Goal: Information Seeking & Learning: Learn about a topic

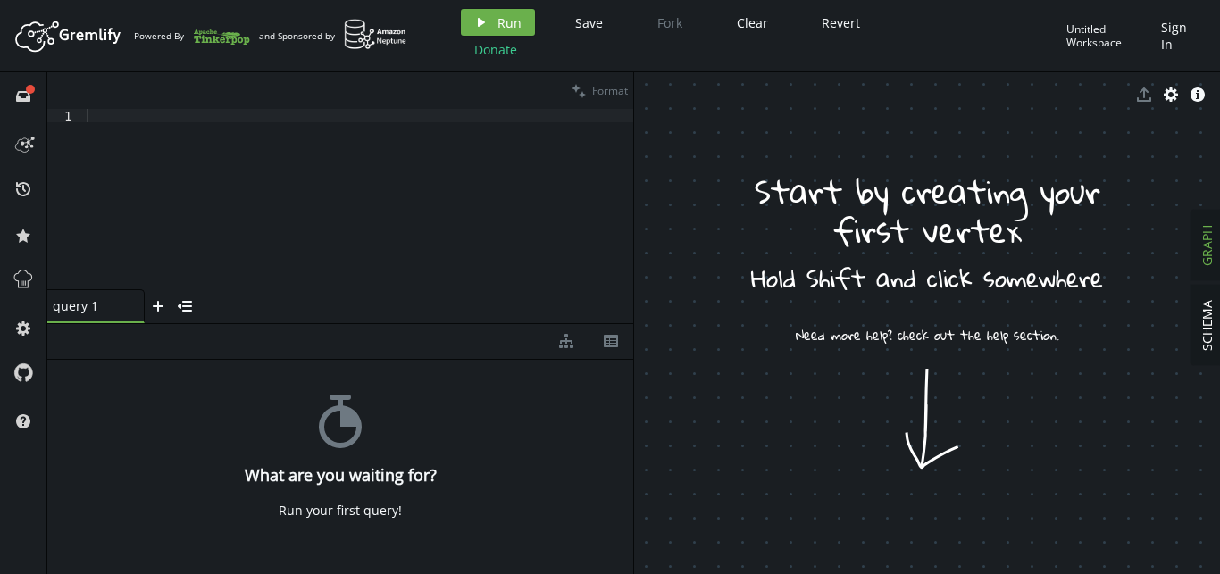
drag, startPoint x: 891, startPoint y: 423, endPoint x: 899, endPoint y: 433, distance: 12.7
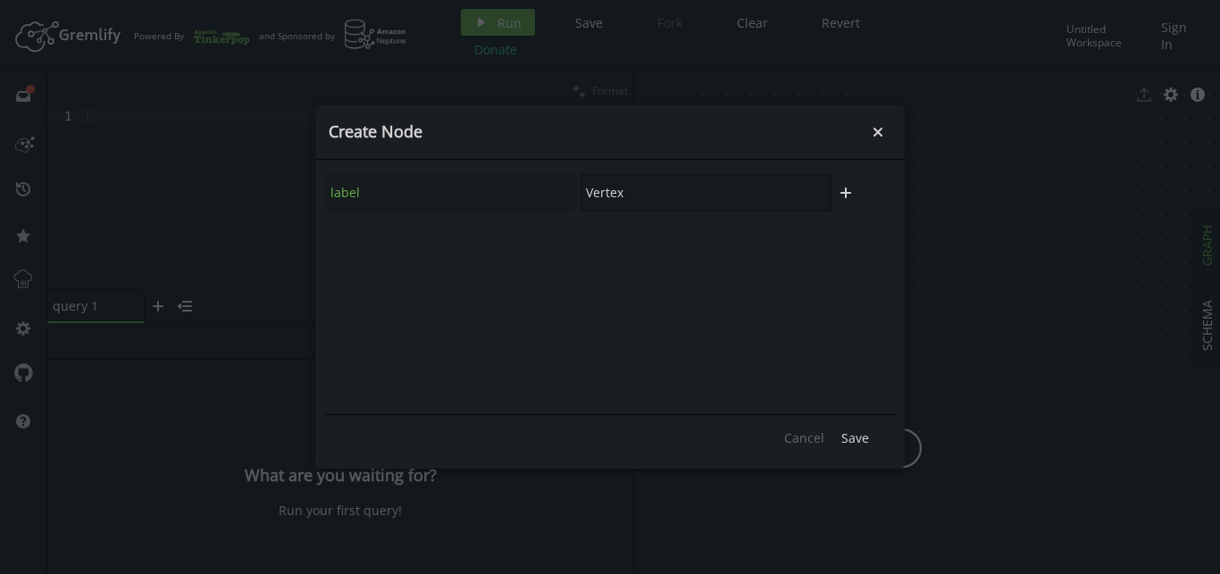
click at [634, 188] on input "Vertex" at bounding box center [706, 193] width 251 height 38
type input "Vertex 1"
click at [854, 439] on span "Save" at bounding box center [855, 438] width 28 height 17
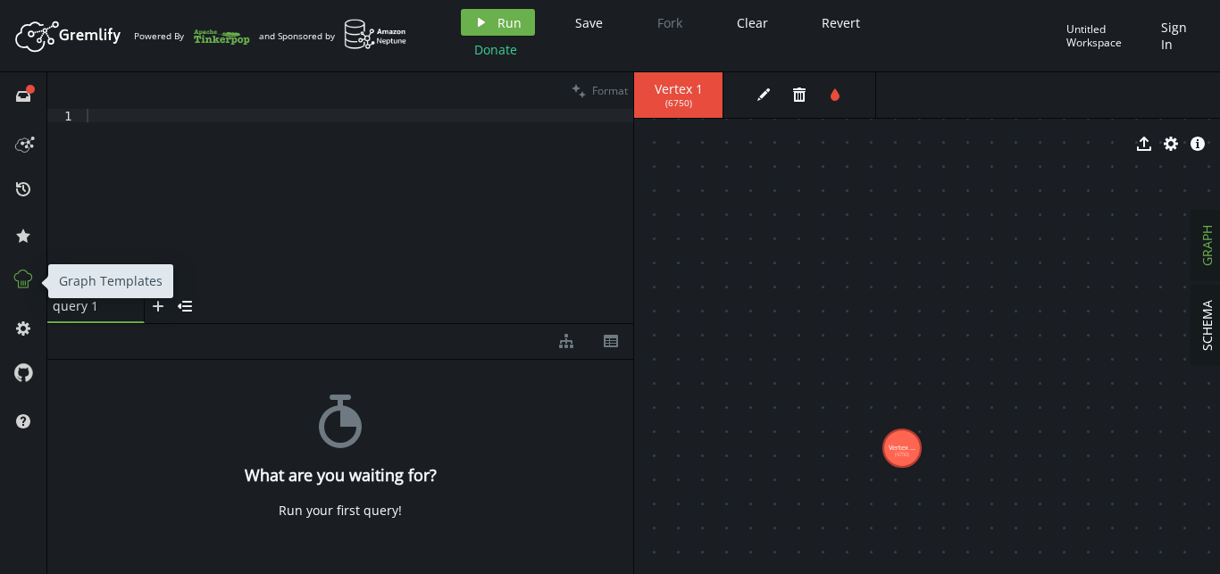
click at [24, 282] on icon at bounding box center [23, 279] width 23 height 23
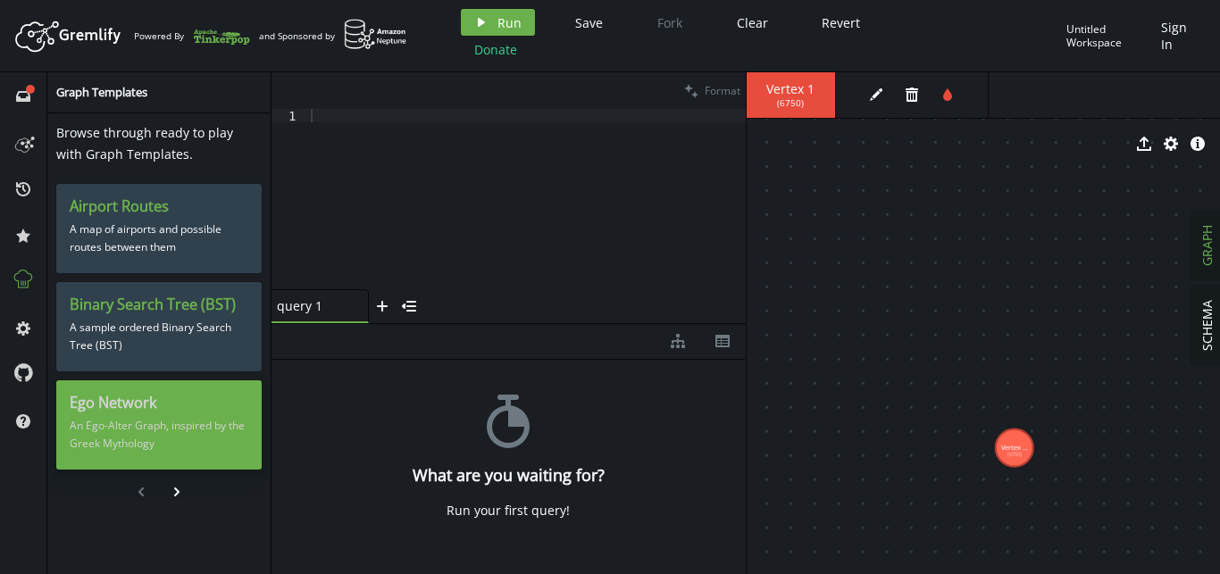
click at [164, 421] on p "An Ego-Alter Graph, inspired by the Greek Mythology" at bounding box center [159, 435] width 179 height 45
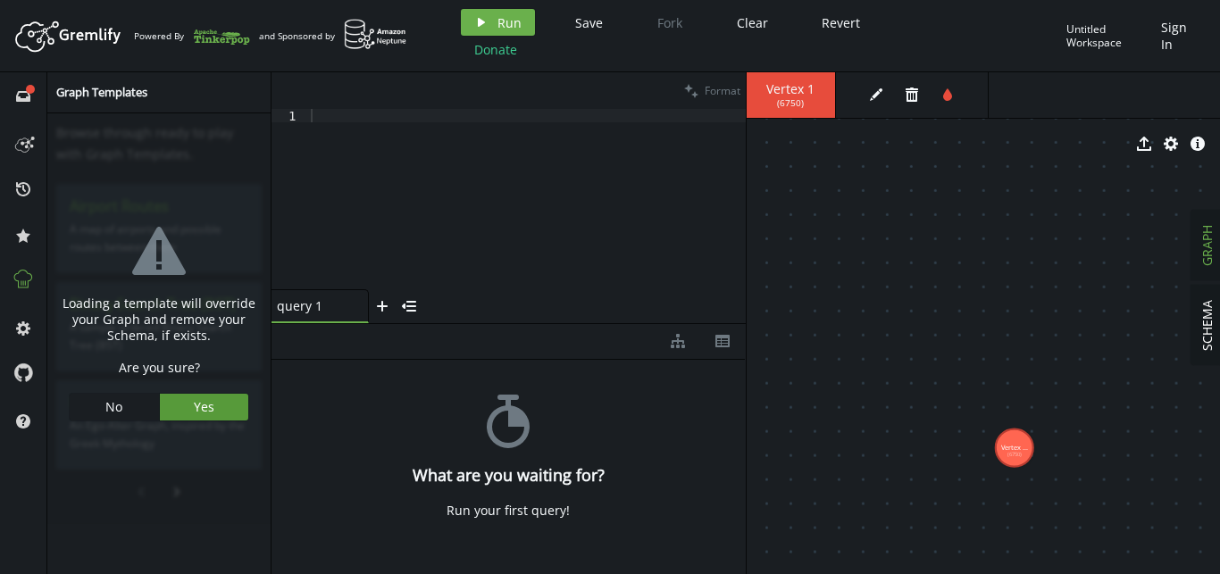
click at [220, 412] on button "Yes" at bounding box center [204, 407] width 89 height 27
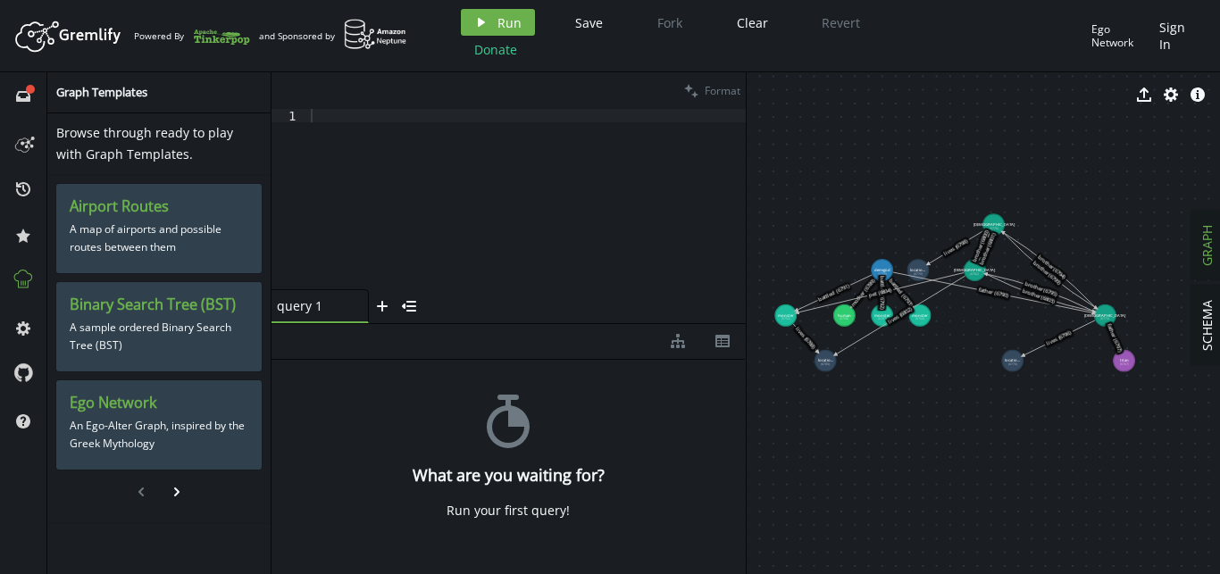
drag, startPoint x: 1019, startPoint y: 213, endPoint x: 954, endPoint y: 372, distance: 172.7
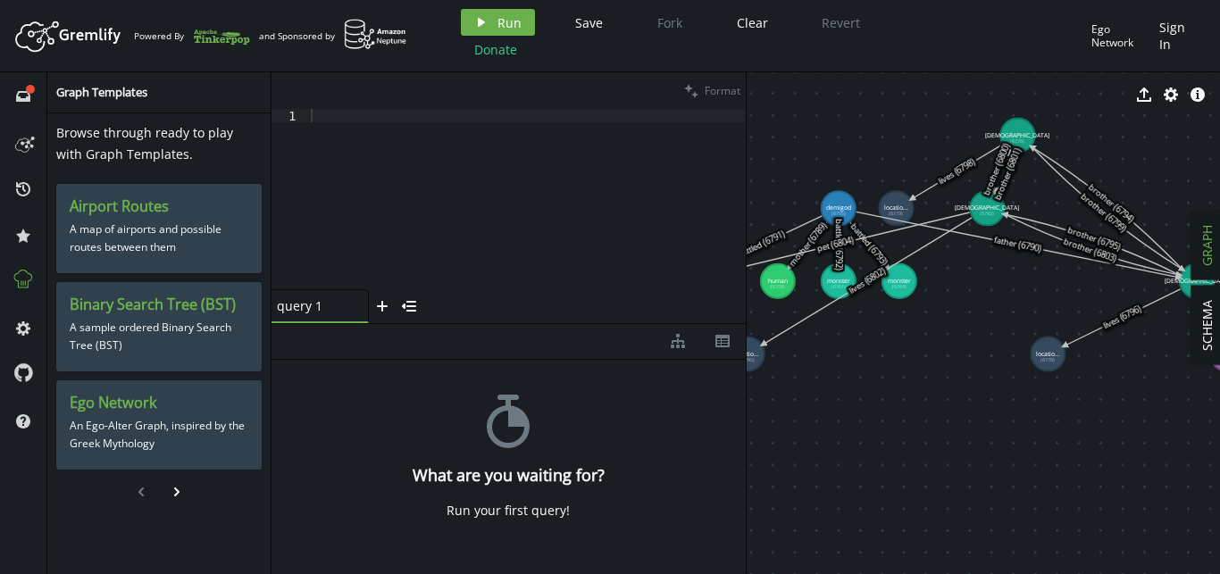
click at [538, 184] on div at bounding box center [526, 212] width 439 height 207
type textarea "п"
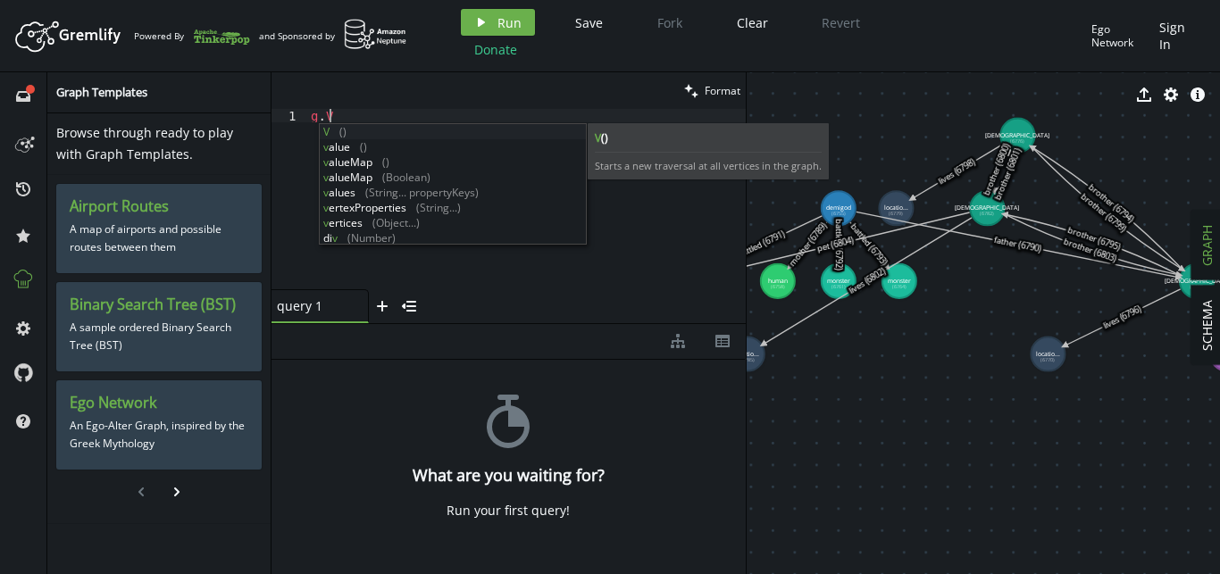
scroll to position [0, 18]
type textarea "g.V()"
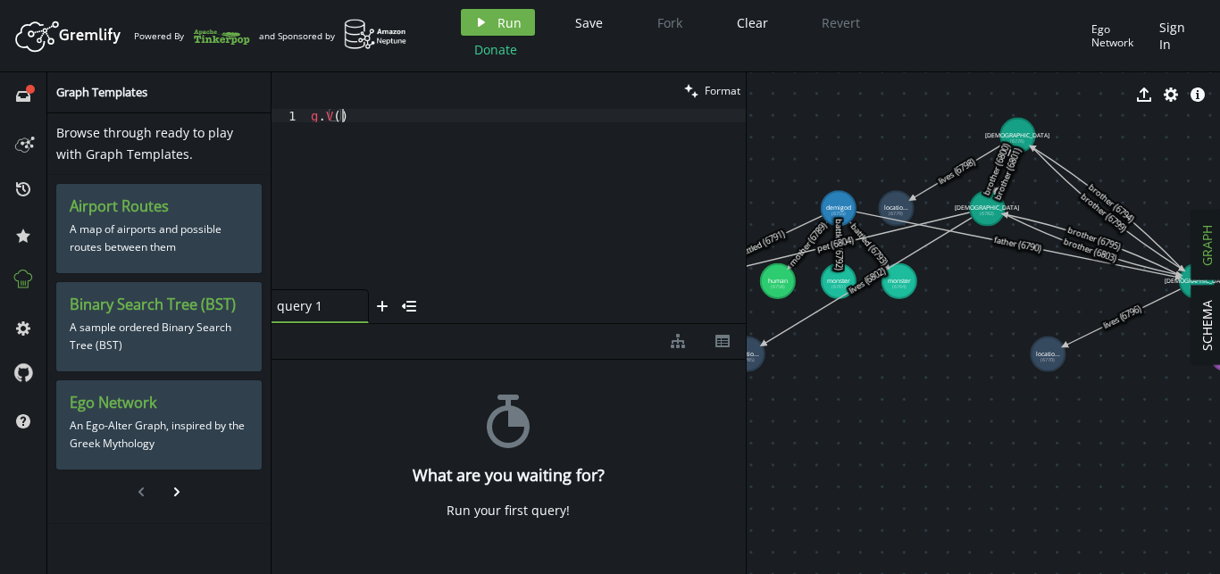
click at [647, 202] on div "g . V ( )" at bounding box center [526, 212] width 439 height 207
click at [533, 498] on div "stopwatch What are you waiting for? Run your first query!" at bounding box center [509, 463] width 474 height 206
click at [27, 90] on icon at bounding box center [30, 89] width 9 height 9
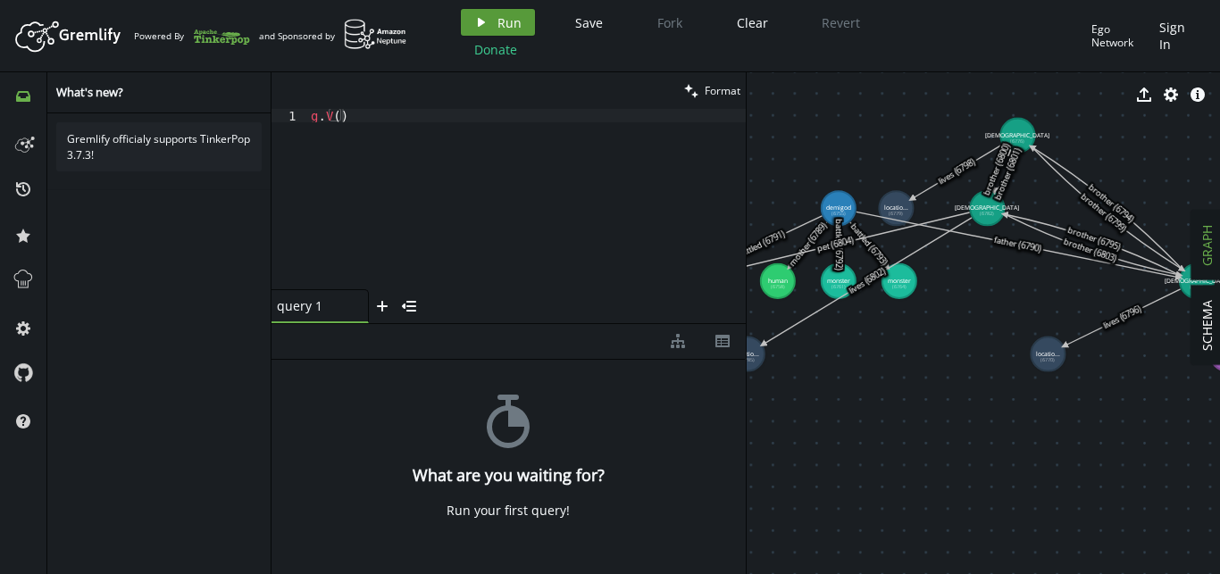
click at [489, 16] on button "play Run" at bounding box center [498, 22] width 74 height 27
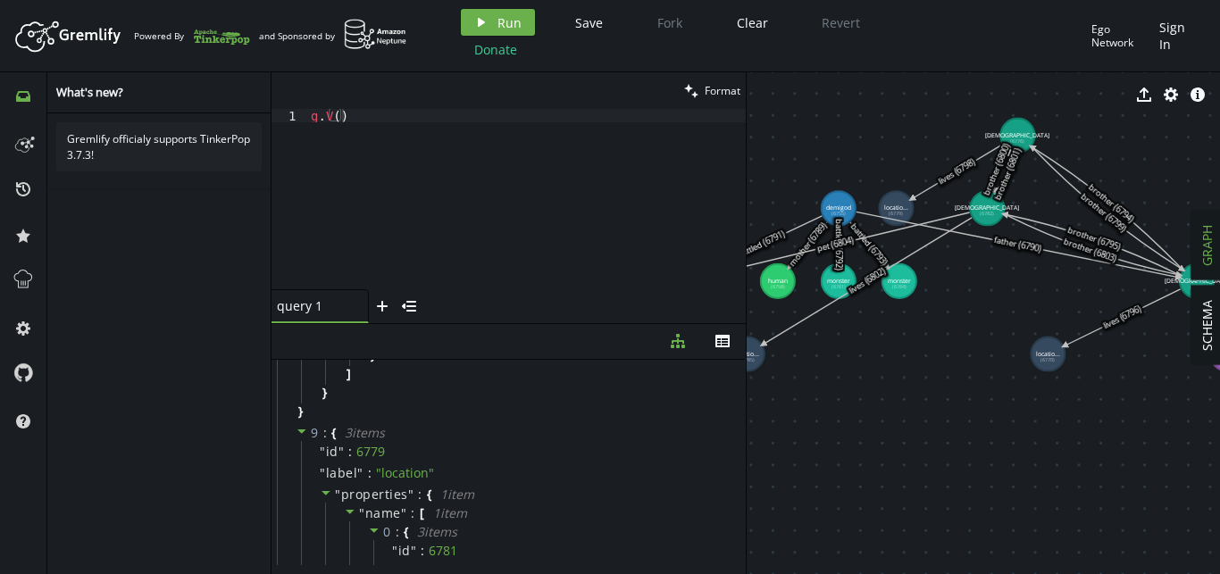
scroll to position [2342, 0]
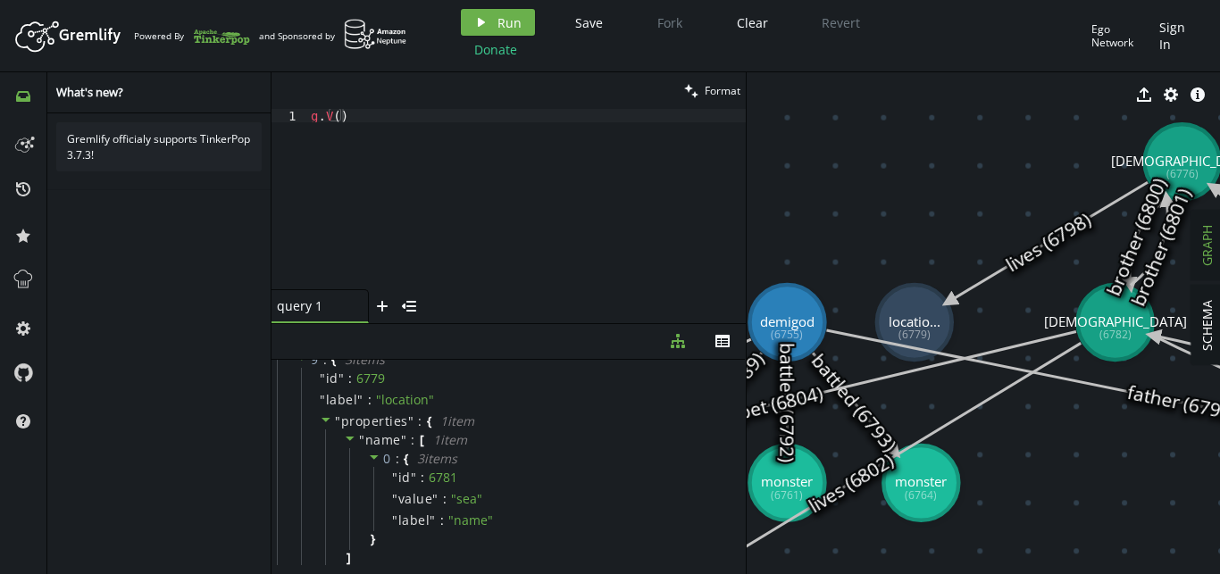
drag, startPoint x: 1071, startPoint y: 140, endPoint x: 1219, endPoint y: 263, distance: 192.2
click at [1219, 263] on div "SCHEMA GRAPH export cog info-sign monster (6752) demigod (6755) human (6758) mo…" at bounding box center [984, 323] width 474 height 502
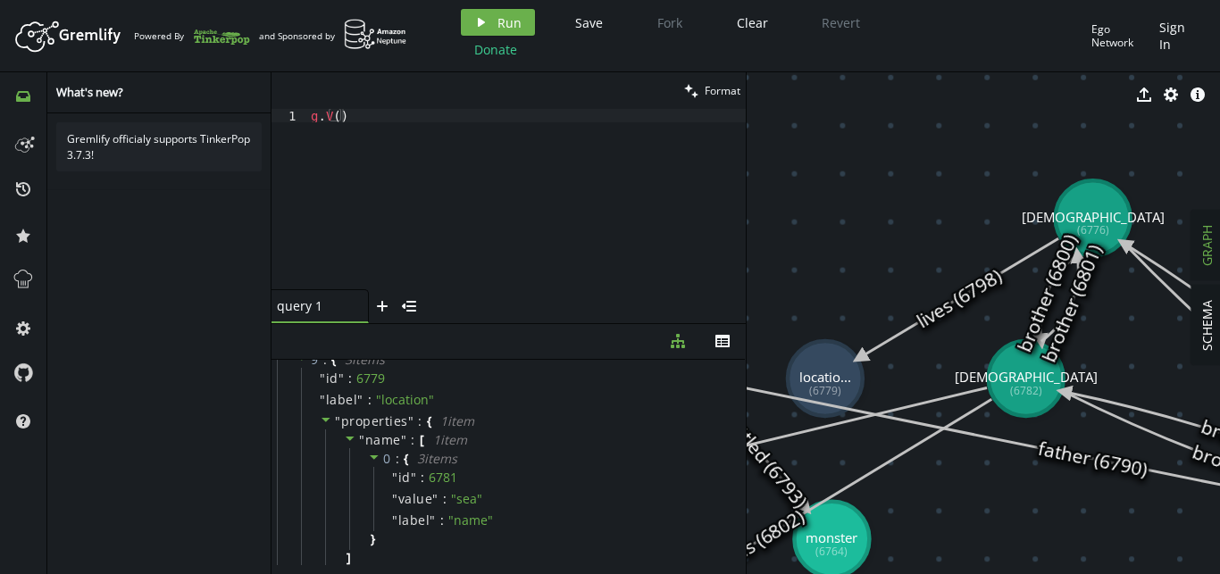
drag, startPoint x: 1053, startPoint y: 151, endPoint x: 960, endPoint y: 215, distance: 113.0
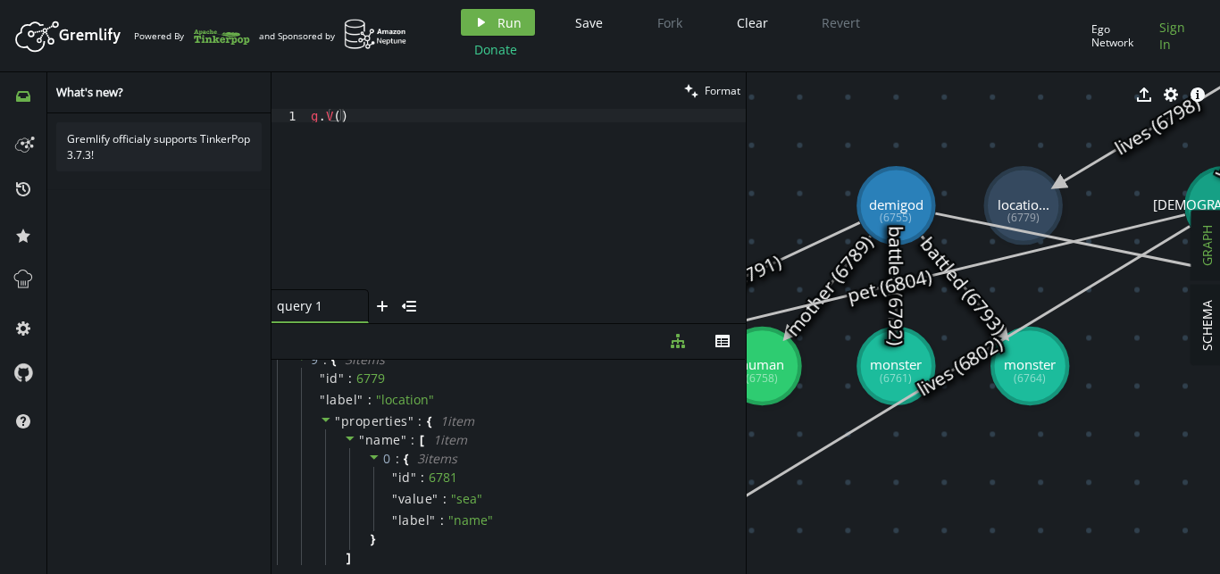
drag, startPoint x: 960, startPoint y: 215, endPoint x: 1162, endPoint y: 34, distance: 271.3
click at [1162, 34] on div "Artboard Created with Sketch. Powered By and Sponsored by play Run Save Fork Cl…" at bounding box center [610, 287] width 1220 height 574
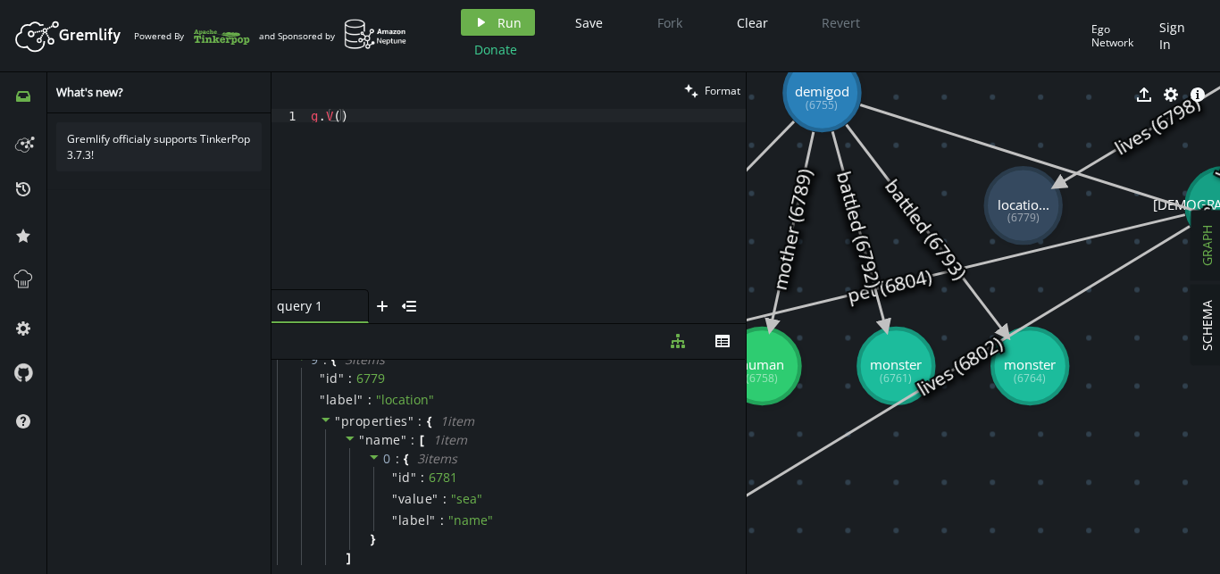
drag, startPoint x: 906, startPoint y: 206, endPoint x: 819, endPoint y: 91, distance: 144.2
click at [819, 91] on div "export cog info-sign monster (6752) human (6758) monster (6761) monster (6764) …" at bounding box center [984, 323] width 474 height 502
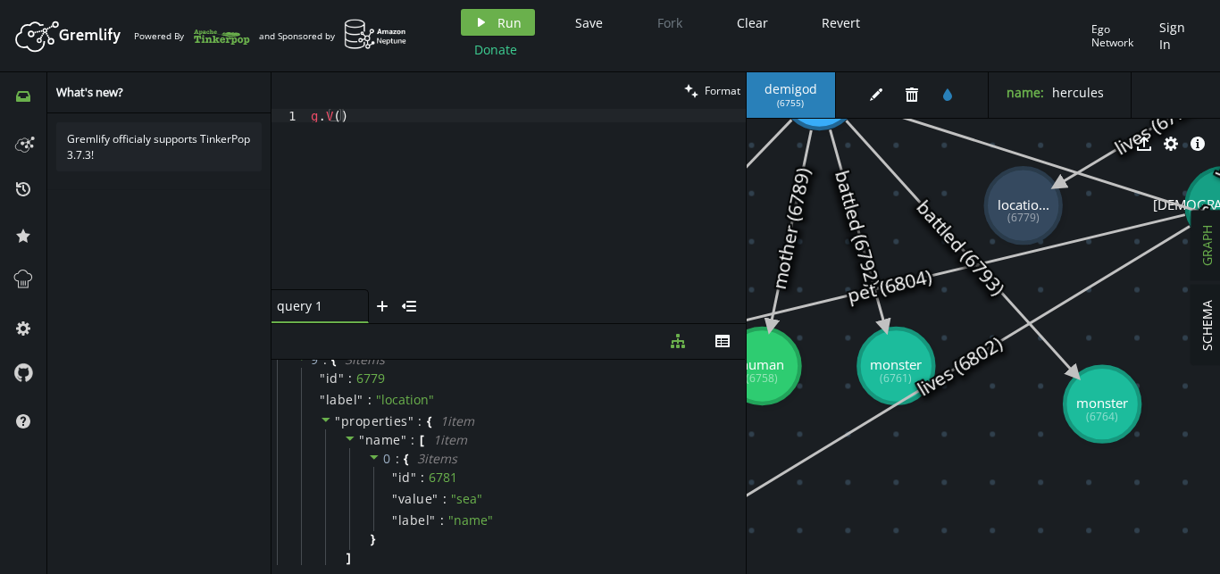
drag, startPoint x: 1031, startPoint y: 347, endPoint x: 1106, endPoint y: 407, distance: 96.0
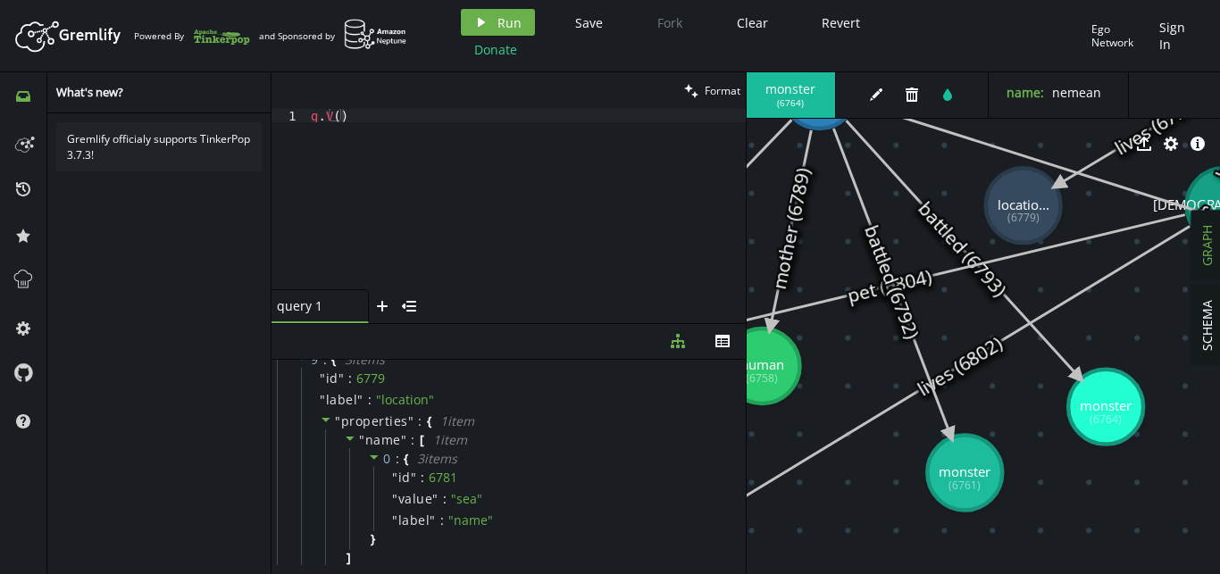
drag, startPoint x: 881, startPoint y: 374, endPoint x: 986, endPoint y: 457, distance: 134.2
click at [986, 463] on text "monster (6761)" at bounding box center [965, 478] width 52 height 30
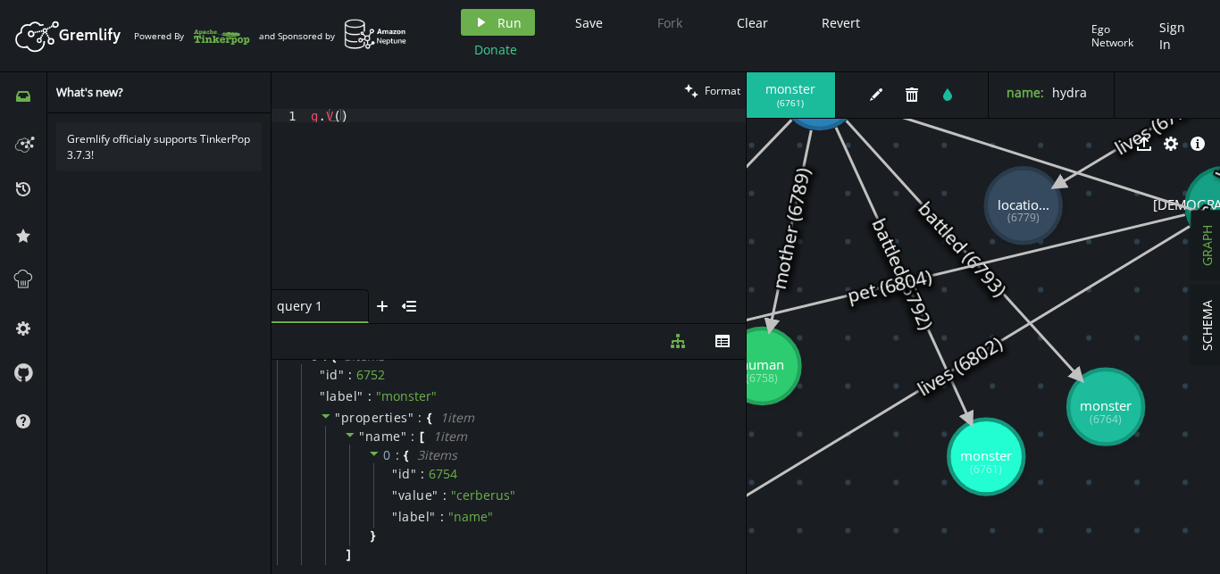
scroll to position [0, 0]
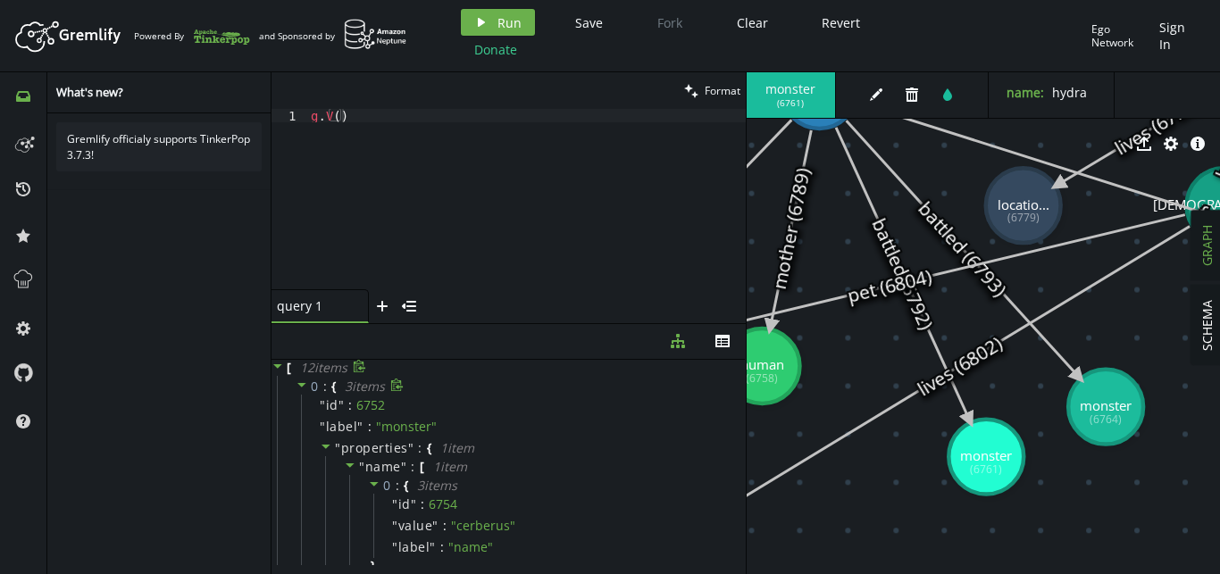
click at [403, 387] on icon at bounding box center [397, 385] width 12 height 13
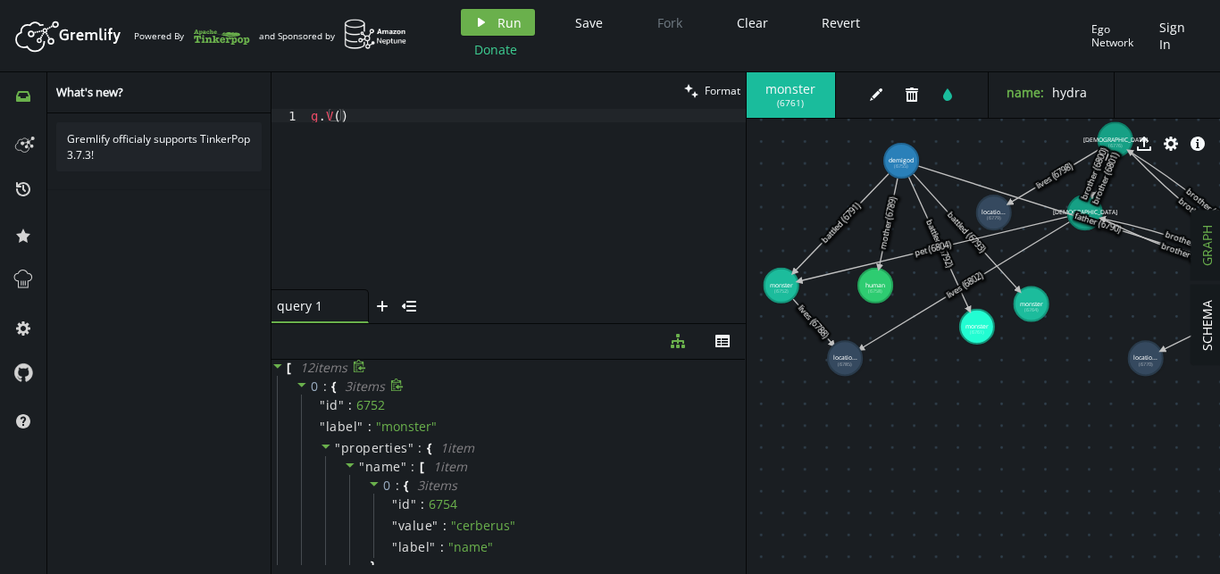
click at [844, 363] on tspan "(6785)" at bounding box center [845, 364] width 14 height 7
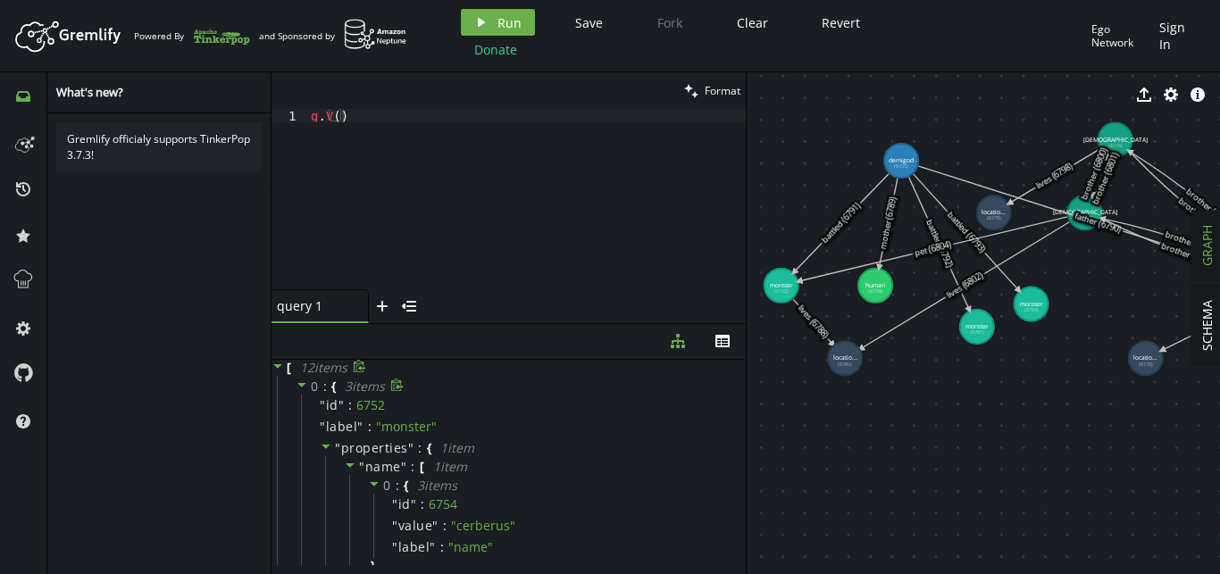
click at [844, 363] on tspan "(6785)" at bounding box center [845, 364] width 14 height 7
click at [874, 290] on tspan "(6758)" at bounding box center [875, 291] width 14 height 7
click at [900, 167] on tspan "(6755)" at bounding box center [901, 166] width 14 height 7
click at [980, 327] on tspan "monster" at bounding box center [977, 326] width 23 height 8
drag, startPoint x: 991, startPoint y: 208, endPoint x: 987, endPoint y: 146, distance: 62.7
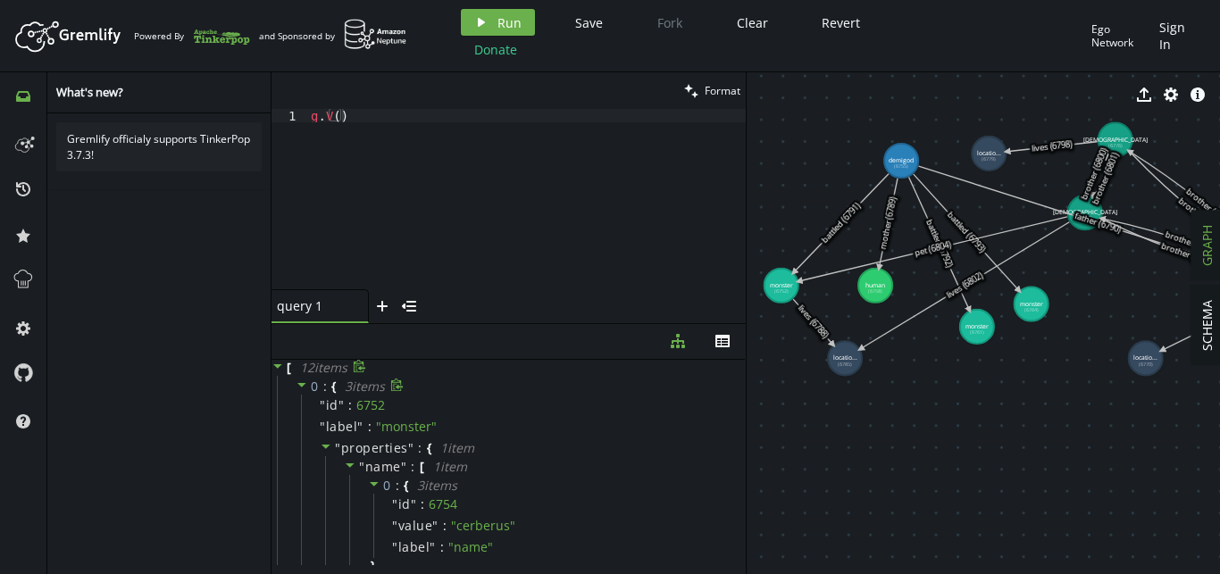
click at [987, 149] on tspan "locatio..." at bounding box center [989, 153] width 24 height 8
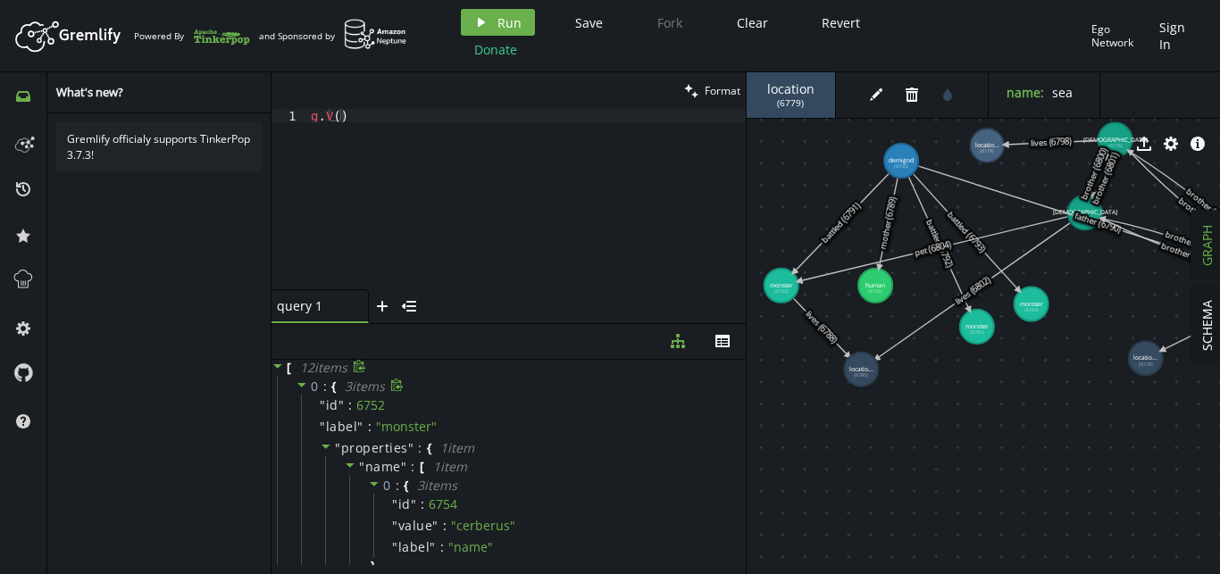
drag, startPoint x: 848, startPoint y: 364, endPoint x: 861, endPoint y: 370, distance: 14.4
click at [861, 370] on text "locatio... (6785)" at bounding box center [861, 371] width 24 height 13
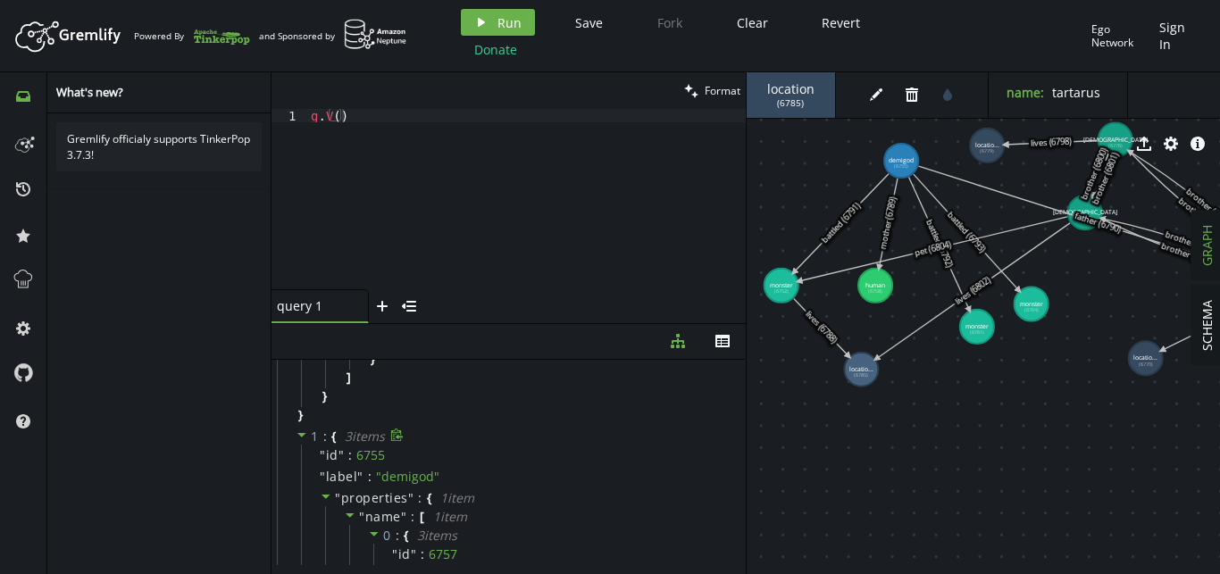
scroll to position [204, 0]
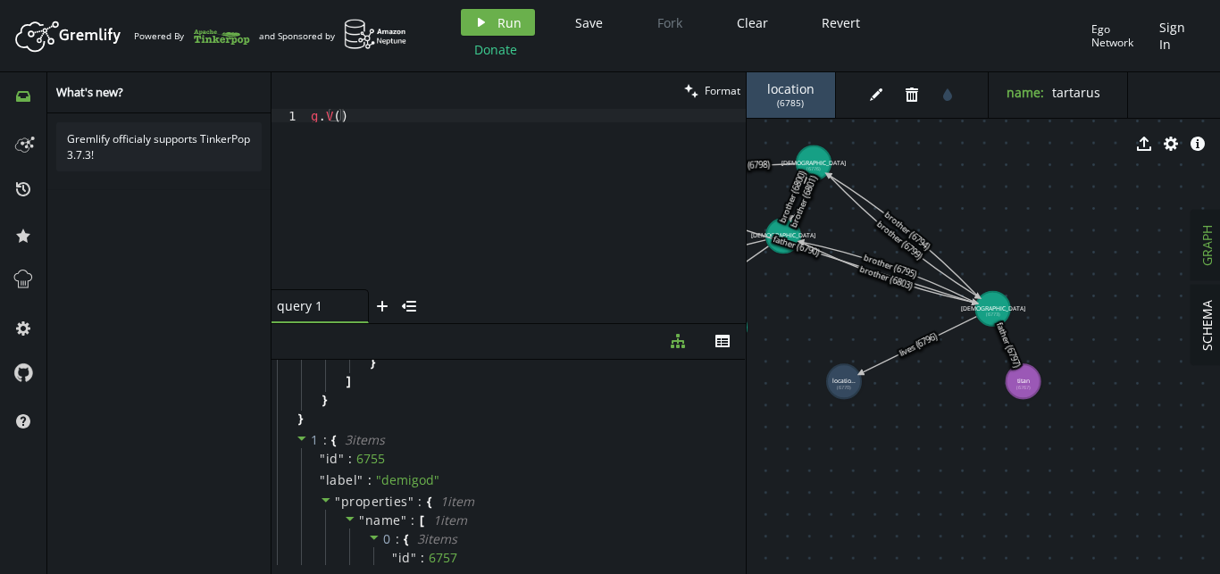
drag, startPoint x: 1078, startPoint y: 362, endPoint x: 773, endPoint y: 383, distance: 305.3
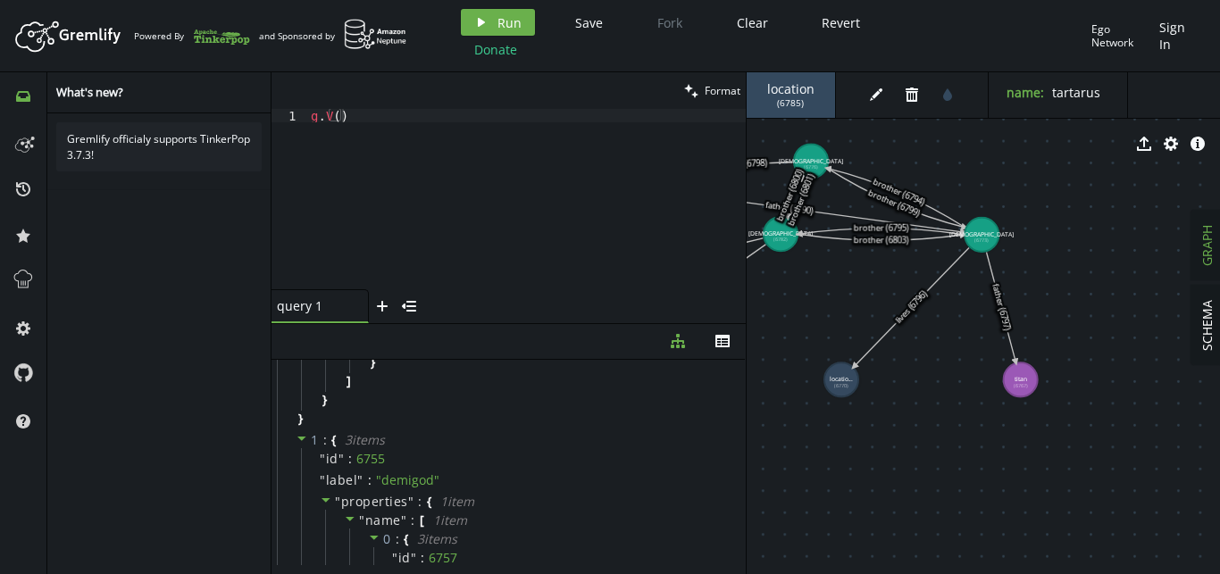
drag, startPoint x: 992, startPoint y: 304, endPoint x: 982, endPoint y: 235, distance: 69.6
click at [982, 235] on tspan "[DEMOGRAPHIC_DATA]" at bounding box center [981, 234] width 64 height 8
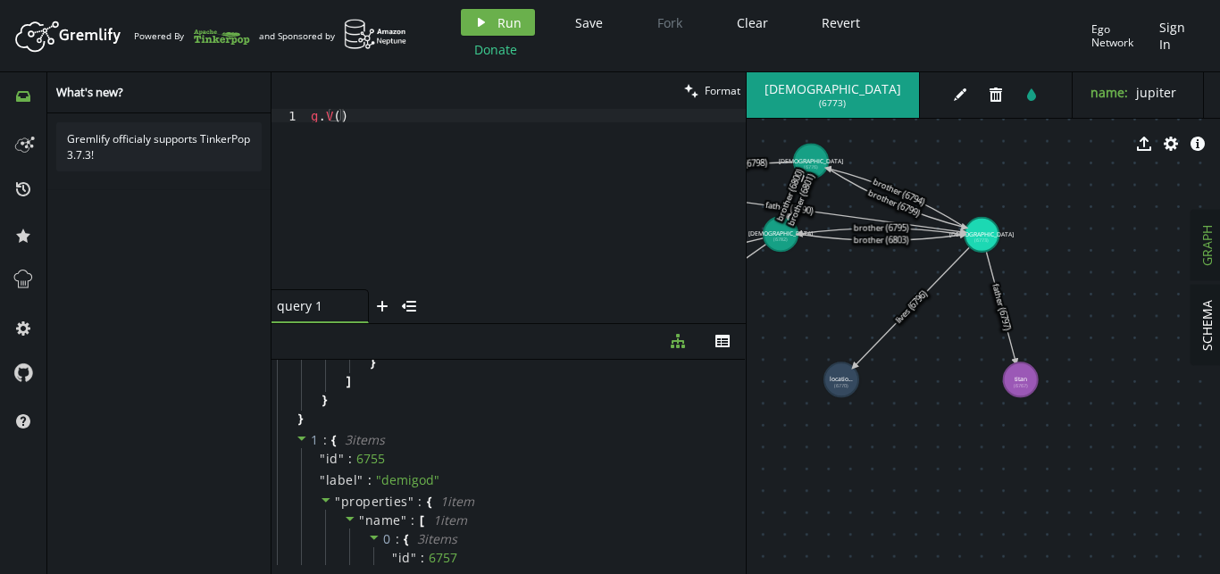
drag, startPoint x: 1025, startPoint y: 388, endPoint x: 1045, endPoint y: 367, distance: 28.4
click at [1027, 376] on text "titan (6767)" at bounding box center [1020, 382] width 14 height 13
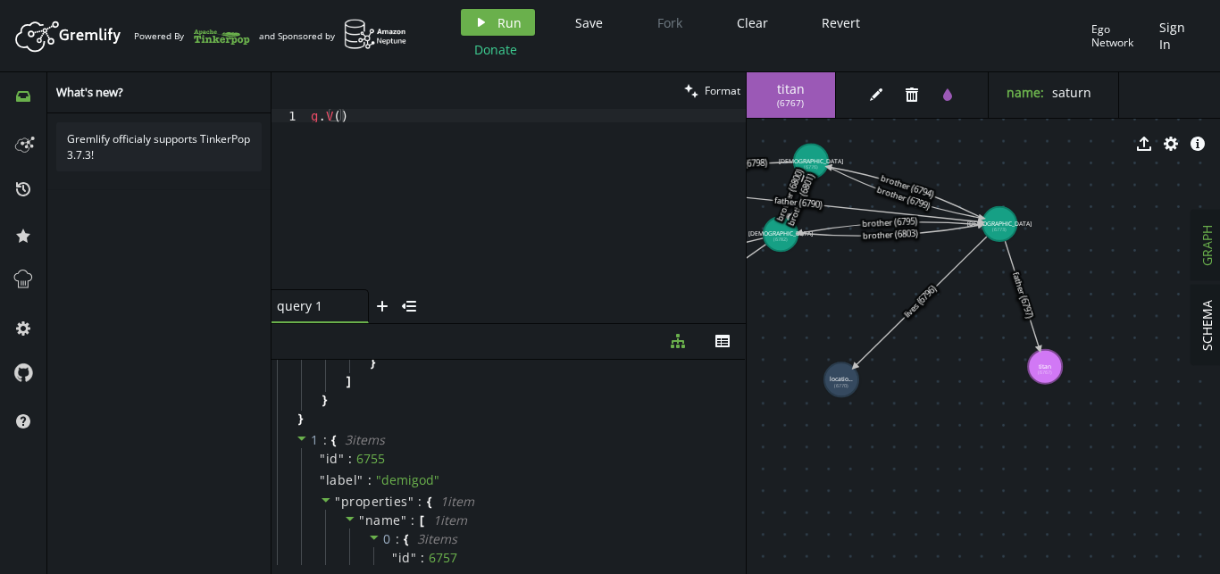
drag, startPoint x: 988, startPoint y: 238, endPoint x: 999, endPoint y: 229, distance: 15.2
click at [999, 229] on text "[DEMOGRAPHIC_DATA] (6773)" at bounding box center [999, 226] width 64 height 13
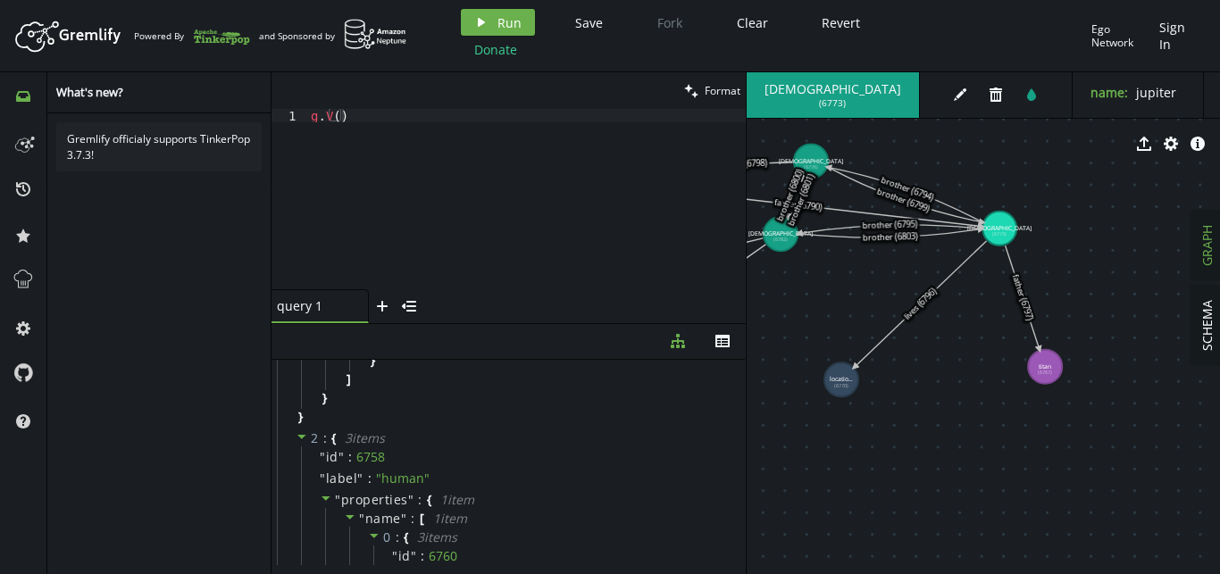
scroll to position [509, 0]
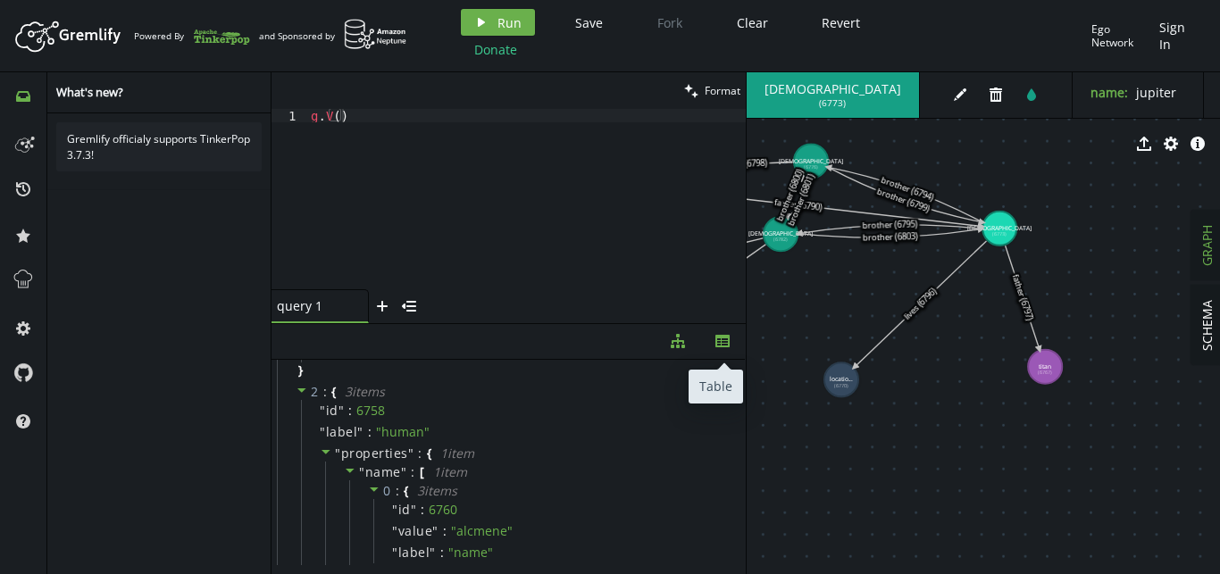
click at [717, 344] on icon "button" at bounding box center [722, 341] width 14 height 13
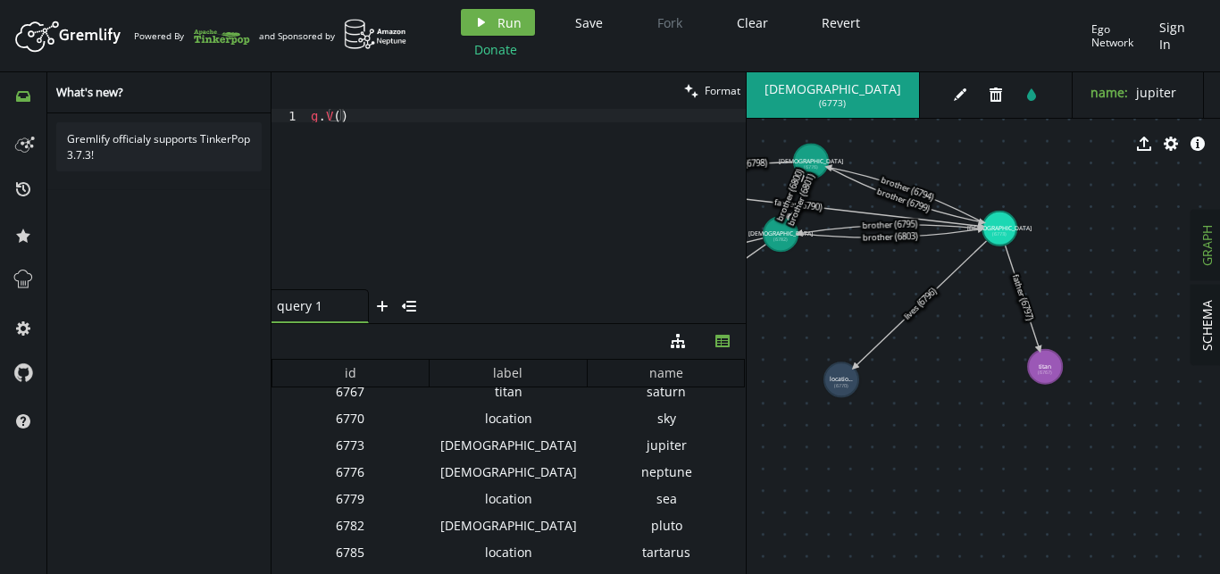
scroll to position [0, 0]
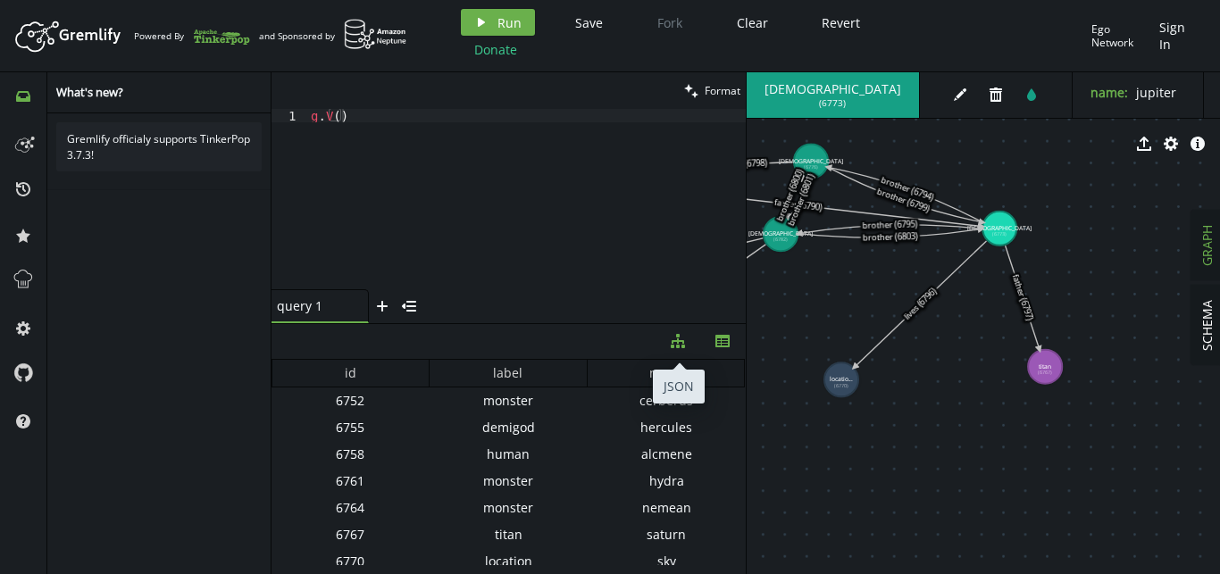
click at [687, 341] on button "diagram-tree" at bounding box center [678, 341] width 45 height 35
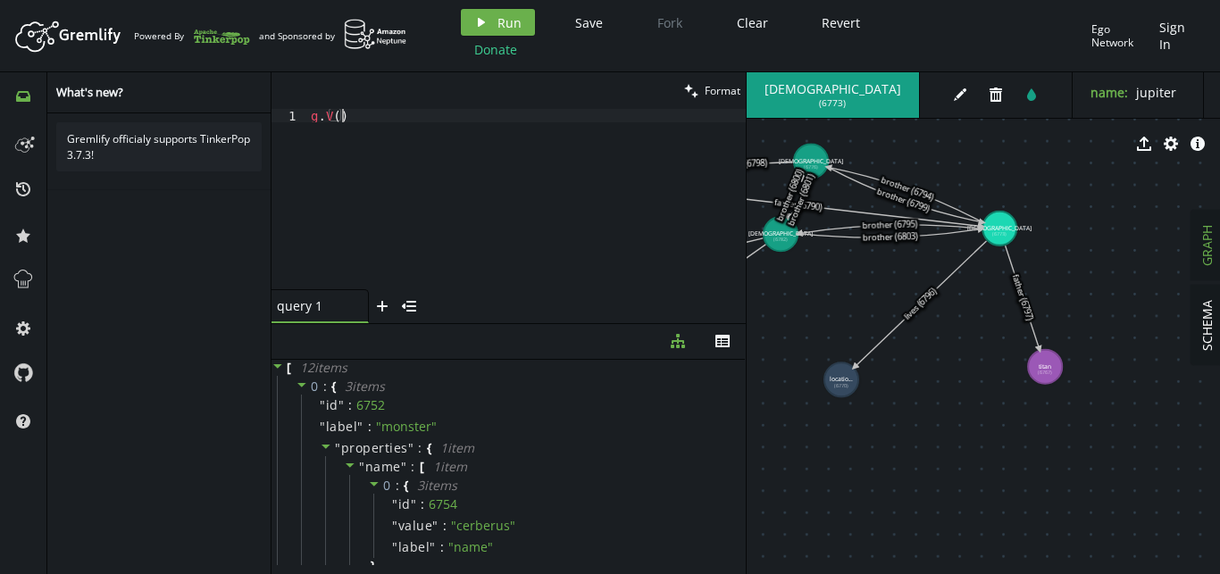
click at [493, 146] on div "g . V ( )" at bounding box center [526, 212] width 439 height 207
click at [504, 13] on button "play Run" at bounding box center [498, 22] width 74 height 27
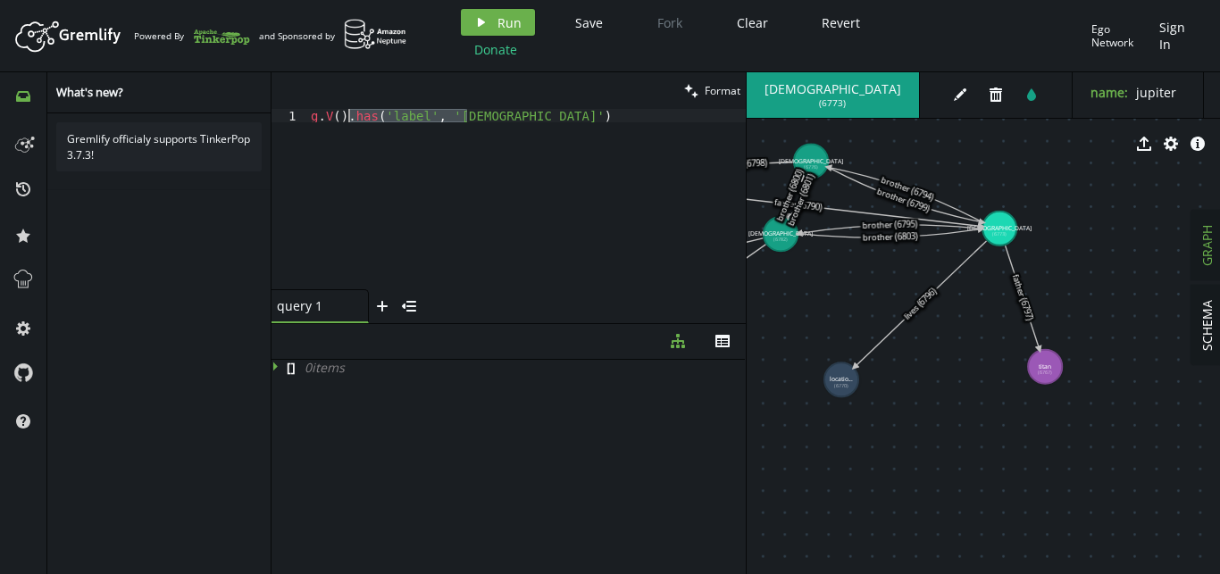
drag, startPoint x: 488, startPoint y: 121, endPoint x: 347, endPoint y: 121, distance: 141.1
click at [347, 121] on div "g . V ( ) . has ( 'label' , 'god' )" at bounding box center [526, 212] width 439 height 207
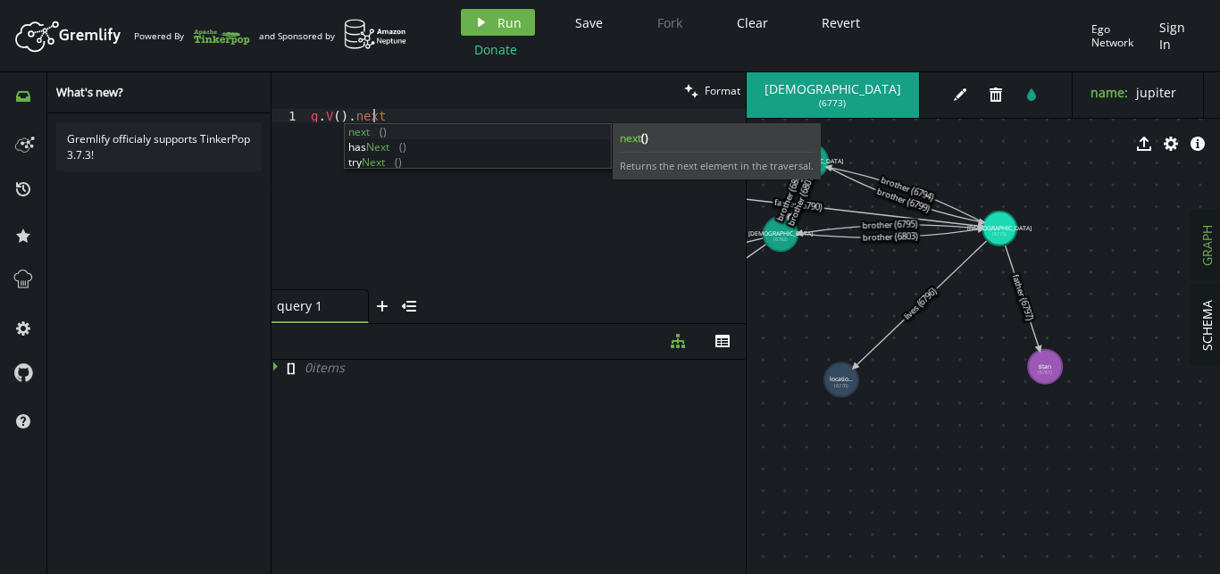
scroll to position [0, 62]
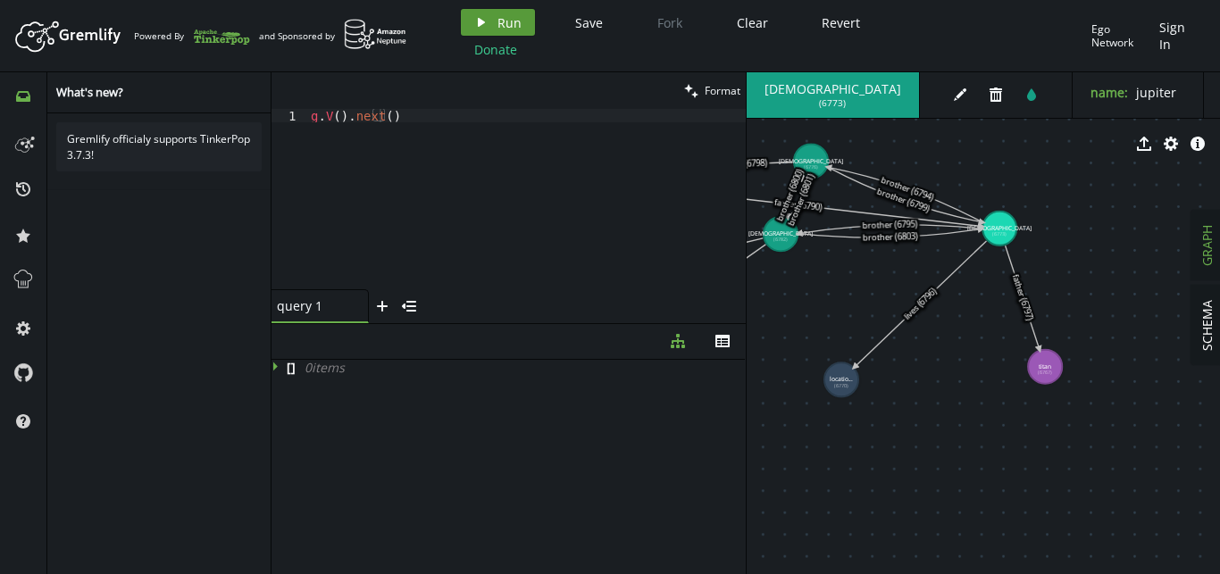
click at [498, 21] on span "Run" at bounding box center [509, 22] width 24 height 17
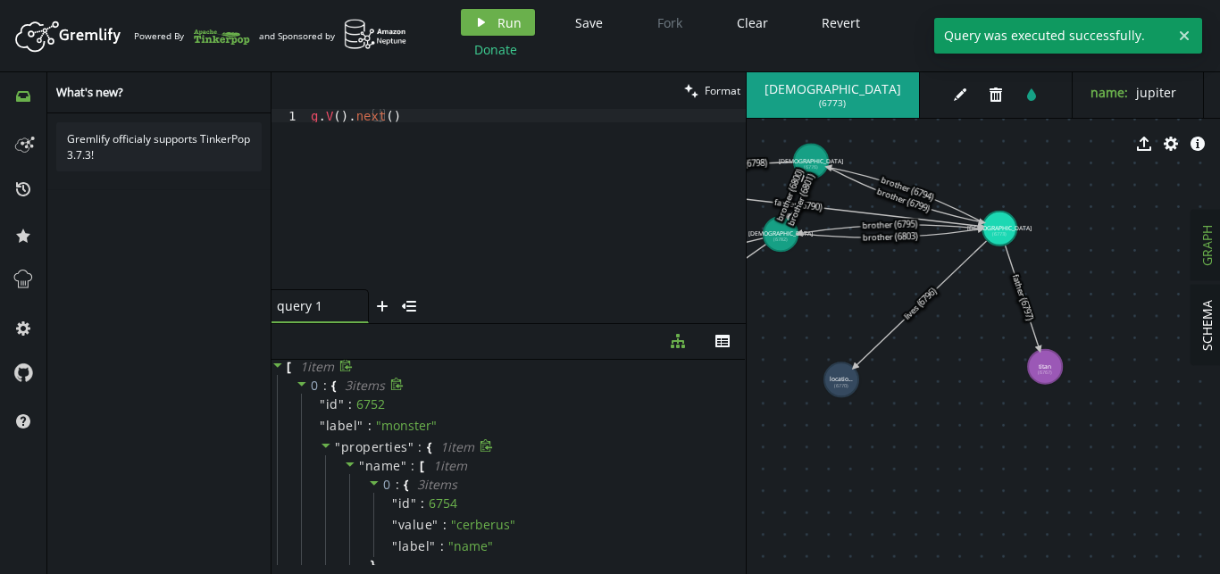
scroll to position [0, 0]
drag, startPoint x: 408, startPoint y: 112, endPoint x: 349, endPoint y: 121, distance: 59.6
click at [349, 121] on div "g . V ( ) . next ( )" at bounding box center [526, 212] width 439 height 207
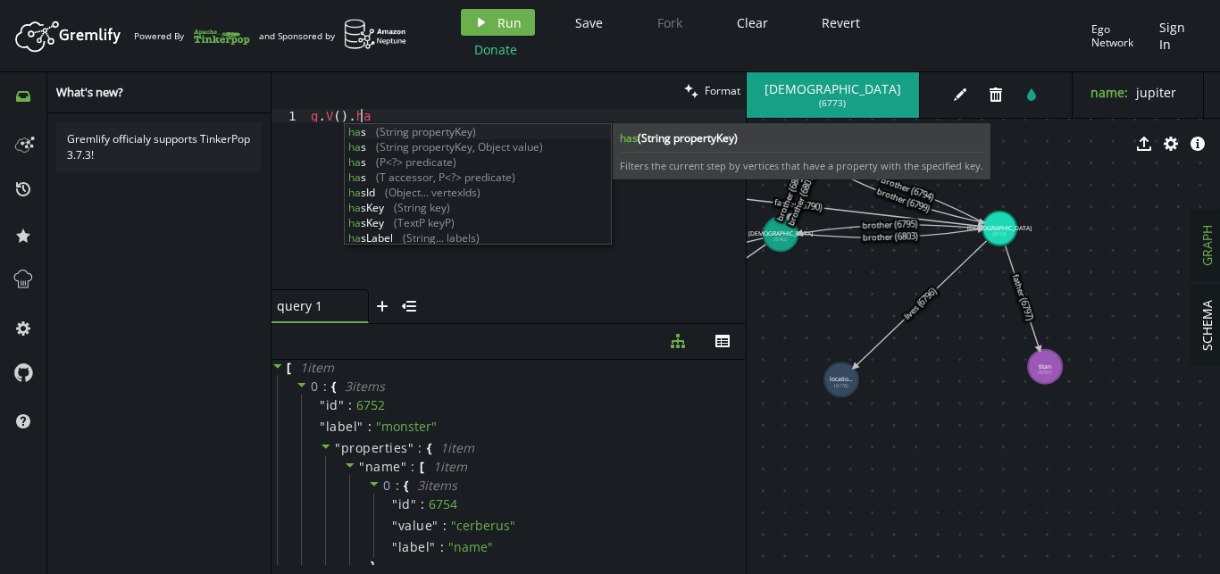
scroll to position [0, 55]
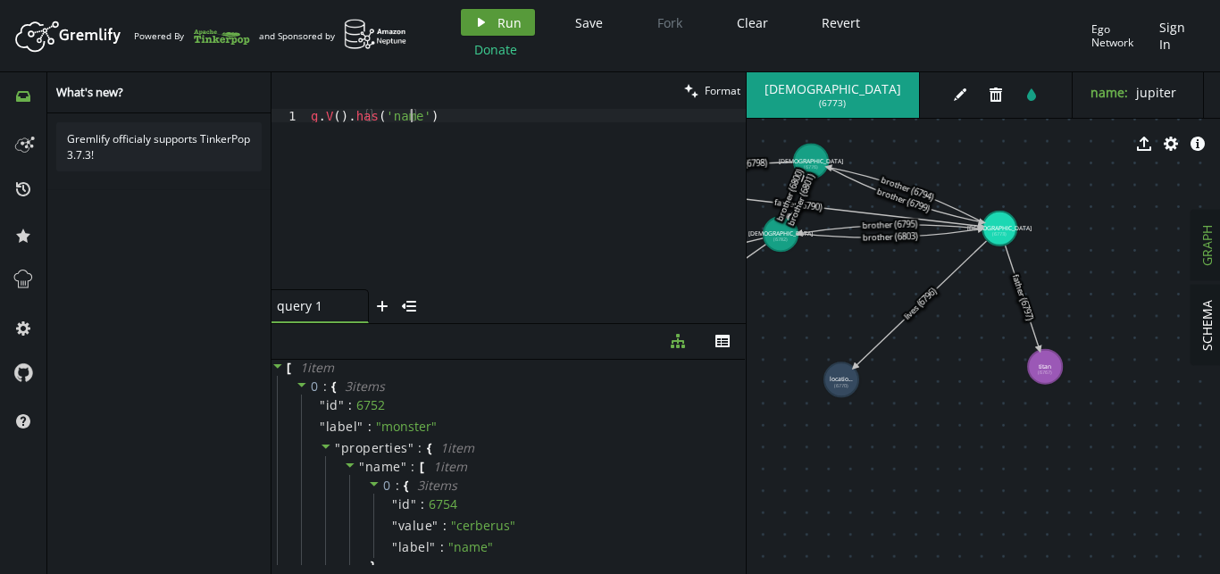
click at [499, 30] on span "Run" at bounding box center [509, 22] width 24 height 17
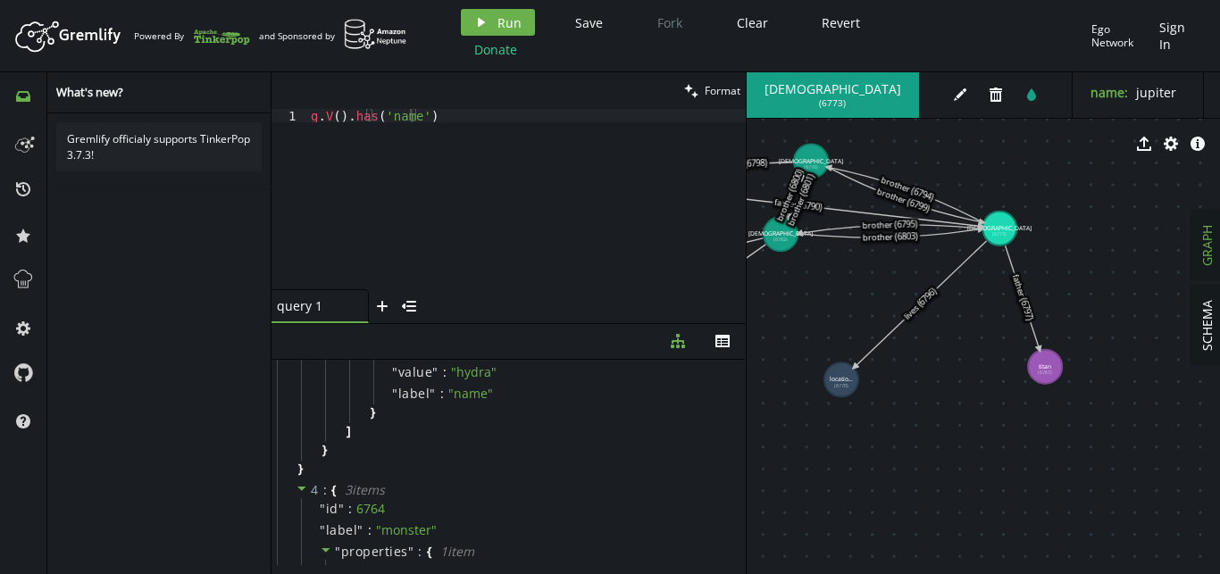
scroll to position [916, 0]
click at [455, 115] on div "g . V ( ) . has ( 'name' )" at bounding box center [526, 212] width 439 height 207
click at [447, 105] on div "clean Format" at bounding box center [509, 90] width 474 height 37
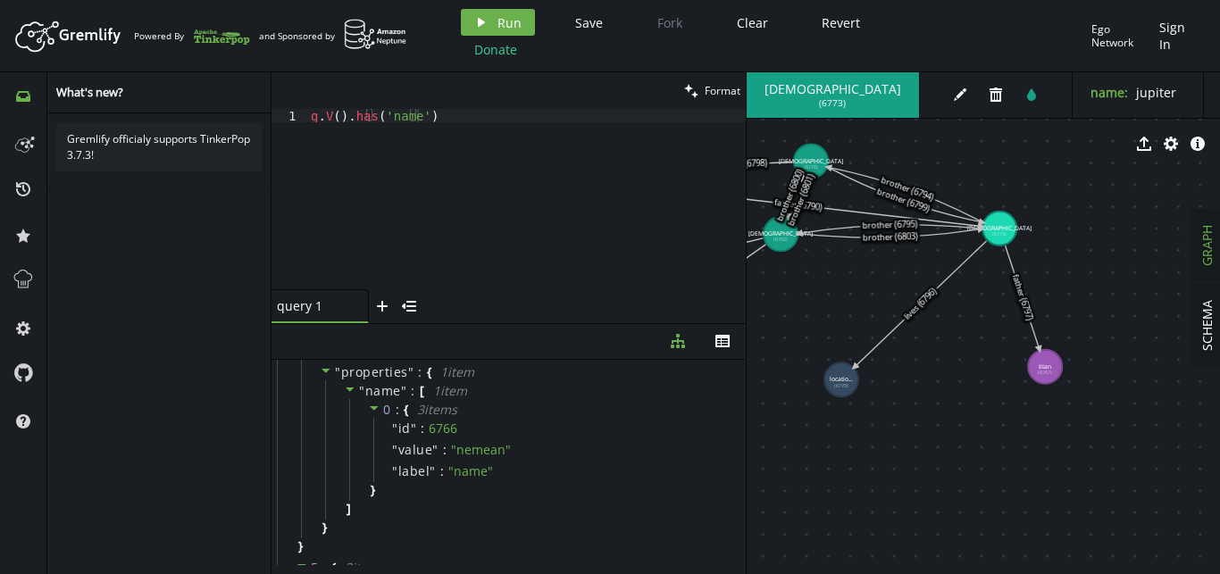
scroll to position [1120, 0]
drag, startPoint x: 467, startPoint y: 113, endPoint x: 348, endPoint y: 115, distance: 118.8
click at [348, 115] on div "g . V ( ) . has ( 'name' )" at bounding box center [526, 212] width 439 height 207
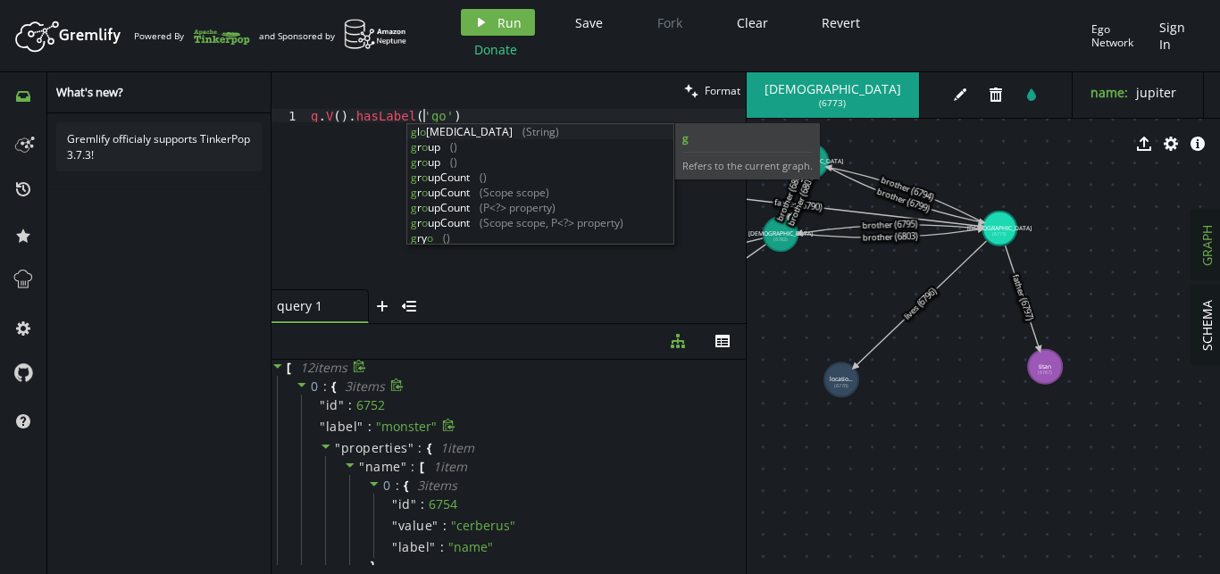
scroll to position [0, 118]
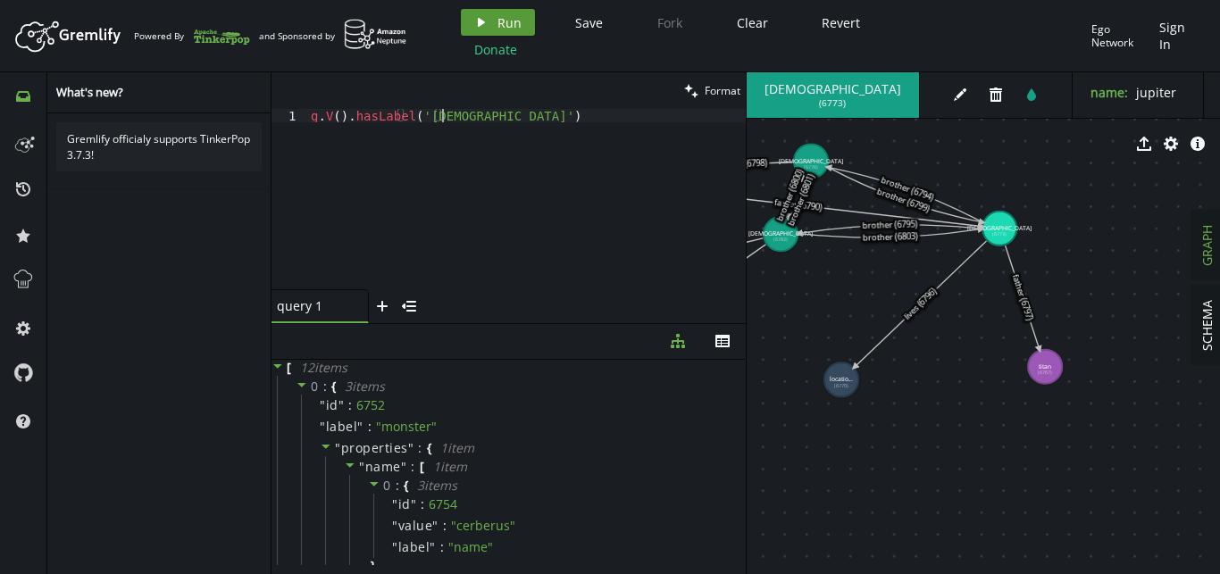
click at [496, 21] on button "play Run" at bounding box center [498, 22] width 74 height 27
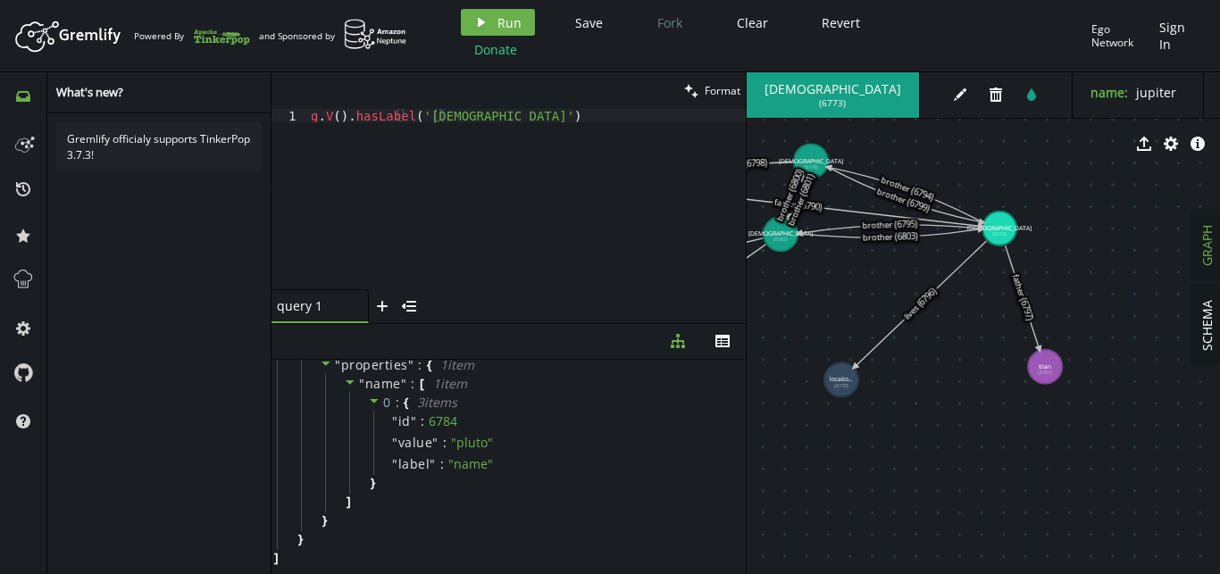
scroll to position [0, 0]
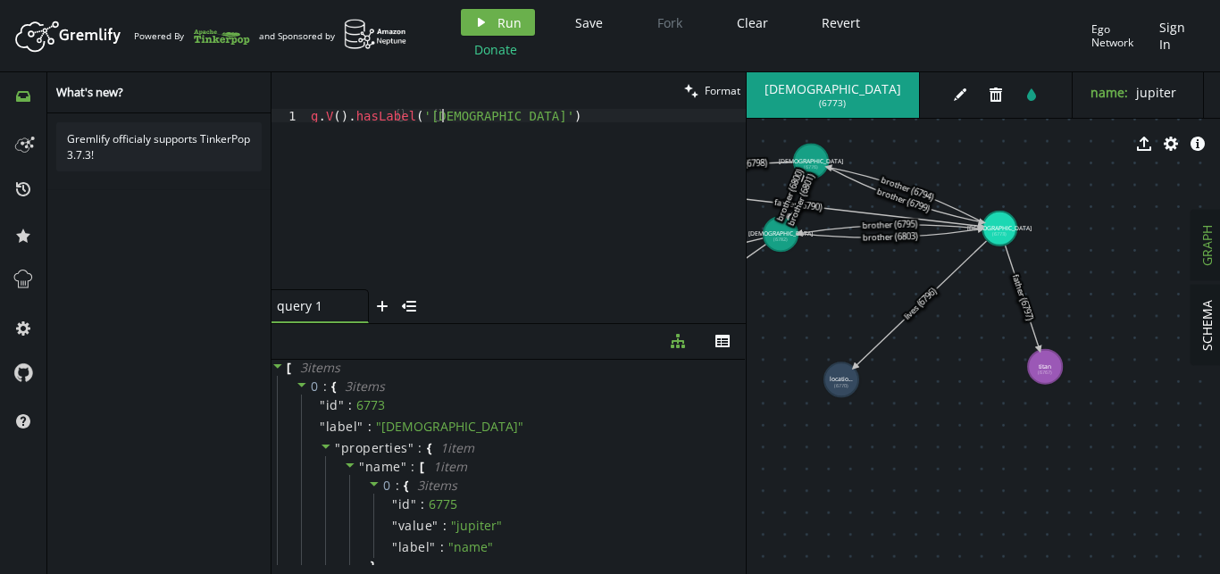
click at [507, 116] on div "g . V ( ) . hasLabel ( 'god' )" at bounding box center [526, 212] width 439 height 207
drag, startPoint x: 452, startPoint y: 121, endPoint x: 321, endPoint y: 116, distance: 131.4
click at [321, 116] on div "g . V ( ) . hasLabel ( 'god' )" at bounding box center [526, 212] width 439 height 207
click at [507, 22] on span "Run" at bounding box center [509, 22] width 24 height 17
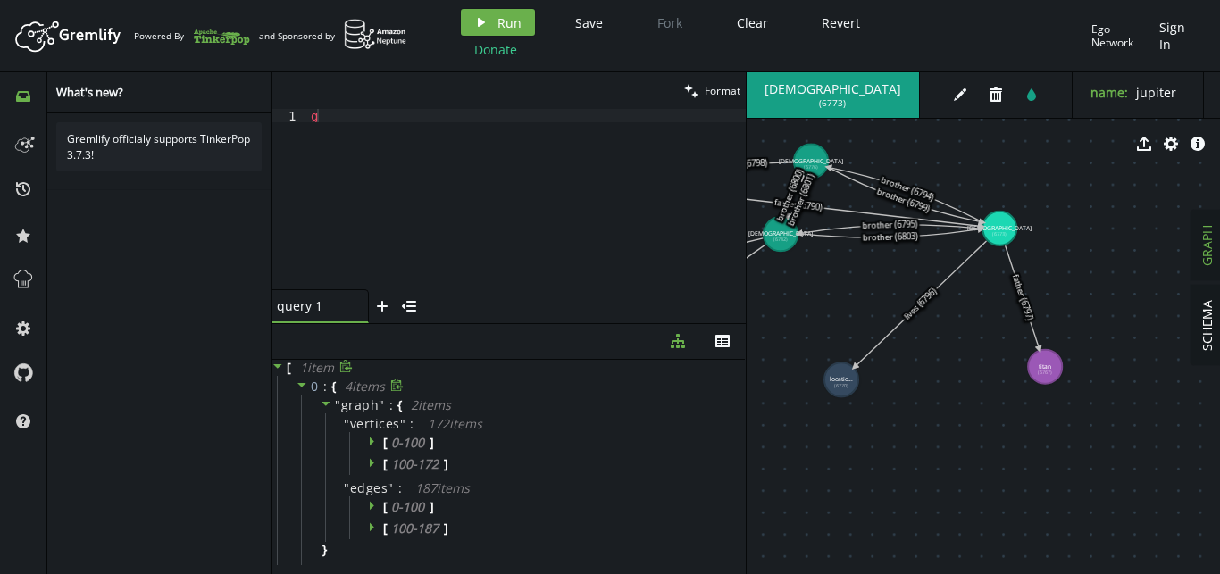
click at [298, 382] on icon at bounding box center [302, 385] width 13 height 13
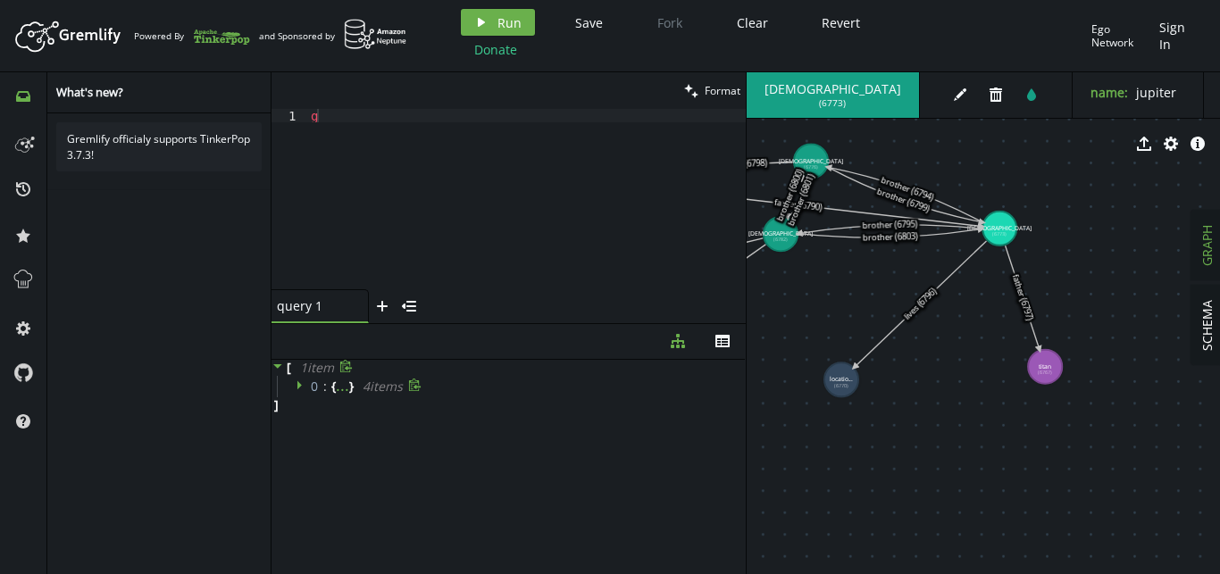
click at [298, 382] on icon at bounding box center [299, 384] width 4 height 9
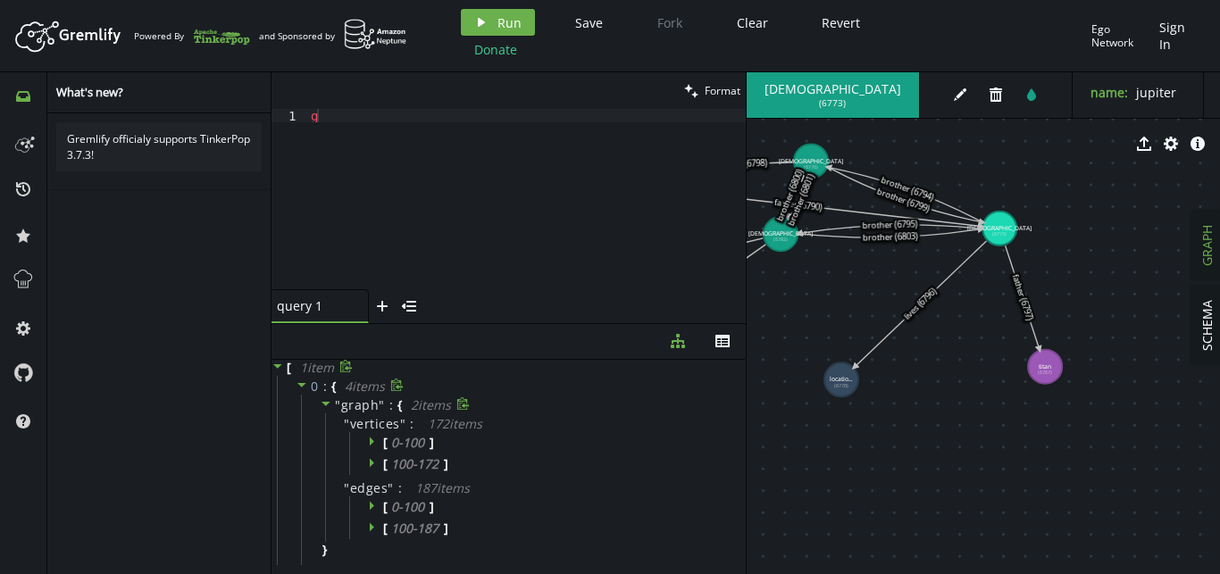
click at [323, 401] on icon at bounding box center [326, 403] width 13 height 13
click at [329, 427] on icon at bounding box center [326, 425] width 13 height 13
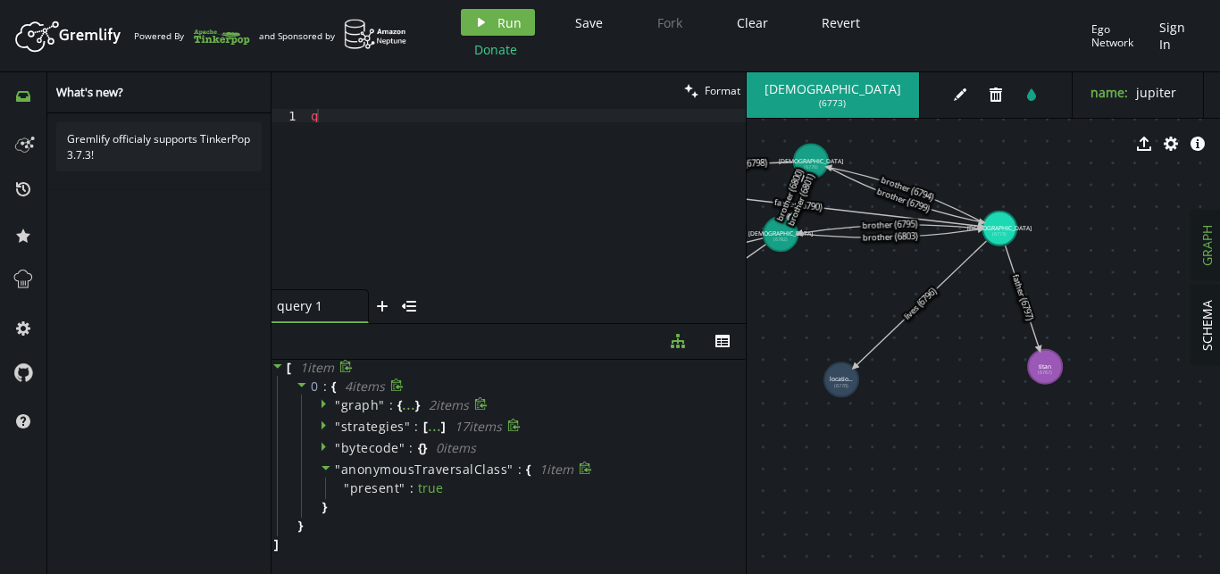
click at [321, 465] on icon at bounding box center [326, 468] width 13 height 13
click at [328, 428] on icon at bounding box center [326, 425] width 13 height 13
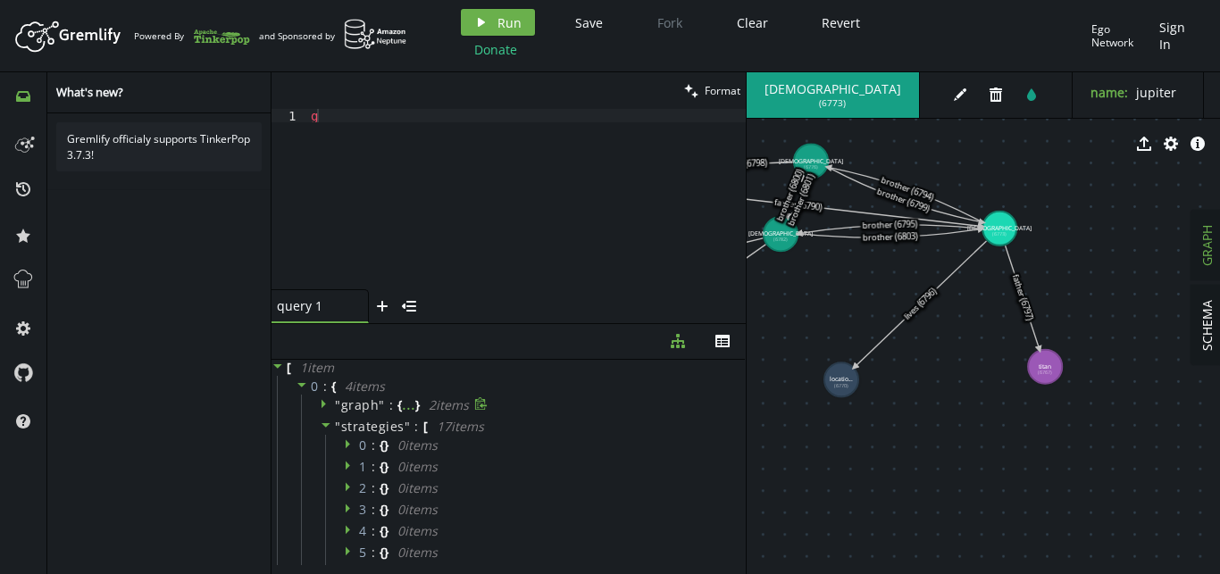
click at [327, 415] on div "" graph " : { ... } 2 item s" at bounding box center [521, 405] width 440 height 21
click at [327, 422] on icon at bounding box center [326, 425] width 13 height 13
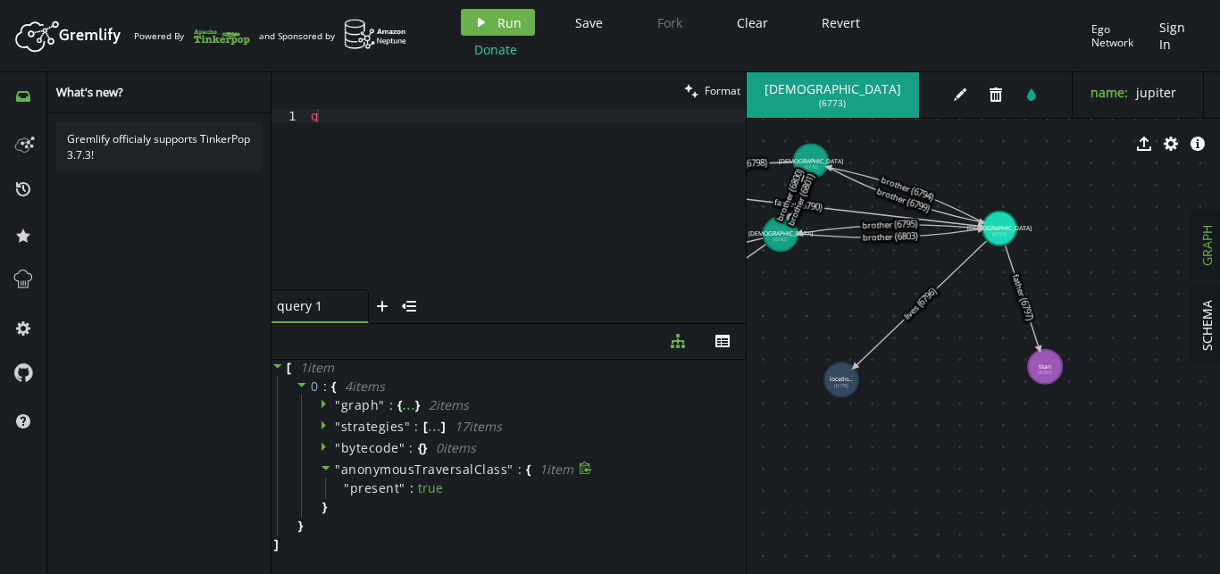
click at [324, 412] on span at bounding box center [326, 405] width 13 height 17
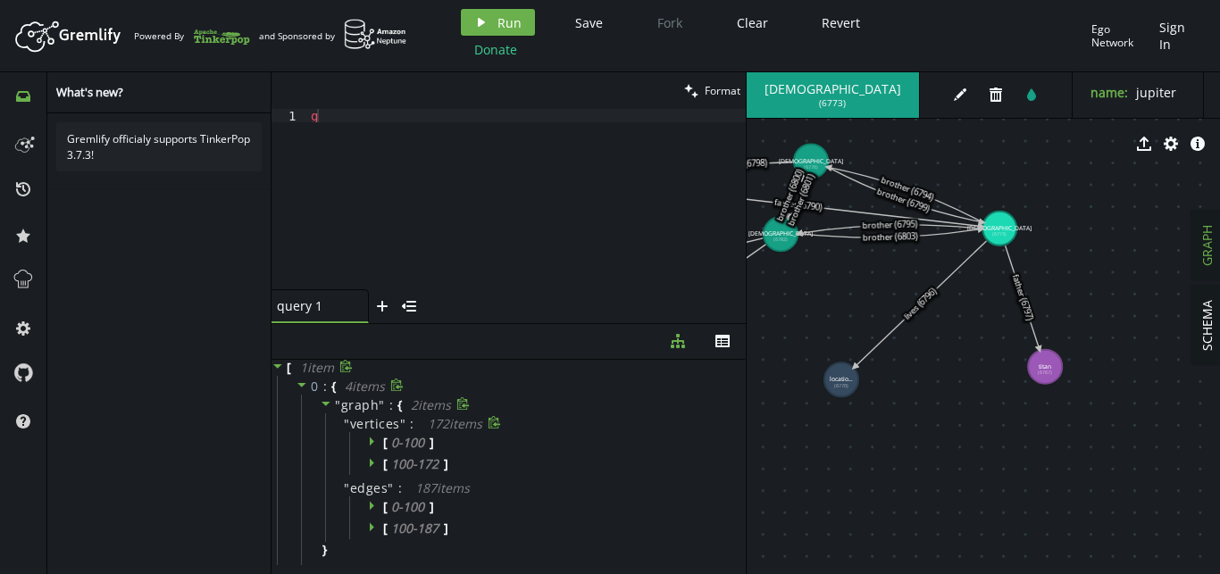
click at [372, 440] on icon at bounding box center [372, 441] width 4 height 9
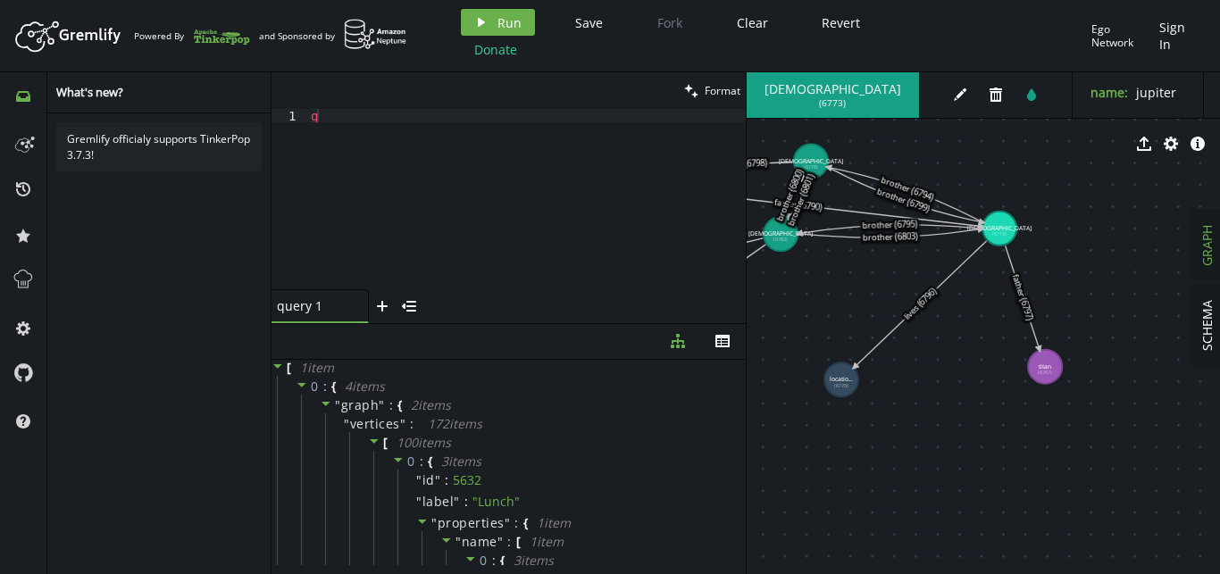
click at [374, 447] on span at bounding box center [374, 442] width 13 height 17
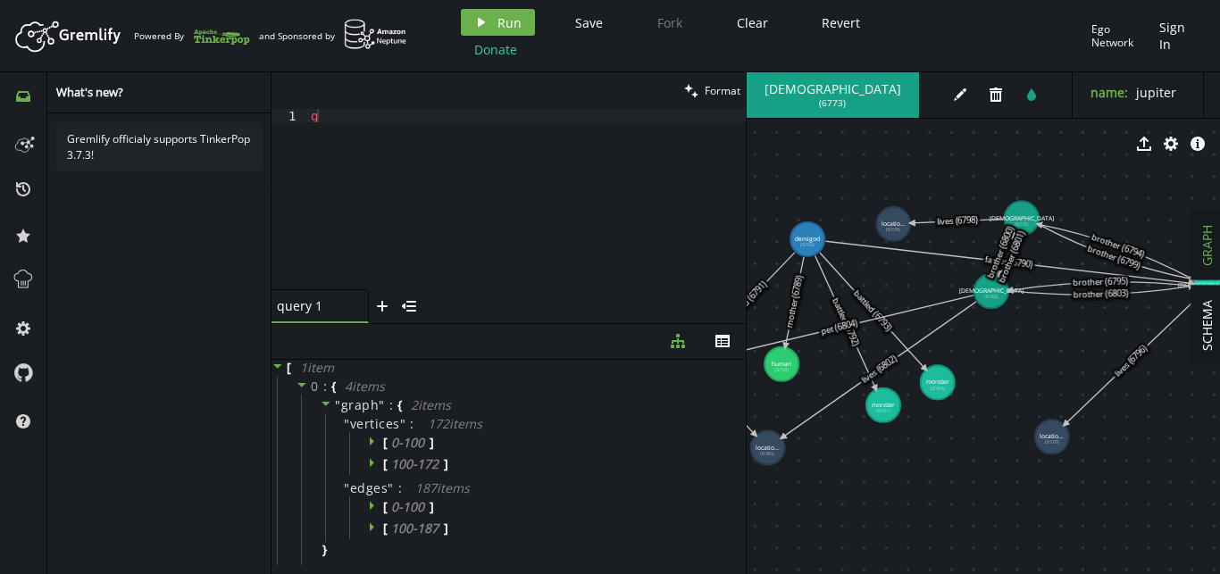
drag, startPoint x: 839, startPoint y: 296, endPoint x: 1090, endPoint y: 363, distance: 259.8
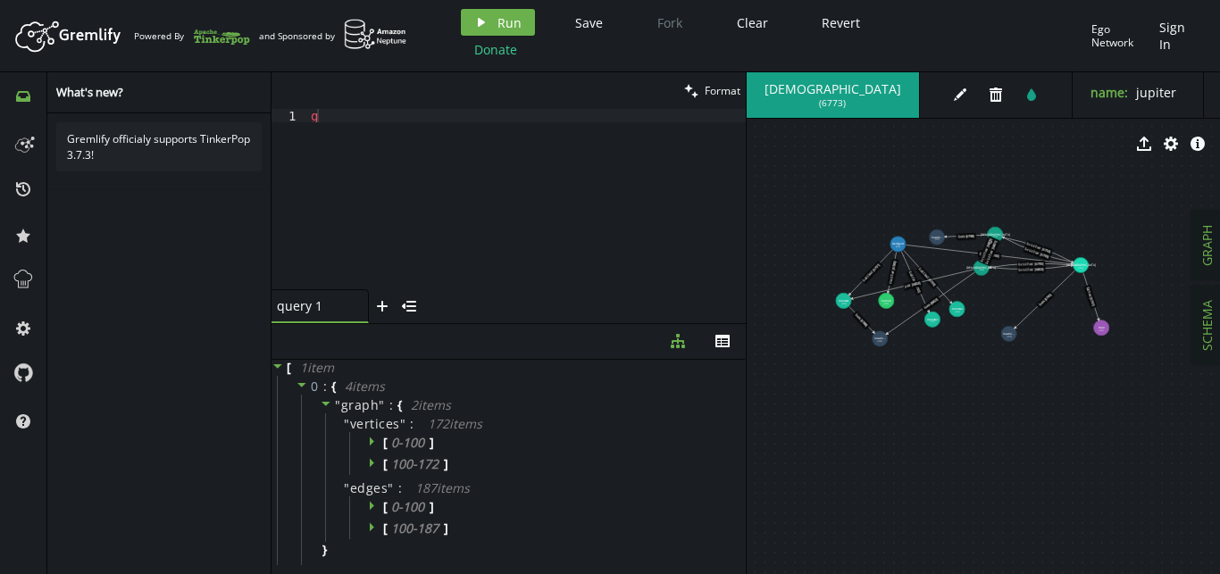
click at [1195, 347] on button "SCHEMA" at bounding box center [1206, 325] width 31 height 79
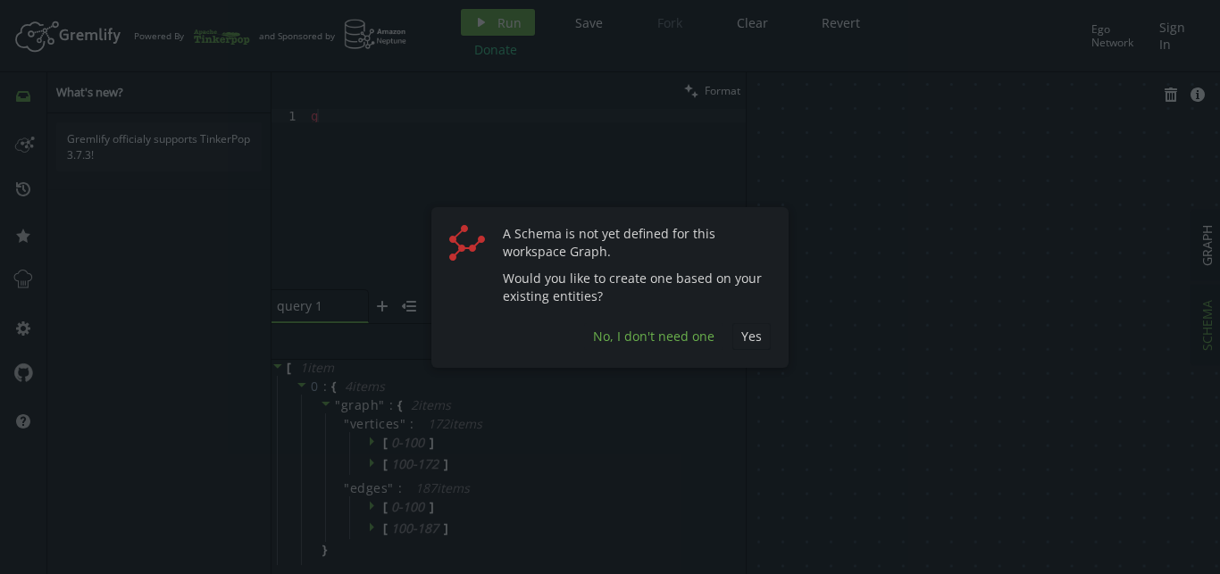
click at [691, 337] on span "No, I don't need one" at bounding box center [653, 336] width 121 height 17
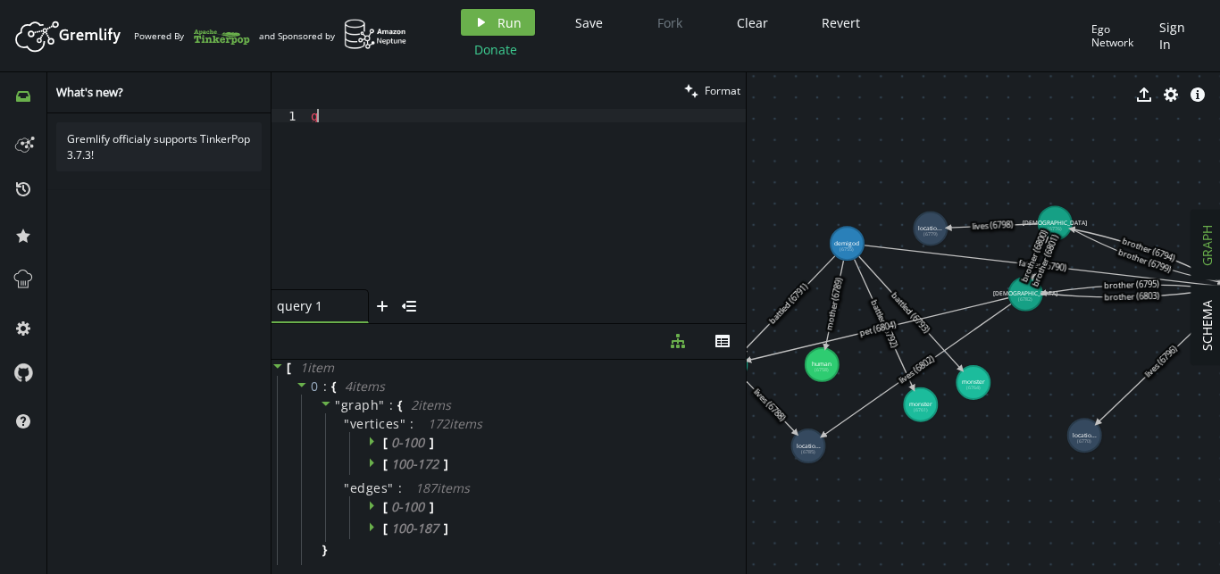
click at [399, 203] on div "g" at bounding box center [526, 212] width 439 height 207
click at [489, 23] on button "play Run" at bounding box center [498, 22] width 74 height 27
click at [548, 161] on div "g" at bounding box center [526, 212] width 439 height 207
click at [517, 18] on span "Run" at bounding box center [509, 22] width 24 height 17
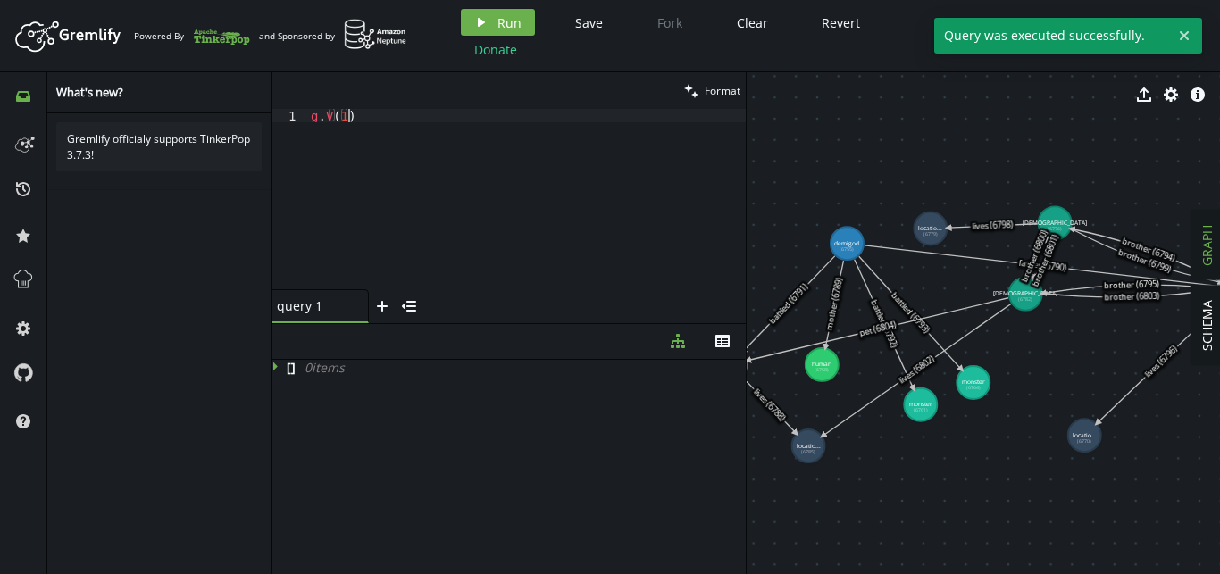
click at [485, 127] on div "g . V ( 1 )" at bounding box center [526, 212] width 439 height 207
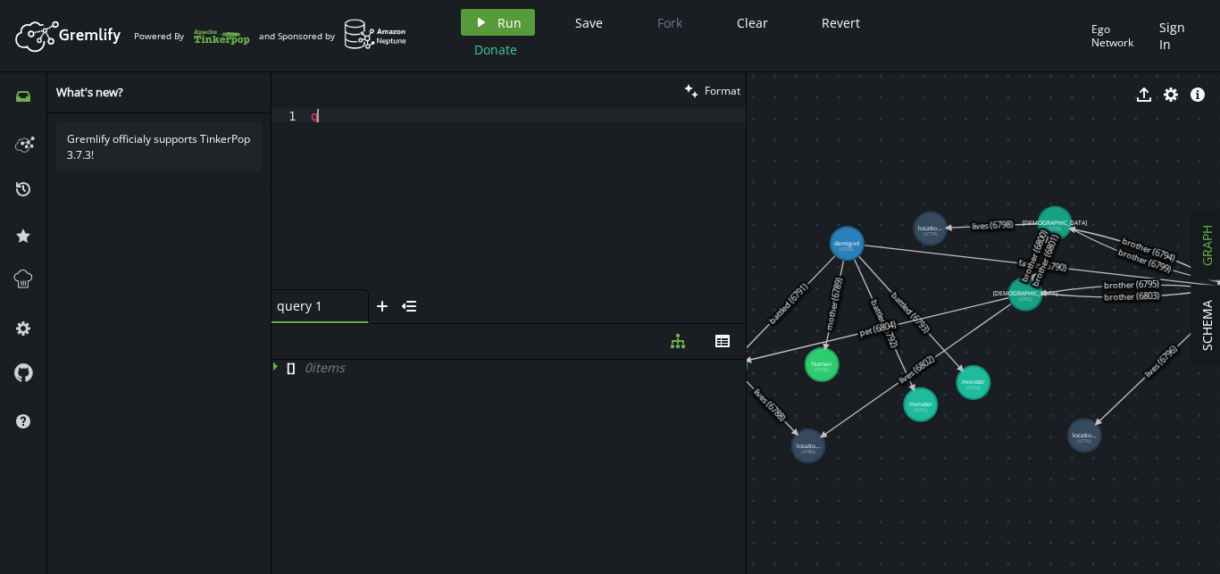
click at [514, 25] on span "Run" at bounding box center [509, 22] width 24 height 17
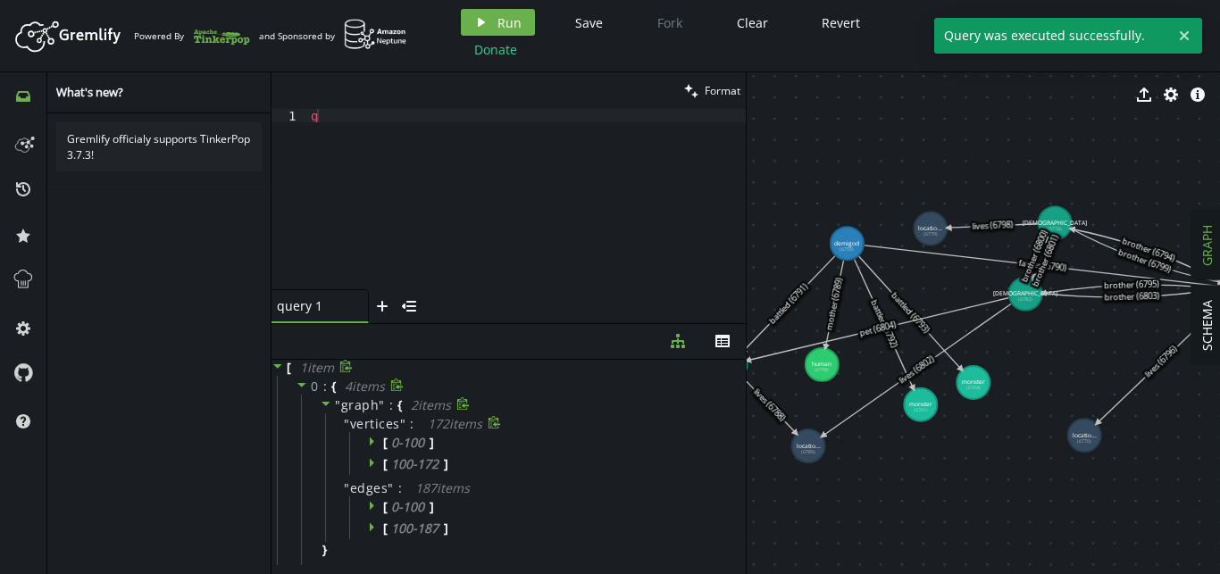
click at [374, 443] on icon at bounding box center [374, 441] width 13 height 13
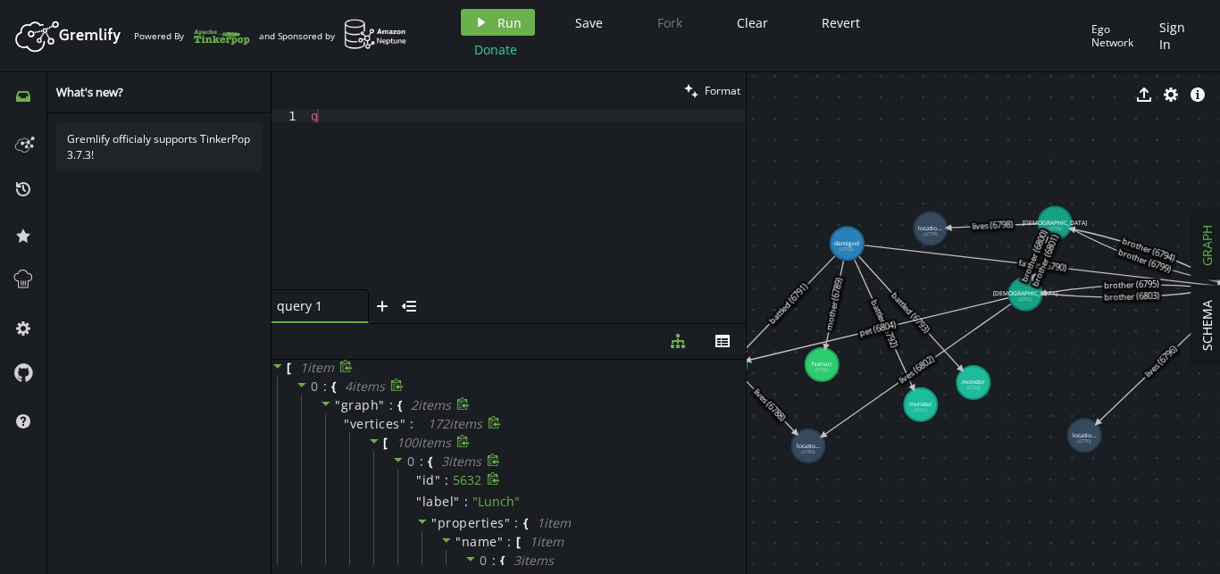
click at [472, 481] on div "5632" at bounding box center [467, 480] width 29 height 16
copy div "5632"
click at [426, 137] on div "g" at bounding box center [526, 212] width 439 height 207
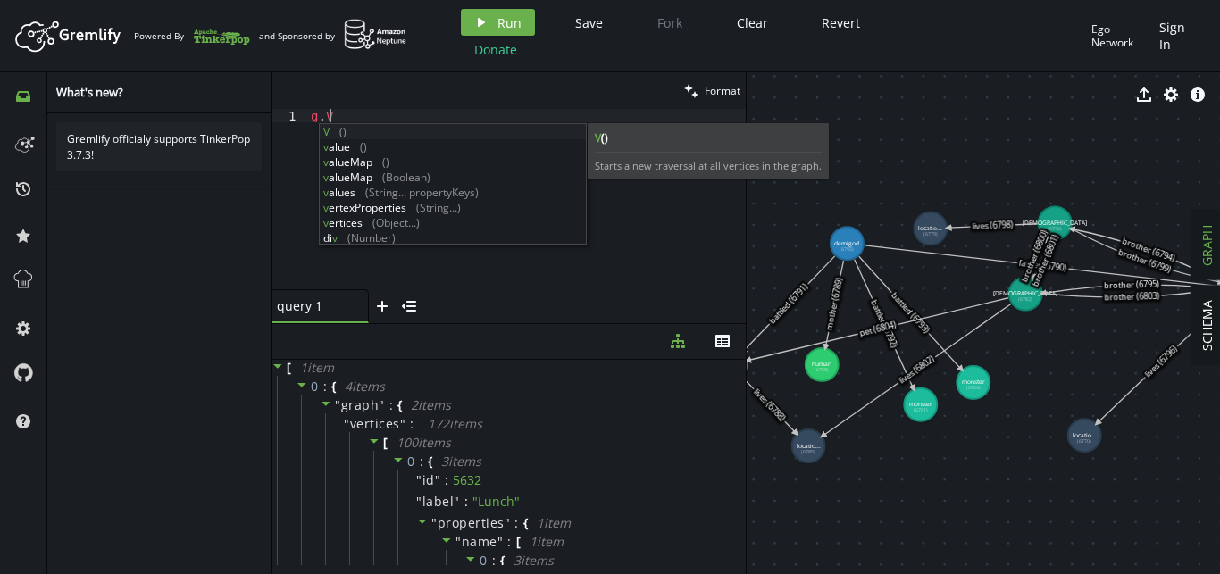
scroll to position [0, 24]
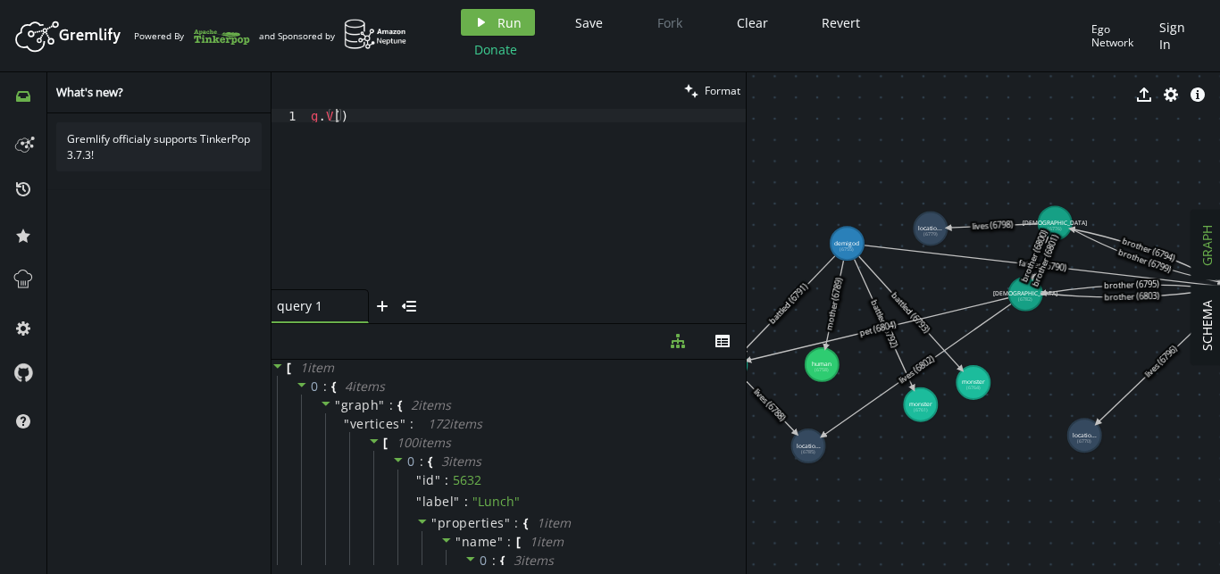
paste textarea "5632)"
click at [503, 18] on span "Run" at bounding box center [509, 22] width 24 height 17
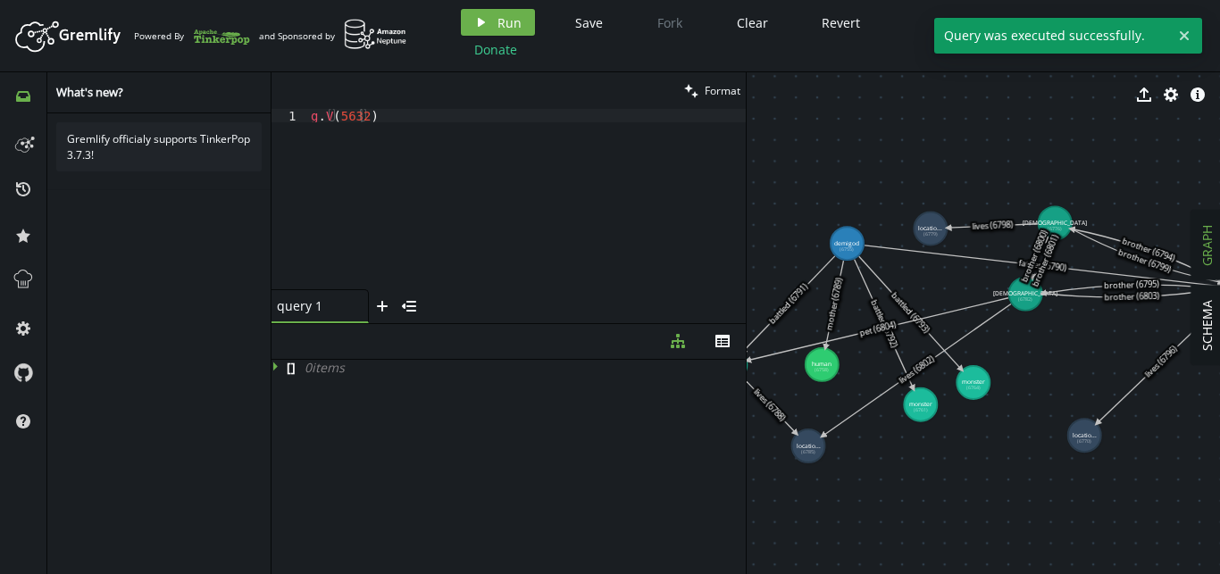
click at [398, 115] on div "g . V ( 5632 )" at bounding box center [526, 212] width 439 height 207
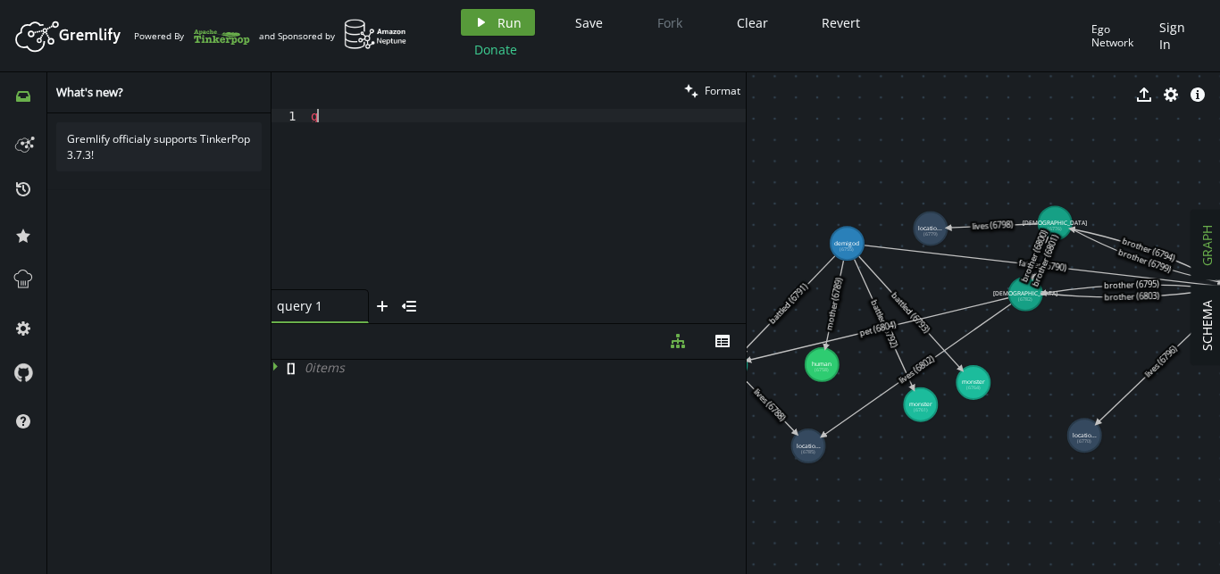
click at [495, 21] on button "play Run" at bounding box center [498, 22] width 74 height 27
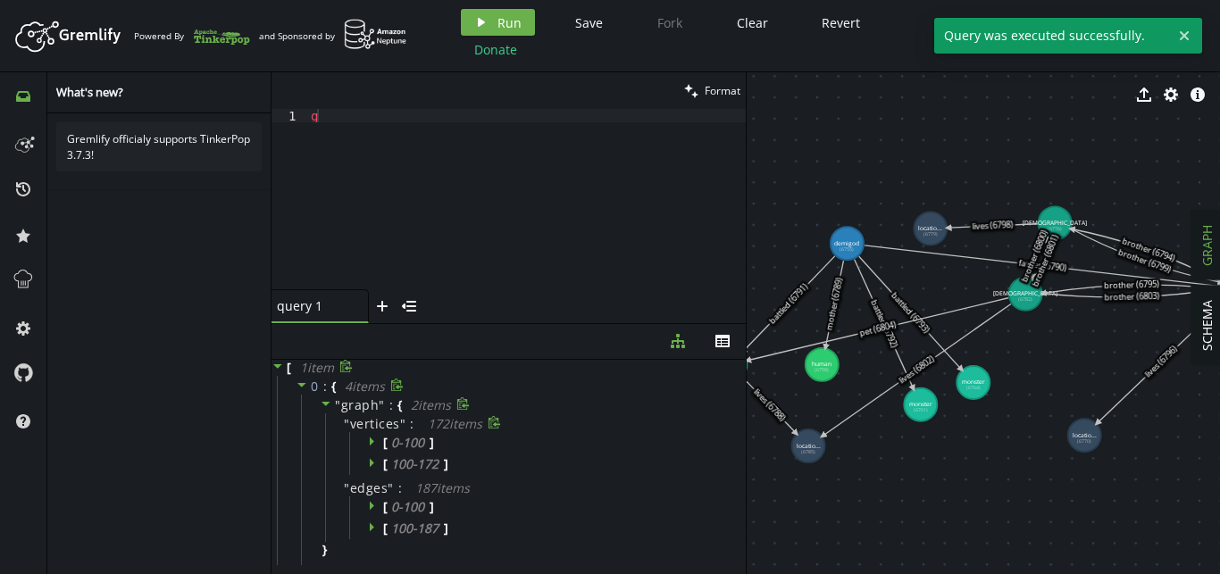
click at [371, 444] on icon at bounding box center [372, 441] width 4 height 9
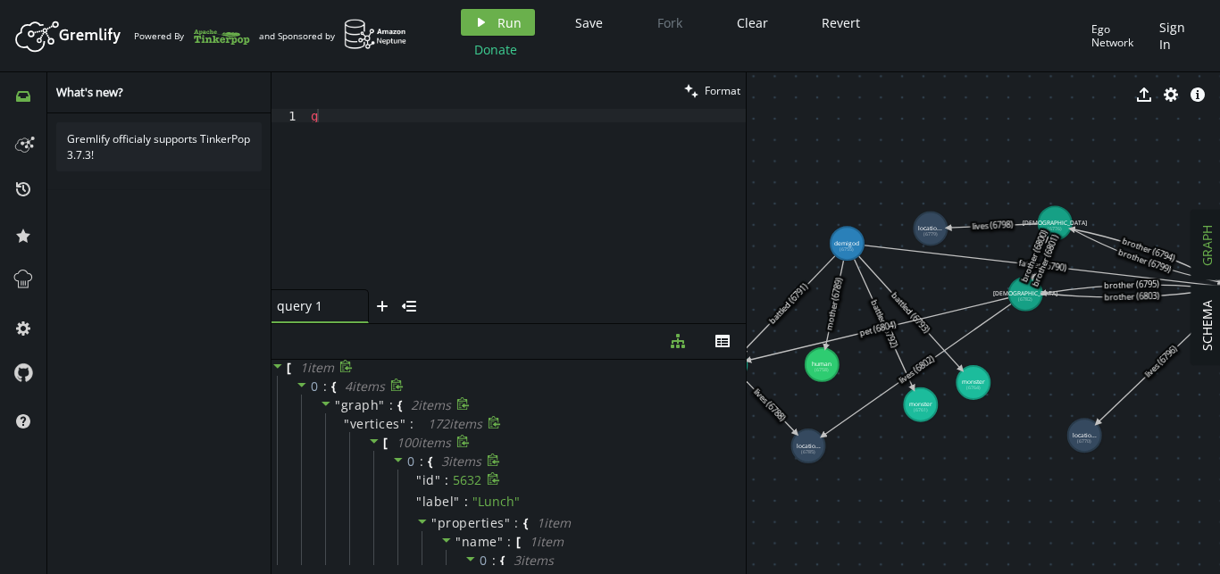
click at [456, 474] on div "5632" at bounding box center [467, 480] width 29 height 16
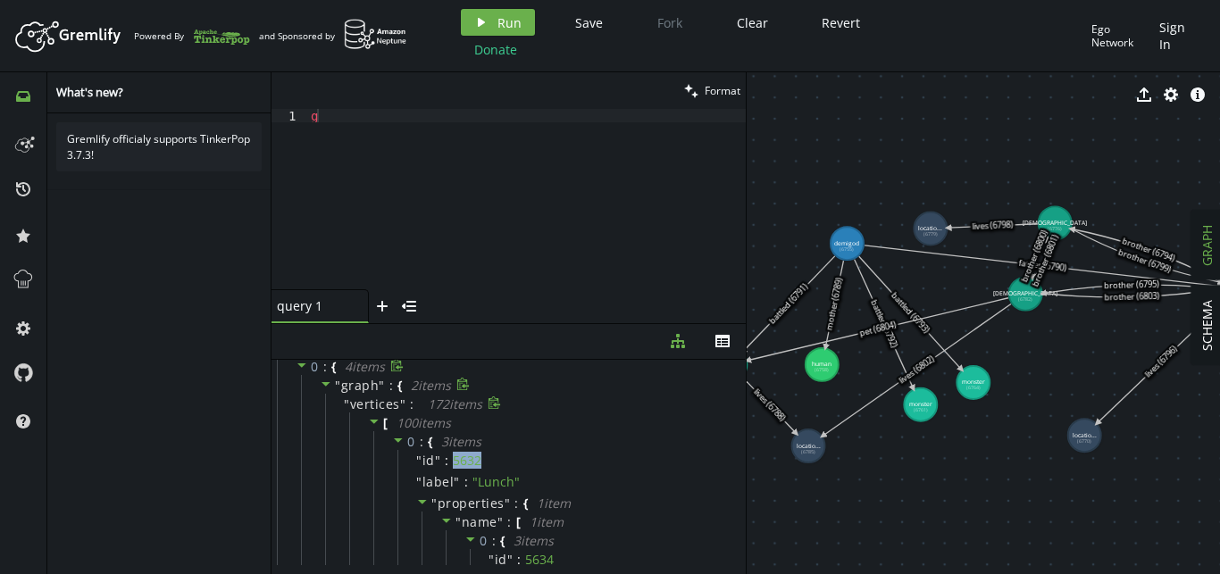
scroll to position [0, 0]
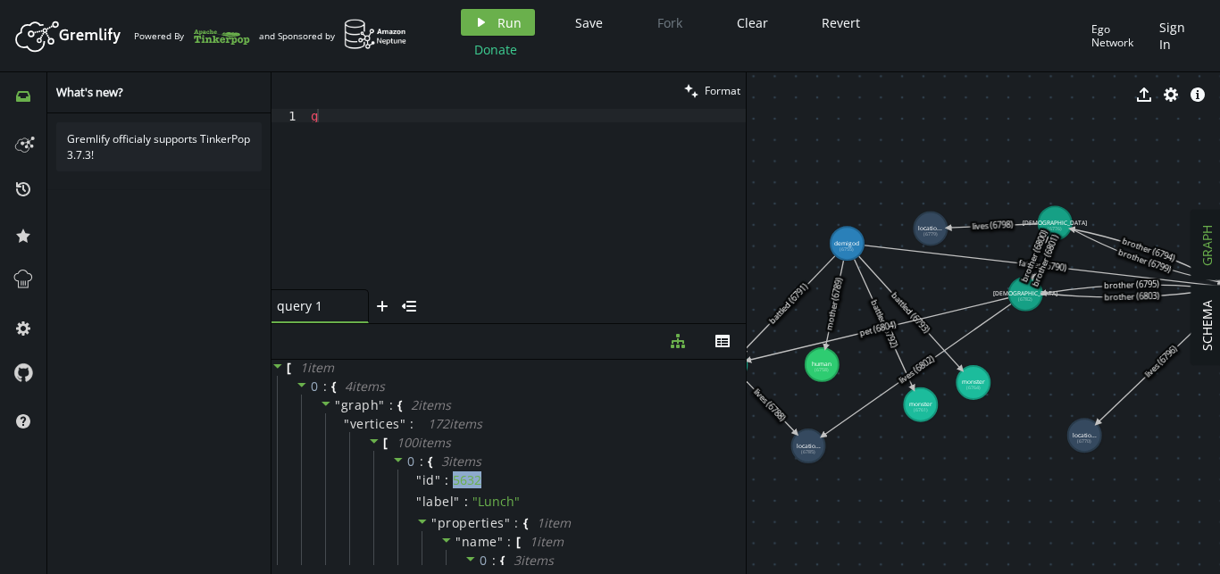
copy div "5632"
click at [374, 123] on div "g" at bounding box center [526, 212] width 439 height 207
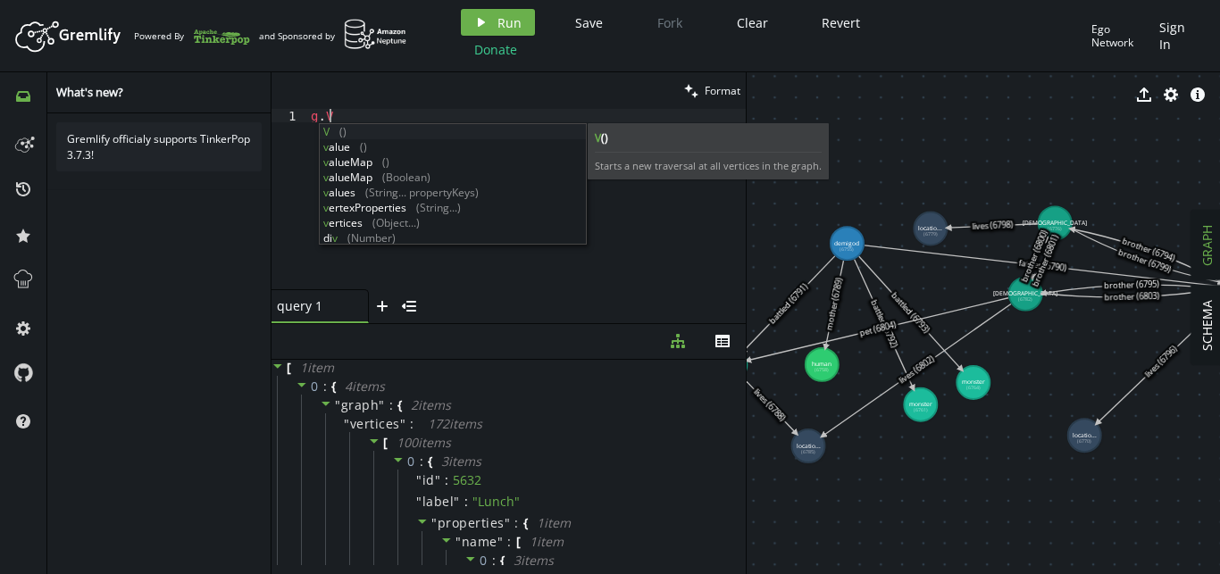
scroll to position [0, 24]
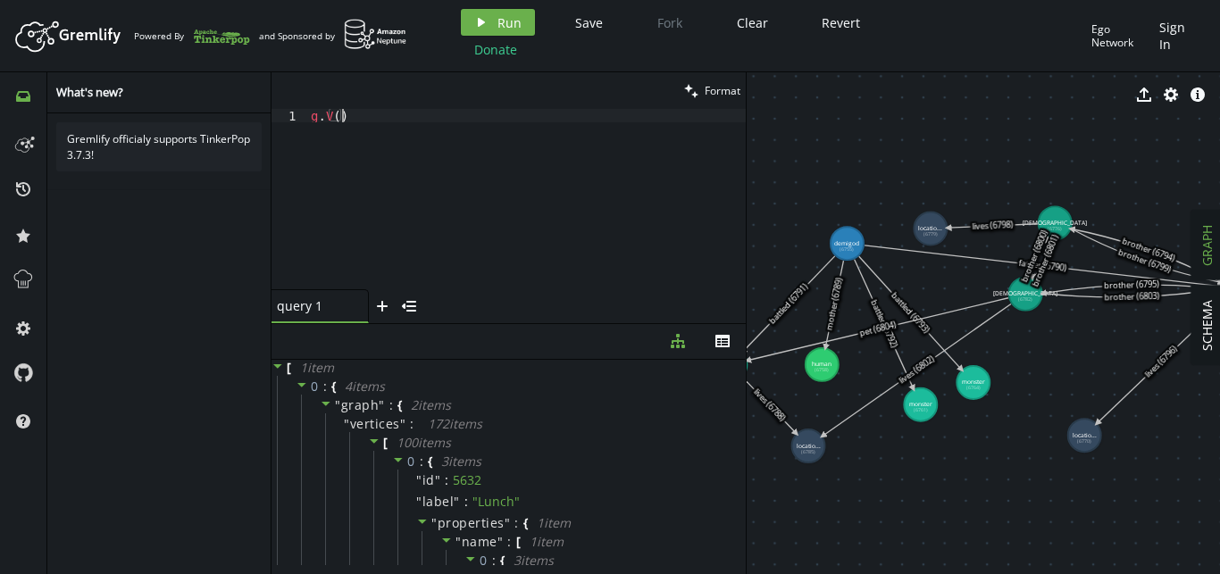
click at [612, 121] on div "g . V ( )" at bounding box center [526, 212] width 439 height 207
paste textarea "5632"
click at [499, 25] on span "Run" at bounding box center [509, 22] width 24 height 17
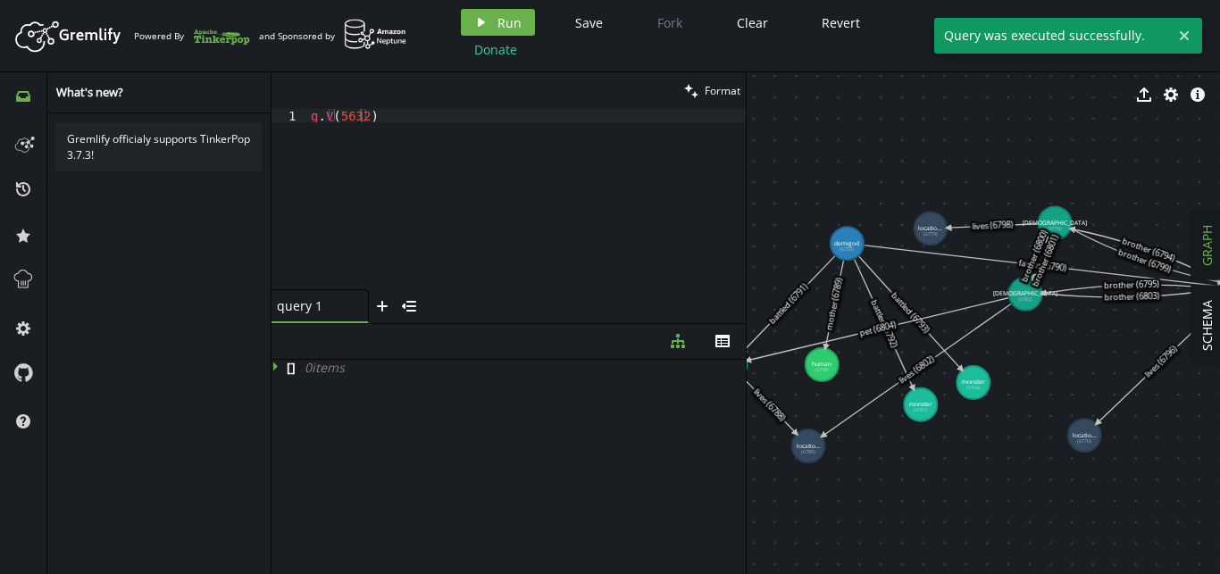
click at [852, 245] on tspan "demigod" at bounding box center [846, 243] width 25 height 8
click at [820, 372] on tspan "(6758)" at bounding box center [822, 370] width 14 height 7
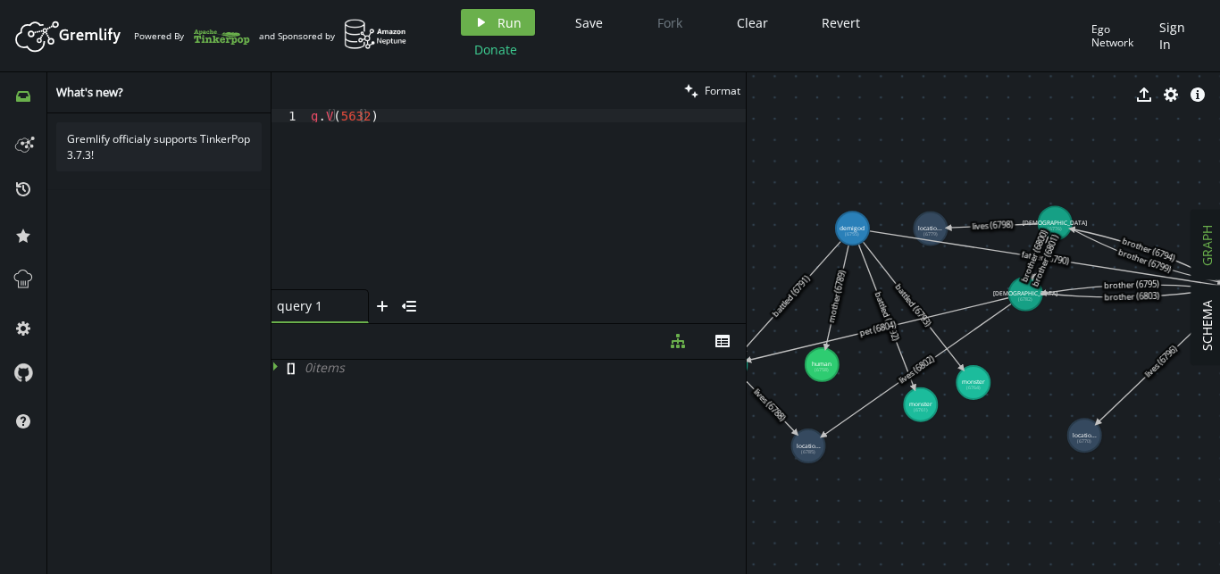
drag, startPoint x: 846, startPoint y: 236, endPoint x: 852, endPoint y: 229, distance: 9.5
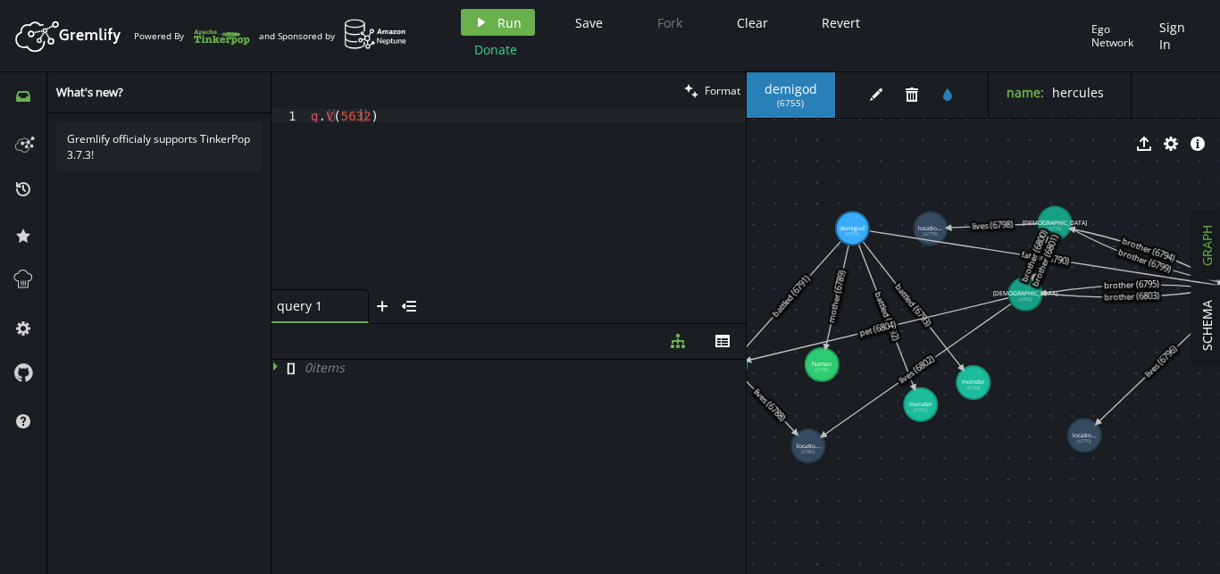
click at [467, 116] on div "g . V ( 5632 )" at bounding box center [526, 212] width 439 height 207
click at [507, 21] on span "Run" at bounding box center [509, 22] width 24 height 17
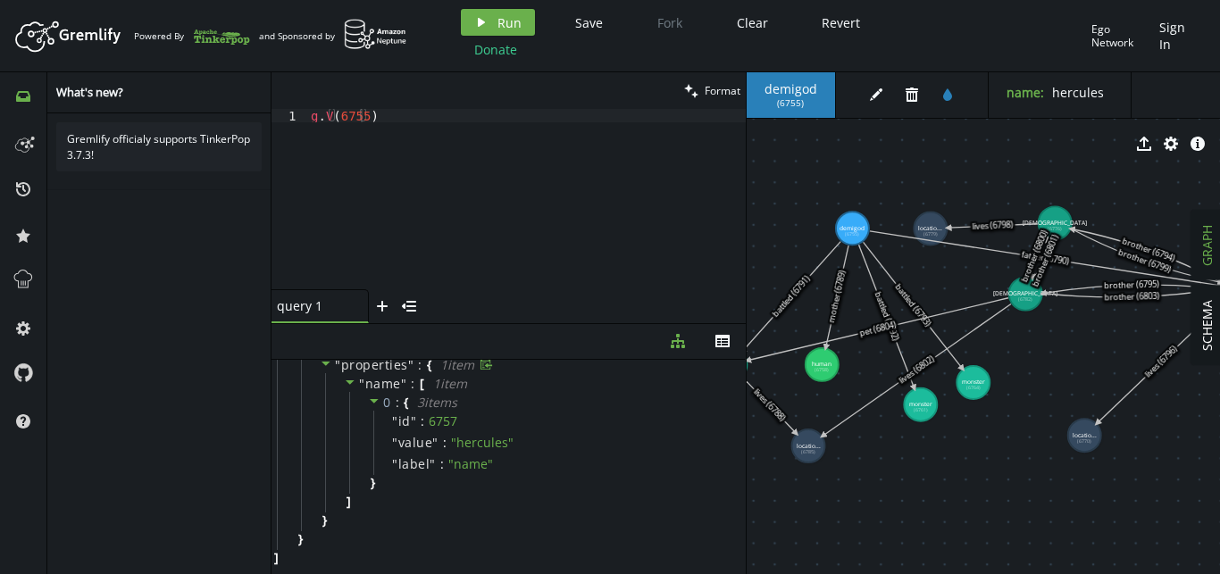
scroll to position [0, 0]
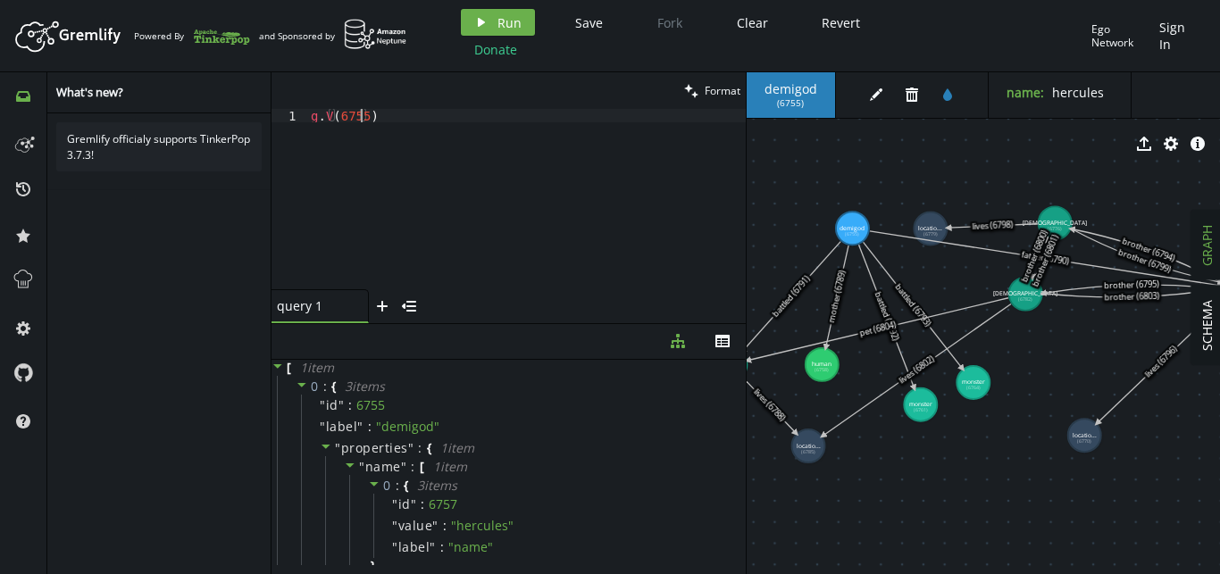
click at [360, 113] on div "g . V ( 6755 )" at bounding box center [526, 212] width 439 height 207
click at [501, 31] on button "play Run" at bounding box center [498, 22] width 74 height 27
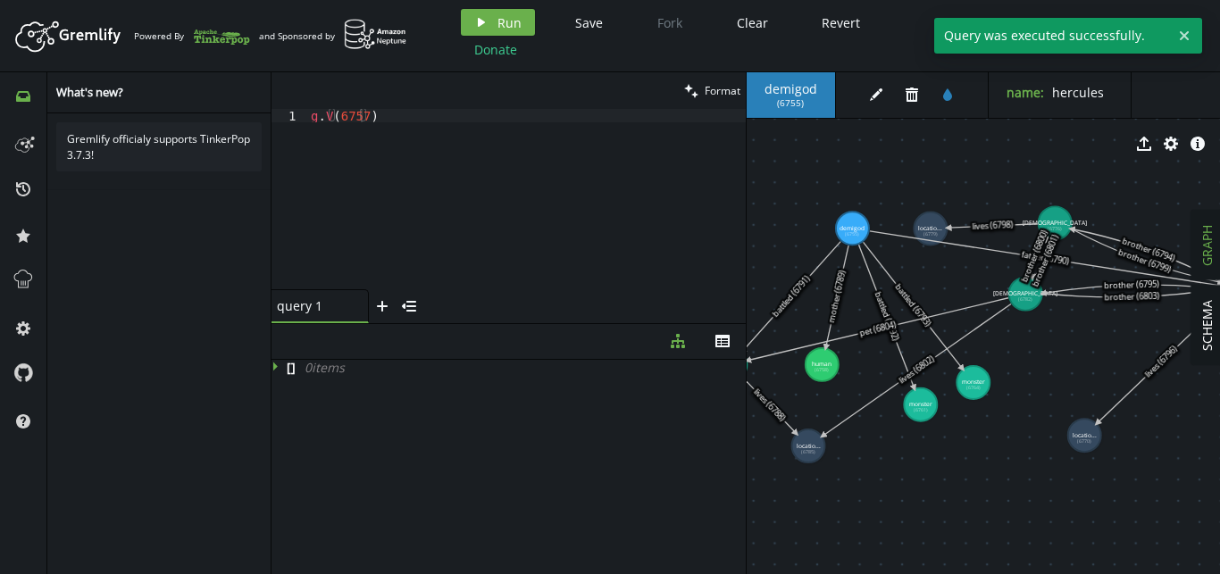
click at [361, 116] on div "g . V ( 6757 )" at bounding box center [526, 212] width 439 height 207
click at [516, 27] on span "Run" at bounding box center [509, 22] width 24 height 17
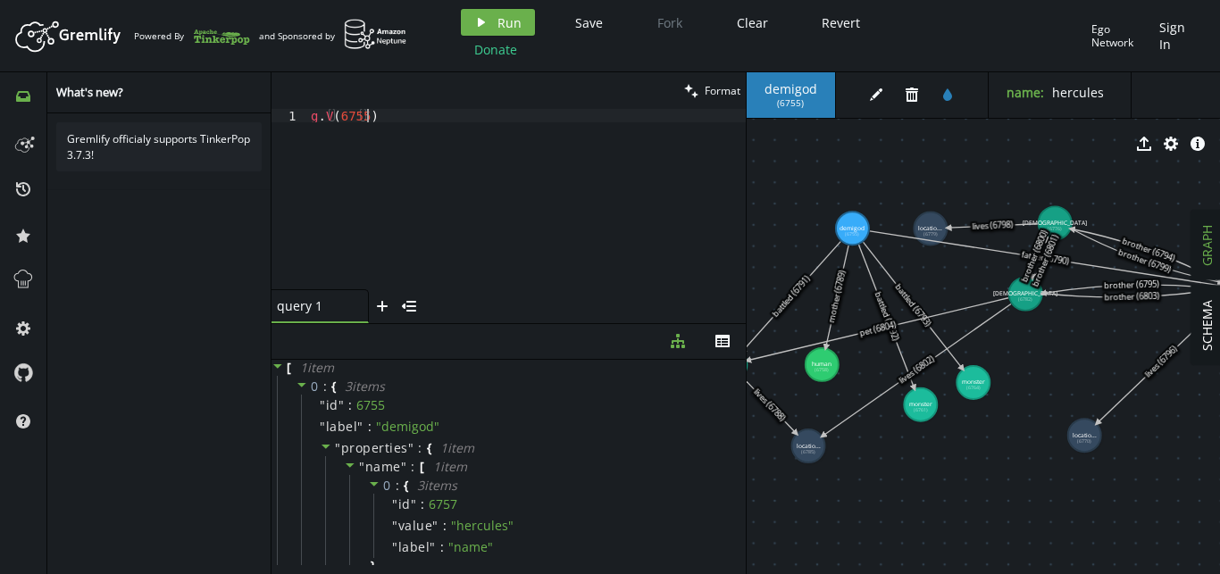
click at [483, 113] on div "g . V ( 6755 )" at bounding box center [526, 212] width 439 height 207
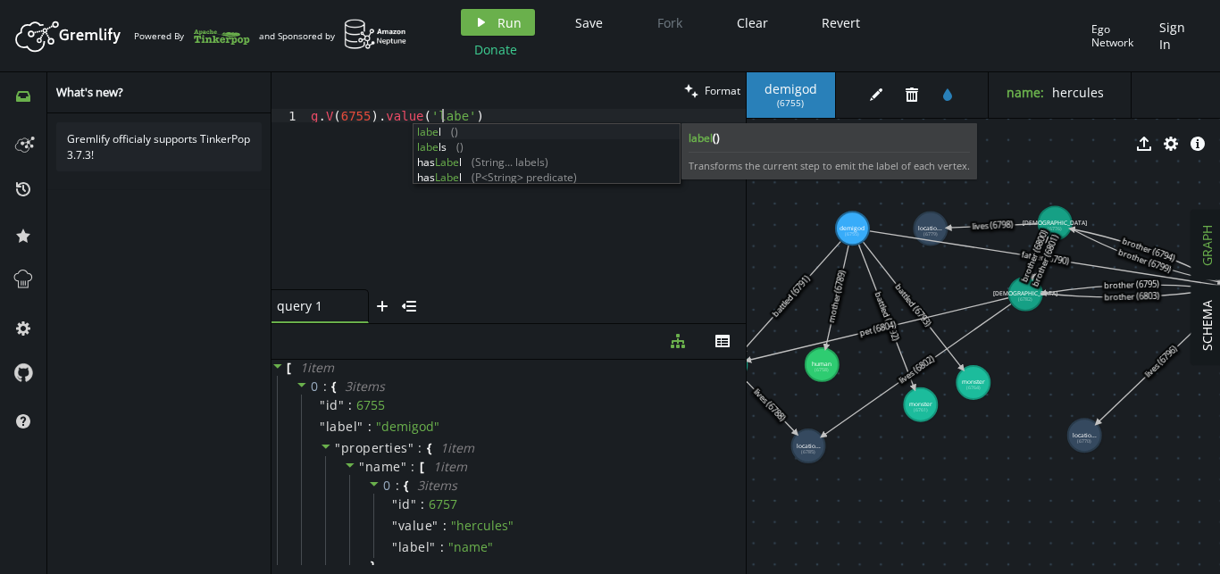
scroll to position [0, 137]
click at [512, 20] on span "Run" at bounding box center [509, 22] width 24 height 17
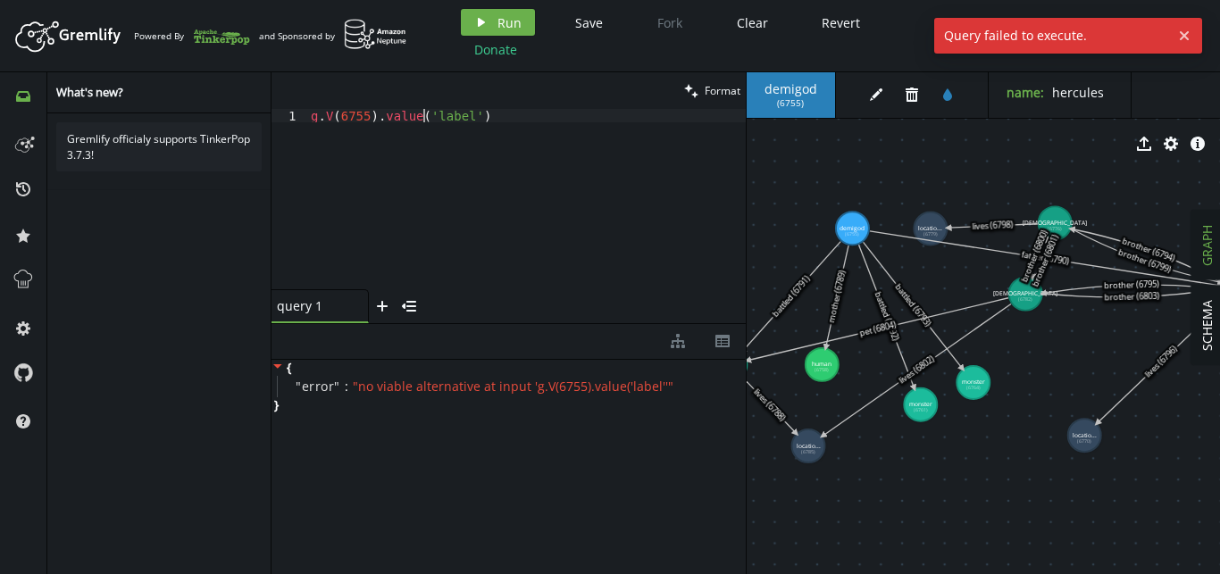
click at [425, 119] on div "g . V ( 6755 ) . value ( 'label' )" at bounding box center [526, 212] width 439 height 207
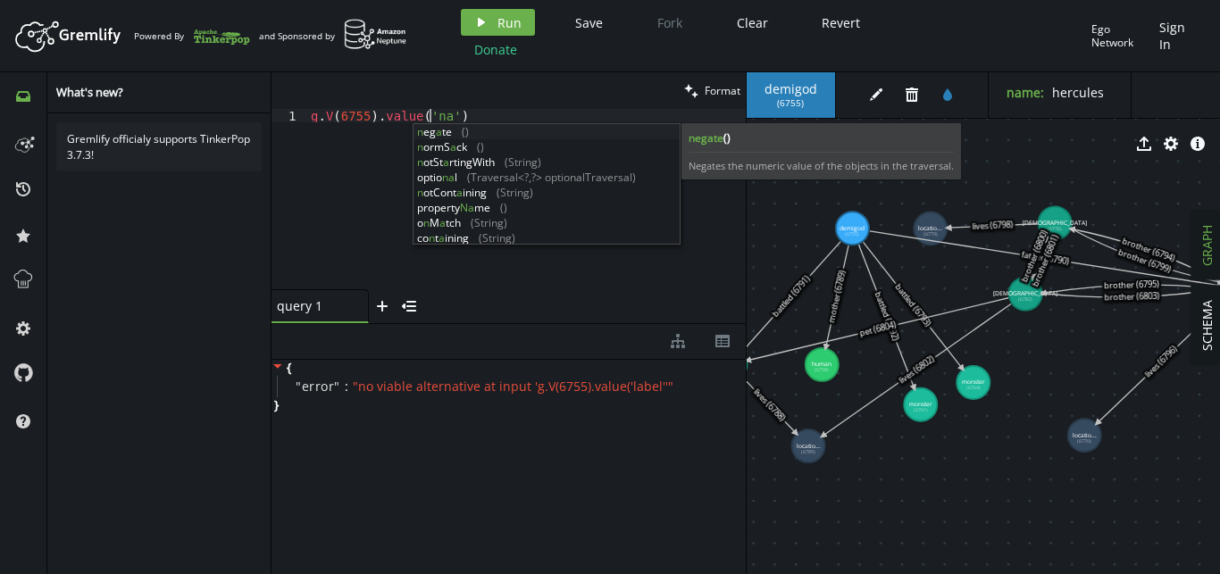
scroll to position [0, 130]
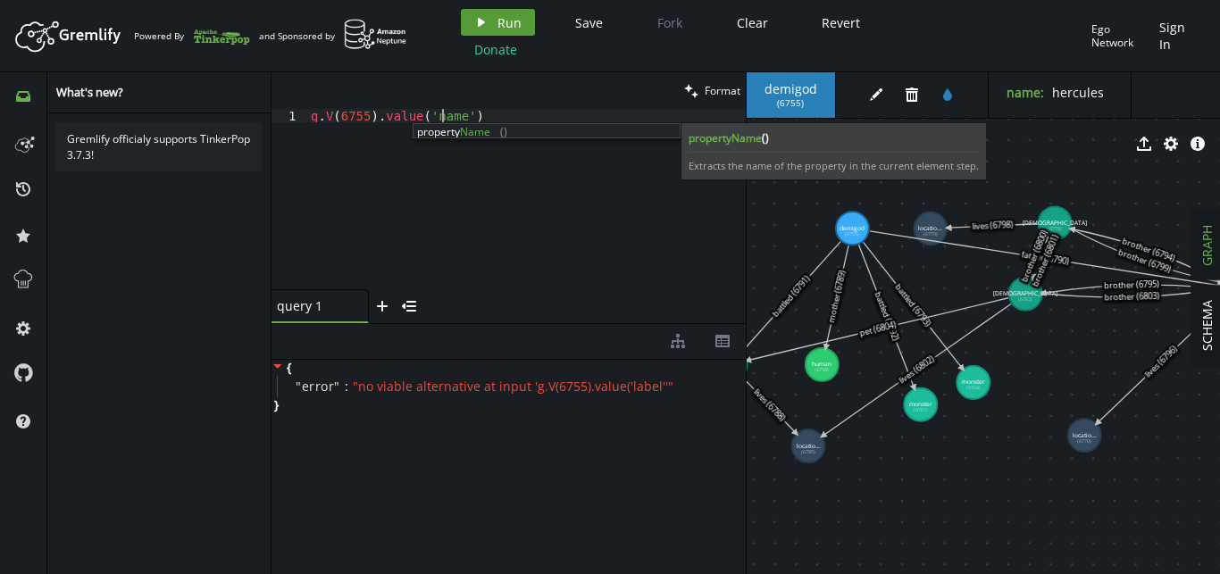
click at [478, 24] on icon "button" at bounding box center [481, 22] width 7 height 9
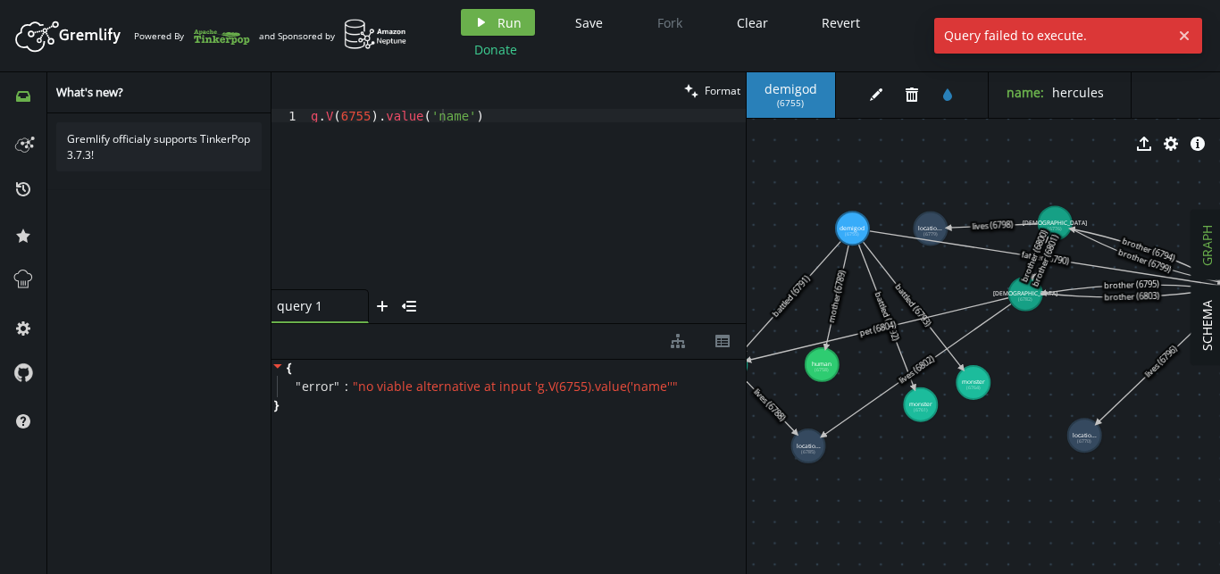
click at [485, 108] on div "clean Format" at bounding box center [509, 90] width 474 height 37
click at [405, 118] on div "g . V ( 6755 ) . value ( 'name' )" at bounding box center [526, 212] width 439 height 207
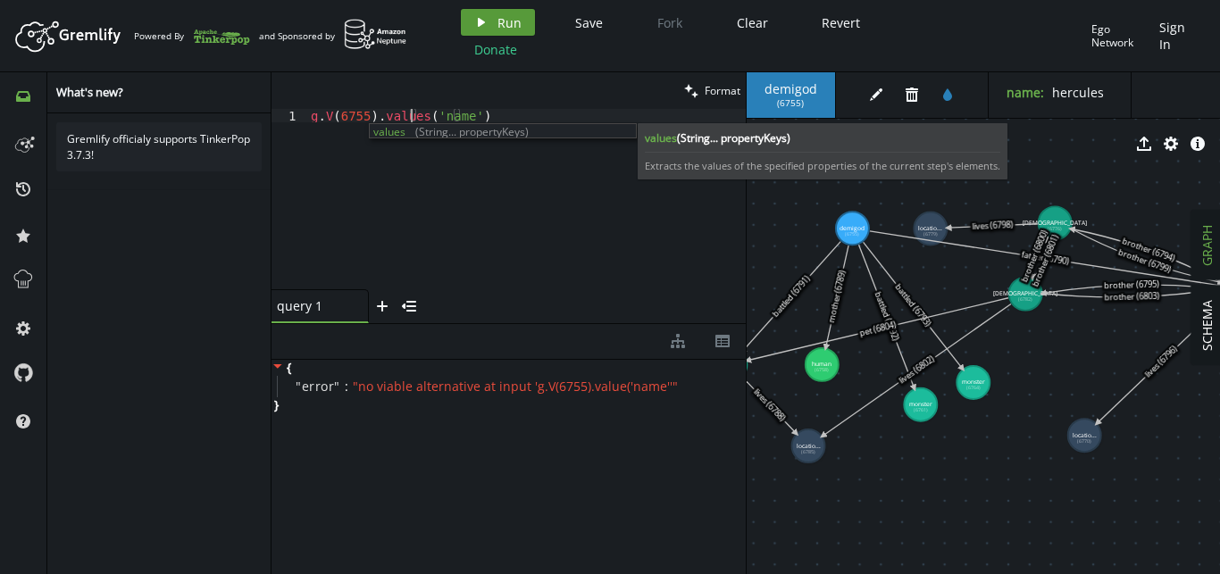
click at [495, 26] on button "play Run" at bounding box center [498, 22] width 74 height 27
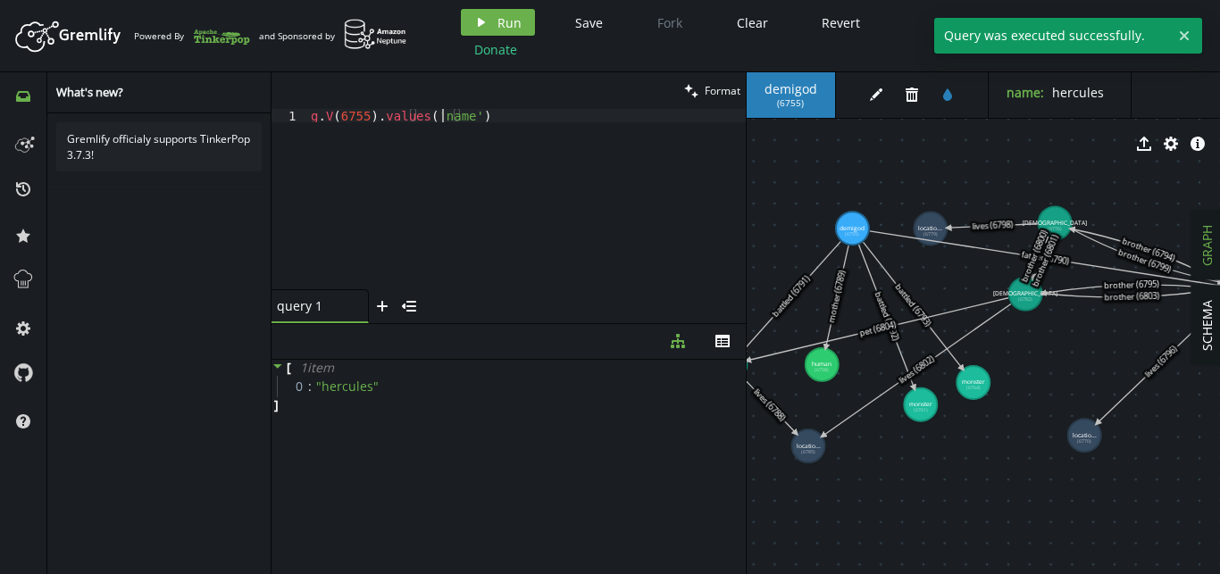
click at [441, 116] on div "g . V ( 6755 ) . values ( 'name' )" at bounding box center [526, 212] width 439 height 207
click at [437, 115] on div "g . V ( 6755 ) . values ( 'name' )" at bounding box center [526, 212] width 439 height 207
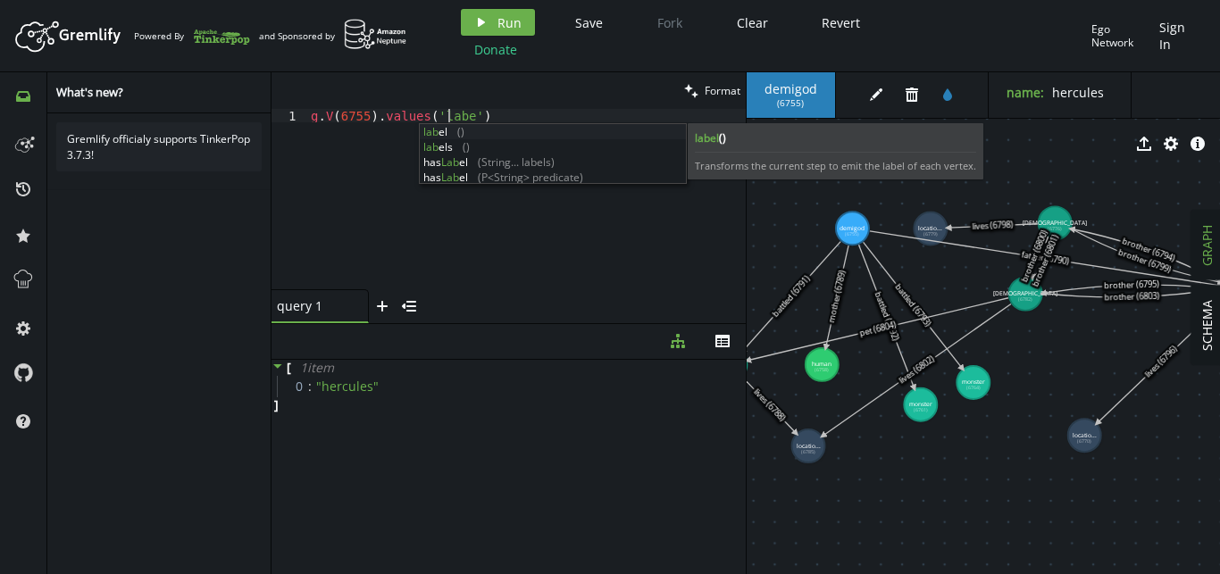
scroll to position [0, 143]
click at [490, 24] on button "play Run" at bounding box center [498, 22] width 74 height 27
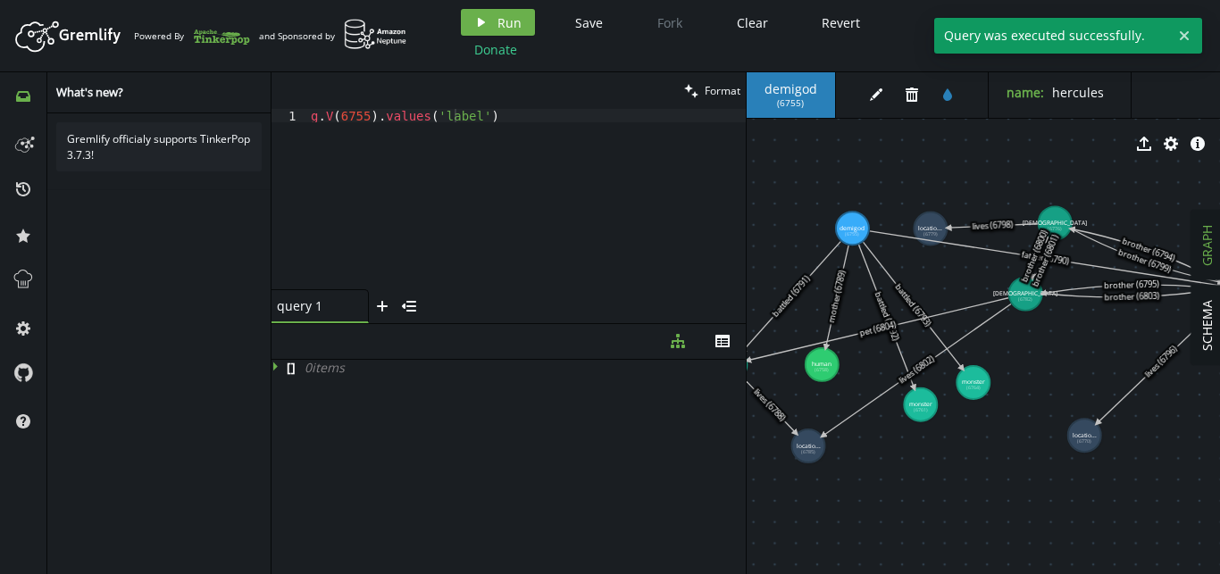
click at [503, 108] on div "clean Format" at bounding box center [509, 90] width 474 height 37
click at [439, 119] on div "g . V ( 6755 ) . values ( 'label' )" at bounding box center [526, 212] width 439 height 207
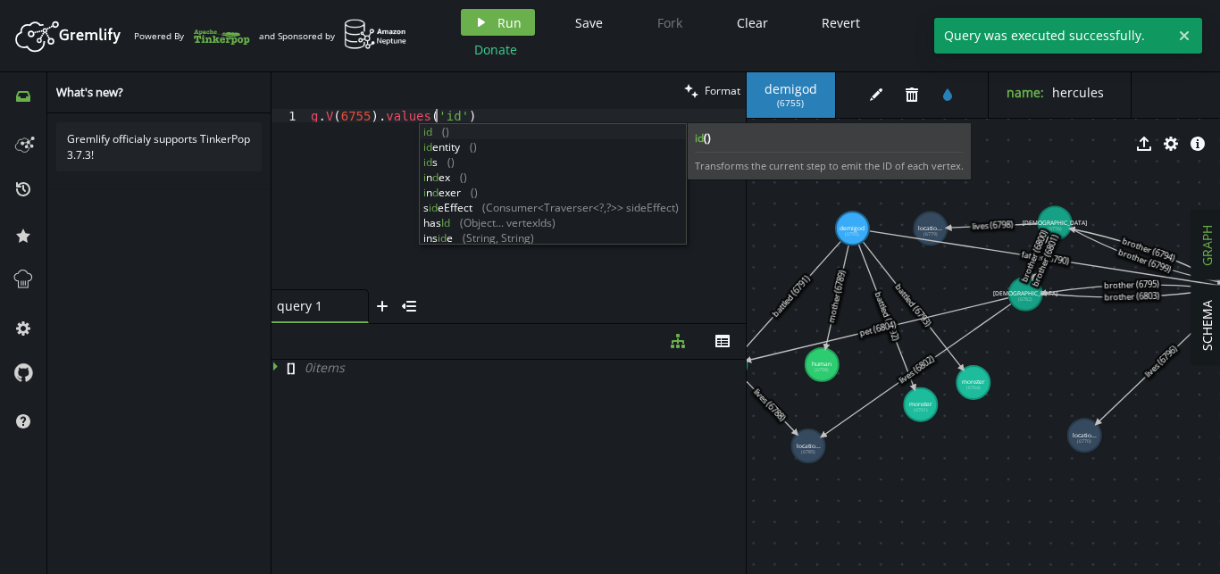
click at [511, 6] on header "Artboard Created with Sketch. Powered By and Sponsored by play Run Save Fork Cl…" at bounding box center [610, 36] width 1220 height 72
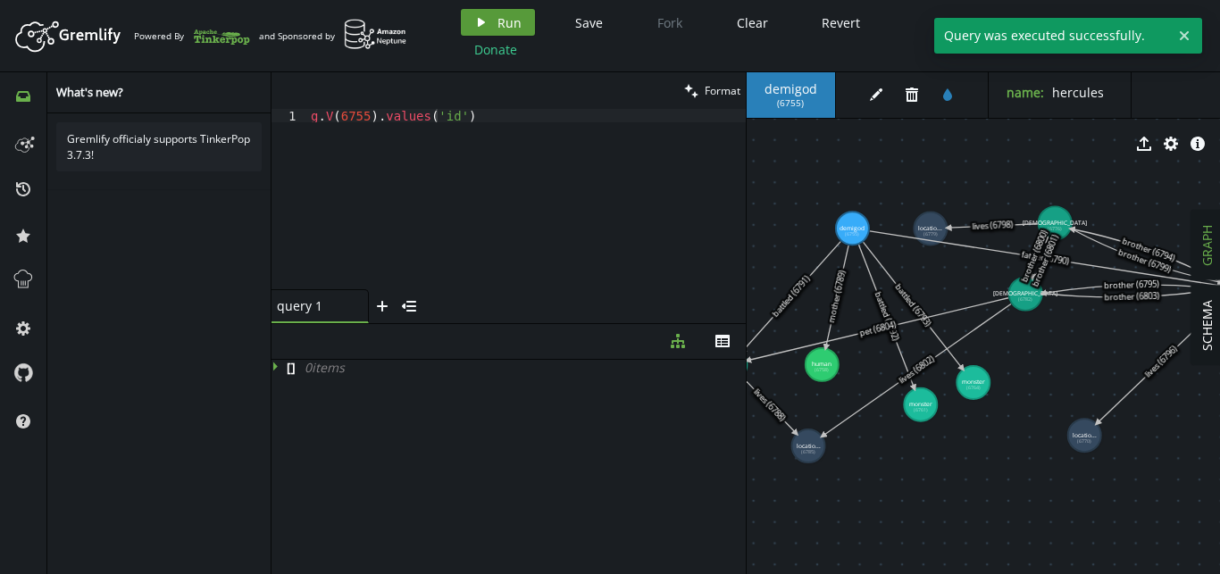
click at [505, 13] on button "play Run" at bounding box center [498, 22] width 74 height 27
click at [481, 109] on div "g . V ( 6755 ) . values ( 'id' )" at bounding box center [526, 212] width 439 height 207
drag, startPoint x: 475, startPoint y: 109, endPoint x: 373, endPoint y: 120, distance: 102.4
click at [373, 120] on div "g . V ( 6755 ) . values ( 'id' )" at bounding box center [526, 212] width 439 height 207
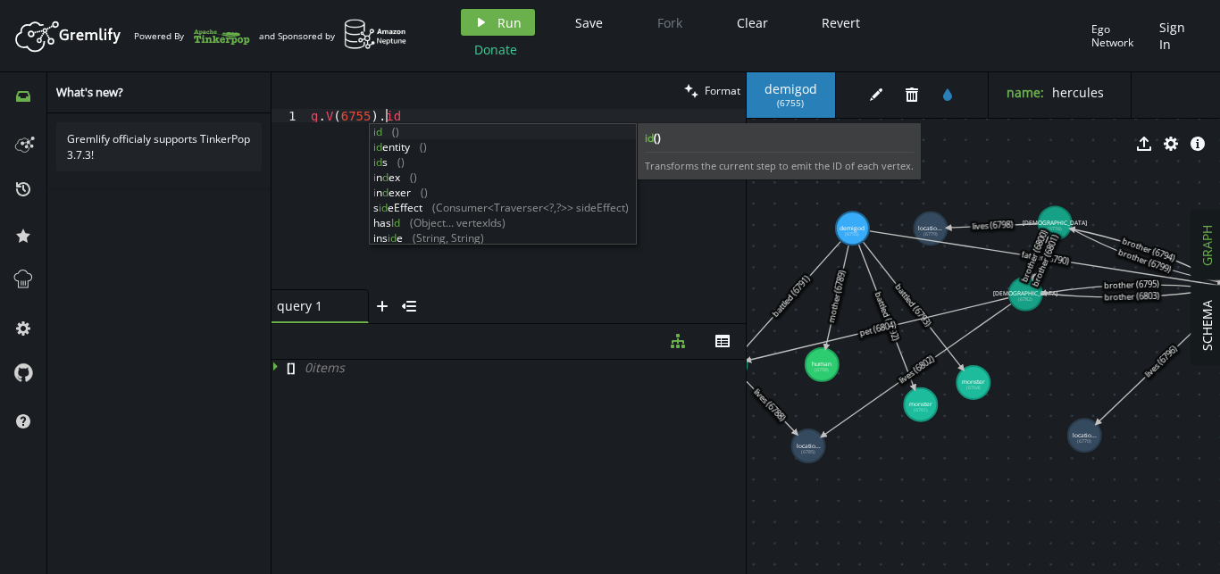
scroll to position [0, 80]
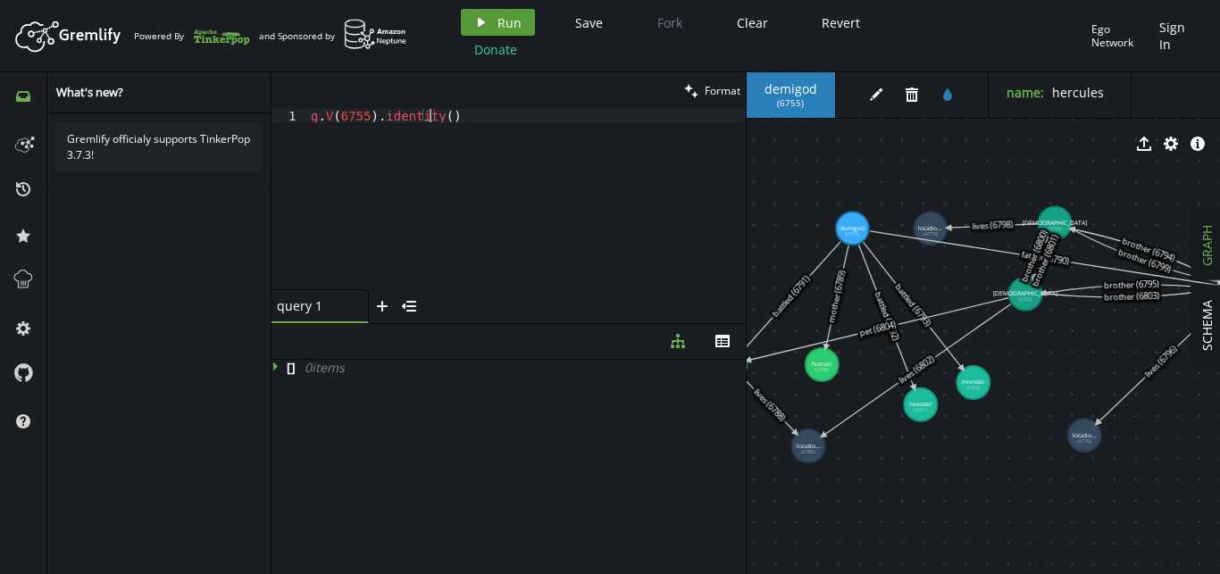
click at [478, 20] on icon "button" at bounding box center [481, 22] width 7 height 9
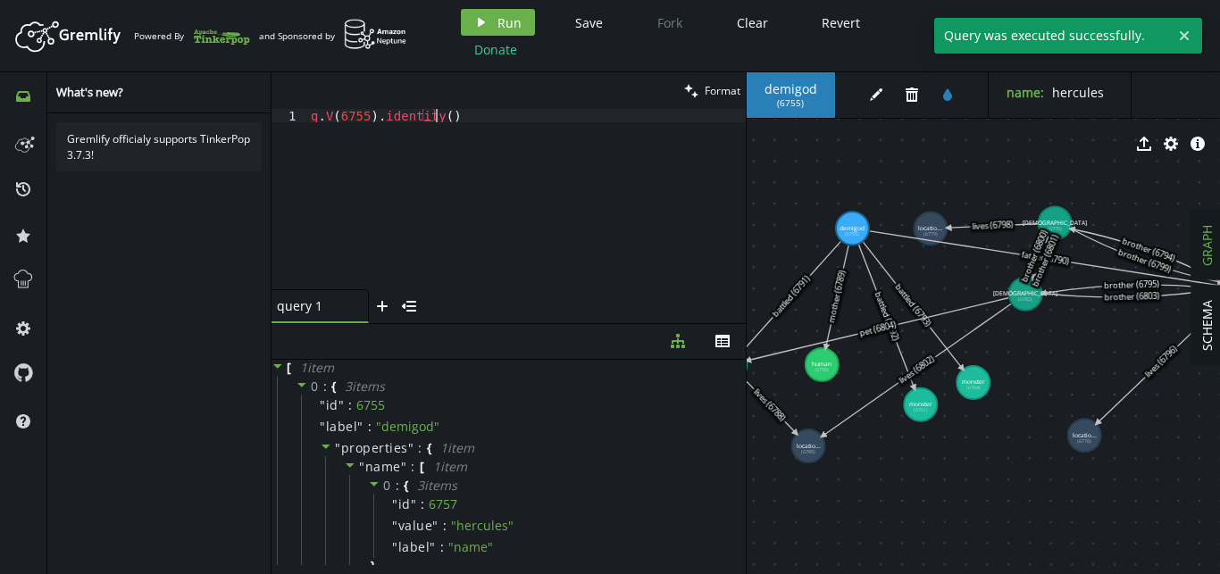
click at [466, 112] on div "g . V ( 6755 ) . identity ( )" at bounding box center [526, 212] width 439 height 207
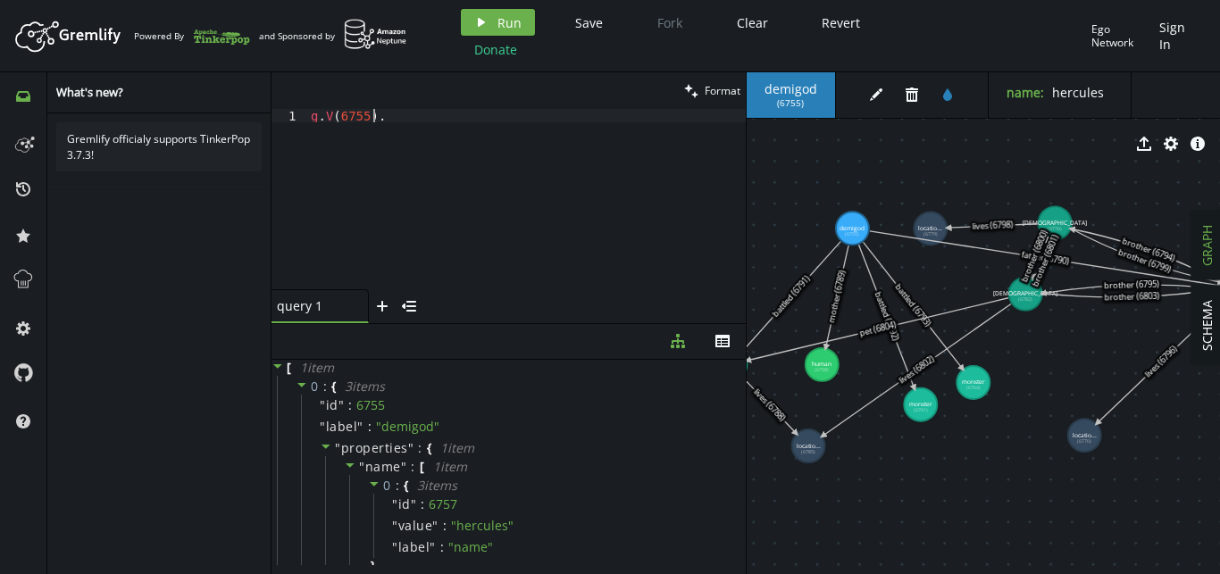
scroll to position [0, 74]
click at [482, 21] on icon "button" at bounding box center [481, 22] width 7 height 9
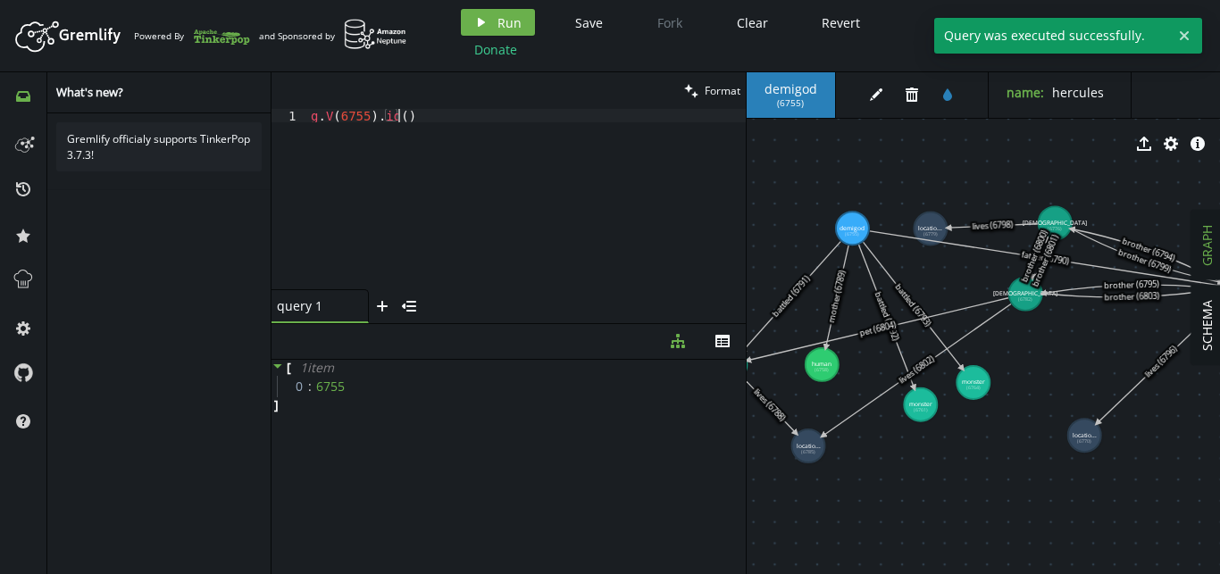
click at [419, 112] on div "g . V ( 6755 ) . id ( )" at bounding box center [526, 212] width 439 height 207
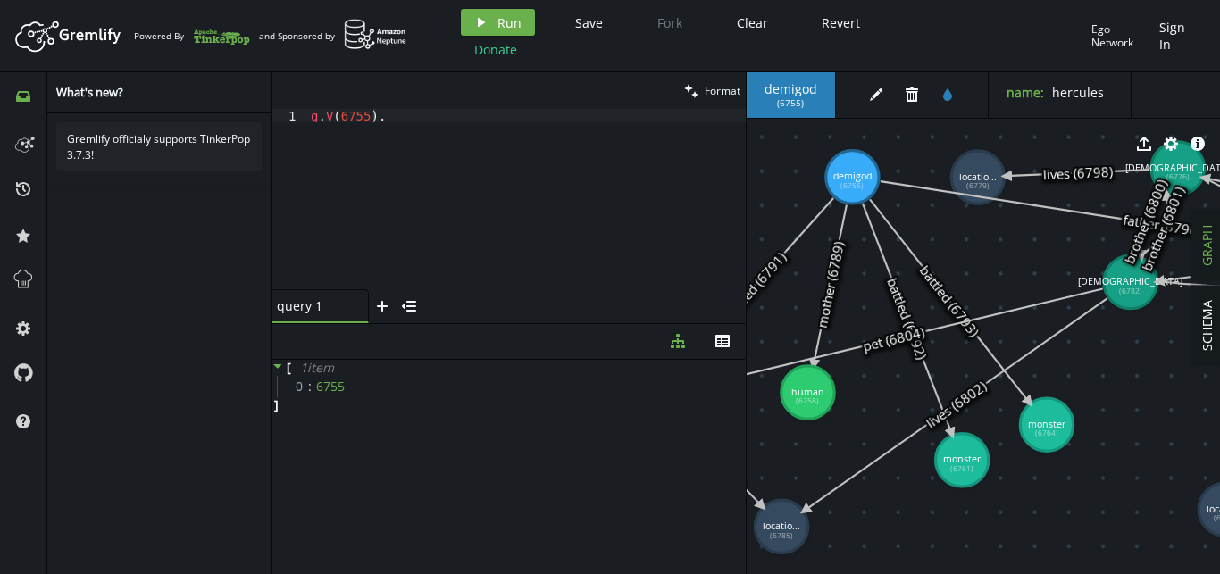
drag, startPoint x: 795, startPoint y: 393, endPoint x: 808, endPoint y: 393, distance: 13.4
click at [808, 393] on tspan "human" at bounding box center [807, 392] width 33 height 13
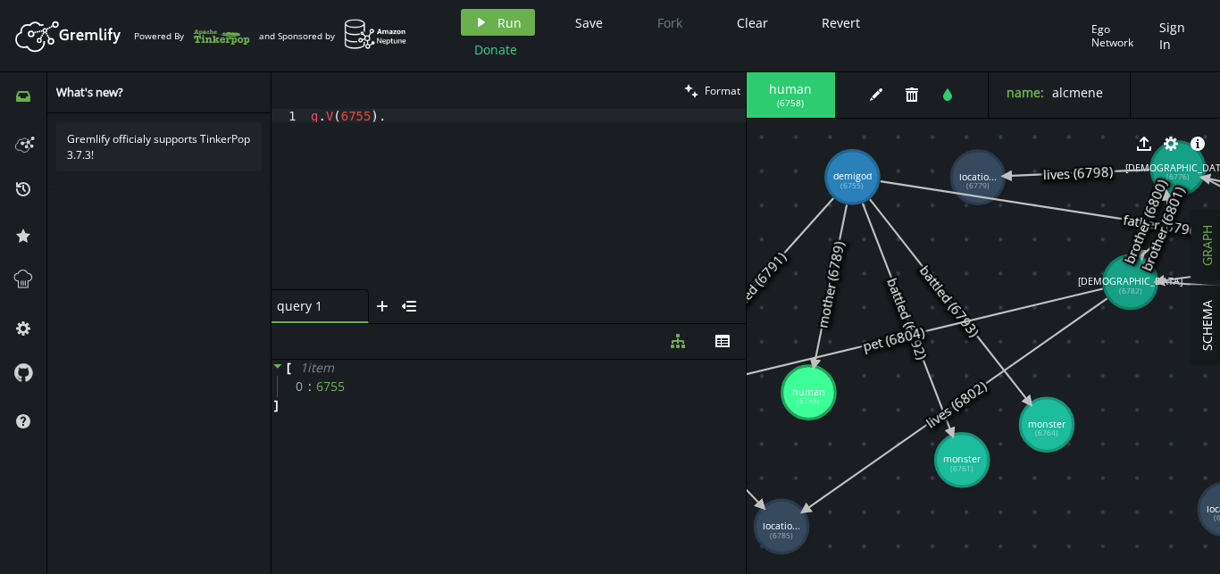
drag, startPoint x: 849, startPoint y: 161, endPoint x: 862, endPoint y: 173, distance: 17.7
click at [862, 173] on div "human ( 6758 ) edit trash tint name : alcmene export cog info-sign monster (675…" at bounding box center [984, 323] width 474 height 502
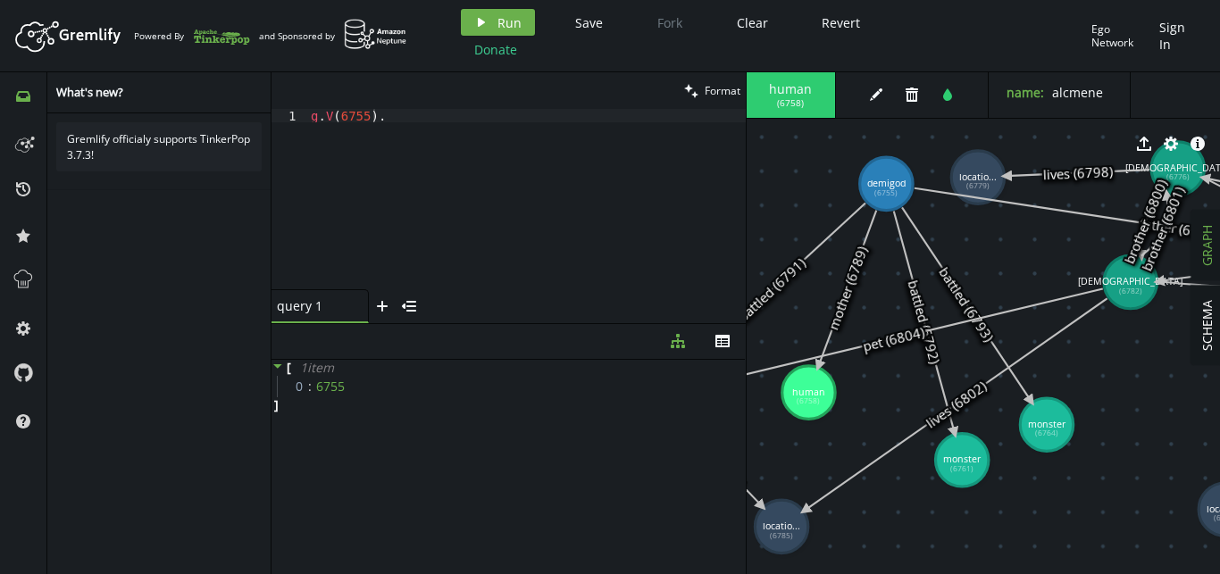
drag, startPoint x: 862, startPoint y: 171, endPoint x: 886, endPoint y: 184, distance: 27.2
click at [886, 184] on tspan "demigod" at bounding box center [885, 183] width 38 height 13
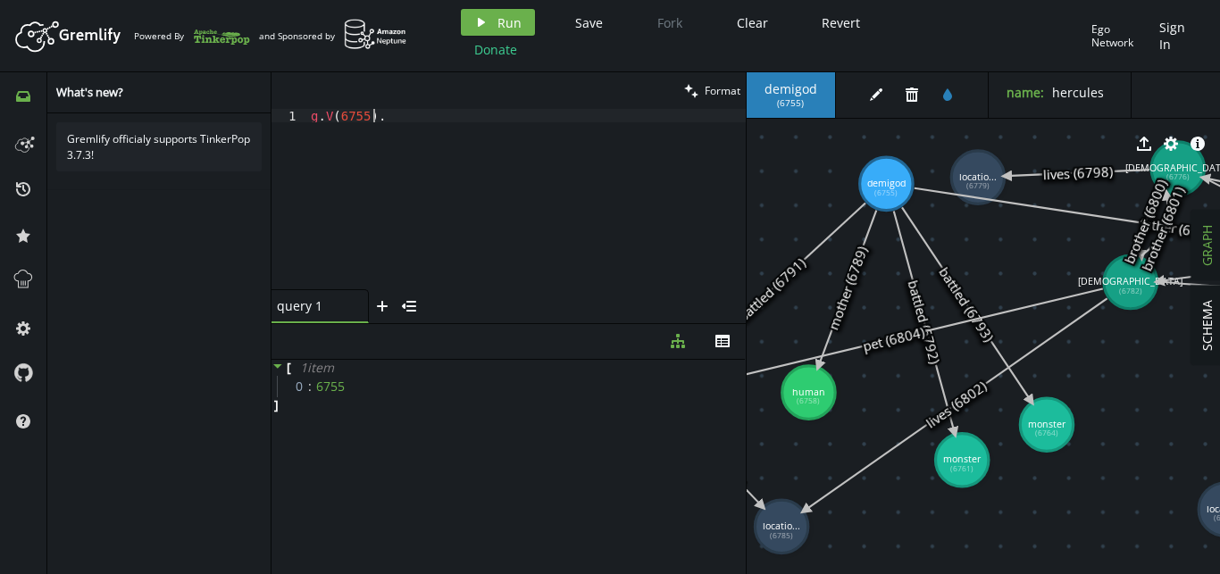
click at [534, 109] on div "g . V ( 6755 ) ." at bounding box center [526, 212] width 439 height 207
click at [499, 22] on span "Run" at bounding box center [509, 22] width 24 height 17
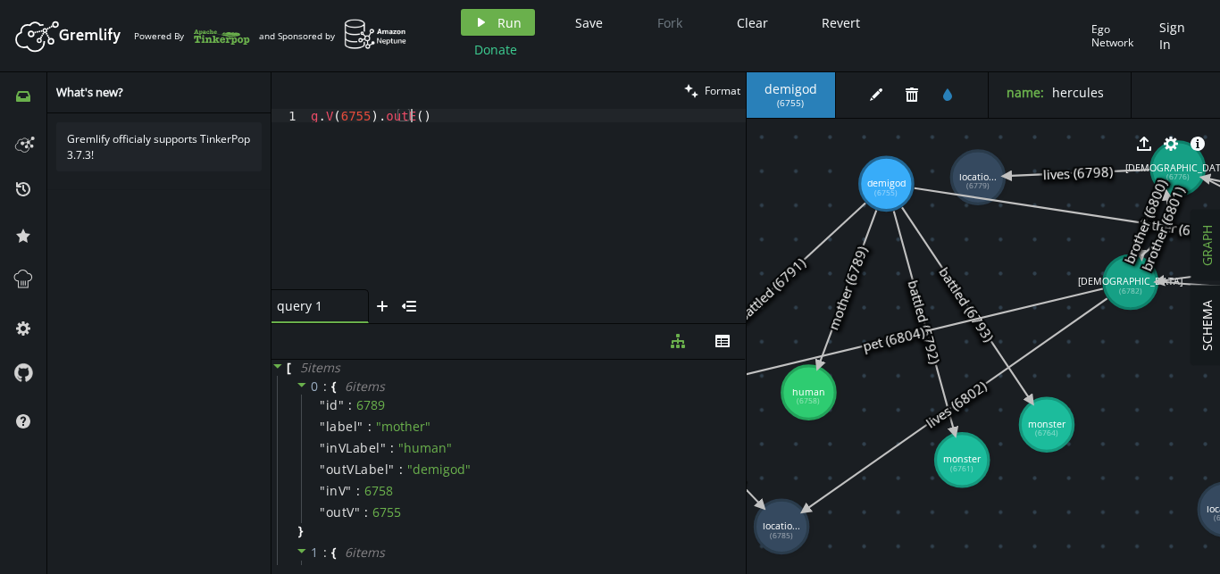
click at [511, 121] on div "g . V ( 6755 ) . outE ( )" at bounding box center [526, 212] width 439 height 207
click at [515, 23] on span "Run" at bounding box center [509, 22] width 24 height 17
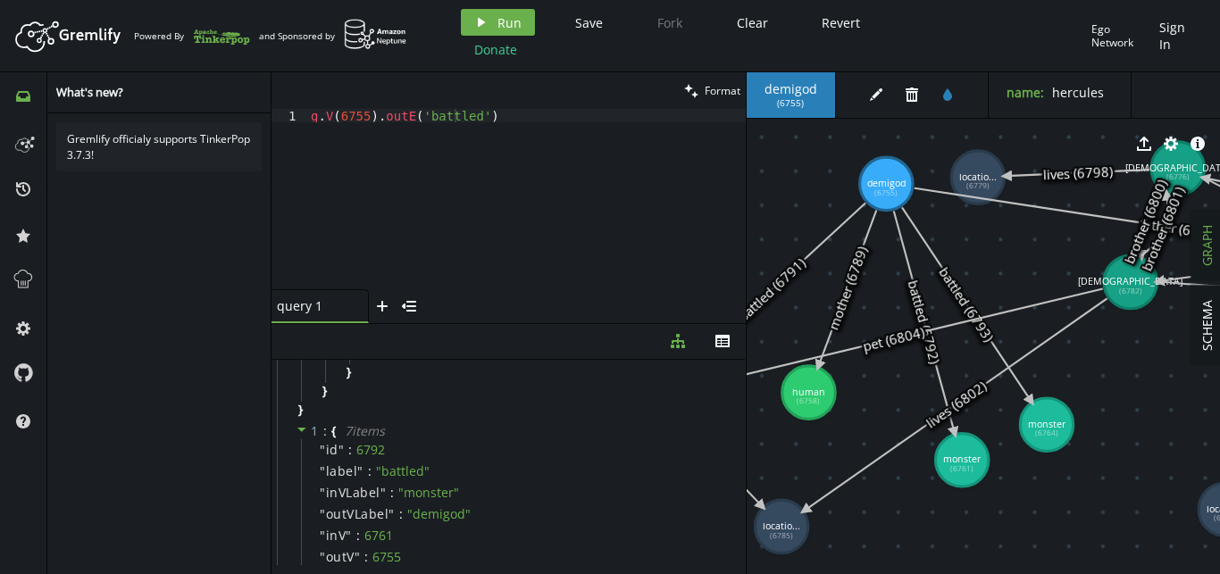
scroll to position [0, 0]
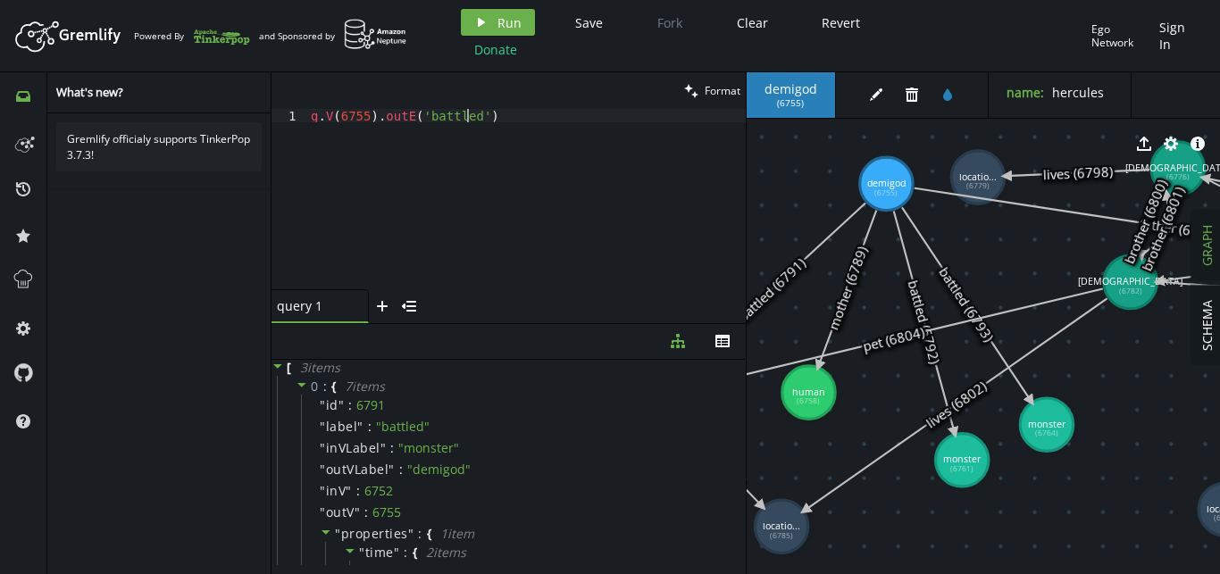
click at [525, 111] on div "g . V ( 6755 ) . outE ( 'battled' )" at bounding box center [526, 212] width 439 height 207
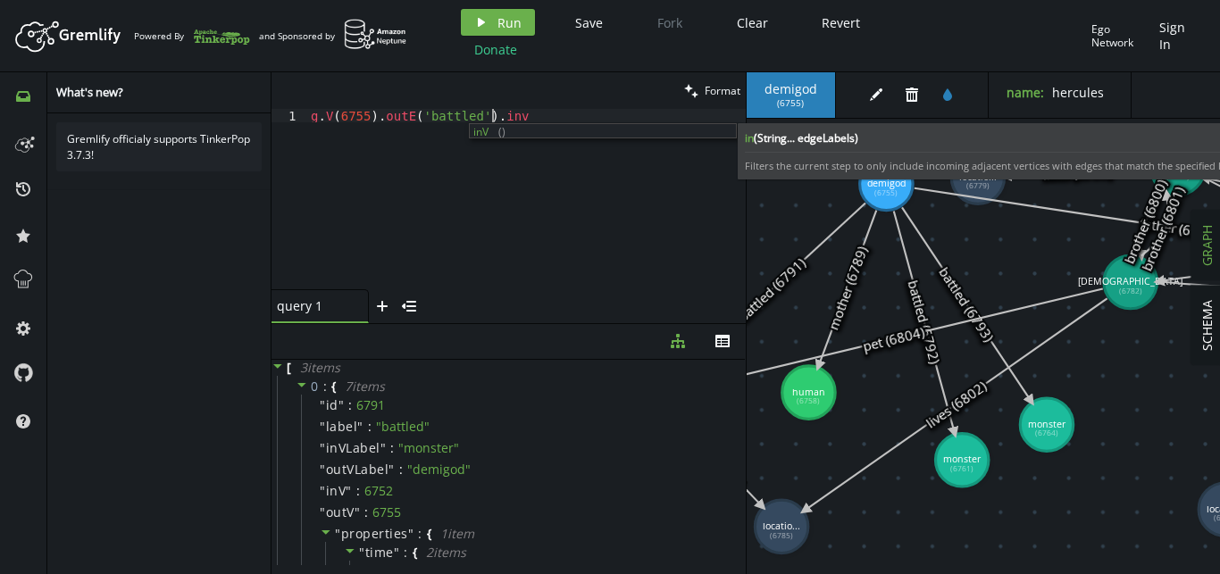
scroll to position [0, 180]
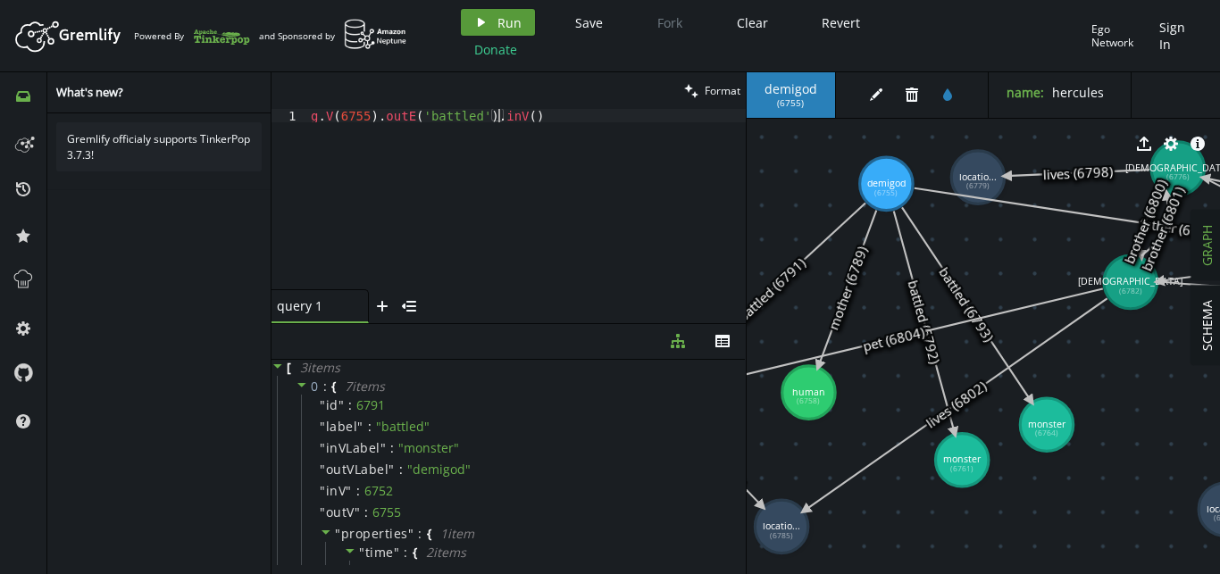
click at [504, 25] on span "Run" at bounding box center [509, 22] width 24 height 17
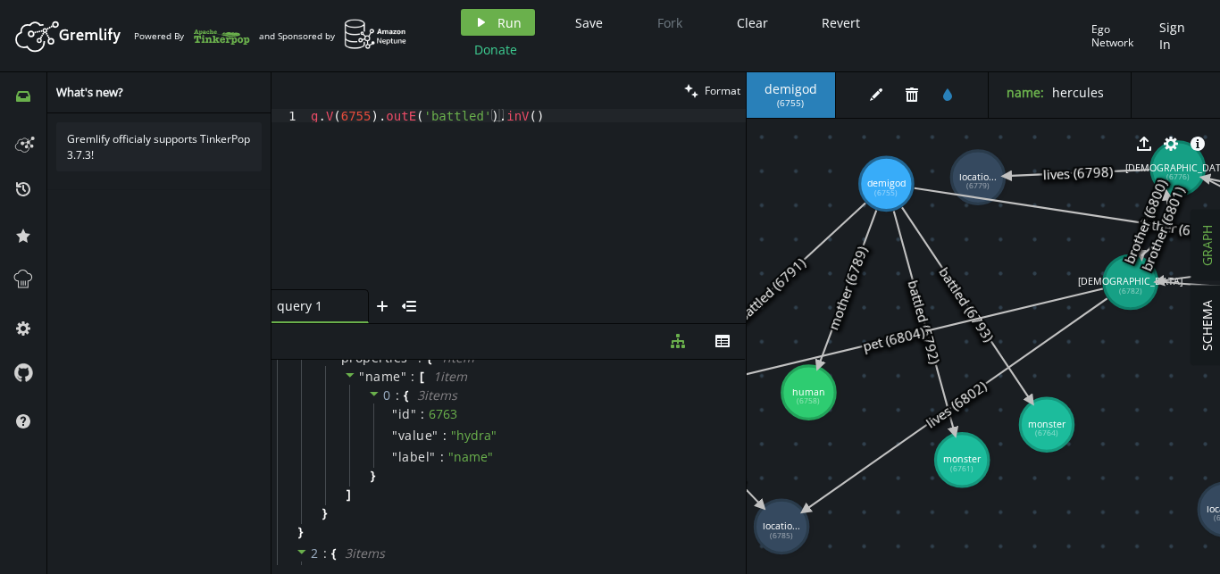
scroll to position [0, 0]
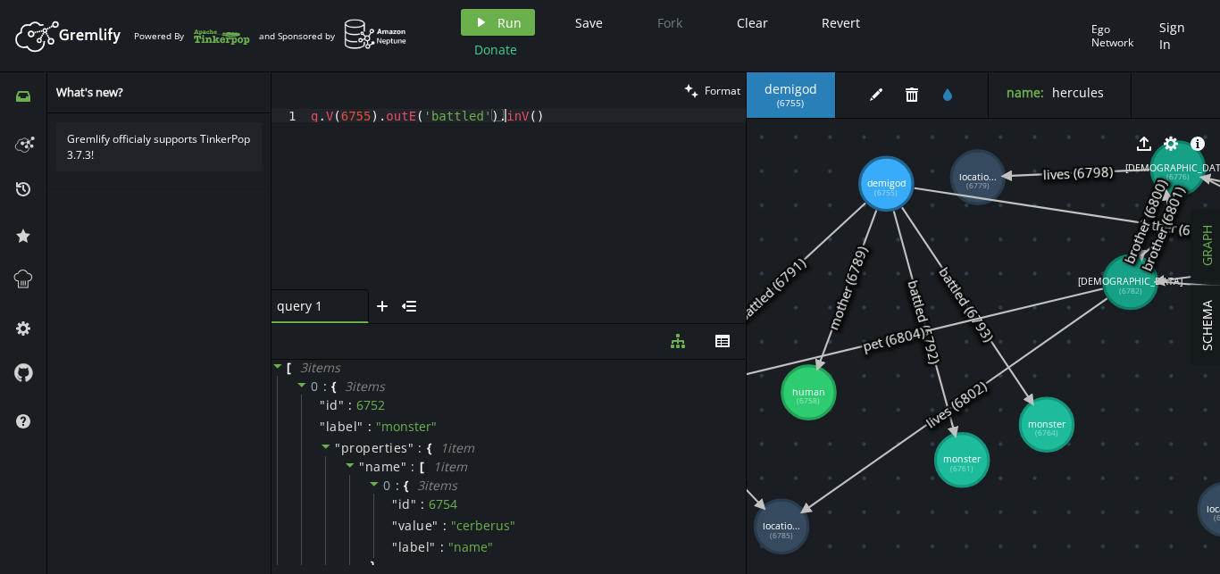
click at [548, 115] on div "g . V ( 6755 ) . outE ( 'battled' ) . inV ( )" at bounding box center [526, 212] width 439 height 207
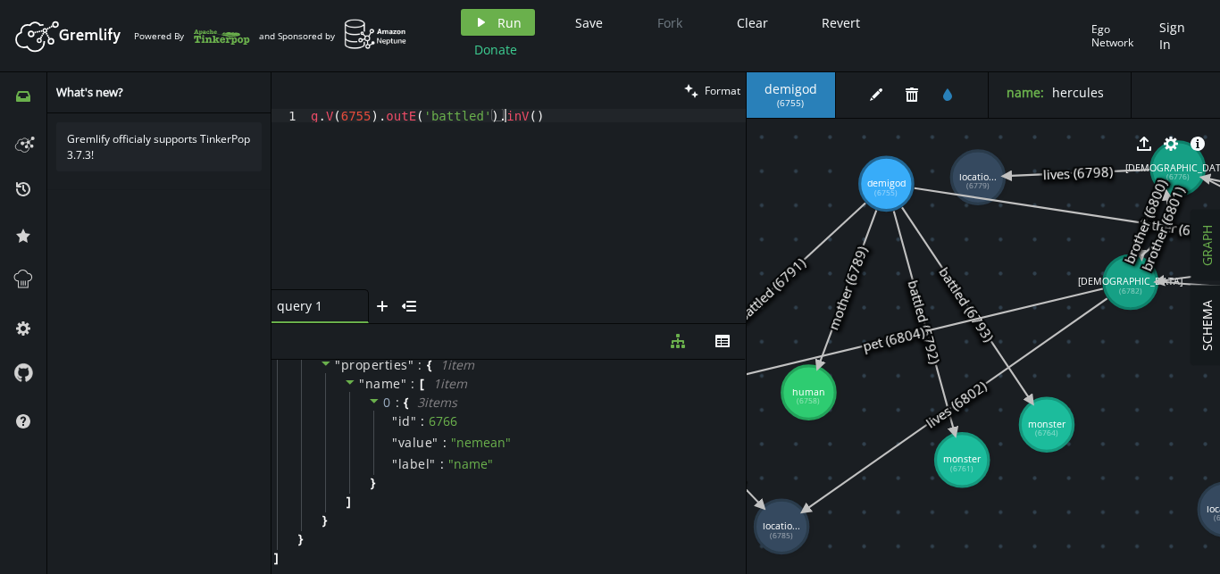
click at [556, 117] on div "g . V ( 6755 ) . outE ( 'battled' ) . inV ( )" at bounding box center [526, 212] width 439 height 207
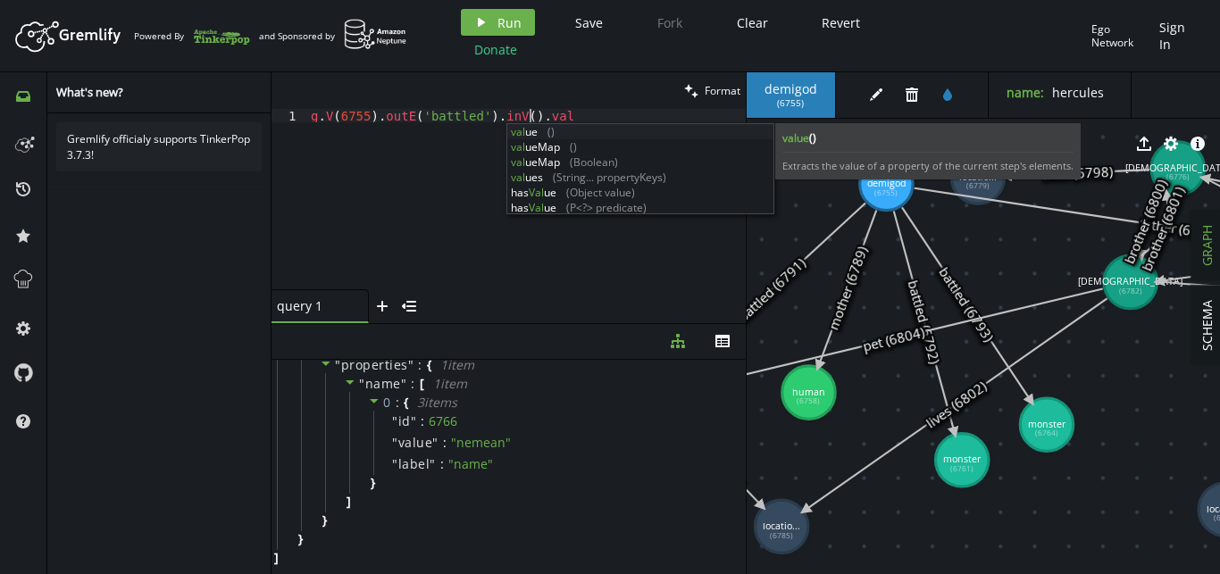
scroll to position [0, 230]
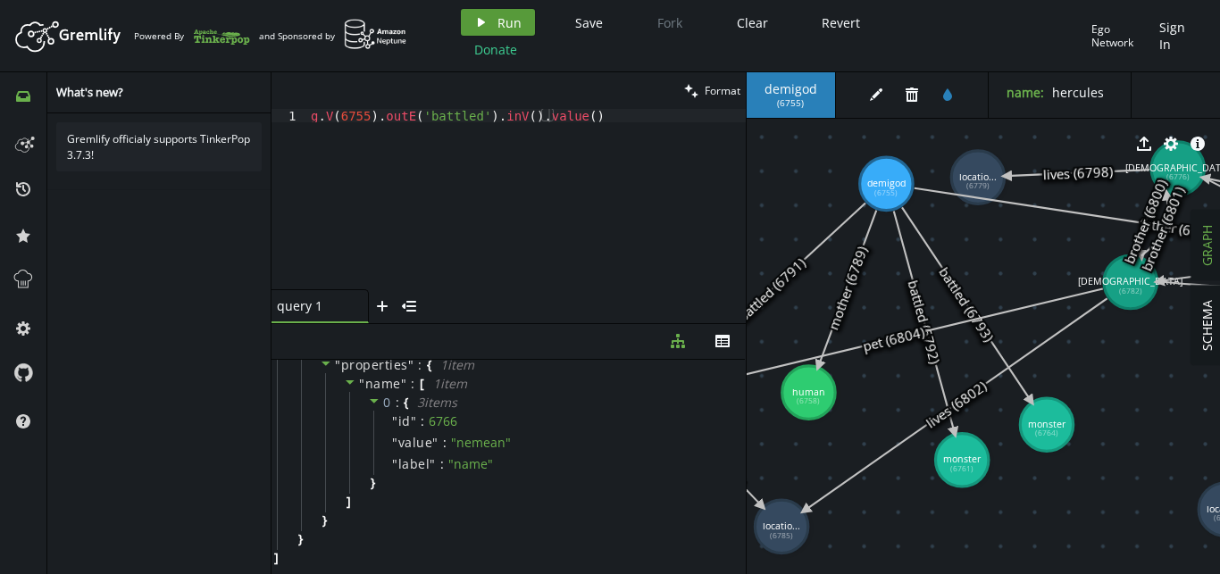
click at [490, 28] on button "play Run" at bounding box center [498, 22] width 74 height 27
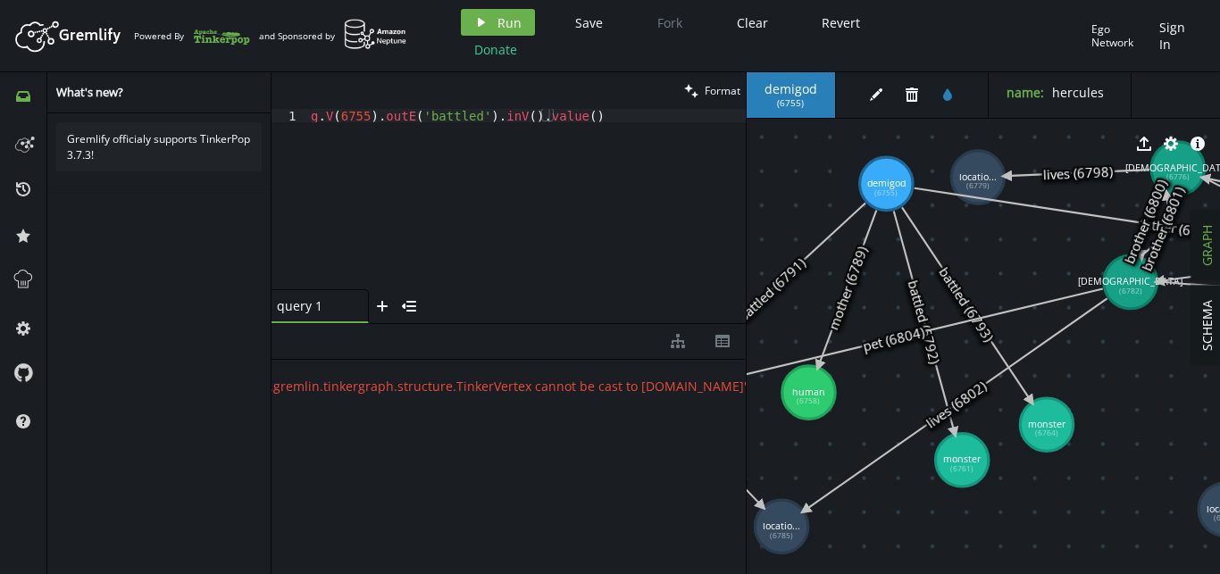
scroll to position [0, 0]
click at [572, 116] on div "g . V ( 6755 ) . outE ( 'battled' ) . inV ( ) . value ( )" at bounding box center [526, 212] width 439 height 207
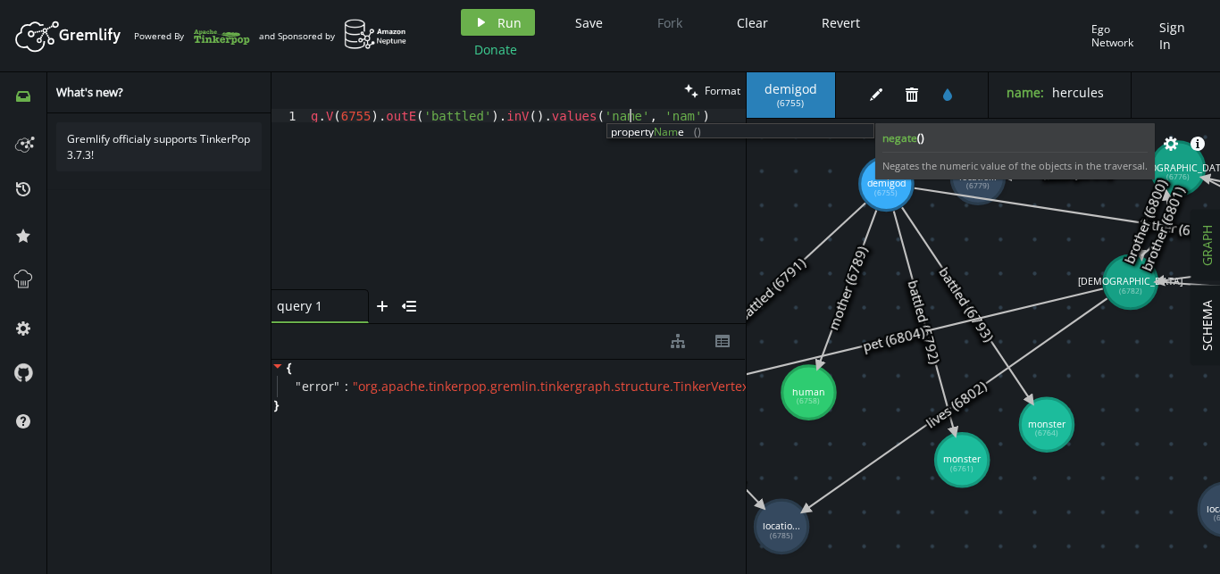
scroll to position [0, 324]
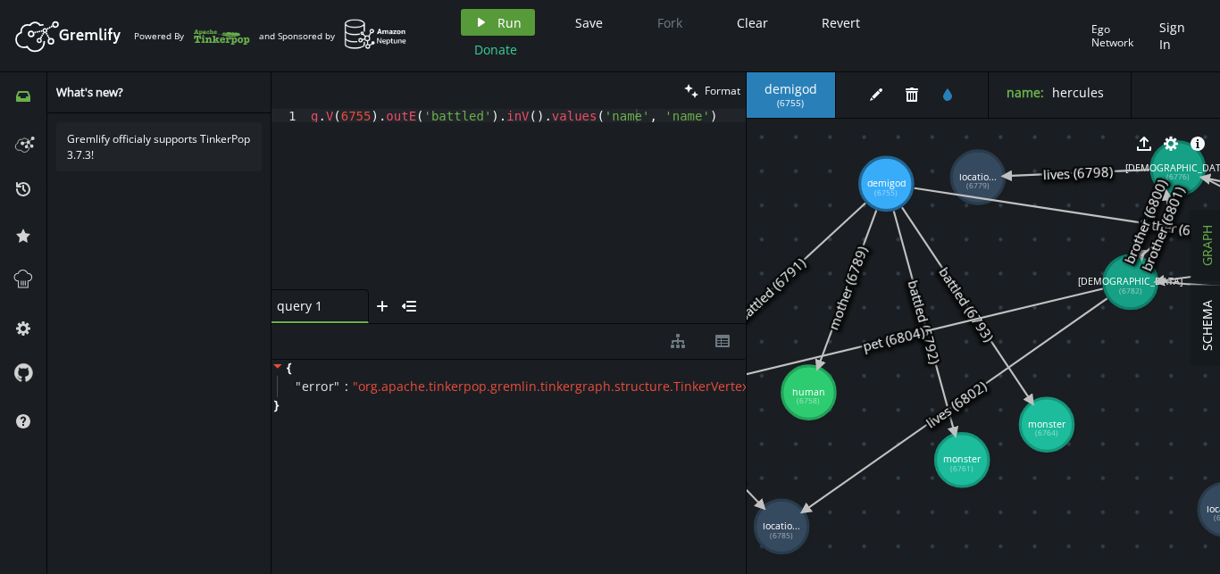
click at [478, 24] on icon "button" at bounding box center [481, 22] width 7 height 9
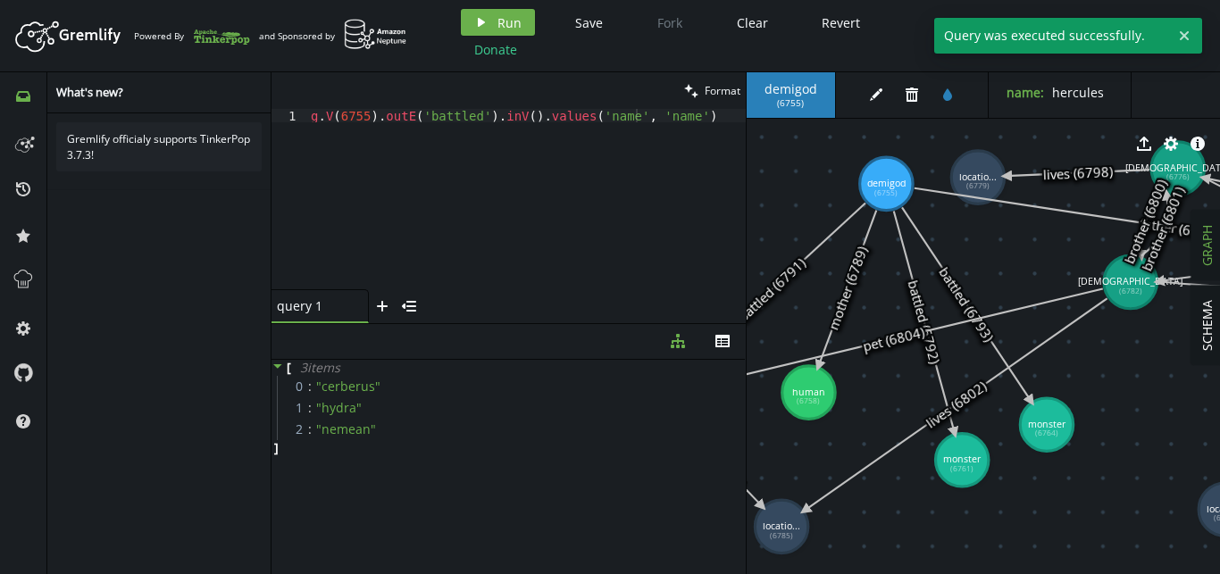
click at [656, 123] on div "g . V ( 6755 ) . outE ( 'battled' ) . inV ( ) . values ( 'name' , 'name' )" at bounding box center [526, 212] width 439 height 207
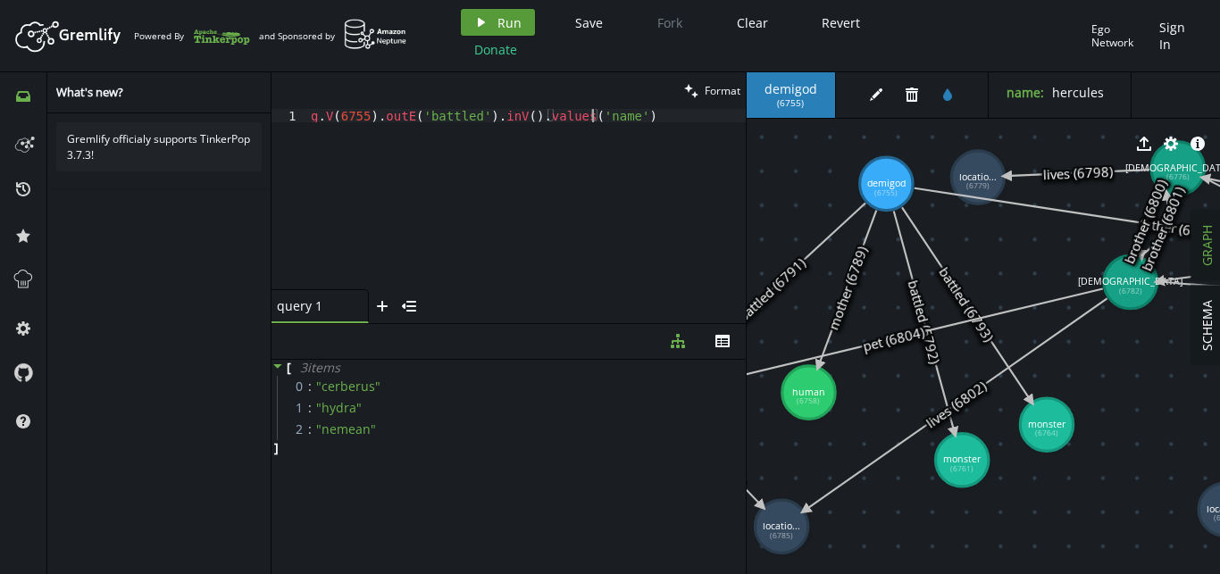
click at [519, 30] on span "Run" at bounding box center [509, 22] width 24 height 17
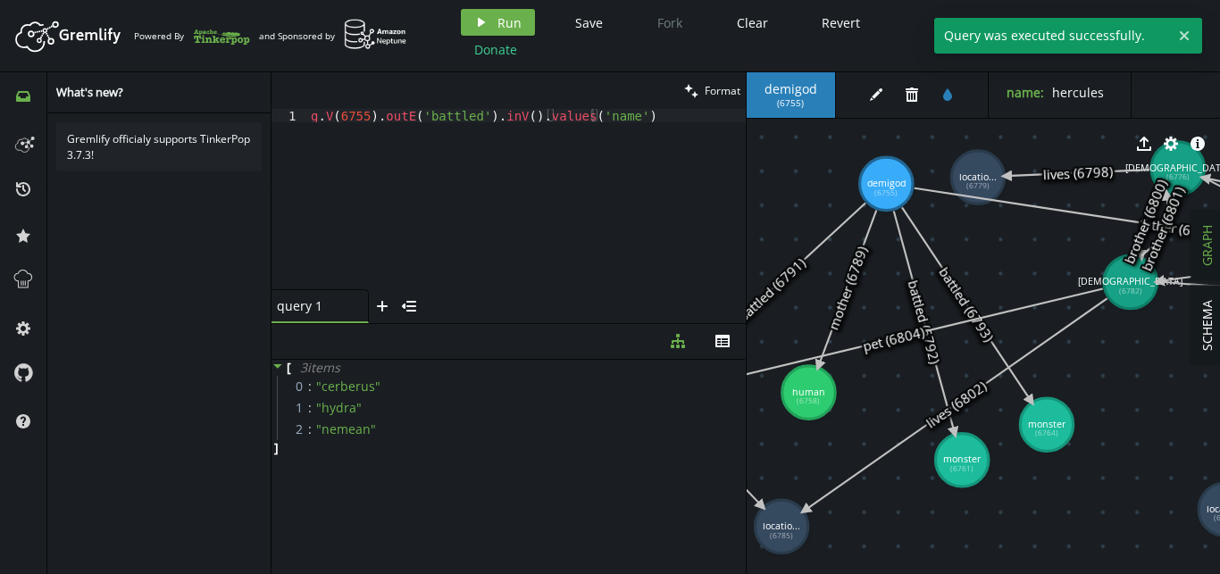
click at [631, 114] on div "g . V ( 6755 ) . outE ( 'battled' ) . inV ( ) . values ( 'name' )" at bounding box center [526, 212] width 439 height 207
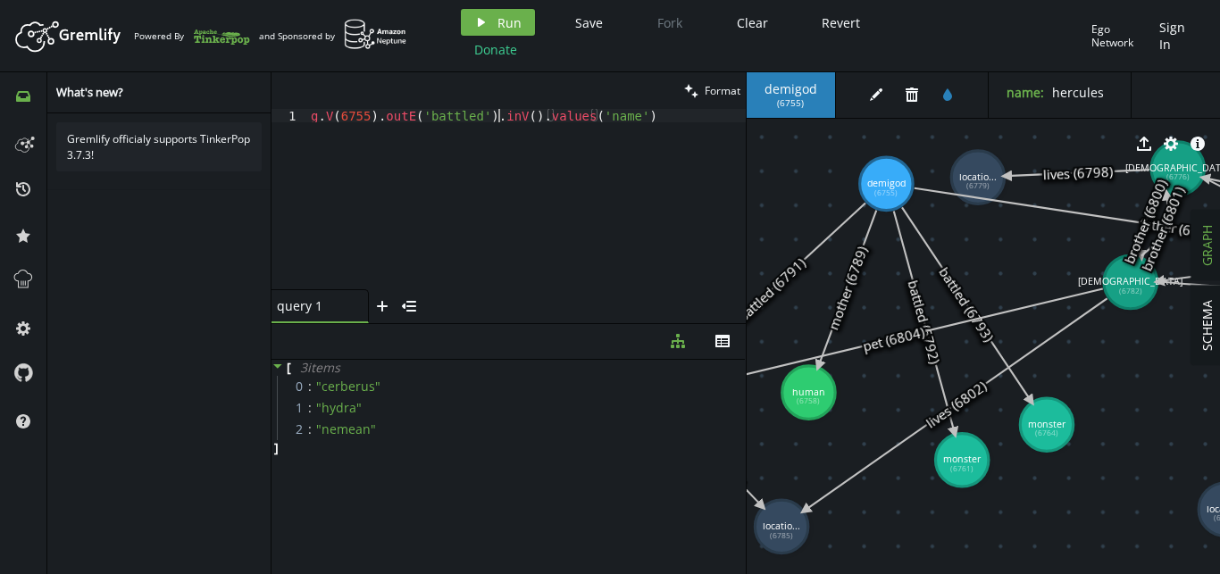
click at [500, 112] on div "g . V ( 6755 ) . outE ( 'battled' ) . inV ( ) . values ( 'name' )" at bounding box center [526, 212] width 439 height 207
click at [515, 28] on span "Run" at bounding box center [509, 22] width 24 height 17
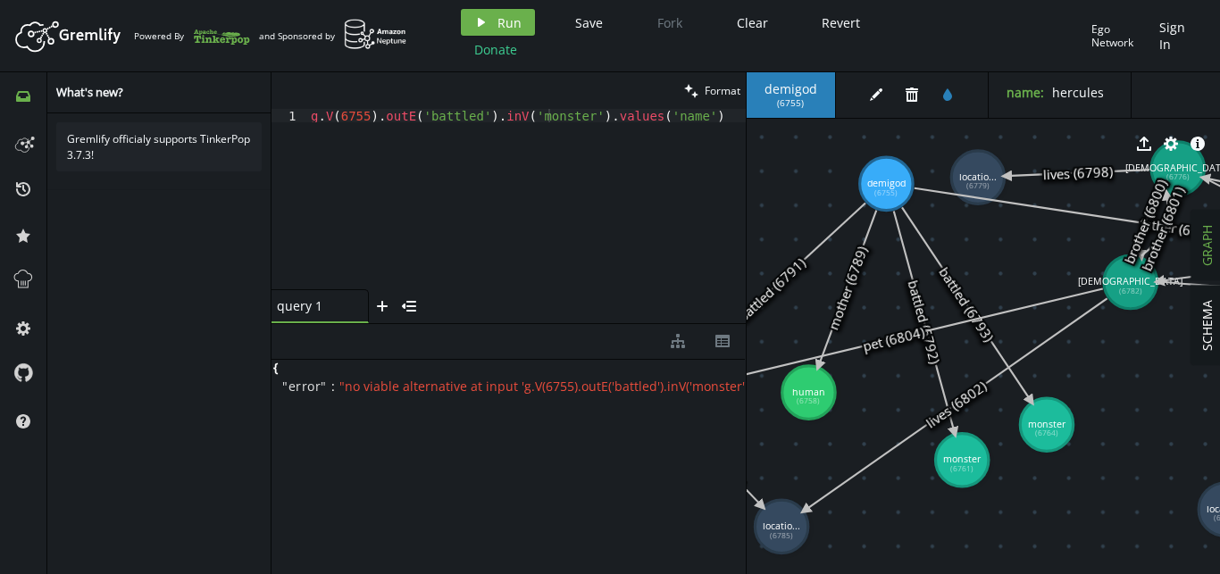
scroll to position [0, 0]
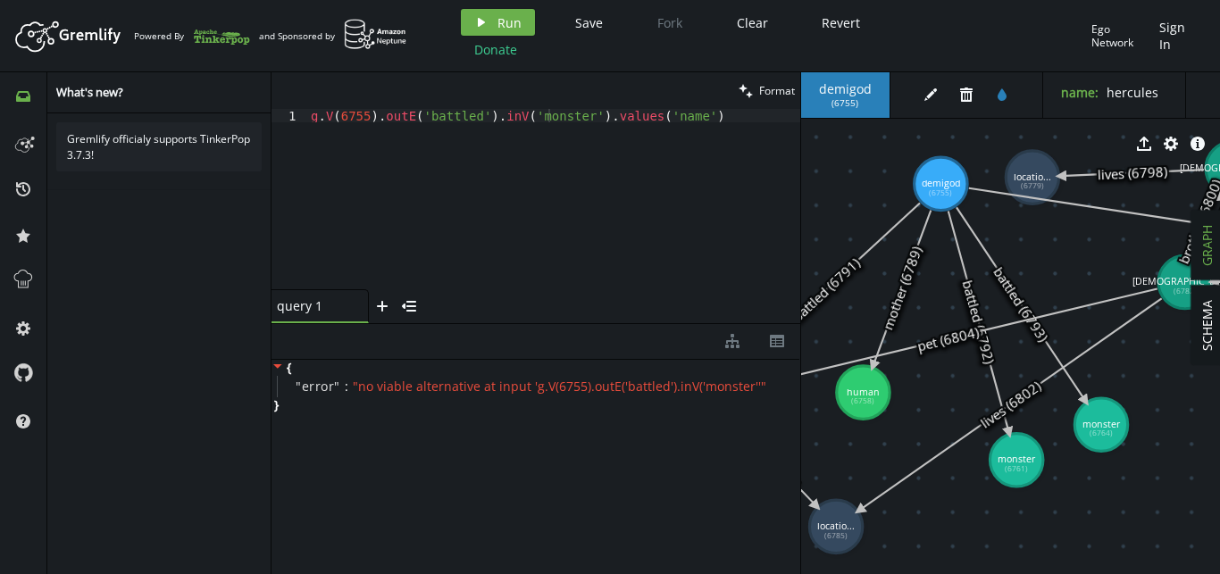
drag, startPoint x: 746, startPoint y: 485, endPoint x: 799, endPoint y: 469, distance: 55.9
click at [800, 469] on div at bounding box center [800, 323] width 1 height 502
click at [673, 122] on div "g . V ( 6755 ) . outE ( 'battled' ) . inV ( 'monster' ) . values ( 'name' )" at bounding box center [553, 212] width 492 height 207
click at [565, 116] on div "g . V ( 6755 ) . outE ( 'battled' ) . inV ( 'monster' ) . values ( 'name' )" at bounding box center [553, 212] width 492 height 207
click at [535, 117] on div "g . V ( 6755 ) . outE ( 'battled' ) . inV ( 'monster' ) . values ( 'name' )" at bounding box center [553, 212] width 492 height 207
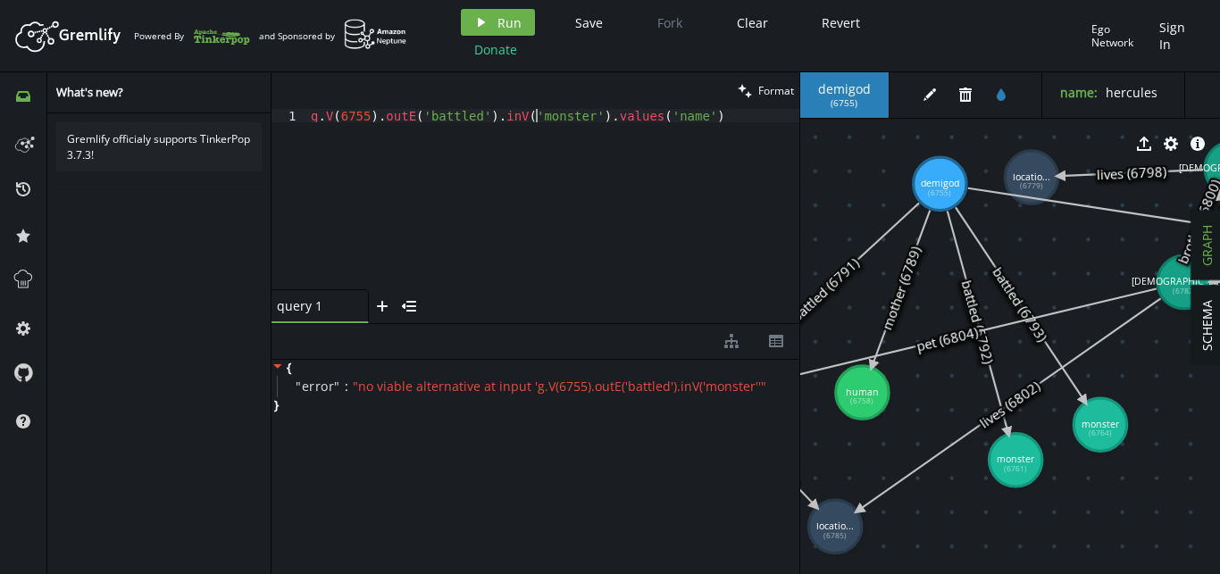
click at [535, 117] on div "g . V ( 6755 ) . outE ( 'battled' ) . inV ( 'monster' ) . values ( 'name' )" at bounding box center [553, 212] width 492 height 207
click at [552, 110] on div "g . V ( 6755 ) . outE ( 'battled' ) . inV ( 'monster' ) . values ( 'name' )" at bounding box center [553, 212] width 492 height 207
click at [509, 25] on span "Run" at bounding box center [509, 22] width 24 height 17
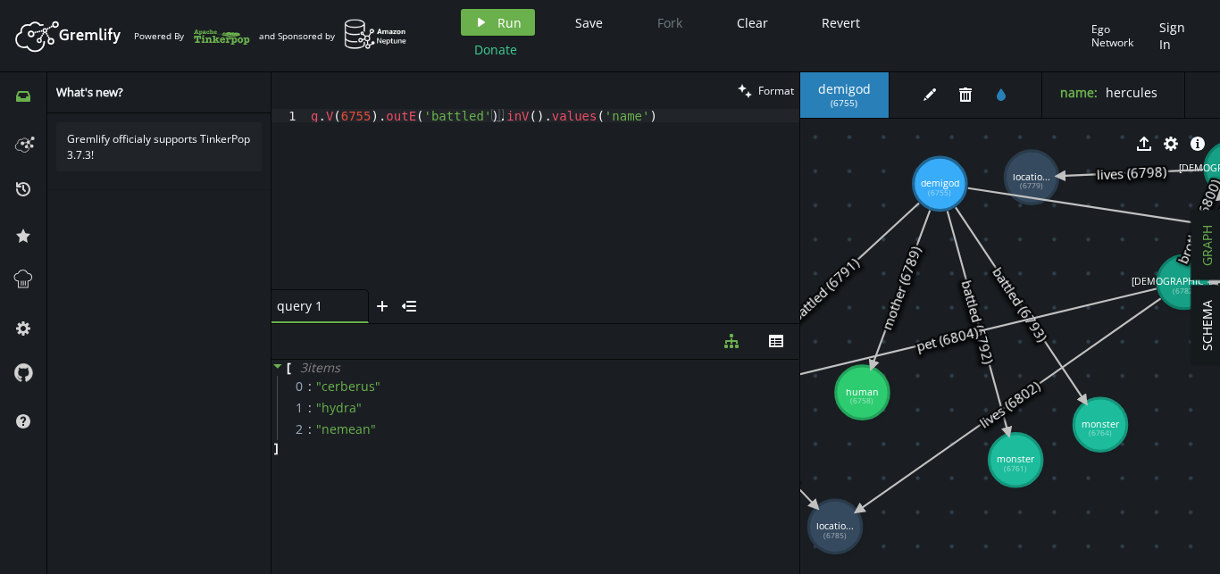
click at [386, 120] on div "g . V ( 6755 ) . outE ( 'battled' ) . inV ( ) . values ( 'name' )" at bounding box center [553, 212] width 492 height 207
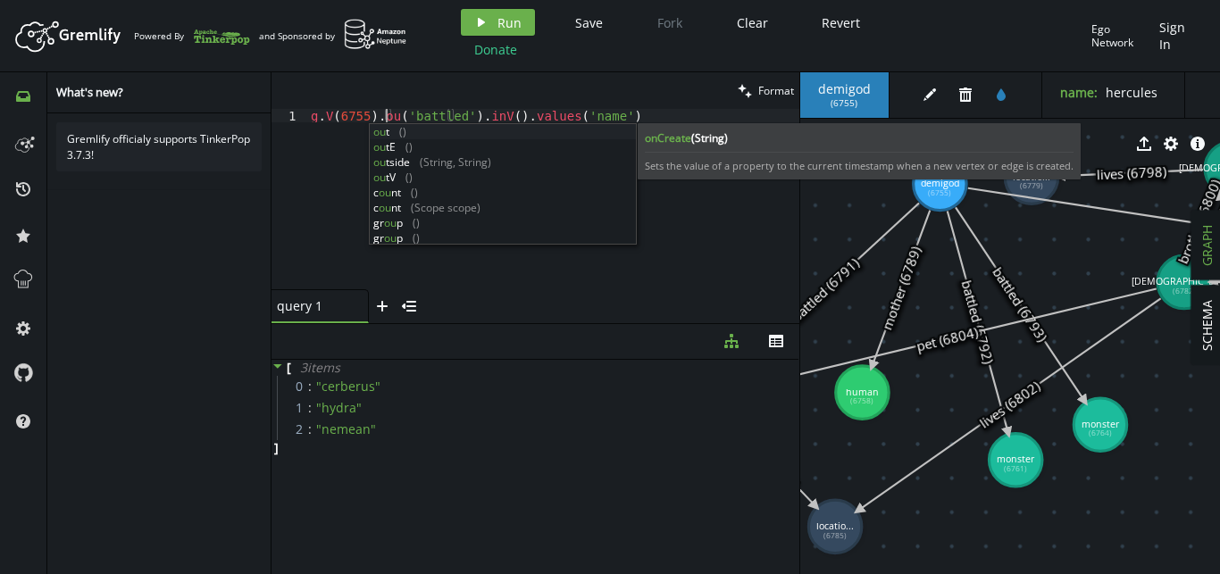
scroll to position [0, 80]
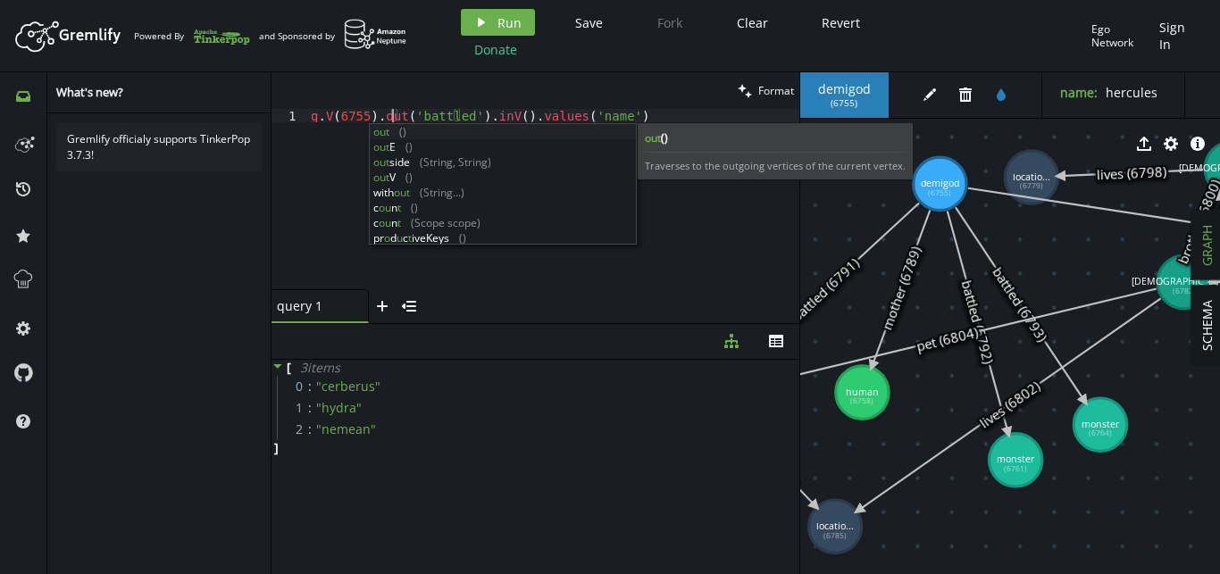
click at [500, 116] on div "g . V ( 6755 ) . out ( 'battled' ) . inV ( ) . values ( 'name' )" at bounding box center [553, 212] width 492 height 207
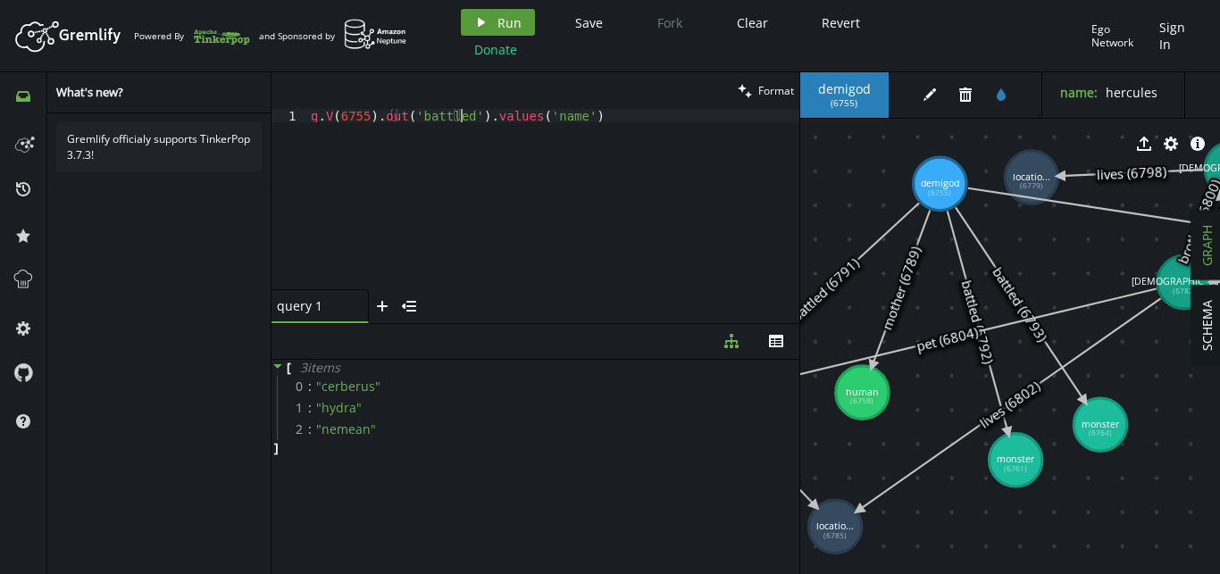
click at [504, 23] on span "Run" at bounding box center [509, 22] width 24 height 17
click at [608, 111] on div "g . V ( 6755 ) . out ( 'battled' ) . values ( 'name' )" at bounding box center [553, 212] width 492 height 207
click at [513, 11] on button "play Run" at bounding box center [498, 22] width 74 height 27
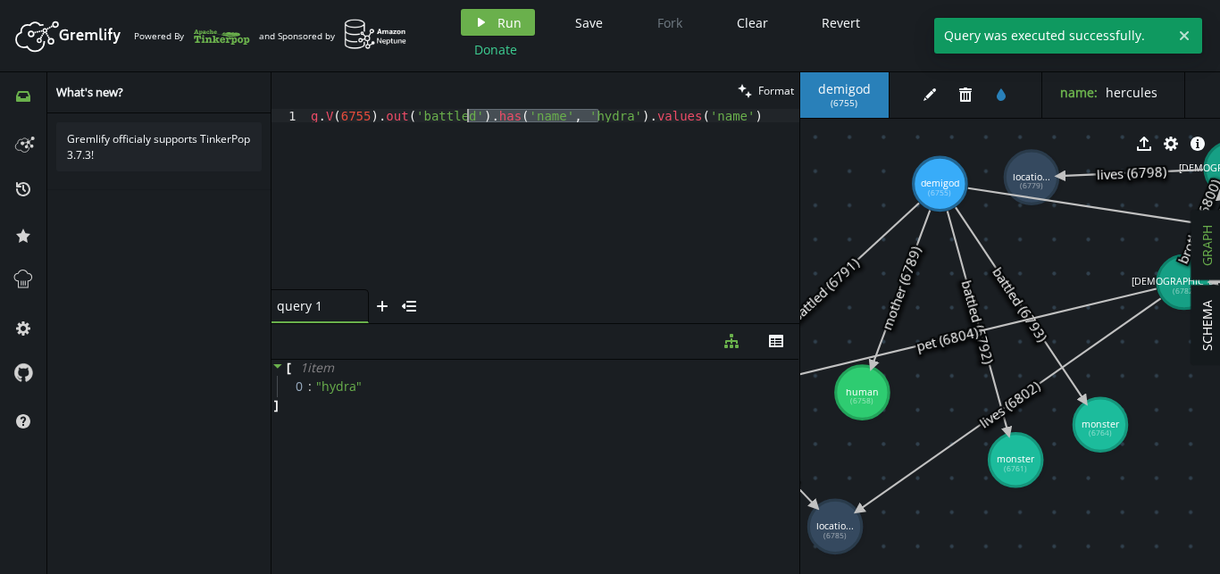
drag, startPoint x: 598, startPoint y: 115, endPoint x: 466, endPoint y: 117, distance: 131.3
click at [466, 117] on div "g . V ( 6755 ) . out ( 'battled' ) . has ( 'name' , 'hydra' ) . values ( 'name'…" at bounding box center [553, 212] width 492 height 207
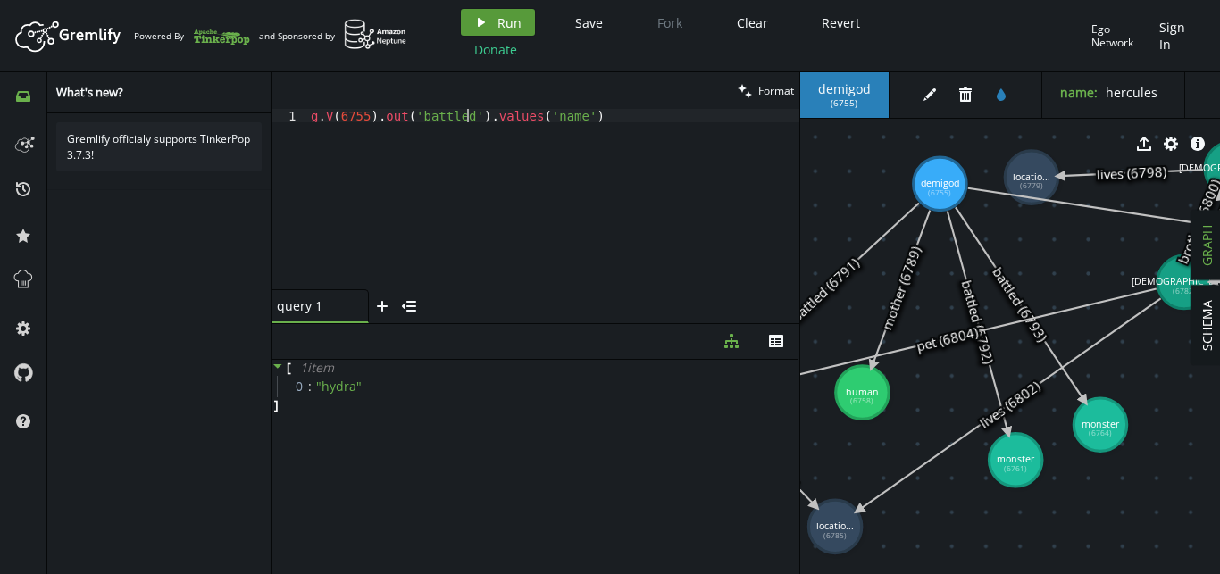
type textarea "g.V(6755).out('battled').values('name')"
click at [508, 11] on button "play Run" at bounding box center [498, 22] width 74 height 27
click at [661, 113] on div "g . V ( 6755 ) . out ( 'battled' ) . values ( 'name' )" at bounding box center [553, 212] width 492 height 207
click at [504, 11] on button "play Run" at bounding box center [498, 22] width 74 height 27
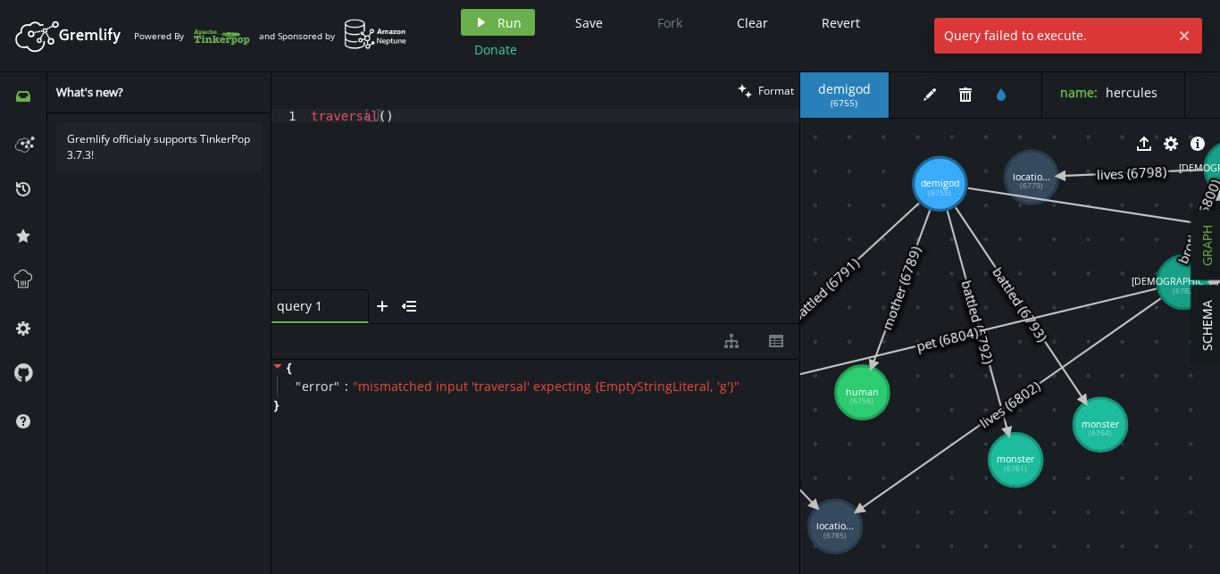
click at [497, 151] on div "traversal ( )" at bounding box center [553, 212] width 492 height 207
paste textarea "g.V(6755).out('battled').values('name'"
click at [485, 36] on button "Donate" at bounding box center [496, 49] width 70 height 27
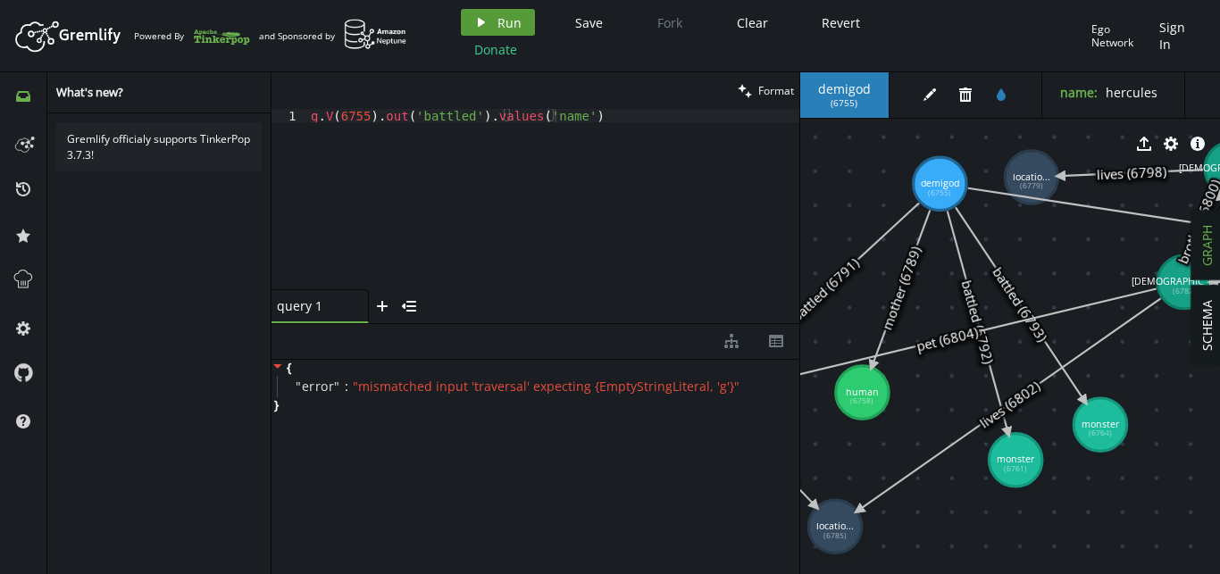
click at [499, 32] on button "play Run" at bounding box center [498, 22] width 74 height 27
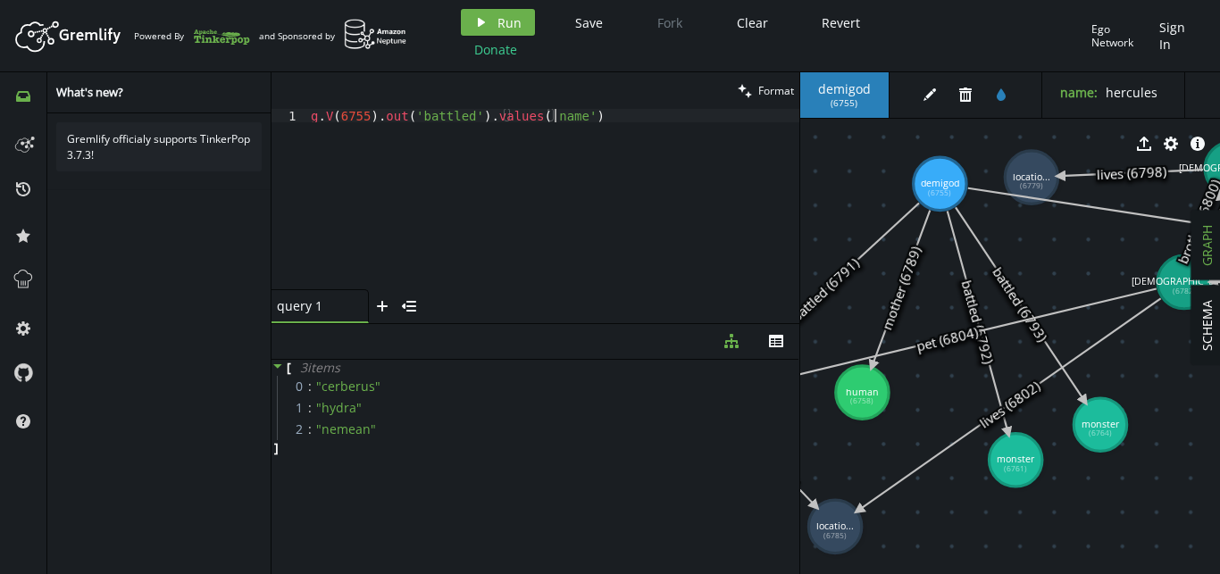
click at [599, 120] on div "g . V ( 6755 ) . out ( 'battled' ) . values ( 'name' )" at bounding box center [553, 212] width 492 height 207
click at [358, 113] on div "g . V ( 6755 ) . out ( 'battled' ) . values ( 'name' )" at bounding box center [553, 212] width 492 height 207
drag, startPoint x: 562, startPoint y: 115, endPoint x: 319, endPoint y: 117, distance: 242.9
click at [319, 117] on div "g . V ( 6755 ) . out ( 'battled' ) . values ( 'name' )" at bounding box center [553, 212] width 492 height 207
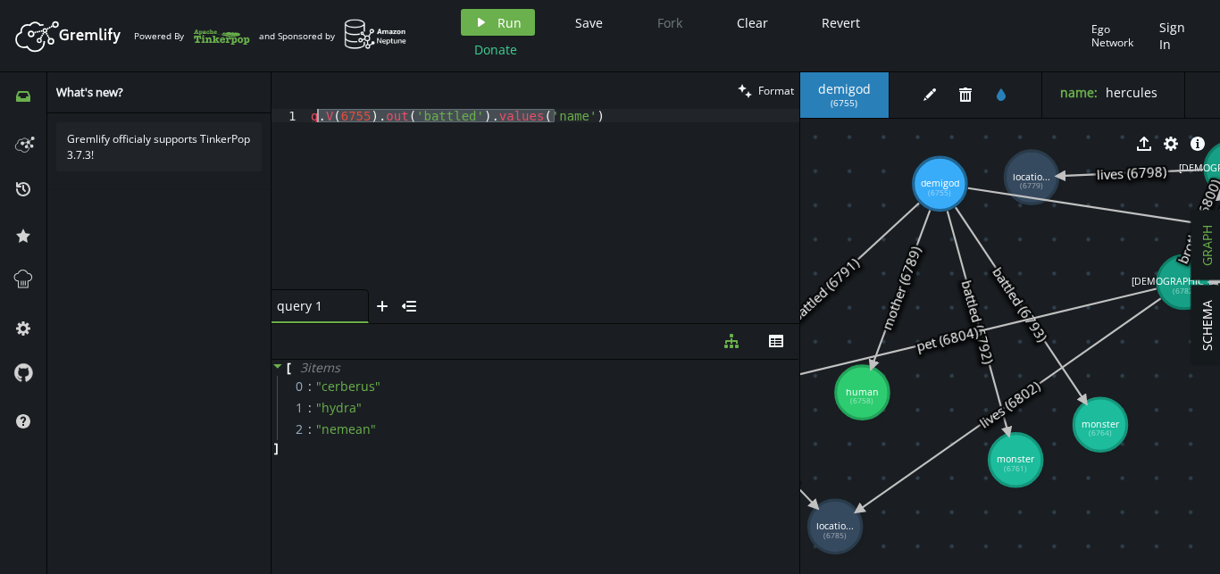
click at [305, 116] on div "1" at bounding box center [290, 115] width 36 height 13
click at [312, 118] on div "g . V ( 6755 ) . out ( 'battled' ) . values ( 'name' )" at bounding box center [553, 212] width 492 height 207
type textarea "//g.V(6755).out('battled').values('name')"
click at [715, 151] on div "//g.V(6755).out('battled').values('name')" at bounding box center [553, 212] width 492 height 207
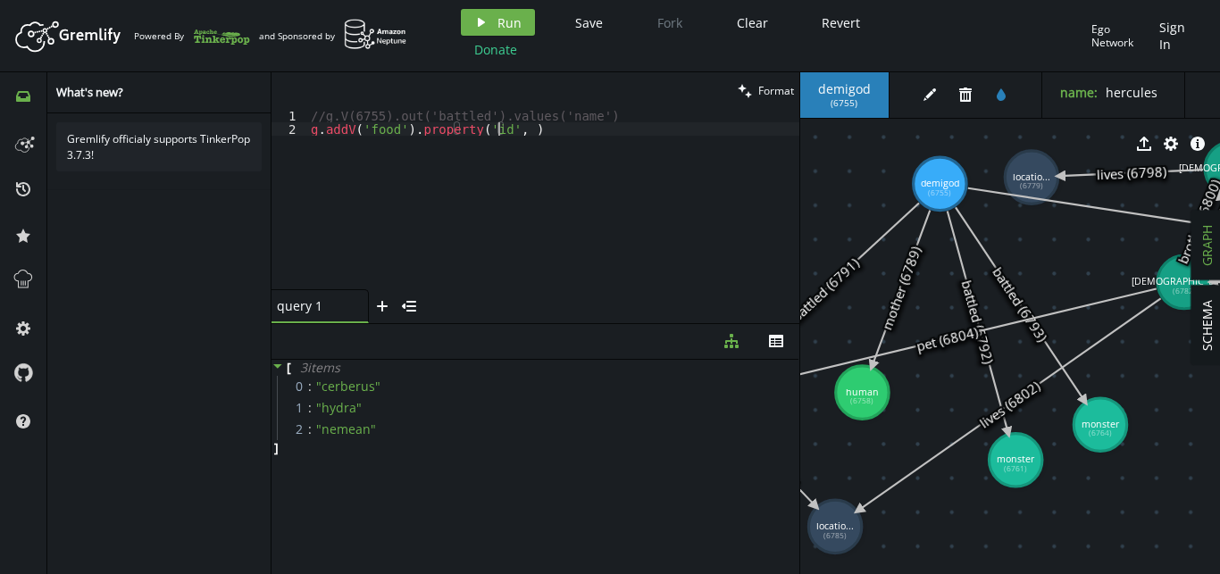
scroll to position [0, 193]
click at [481, 29] on button "play Run" at bounding box center [498, 22] width 74 height 27
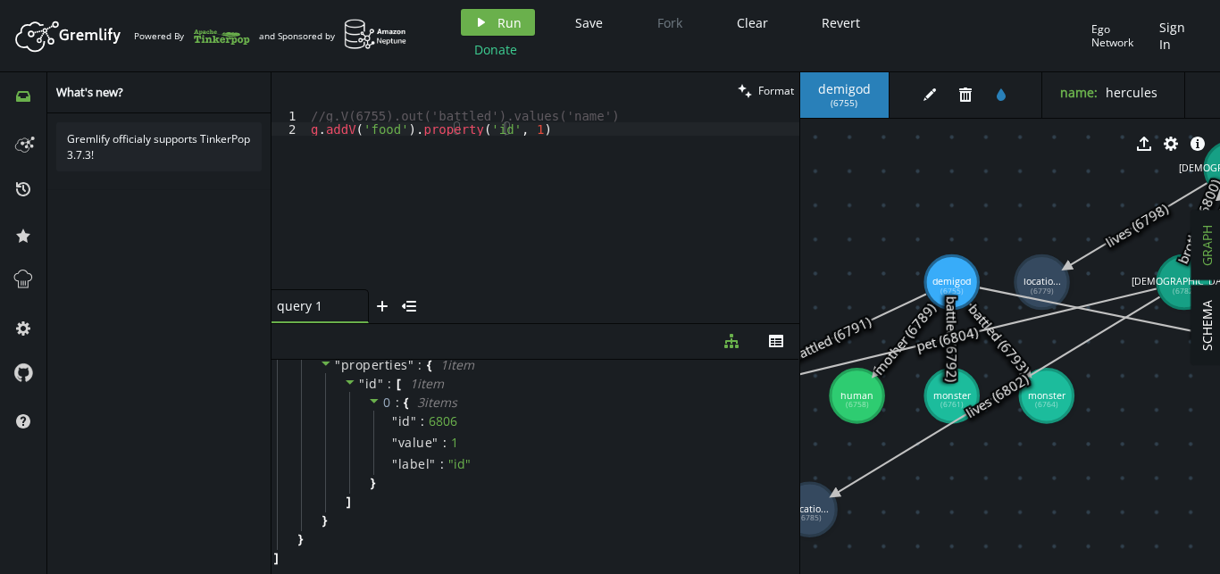
scroll to position [0, 0]
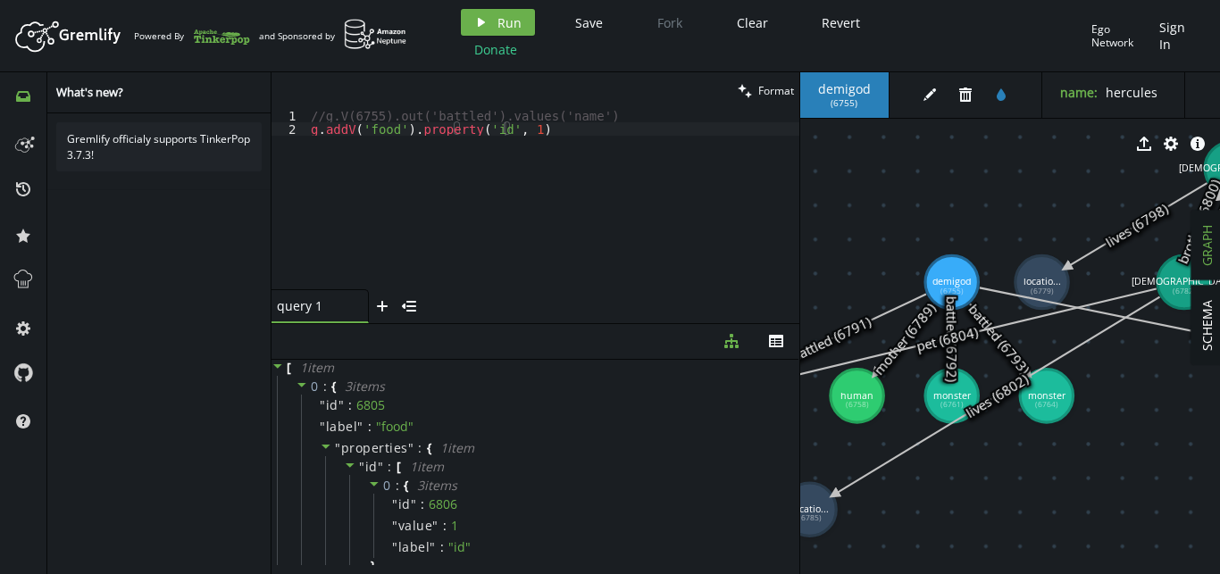
click at [549, 129] on div "//g.V(6755).out('battled').values('name') [PERSON_NAME] addV ( 'food' ) . prope…" at bounding box center [553, 212] width 492 height 207
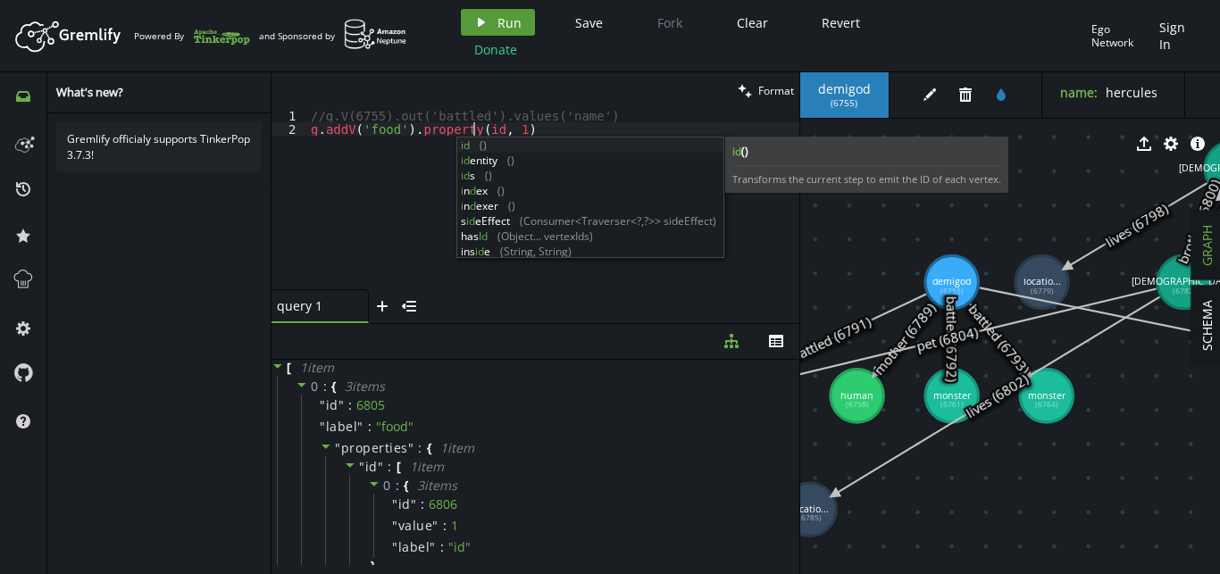
click at [509, 28] on span "Run" at bounding box center [509, 22] width 24 height 17
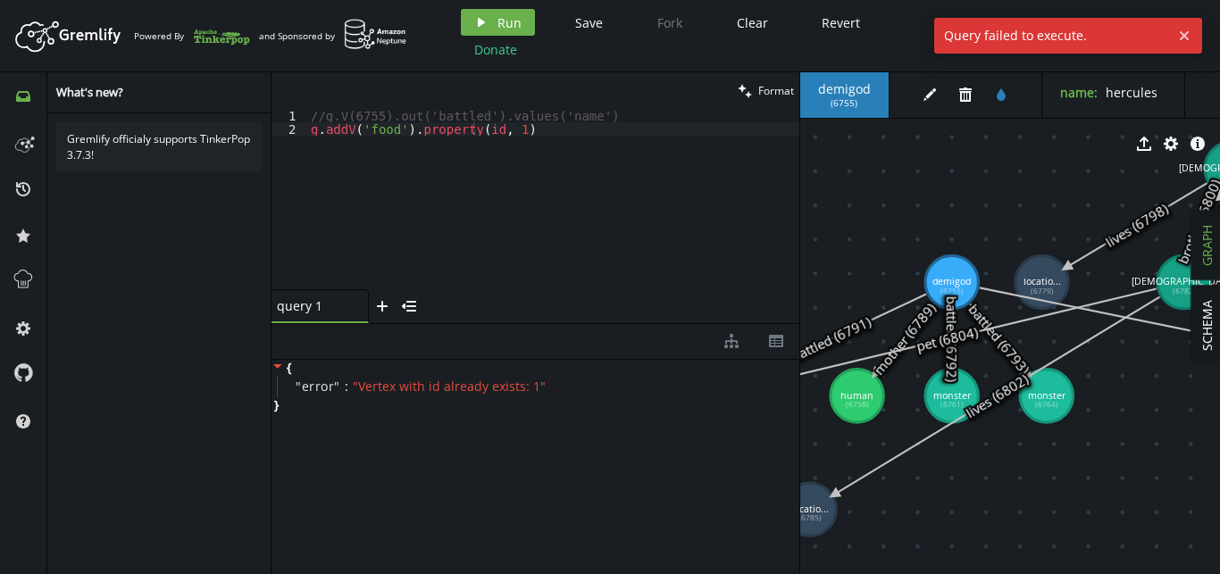
click at [473, 123] on div "//g.V(6755).out('battled').values('name') [PERSON_NAME] addV ( 'food' ) . prope…" at bounding box center [553, 212] width 492 height 207
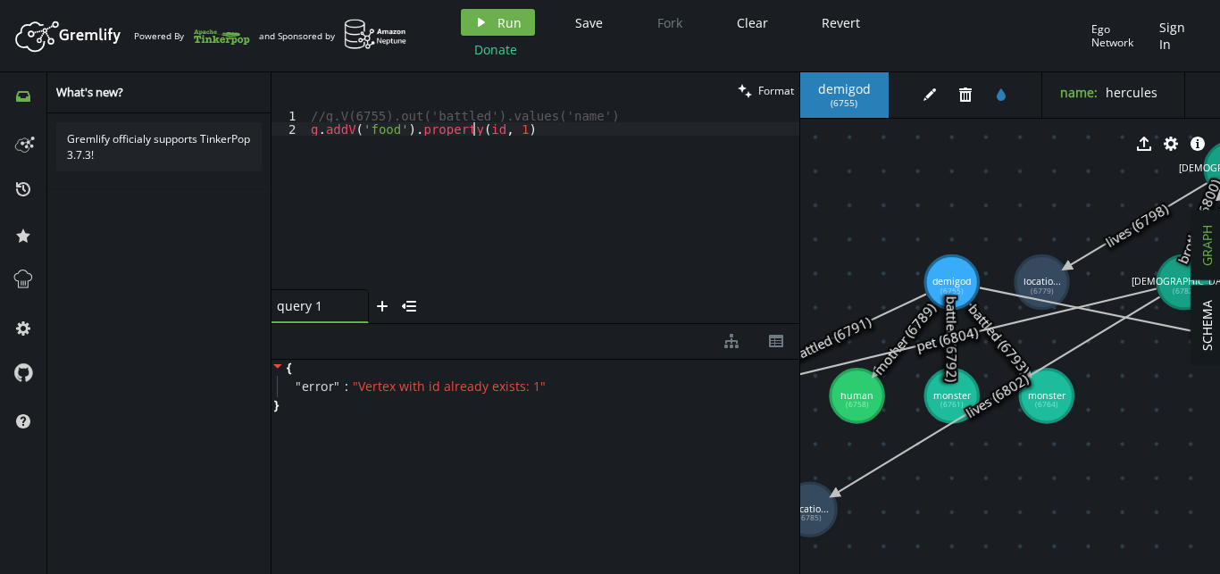
click at [544, 124] on div "//g.V(6755).out('battled').values('name') [PERSON_NAME] addV ( 'food' ) . prope…" at bounding box center [553, 212] width 492 height 207
click at [499, 27] on span "Run" at bounding box center [509, 22] width 24 height 17
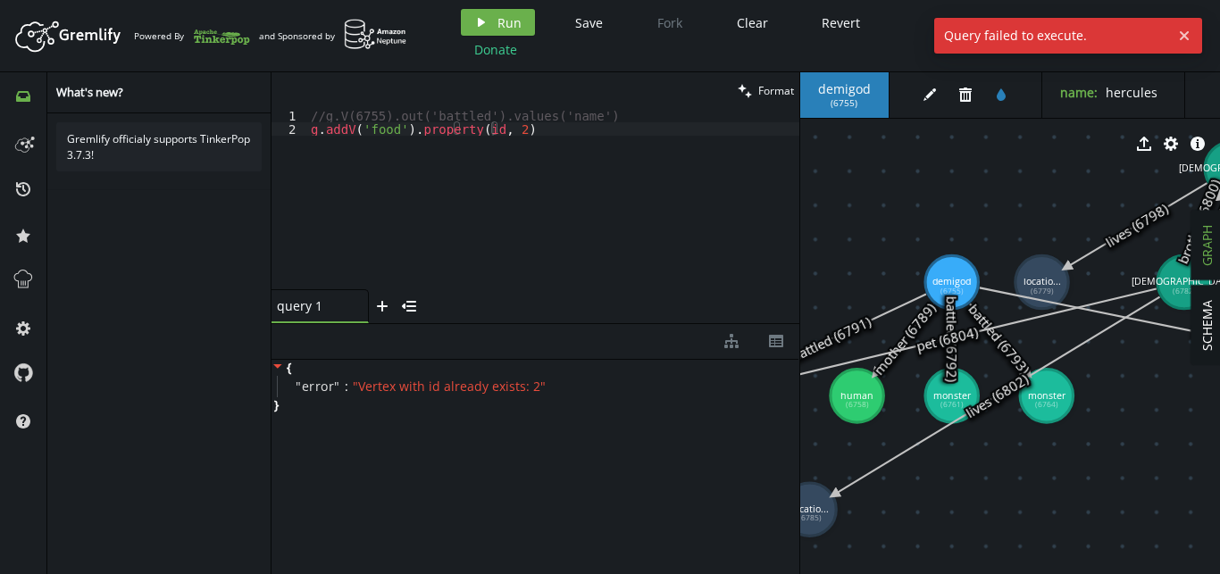
click at [527, 126] on div "//g.V(6755).out('battled').values('name') [PERSON_NAME] addV ( 'food' ) . prope…" at bounding box center [553, 212] width 492 height 207
click at [494, 23] on button "play Run" at bounding box center [498, 22] width 74 height 27
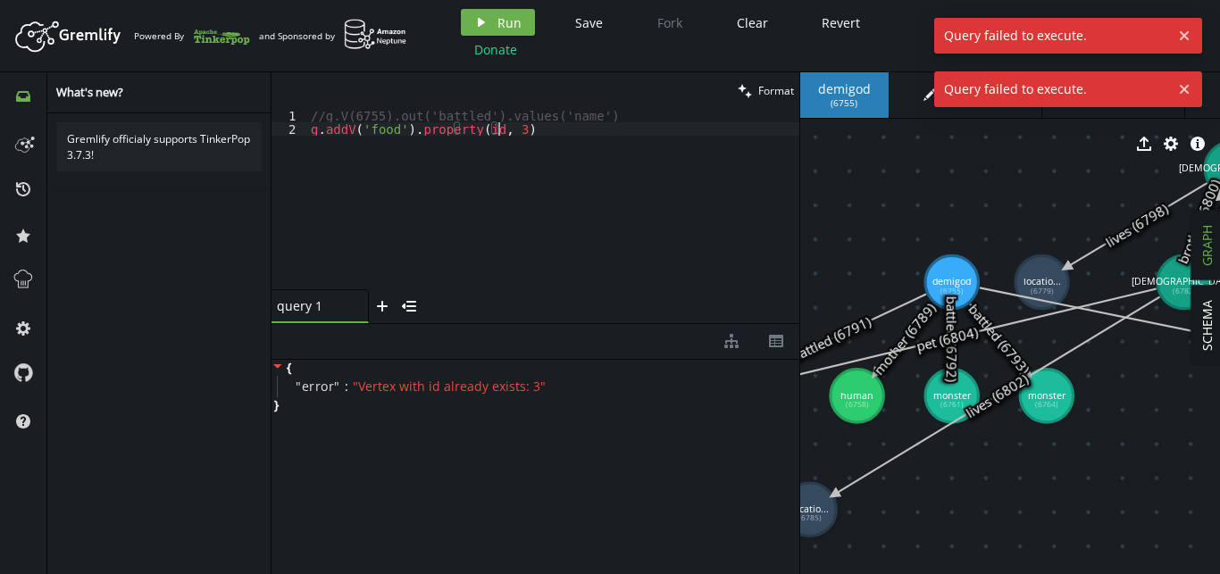
click at [523, 122] on div "//g.V(6755).out('battled').values('name') [PERSON_NAME] addV ( 'food' ) . prope…" at bounding box center [553, 212] width 492 height 207
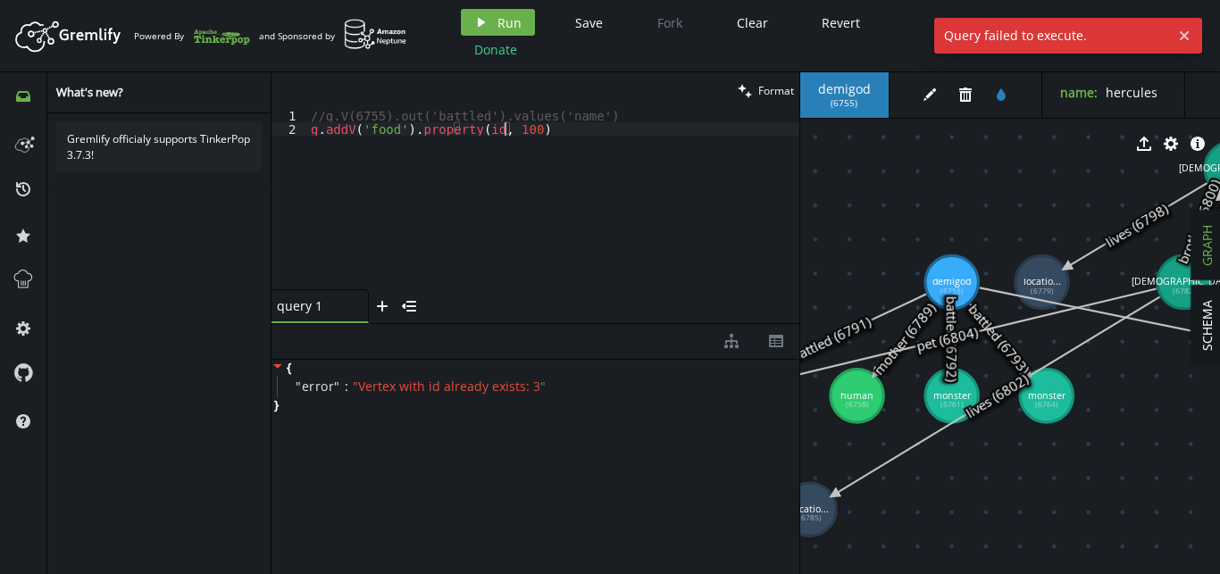
scroll to position [0, 199]
click at [497, 21] on span "Run" at bounding box center [509, 22] width 24 height 17
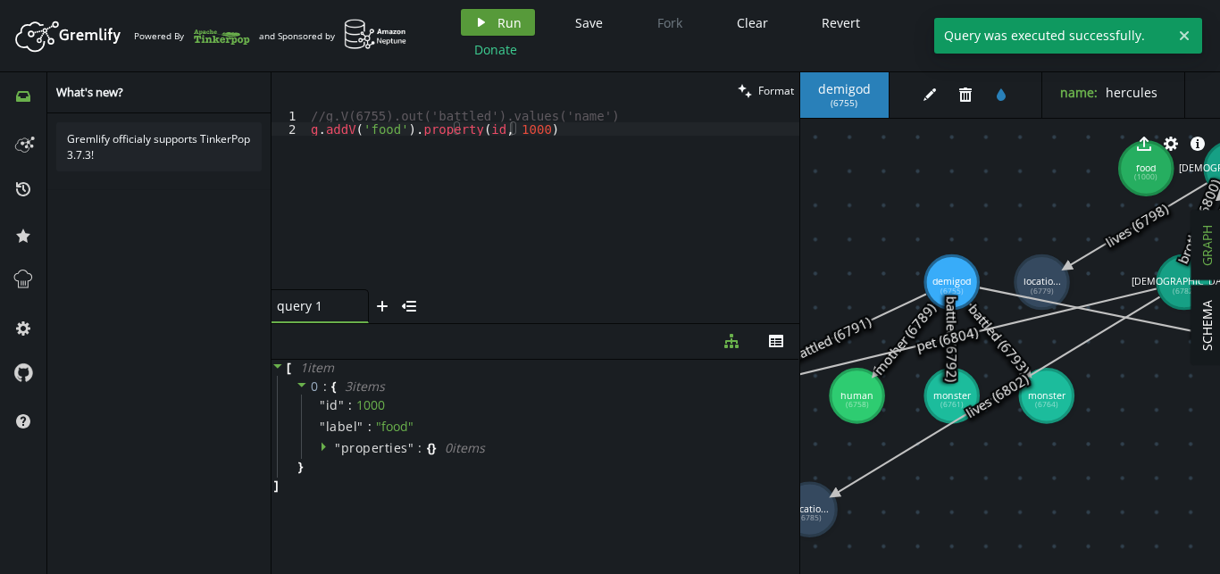
click at [509, 17] on span "Run" at bounding box center [509, 22] width 24 height 17
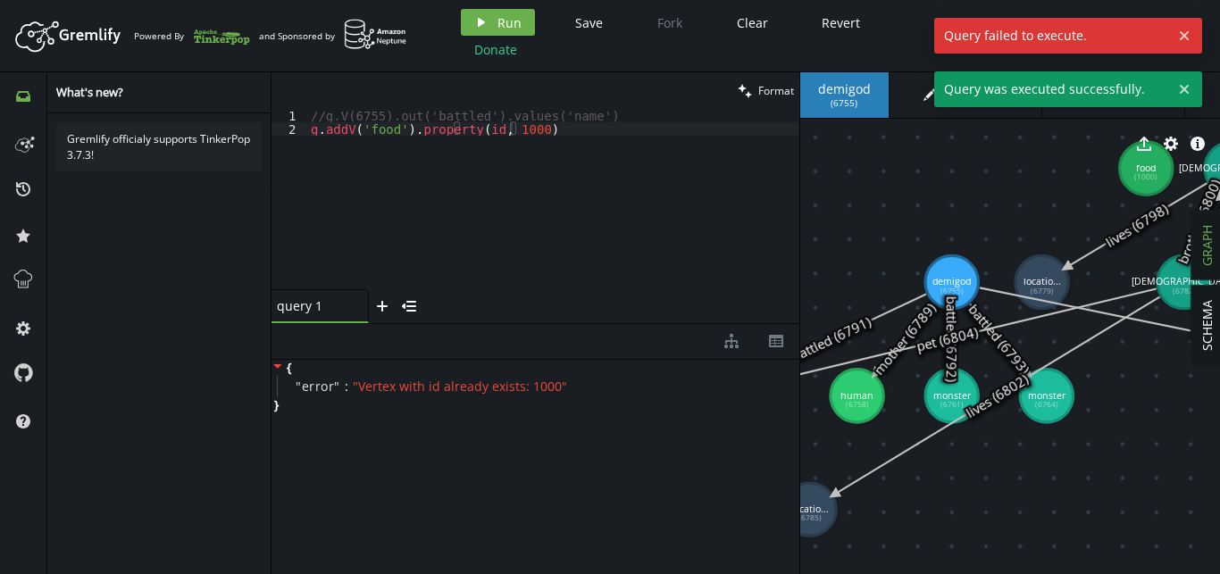
click at [564, 130] on div "//g.V(6755).out('battled').values('name') [PERSON_NAME] addV ( 'food' ) . prope…" at bounding box center [553, 212] width 492 height 207
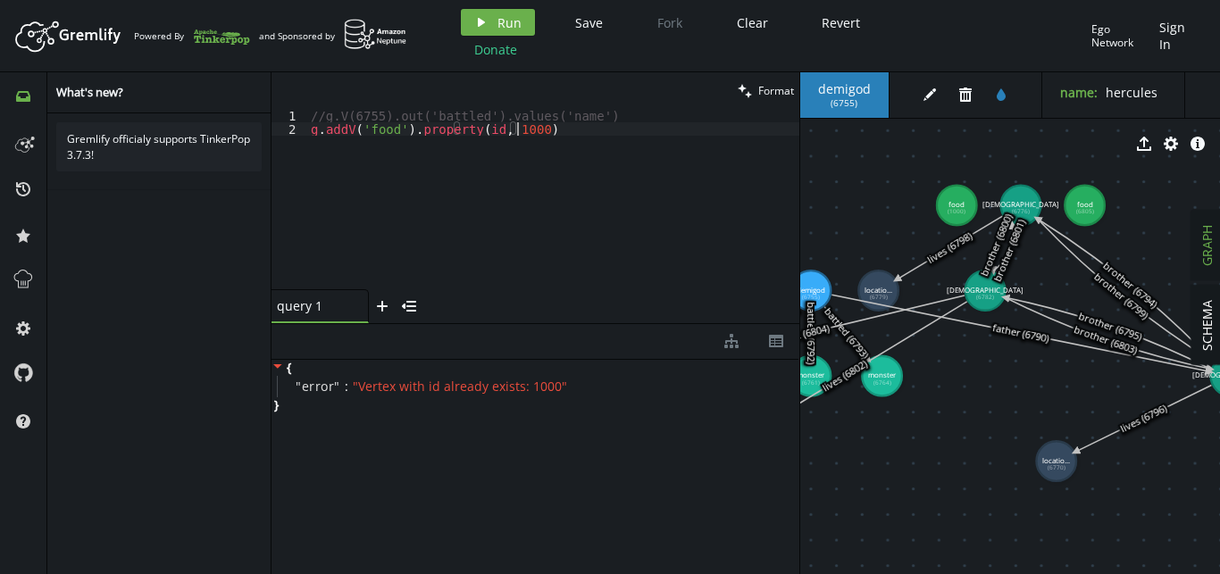
click at [523, 132] on div "//g.V(6755).out('battled').values('name') [PERSON_NAME] addV ( 'food' ) . prope…" at bounding box center [553, 212] width 492 height 207
click at [545, 130] on div "//g.V(6755).out('battled').values('name') [PERSON_NAME] addV ( 'food' ) . prope…" at bounding box center [553, 212] width 492 height 207
click at [514, 125] on div "//g.V(6755).out('battled').values('name') [PERSON_NAME] addV ( 'food' ) . prope…" at bounding box center [553, 212] width 492 height 207
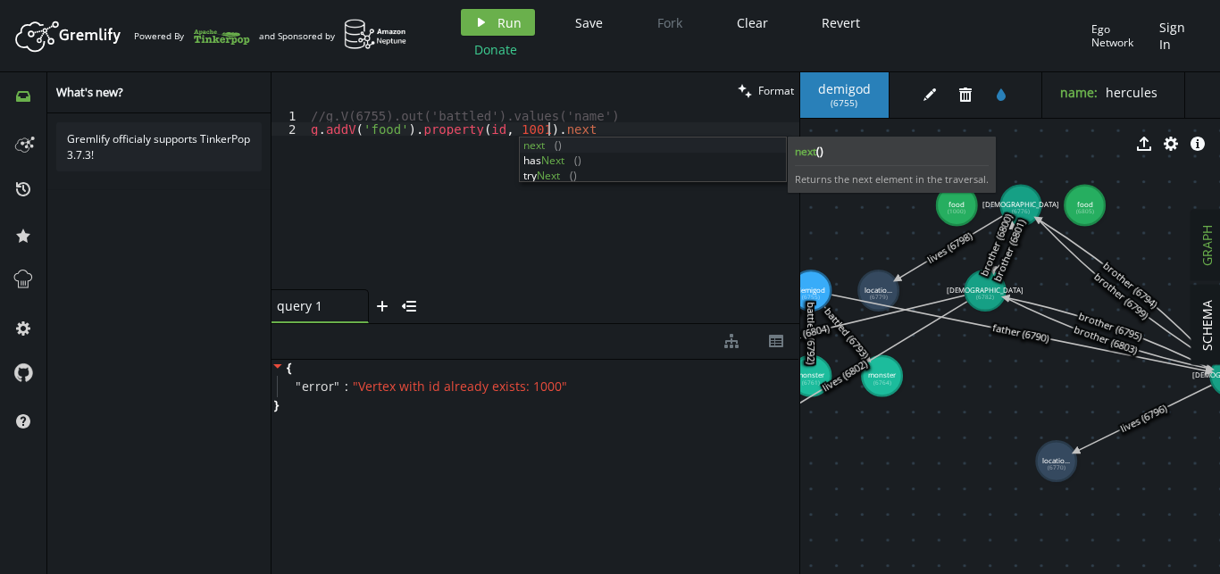
scroll to position [0, 249]
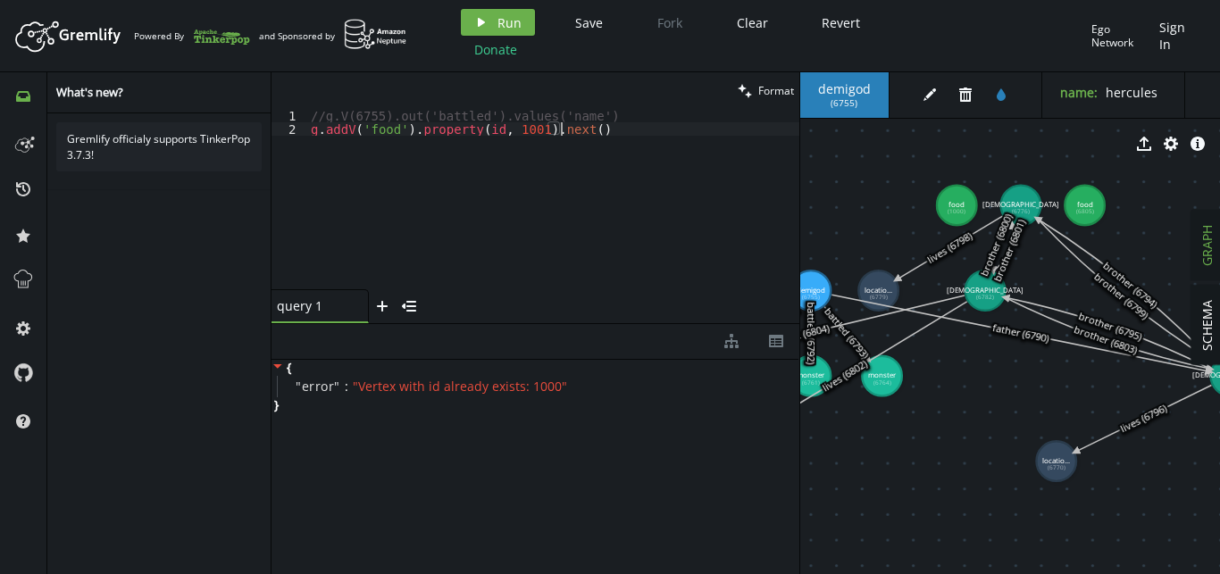
click at [313, 125] on div "//g.V(6755).out('battled').values('name') [PERSON_NAME] addV ( 'food' ) . prope…" at bounding box center [553, 212] width 492 height 207
click at [623, 134] on div "//g.V(6755).out('battled').values('name') v1 = g . addV ( 'food' ) . property (…" at bounding box center [553, 212] width 492 height 207
type textarea "v1 = g.addV('food').property(id, 1001)"
click at [520, 31] on button "play Run" at bounding box center [498, 22] width 74 height 27
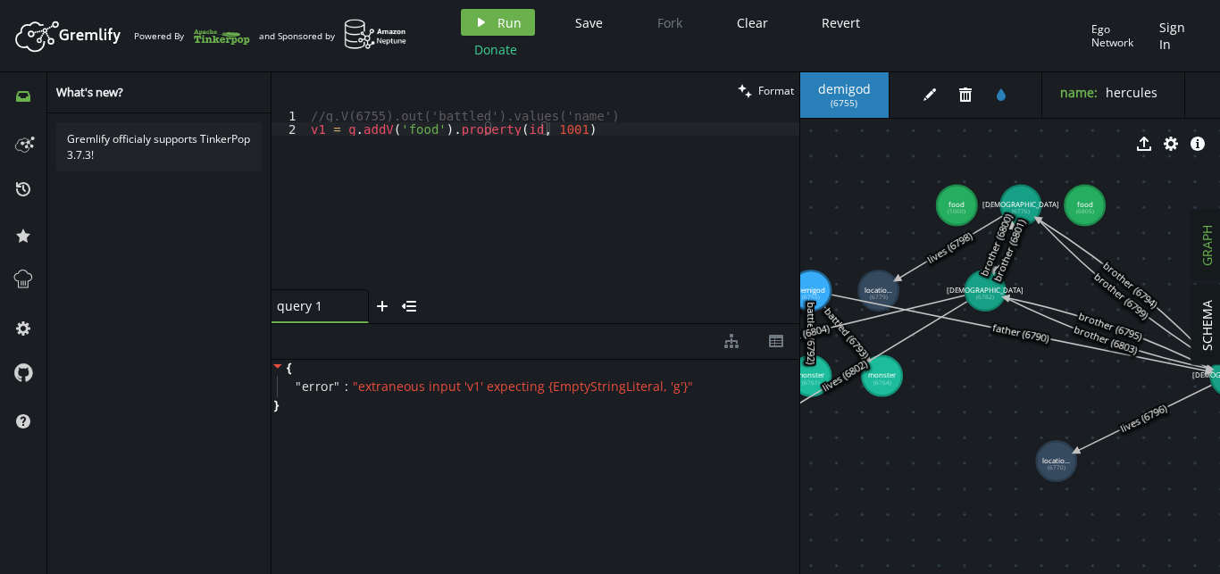
click at [599, 144] on div "//g.V(6755).out('battled').values('name') v1 = g . addV ( 'food' ) . property (…" at bounding box center [553, 212] width 492 height 207
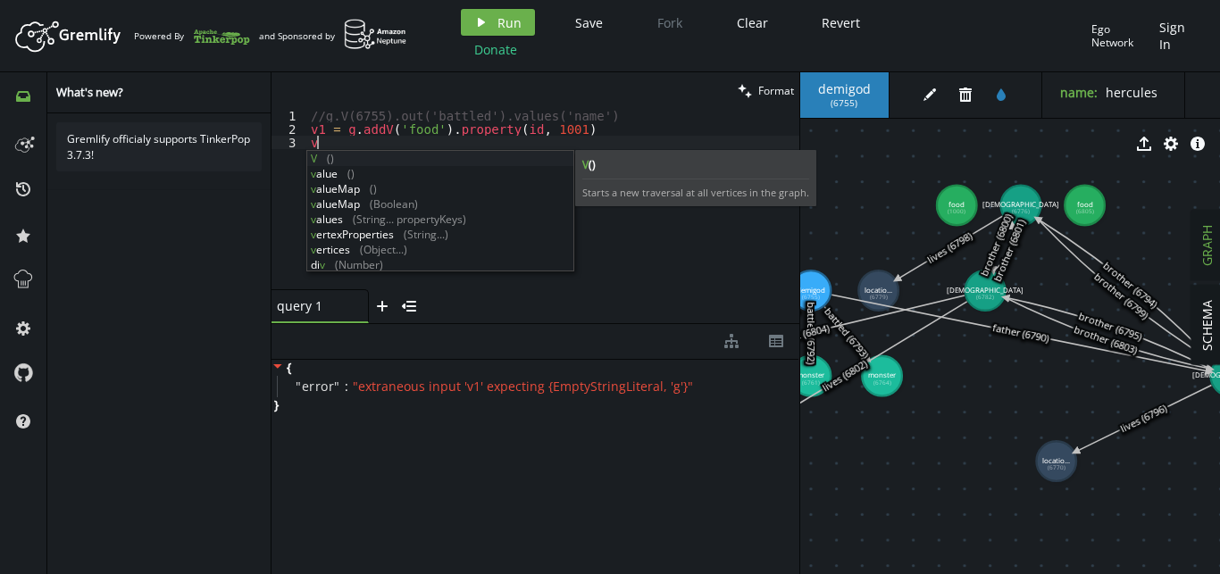
scroll to position [0, 12]
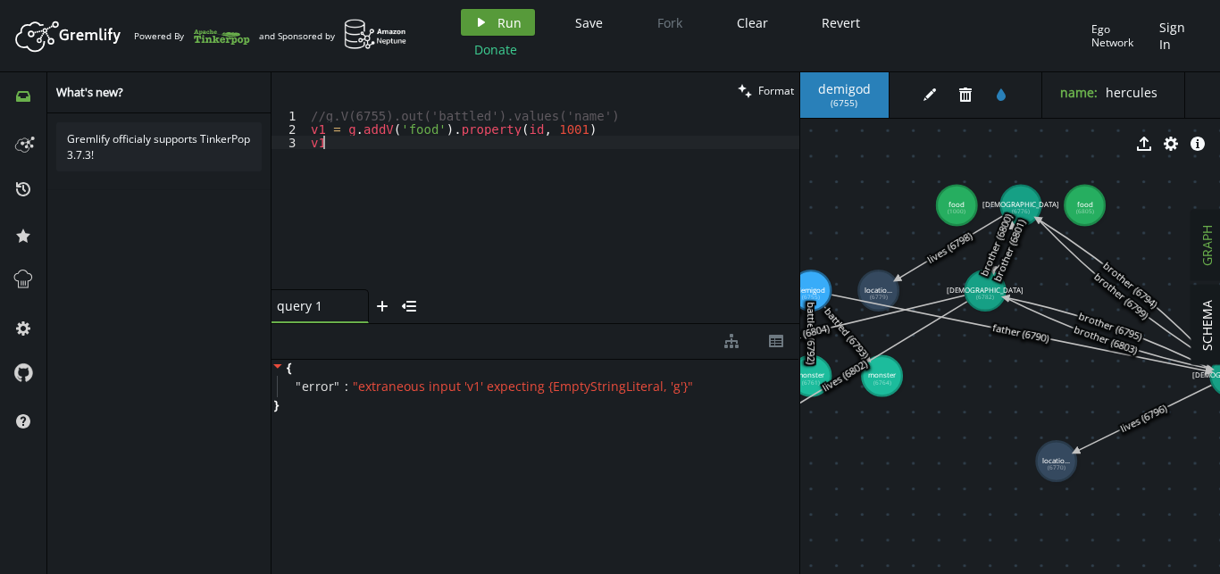
click at [497, 20] on span "Run" at bounding box center [509, 22] width 24 height 17
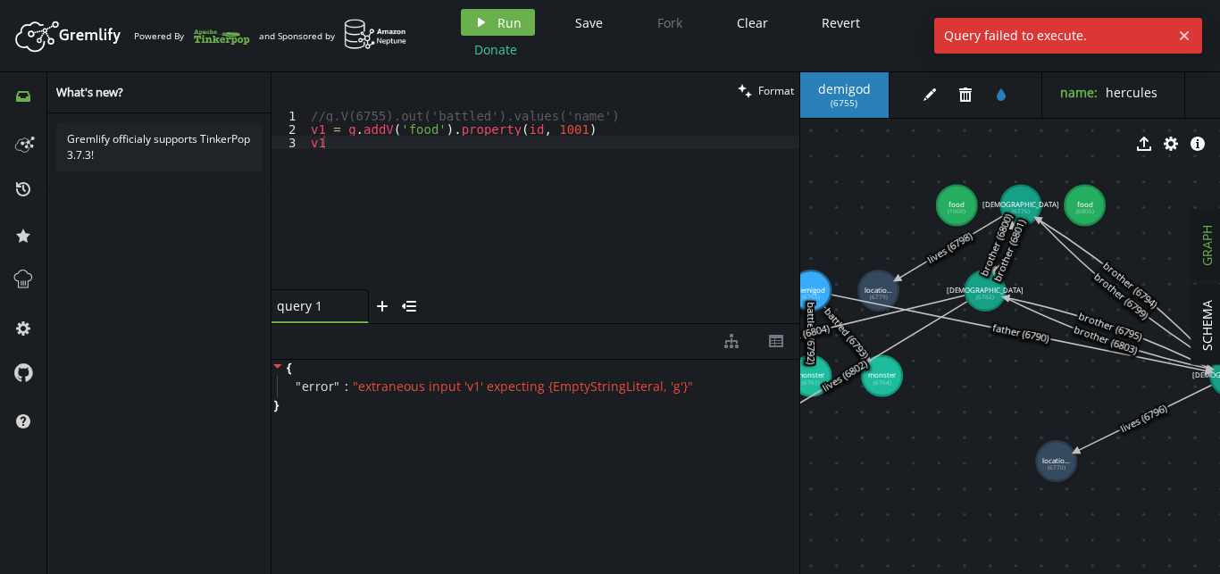
click at [397, 148] on div "//g.V(6755).out('battled').values('name') v1 = g . addV ( 'food' ) . property (…" at bounding box center [553, 212] width 492 height 207
click at [456, 25] on div "play Run Save Fork Clear Revert Donate Ego Network Sign In" at bounding box center [829, 36] width 755 height 54
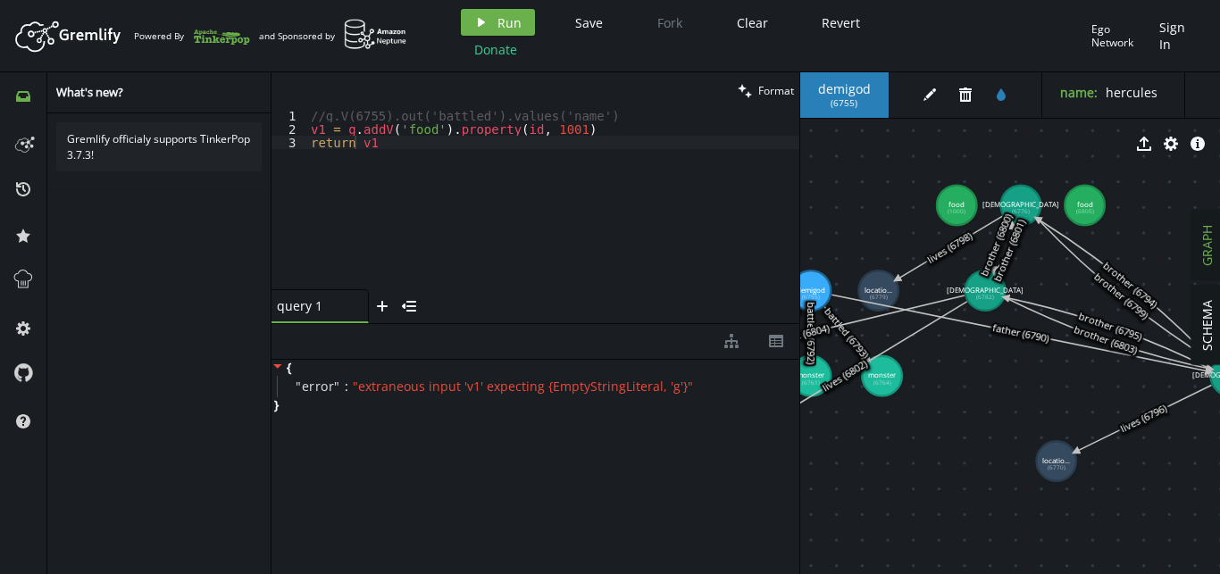
click at [458, 29] on div "play Run Save Fork Clear Revert Donate Ego Network Sign In" at bounding box center [829, 36] width 755 height 54
click at [472, 29] on button "play Run" at bounding box center [498, 22] width 74 height 27
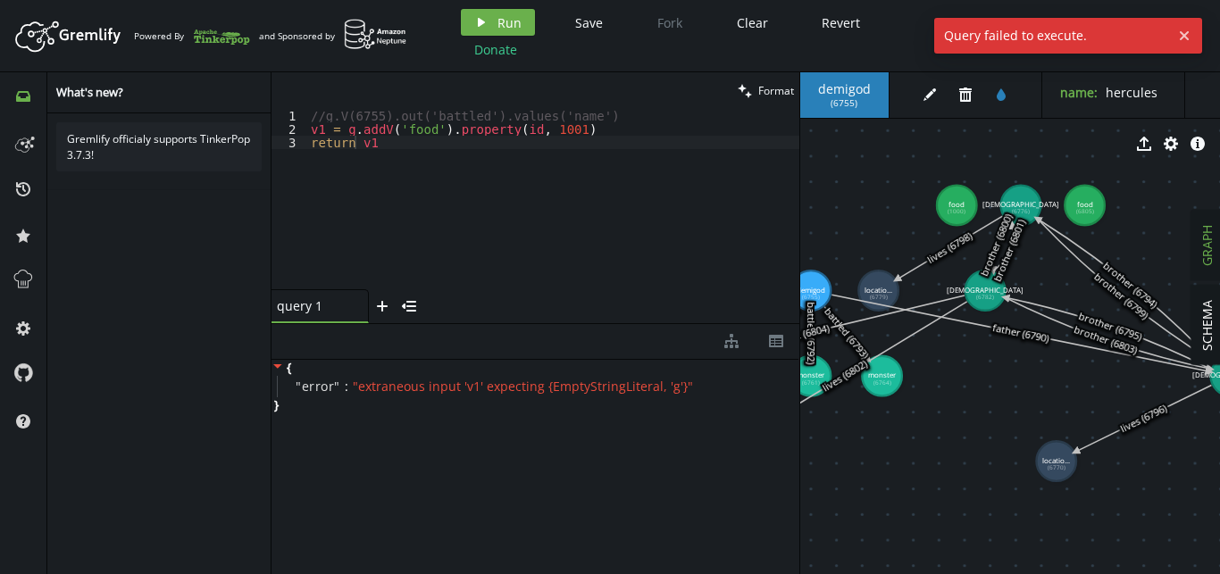
click at [391, 149] on div "//g.V(6755).out('battled').values('name') v1 = g . addV ( 'food' ) . property (…" at bounding box center [553, 212] width 492 height 207
click at [493, 13] on button "play Run" at bounding box center [498, 22] width 74 height 27
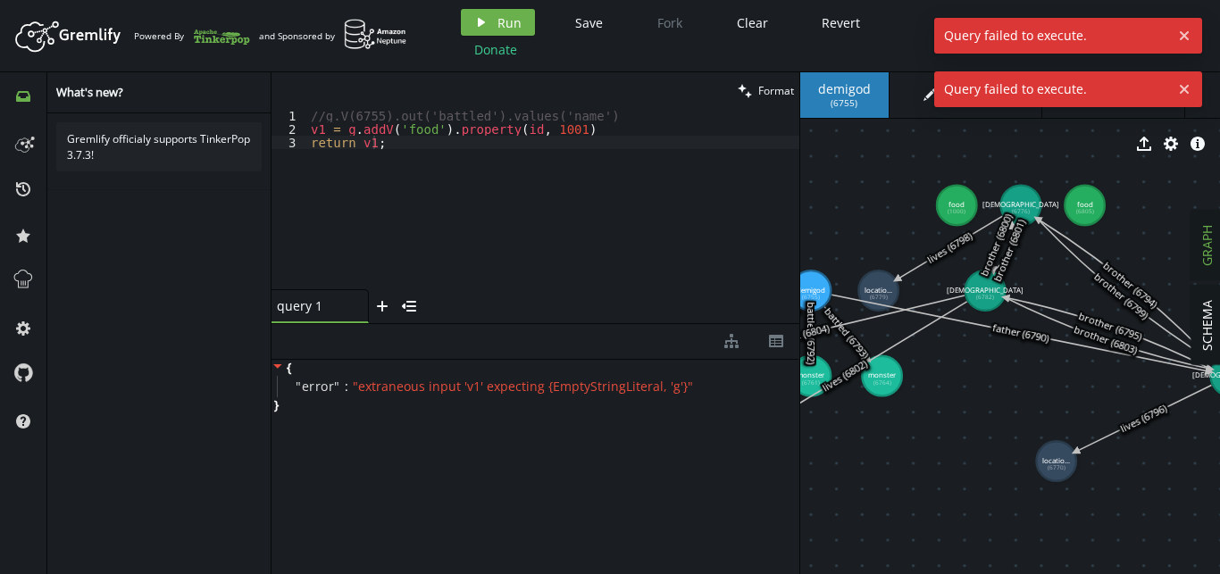
click at [398, 142] on div "//g.V(6755).out('battled').values('name') v1 = g . addV ( 'food' ) . property (…" at bounding box center [553, 212] width 492 height 207
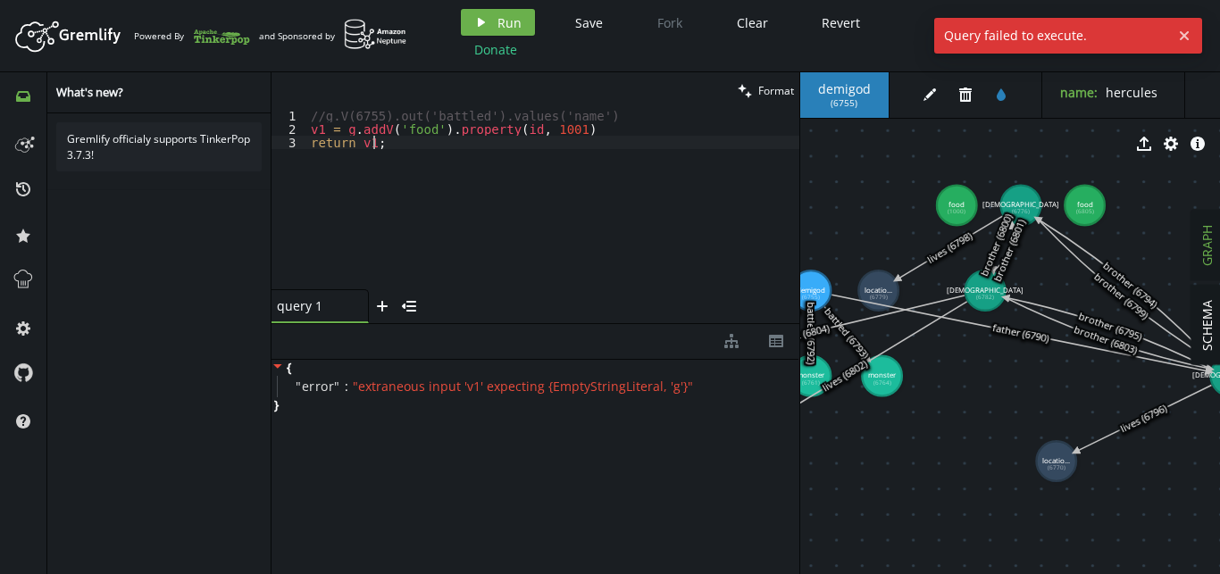
drag, startPoint x: 398, startPoint y: 142, endPoint x: 296, endPoint y: 150, distance: 103.0
click at [296, 150] on div "return v1; 1 2 3 //g.V(6755).out('battled').values('name') v1 = g . addV ( 'foo…" at bounding box center [536, 199] width 528 height 180
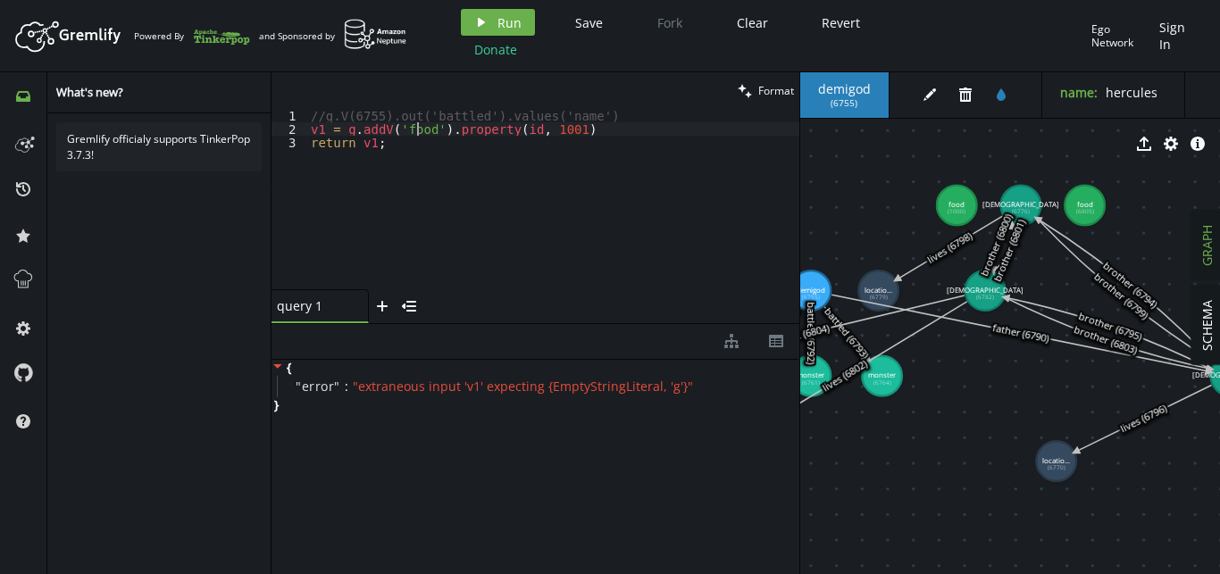
click at [416, 129] on div "//g.V(6755).out('battled').values('name') v1 = g . addV ( 'food' ) . property (…" at bounding box center [553, 212] width 492 height 207
click at [403, 141] on div "//g.V(6755).out('battled').values('name') v1 = g . addV ( 'food' ) . property (…" at bounding box center [553, 212] width 492 height 207
type textarea "return v1;"
drag, startPoint x: 411, startPoint y: 141, endPoint x: 299, endPoint y: 146, distance: 111.7
click at [299, 146] on div "return v1; 1 2 3 //g.V(6755).out('battled').values('name') v1 = g . addV ( 'foo…" at bounding box center [536, 199] width 528 height 180
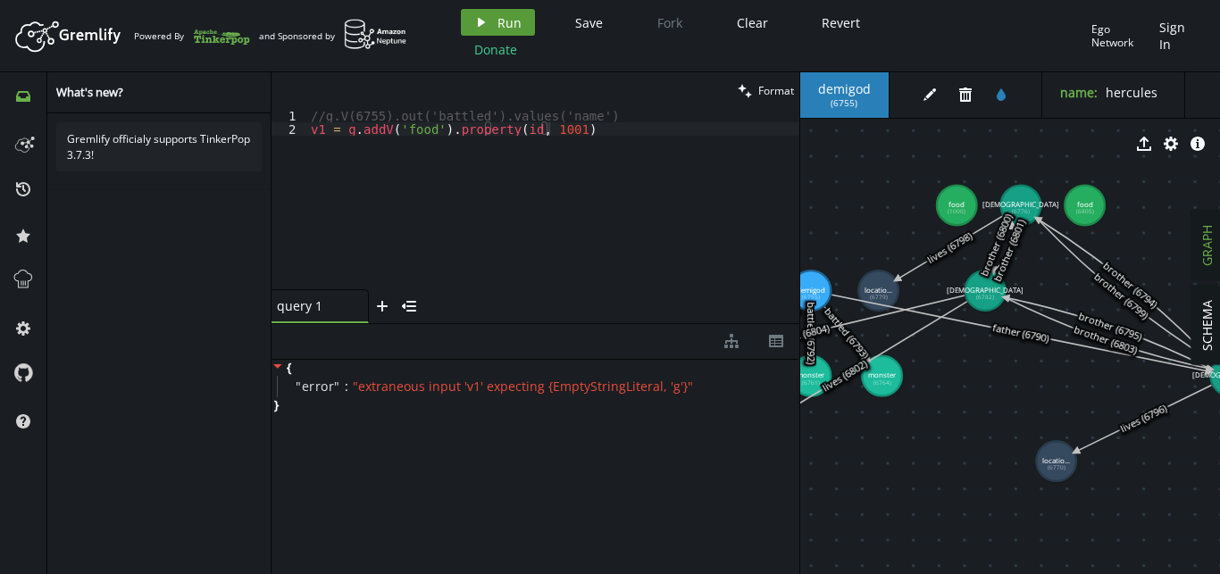
click at [503, 21] on span "Run" at bounding box center [509, 22] width 24 height 17
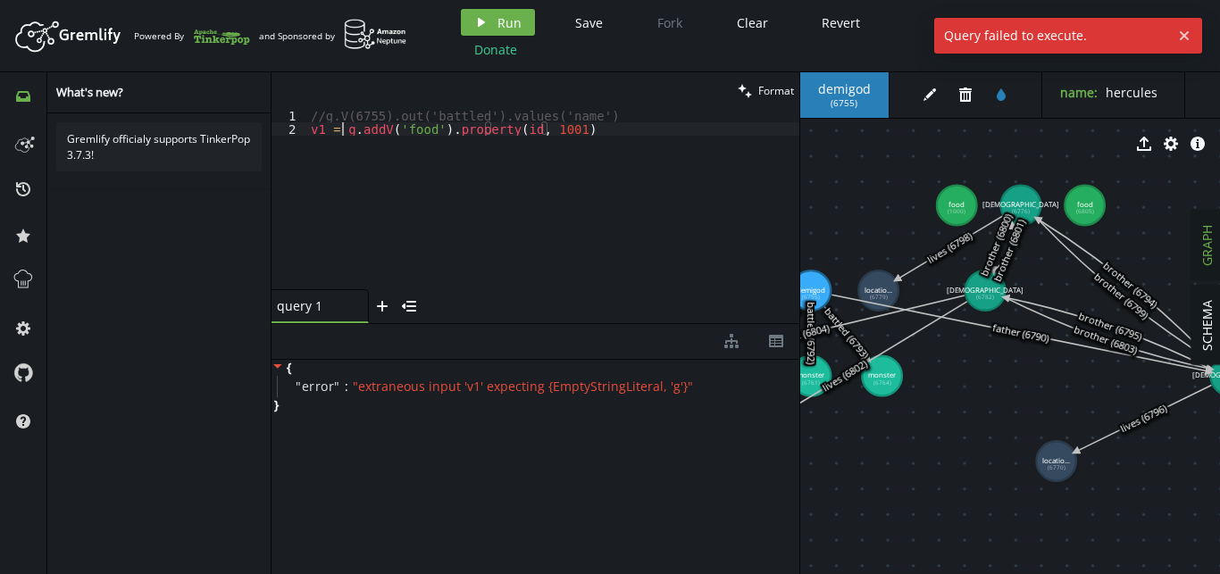
click at [339, 129] on div "//g.V(6755).out('battled').values('name') v1 = g . addV ( 'food' ) . property (…" at bounding box center [553, 212] width 492 height 207
click at [510, 27] on span "Run" at bounding box center [509, 22] width 24 height 17
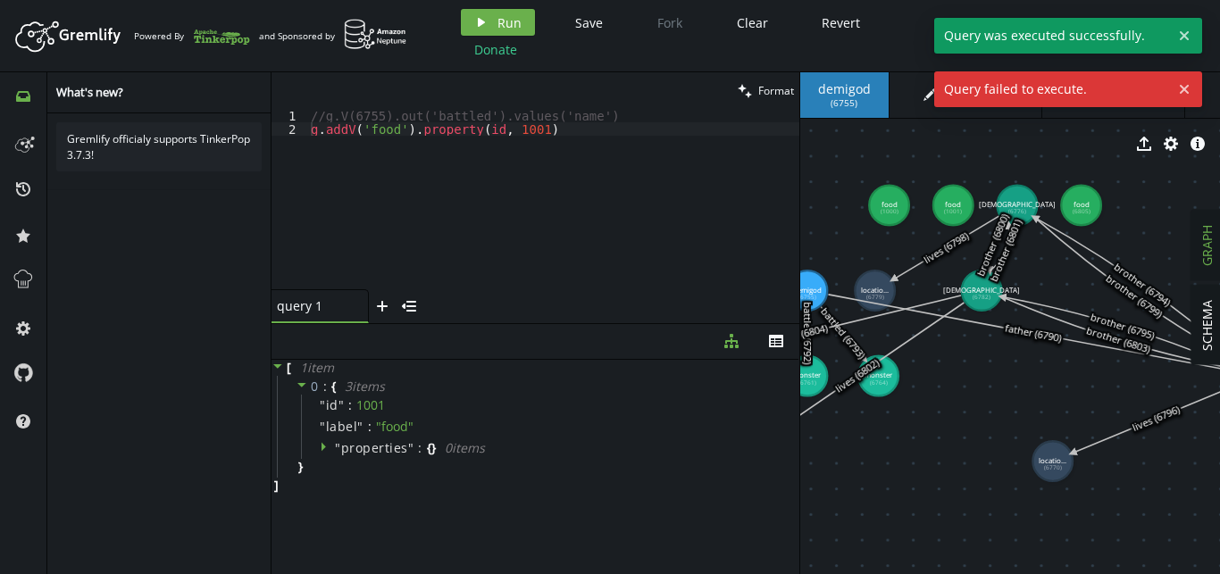
click at [573, 130] on div "//g.V(6755).out('battled').values('name') [PERSON_NAME] addV ( 'food' ) . prope…" at bounding box center [553, 212] width 492 height 207
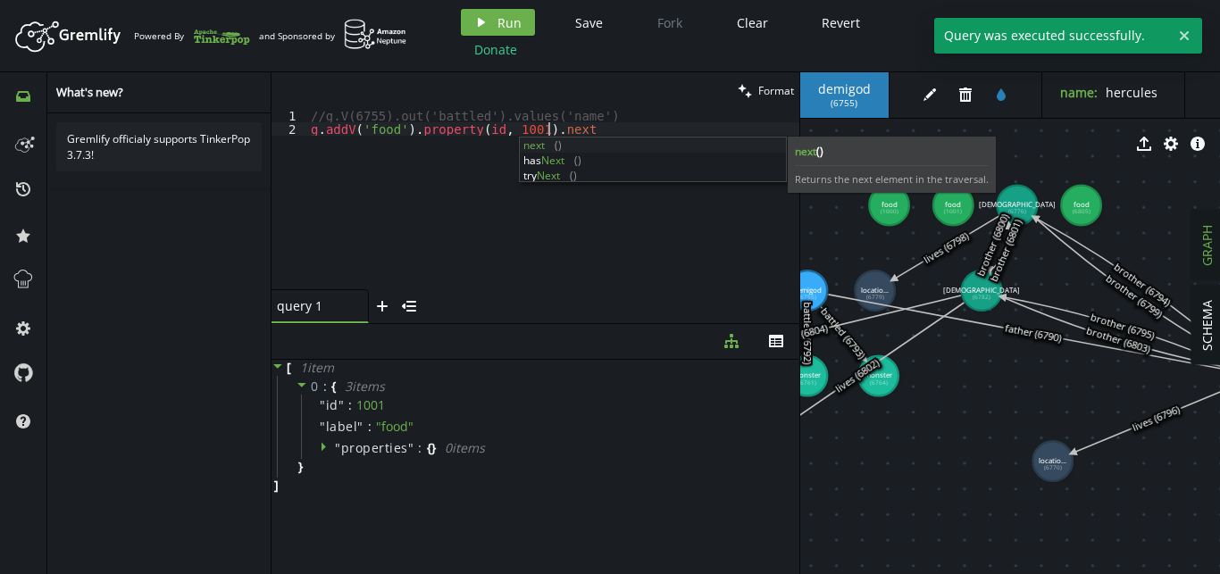
scroll to position [0, 249]
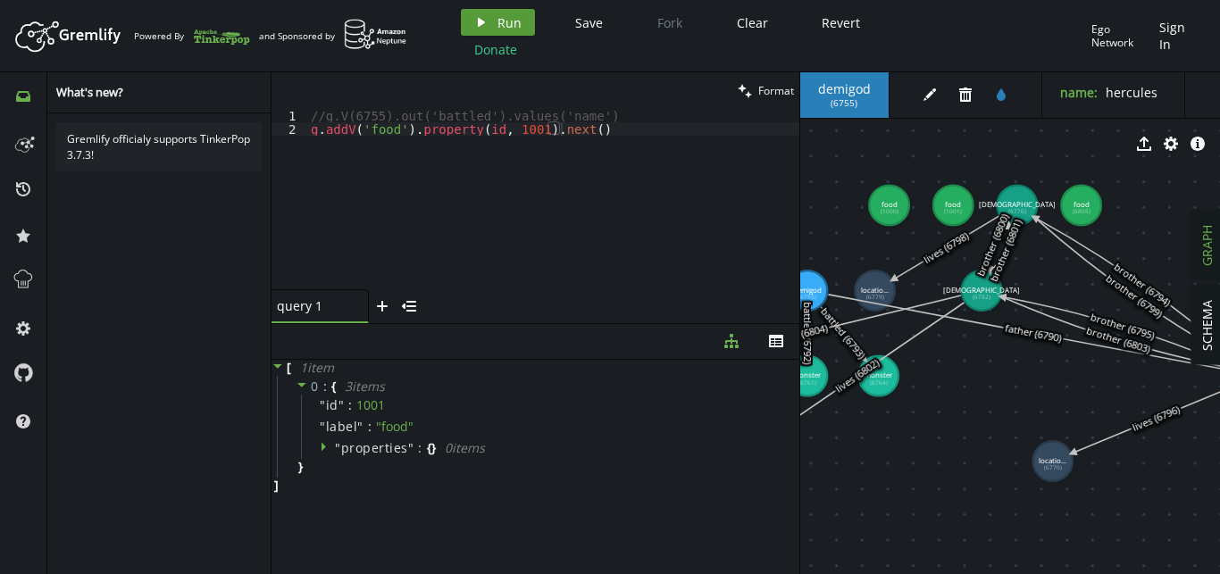
click at [498, 25] on span "Run" at bounding box center [509, 22] width 24 height 17
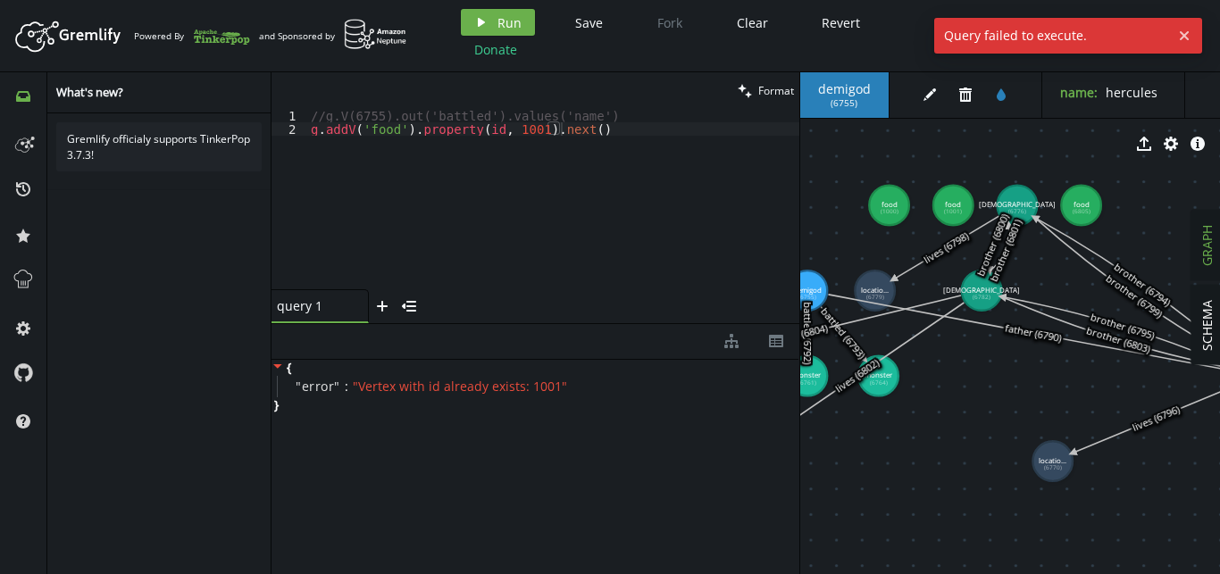
click at [509, 124] on div "//g.V(6755).out('battled').values('name') [PERSON_NAME] addV ( 'food' ) . prope…" at bounding box center [553, 212] width 492 height 207
type textarea "g.addV('food').property(id, 1002).next()"
click at [522, 14] on button "play Run" at bounding box center [498, 22] width 74 height 27
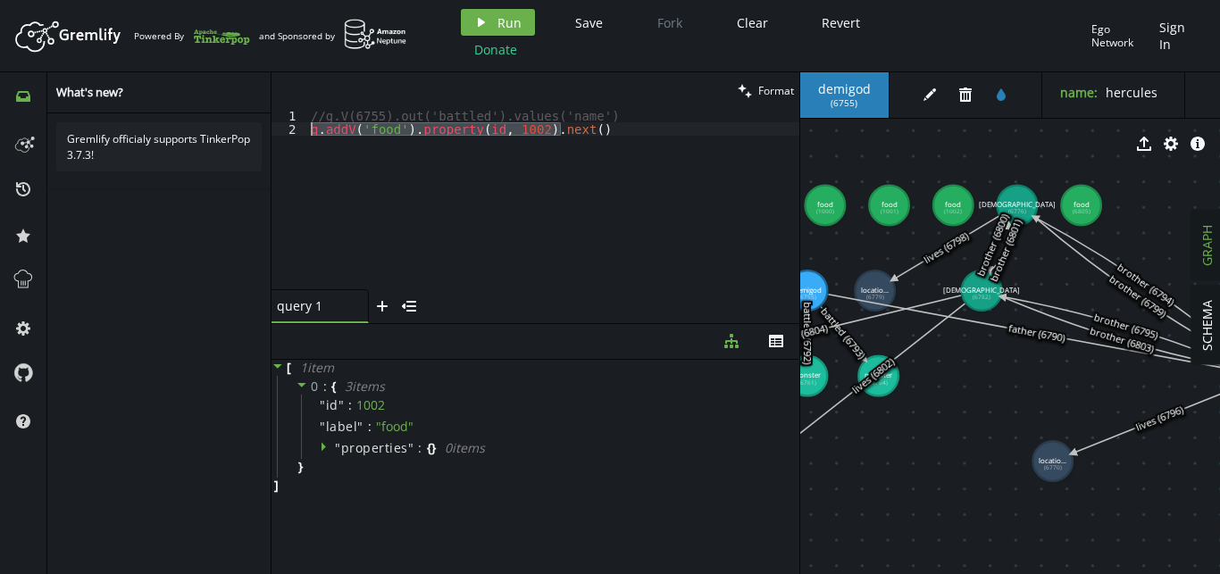
drag, startPoint x: 574, startPoint y: 133, endPoint x: 296, endPoint y: 129, distance: 278.7
click at [296, 129] on div "g.addV('food').property(id, 1002).next() 1 2 //g.V(6755).out('battled').values(…" at bounding box center [536, 199] width 528 height 180
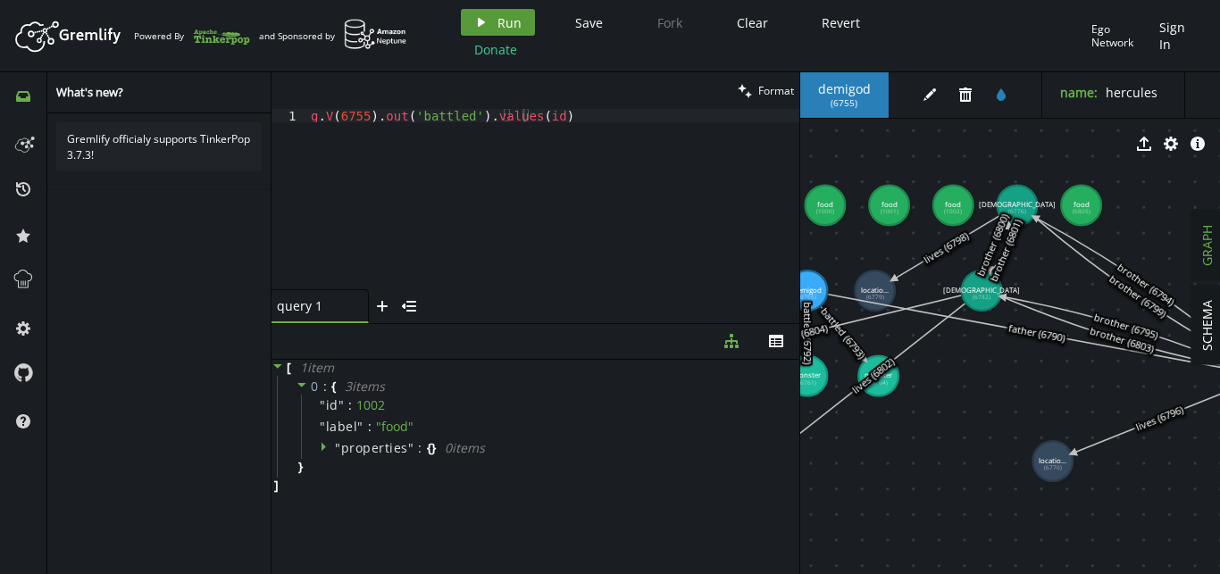
click at [492, 9] on button "play Run" at bounding box center [498, 22] width 74 height 27
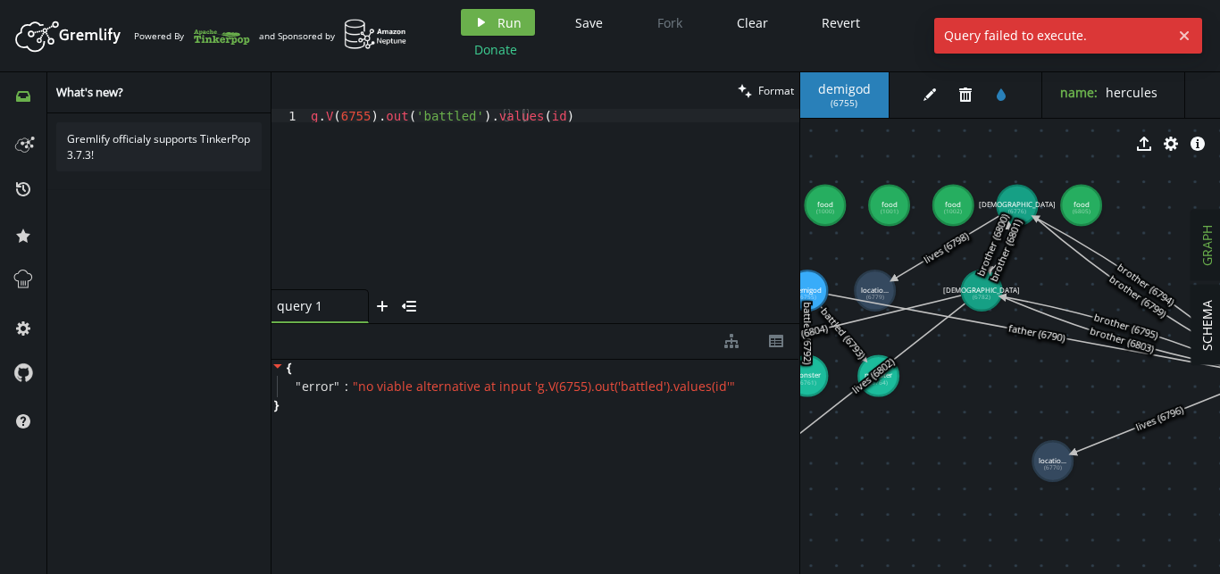
click at [516, 116] on div "g . V ( 6755 ) . out ( 'battled' ) . values ( id )" at bounding box center [553, 212] width 492 height 207
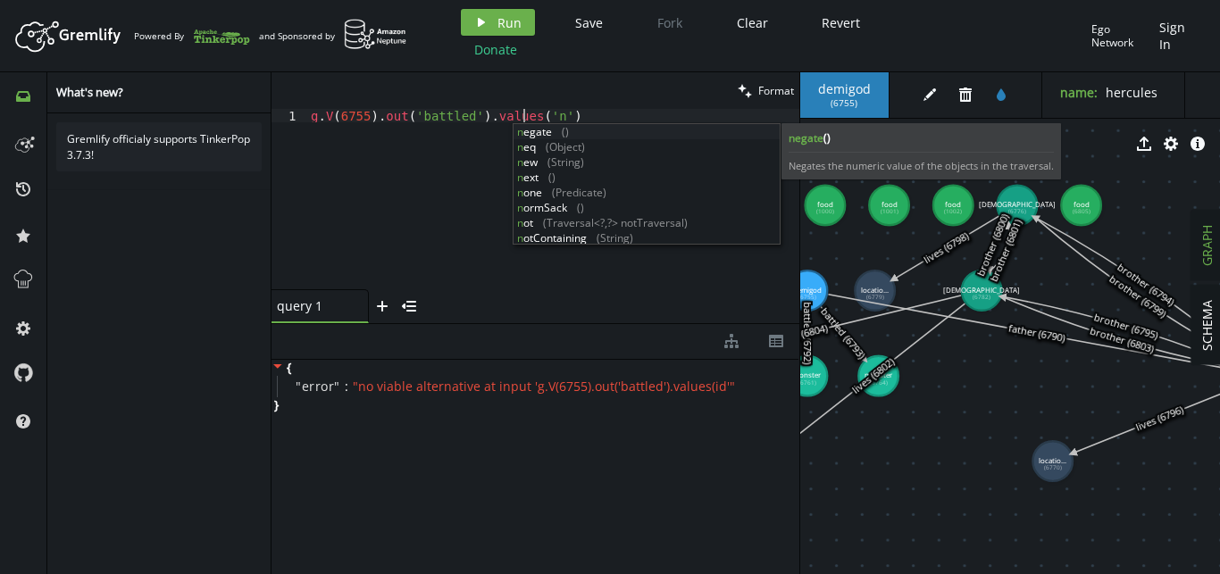
scroll to position [0, 230]
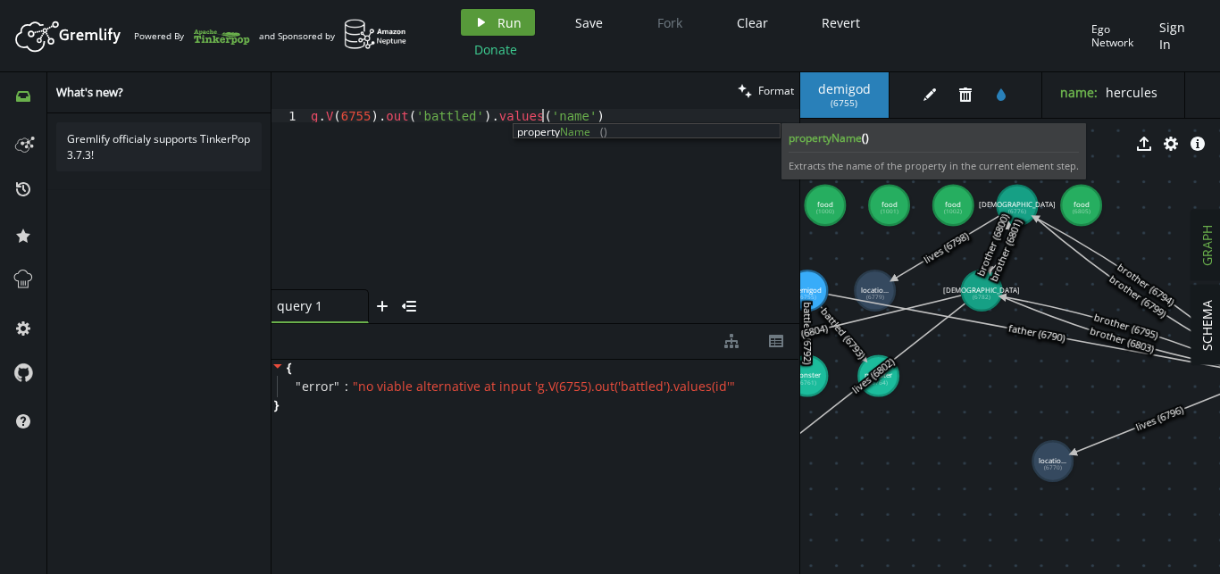
click at [494, 27] on button "play Run" at bounding box center [498, 22] width 74 height 27
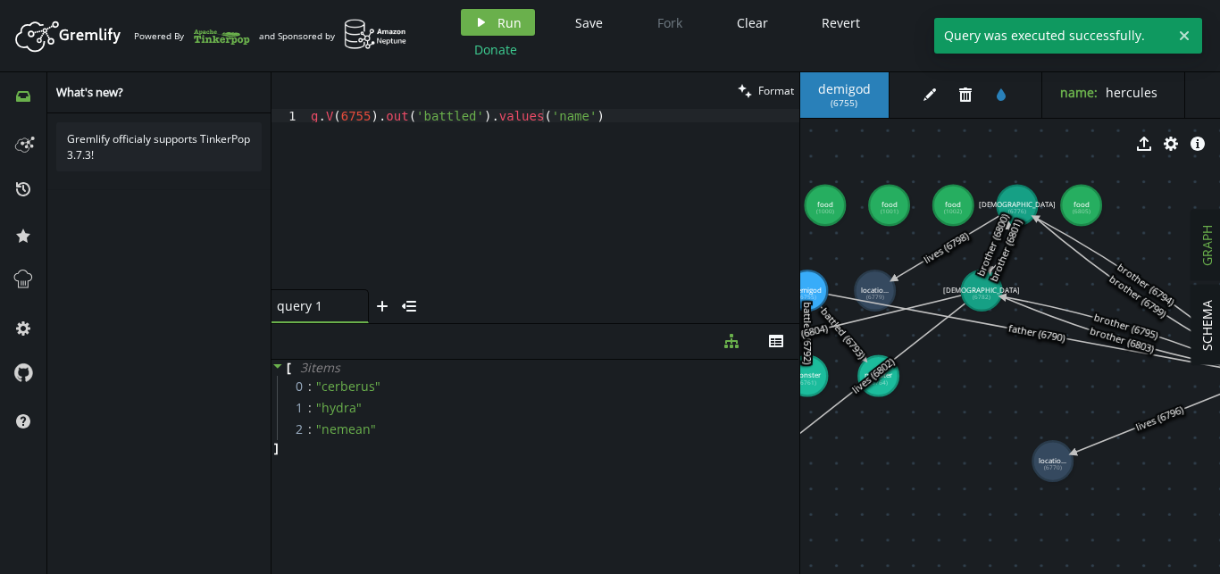
click at [583, 134] on div "g . V ( 6755 ) . out ( 'battled' ) . values ( 'name' )" at bounding box center [553, 212] width 492 height 207
click at [598, 123] on div "g . V ( 6755 ) . out ( 'battled' ) . values ( 'name' )" at bounding box center [553, 212] width 492 height 207
drag, startPoint x: 564, startPoint y: 117, endPoint x: 471, endPoint y: 121, distance: 93.0
click at [471, 121] on div "g . V ( 6755 ) . out ( 'battled' ) . values ( 'name' )" at bounding box center [553, 212] width 492 height 207
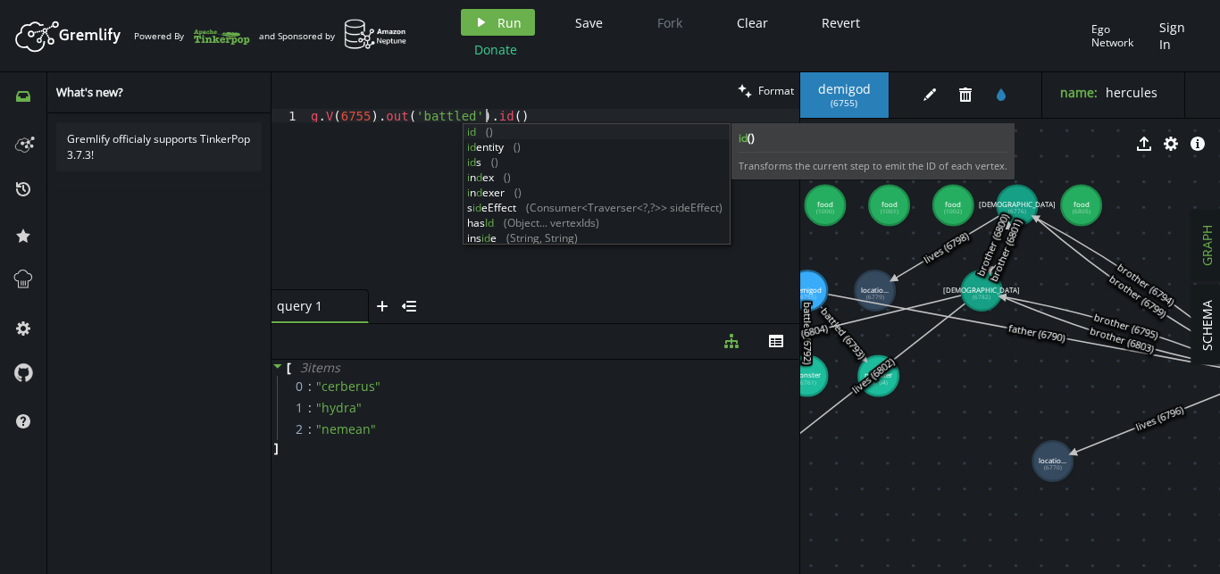
scroll to position [0, 180]
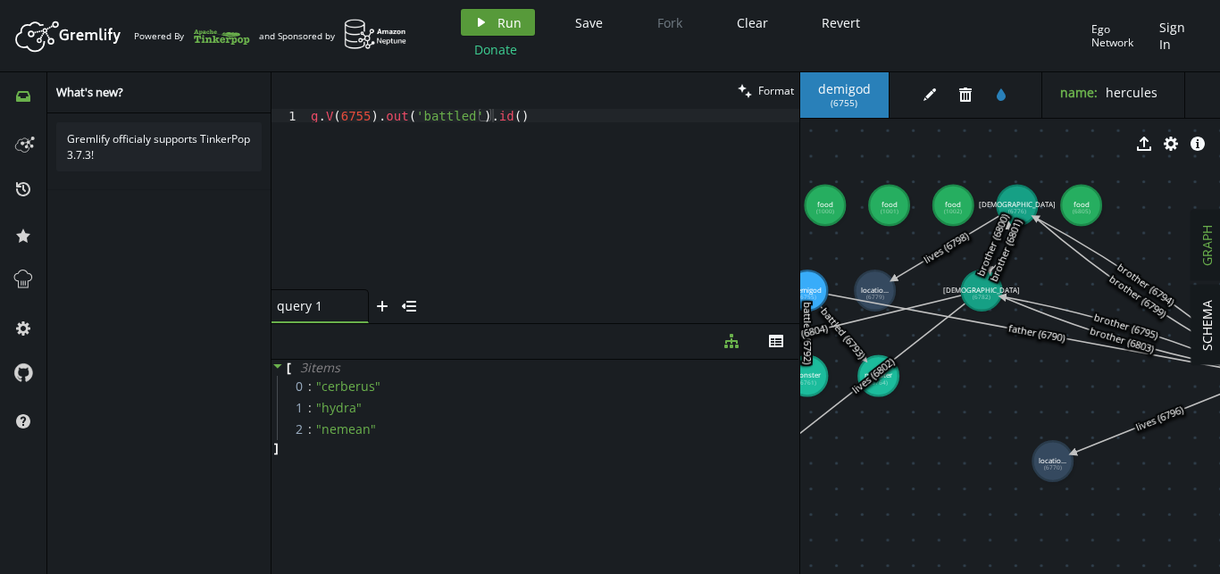
click at [492, 18] on button "play Run" at bounding box center [498, 22] width 74 height 27
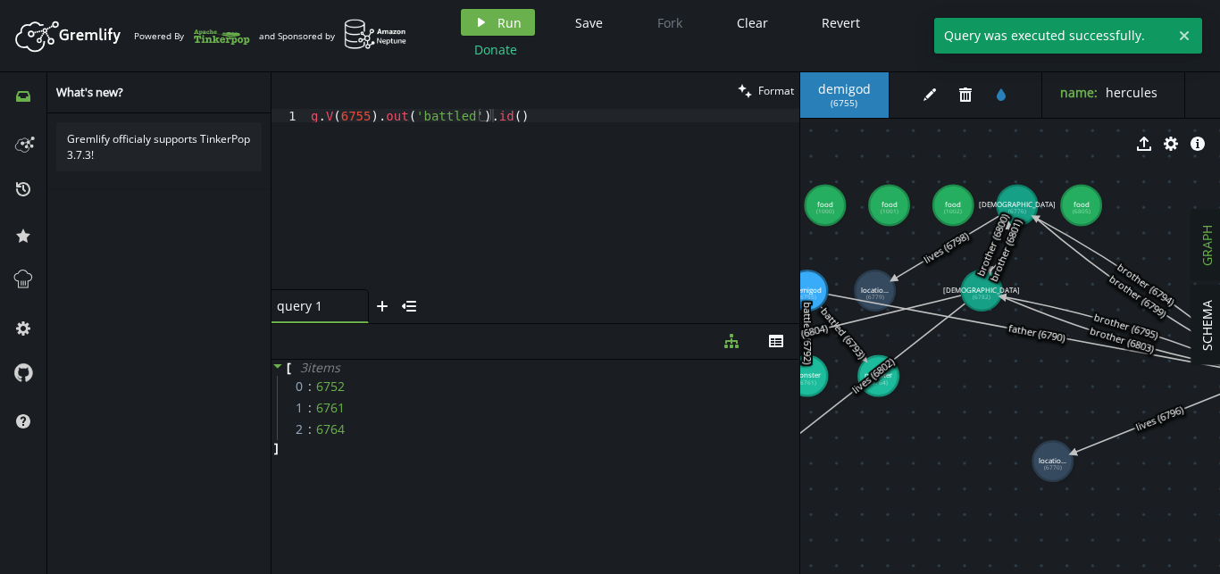
click at [508, 125] on div "g . V ( 6755 ) . out ( 'battled' ) . id ( )" at bounding box center [553, 212] width 492 height 207
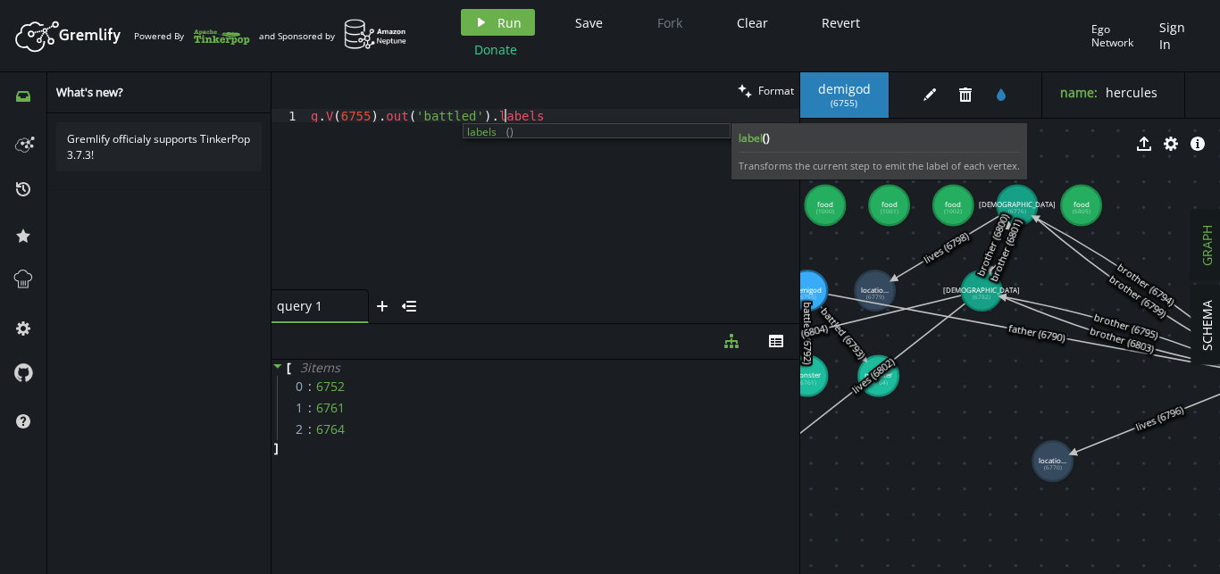
scroll to position [0, 205]
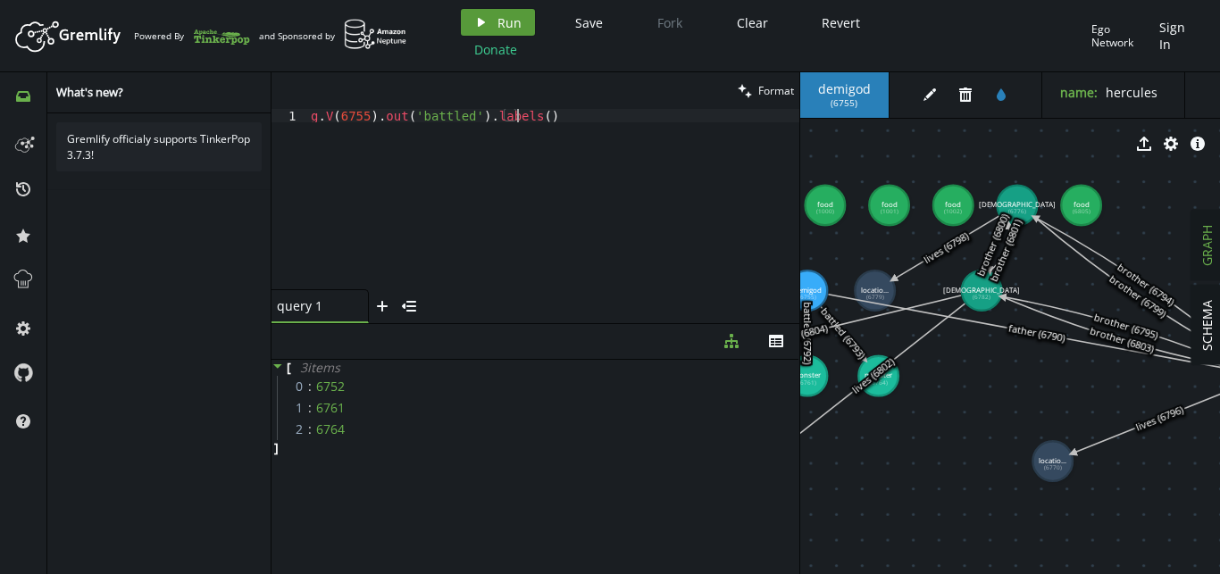
click at [494, 23] on button "play Run" at bounding box center [498, 22] width 74 height 27
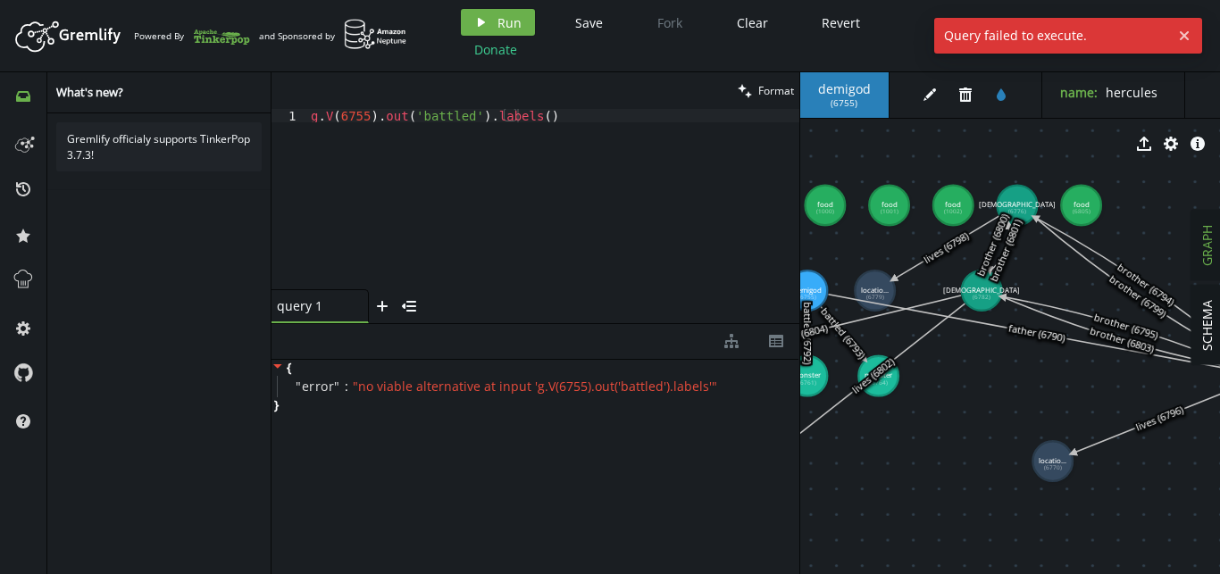
click at [537, 118] on div "g . V ( 6755 ) . out ( 'battled' ) . labels ( )" at bounding box center [553, 212] width 492 height 207
click at [513, 36] on button "Donate" at bounding box center [496, 49] width 70 height 27
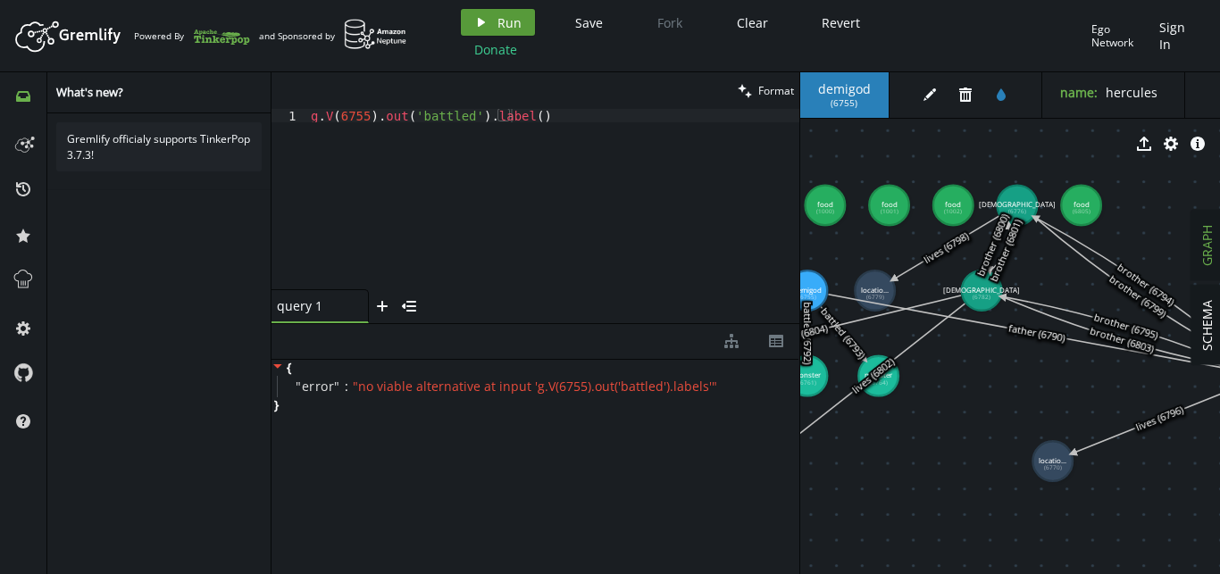
click at [500, 25] on span "Run" at bounding box center [509, 22] width 24 height 17
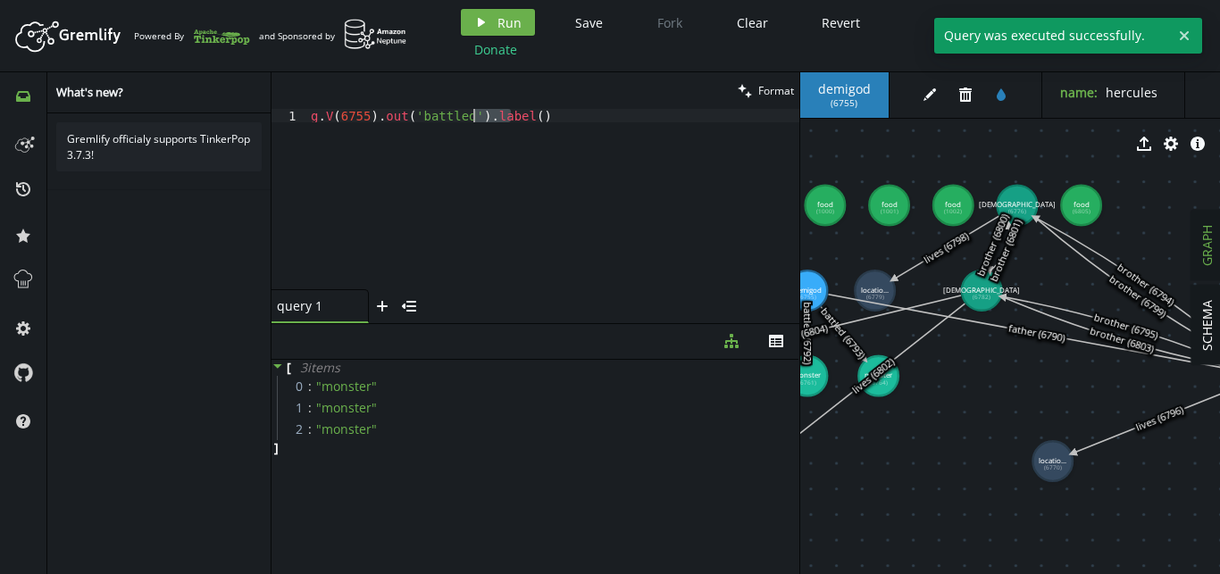
drag, startPoint x: 542, startPoint y: 117, endPoint x: 468, endPoint y: 117, distance: 74.1
click at [468, 117] on div "g . V ( 6755 ) . out ( 'battled' ) . label ( )" at bounding box center [553, 212] width 492 height 207
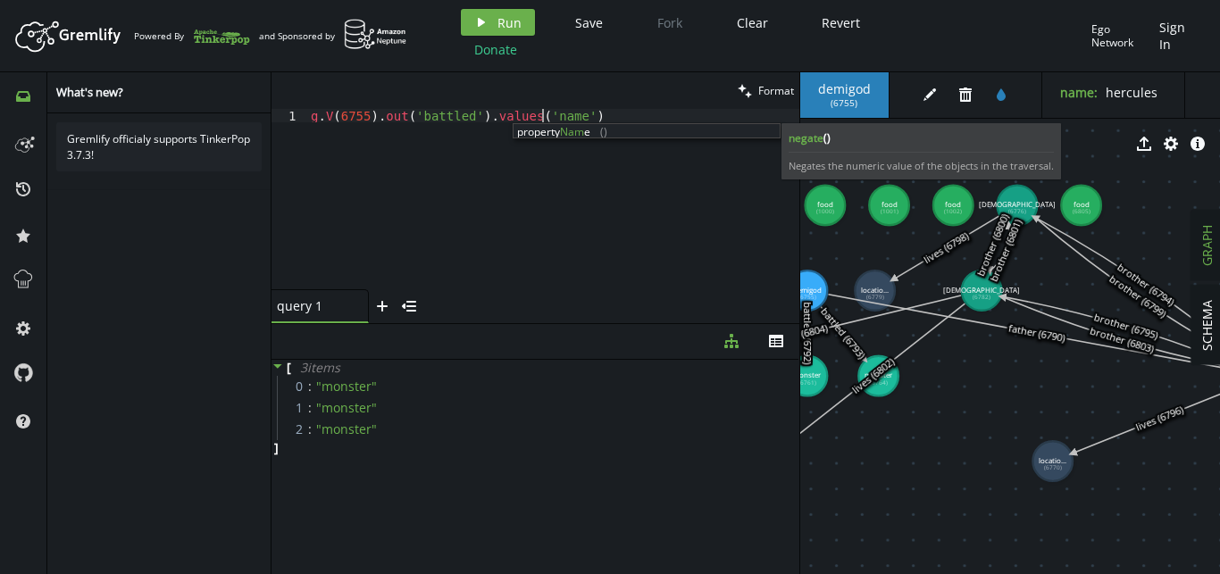
scroll to position [0, 230]
click at [535, 130] on div "property Name ()" at bounding box center [647, 147] width 266 height 46
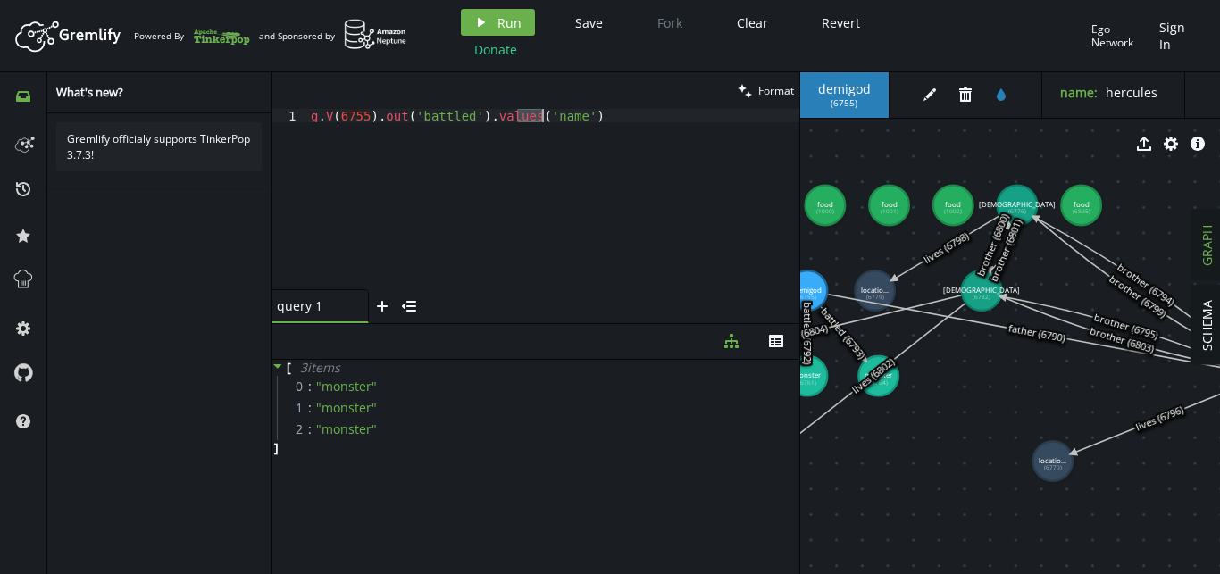
click at [565, 111] on div "g . V ( 6755 ) . out ( 'battled' ) . values ( 'name' )" at bounding box center [553, 212] width 492 height 207
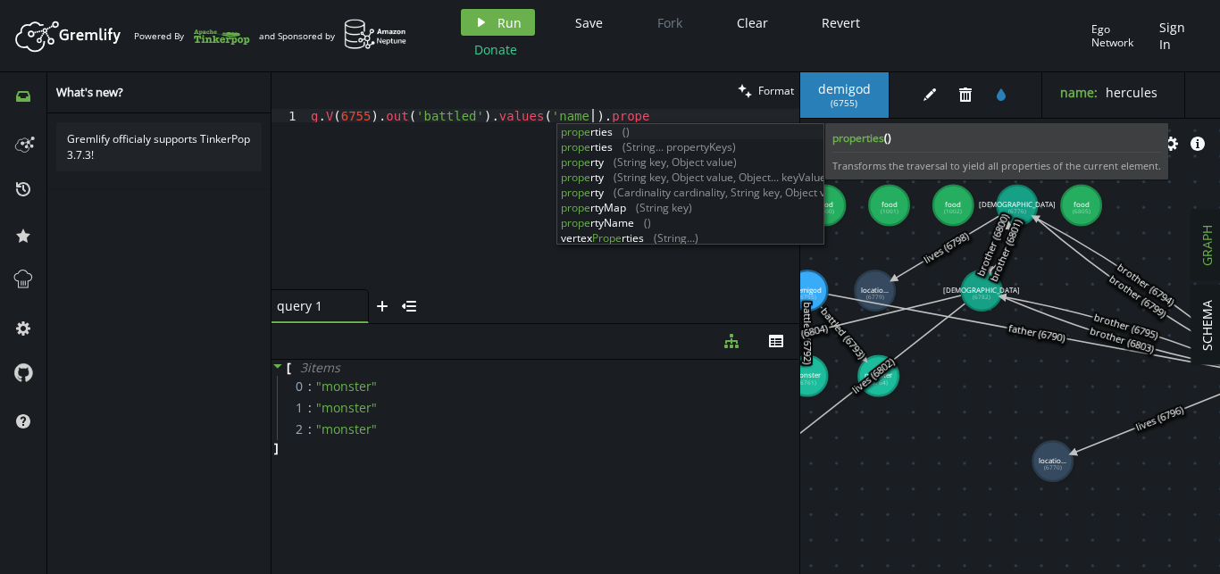
scroll to position [0, 287]
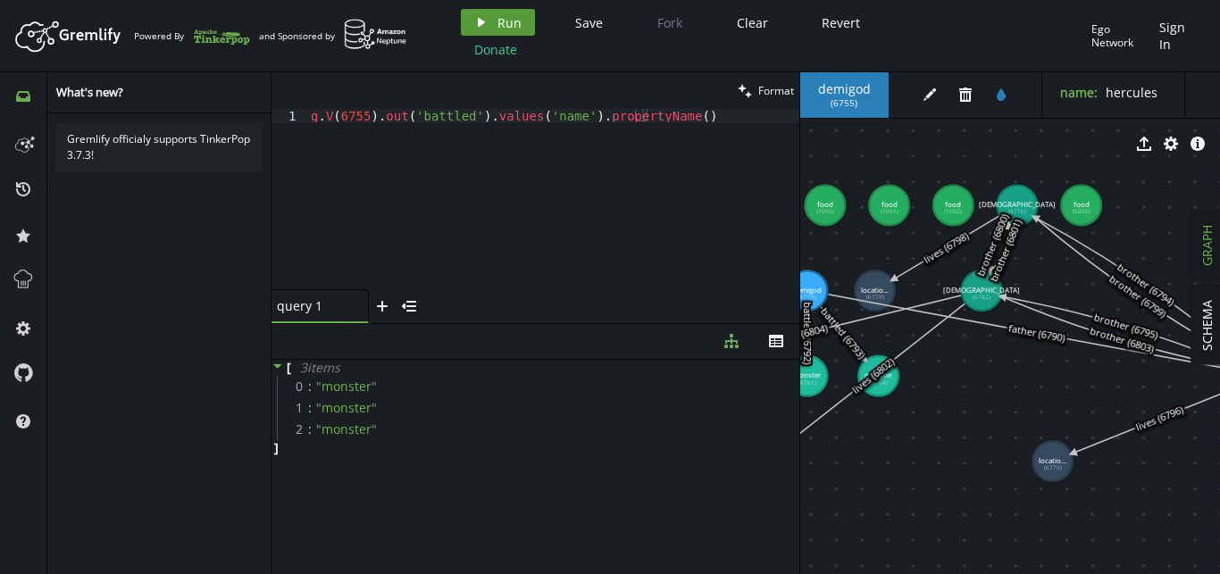
click at [475, 24] on icon "play" at bounding box center [481, 22] width 14 height 14
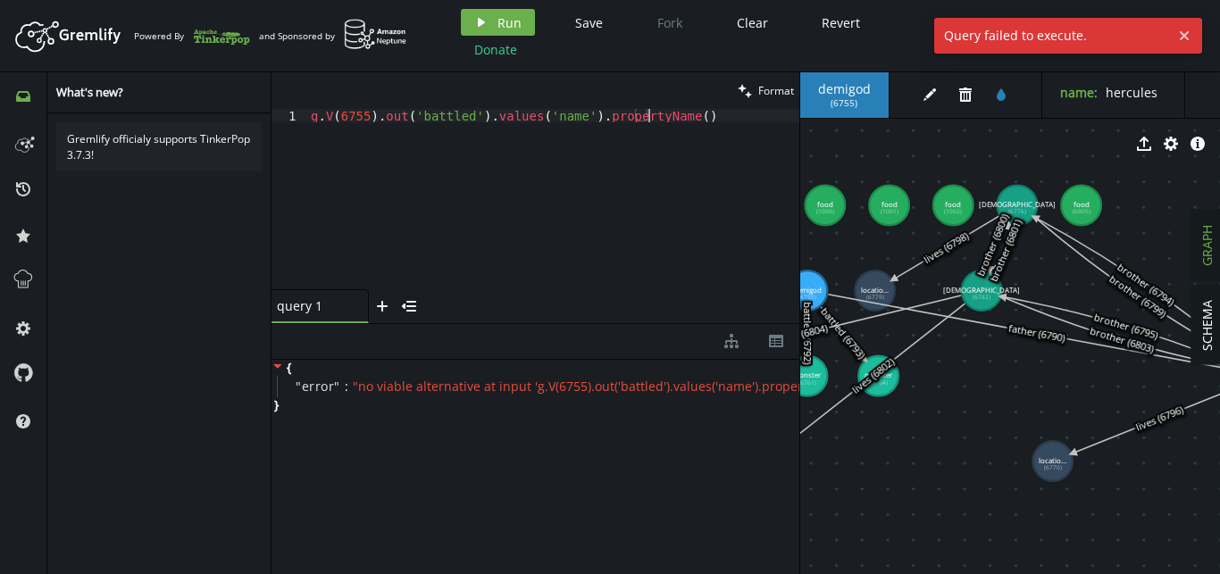
click at [681, 115] on div "g . V ( 6755 ) . out ( 'battled' ) . values ( 'name' ) . propertyName ( )" at bounding box center [553, 212] width 492 height 207
drag, startPoint x: 681, startPoint y: 115, endPoint x: 477, endPoint y: 117, distance: 203.7
click at [477, 117] on div "g . V ( 6755 ) . out ( 'battled' ) . values ( 'name' ) . propertyName ( )" at bounding box center [553, 212] width 492 height 207
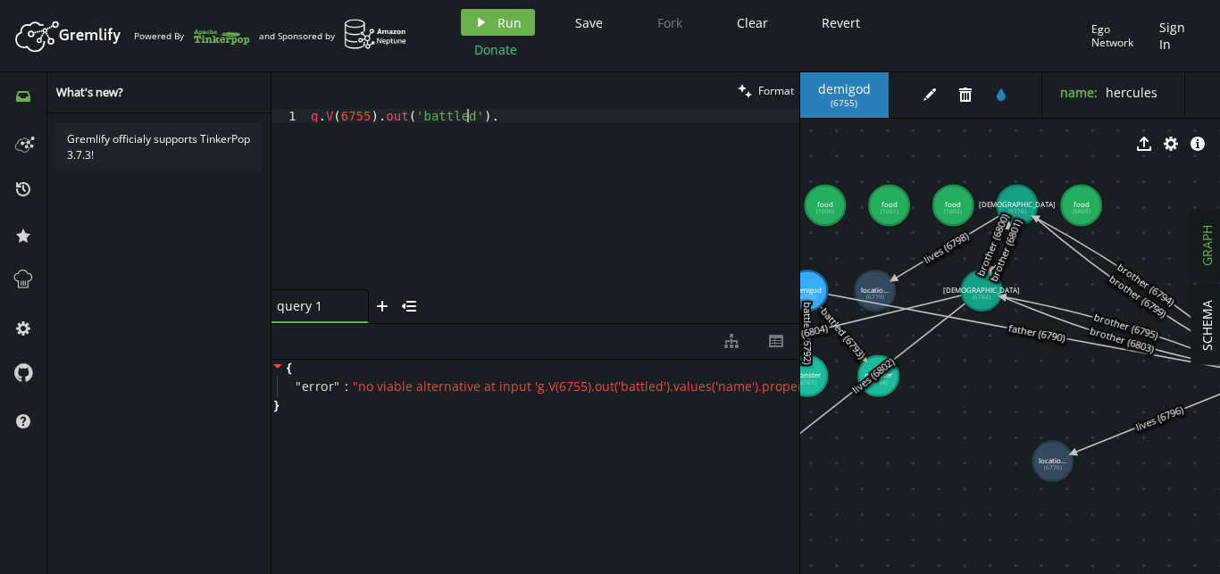
scroll to position [0, 155]
type textarea "g.V(6755).out('battled')."
type textarea ")"
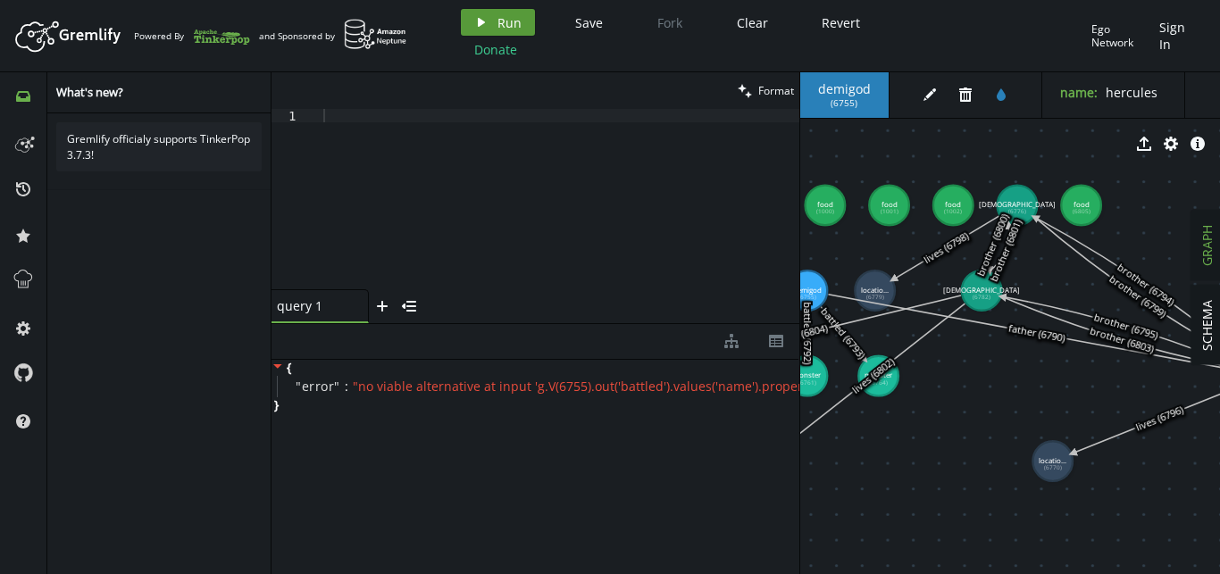
click at [524, 14] on button "play Run" at bounding box center [498, 22] width 74 height 27
click at [468, 142] on div "__" at bounding box center [553, 212] width 492 height 207
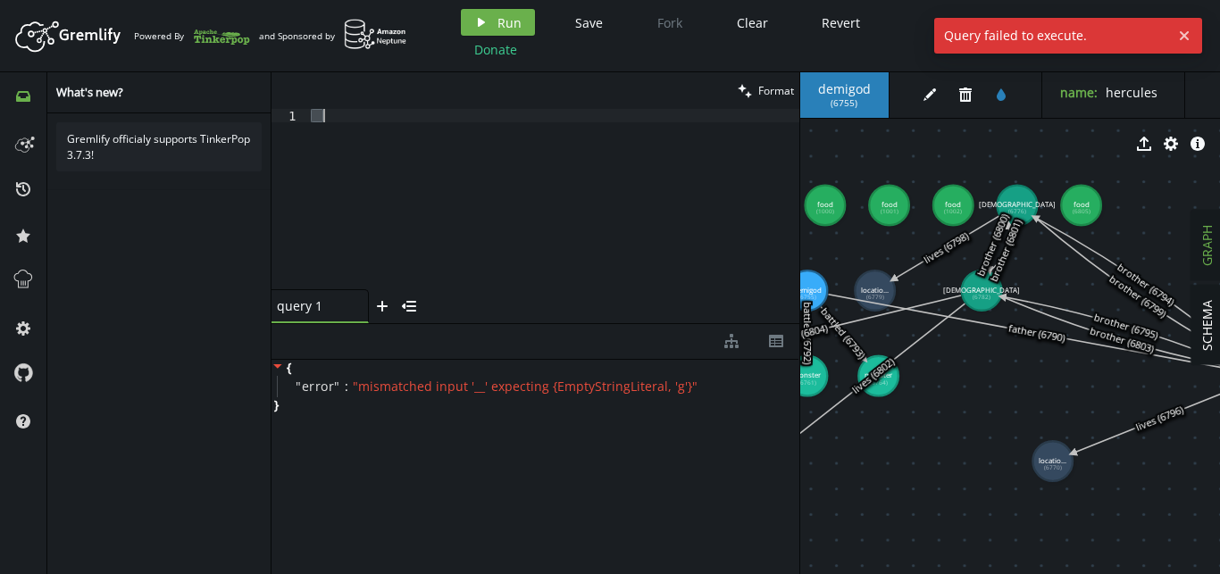
paste textarea "g.V(6755).out('battled')."
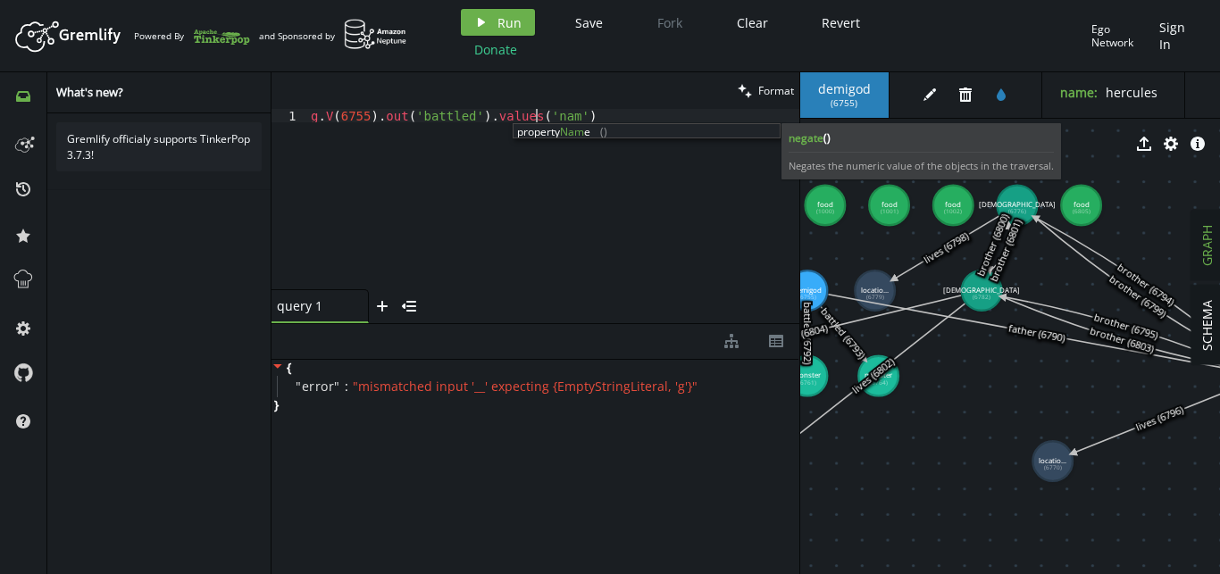
scroll to position [0, 230]
click at [495, 20] on button "play Run" at bounding box center [498, 22] width 74 height 27
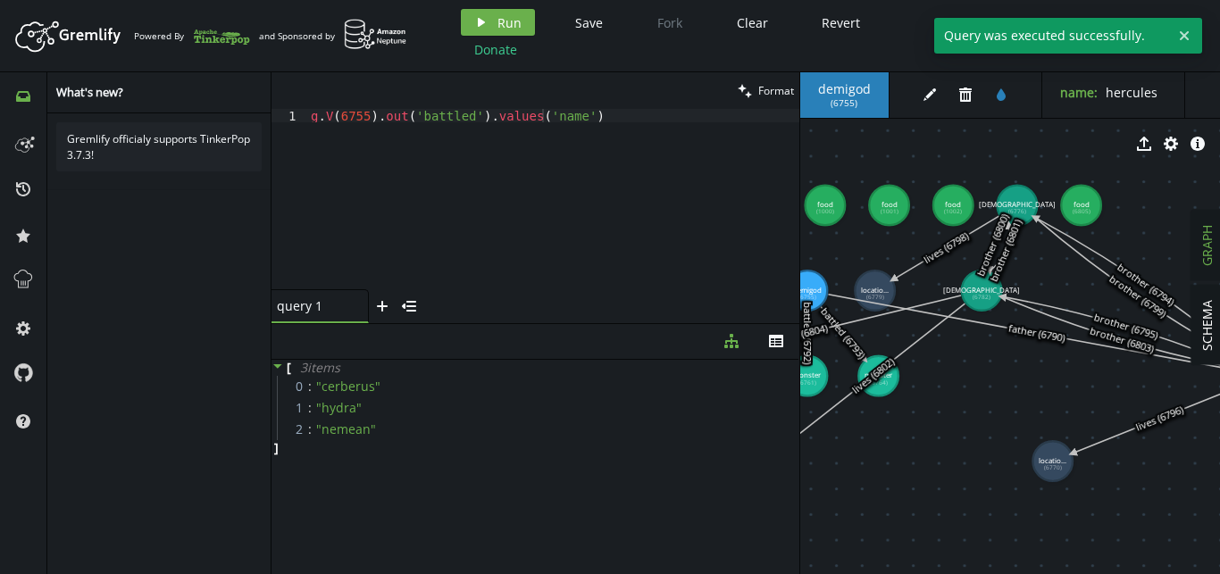
click at [562, 134] on div "g . V ( 6755 ) . out ( 'battled' ) . values ( 'name' )" at bounding box center [553, 212] width 492 height 207
type textarea "// g.V(6755).out('battled').values('name')"
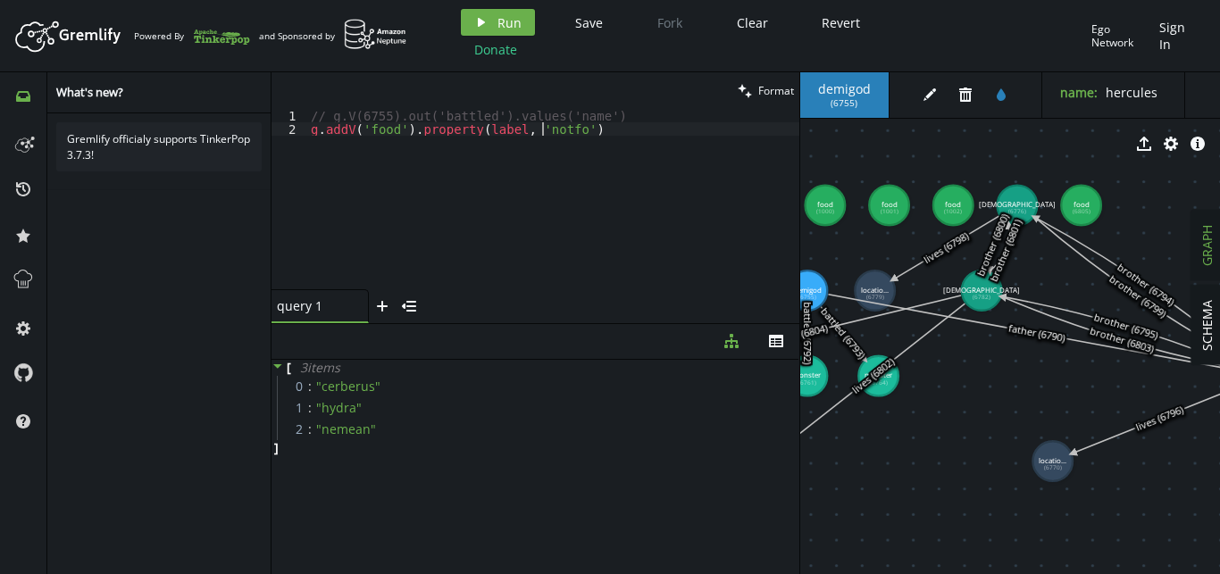
scroll to position [0, 243]
click at [523, 28] on button "play Run" at bounding box center [498, 22] width 74 height 27
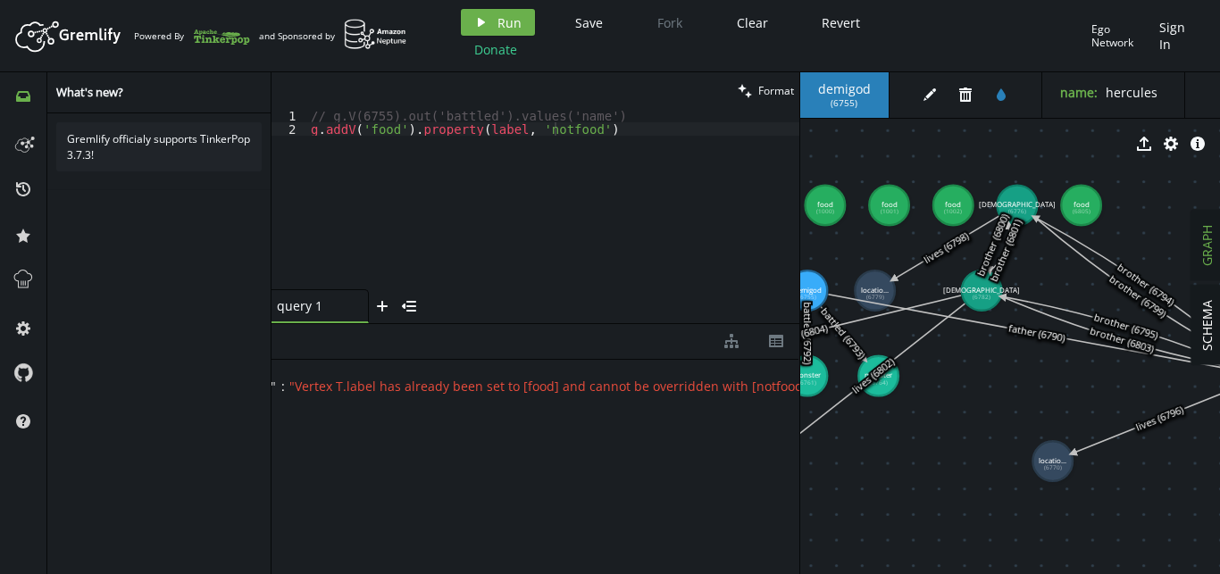
scroll to position [0, 0]
click at [479, 126] on div "// g.V(6755).out('battled').values('name') [PERSON_NAME] addV ( 'food' ) . prop…" at bounding box center [553, 212] width 492 height 207
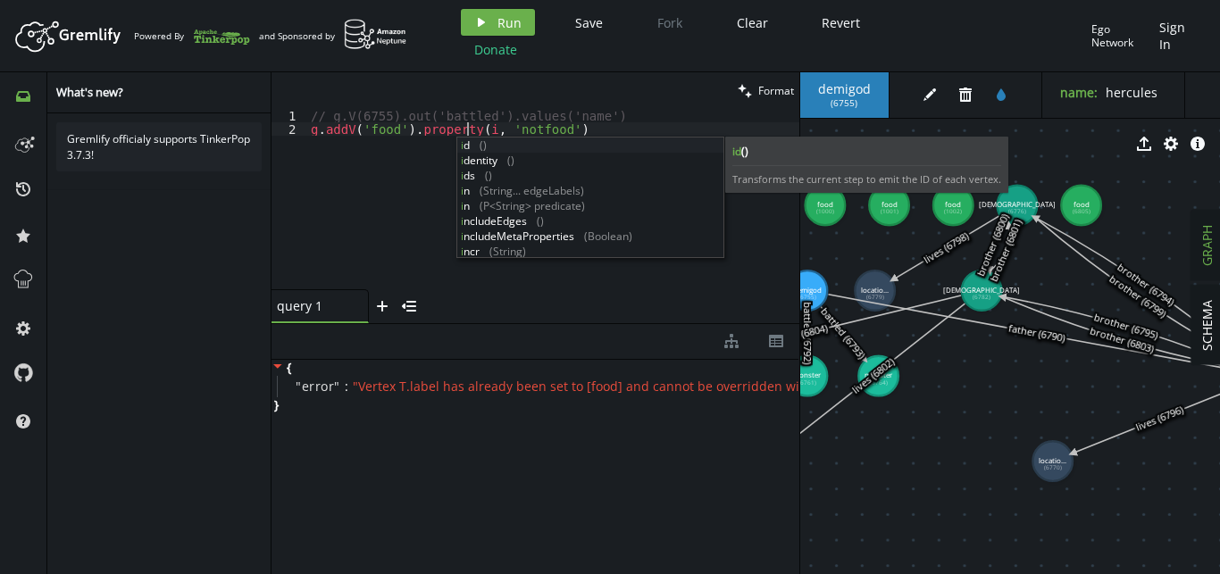
scroll to position [0, 162]
click at [519, 128] on div "// g.V(6755).out('battled').values('name') [PERSON_NAME] addV ( 'food' ) . prop…" at bounding box center [553, 212] width 492 height 207
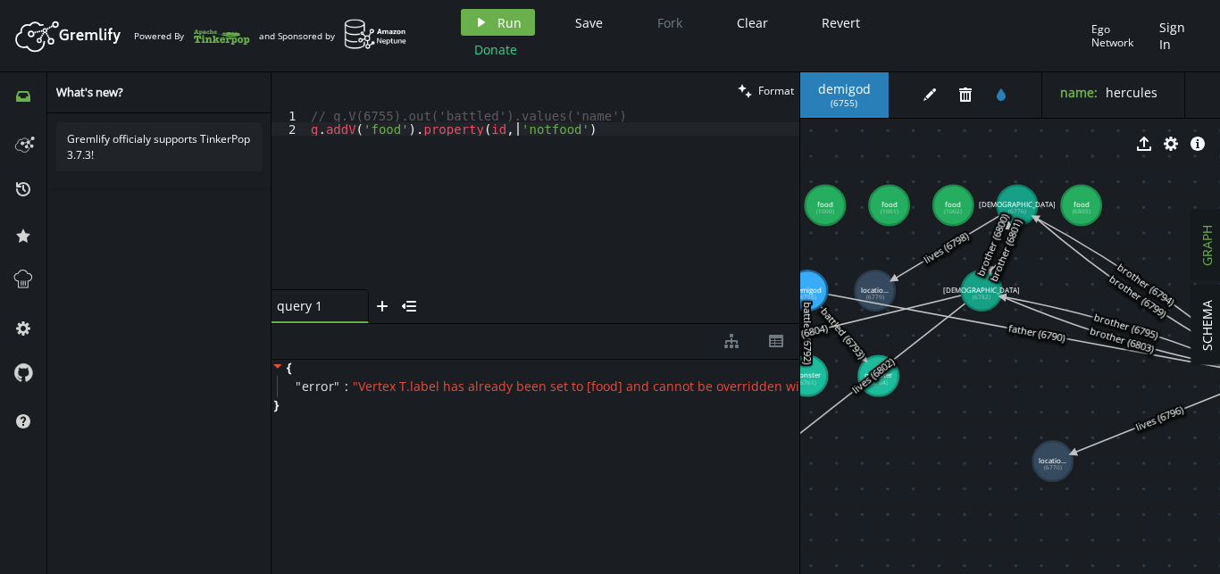
click at [519, 128] on div "// g.V(6755).out('battled').values('name') [PERSON_NAME] addV ( 'food' ) . prop…" at bounding box center [553, 212] width 492 height 207
click at [501, 17] on span "Run" at bounding box center [509, 22] width 24 height 17
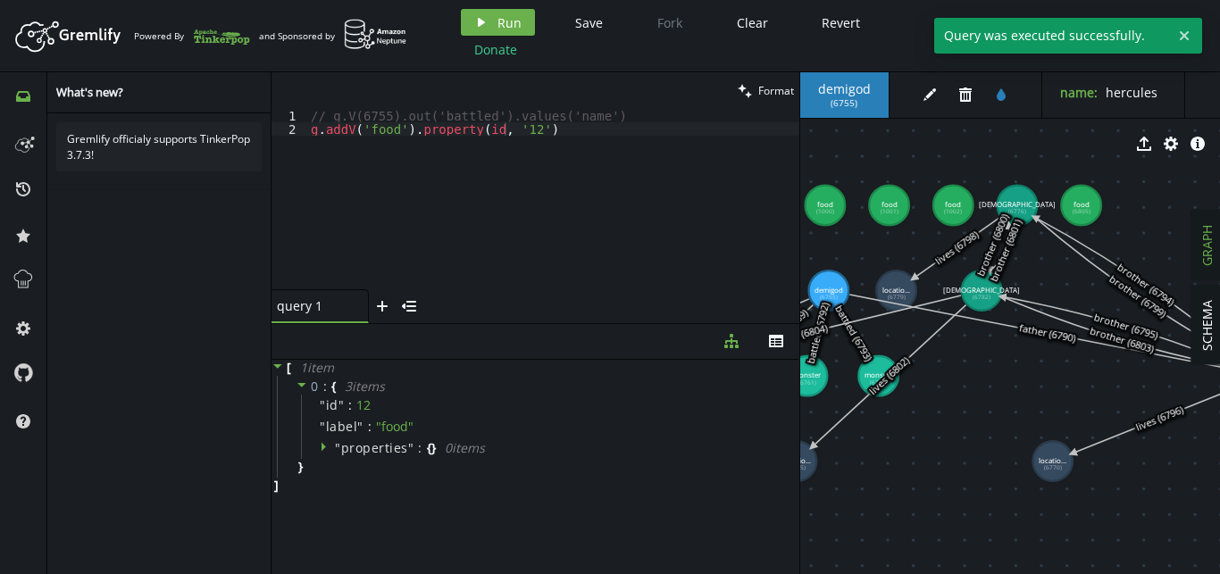
click at [555, 133] on div "// g.V(6755).out('battled').values('name') [PERSON_NAME] addV ( 'food' ) . prop…" at bounding box center [553, 212] width 492 height 207
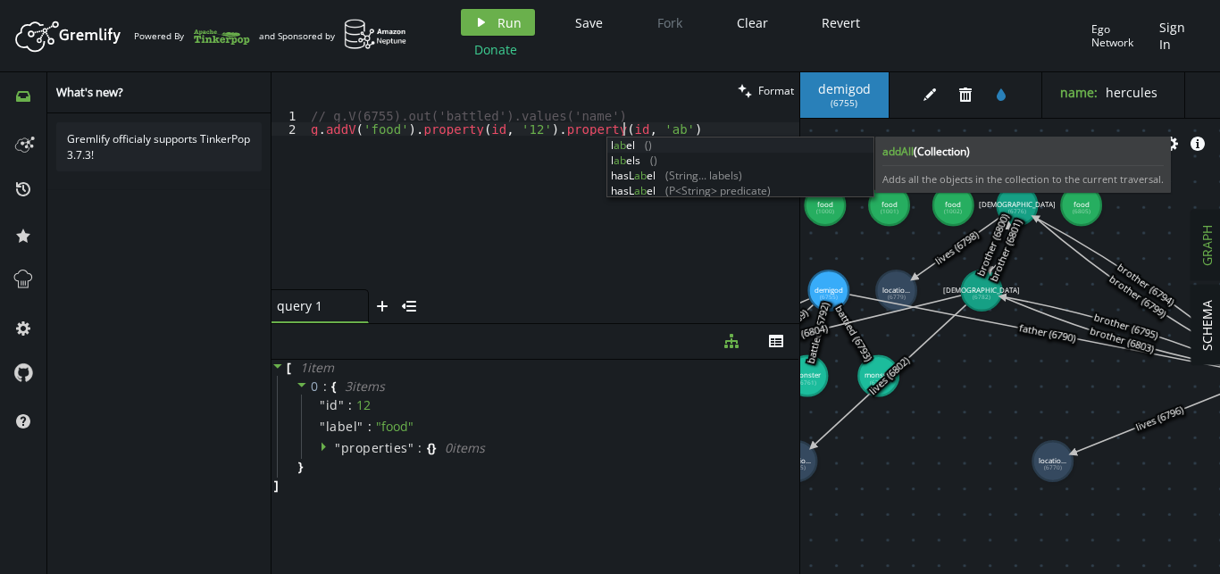
scroll to position [0, 318]
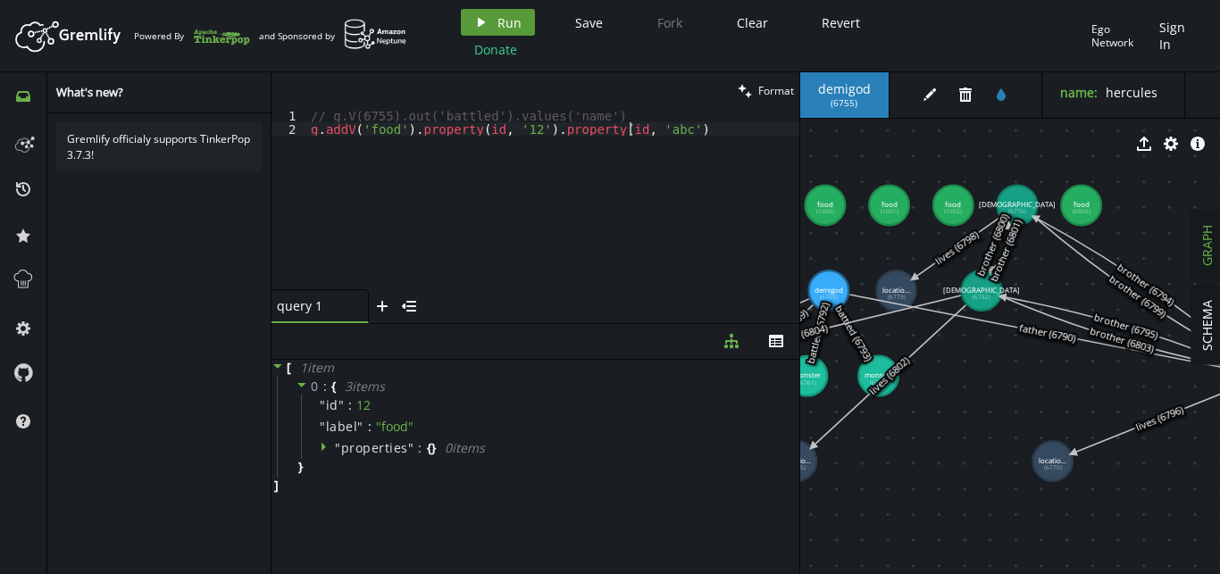
click at [503, 21] on span "Run" at bounding box center [509, 22] width 24 height 17
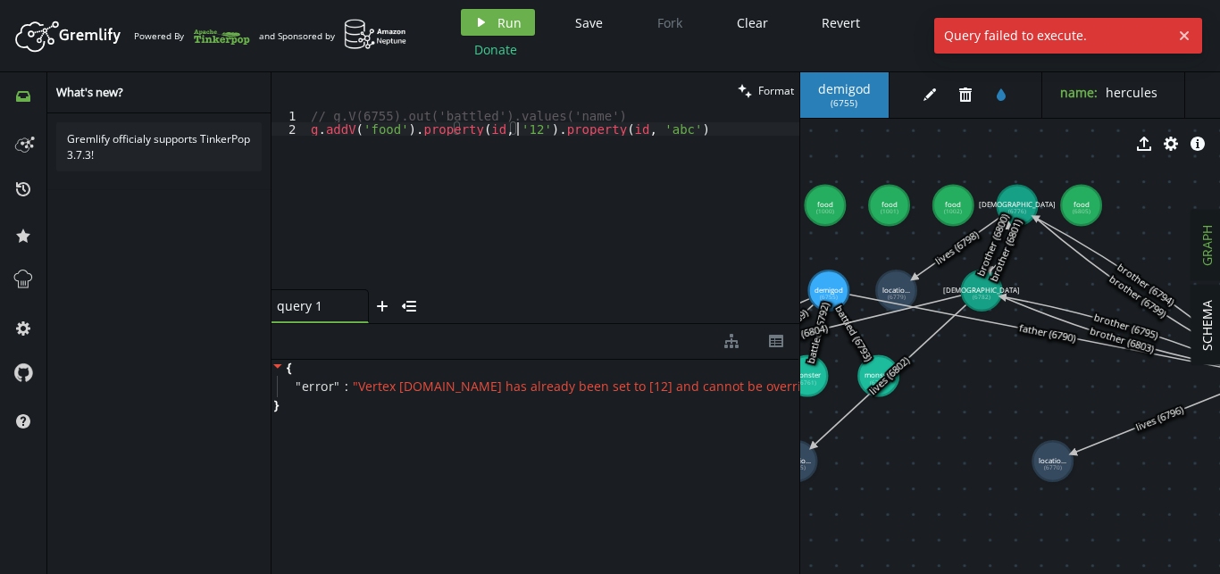
click at [519, 131] on div "// g.V(6755).out('battled').values('name') [PERSON_NAME] addV ( 'food' ) . prop…" at bounding box center [553, 212] width 492 height 207
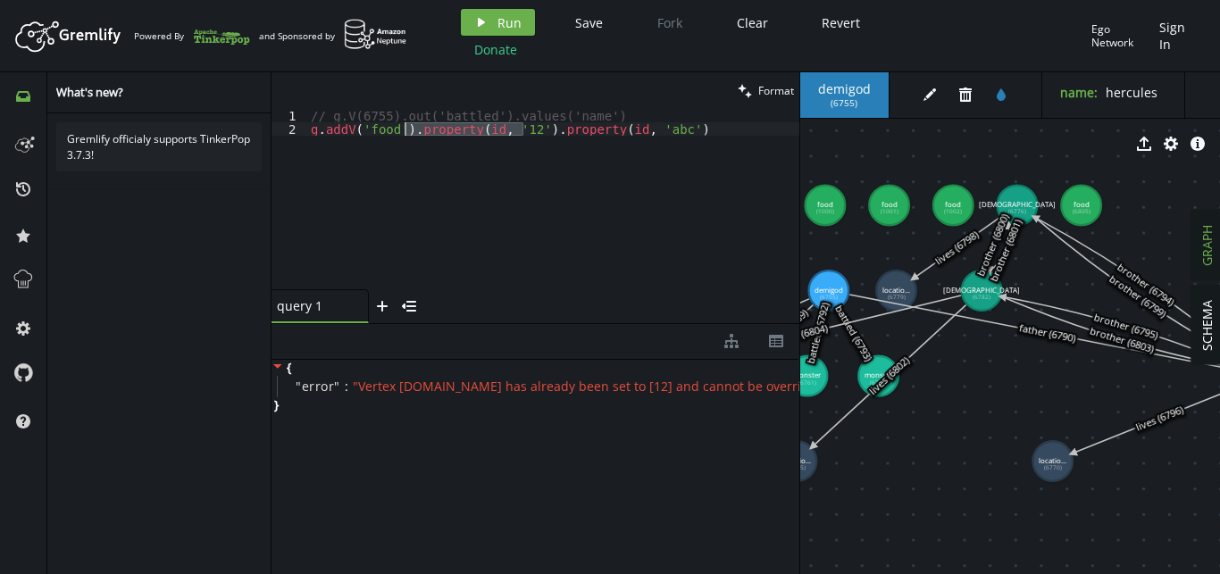
drag, startPoint x: 523, startPoint y: 132, endPoint x: 406, endPoint y: 126, distance: 116.3
click at [406, 126] on div "// g.V(6755).out('battled').values('name') [PERSON_NAME] addV ( 'food' ) . prop…" at bounding box center [553, 212] width 492 height 207
click at [509, 26] on span "Run" at bounding box center [509, 22] width 24 height 17
click at [572, 130] on div "// g.V(6755).out('battled').values('name') [PERSON_NAME] addV ( 'food' ) . prop…" at bounding box center [553, 212] width 492 height 207
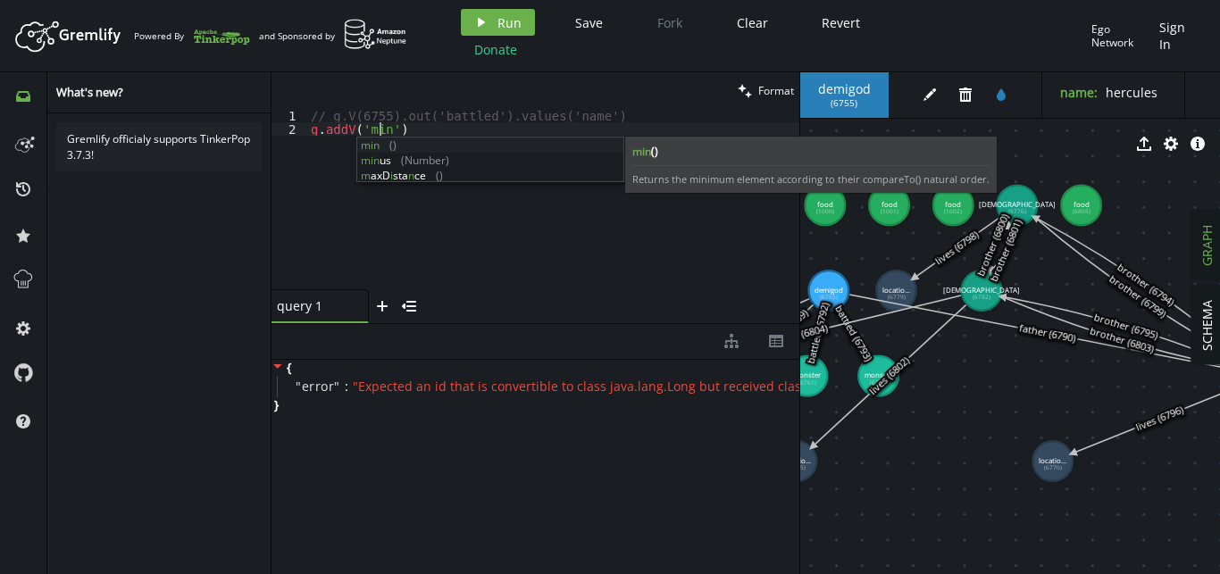
scroll to position [0, 74]
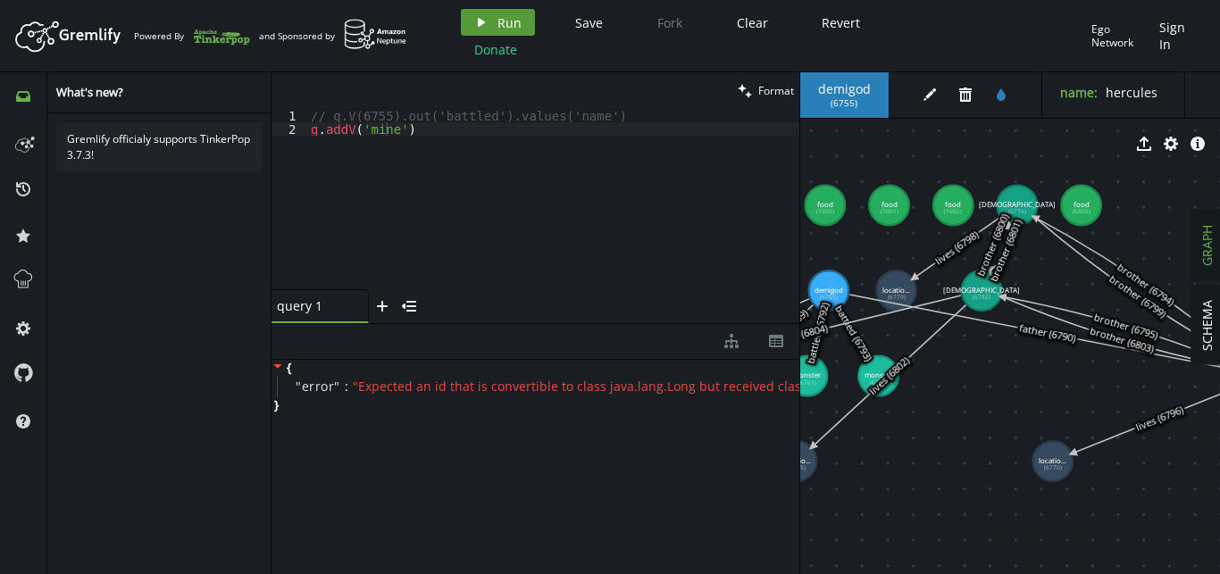
click at [517, 19] on span "Run" at bounding box center [509, 22] width 24 height 17
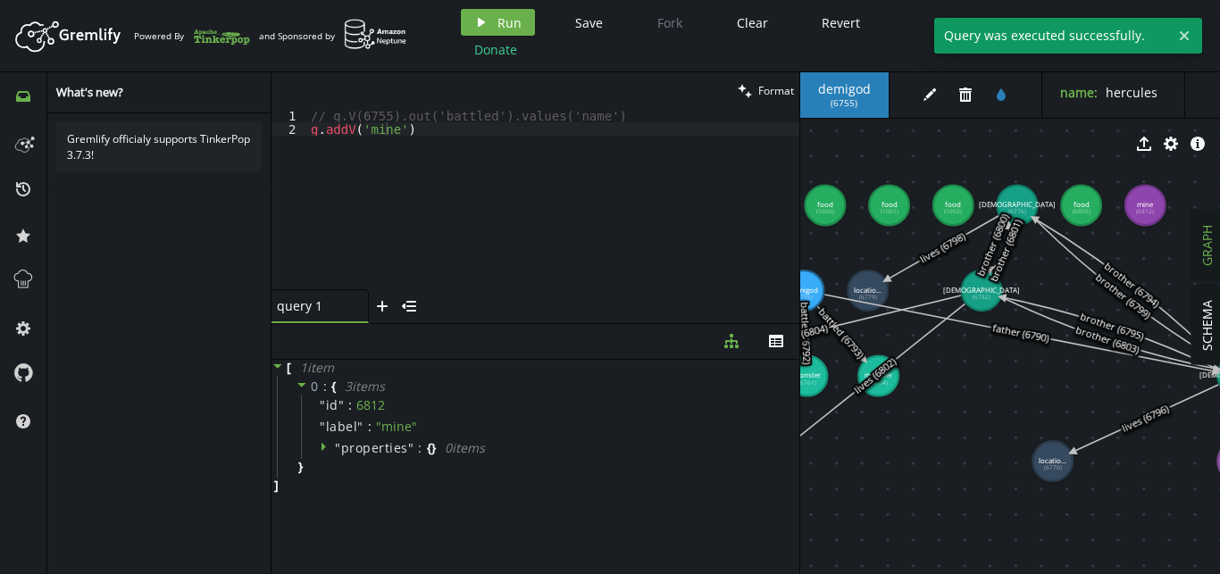
click at [1154, 207] on tspan "mine" at bounding box center [1145, 204] width 17 height 10
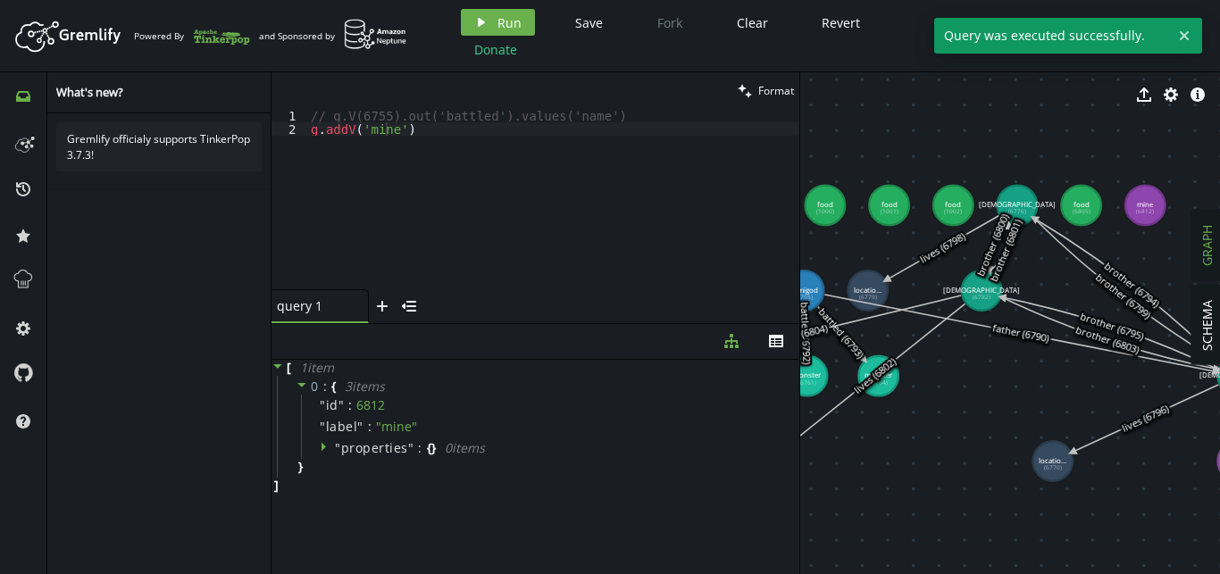
click at [1154, 207] on tspan "mine" at bounding box center [1145, 204] width 17 height 10
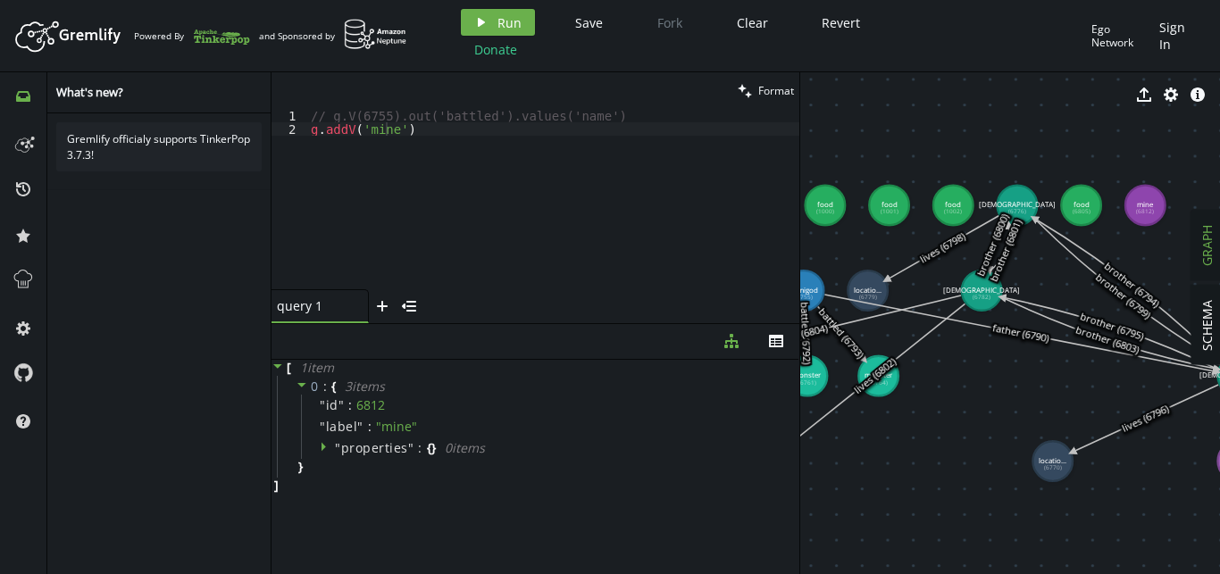
click at [453, 123] on div "// g.V(6755).out('battled').values('name') [PERSON_NAME] addV ( 'mine' )" at bounding box center [553, 212] width 492 height 207
click at [502, 26] on span "Run" at bounding box center [509, 22] width 24 height 17
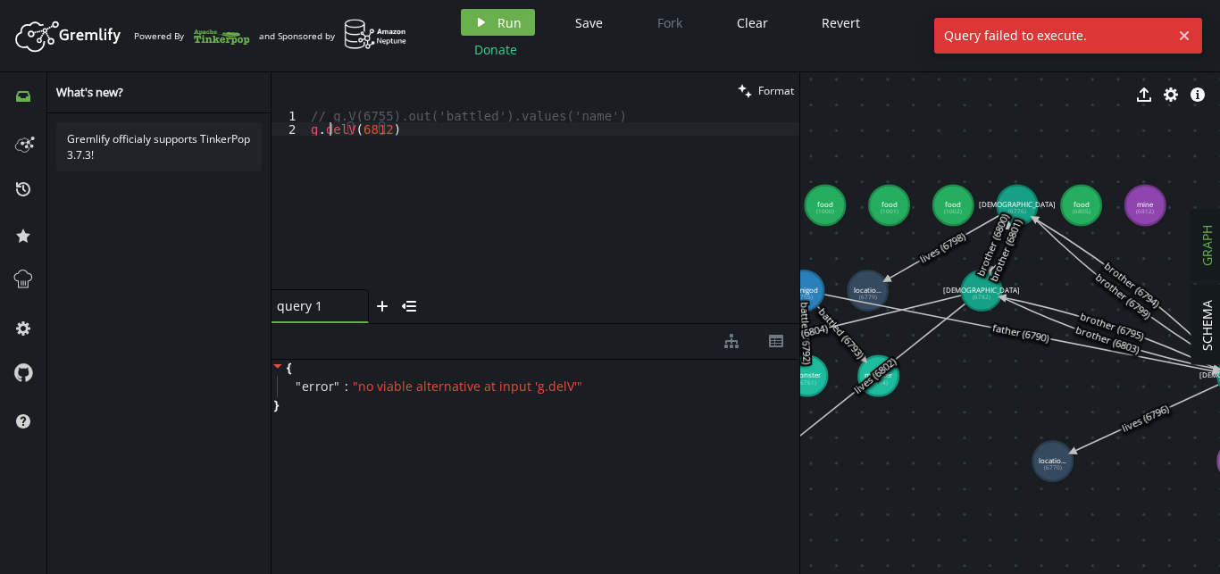
click at [332, 130] on div "// g.V(6755).out('battled').values('name') [PERSON_NAME] delV ( 6812 )" at bounding box center [553, 212] width 492 height 207
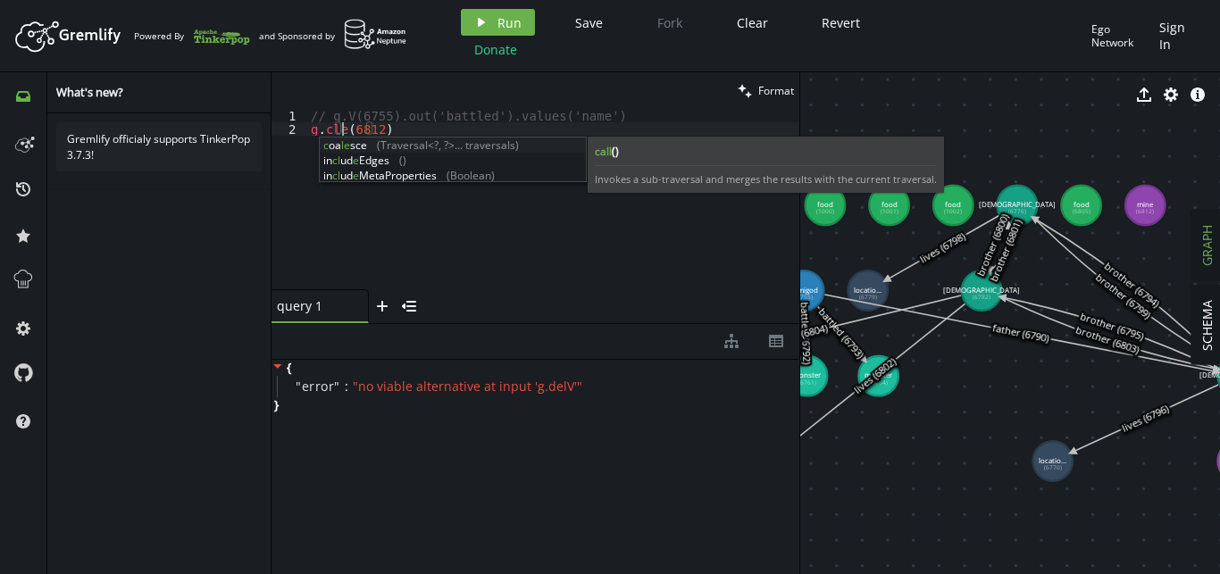
scroll to position [0, 30]
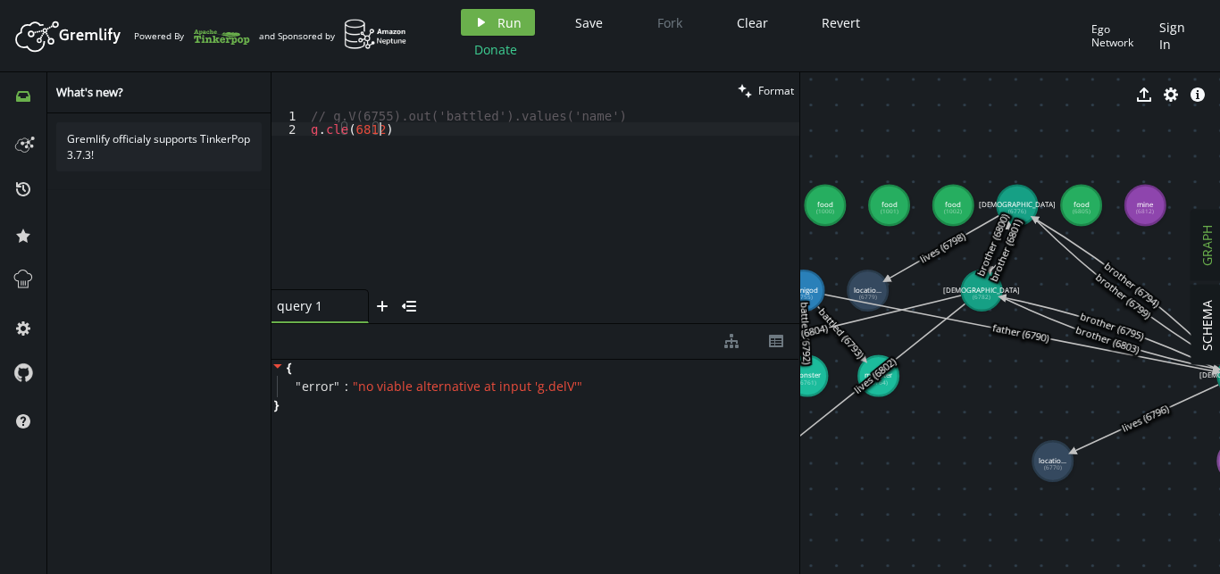
click at [474, 129] on div "// g.V(6755).out('battled').values('name') [PERSON_NAME] cle ( 6812 )" at bounding box center [553, 212] width 492 height 207
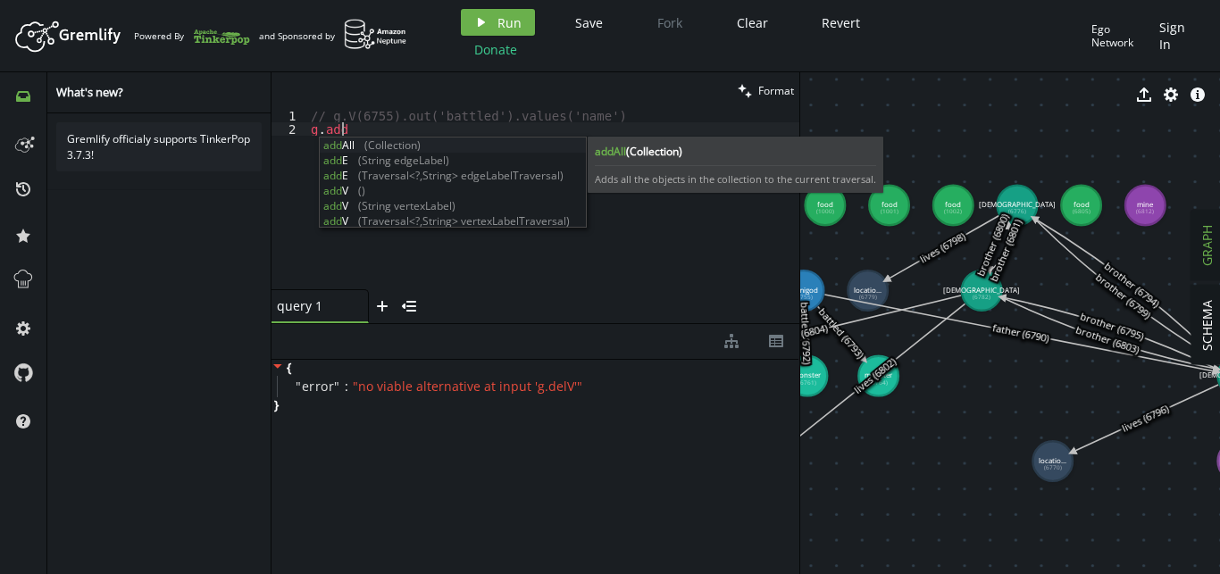
scroll to position [0, 37]
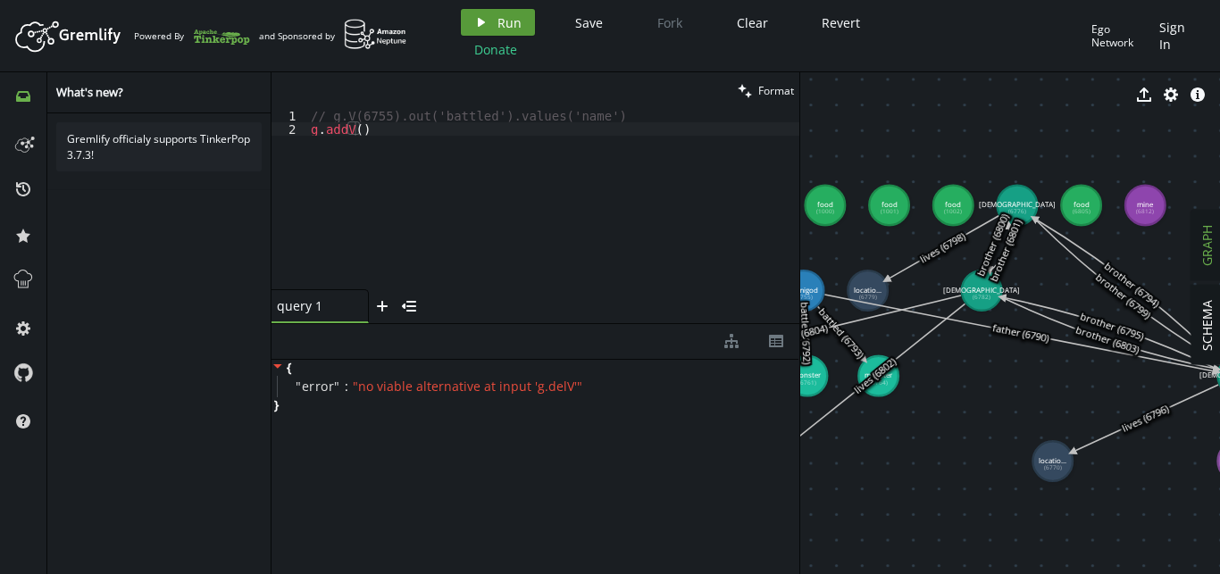
click at [481, 25] on icon "play" at bounding box center [481, 22] width 14 height 14
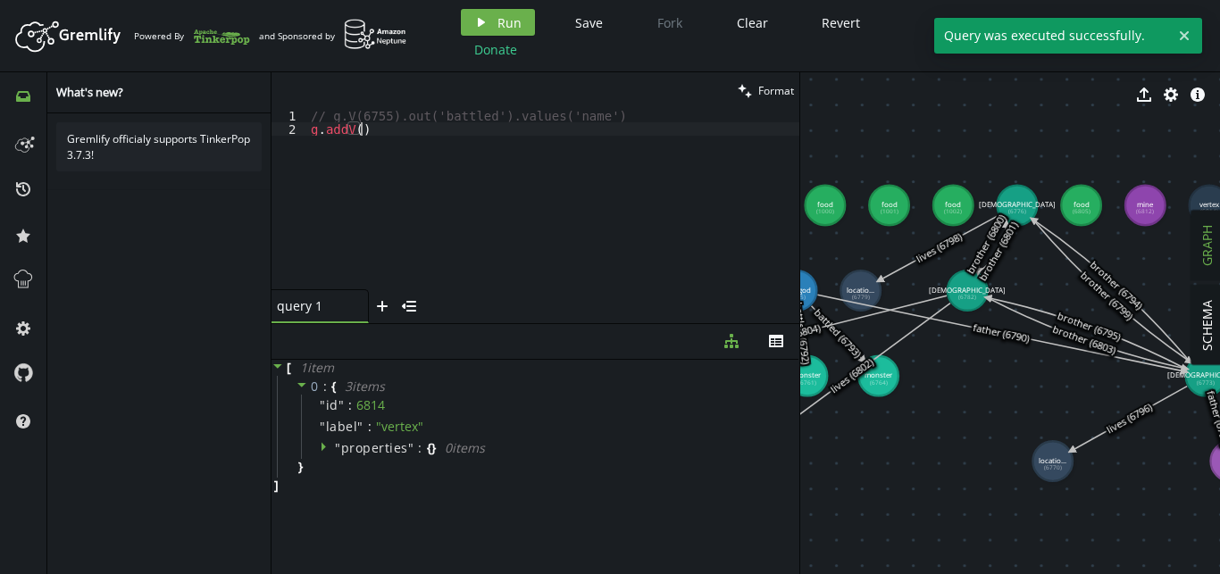
click at [402, 124] on div "// g.V(6755).out('battled').values('name') [PERSON_NAME] addV ( )" at bounding box center [553, 212] width 492 height 207
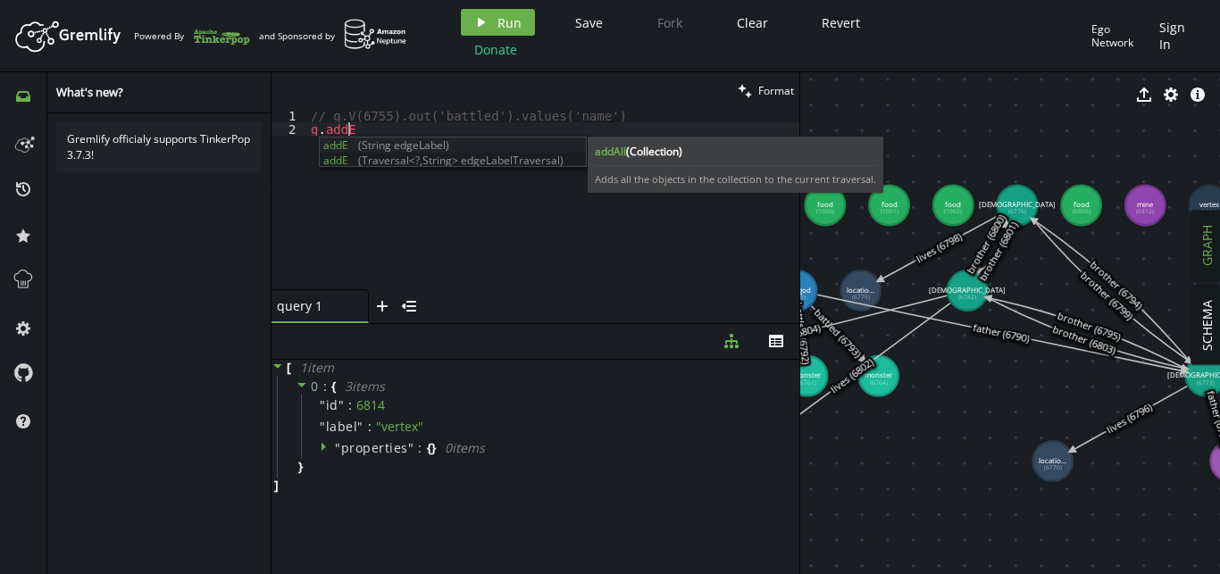
click at [472, 220] on div "// g.V(6755).out('battled').values('name') [PERSON_NAME]" at bounding box center [553, 212] width 492 height 207
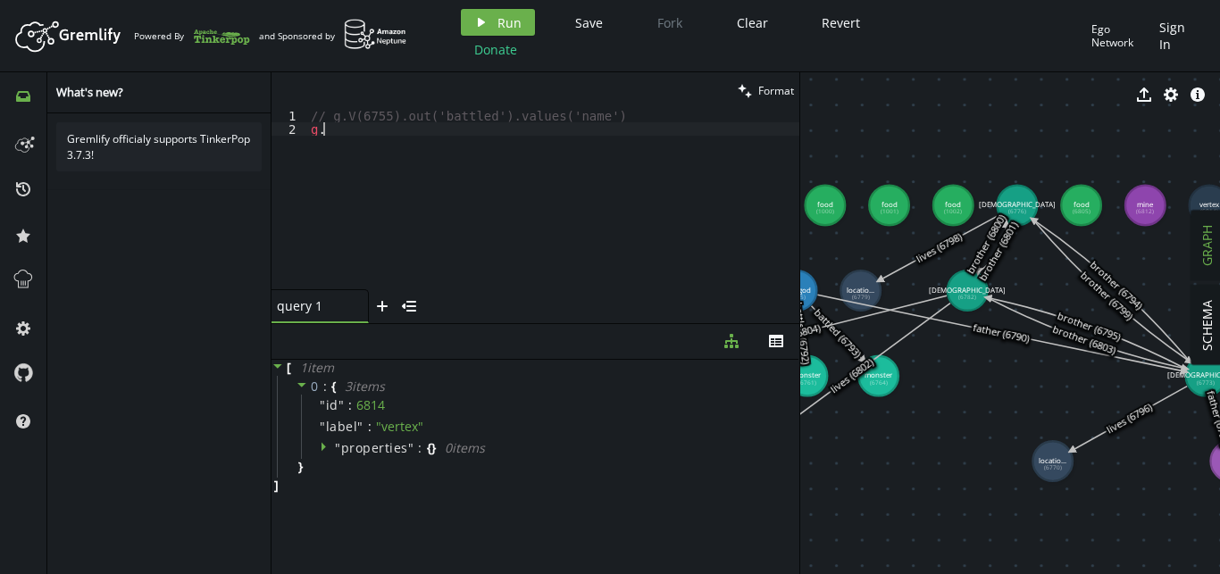
type textarea "g"
type textarea "// g.V(6755).out('battled').values('name')"
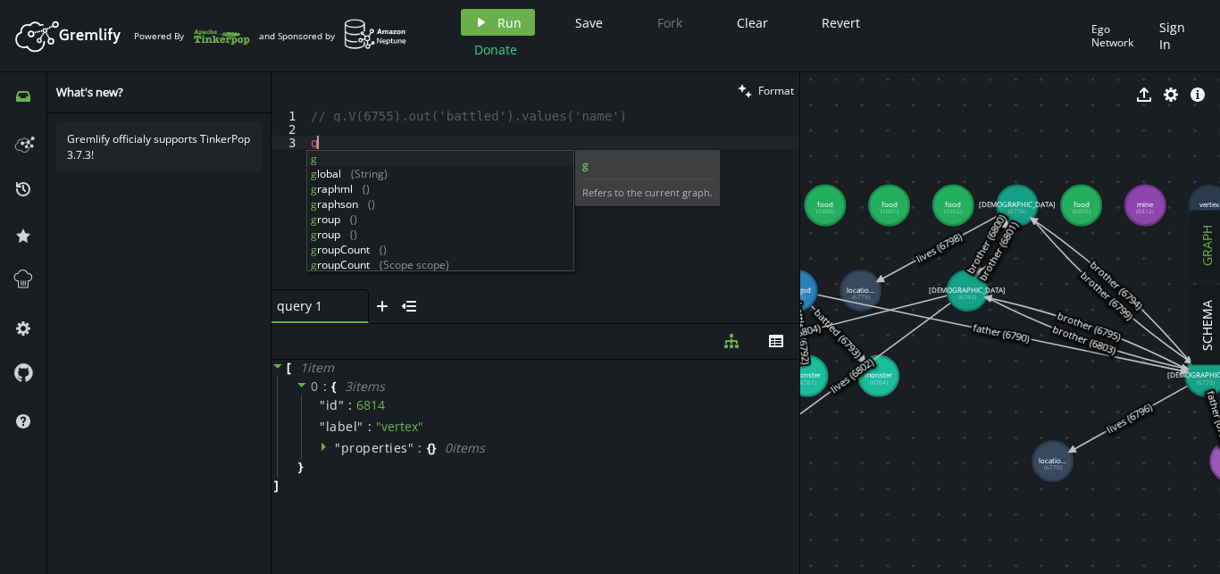
scroll to position [0, 12]
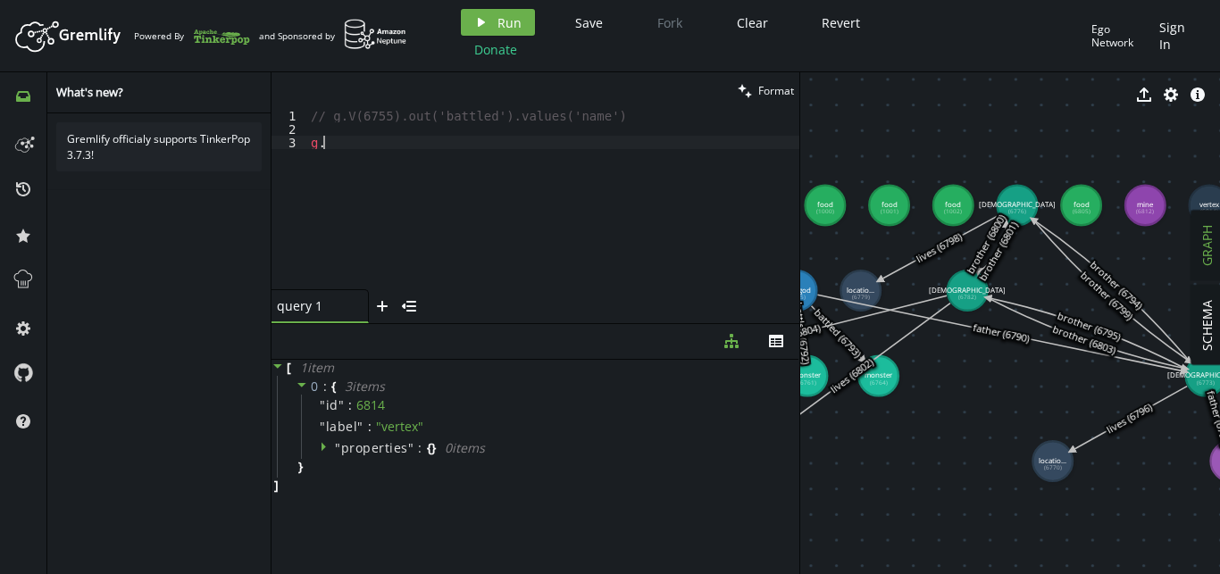
click at [397, 161] on div "// g.V(6755).out('battled').values('name') [PERSON_NAME]" at bounding box center [553, 212] width 492 height 207
type textarea "g"
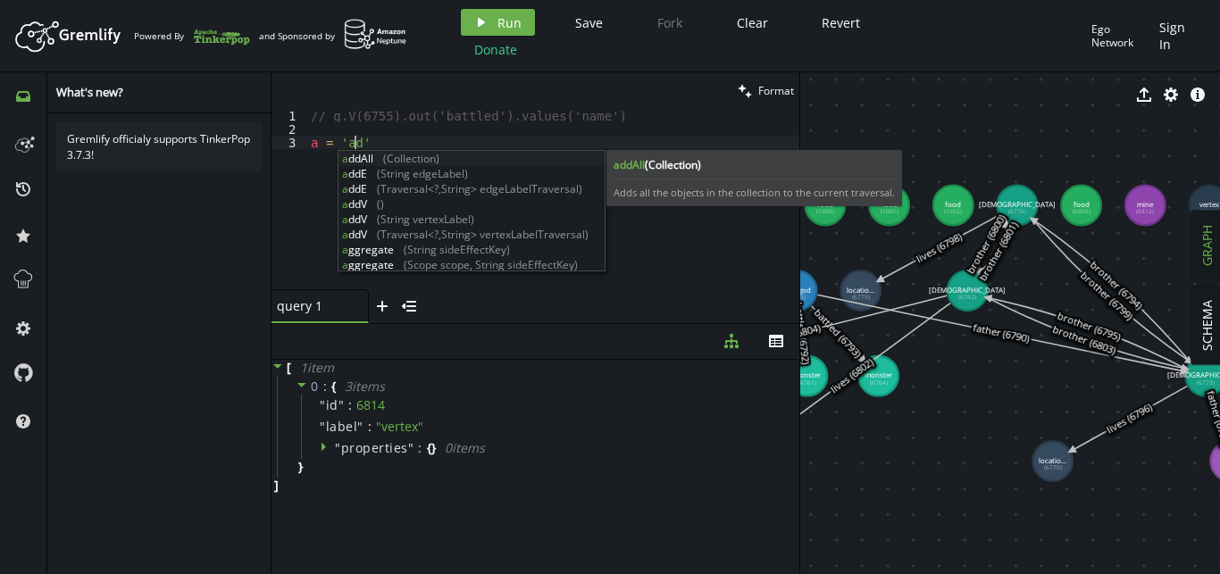
scroll to position [0, 49]
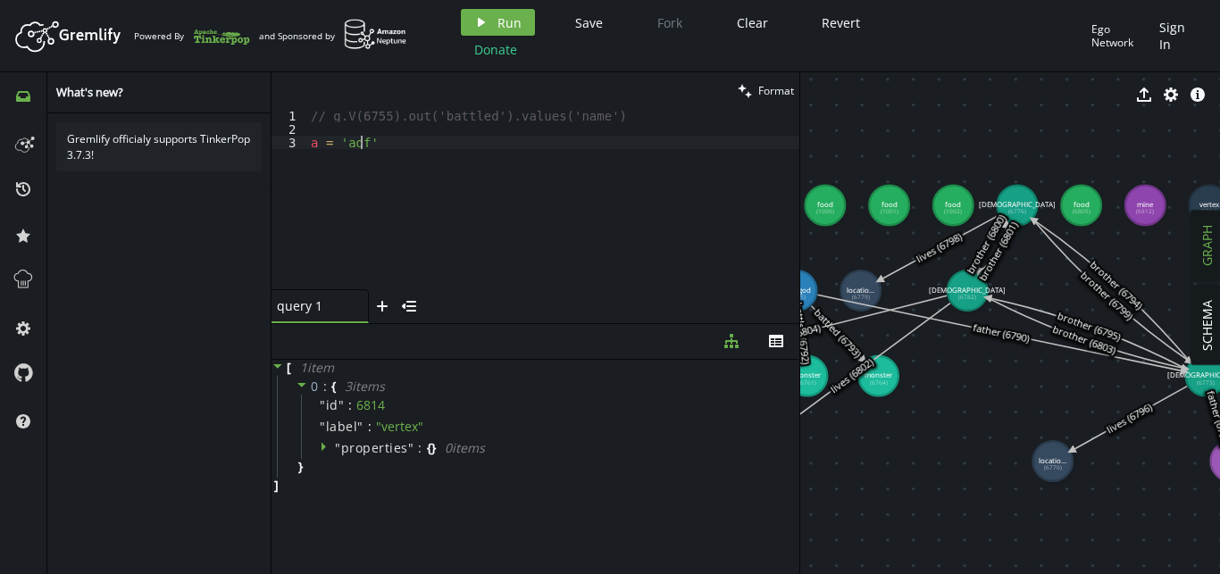
type textarea "a = 'adf'"
click at [353, 136] on div "// g.V(6755).out('battled').values('name') a = 'adf'" at bounding box center [553, 212] width 492 height 207
type textarea "a = 'monster'"
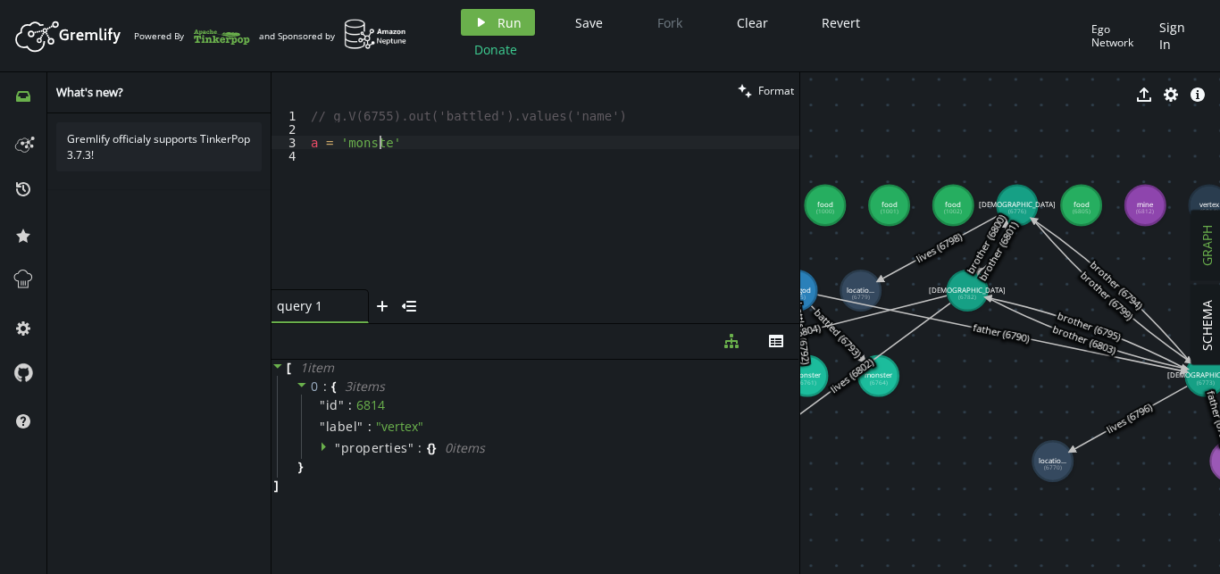
scroll to position [0, 74]
click at [445, 167] on div "// g.V(6755).out('battled').values('name') a = 'monster'" at bounding box center [553, 212] width 492 height 207
click at [510, 29] on span "Run" at bounding box center [509, 22] width 24 height 17
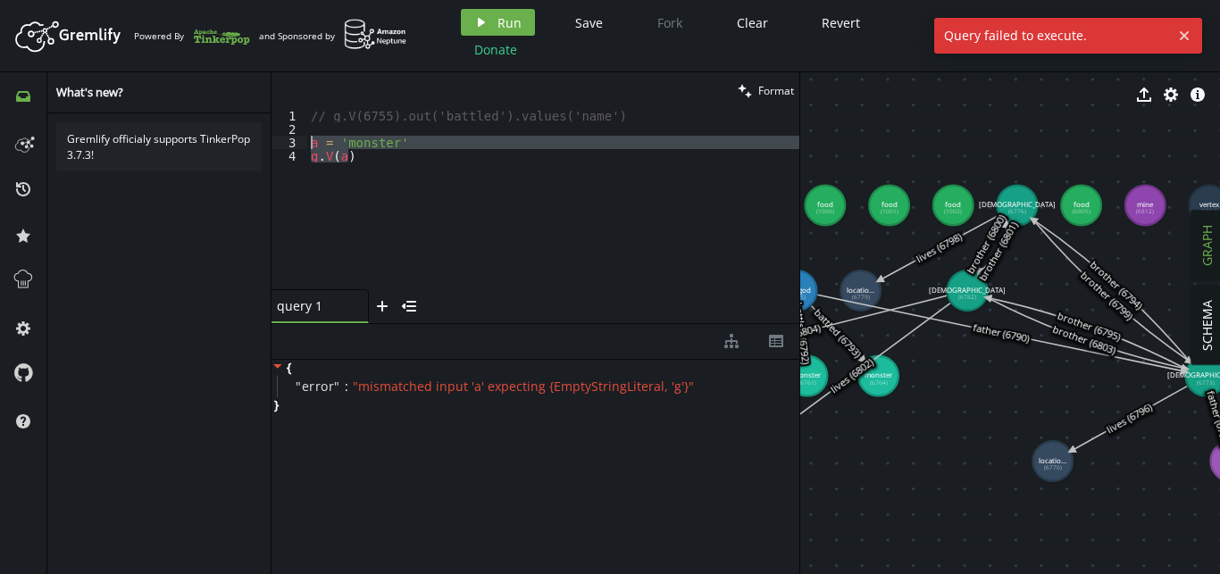
drag, startPoint x: 372, startPoint y: 163, endPoint x: 308, endPoint y: 147, distance: 66.3
click at [308, 147] on div "// g.V(6755).out('battled').values('name') a = 'monster' g . V ( a )" at bounding box center [553, 212] width 492 height 207
click at [409, 138] on div "// g.V(6755).out('battled').values('name') a = 'monster' g . V ( a )" at bounding box center [553, 199] width 492 height 180
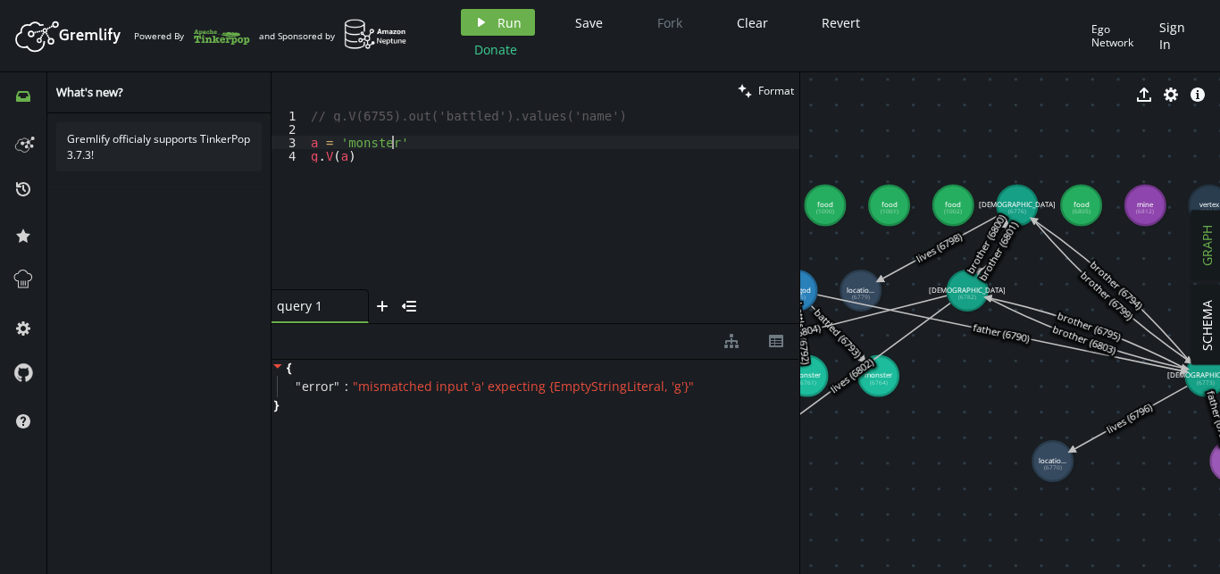
type textarea "a = 'monster'"
click at [396, 145] on div "// g.V(6755).out('battled').values('name') [PERSON_NAME] V ( a )" at bounding box center [553, 212] width 492 height 207
click at [488, 30] on button "play Run" at bounding box center [498, 22] width 74 height 27
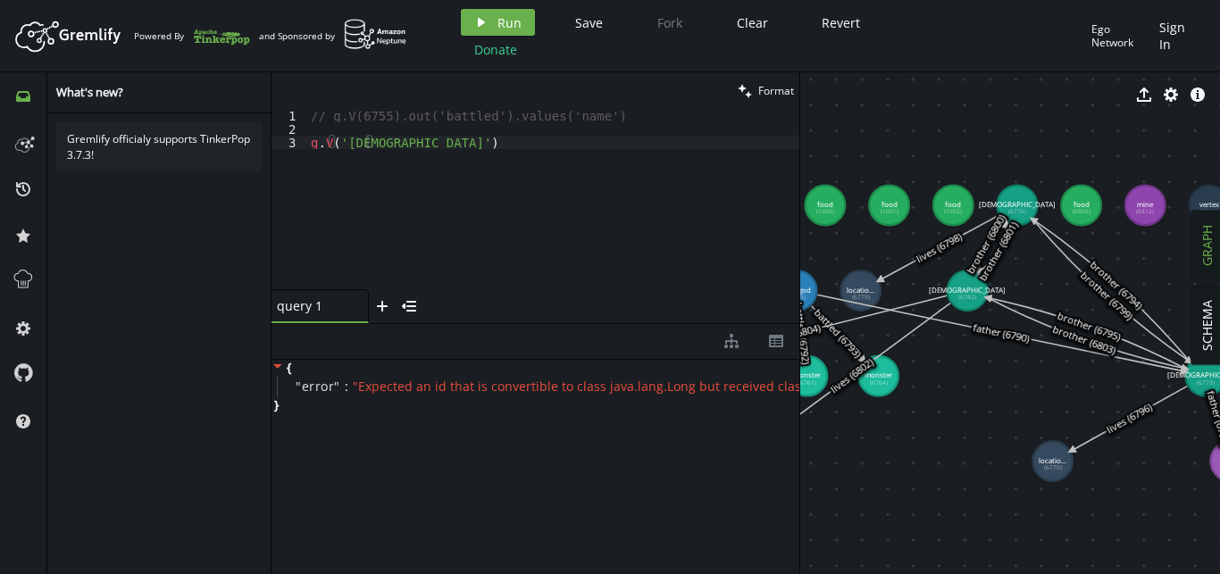
click at [454, 145] on div "// g.V(6755).out('battled').values('name') [PERSON_NAME] V ( 'god' )" at bounding box center [553, 212] width 492 height 207
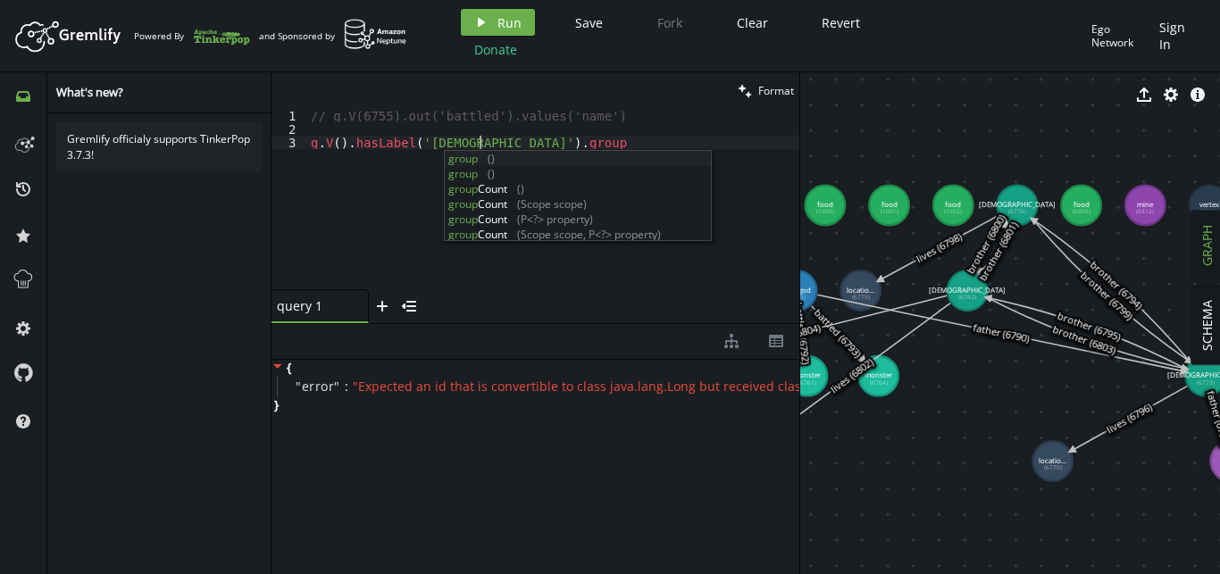
scroll to position [0, 168]
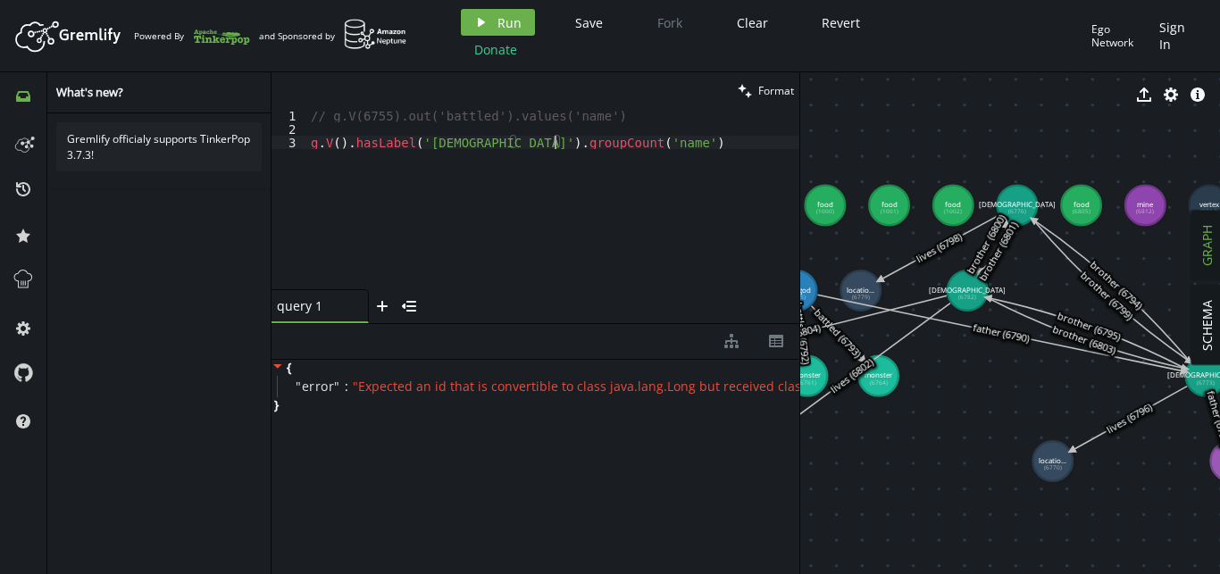
click at [603, 143] on div "// g.V(6755).out('battled').values('name') [PERSON_NAME] V ( ) . hasLabel ( 'go…" at bounding box center [553, 212] width 492 height 207
click at [500, 4] on header "Artboard Created with Sketch. Powered By and Sponsored by play Run Save Fork Cl…" at bounding box center [610, 36] width 1220 height 72
click at [512, 26] on span "Run" at bounding box center [509, 22] width 24 height 17
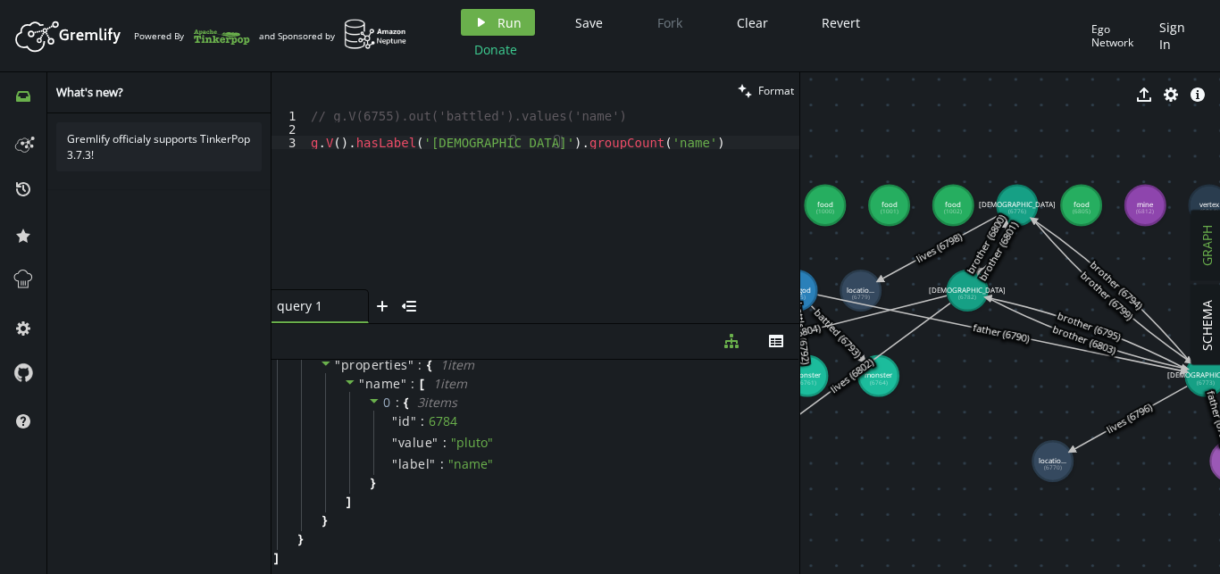
scroll to position [0, 0]
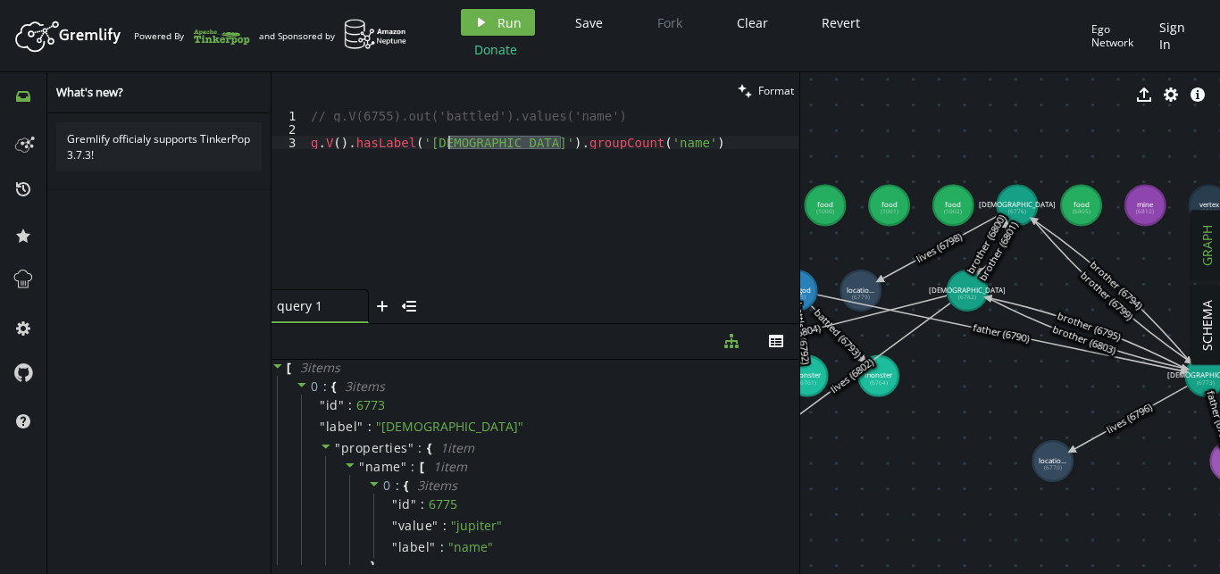
drag, startPoint x: 579, startPoint y: 140, endPoint x: 446, endPoint y: 147, distance: 133.3
click at [446, 147] on div "// g.V(6755).out('battled').values('name') [PERSON_NAME] V ( ) . hasLabel ( 'go…" at bounding box center [553, 212] width 492 height 207
type textarea "g.V().hasLabel('god')"
click at [521, 23] on button "play Run" at bounding box center [498, 22] width 74 height 27
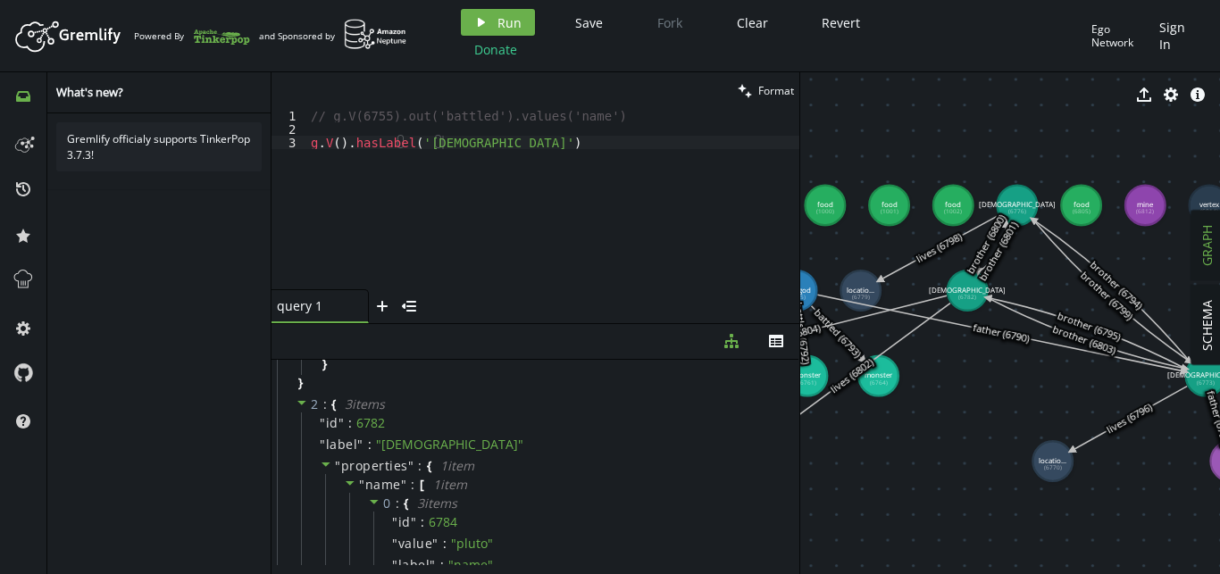
scroll to position [598, 0]
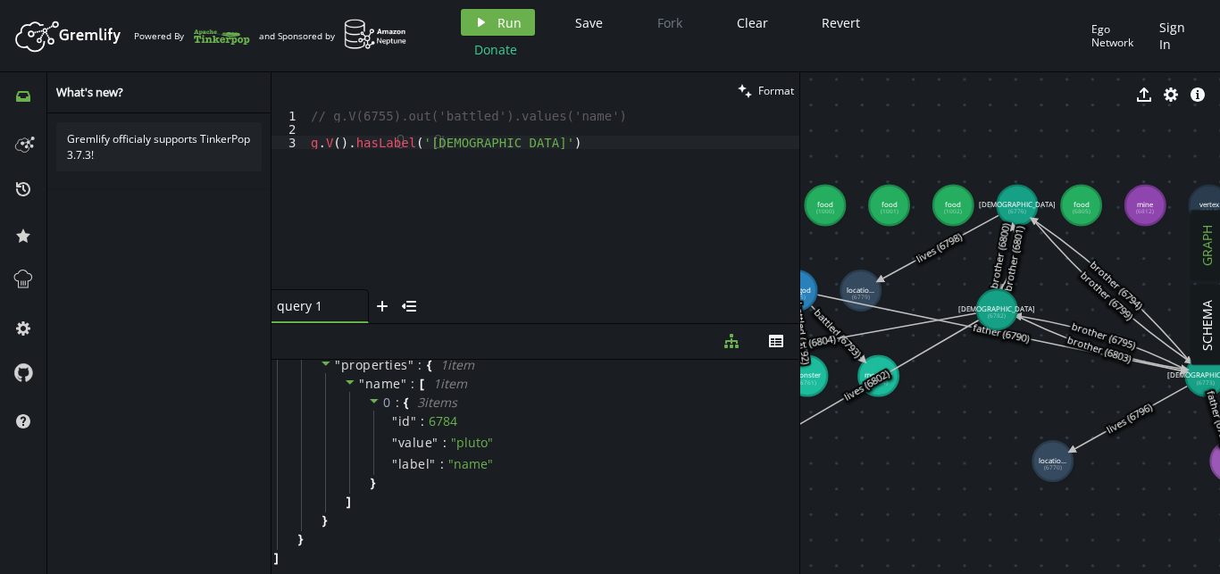
drag, startPoint x: 972, startPoint y: 292, endPoint x: 997, endPoint y: 310, distance: 30.7
click at [997, 310] on tspan "[DEMOGRAPHIC_DATA]" at bounding box center [996, 309] width 77 height 10
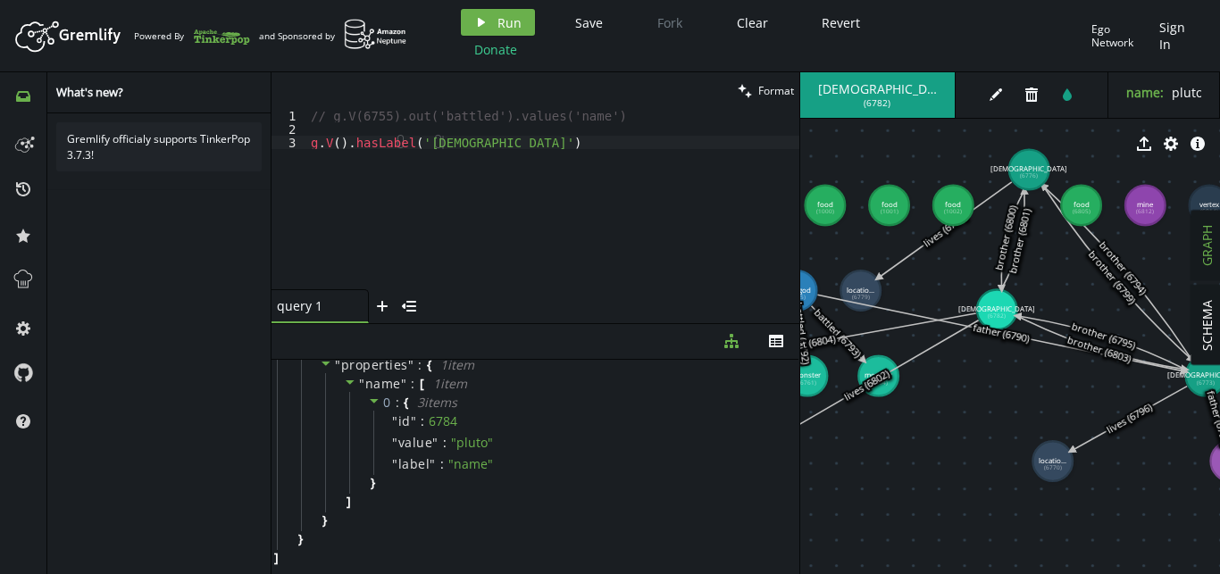
drag, startPoint x: 1008, startPoint y: 197, endPoint x: 1028, endPoint y: 170, distance: 34.0
drag, startPoint x: 1210, startPoint y: 378, endPoint x: 1196, endPoint y: 391, distance: 19.6
click at [1196, 391] on div "SCHEMA GRAPH" at bounding box center [1206, 323] width 27 height 502
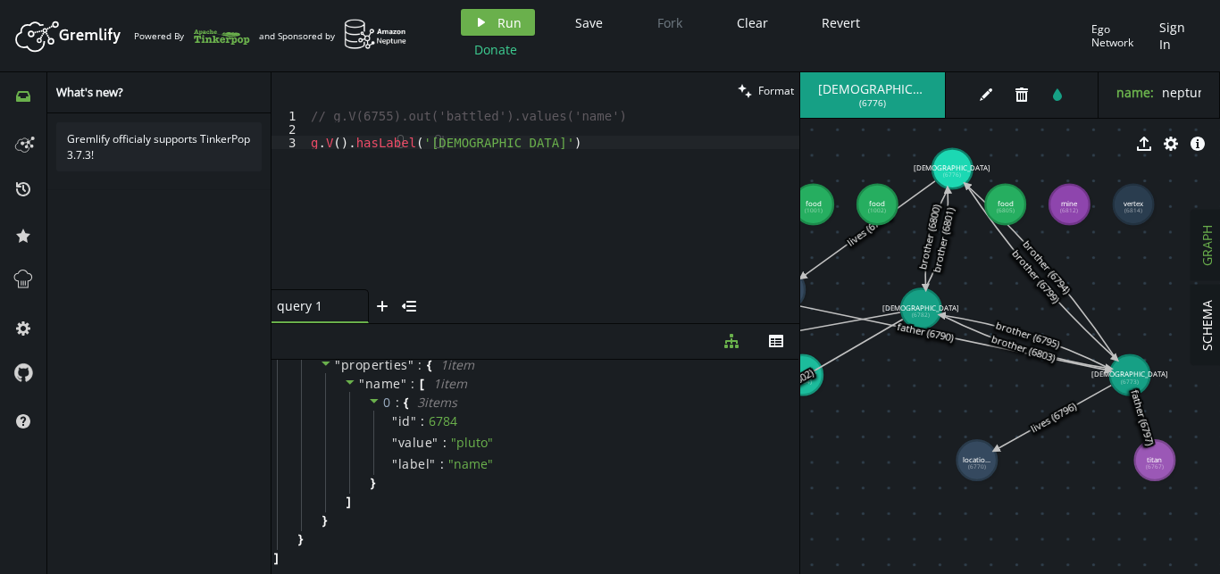
drag, startPoint x: 1163, startPoint y: 447, endPoint x: 1086, endPoint y: 446, distance: 76.8
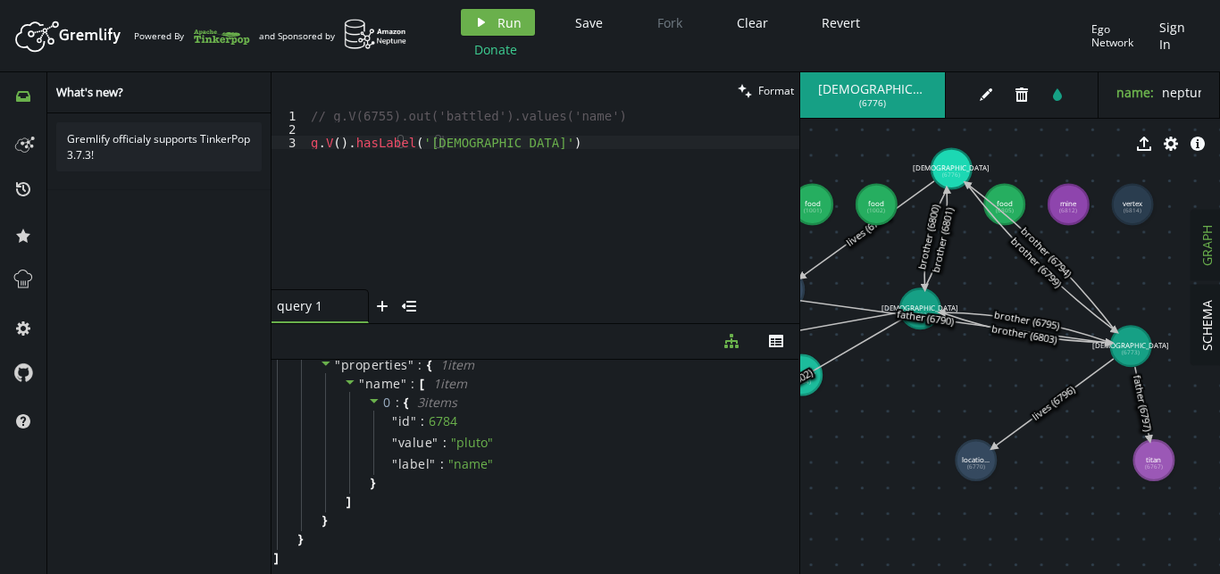
drag, startPoint x: 1126, startPoint y: 359, endPoint x: 1114, endPoint y: 367, distance: 14.9
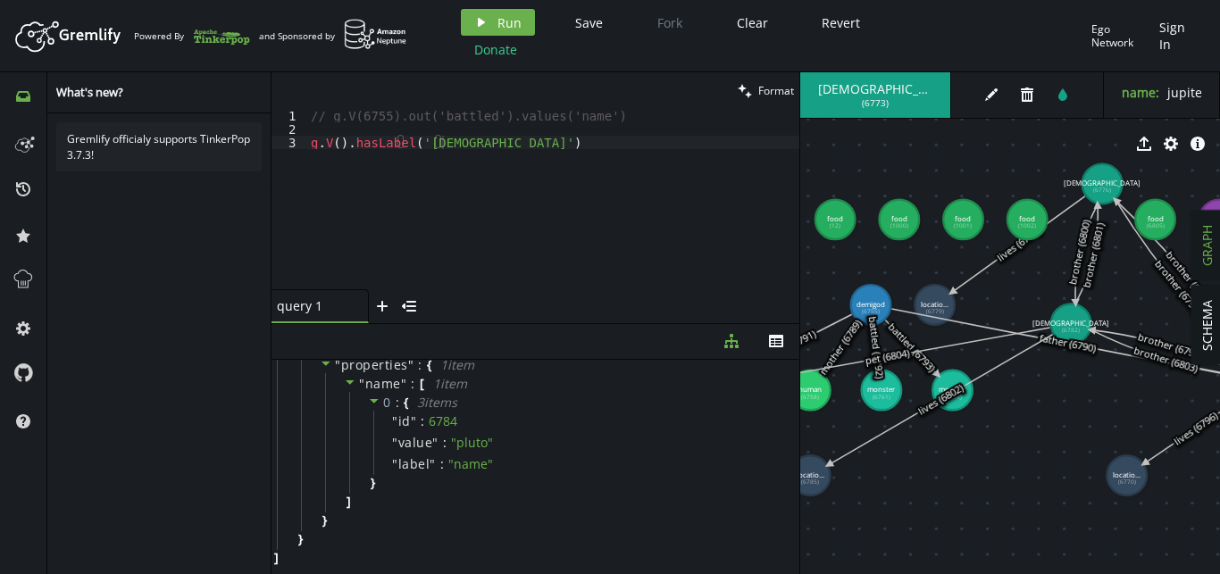
drag, startPoint x: 890, startPoint y: 422, endPoint x: 1039, endPoint y: 437, distance: 149.0
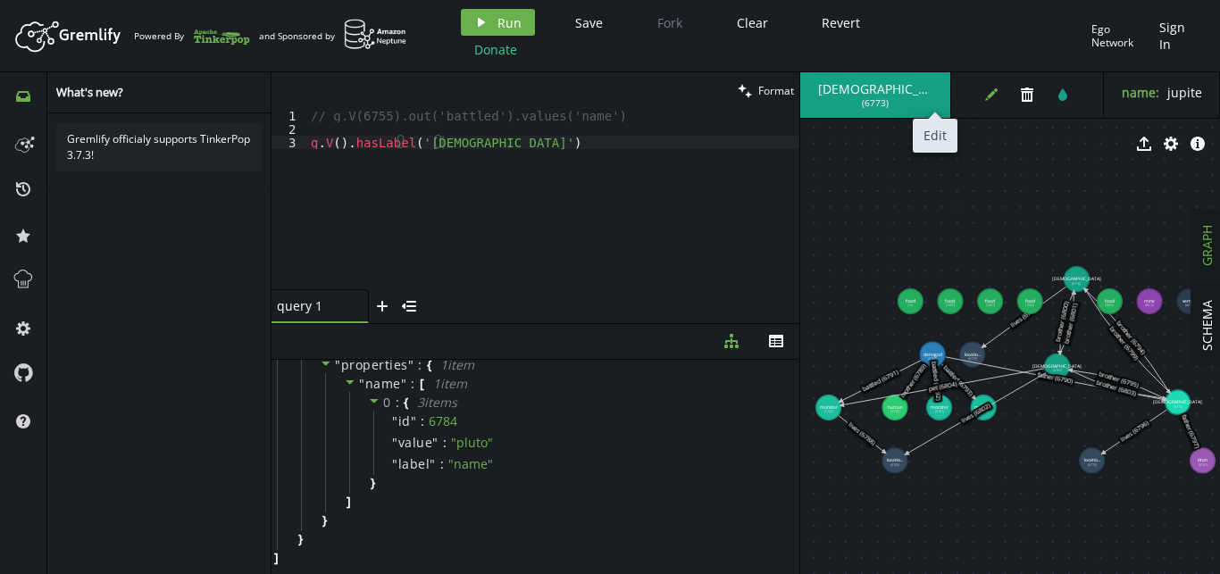
click at [984, 93] on icon "edit" at bounding box center [991, 95] width 14 height 14
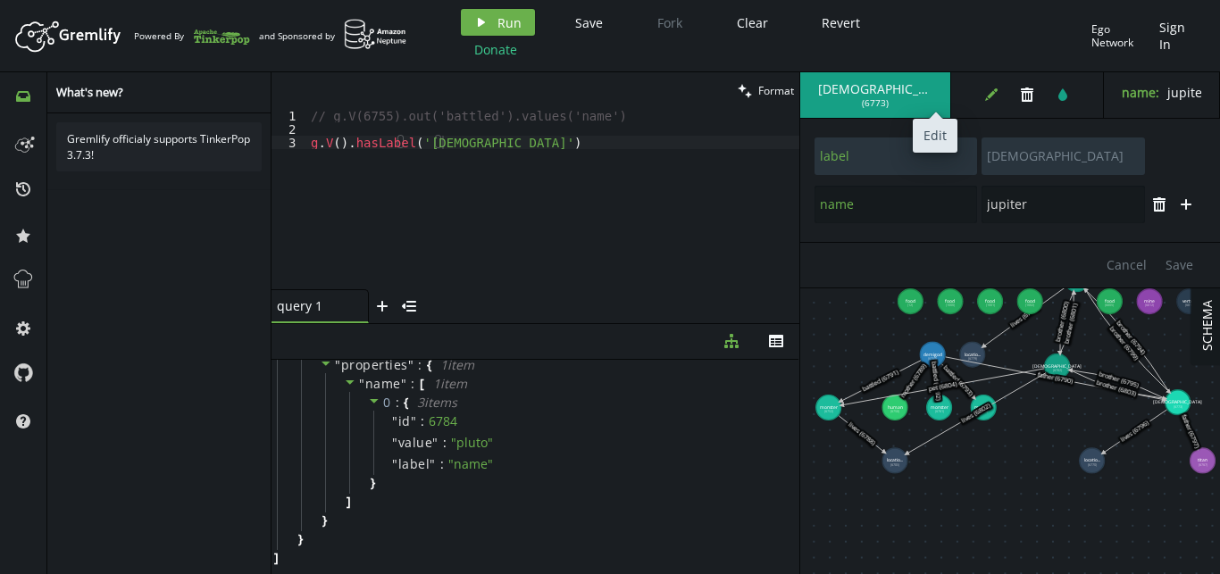
click at [978, 100] on button "edit" at bounding box center [991, 94] width 27 height 27
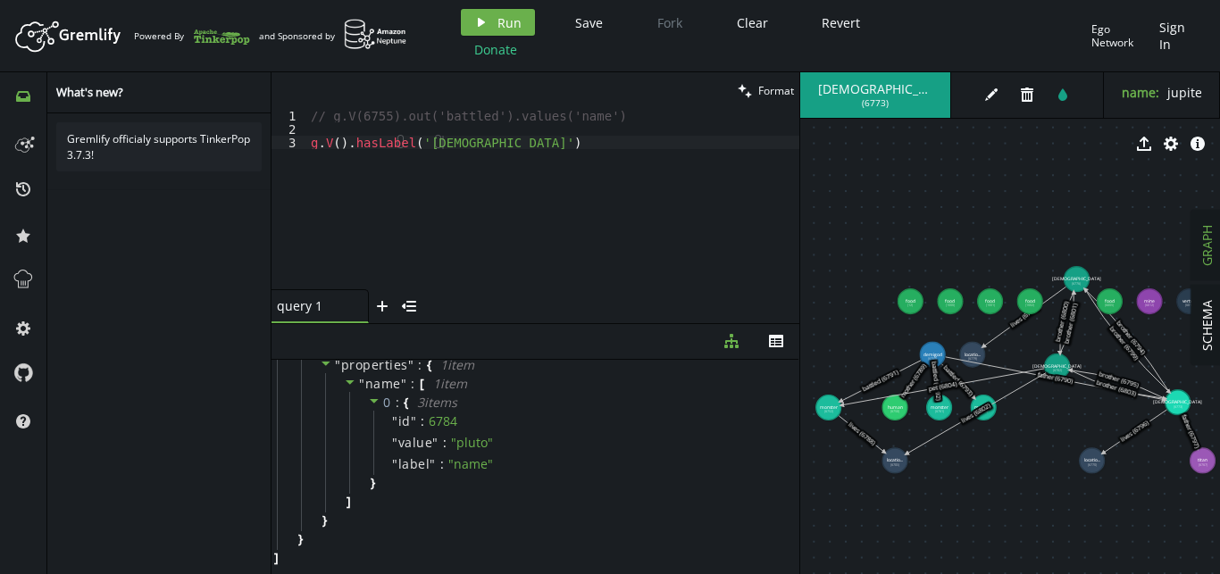
click at [1103, 30] on div "Ego Network" at bounding box center [1120, 36] width 59 height 28
click at [1103, 30] on input "Ego Network" at bounding box center [1100, 36] width 110 height 38
click at [1006, 46] on div "play Run Save Fork Clear Revert Donate Ego Network Sign In" at bounding box center [829, 36] width 755 height 54
click at [1126, 49] on div "Ego Network" at bounding box center [1120, 36] width 59 height 28
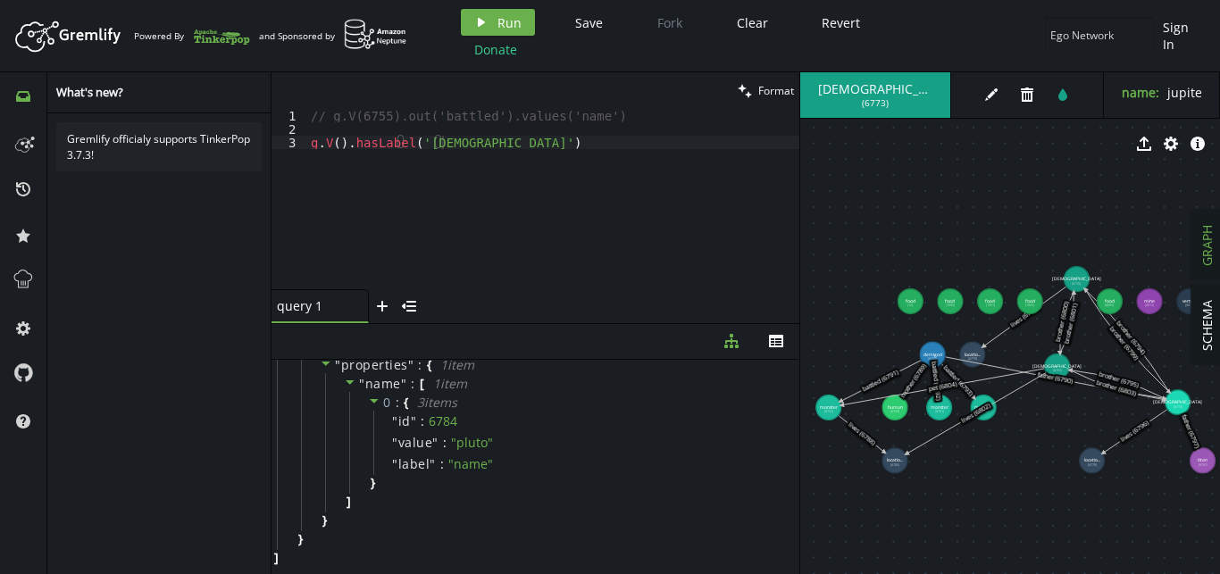
click at [1004, 61] on div "play Run Save Fork Clear Revert Donate Ego Network Sign In" at bounding box center [829, 36] width 755 height 54
click at [1169, 145] on icon "cog" at bounding box center [1171, 144] width 14 height 14
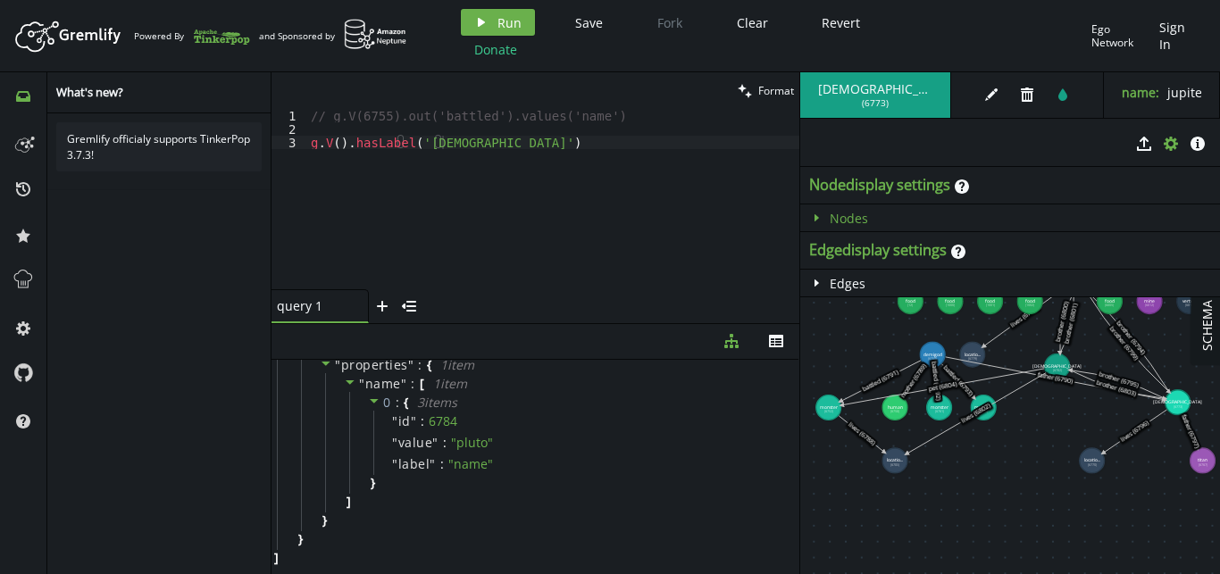
click at [856, 213] on span "Nodes" at bounding box center [849, 218] width 38 height 17
select select "label"
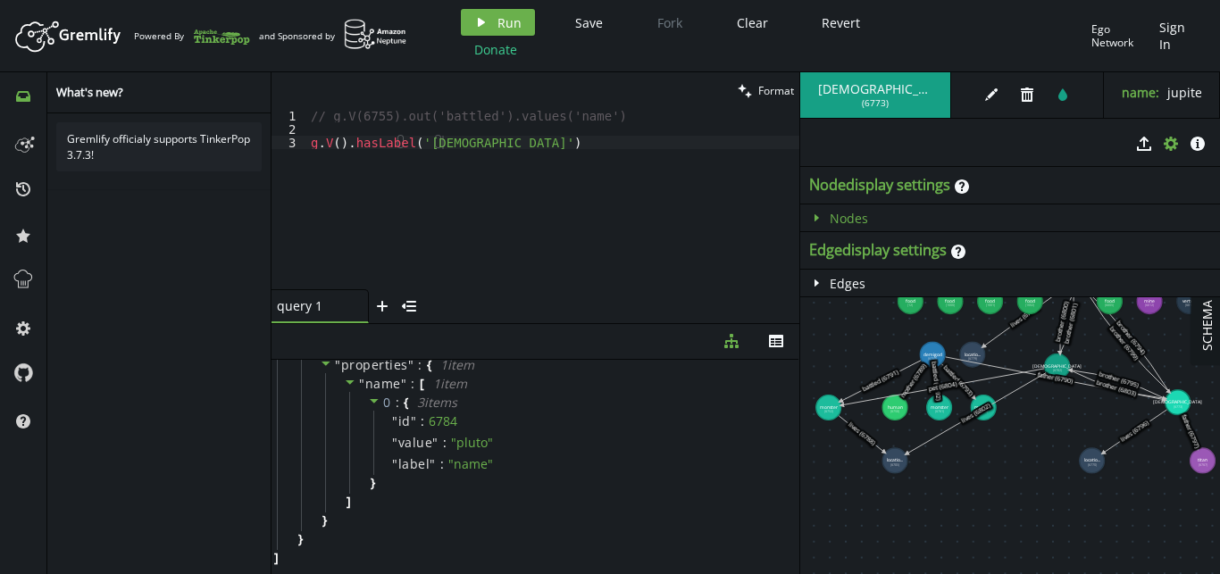
select select "label"
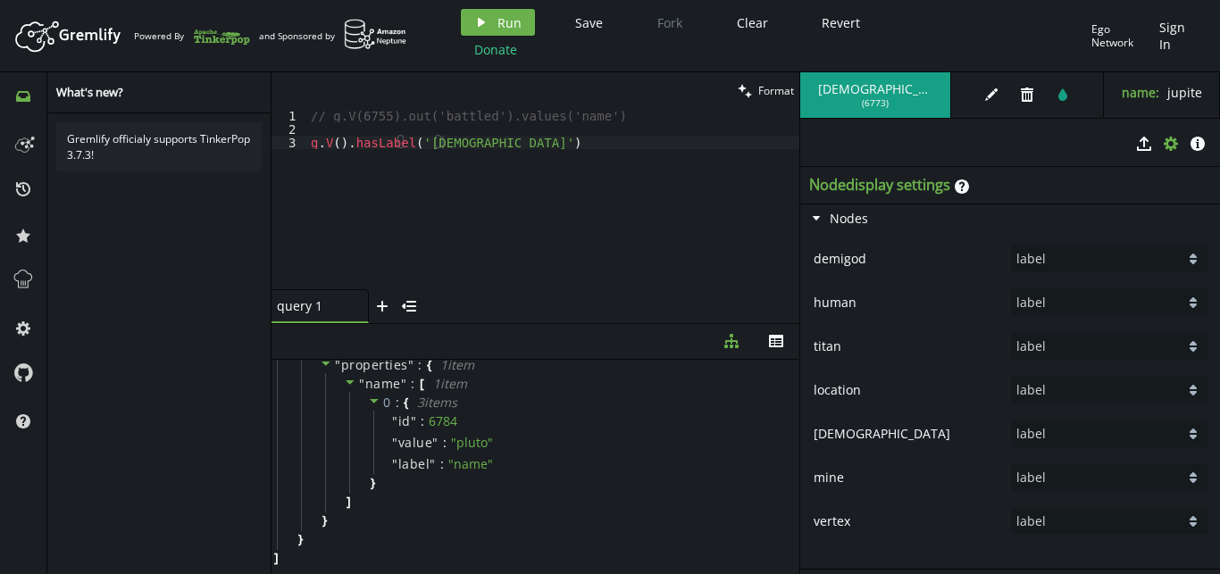
scroll to position [0, 0]
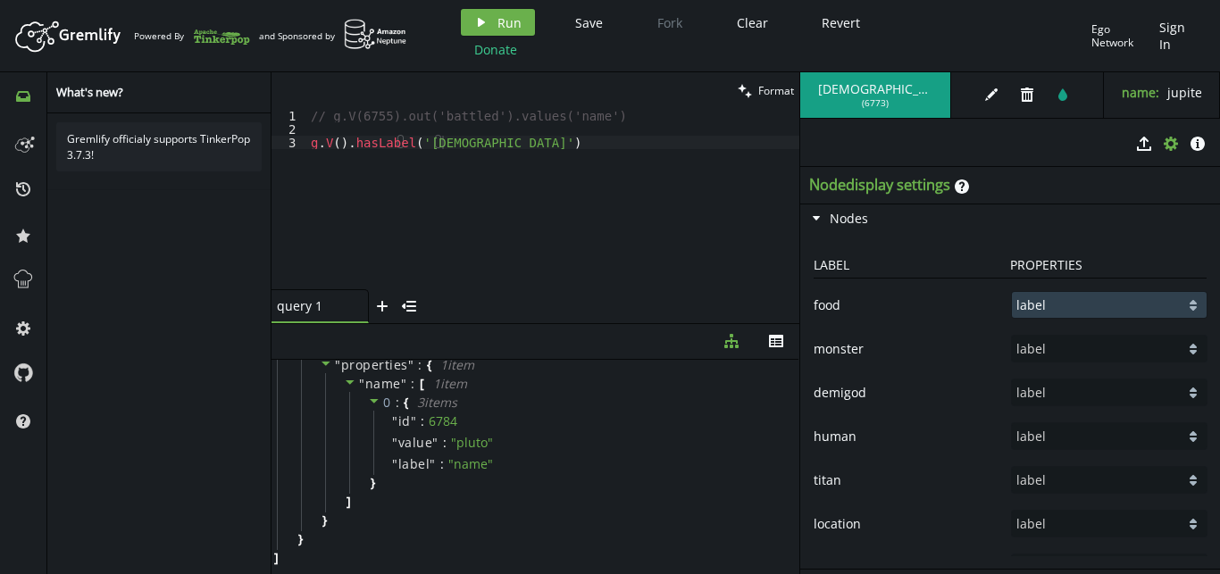
click at [1012, 292] on select "label id" at bounding box center [1109, 305] width 195 height 26
click at [933, 317] on div "food label id double-caret-vertical" at bounding box center [1010, 305] width 402 height 35
click at [834, 217] on span "Nodes" at bounding box center [849, 218] width 38 height 17
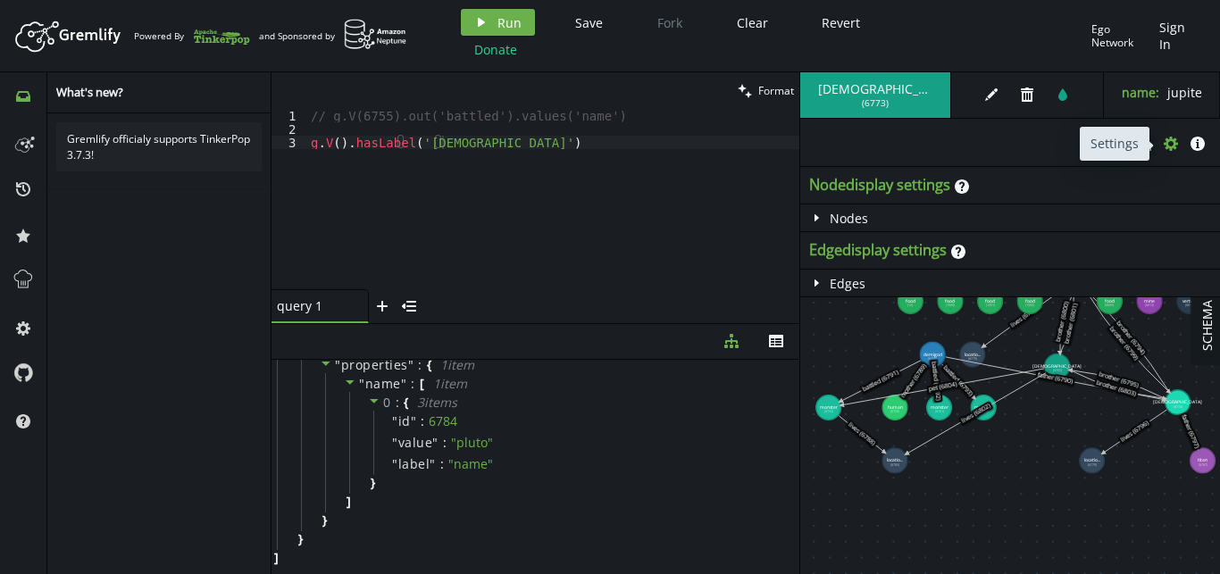
click at [1166, 146] on icon "cog" at bounding box center [1171, 144] width 14 height 14
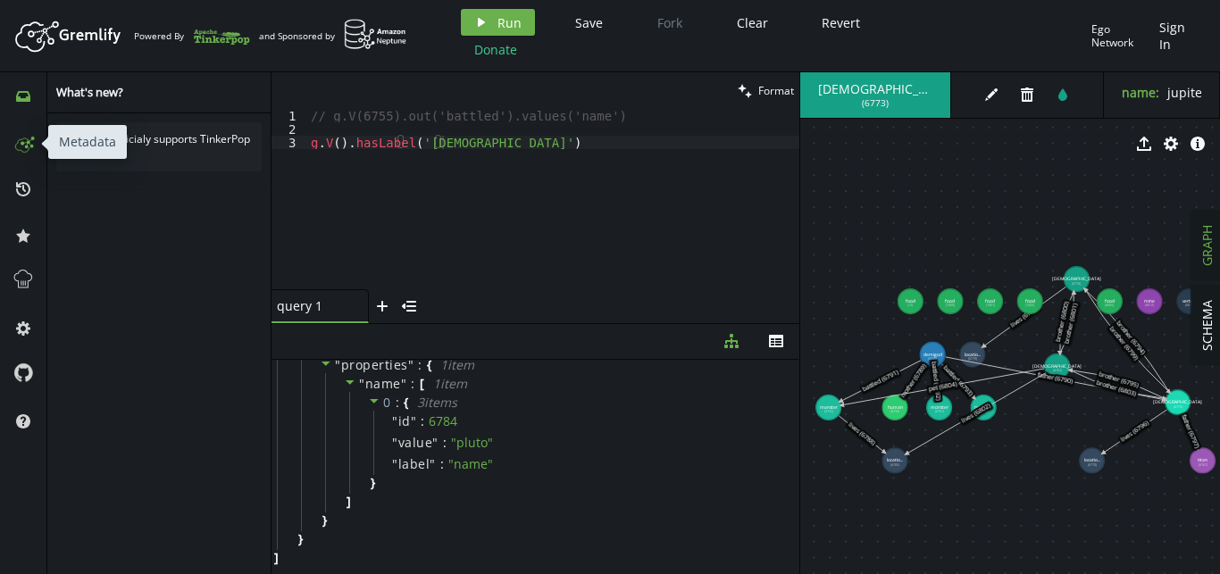
click at [19, 142] on icon at bounding box center [23, 142] width 29 height 29
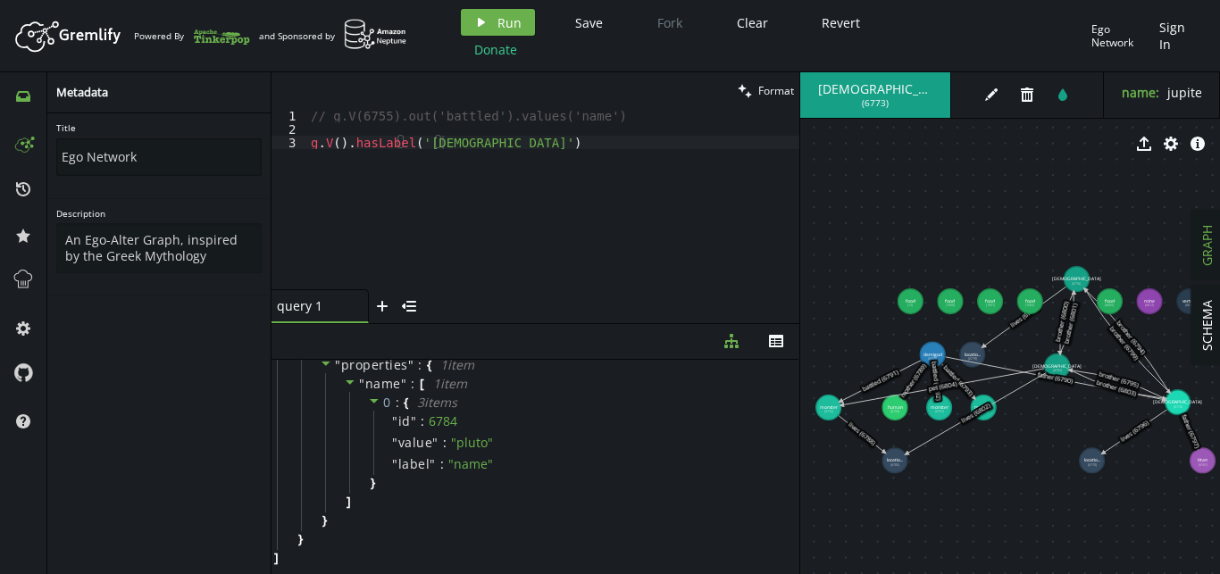
click at [117, 154] on input "Ego Network" at bounding box center [158, 157] width 205 height 38
click at [198, 263] on textarea "An Ego-Alter Graph, inspired by the Greek Mythology" at bounding box center [158, 248] width 205 height 50
click at [149, 156] on input "Ego Network" at bounding box center [158, 157] width 205 height 38
click at [556, 173] on div "// g.V(6755).out('battled').values('name') [PERSON_NAME] V ( ) . hasLabel ( 'go…" at bounding box center [553, 212] width 492 height 207
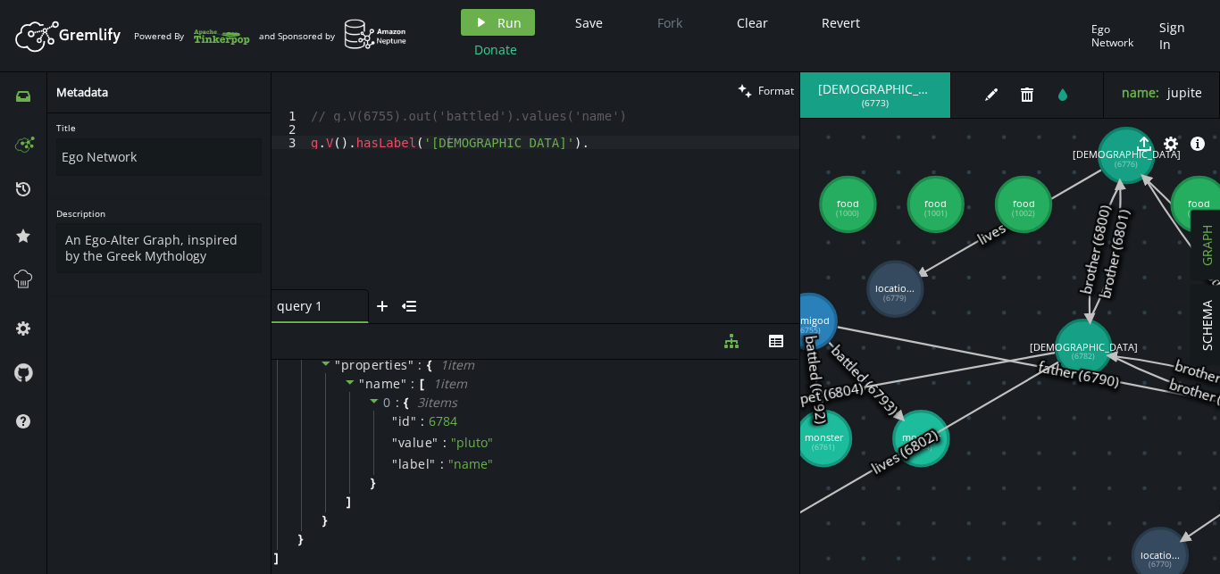
drag, startPoint x: 904, startPoint y: 312, endPoint x: 895, endPoint y: 289, distance: 24.0
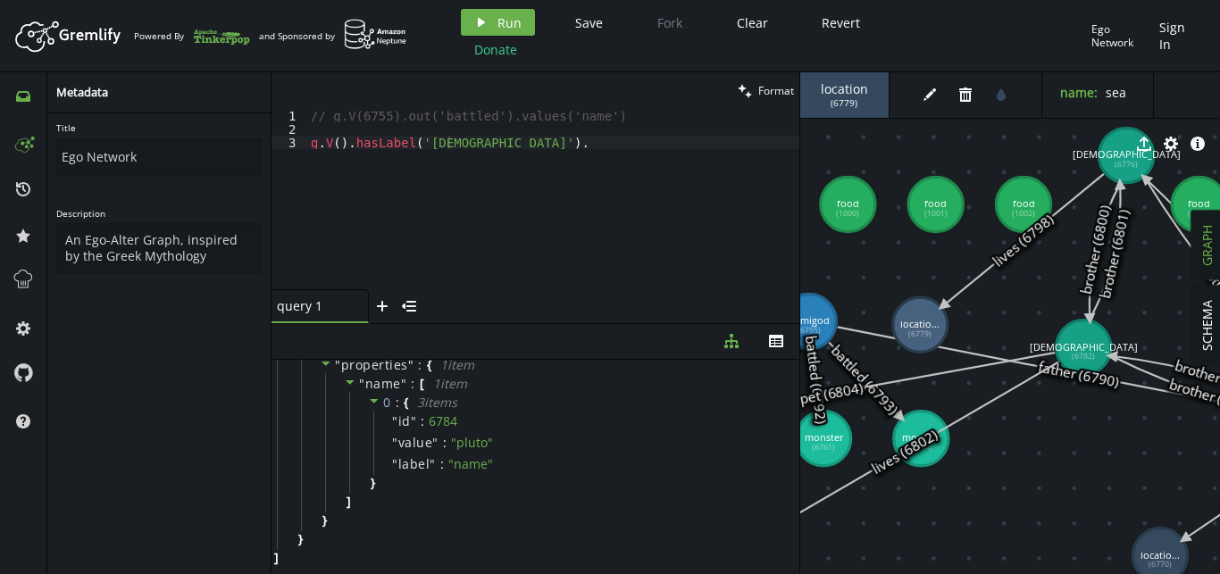
drag, startPoint x: 895, startPoint y: 297, endPoint x: 920, endPoint y: 325, distance: 38.0
click at [920, 325] on text "locatio... (6779)" at bounding box center [919, 328] width 39 height 22
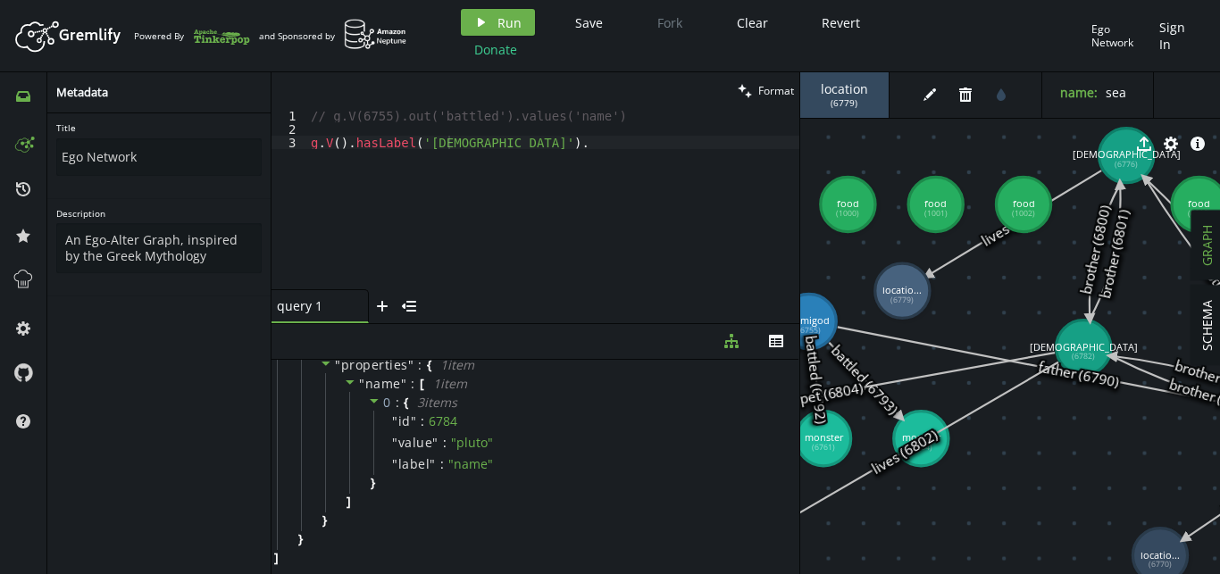
drag, startPoint x: 916, startPoint y: 318, endPoint x: 902, endPoint y: 291, distance: 30.4
click at [902, 291] on tspan "locatio..." at bounding box center [901, 289] width 39 height 13
drag, startPoint x: 908, startPoint y: 299, endPoint x: 920, endPoint y: 283, distance: 19.8
click at [920, 283] on text "locatio... (6779)" at bounding box center [921, 286] width 39 height 22
click at [617, 174] on div "// g.V(6755).out('battled').values('name') [PERSON_NAME] V ( ) . hasLabel ( 'go…" at bounding box center [553, 212] width 492 height 207
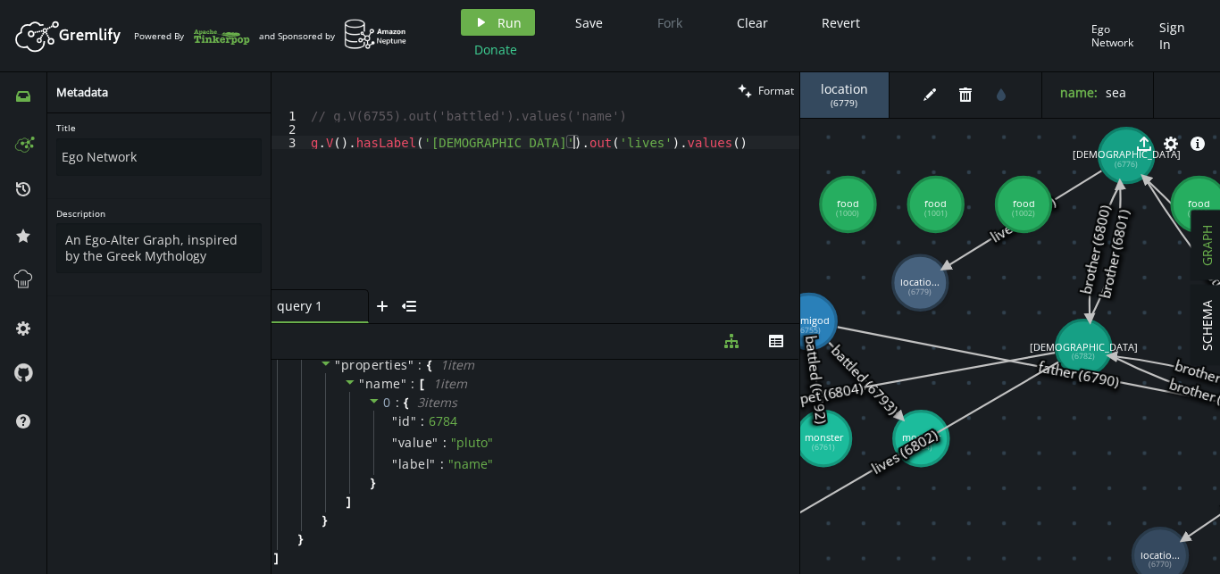
scroll to position [0, 268]
drag, startPoint x: 913, startPoint y: 279, endPoint x: 898, endPoint y: 287, distance: 17.2
click at [898, 287] on tspan "locatio..." at bounding box center [897, 285] width 39 height 13
click at [650, 138] on div "// g.V(6755).out('battled').values('name') [PERSON_NAME] V ( ) . hasLabel ( 'go…" at bounding box center [553, 212] width 492 height 207
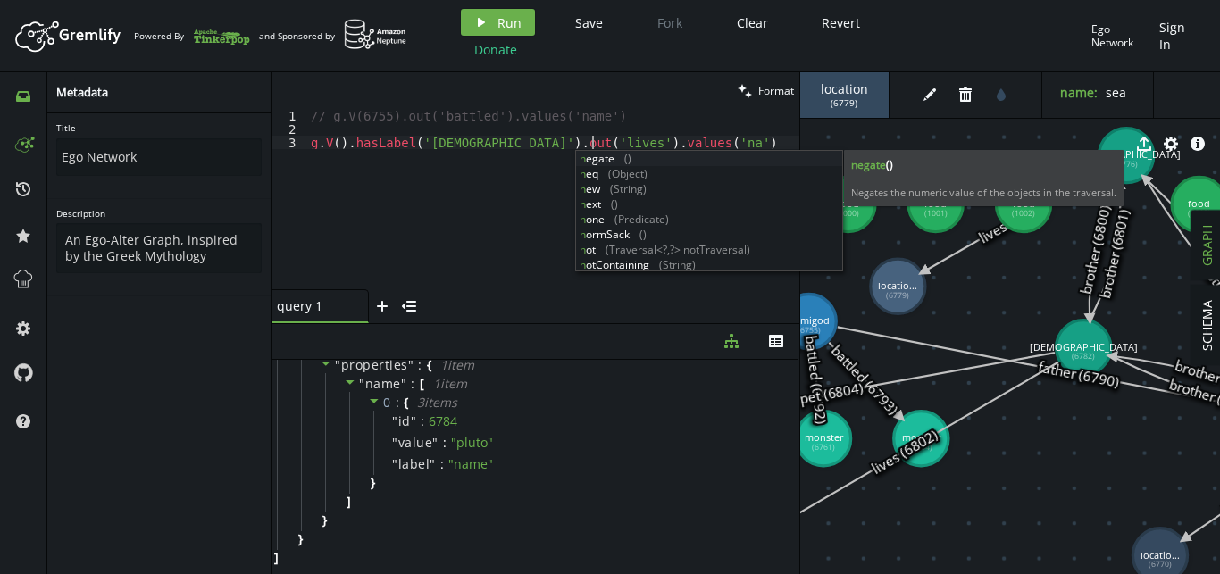
scroll to position [0, 293]
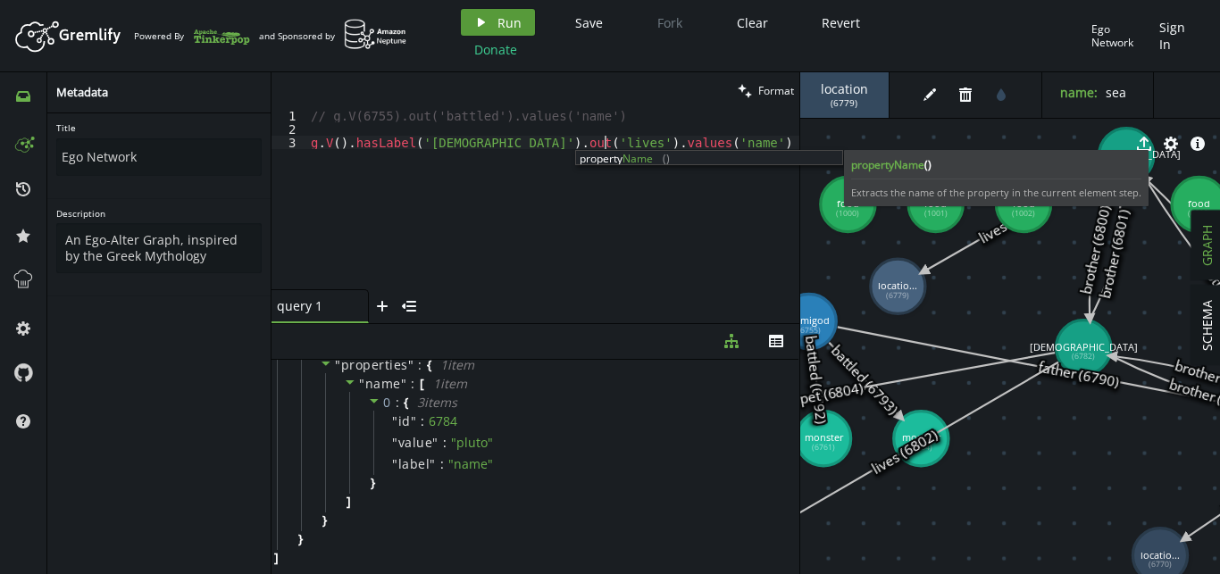
click at [520, 22] on button "play Run" at bounding box center [498, 22] width 74 height 27
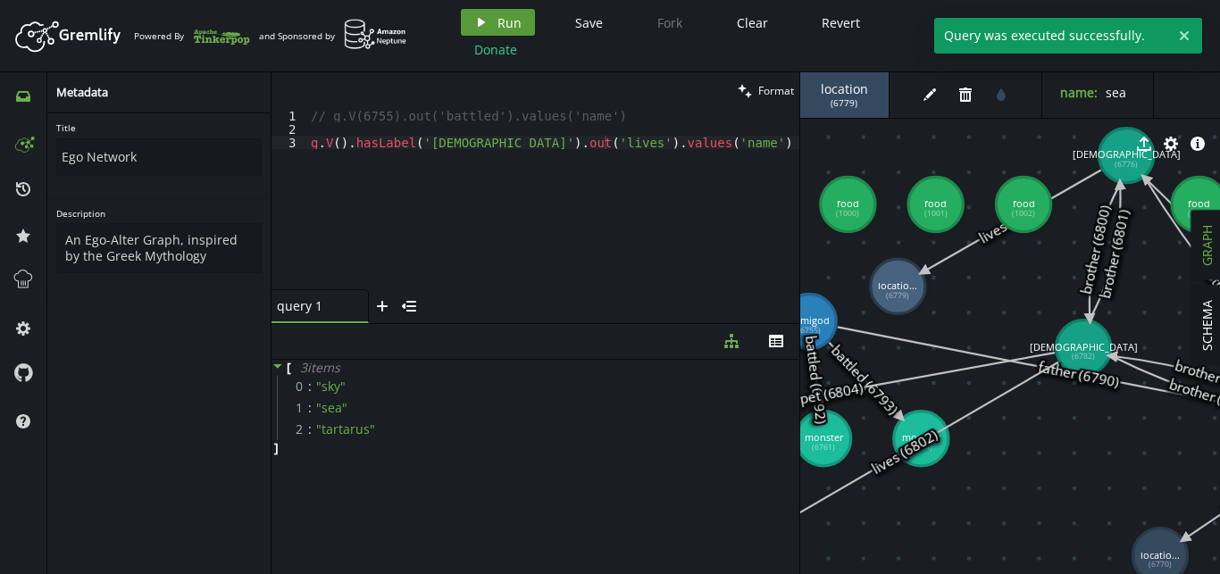
scroll to position [0, 0]
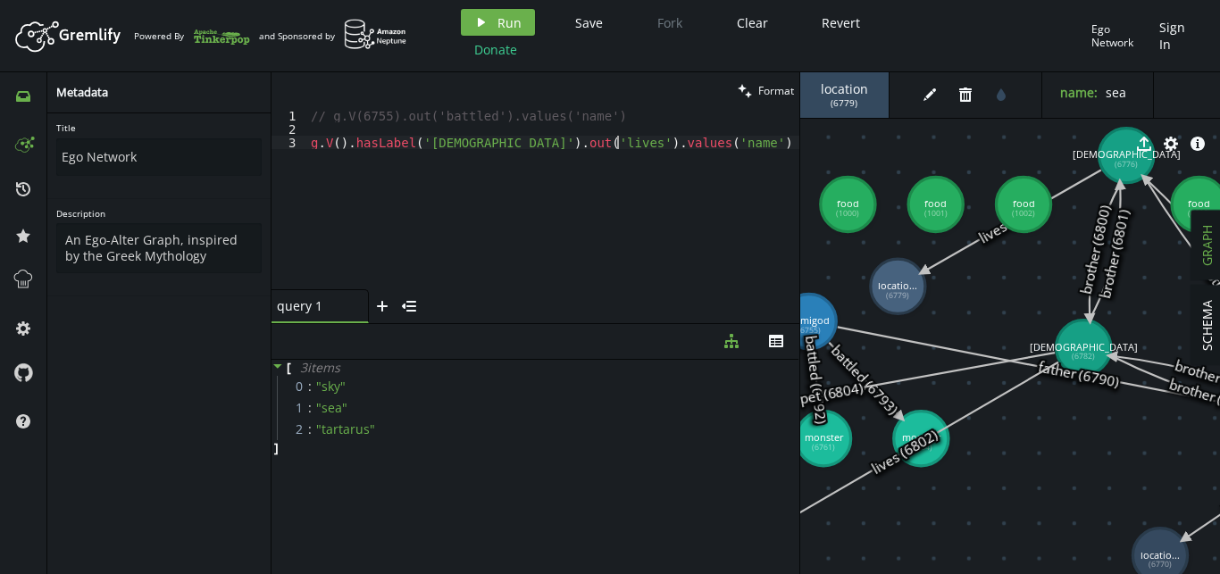
click at [659, 140] on div "// g.V(6755).out('battled').values('name') [PERSON_NAME] V ( ) . hasLabel ( 'go…" at bounding box center [553, 212] width 492 height 207
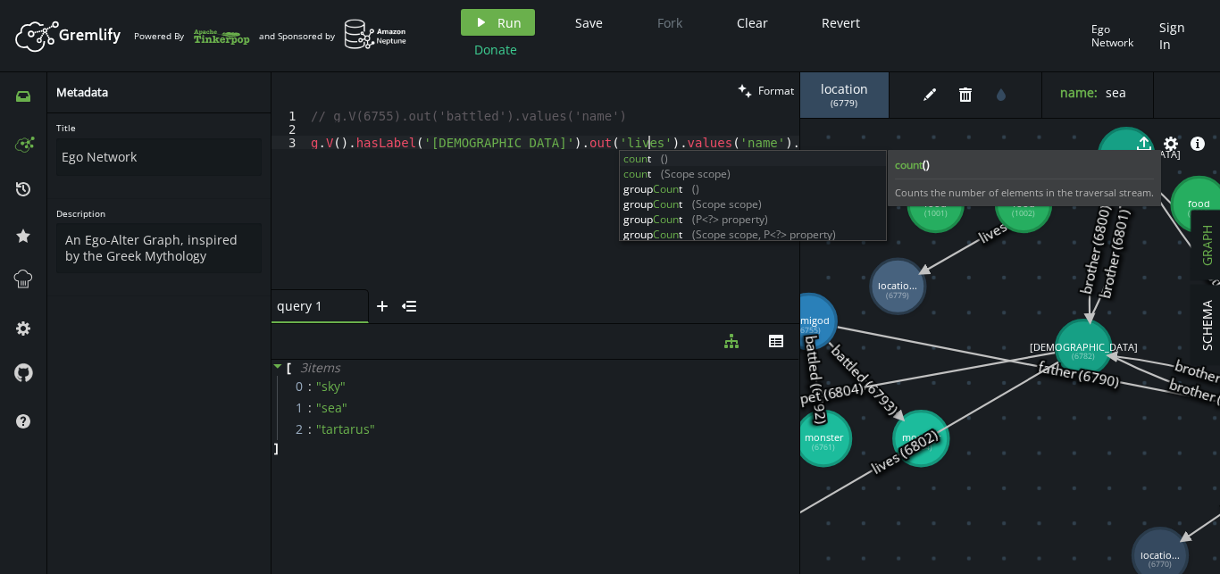
scroll to position [0, 343]
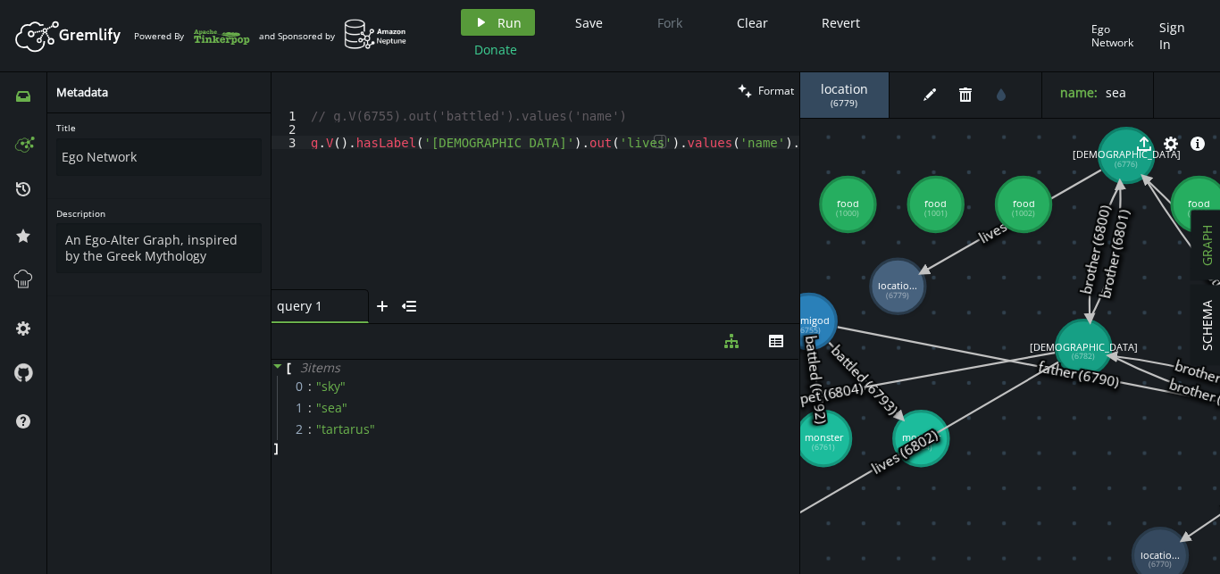
click at [488, 20] on button "play Run" at bounding box center [498, 22] width 74 height 27
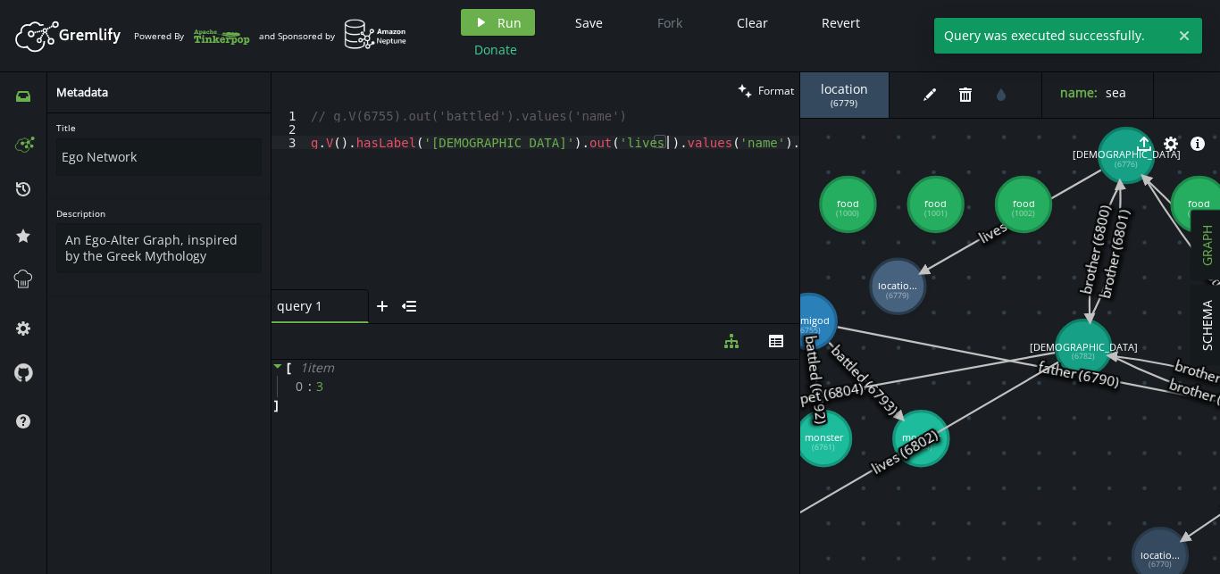
click at [692, 143] on div "// g.V(6755).out('battled').values('name') [PERSON_NAME] V ( ) . hasLabel ( 'go…" at bounding box center [553, 212] width 492 height 207
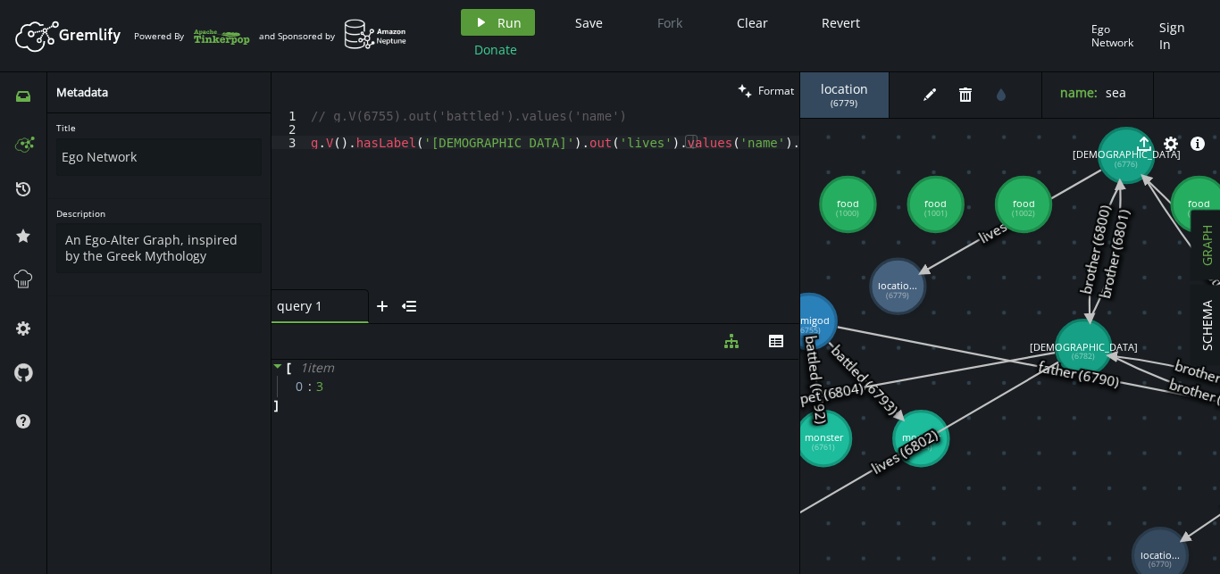
click at [523, 33] on button "play Run" at bounding box center [498, 22] width 74 height 27
click at [733, 146] on div "// g.V(6755).out('battled').values('name') [PERSON_NAME] V ( ) . hasLabel ( 'go…" at bounding box center [553, 212] width 492 height 207
click at [499, 23] on span "Run" at bounding box center [509, 22] width 24 height 17
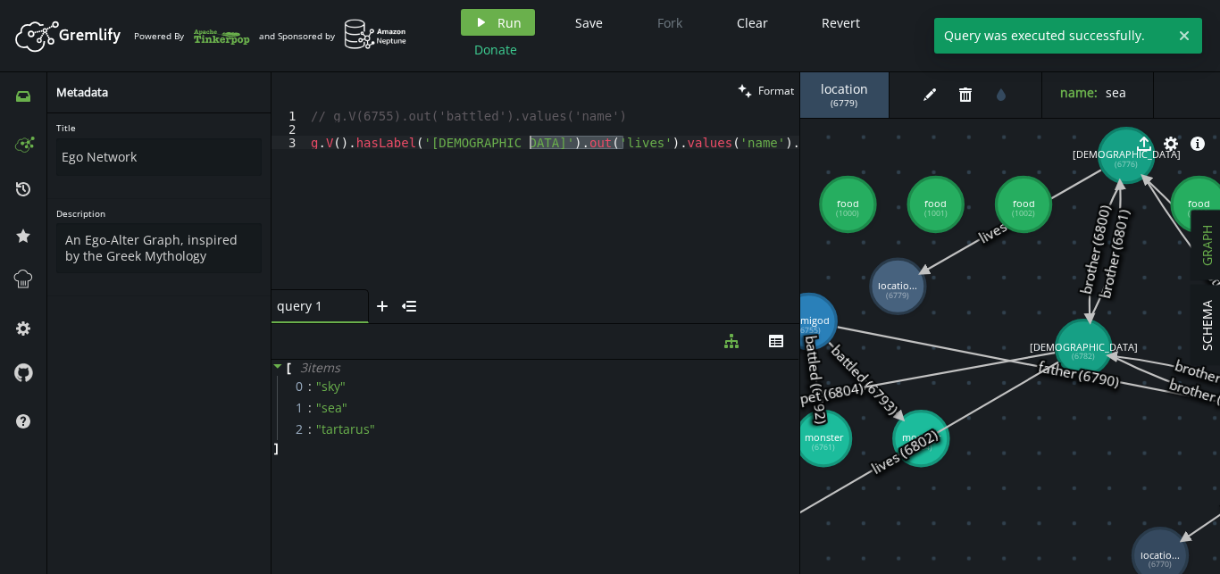
drag, startPoint x: 624, startPoint y: 144, endPoint x: 531, endPoint y: 146, distance: 92.9
click at [531, 146] on div "// g.V(6755).out('battled').values('name') [PERSON_NAME] V ( ) . hasLabel ( 'go…" at bounding box center [553, 212] width 492 height 207
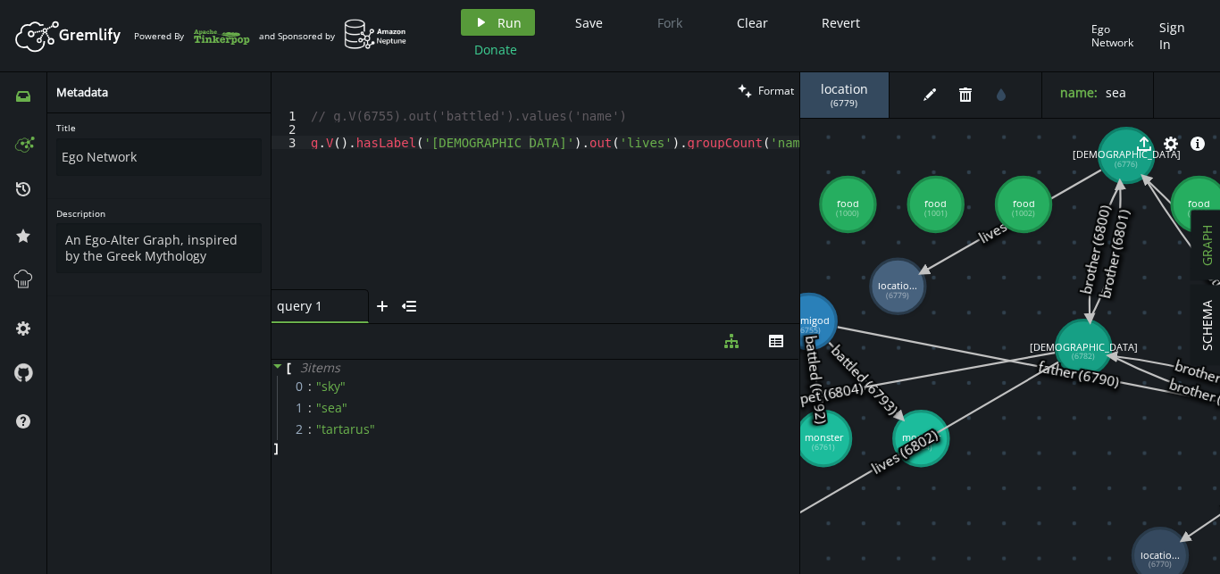
click at [527, 17] on button "play Run" at bounding box center [498, 22] width 74 height 27
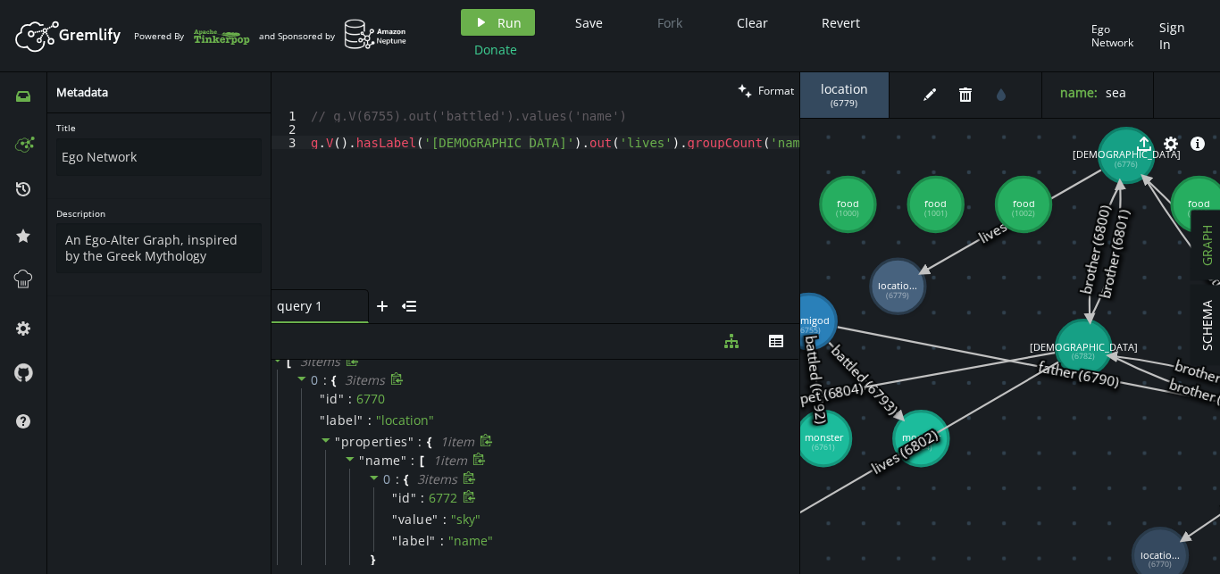
scroll to position [0, 0]
click at [550, 146] on div "// g.V(6755).out('battled').values('name') [PERSON_NAME] V ( ) . hasLabel ( 'go…" at bounding box center [553, 212] width 492 height 207
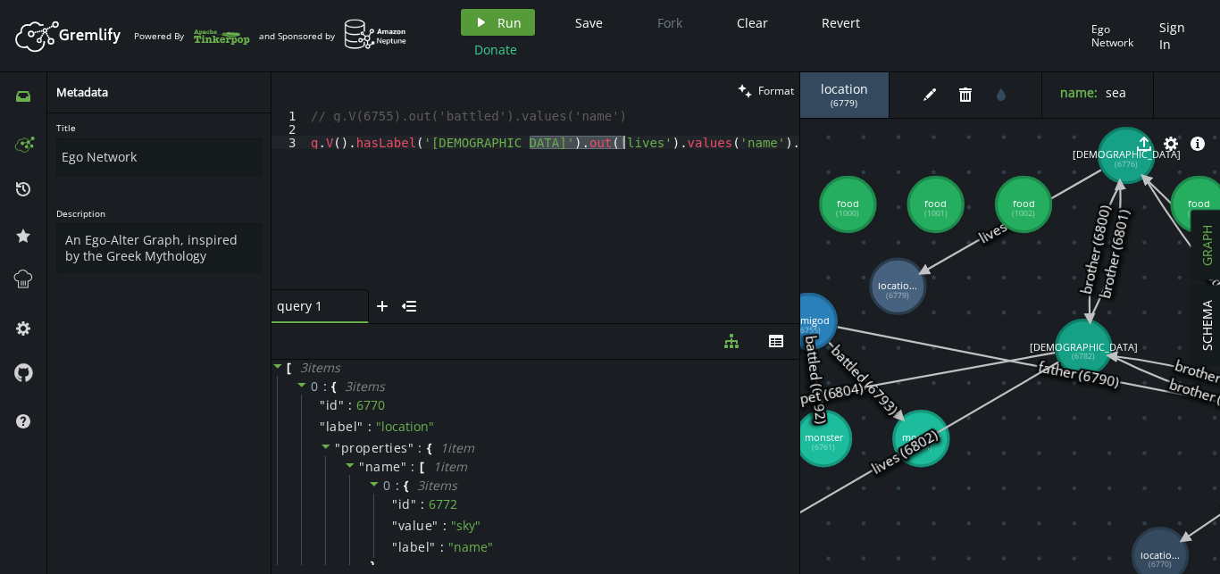
click at [520, 18] on button "play Run" at bounding box center [498, 22] width 74 height 27
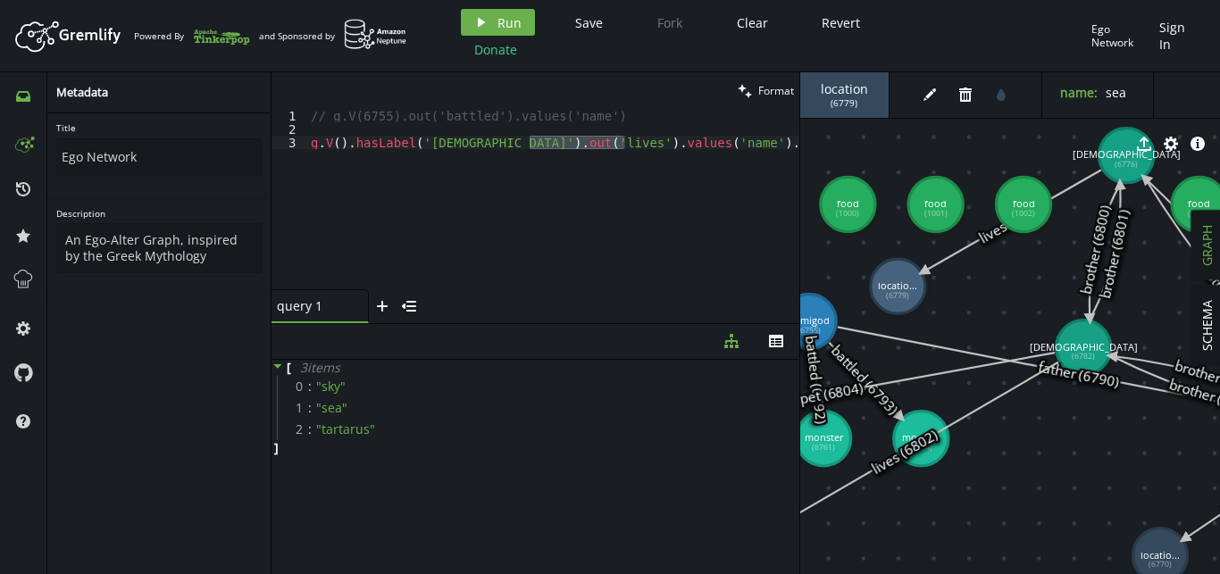
click at [408, 205] on div "// g.V(6755).out('battled').values('name') [PERSON_NAME] V ( ) . hasLabel ( 'go…" at bounding box center [553, 212] width 492 height 207
type textarea "g.V().hasLabel('god').out('lives').values('name').groupCount('name')"
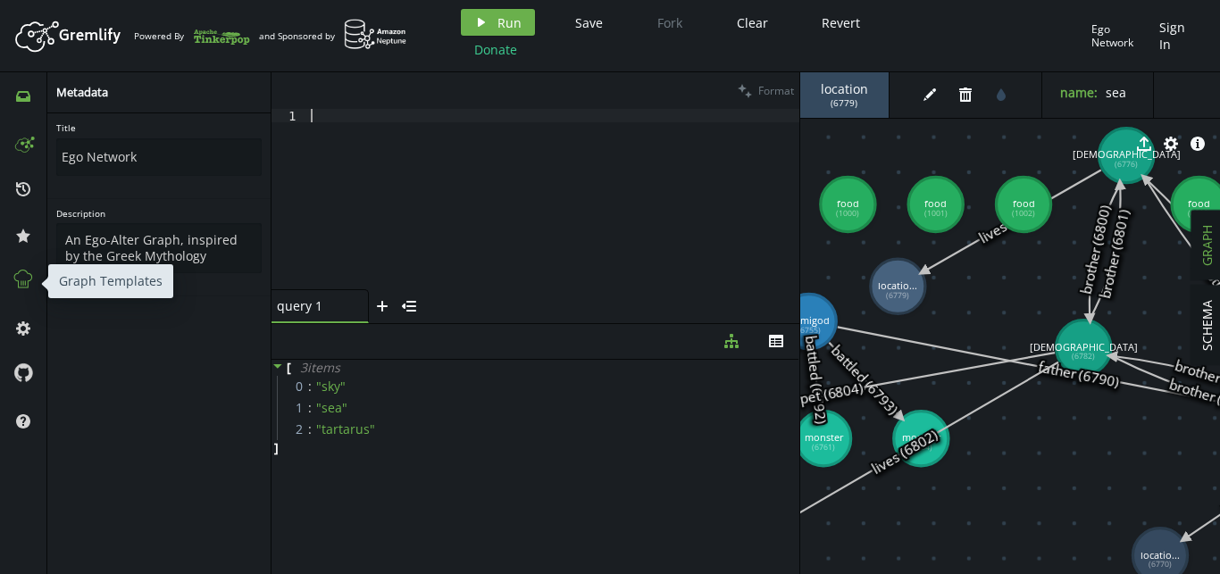
click at [24, 282] on icon at bounding box center [23, 279] width 23 height 23
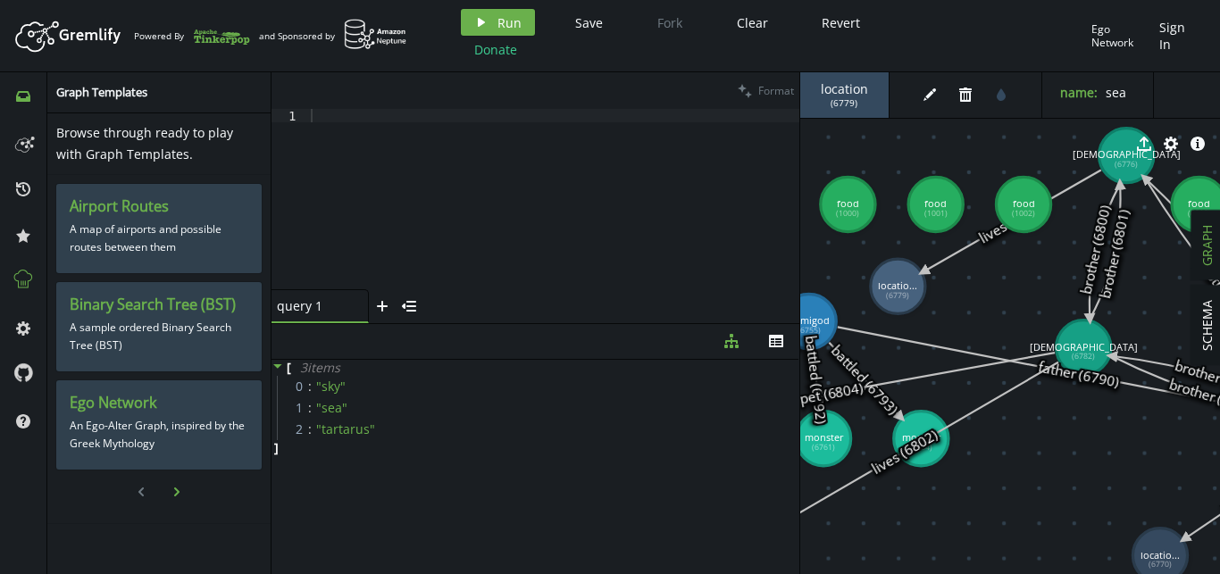
click at [176, 496] on icon "button" at bounding box center [176, 492] width 5 height 9
click at [143, 496] on icon "button" at bounding box center [140, 492] width 5 height 9
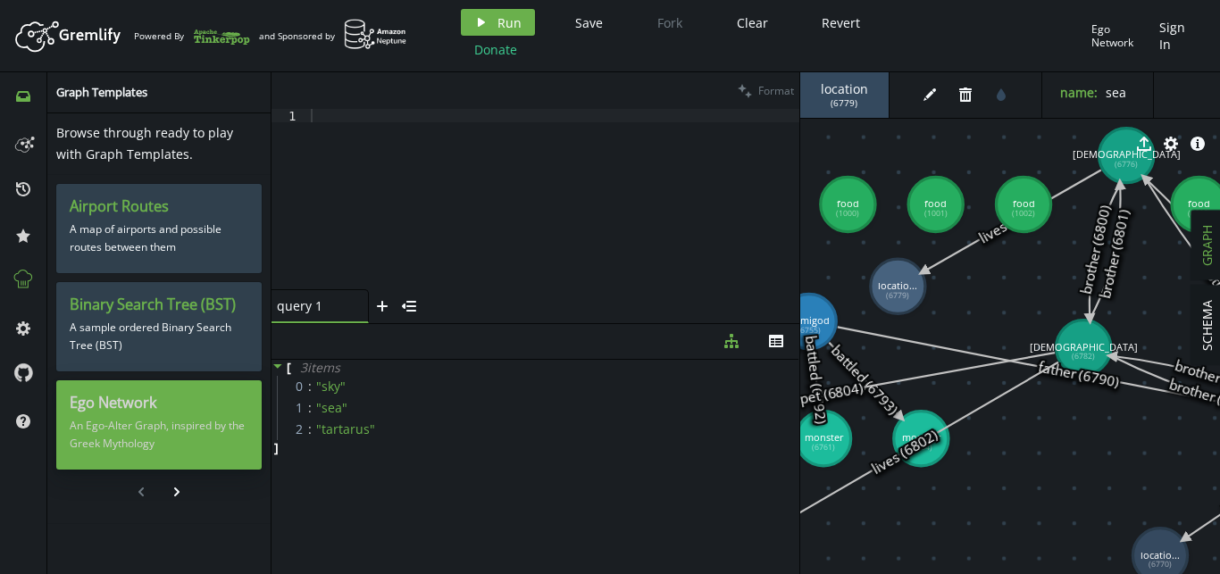
click at [142, 400] on h3 "Ego Network" at bounding box center [159, 403] width 179 height 19
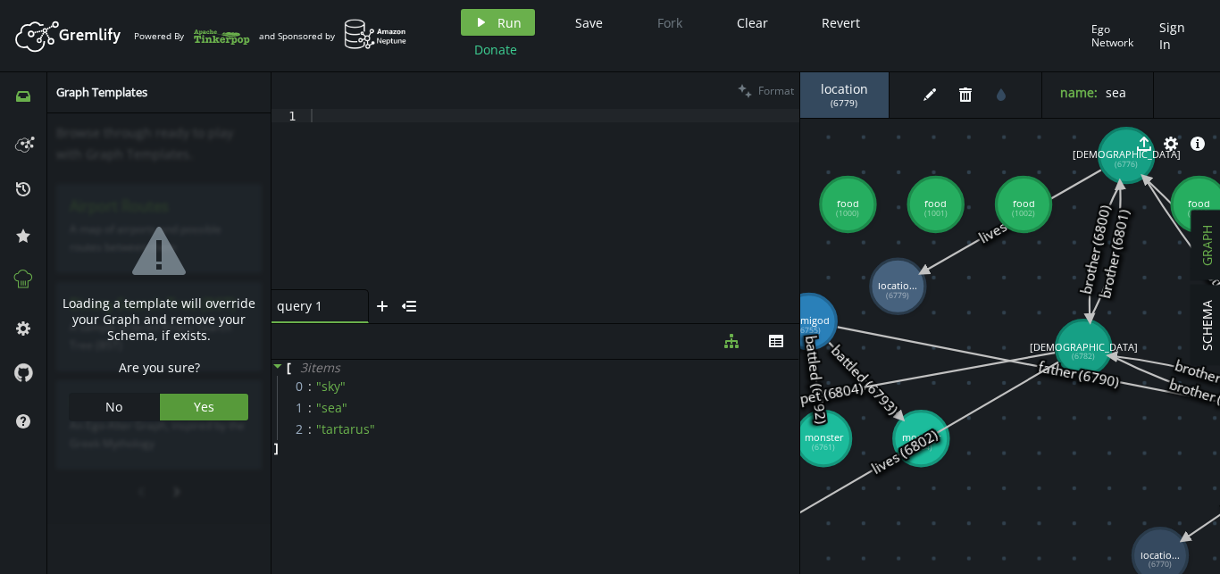
click at [196, 414] on span "Yes" at bounding box center [204, 406] width 21 height 17
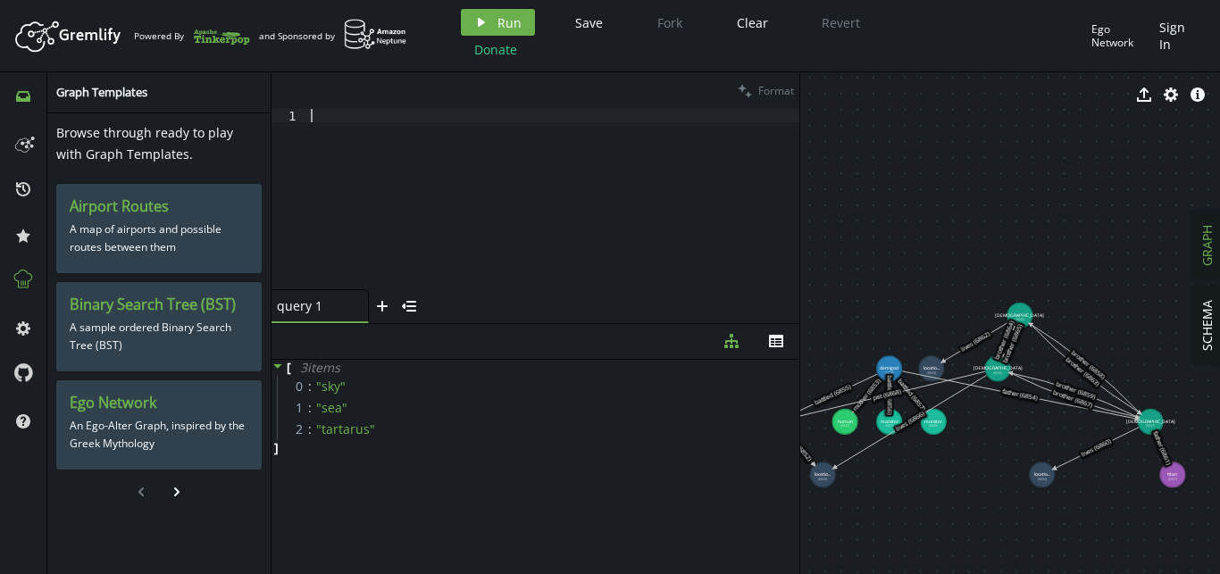
click at [628, 138] on div at bounding box center [553, 212] width 492 height 207
paste textarea "g.V().hasLabel('god').out('lives').values('name').groupCount('name')"
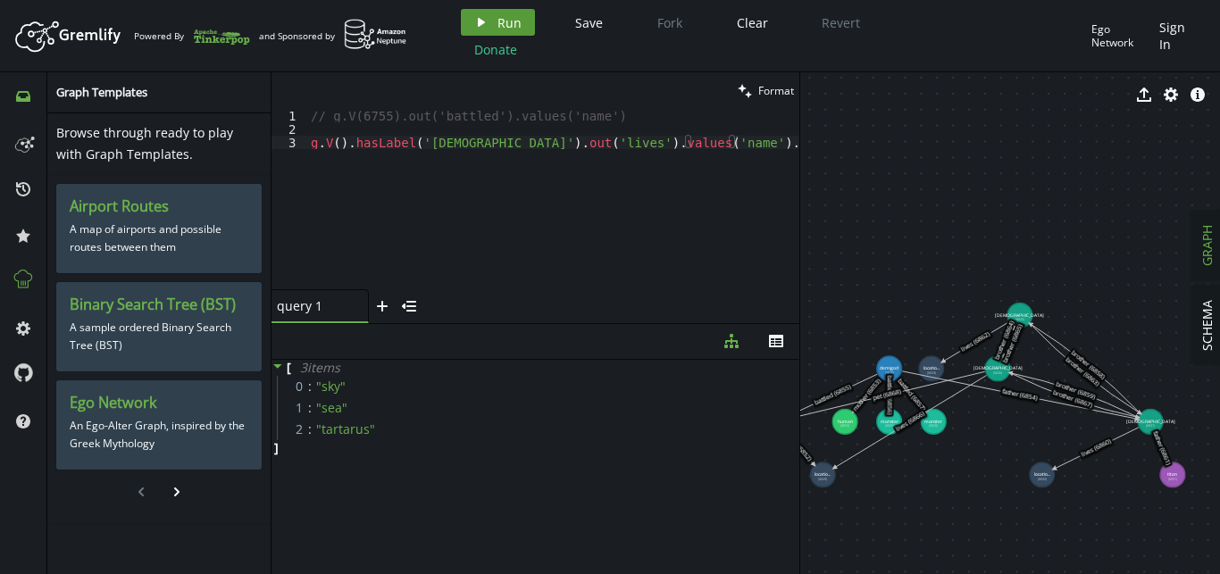
click at [494, 23] on button "play Run" at bounding box center [498, 22] width 74 height 27
click at [671, 141] on div "// g.V(6755).out('battled').values('name') [PERSON_NAME] V ( ) . hasLabel ( 'go…" at bounding box center [553, 212] width 492 height 207
drag, startPoint x: 757, startPoint y: 146, endPoint x: 620, endPoint y: 143, distance: 136.7
click at [620, 143] on div "// g.V(6755).out('battled').values('name') [PERSON_NAME] V ( ) . hasLabel ( 'go…" at bounding box center [553, 212] width 492 height 207
drag, startPoint x: 435, startPoint y: 146, endPoint x: 402, endPoint y: 147, distance: 33.1
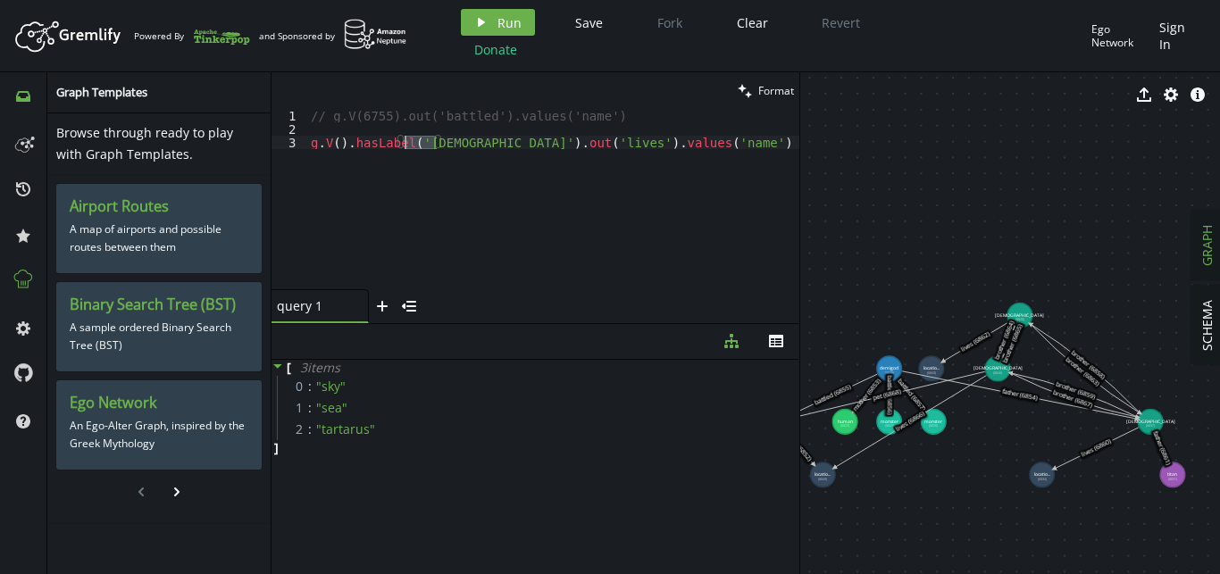
click at [402, 147] on div "// g.V(6755).out('battled').values('name') [PERSON_NAME] V ( ) . hasLabel ( 'go…" at bounding box center [553, 212] width 492 height 207
click at [474, 34] on button "play Run" at bounding box center [498, 22] width 74 height 27
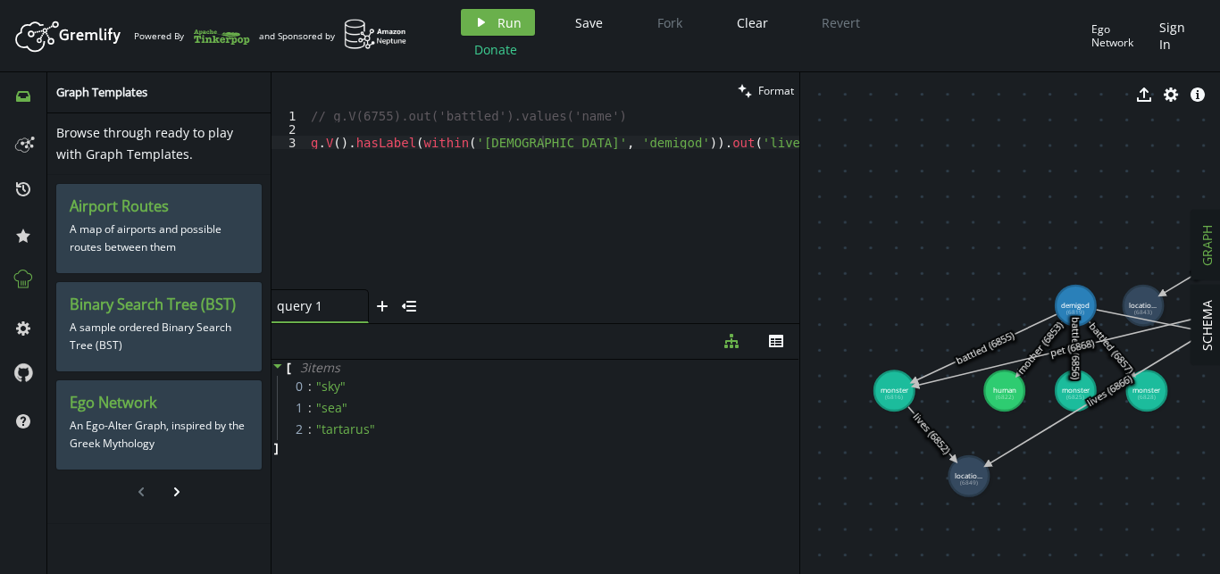
drag, startPoint x: 938, startPoint y: 456, endPoint x: 1161, endPoint y: 445, distance: 223.5
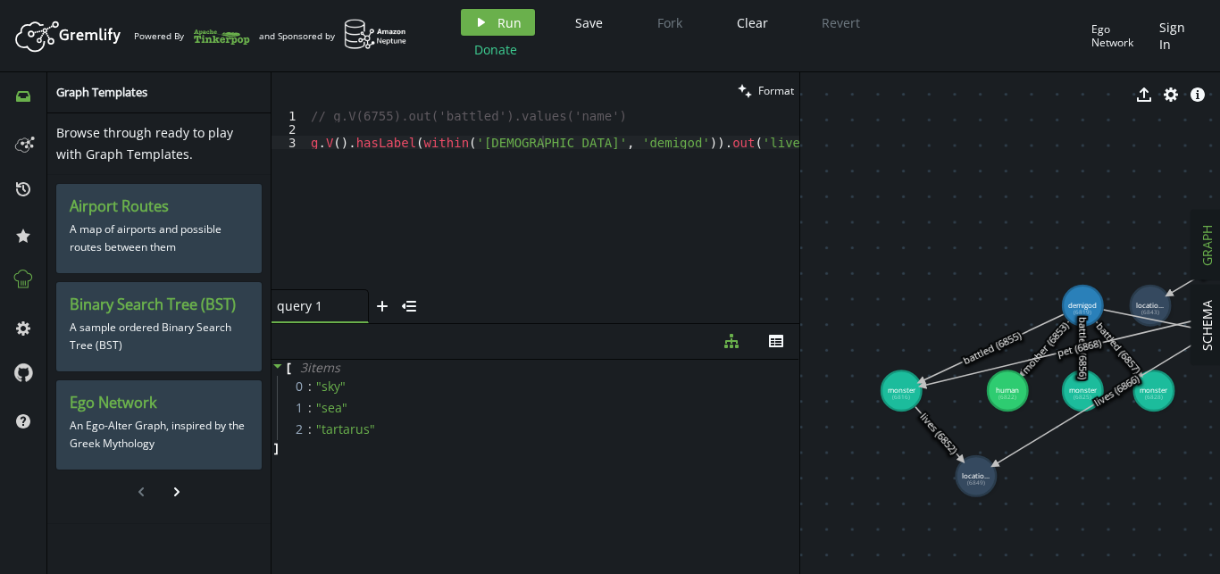
drag, startPoint x: 1008, startPoint y: 398, endPoint x: 1007, endPoint y: 389, distance: 9.9
click at [1007, 389] on text "human (6822)" at bounding box center [1007, 393] width 23 height 16
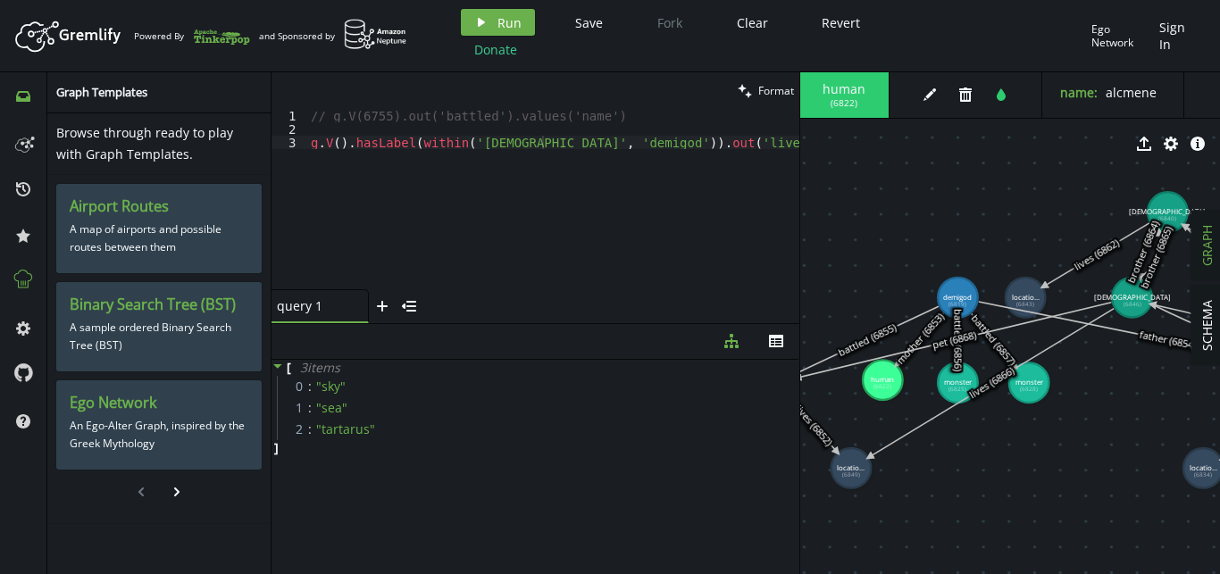
drag, startPoint x: 974, startPoint y: 272, endPoint x: 840, endPoint y: 263, distance: 134.2
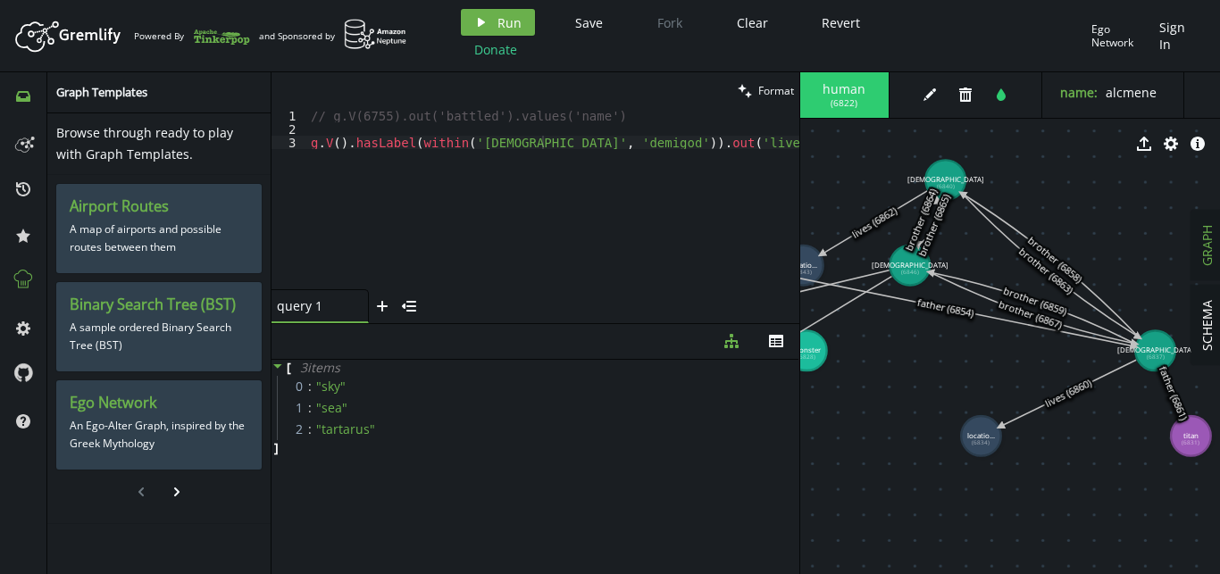
drag, startPoint x: 950, startPoint y: 223, endPoint x: 801, endPoint y: 200, distance: 151.0
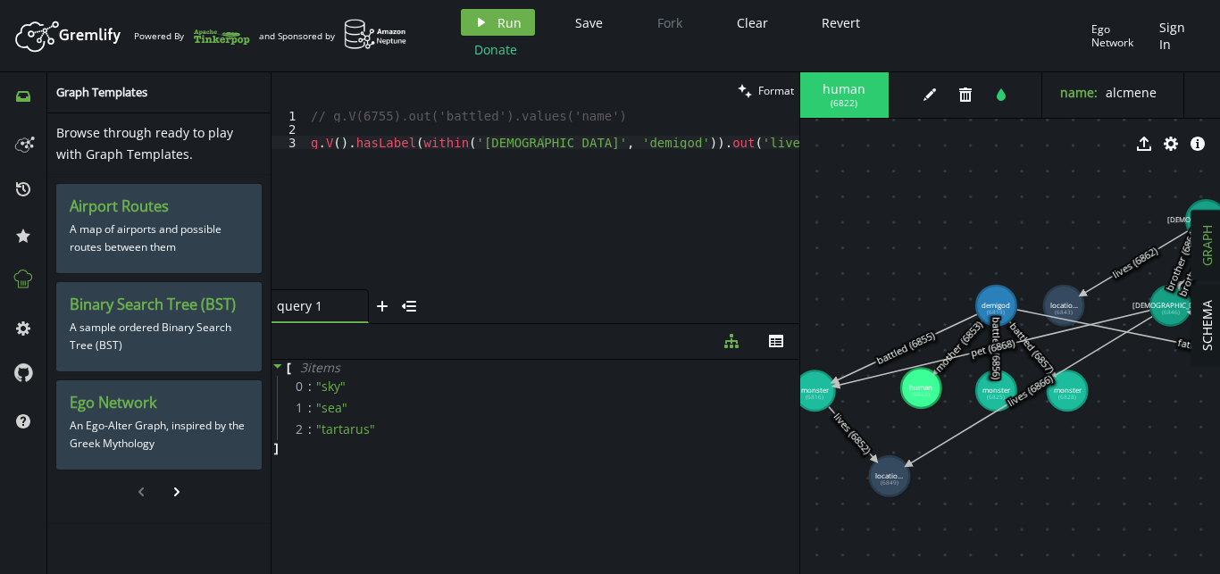
drag, startPoint x: 850, startPoint y: 194, endPoint x: 1092, endPoint y: 213, distance: 242.8
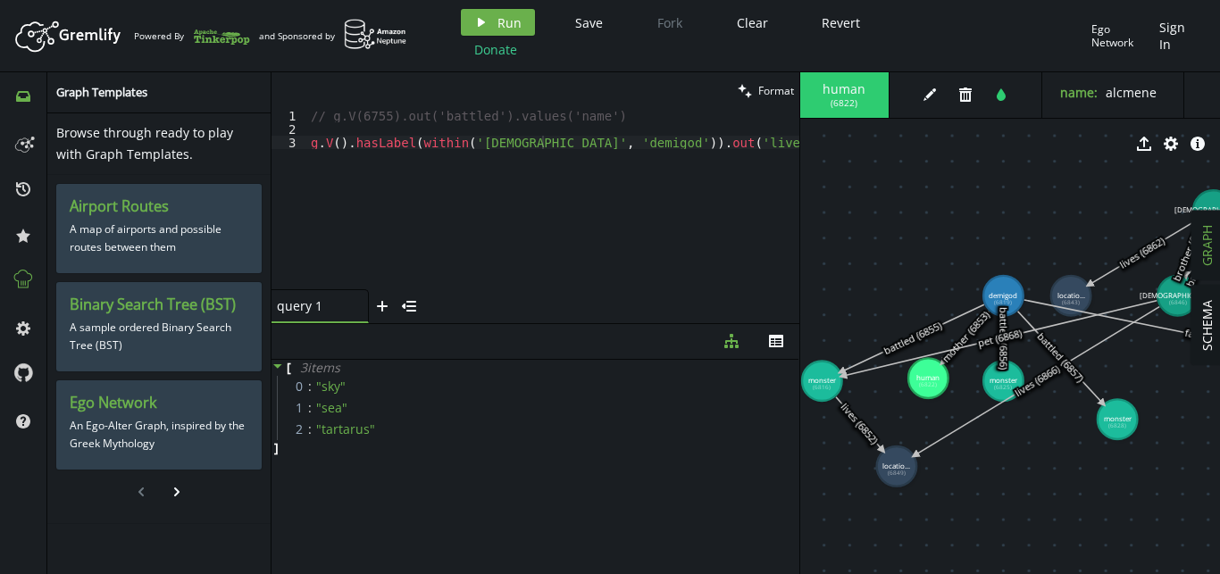
drag, startPoint x: 1085, startPoint y: 390, endPoint x: 1097, endPoint y: 390, distance: 11.6
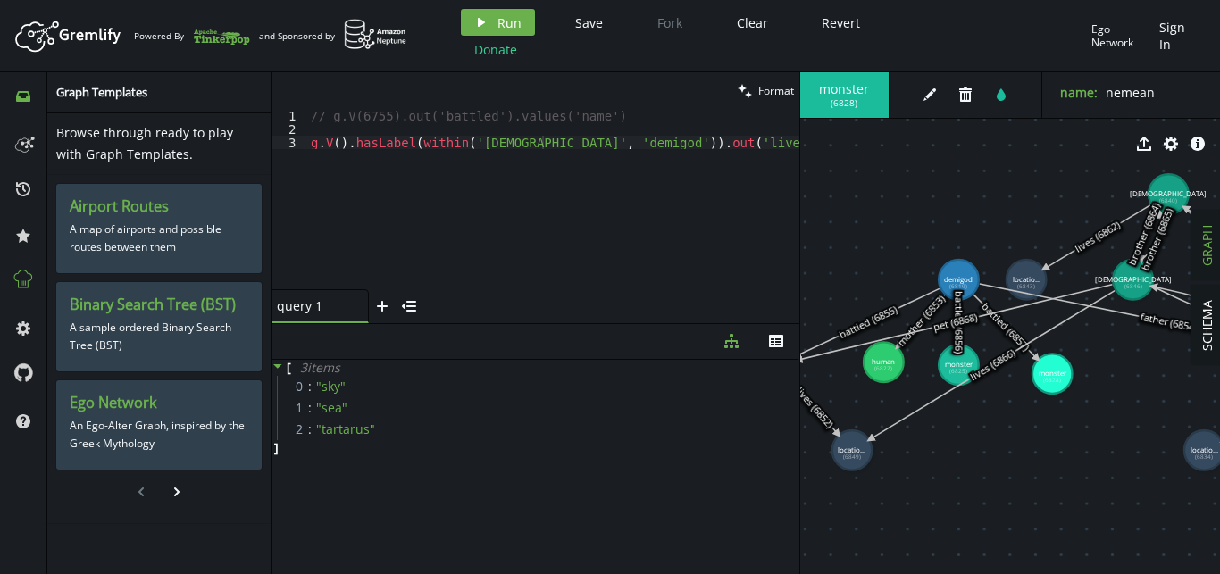
drag, startPoint x: 1115, startPoint y: 440, endPoint x: 1070, endPoint y: 424, distance: 47.5
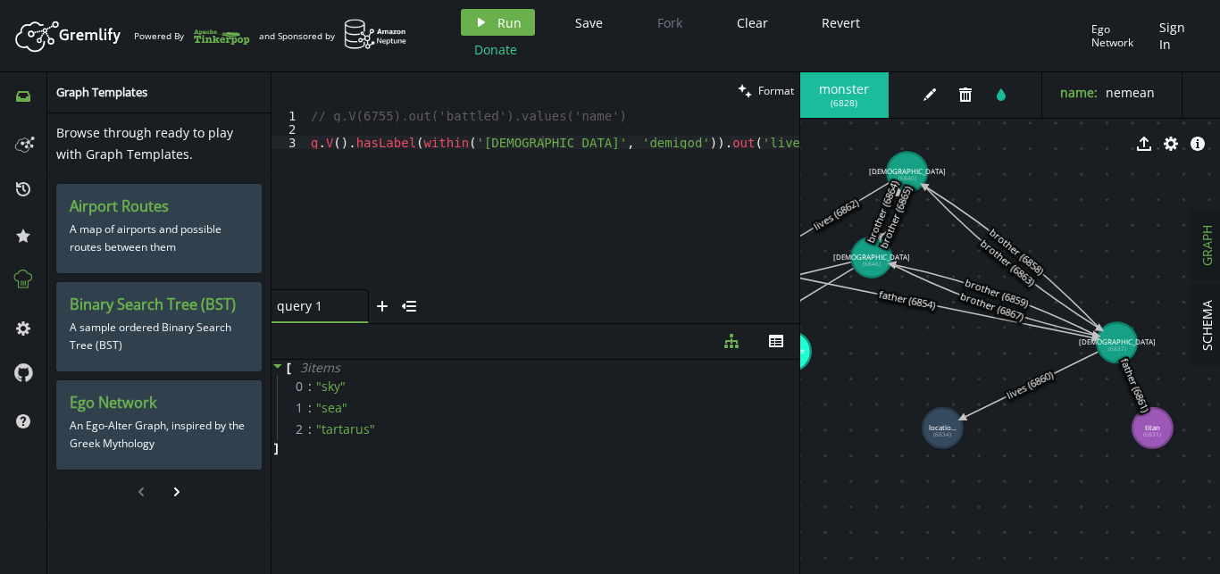
drag, startPoint x: 1113, startPoint y: 428, endPoint x: 858, endPoint y: 405, distance: 255.5
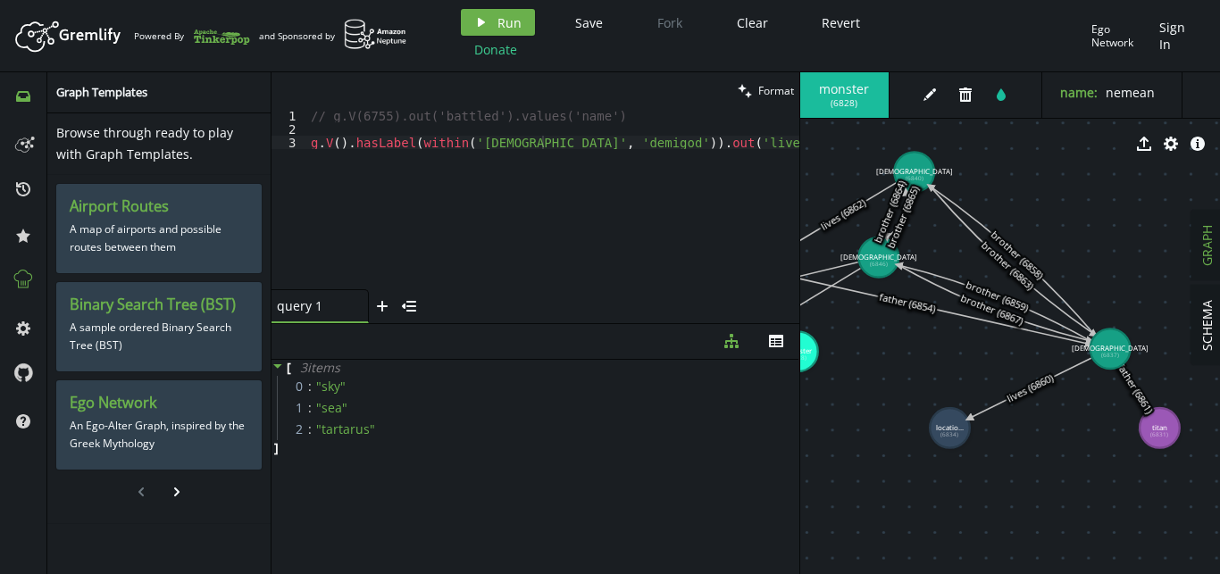
drag, startPoint x: 1127, startPoint y: 353, endPoint x: 1110, endPoint y: 349, distance: 17.3
click at [1110, 349] on text "[DEMOGRAPHIC_DATA] (6837)" at bounding box center [1110, 351] width 77 height 16
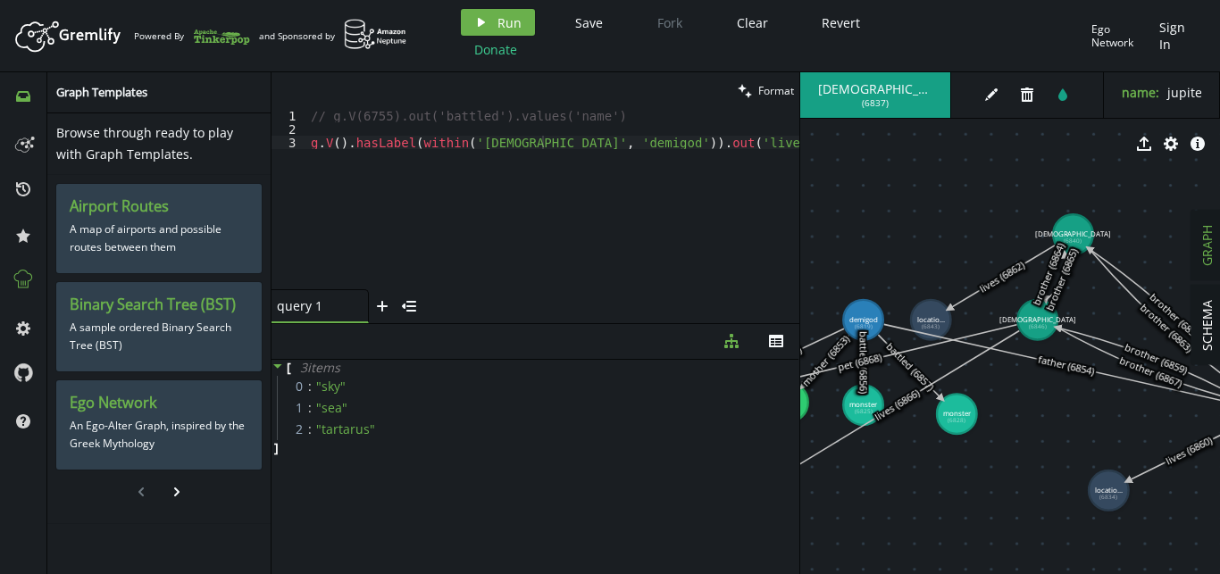
drag, startPoint x: 960, startPoint y: 365, endPoint x: 1110, endPoint y: 419, distance: 159.3
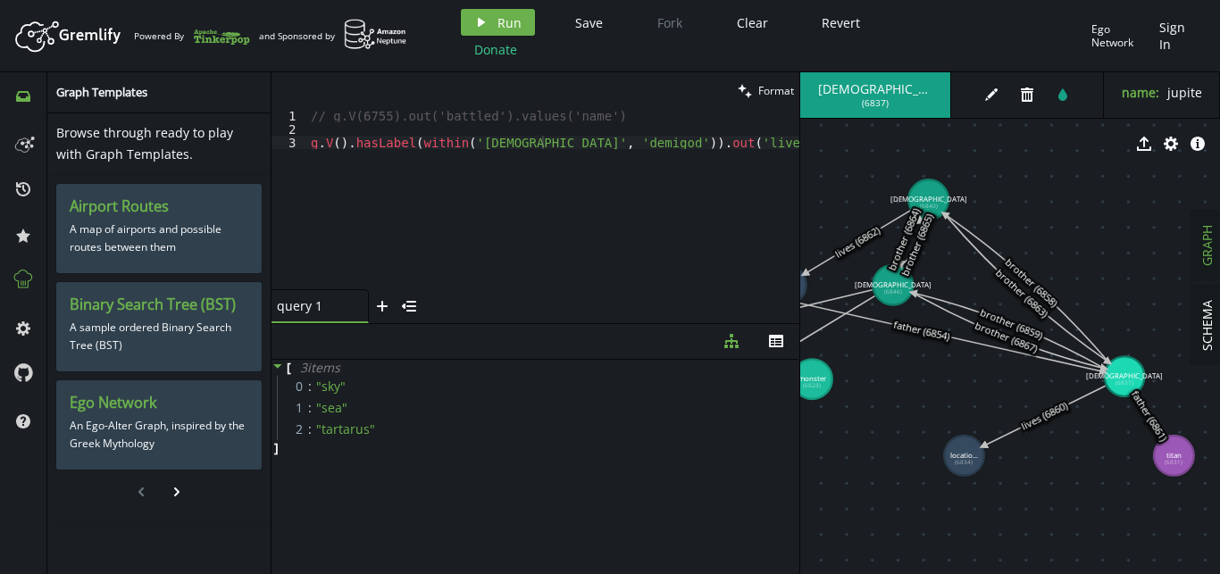
drag, startPoint x: 1110, startPoint y: 419, endPoint x: 956, endPoint y: 396, distance: 156.3
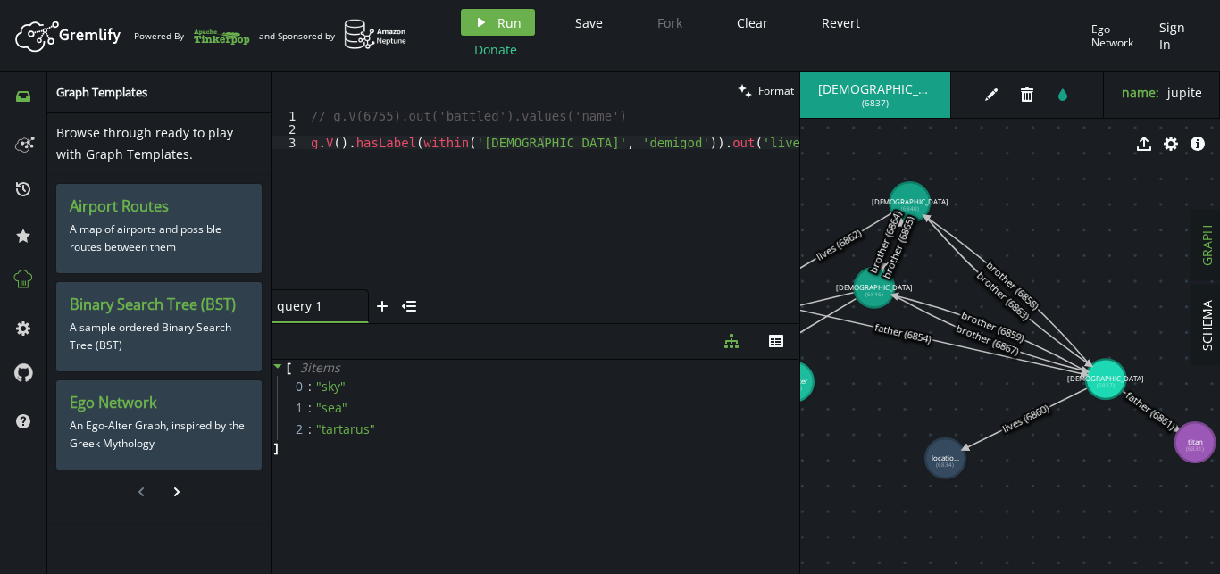
drag, startPoint x: 1150, startPoint y: 467, endPoint x: 1195, endPoint y: 443, distance: 51.5
click at [1195, 443] on div "SCHEMA GRAPH god ( 6837 ) edit trash tint name : jupiter export cog info-sign m…" at bounding box center [1010, 323] width 420 height 502
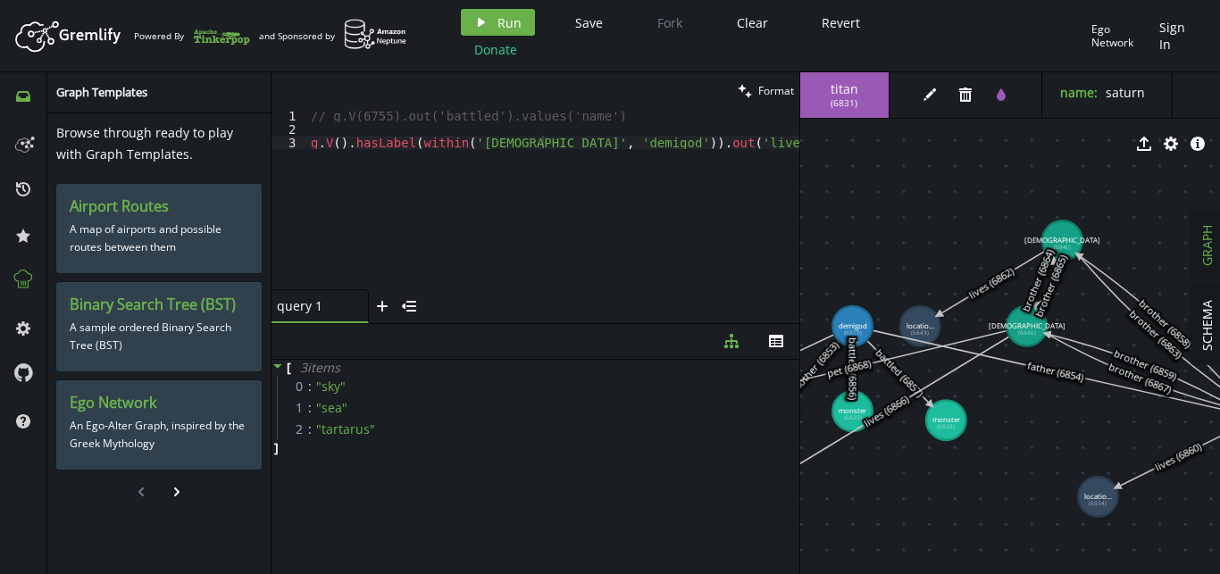
drag, startPoint x: 963, startPoint y: 395, endPoint x: 1123, endPoint y: 434, distance: 164.6
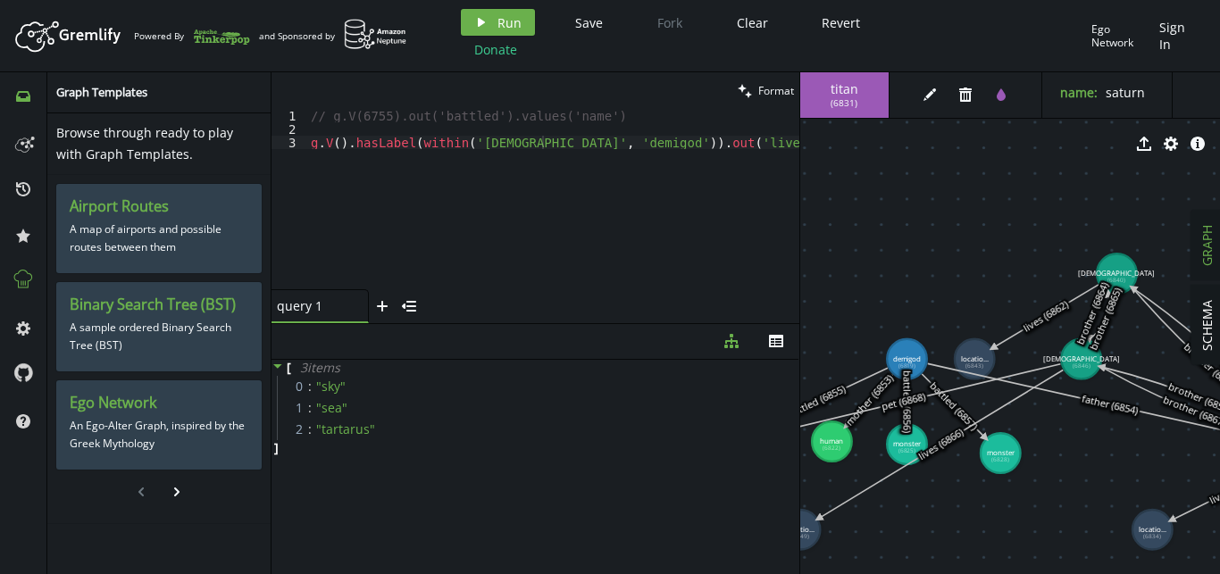
drag, startPoint x: 1123, startPoint y: 434, endPoint x: 1180, endPoint y: 461, distance: 63.1
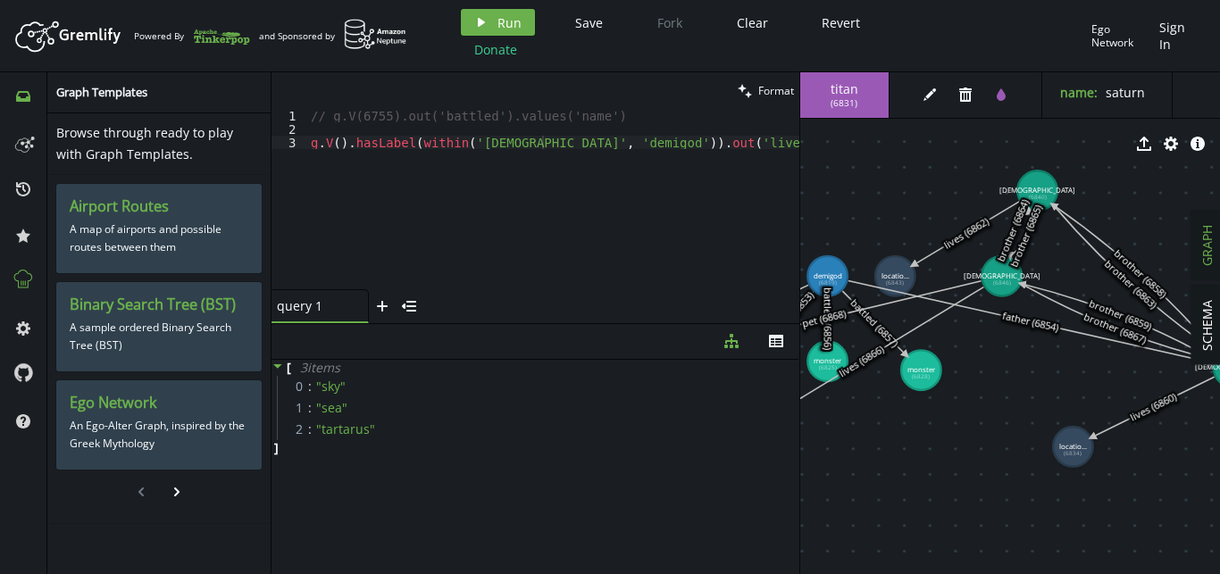
drag, startPoint x: 1093, startPoint y: 469, endPoint x: 998, endPoint y: 386, distance: 126.6
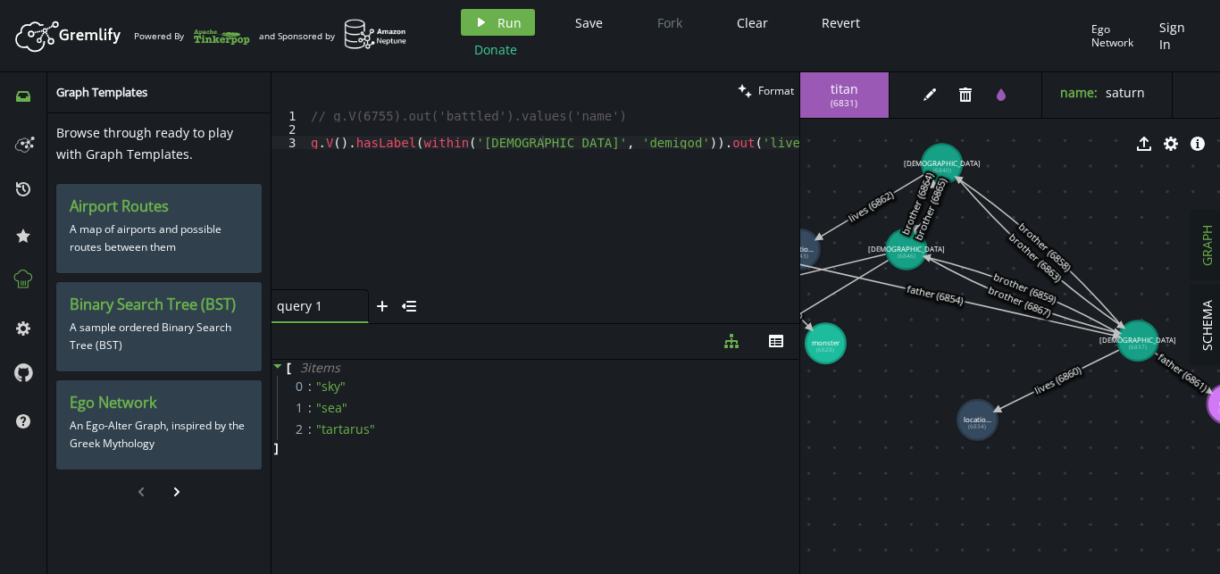
drag, startPoint x: 1055, startPoint y: 406, endPoint x: 966, endPoint y: 385, distance: 91.9
type textarea "g.V().hasLabel(within('god', 'demigod')).out('lives').values('name')"
click at [758, 141] on div "// g.V(6755).out('battled').values('name') [PERSON_NAME] V ( ) . hasLabel ( wit…" at bounding box center [553, 212] width 492 height 207
type textarea "//g.V().hasLabel(within('god', 'demigod')).out('lives').values('name')"
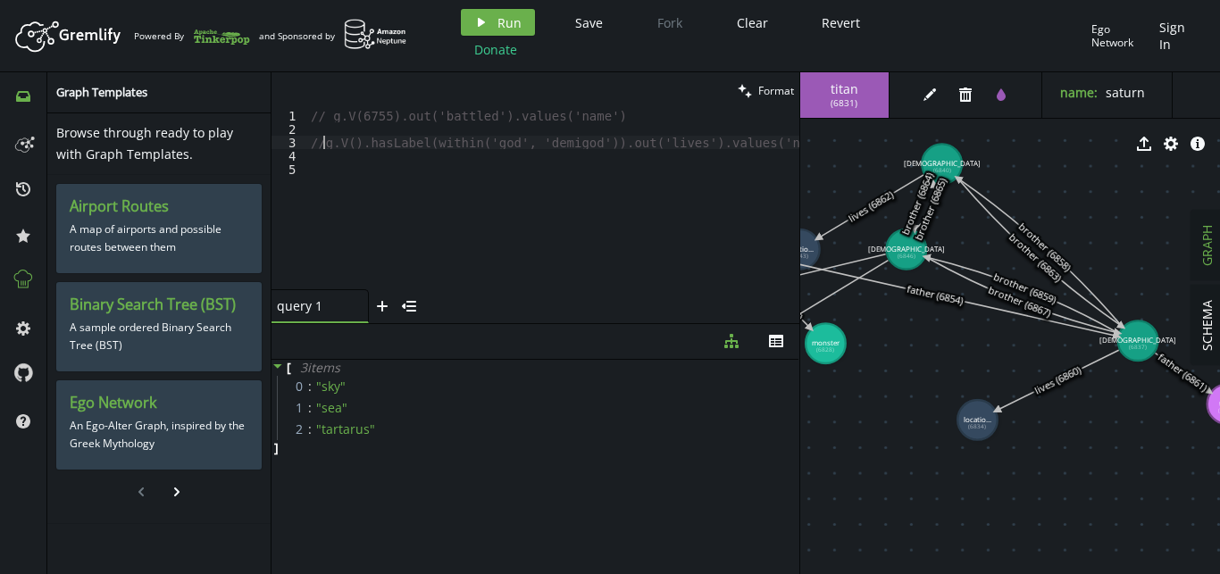
scroll to position [0, 0]
type textarea "//g.V().hasLabel(within('god', 'demigod')).out('lives').values('name')"
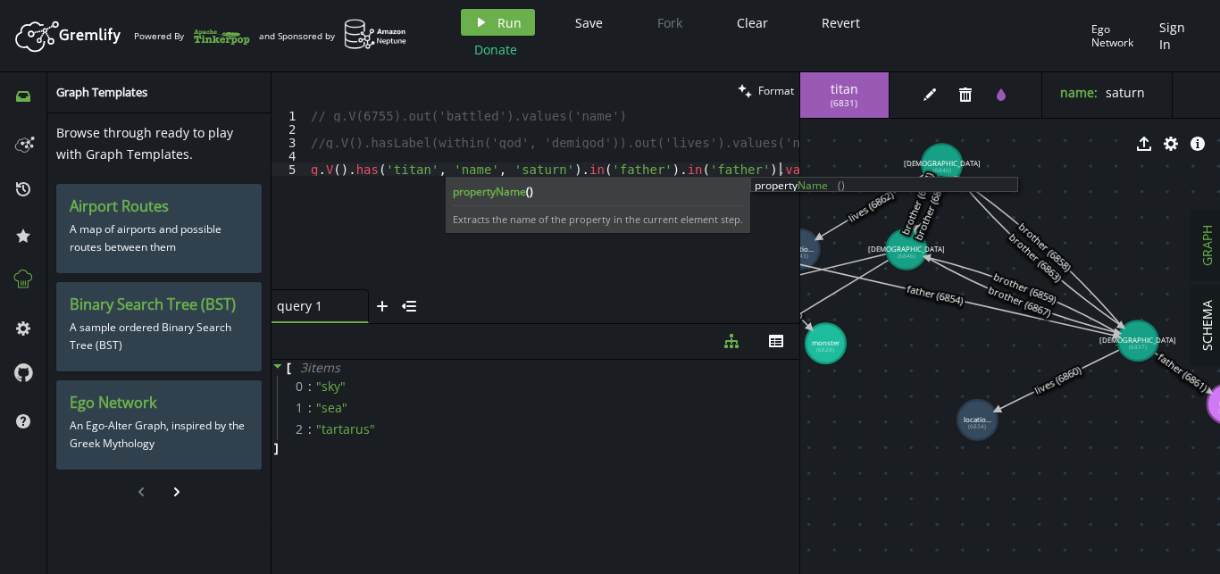
scroll to position [0, 468]
click at [521, 17] on button "play Run" at bounding box center [498, 22] width 74 height 27
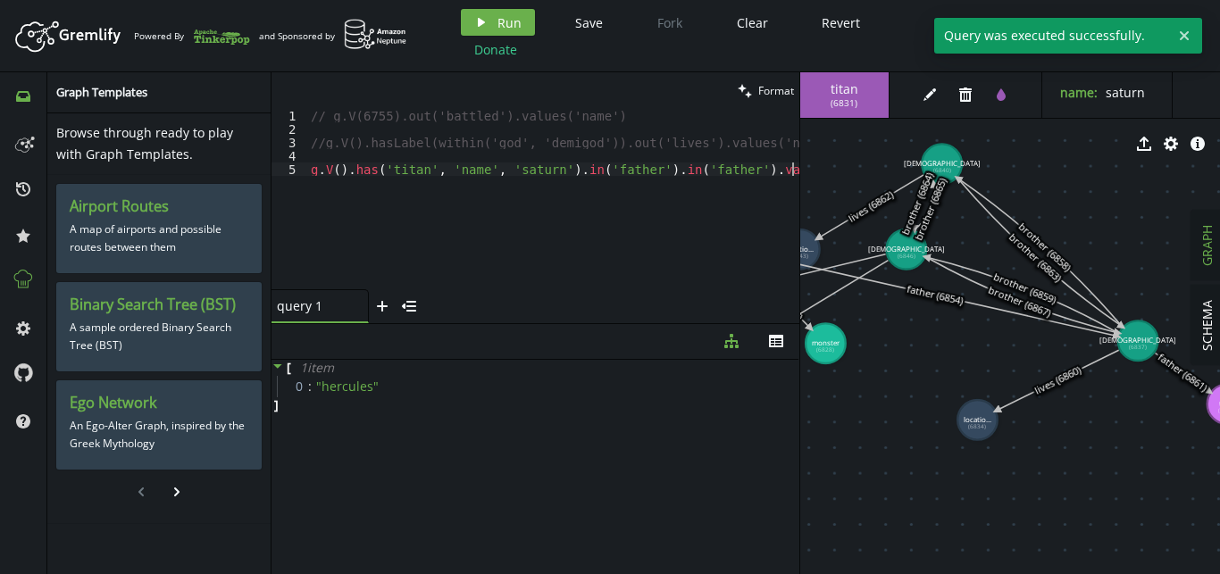
click at [541, 217] on div "// g.V(6755).out('battled').values('name') //g.V().hasLabel(within('god', 'demi…" at bounding box center [553, 212] width 492 height 207
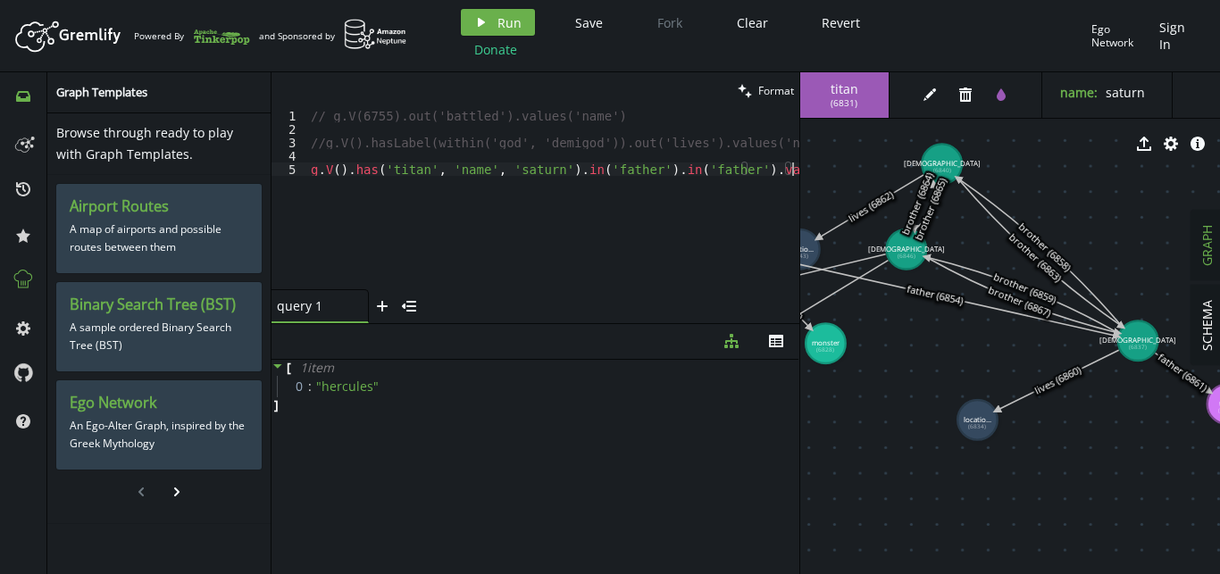
type textarea "// g.V().has('titan', 'name', 'saturn').in('father').in('father').values('name')"
type textarea "f"
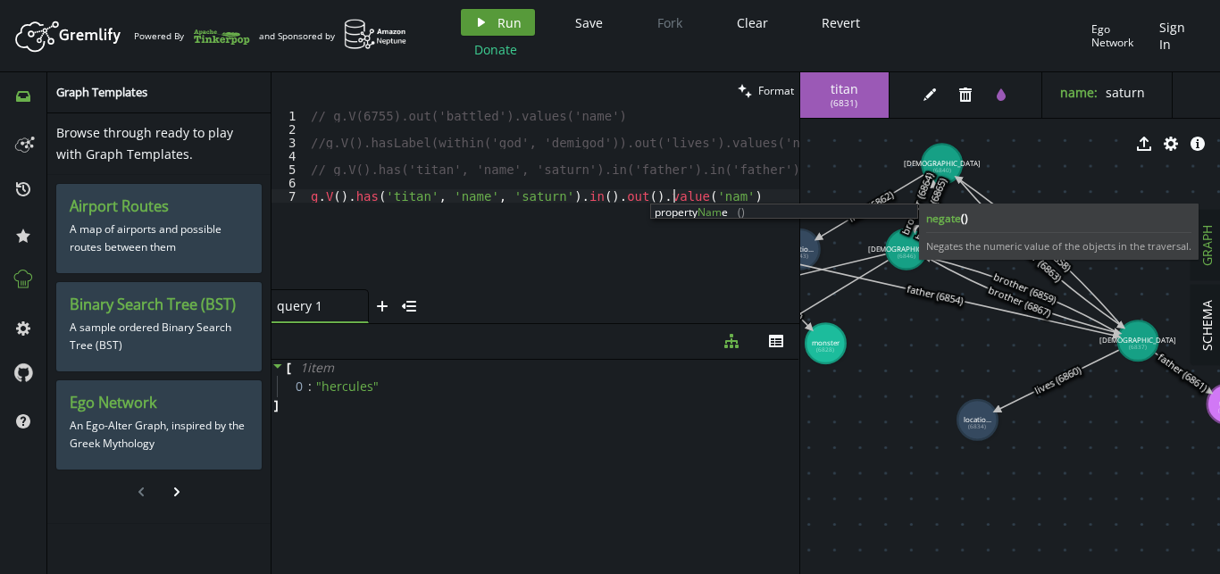
scroll to position [0, 368]
click at [504, 20] on span "Run" at bounding box center [509, 22] width 24 height 17
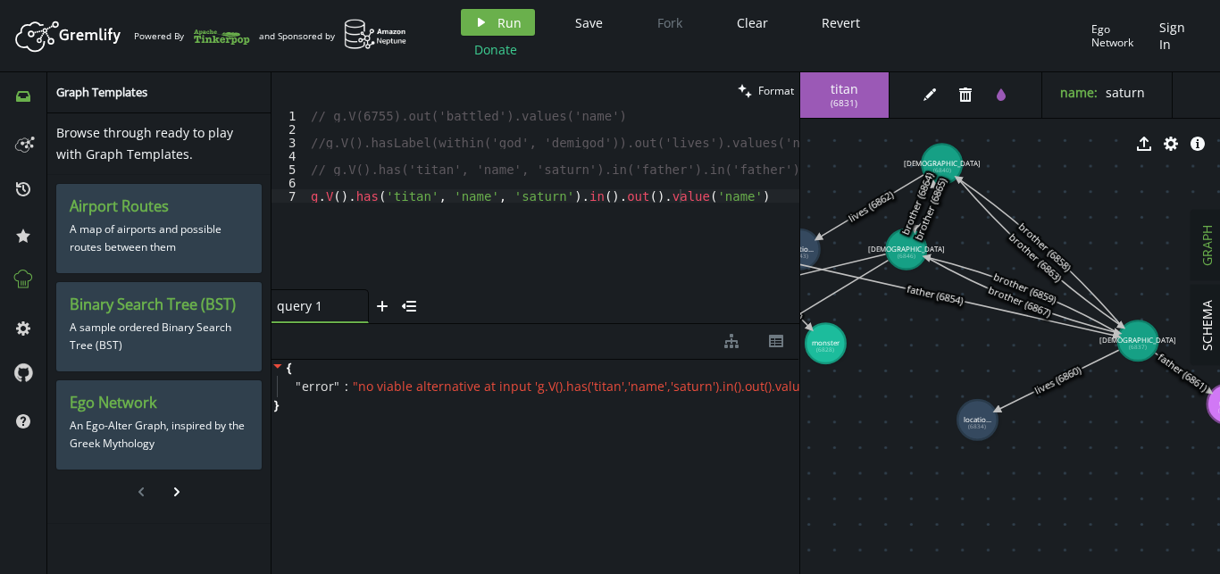
scroll to position [0, 15]
drag, startPoint x: 589, startPoint y: 196, endPoint x: 554, endPoint y: 196, distance: 35.7
click at [554, 196] on div "// g.V(6755).out('battled').values('name') //g.V().hasLabel(within('god', 'demi…" at bounding box center [545, 212] width 507 height 207
click at [514, 27] on span "Run" at bounding box center [509, 22] width 24 height 17
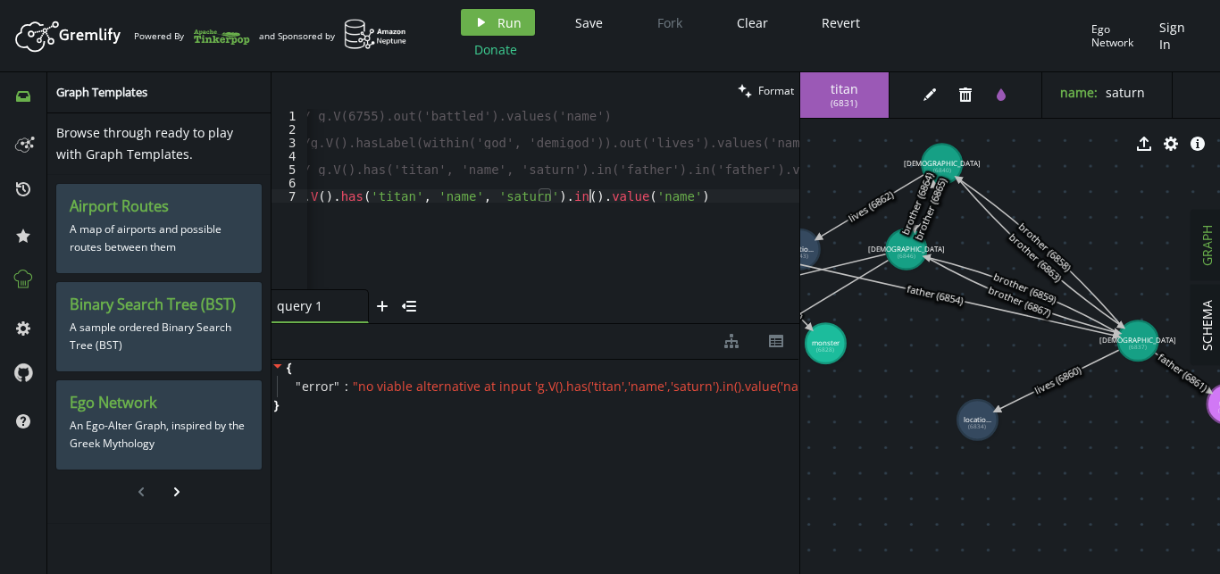
click at [587, 197] on div "// g.V(6755).out('battled').values('name') //g.V().hasLabel(within('god', 'demi…" at bounding box center [545, 212] width 507 height 207
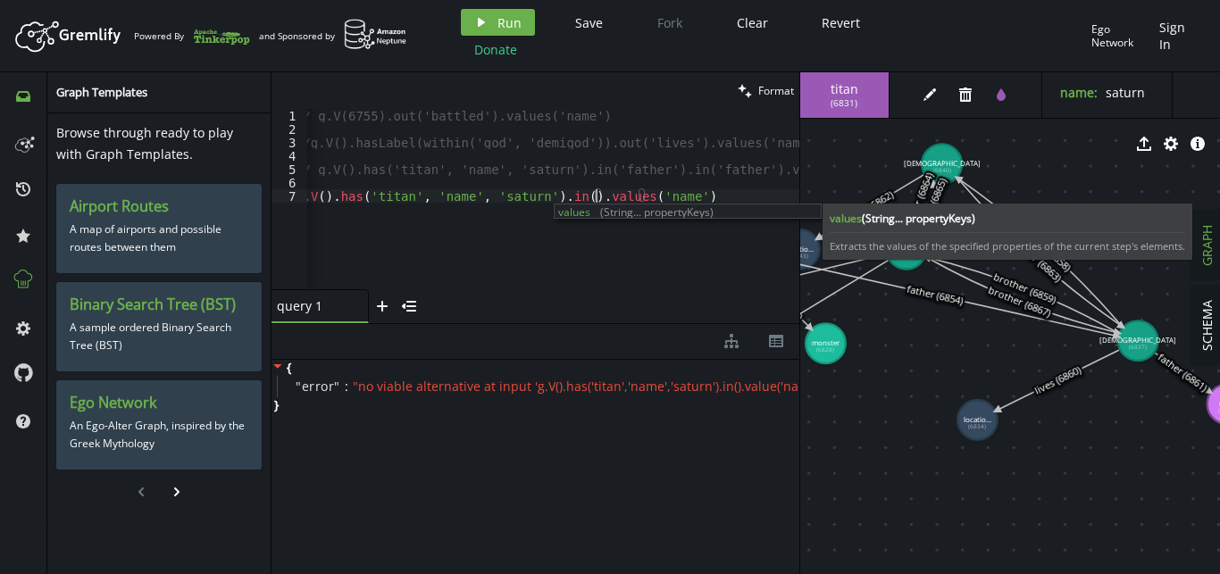
click at [550, 195] on div "// g.V(6755).out('battled').values('name') //g.V().hasLabel(within('god', 'demi…" at bounding box center [545, 212] width 507 height 207
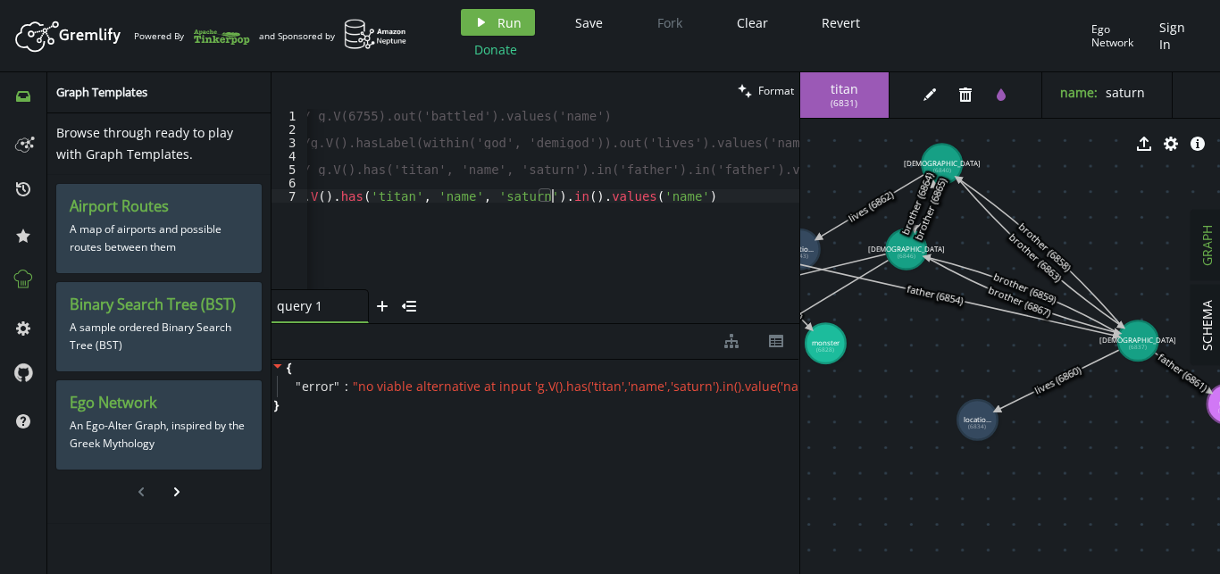
paste textarea "out()."
click at [508, 19] on span "Run" at bounding box center [509, 22] width 24 height 17
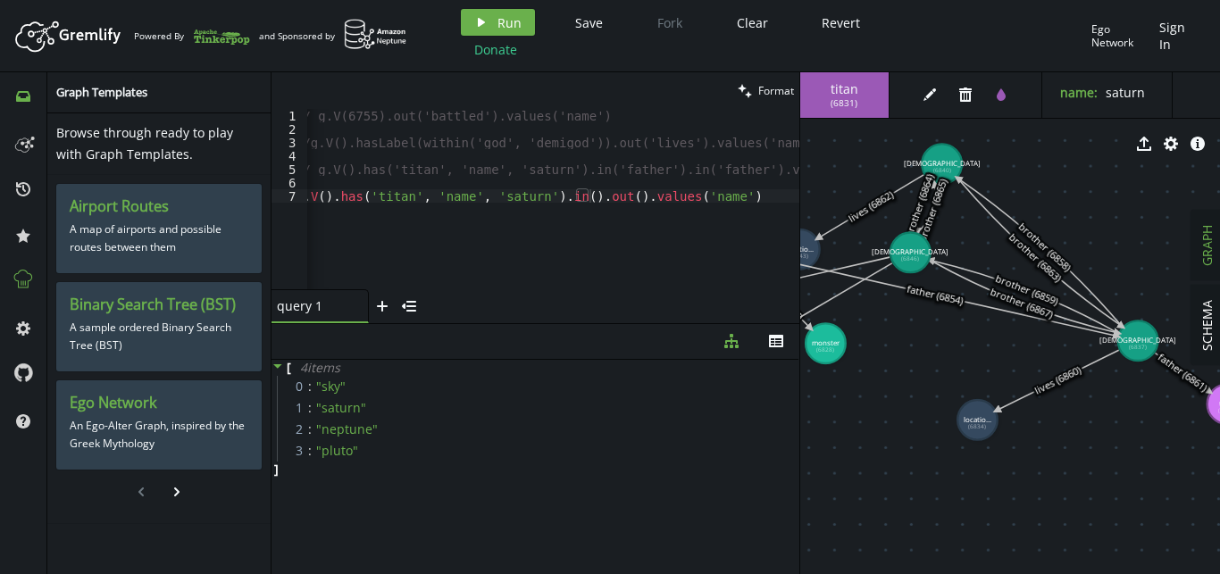
click at [910, 250] on tspan "[DEMOGRAPHIC_DATA]" at bounding box center [910, 252] width 77 height 10
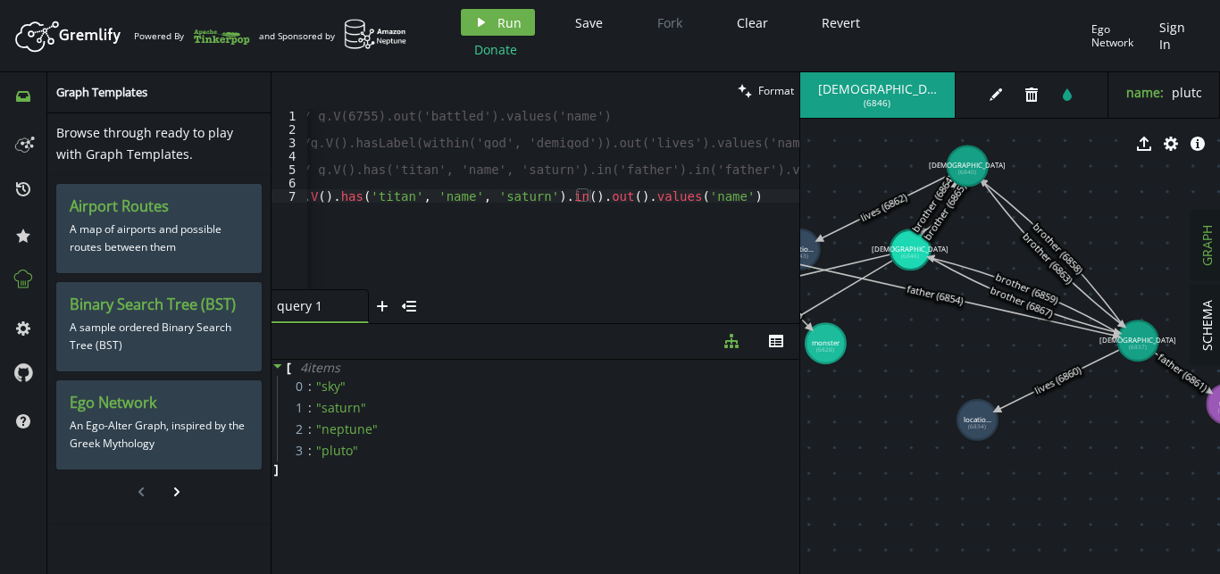
drag, startPoint x: 951, startPoint y: 166, endPoint x: 967, endPoint y: 166, distance: 16.1
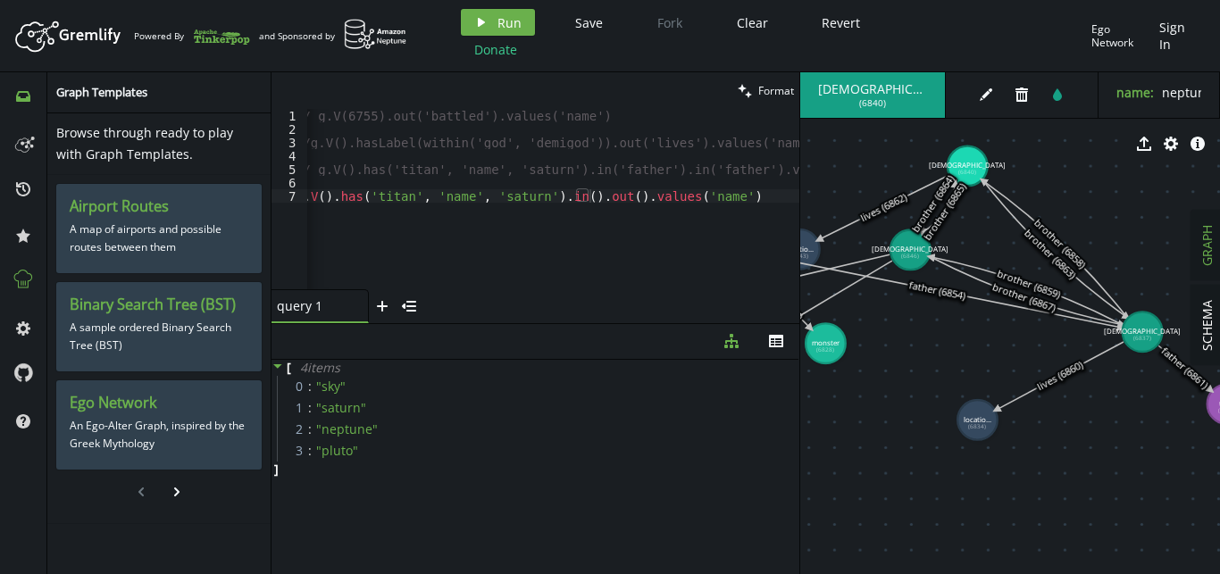
drag, startPoint x: 1140, startPoint y: 345, endPoint x: 1142, endPoint y: 332, distance: 12.8
click at [1142, 332] on text "[DEMOGRAPHIC_DATA] (6837)" at bounding box center [1142, 334] width 77 height 16
click at [722, 195] on div "// g.V(6755).out('battled').values('name') //g.V().hasLabel(within('god', 'demi…" at bounding box center [545, 212] width 507 height 207
click at [523, 197] on div "// g.V(6755).out('battled').values('name') //g.V().hasLabel(within('god', 'demi…" at bounding box center [545, 212] width 507 height 207
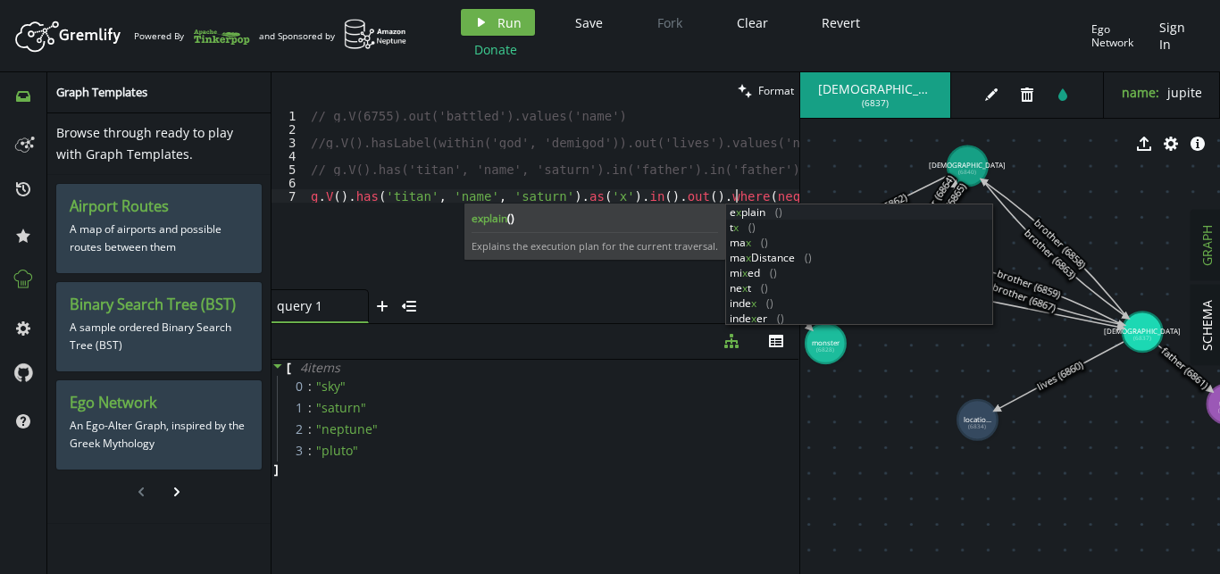
scroll to position [0, 424]
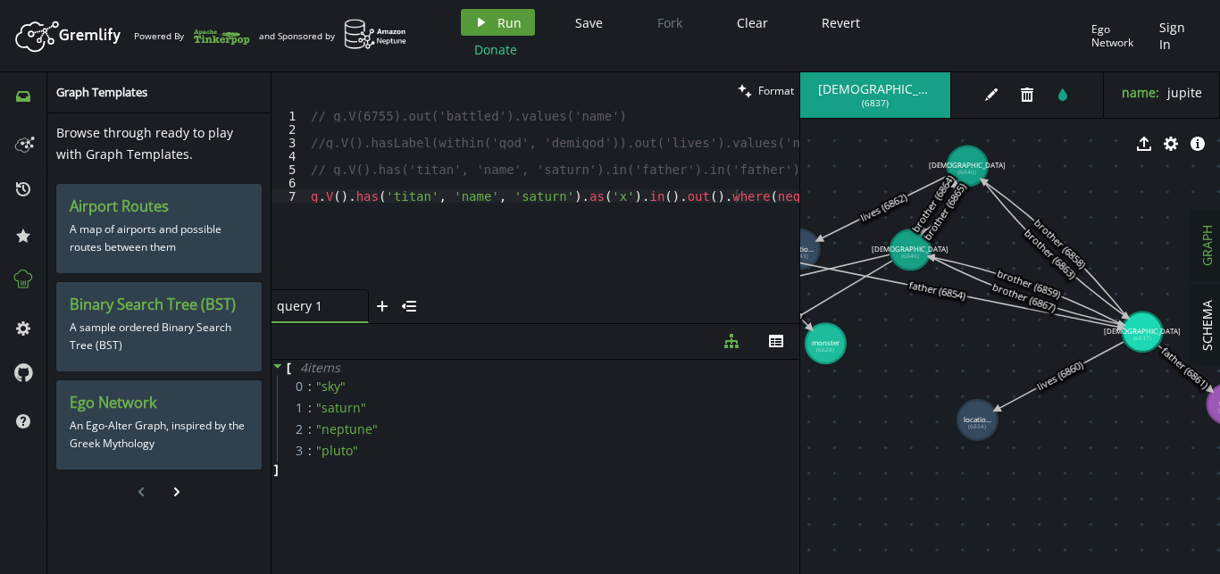
click at [523, 16] on button "play Run" at bounding box center [498, 22] width 74 height 27
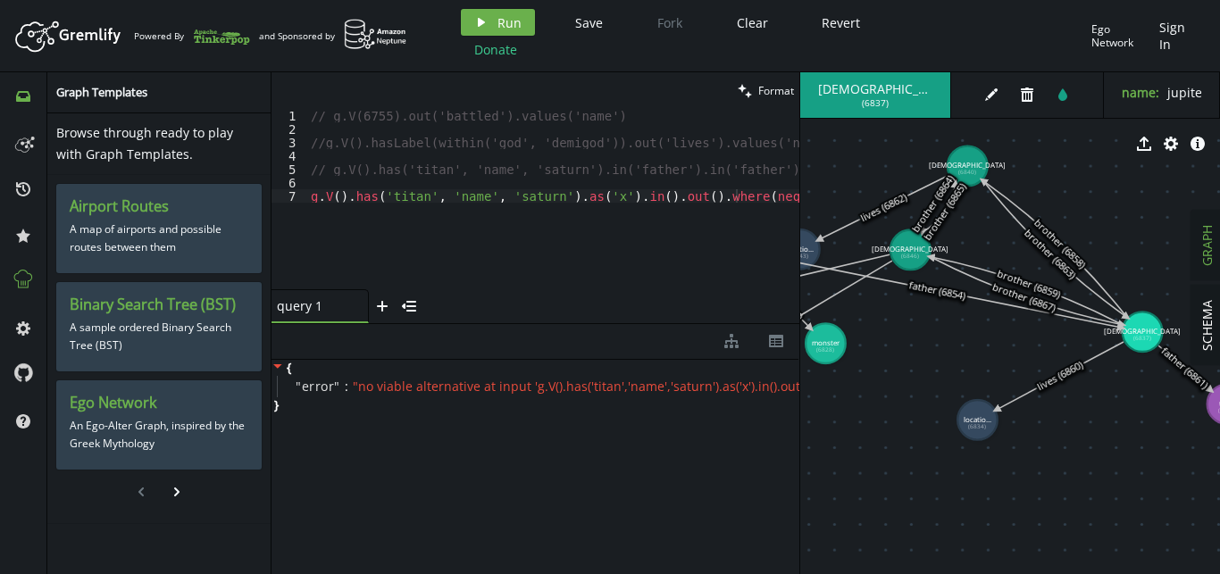
click at [757, 192] on div "// g.V(6755).out('battled').values('name') //g.V().hasLabel(within('god', 'demi…" at bounding box center [582, 212] width 551 height 207
click at [794, 198] on div "// g.V(6755).out('battled').values('name') //g.V().hasLabel(within('god', 'demi…" at bounding box center [523, 212] width 551 height 207
click at [488, 16] on button "play Run" at bounding box center [498, 22] width 74 height 27
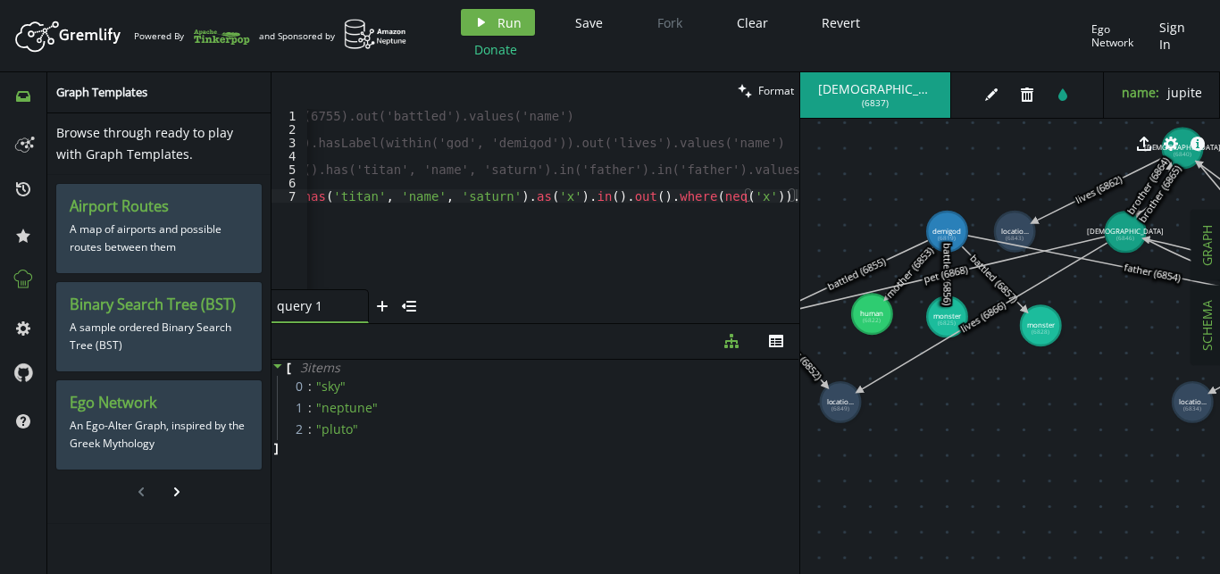
drag, startPoint x: 970, startPoint y: 359, endPoint x: 1216, endPoint y: 355, distance: 245.6
click at [1216, 355] on div "SCHEMA GRAPH god ( 6837 ) edit trash tint name : jupiter export cog info-sign m…" at bounding box center [1010, 323] width 420 height 502
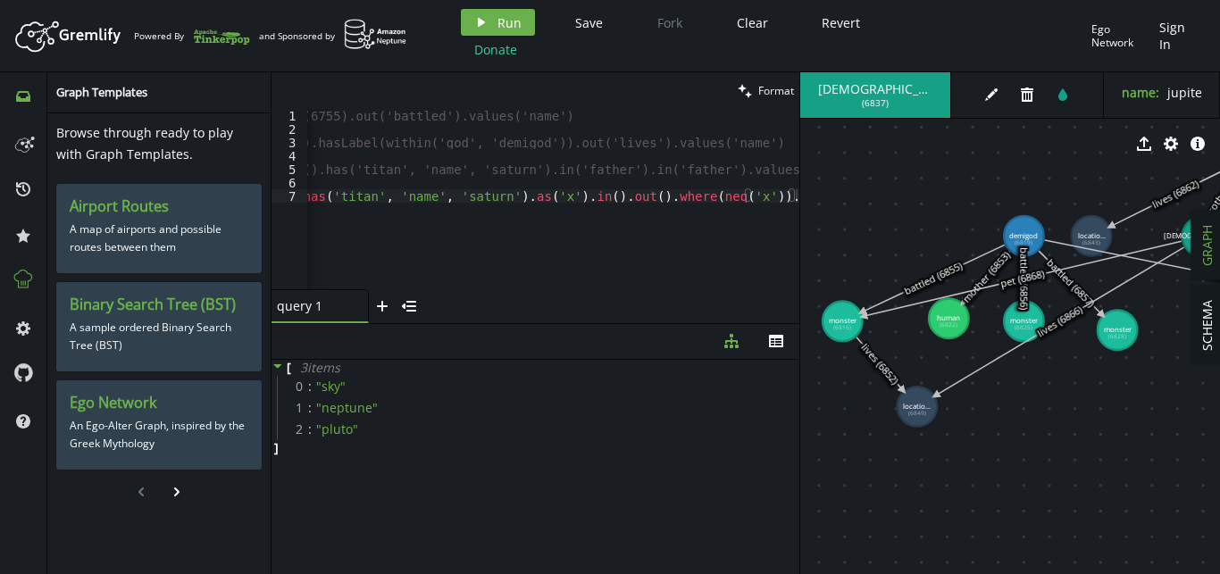
drag, startPoint x: 1000, startPoint y: 373, endPoint x: 1060, endPoint y: 360, distance: 61.3
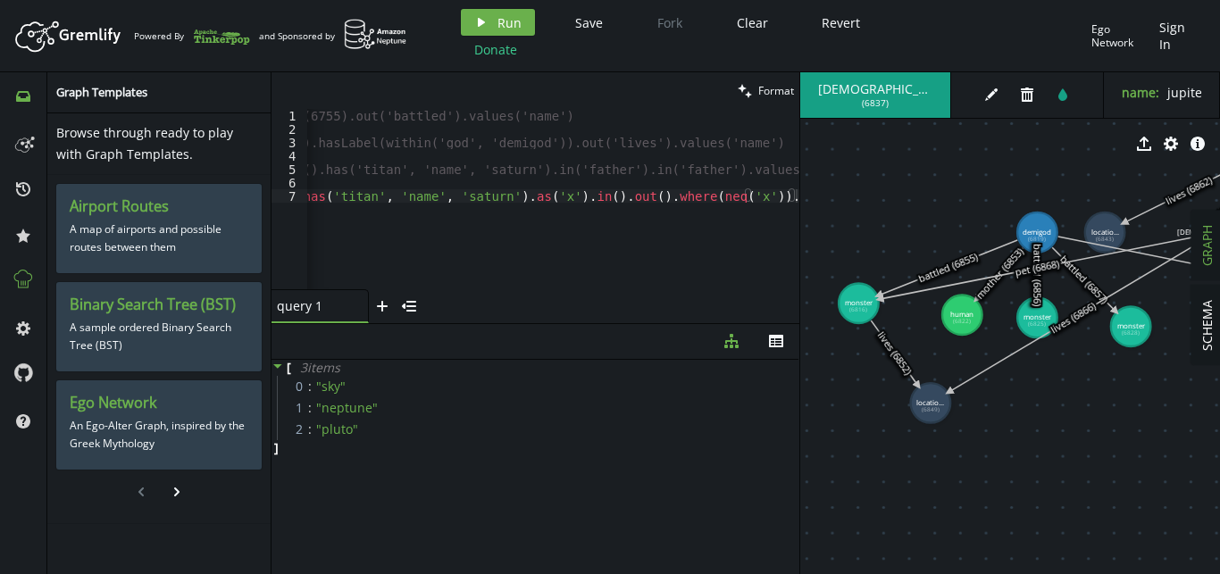
drag, startPoint x: 850, startPoint y: 314, endPoint x: 863, endPoint y: 309, distance: 13.6
click at [863, 307] on tspan "monster" at bounding box center [858, 302] width 29 height 10
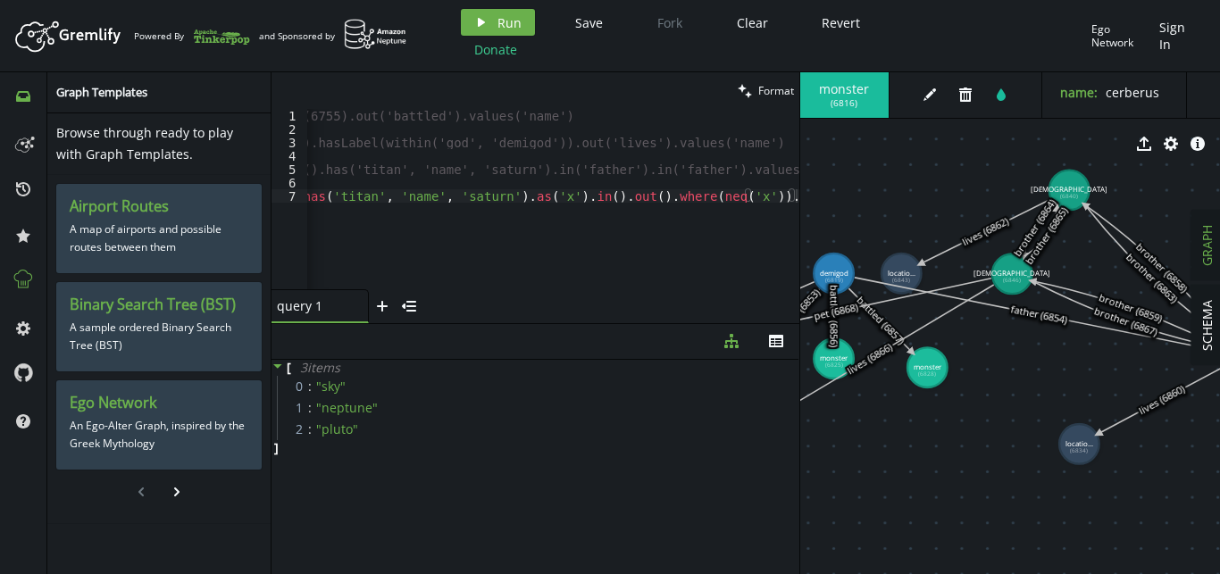
drag, startPoint x: 1133, startPoint y: 394, endPoint x: 929, endPoint y: 435, distance: 207.7
click at [1007, 265] on tspan "[DEMOGRAPHIC_DATA]" at bounding box center [1007, 265] width 77 height 10
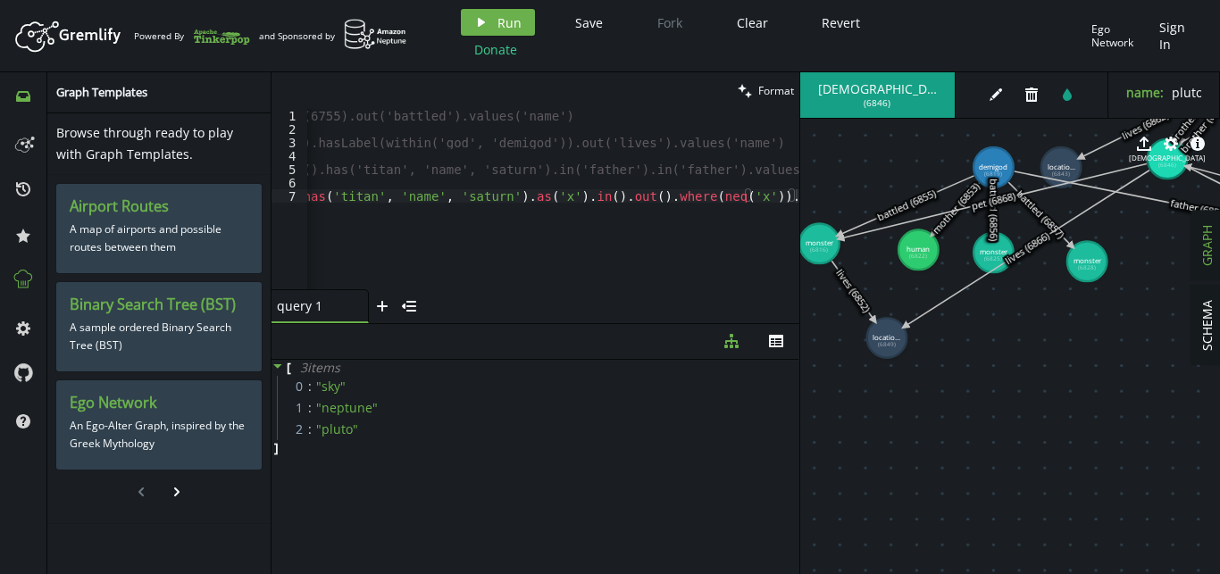
drag, startPoint x: 956, startPoint y: 466, endPoint x: 1116, endPoint y: 360, distance: 192.0
drag, startPoint x: 896, startPoint y: 340, endPoint x: 905, endPoint y: 343, distance: 9.3
click at [900, 342] on tspan "locatio..." at bounding box center [887, 337] width 28 height 10
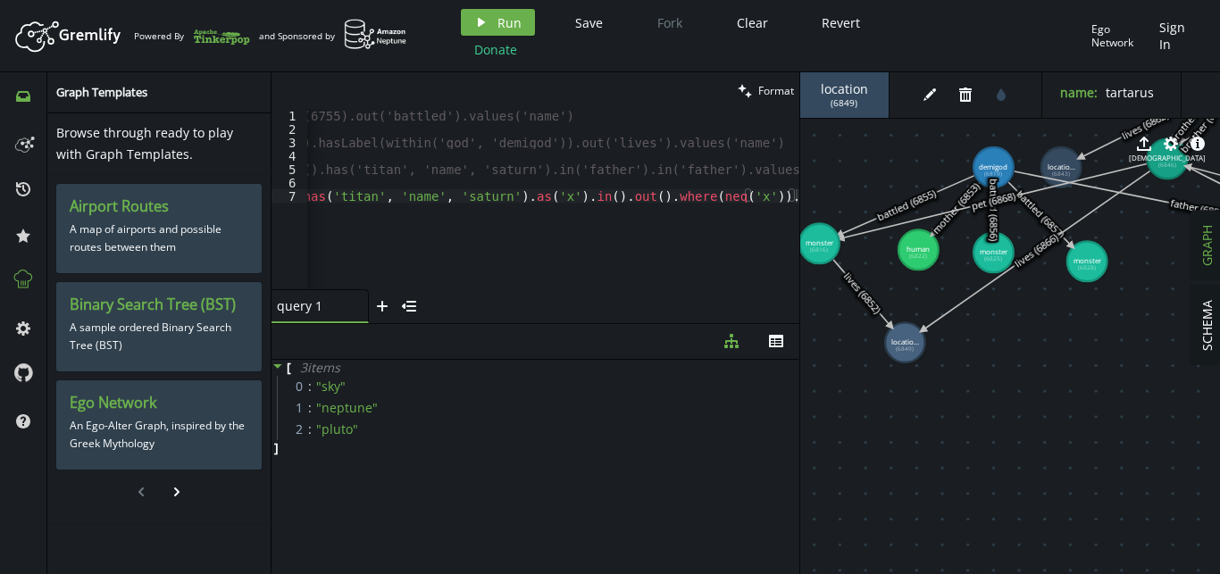
click at [833, 247] on tspan "monster" at bounding box center [819, 243] width 29 height 10
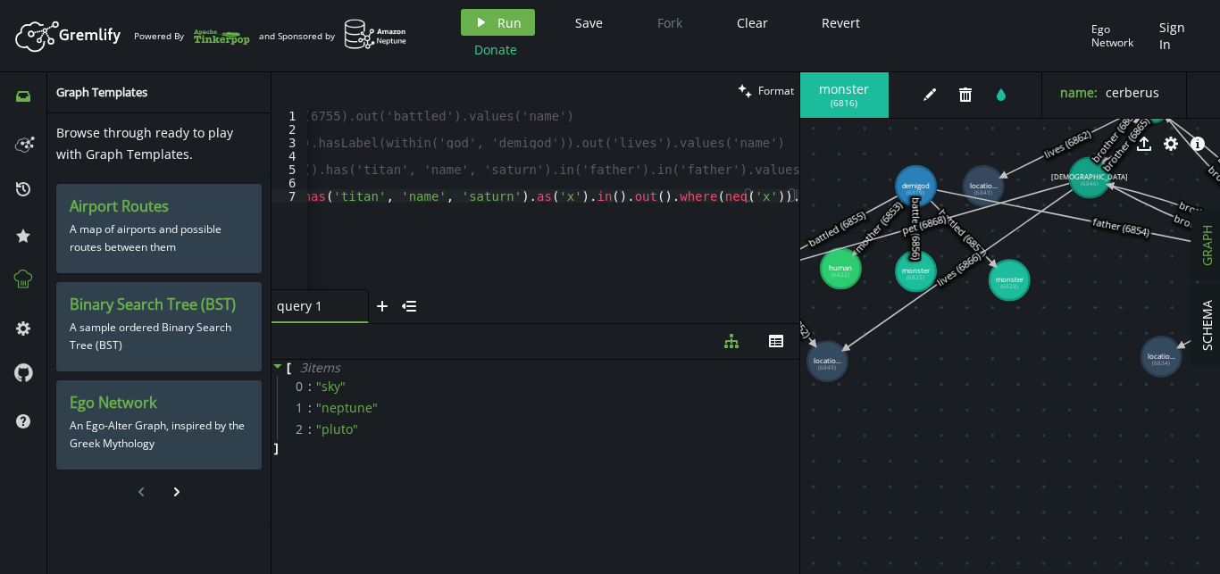
drag, startPoint x: 1093, startPoint y: 337, endPoint x: 975, endPoint y: 368, distance: 122.0
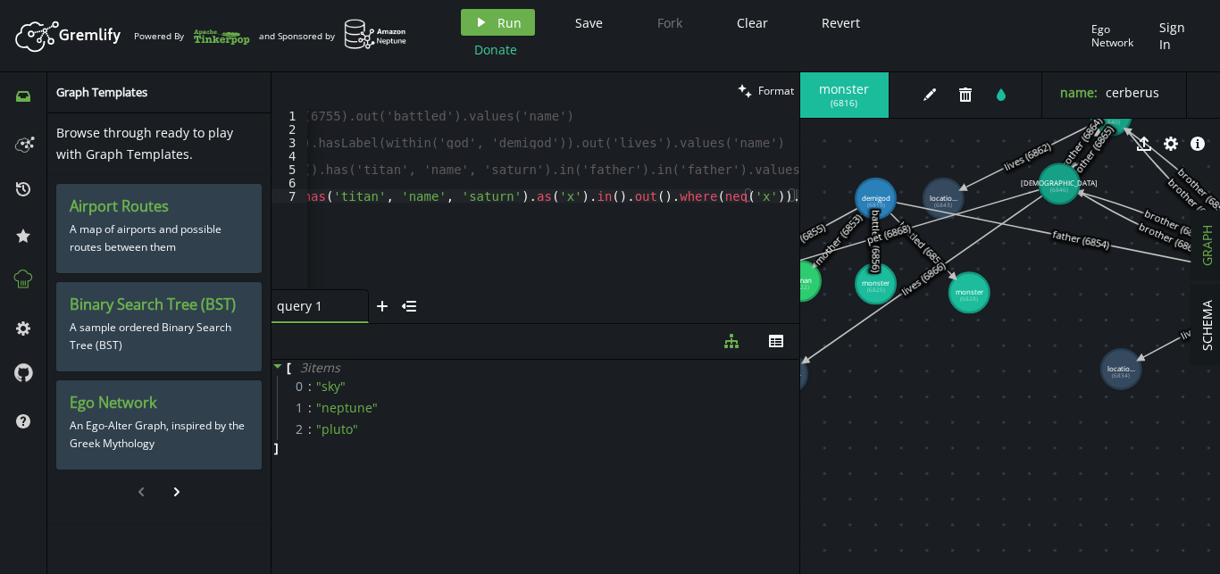
drag, startPoint x: 1045, startPoint y: 182, endPoint x: 1059, endPoint y: 185, distance: 14.5
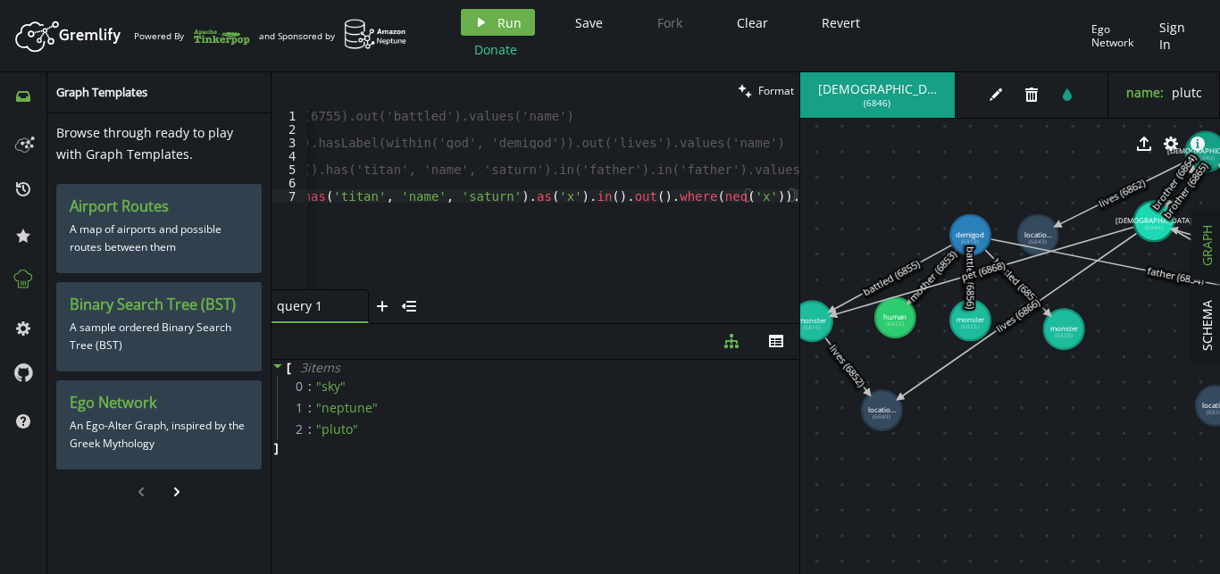
drag, startPoint x: 1075, startPoint y: 293, endPoint x: 1170, endPoint y: 330, distance: 101.5
click at [343, 197] on div "// g.V(6755).out('battled').values('name') //g.V().hasLabel(within('god', 'demi…" at bounding box center [579, 212] width 545 height 207
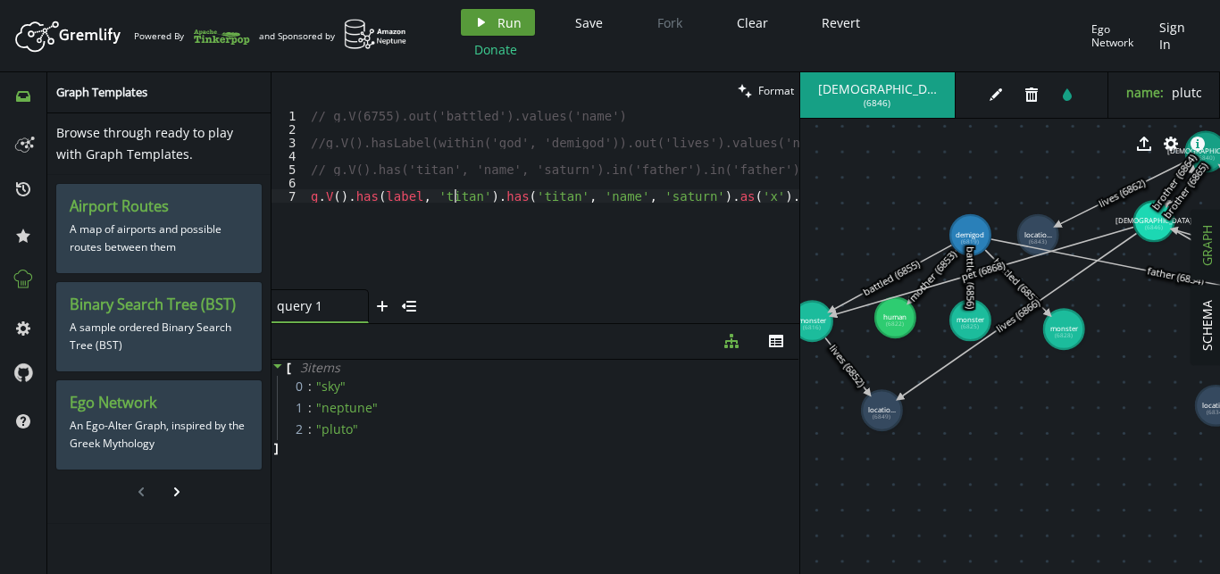
click at [518, 20] on span "Run" at bounding box center [509, 22] width 24 height 17
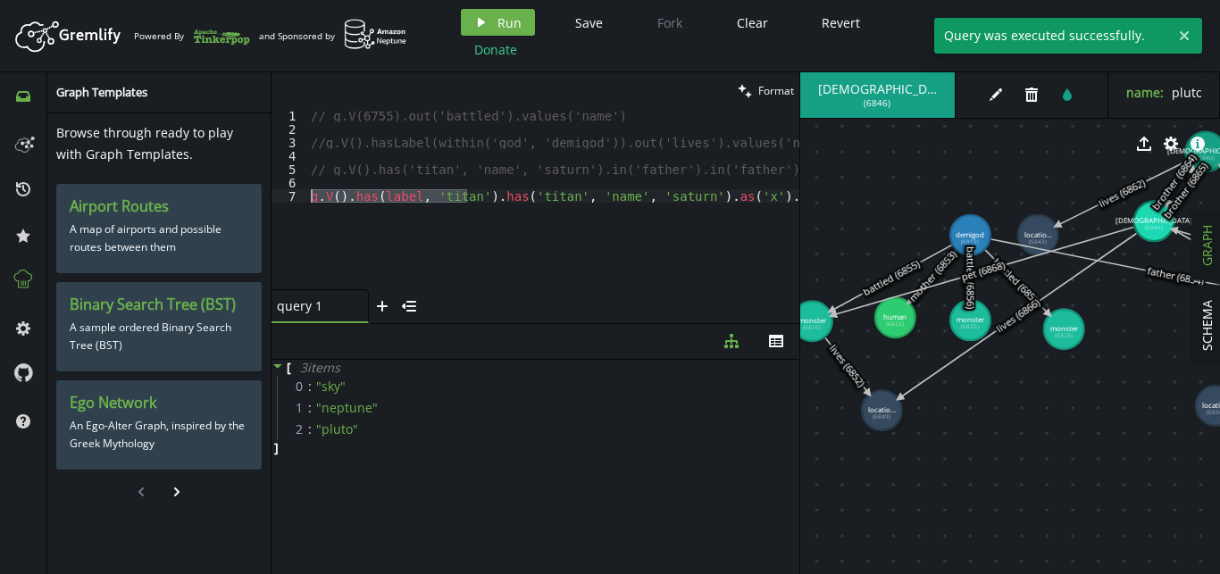
scroll to position [0, 0]
drag, startPoint x: 467, startPoint y: 196, endPoint x: 340, endPoint y: 193, distance: 126.9
click at [340, 193] on div "// g.V(6755).out('battled').values('name') //g.V().hasLabel(within('god', 'demi…" at bounding box center [642, 212] width 670 height 207
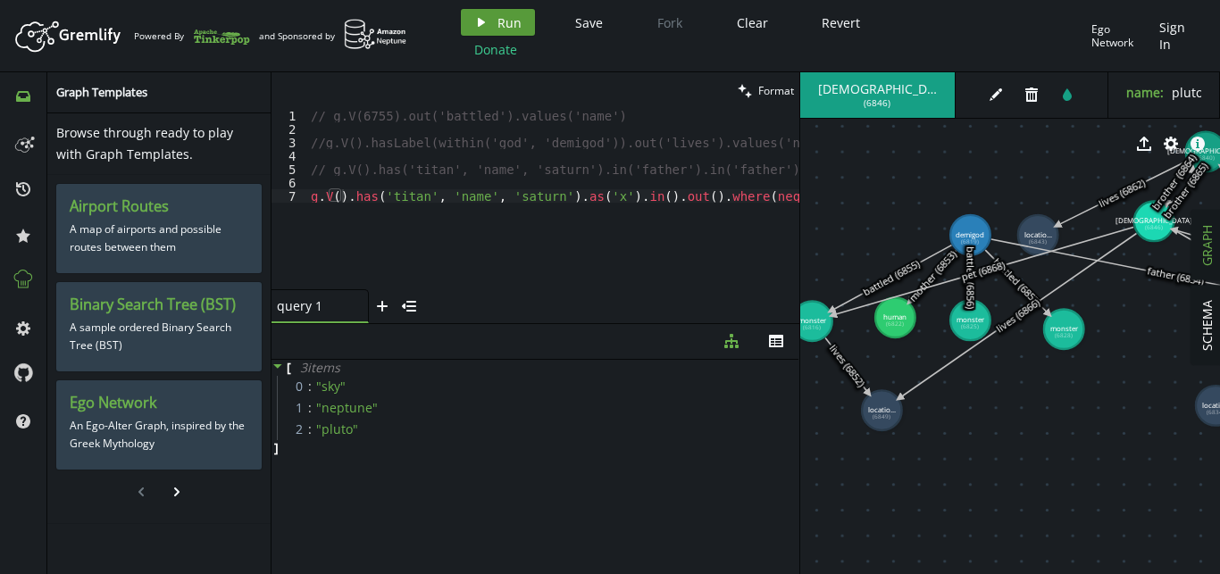
click at [494, 23] on button "play Run" at bounding box center [498, 22] width 74 height 27
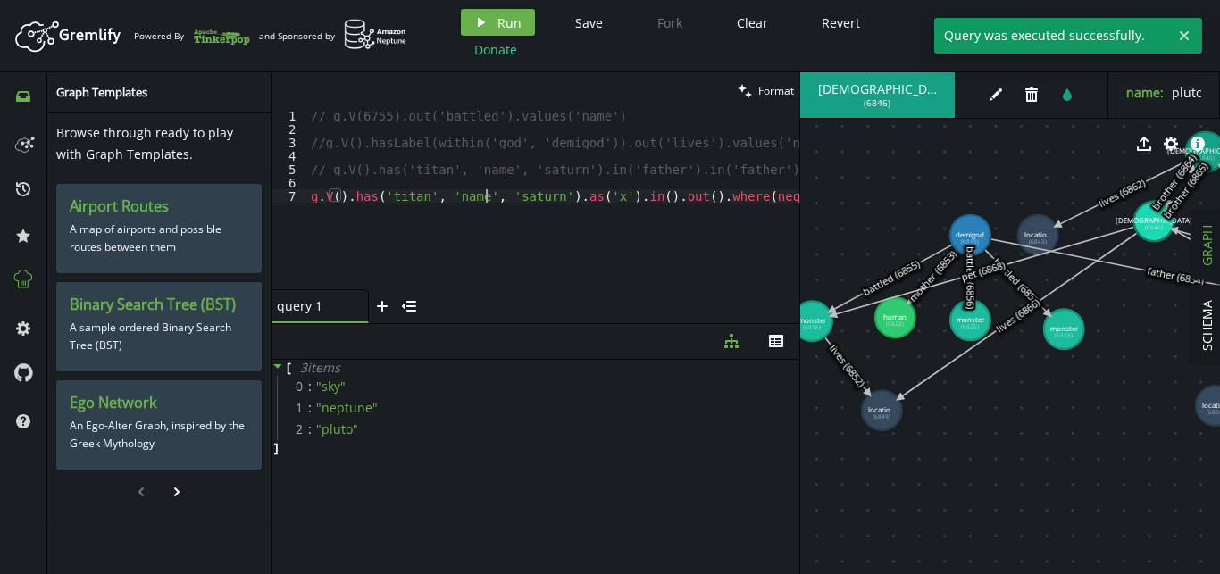
click at [486, 191] on div "// g.V(6755).out('battled').values('name') //g.V().hasLabel(within('god', 'demi…" at bounding box center [579, 212] width 545 height 207
click at [607, 196] on div "// g.V(6755).out('battled').values('name') //g.V().hasLabel(within('god', 'demi…" at bounding box center [589, 212] width 564 height 207
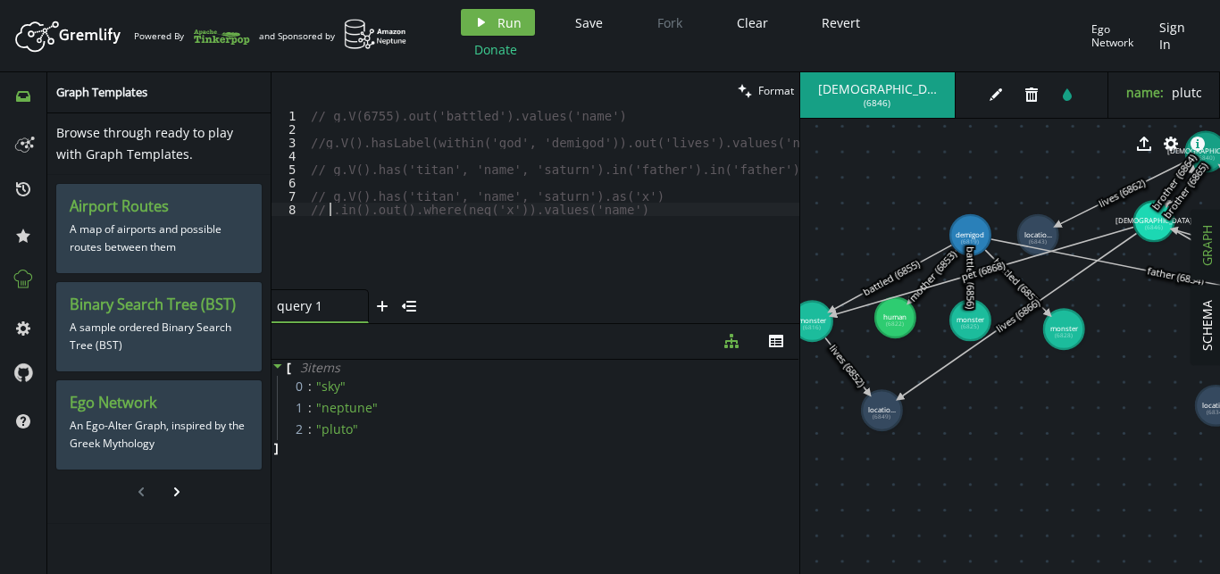
type textarea "// .in().out().where(neq('x')).values('name')"
click at [600, 232] on div "// g.V(6755).out('battled').values('name') //g.V().hasLabel(within('god', 'demi…" at bounding box center [560, 212] width 507 height 207
type textarea "п"
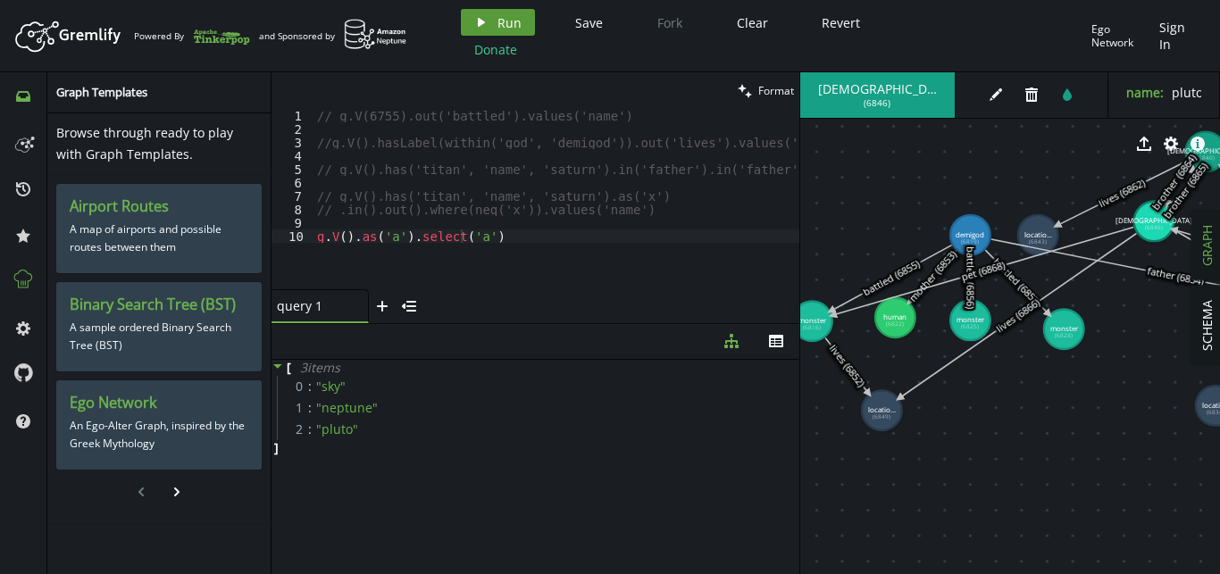
click at [516, 19] on span "Run" at bounding box center [509, 22] width 24 height 17
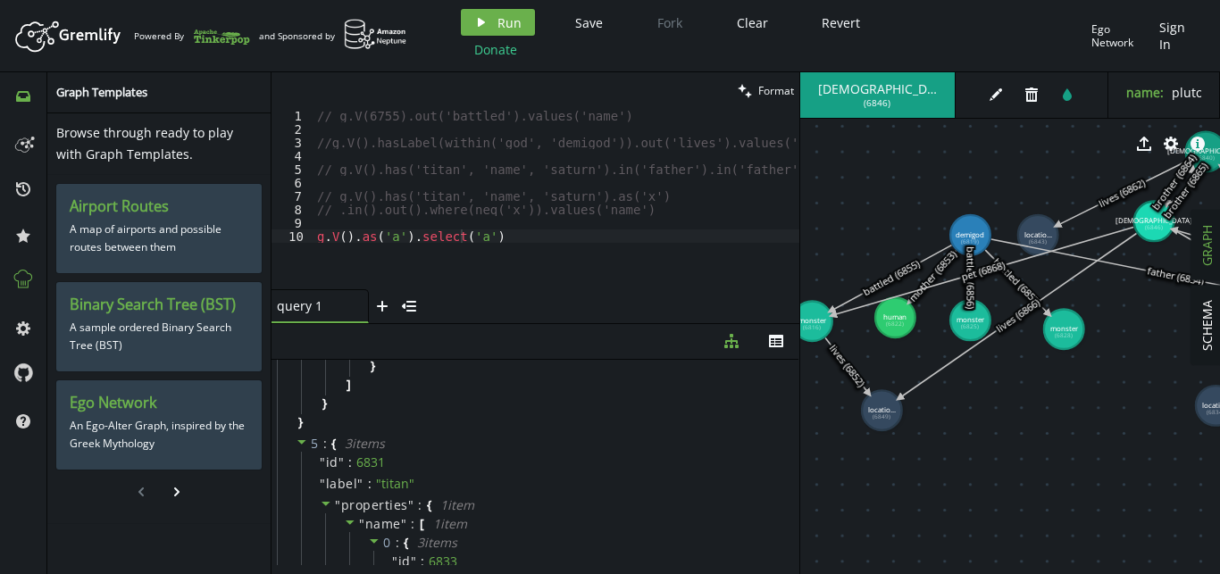
scroll to position [0, 0]
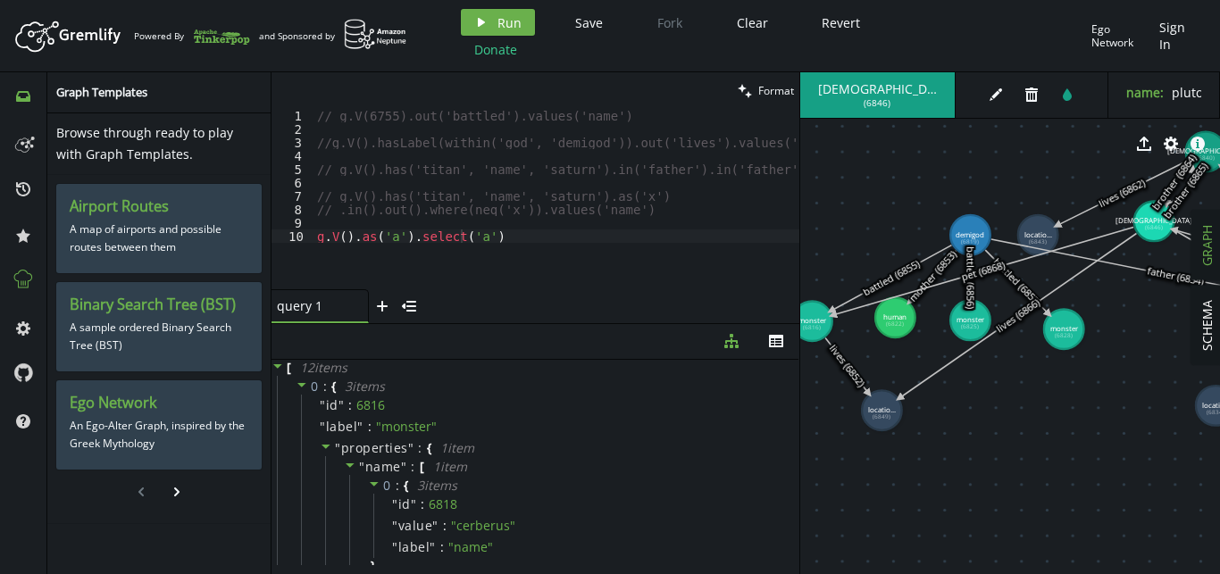
type textarea "g.V().as('a').select('a')"
click at [579, 230] on div "// g.V(6755).out('battled').values('name') //g.V().hasLabel(within('god', 'demi…" at bounding box center [567, 212] width 507 height 207
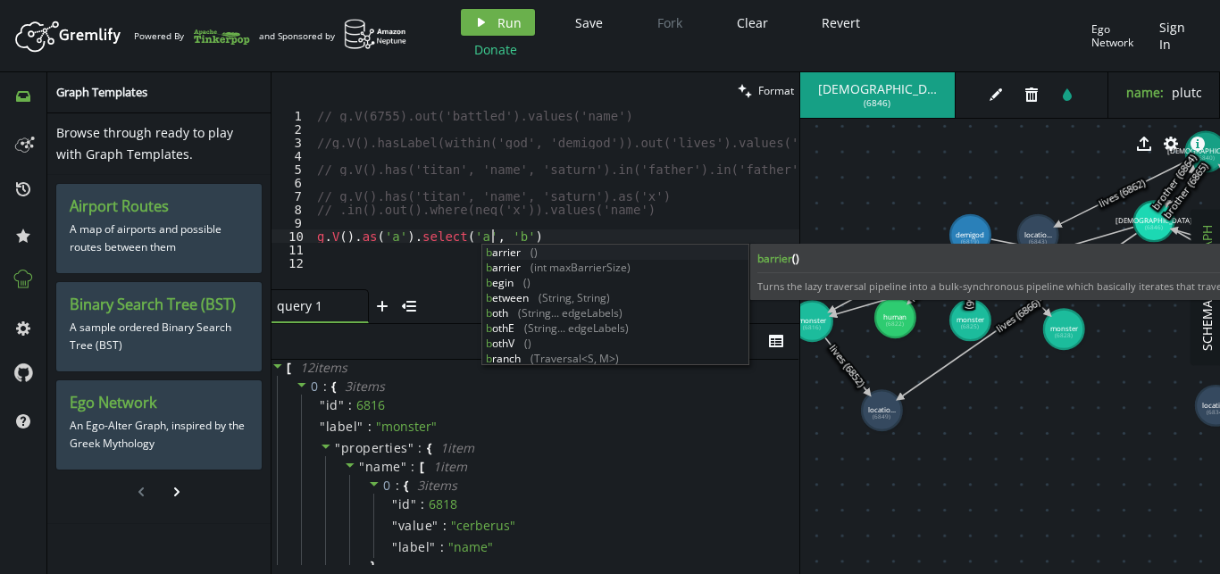
scroll to position [0, 180]
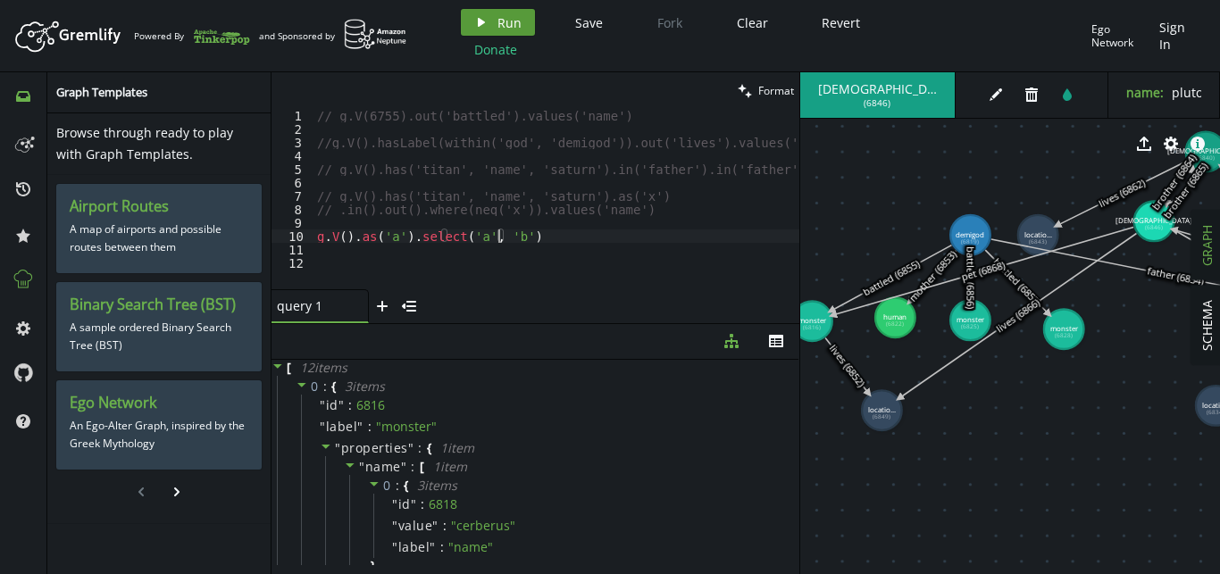
click at [507, 25] on span "Run" at bounding box center [509, 22] width 24 height 17
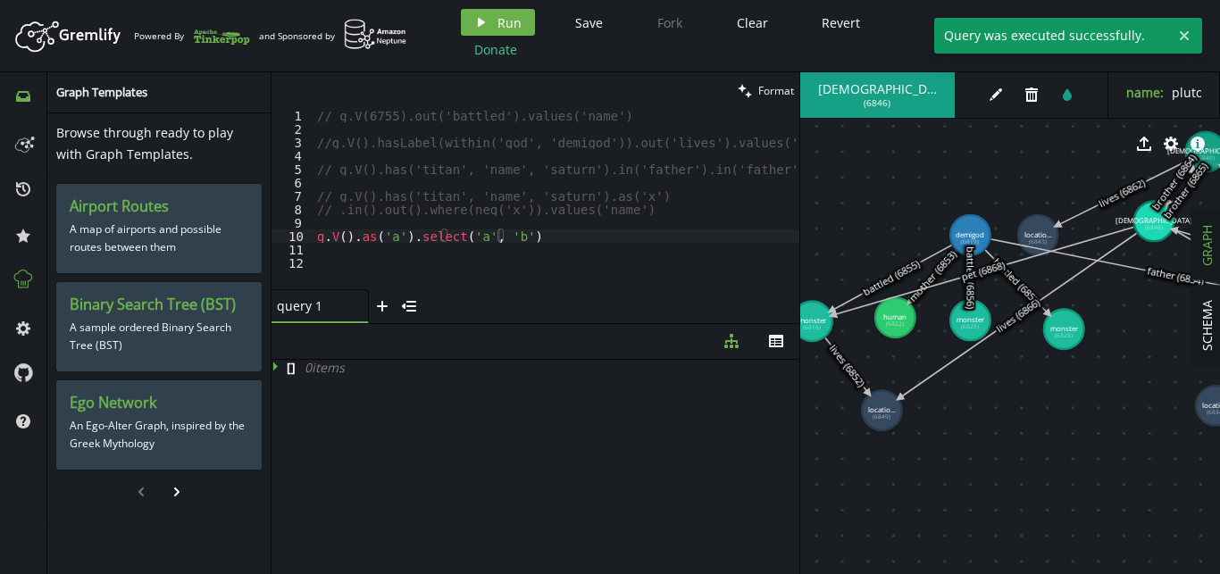
click at [405, 235] on div "// g.V(6755).out('battled').values('name') //g.V().hasLabel(within('god', 'demi…" at bounding box center [567, 212] width 507 height 207
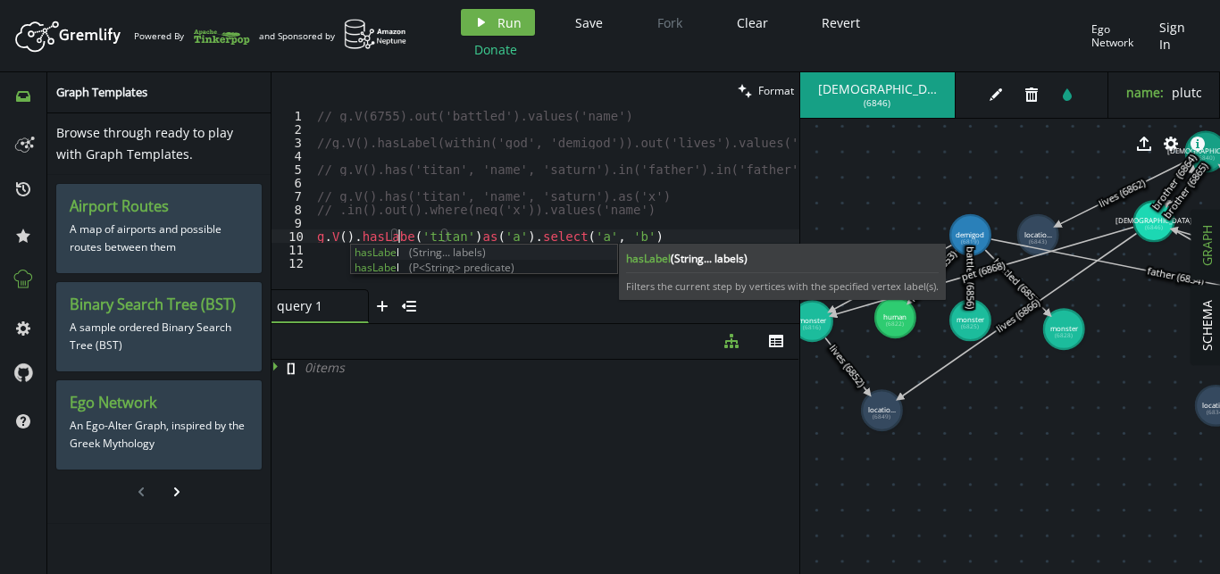
scroll to position [0, 80]
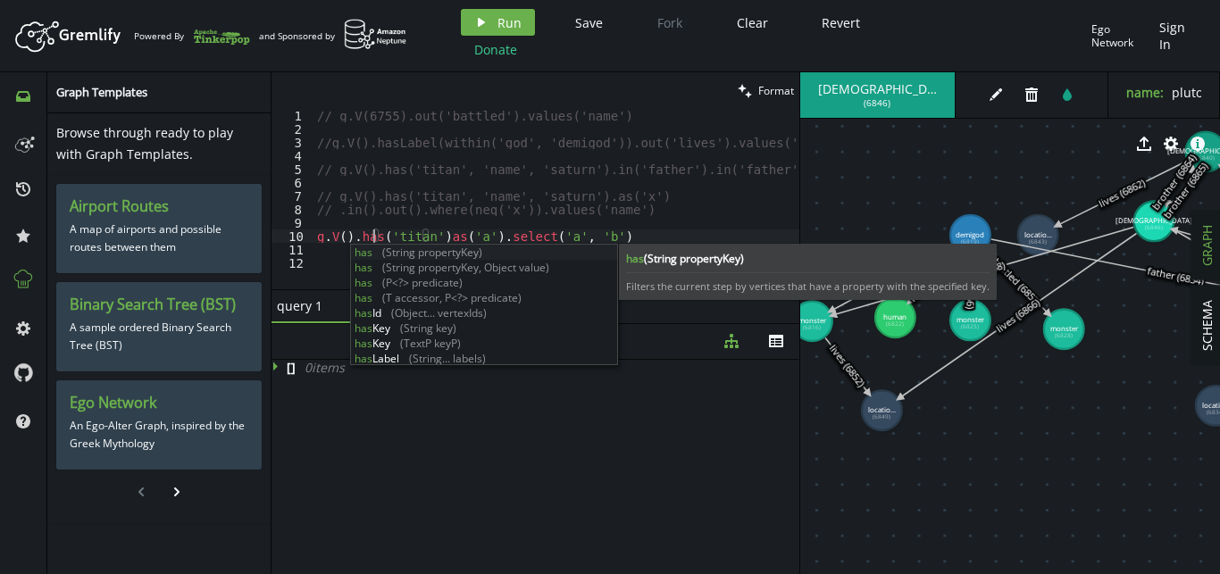
click at [427, 234] on div "// g.V(6755).out('battled').values('name') //g.V().hasLabel(within('god', 'demi…" at bounding box center [567, 212] width 507 height 207
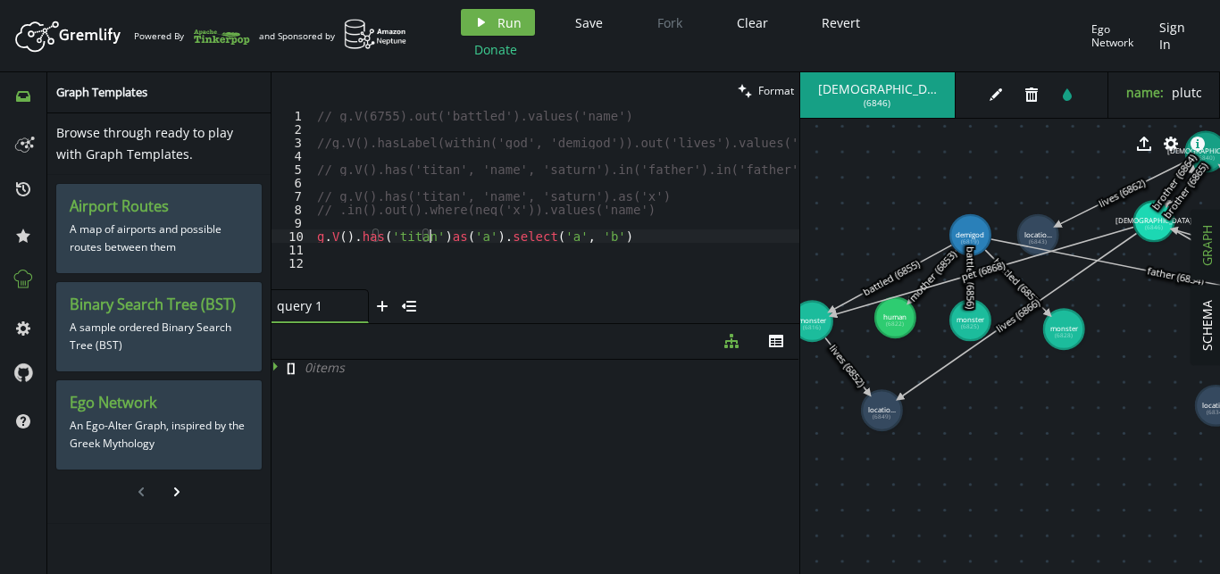
type textarea "g.V().has('titan').as('a').select('a', 'b')"
click at [614, 226] on div "// g.V(6755).out('battled').values('name') //g.V().hasLabel(within('god', 'demi…" at bounding box center [567, 212] width 507 height 207
click at [607, 230] on div "// g.V(6755).out('battled').values('name') //g.V().hasLabel(within('god', 'demi…" at bounding box center [567, 212] width 507 height 207
click at [510, 27] on span "Run" at bounding box center [509, 22] width 24 height 17
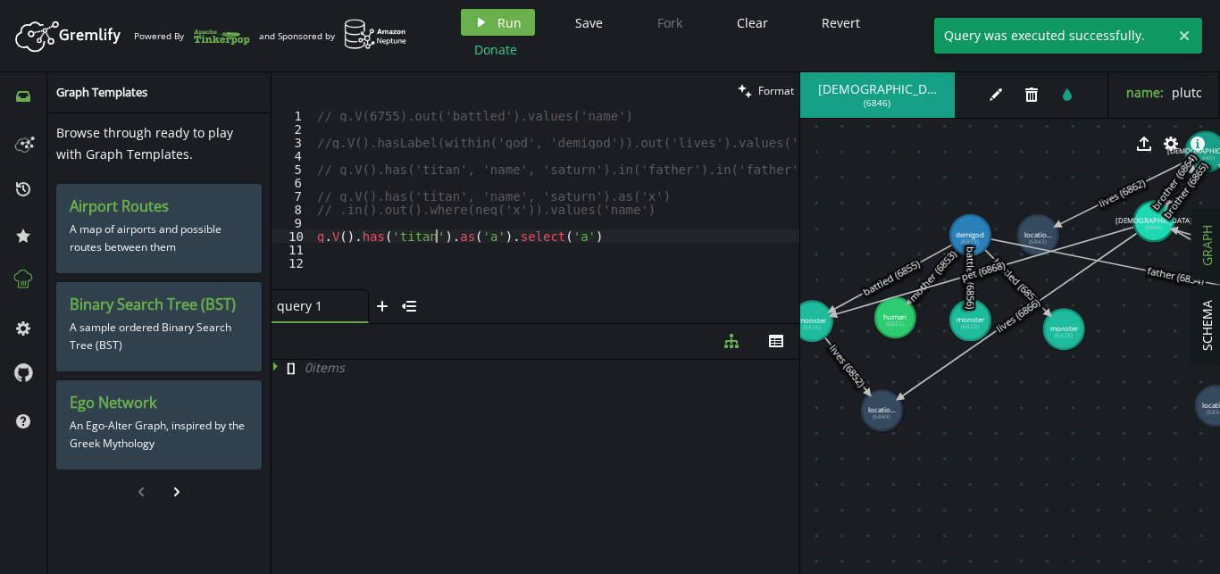
click at [433, 242] on div "// g.V(6755).out('battled').values('name') //g.V().hasLabel(within('god', 'demi…" at bounding box center [567, 212] width 507 height 207
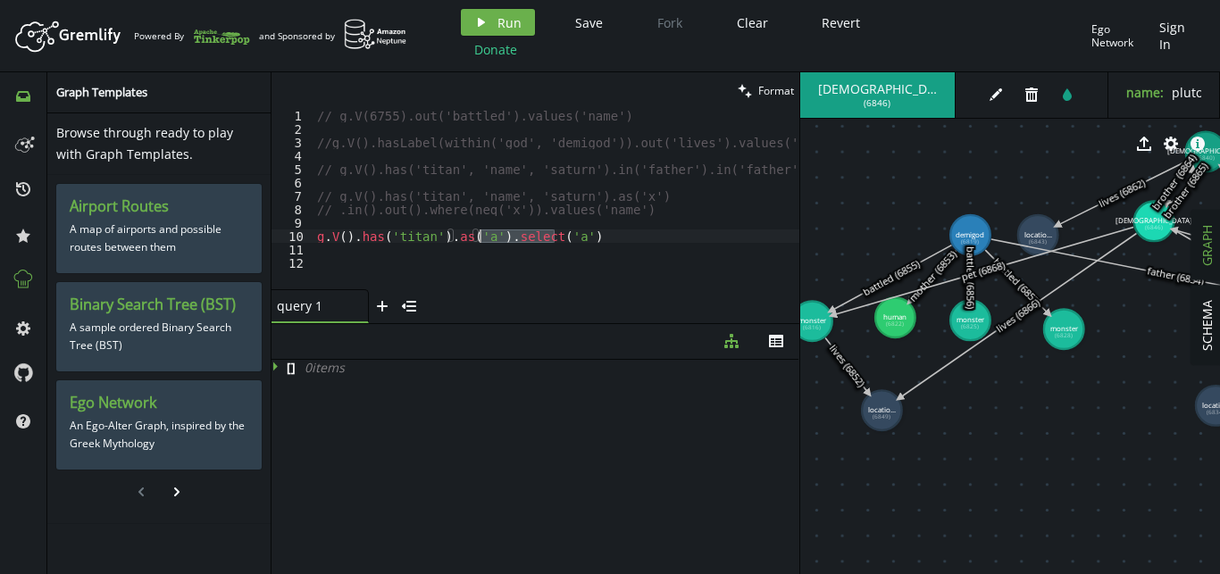
drag, startPoint x: 594, startPoint y: 238, endPoint x: 481, endPoint y: 241, distance: 112.6
click at [481, 241] on div "// g.V(6755).out('battled').values('name') //g.V().hasLabel(within('god', 'demi…" at bounding box center [567, 212] width 507 height 207
type textarea "g.V().has('titan').as('a')"
click at [490, 24] on button "play Run" at bounding box center [498, 22] width 74 height 27
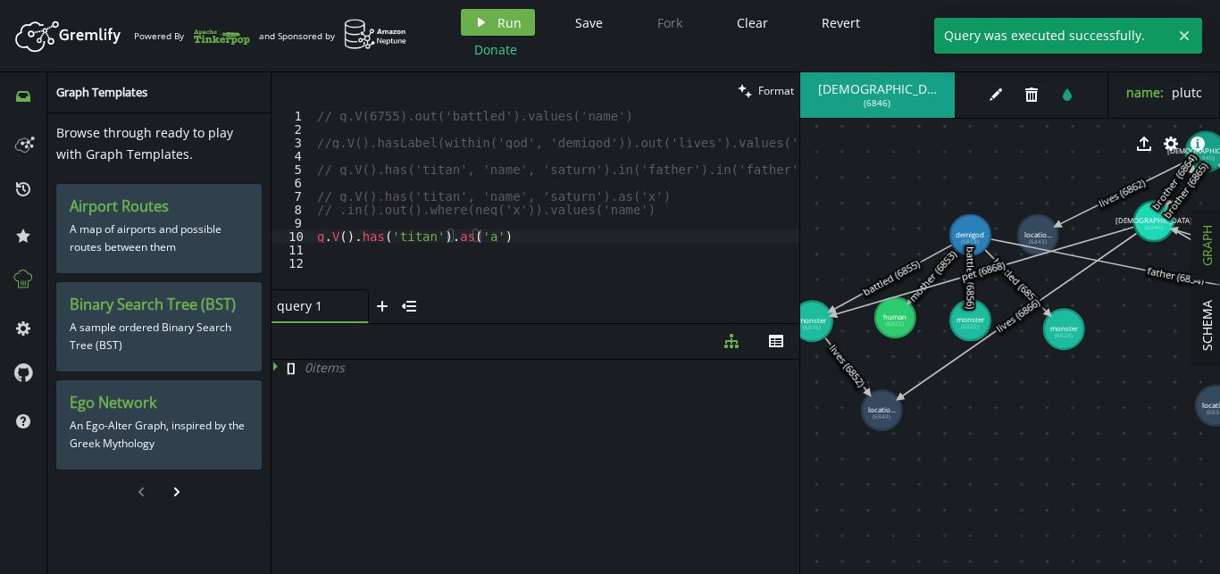
click at [551, 250] on div "// g.V(6755).out('battled').values('name') //g.V().hasLabel(within('god', 'demi…" at bounding box center [567, 212] width 507 height 207
click at [431, 232] on div "// g.V(6755).out('battled').values('name') //g.V().hasLabel(within('god', 'demi…" at bounding box center [567, 212] width 507 height 207
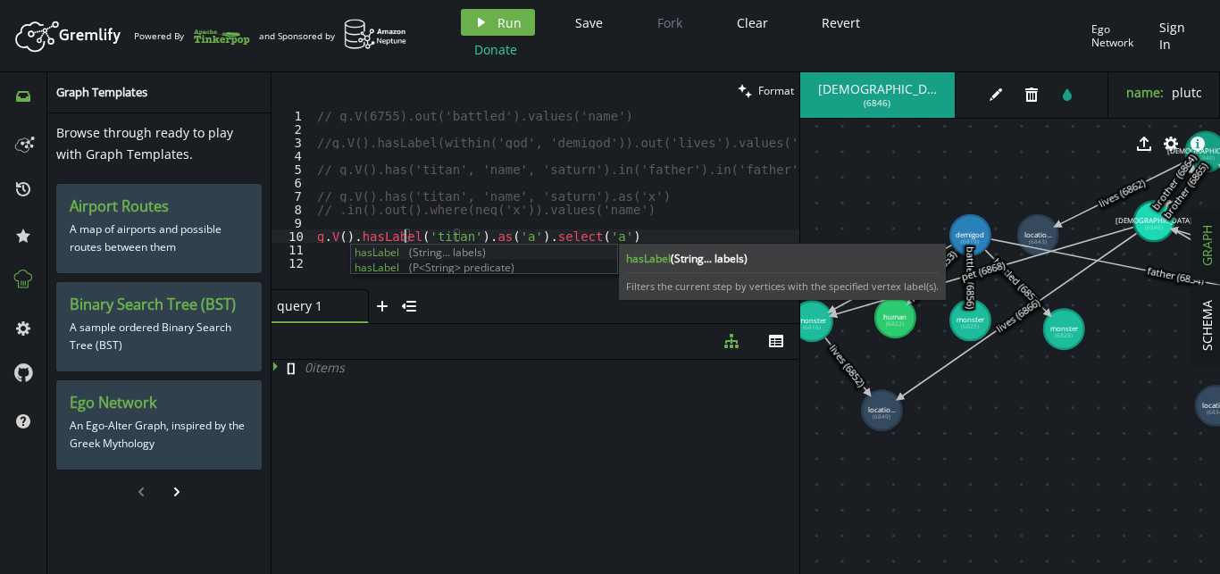
scroll to position [0, 87]
click at [506, 29] on span "Run" at bounding box center [509, 22] width 24 height 17
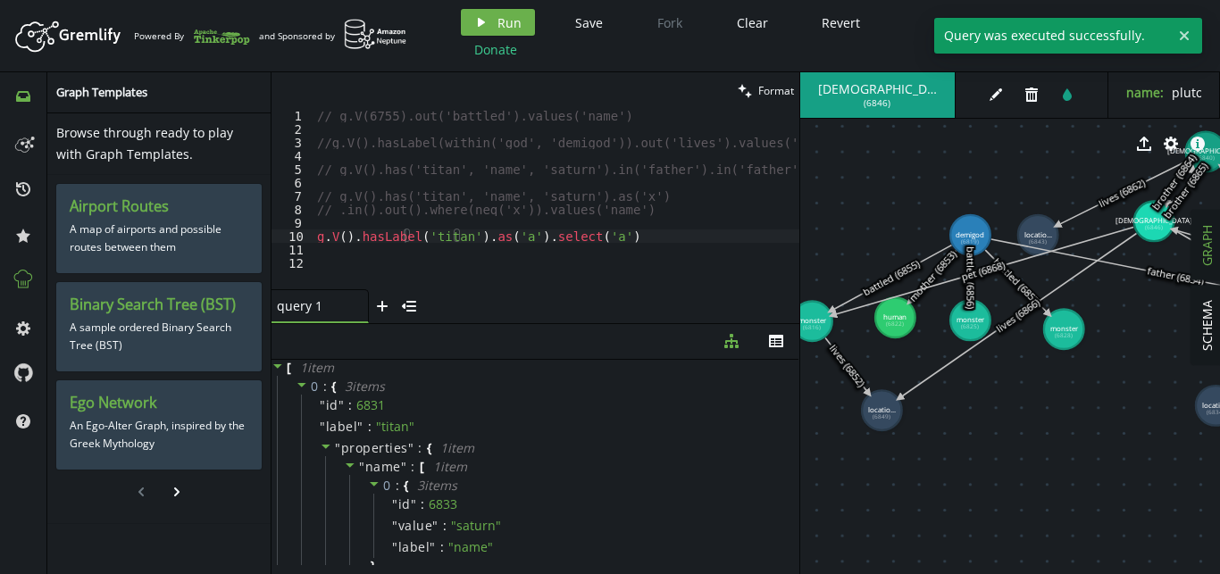
click at [611, 238] on div "// g.V(6755).out('battled').values('name') //g.V().hasLabel(within('god', 'demi…" at bounding box center [567, 212] width 507 height 207
drag, startPoint x: 515, startPoint y: 238, endPoint x: 616, endPoint y: 234, distance: 101.0
click at [616, 234] on div "// g.V(6755).out('battled').values('name') //g.V().hasLabel(within('god', 'demi…" at bounding box center [567, 212] width 507 height 207
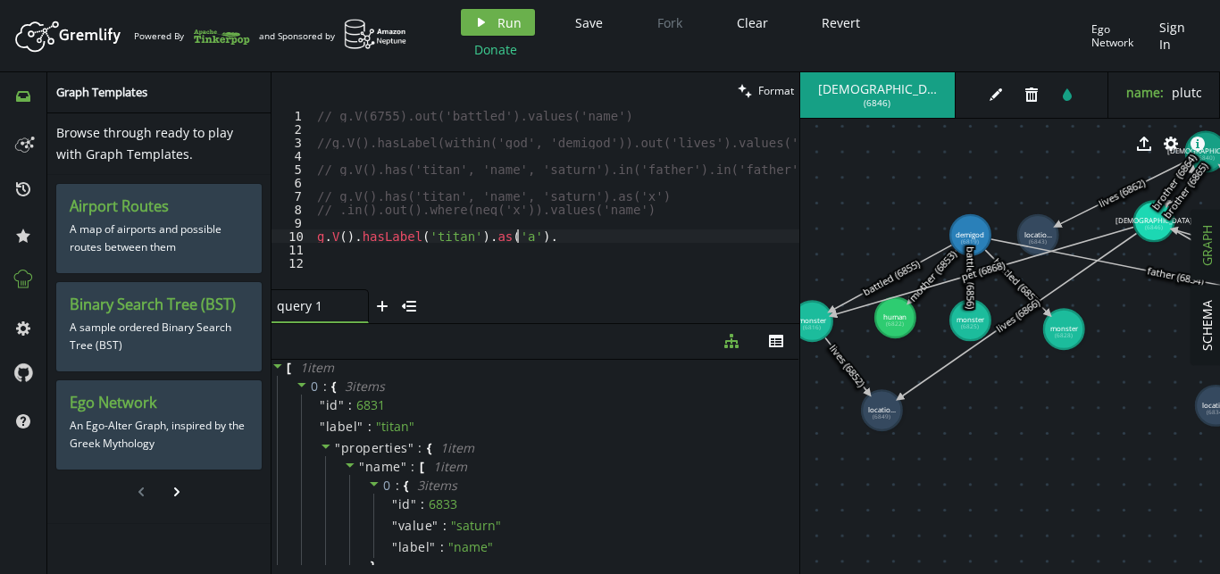
type textarea "g.V().hasLabel('titan').as('a')"
click at [519, 24] on span "Run" at bounding box center [509, 22] width 24 height 17
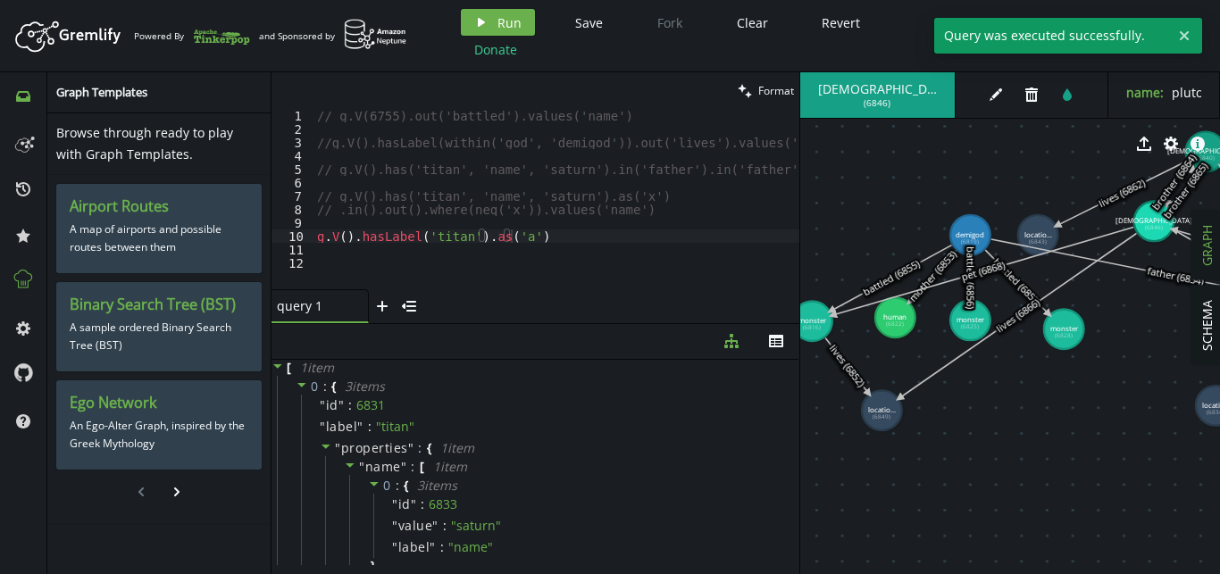
click at [574, 243] on div "// g.V(6755).out('battled').values('name') //g.V().hasLabel(within('god', 'demi…" at bounding box center [567, 212] width 507 height 207
click at [594, 240] on div "// g.V(6755).out('battled').values('name') //g.V().hasLabel(within('god', 'demi…" at bounding box center [567, 212] width 507 height 207
paste textarea "select('a')"
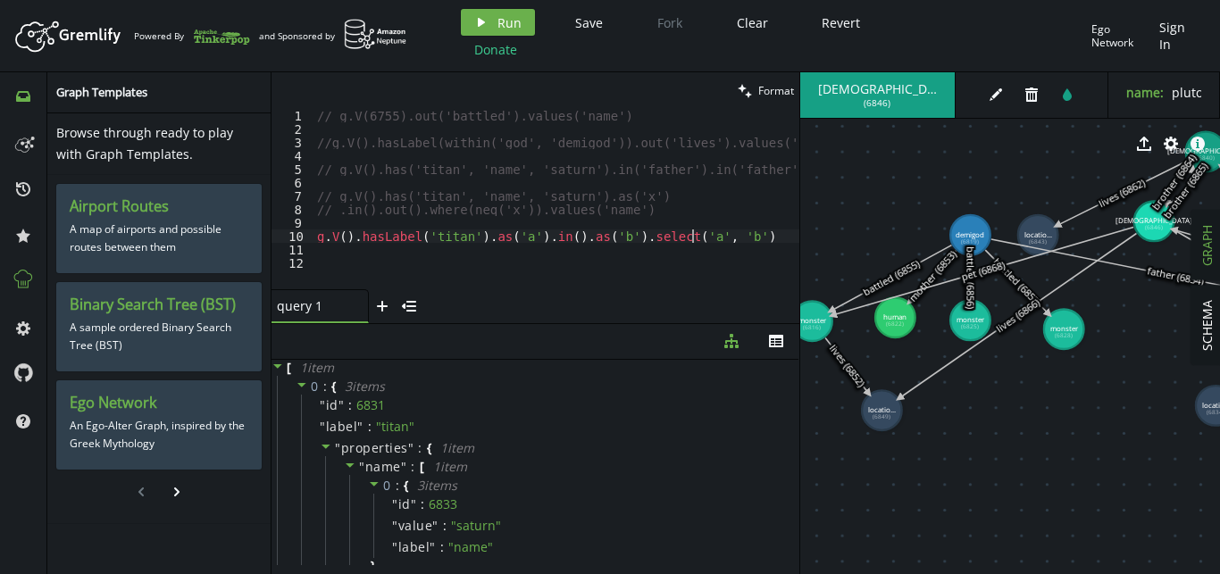
scroll to position [0, 374]
click at [512, 17] on span "Run" at bounding box center [509, 22] width 24 height 17
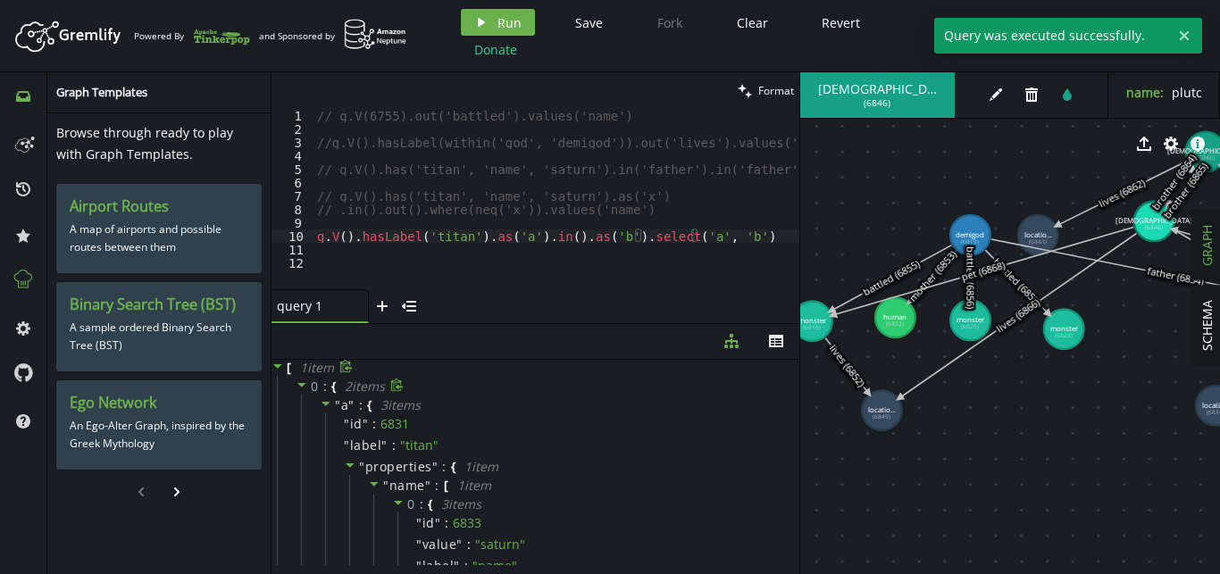
click at [299, 386] on icon at bounding box center [302, 385] width 13 height 13
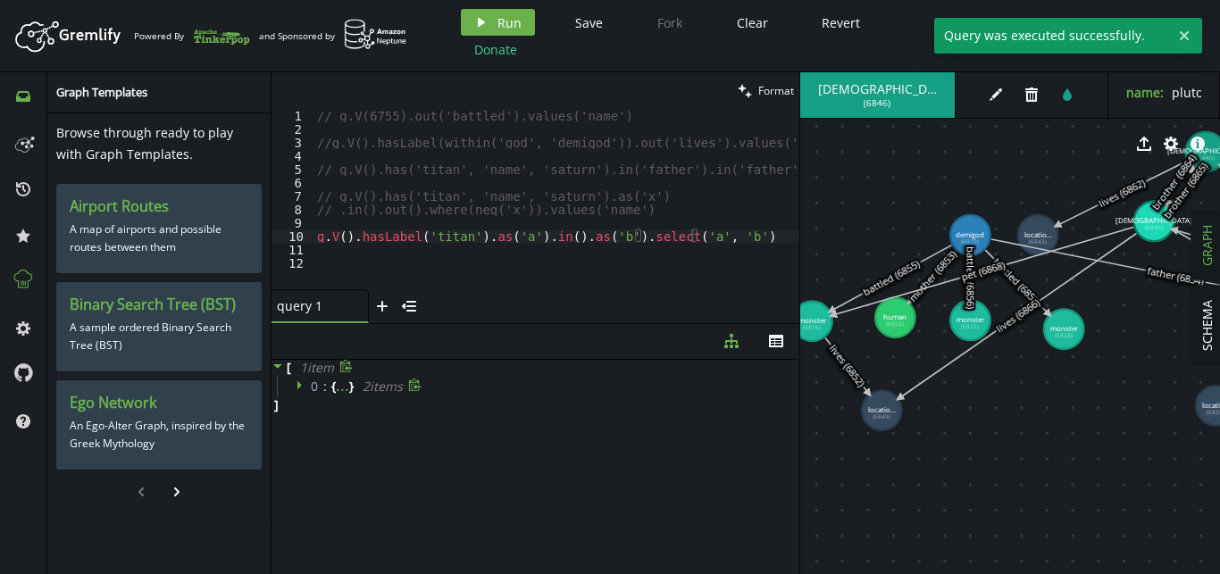
click at [299, 386] on icon at bounding box center [299, 384] width 4 height 9
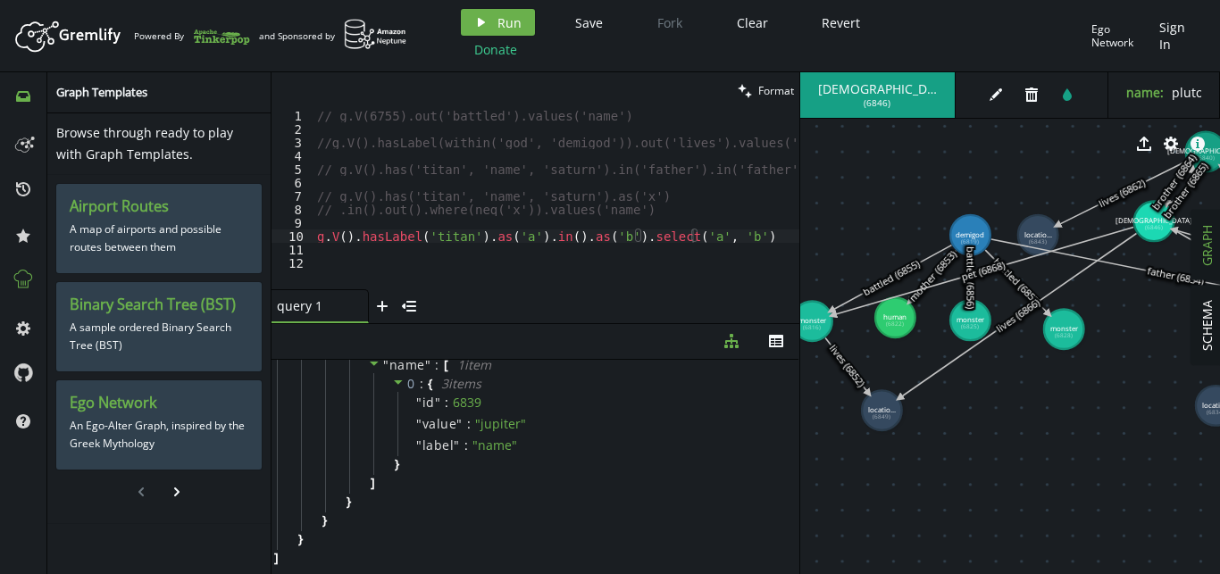
scroll to position [0, 0]
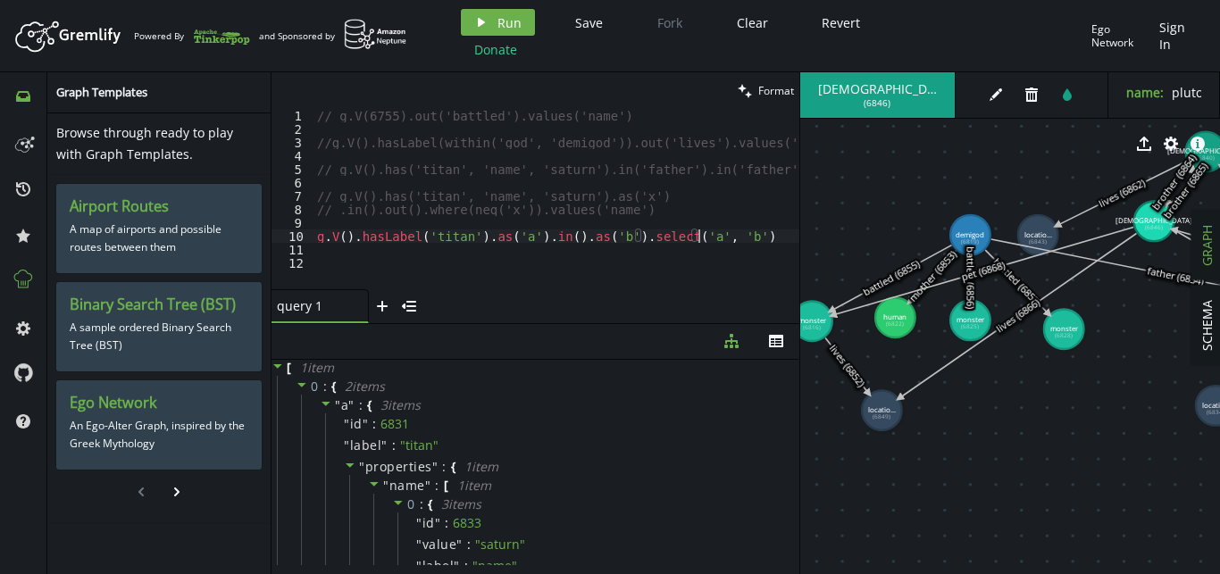
click at [731, 241] on div "// g.V(6755).out('battled').values('name') //g.V().hasLabel(within('god', 'demi…" at bounding box center [567, 212] width 507 height 207
click at [515, 27] on span "Run" at bounding box center [509, 22] width 24 height 17
click at [669, 202] on div "// g.V(6755).out('battled').values('name') //g.V().hasLabel(within('god', 'demi…" at bounding box center [567, 212] width 507 height 207
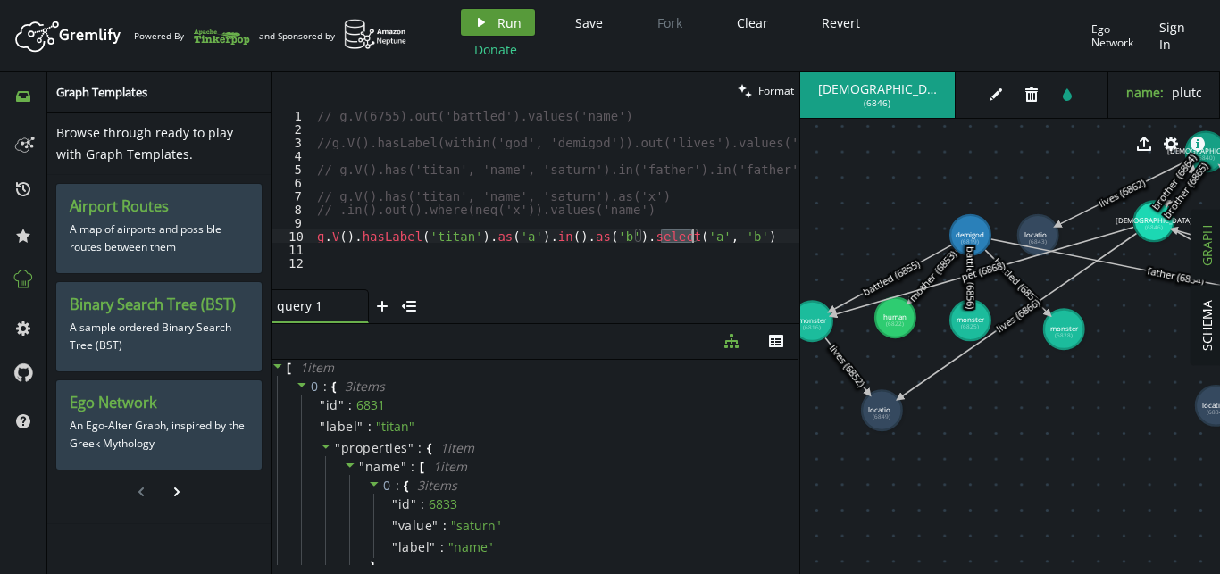
click at [477, 28] on icon "play" at bounding box center [481, 22] width 14 height 14
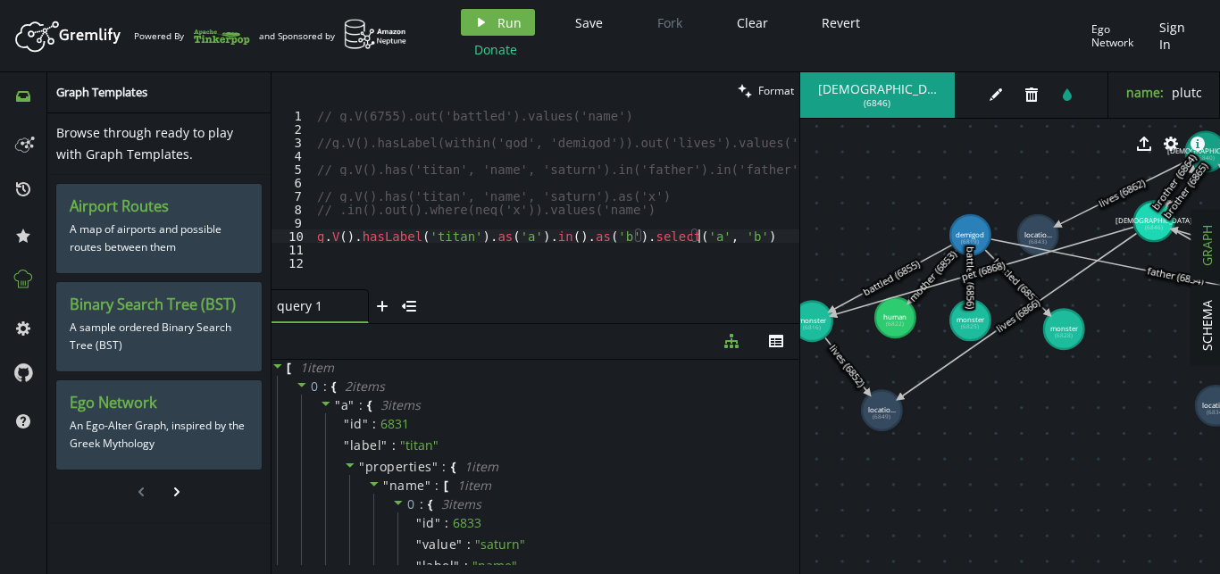
click at [732, 233] on div "// g.V(6755).out('battled').values('name') //g.V().hasLabel(within('god', 'demi…" at bounding box center [567, 212] width 507 height 207
click at [732, 233] on div "// g.V(6755).out('battled').values('name') //g.V().hasLabel(within('god', 'demi…" at bounding box center [557, 199] width 486 height 180
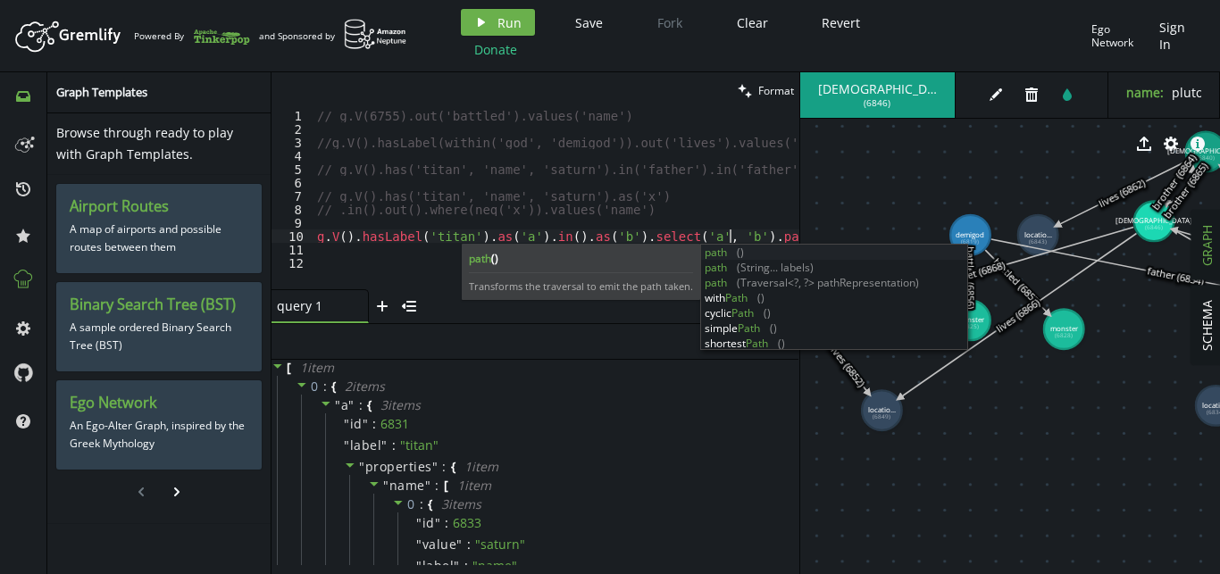
scroll to position [0, 424]
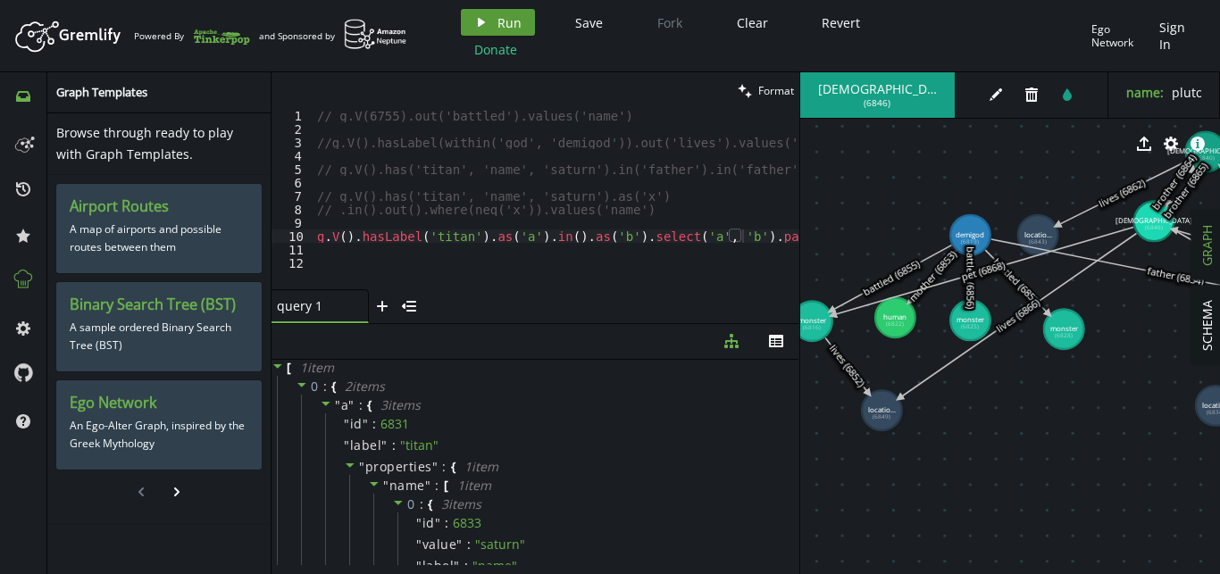
click at [514, 26] on span "Run" at bounding box center [509, 22] width 24 height 17
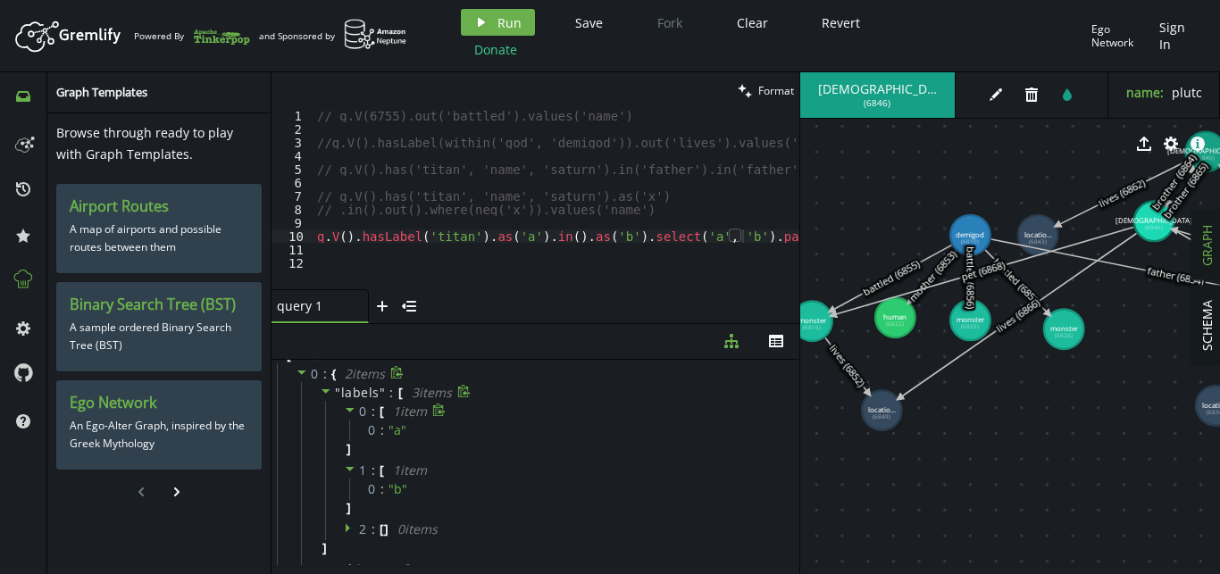
scroll to position [0, 0]
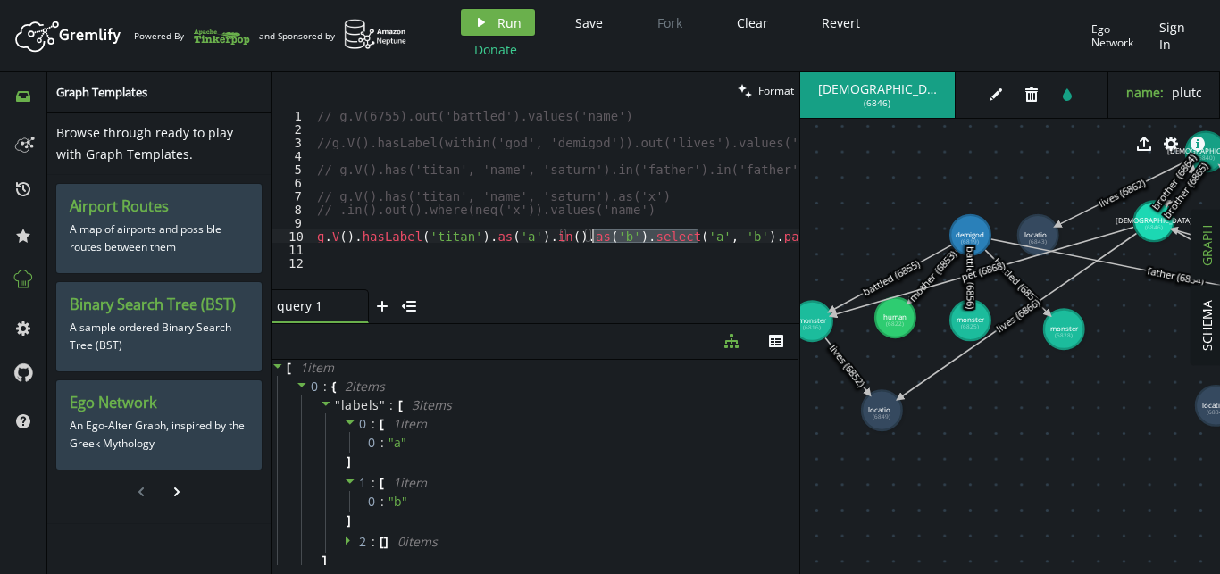
drag, startPoint x: 699, startPoint y: 236, endPoint x: 595, endPoint y: 242, distance: 104.7
click at [595, 242] on div "// g.V(6755).out('battled').values('name') //g.V().hasLabel(within('god', 'demi…" at bounding box center [567, 212] width 507 height 207
click at [516, 19] on span "Run" at bounding box center [509, 22] width 24 height 17
click at [328, 405] on icon at bounding box center [326, 403] width 13 height 13
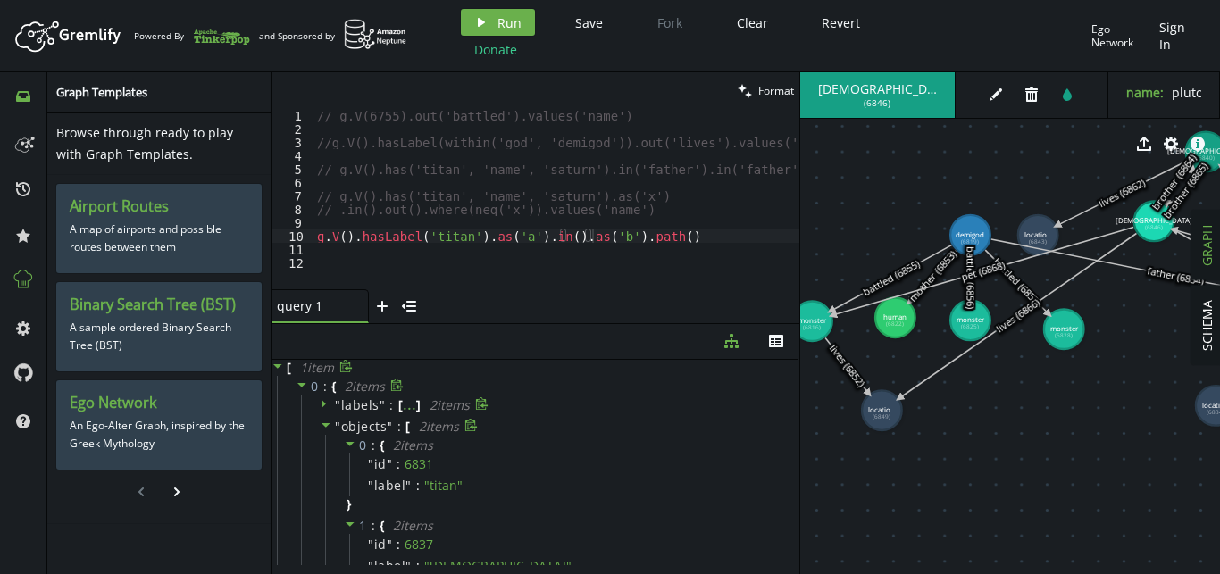
click at [332, 431] on div at bounding box center [327, 427] width 15 height 16
click at [324, 408] on icon at bounding box center [326, 403] width 13 height 13
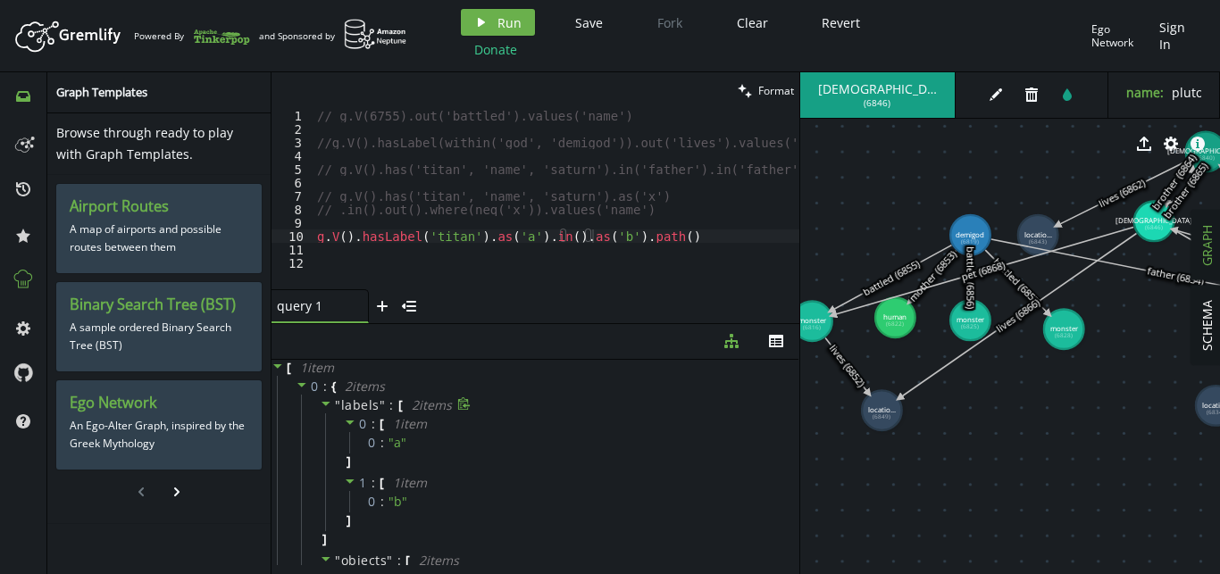
click at [324, 408] on icon at bounding box center [326, 403] width 13 height 13
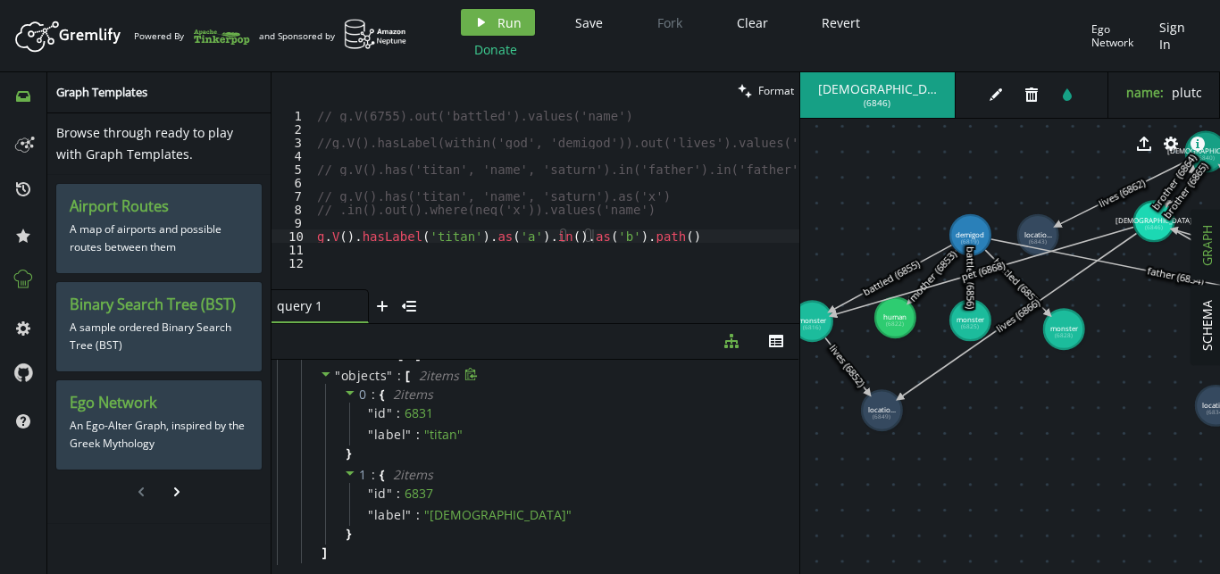
scroll to position [84, 0]
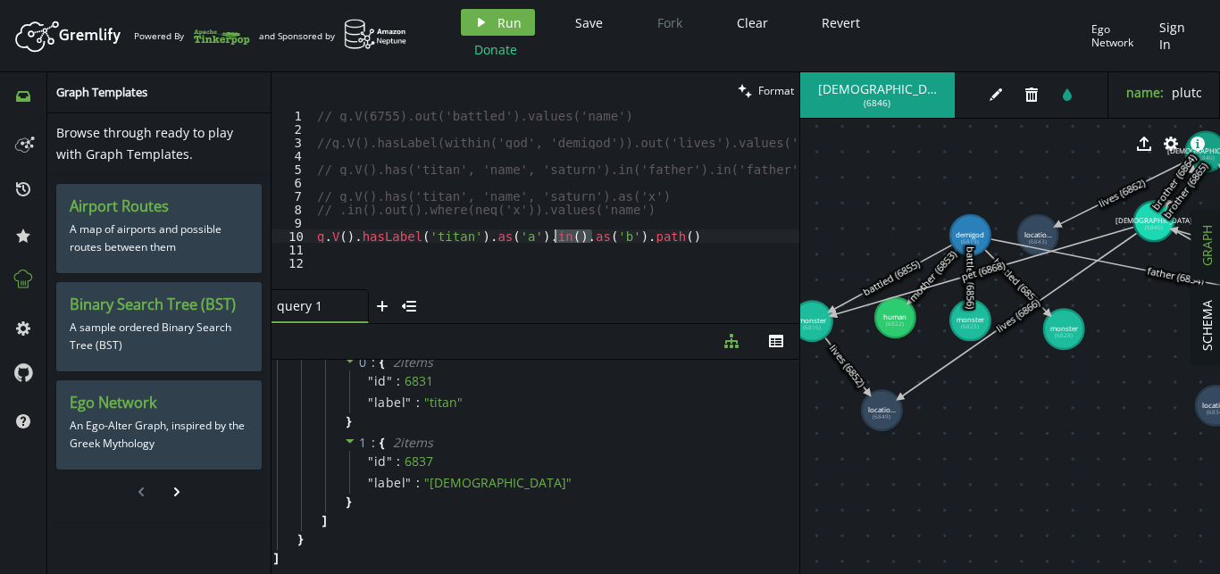
drag, startPoint x: 593, startPoint y: 240, endPoint x: 553, endPoint y: 238, distance: 40.2
click at [553, 238] on div "// g.V(6755).out('battled').values('name') //g.V().hasLabel(within('god', 'demi…" at bounding box center [567, 212] width 507 height 207
type textarea "g.V().hasLabel('titan').as('a').in().path()"
click at [482, 15] on icon "play" at bounding box center [481, 22] width 14 height 14
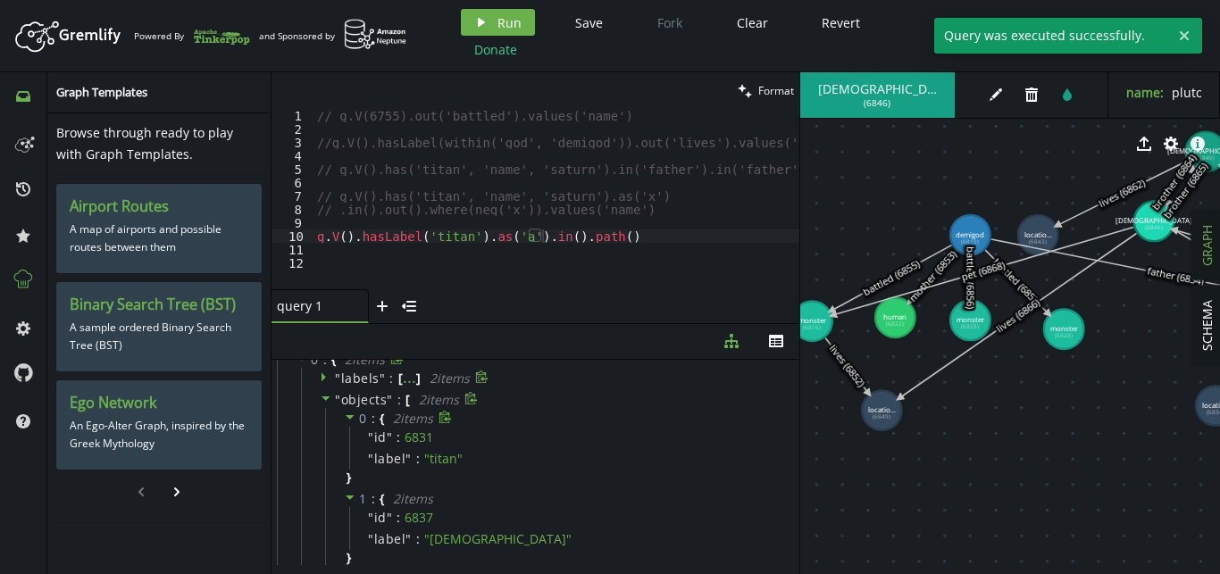
scroll to position [0, 0]
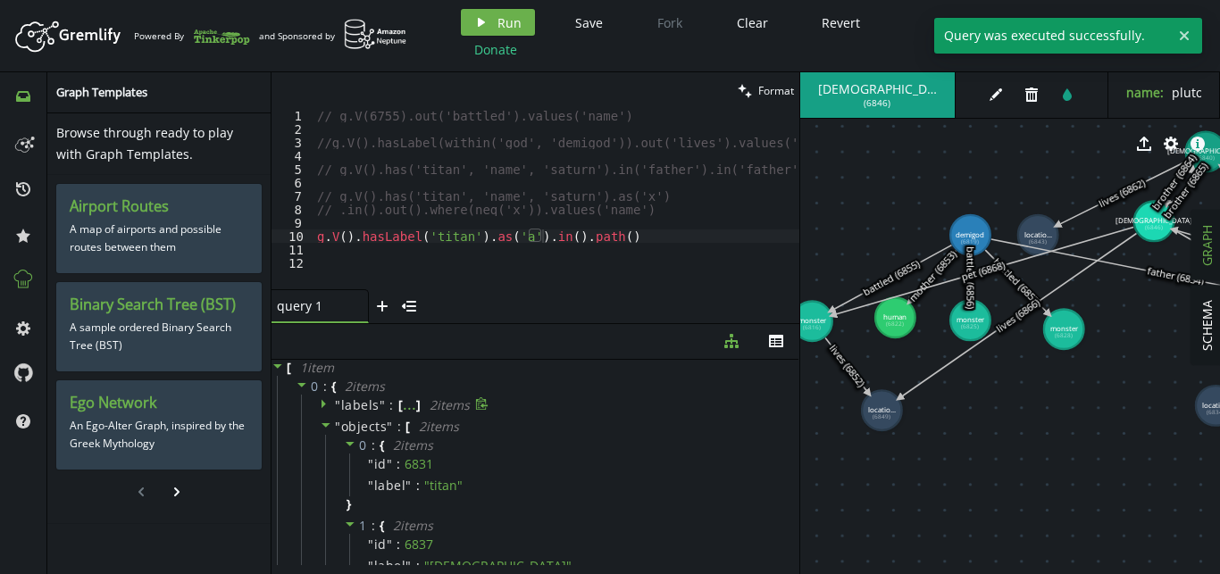
click at [319, 408] on div "" labels " : [ ... ] 2 item s" at bounding box center [548, 405] width 494 height 21
click at [326, 405] on icon at bounding box center [326, 403] width 13 height 13
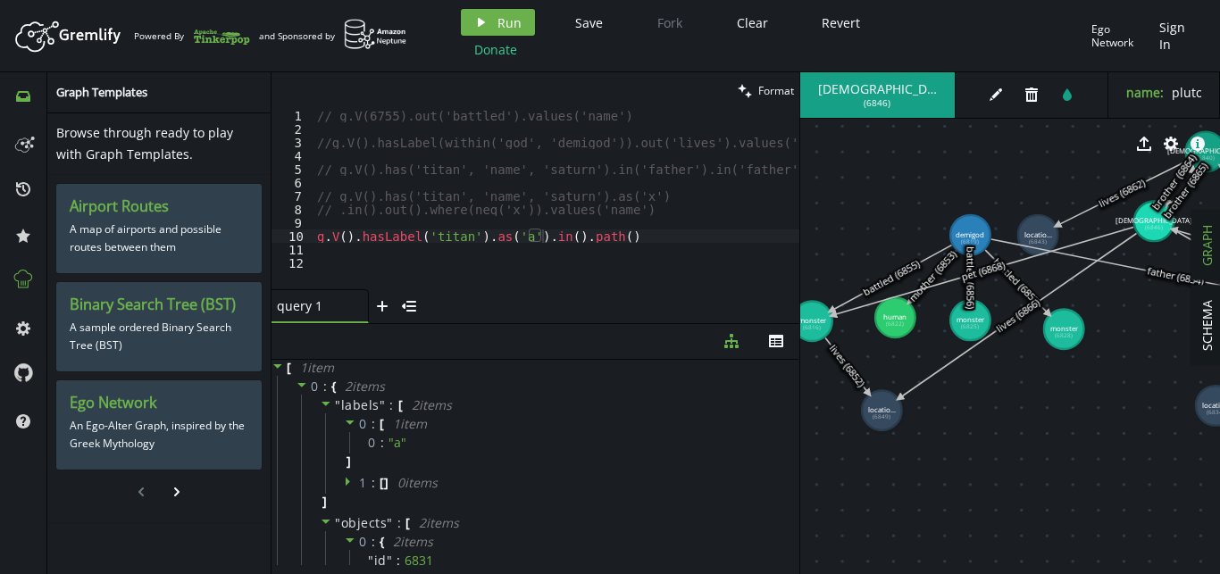
click at [326, 405] on icon at bounding box center [326, 404] width 9 height 4
click at [574, 259] on div "// g.V(6755).out('battled').values('name') //g.V().hasLabel(within('god', 'demi…" at bounding box center [567, 212] width 507 height 207
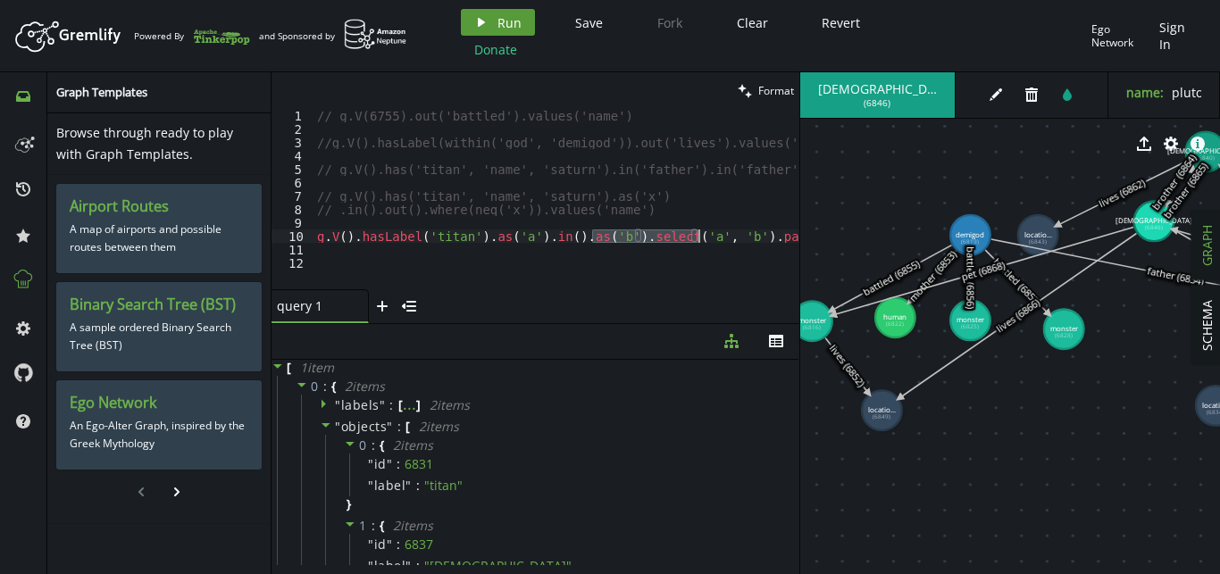
click at [522, 27] on button "play Run" at bounding box center [498, 22] width 74 height 27
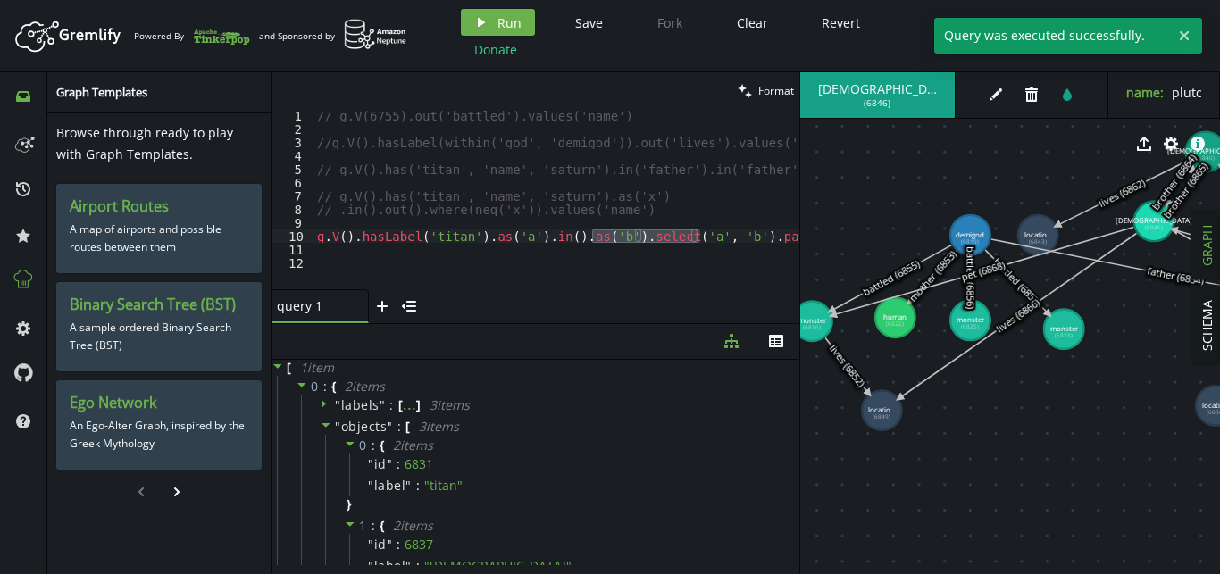
click at [332, 401] on div at bounding box center [327, 405] width 15 height 16
click at [335, 401] on span """ at bounding box center [338, 405] width 6 height 17
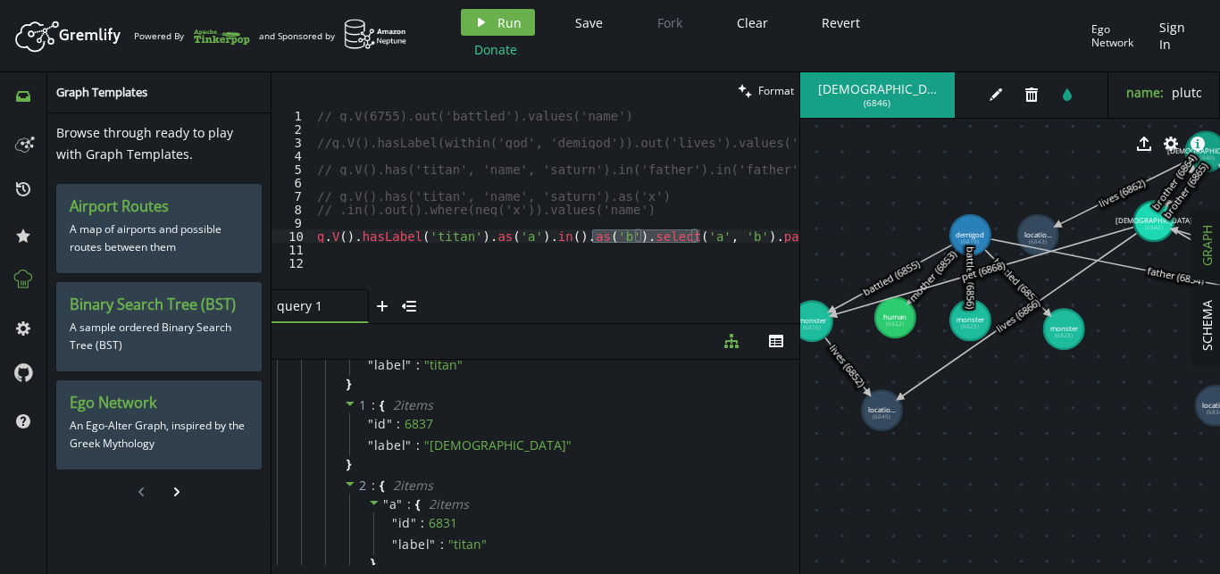
scroll to position [79, 0]
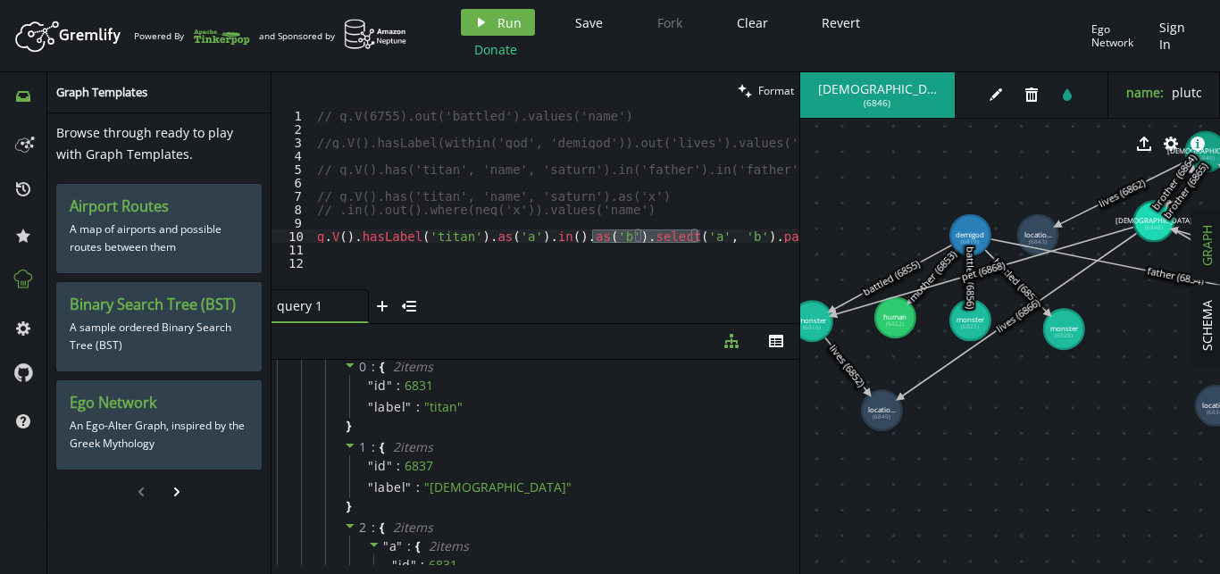
click at [748, 242] on div "// g.V(6755).out('battled').values('name') //g.V().hasLabel(within('god', 'demi…" at bounding box center [567, 212] width 507 height 207
type textarea "// g.V().hasLabel('titan').as('a').in().as('b').select('a', 'b').path()"
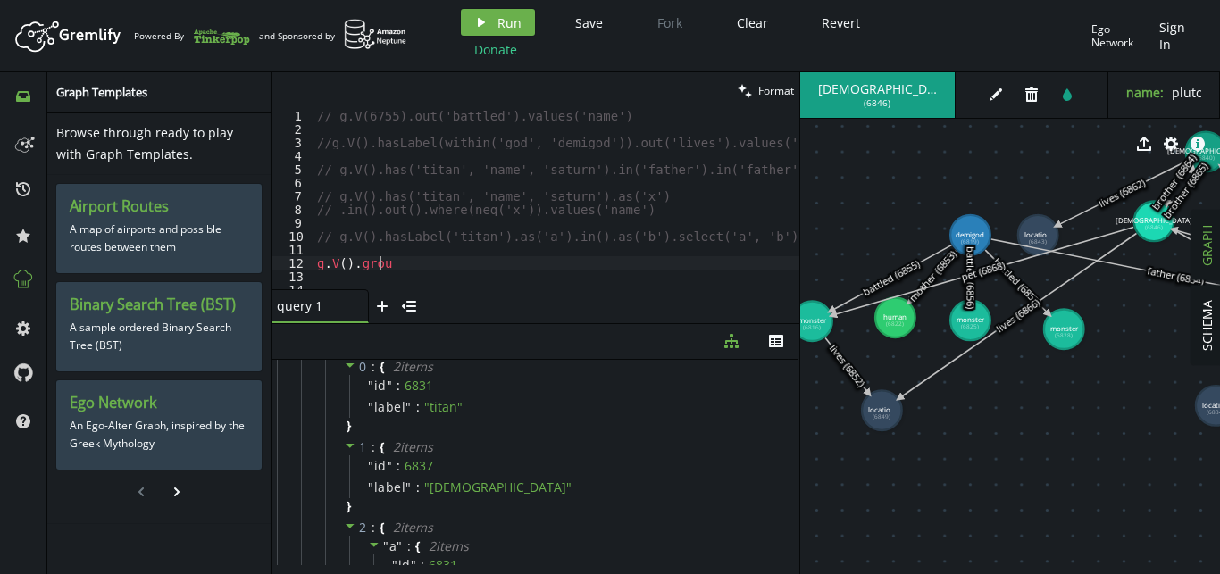
scroll to position [0, 68]
click at [505, 16] on span "Run" at bounding box center [509, 22] width 24 height 17
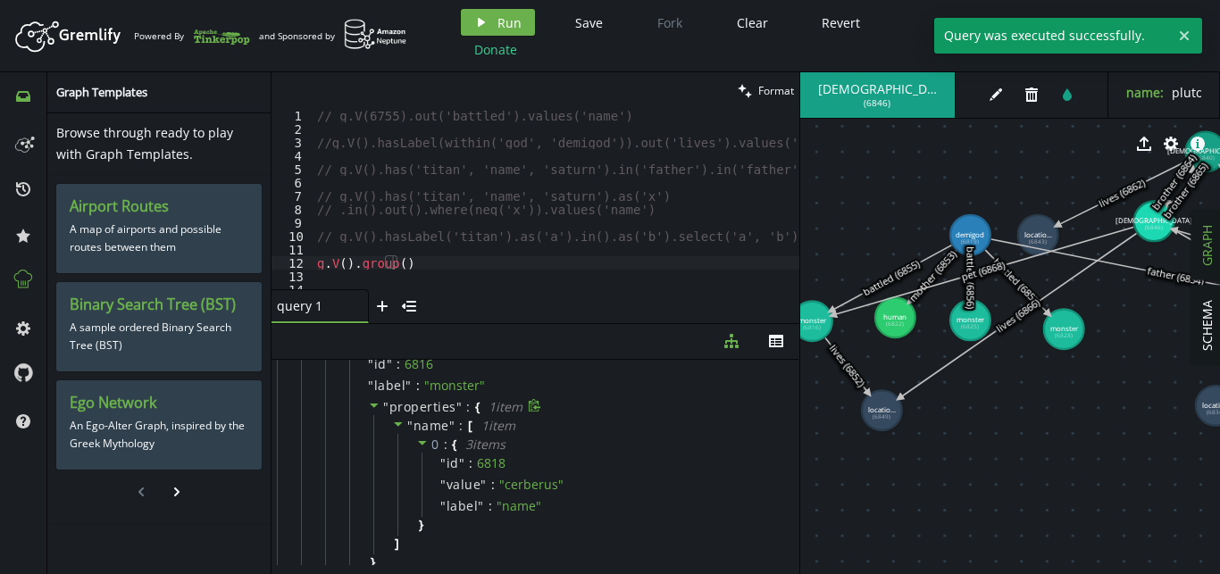
scroll to position [0, 0]
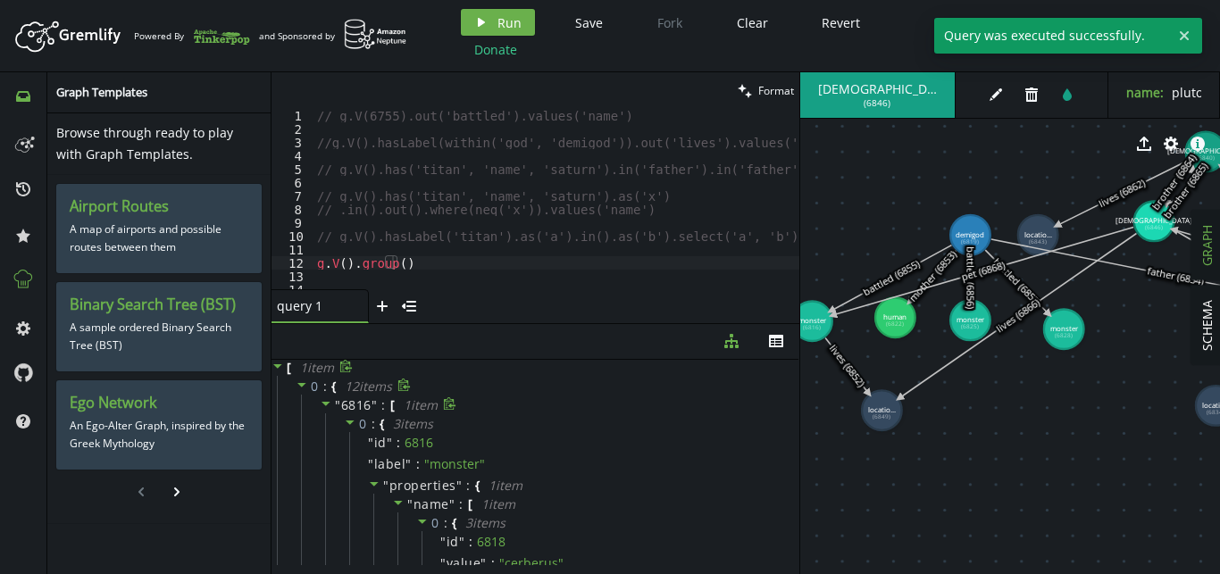
click at [320, 409] on icon at bounding box center [326, 403] width 13 height 13
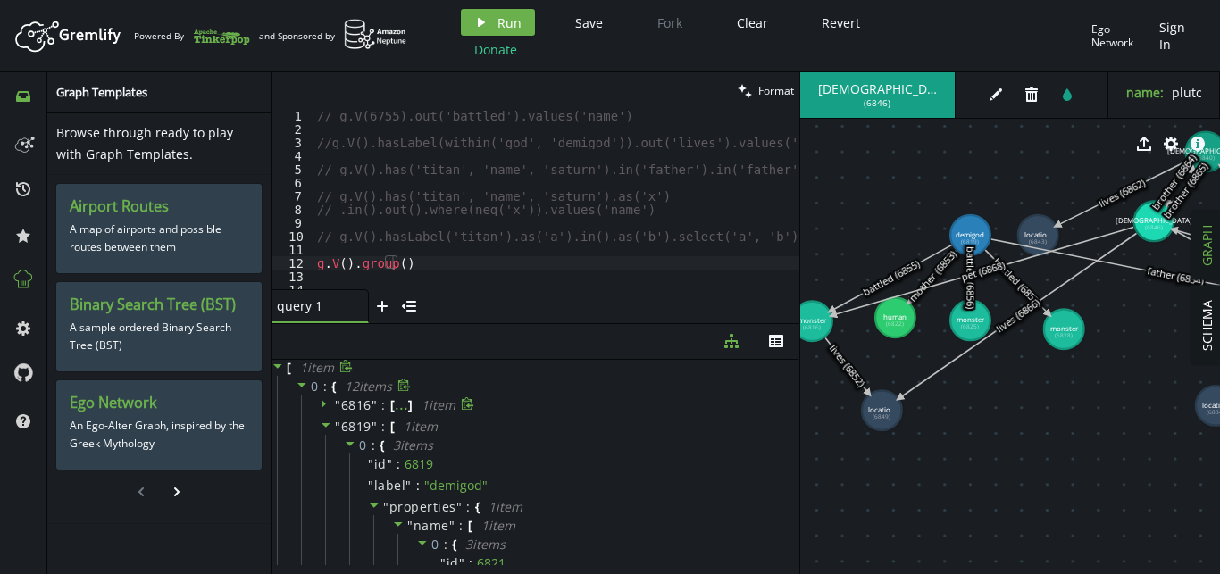
click at [320, 409] on icon at bounding box center [326, 403] width 13 height 13
click at [433, 265] on div "// g.V(6755).out('battled').values('name') //g.V().hasLabel(within('god', 'demi…" at bounding box center [567, 212] width 507 height 207
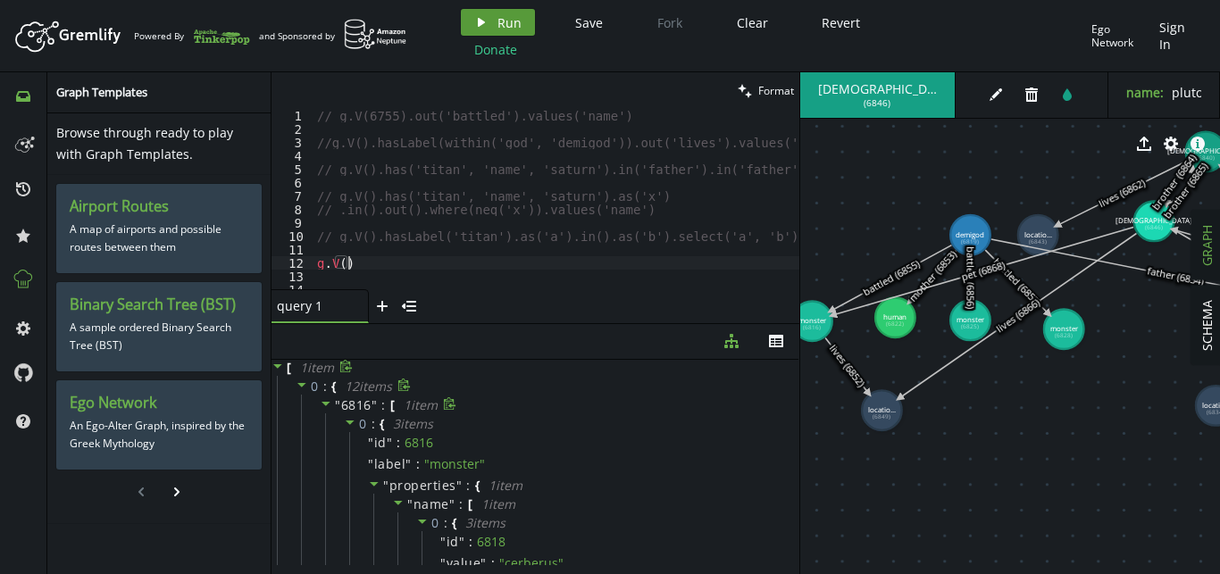
click at [501, 26] on span "Run" at bounding box center [509, 22] width 24 height 17
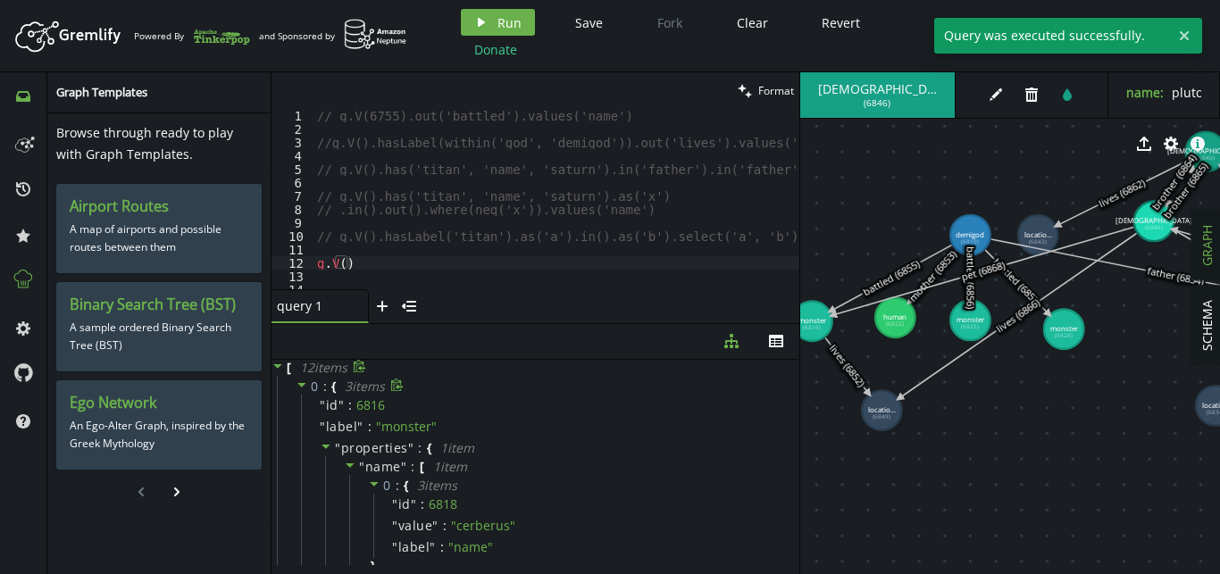
click at [372, 259] on div "// g.V(6755).out('battled').values('name') //g.V().hasLabel(within('god', 'demi…" at bounding box center [567, 212] width 507 height 207
paste textarea ".group()"
click at [497, 23] on span "Run" at bounding box center [509, 22] width 24 height 17
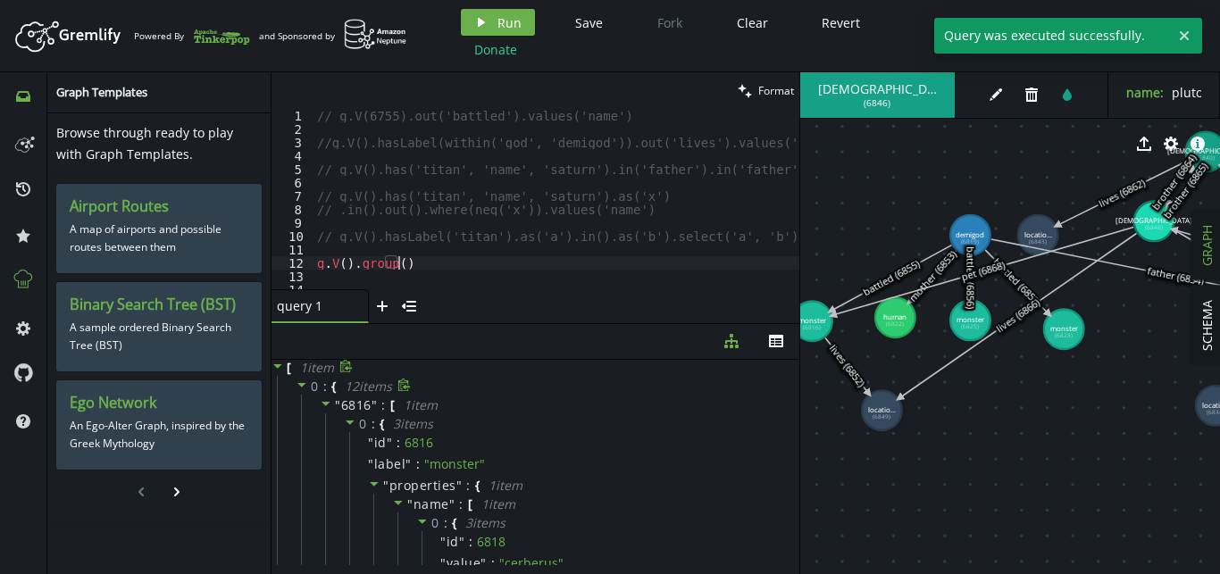
click at [445, 262] on div "// g.V(6755).out('battled').values('name') //g.V().hasLabel(within('god', 'demi…" at bounding box center [567, 212] width 507 height 207
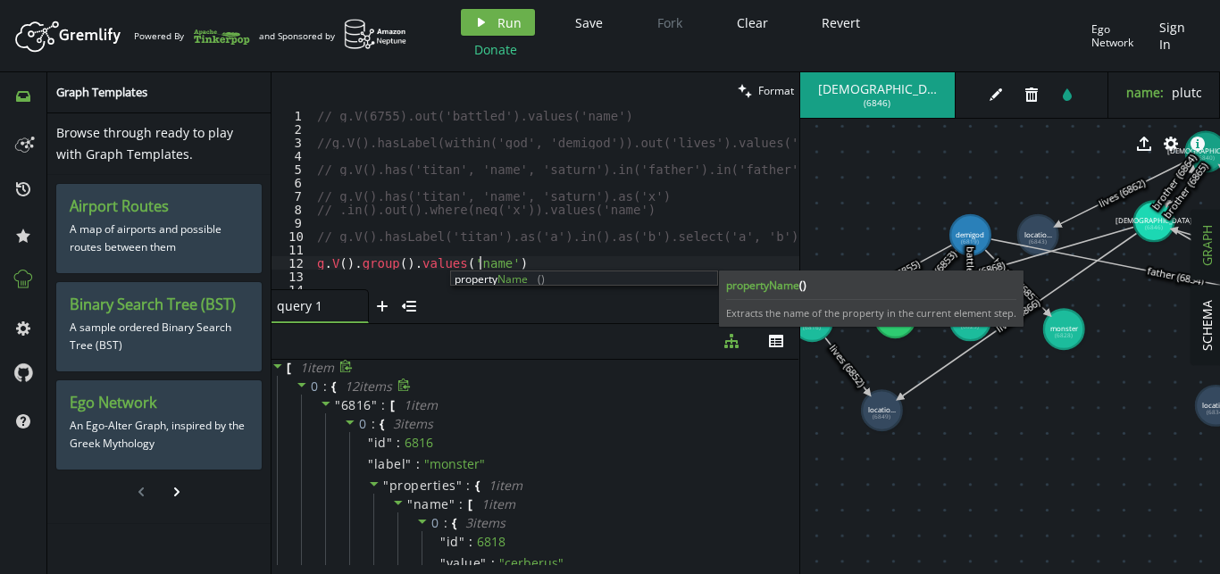
scroll to position [0, 162]
click at [507, 18] on span "Run" at bounding box center [509, 22] width 24 height 17
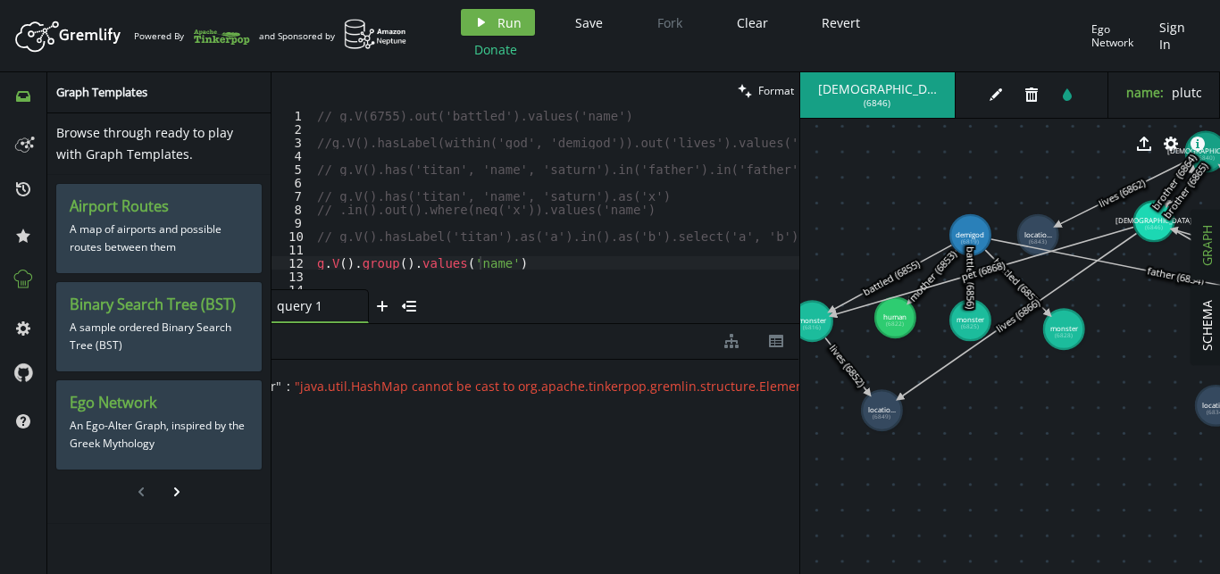
scroll to position [0, 0]
drag, startPoint x: 504, startPoint y: 267, endPoint x: 402, endPoint y: 265, distance: 101.8
click at [402, 265] on div "// g.V(6755).out('battled').values('name') //g.V().hasLabel(within('god', 'demi…" at bounding box center [567, 212] width 507 height 207
click at [516, 14] on span "Run" at bounding box center [509, 22] width 24 height 17
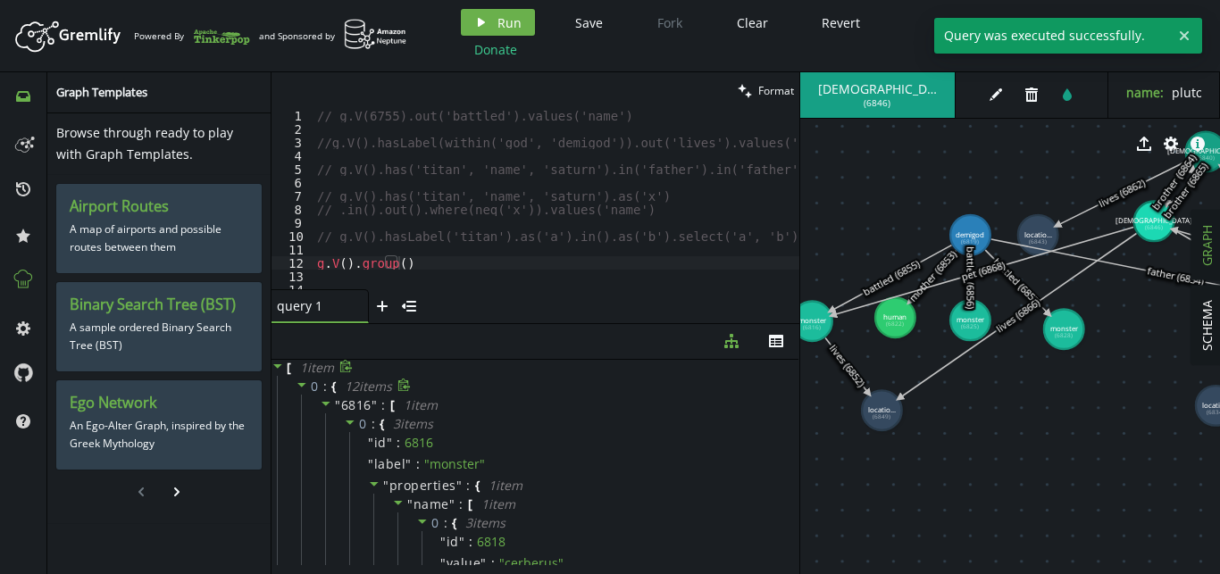
click at [305, 389] on icon at bounding box center [302, 385] width 13 height 13
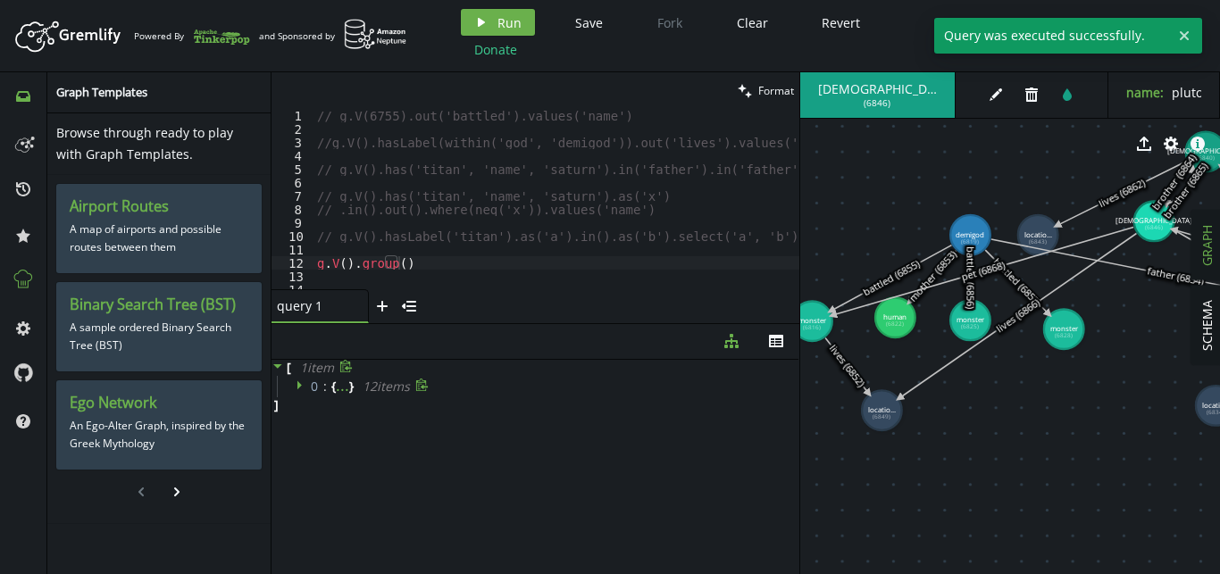
click at [305, 389] on icon at bounding box center [302, 385] width 13 height 13
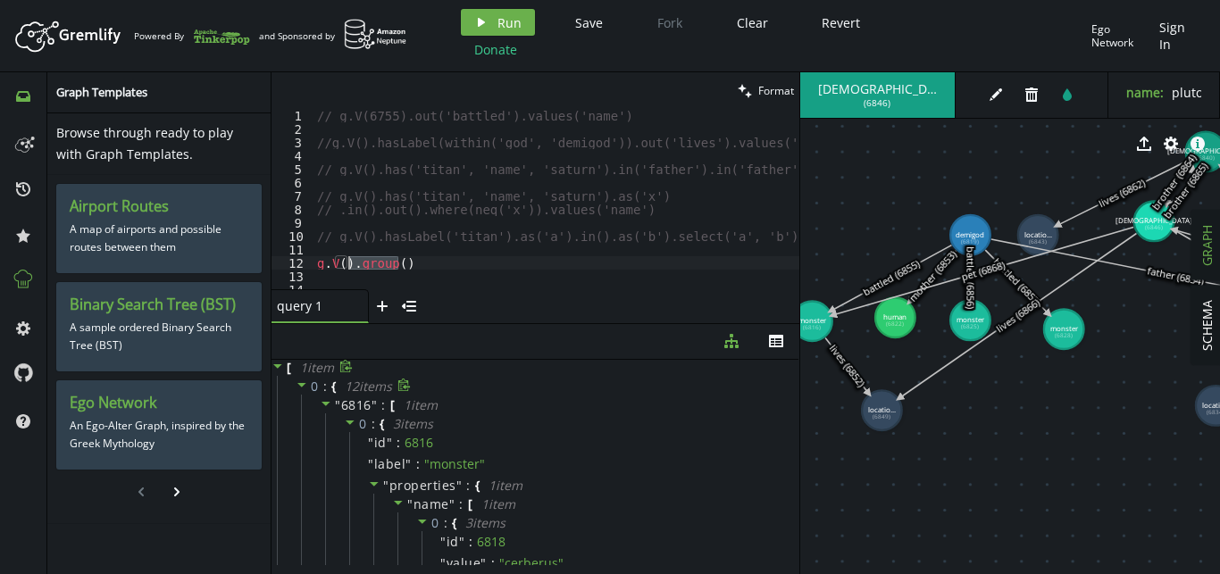
drag, startPoint x: 427, startPoint y: 259, endPoint x: 350, endPoint y: 264, distance: 77.0
click at [350, 264] on div "// g.V(6755).out('battled').values('name') //g.V().hasLabel(within('god', 'demi…" at bounding box center [567, 212] width 507 height 207
click at [491, 19] on button "play Run" at bounding box center [498, 22] width 74 height 27
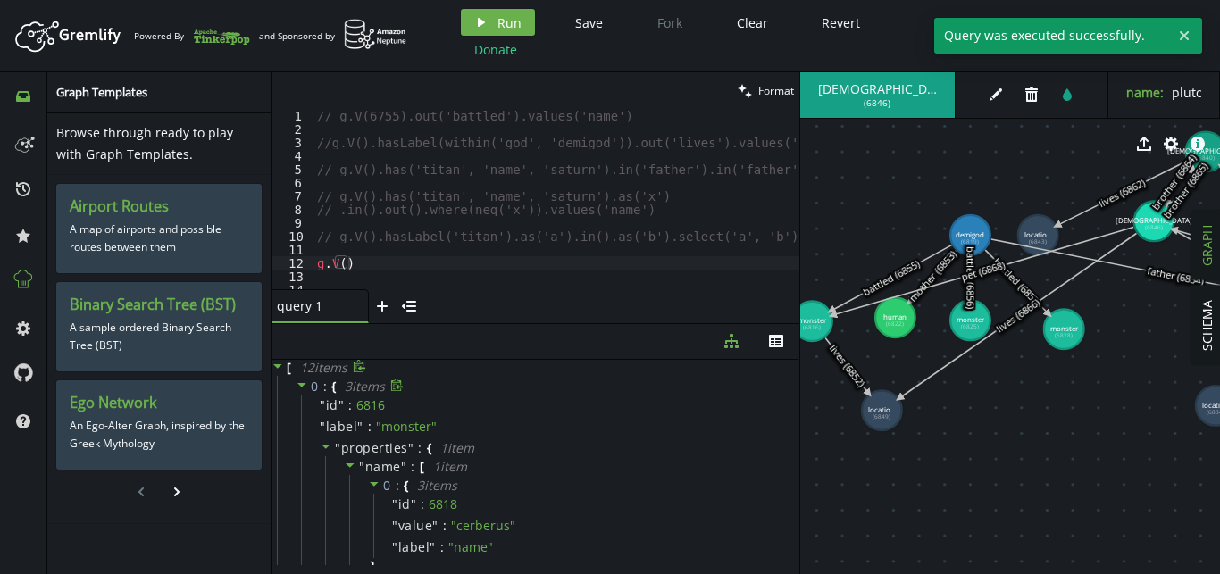
click at [297, 388] on icon at bounding box center [302, 385] width 13 height 13
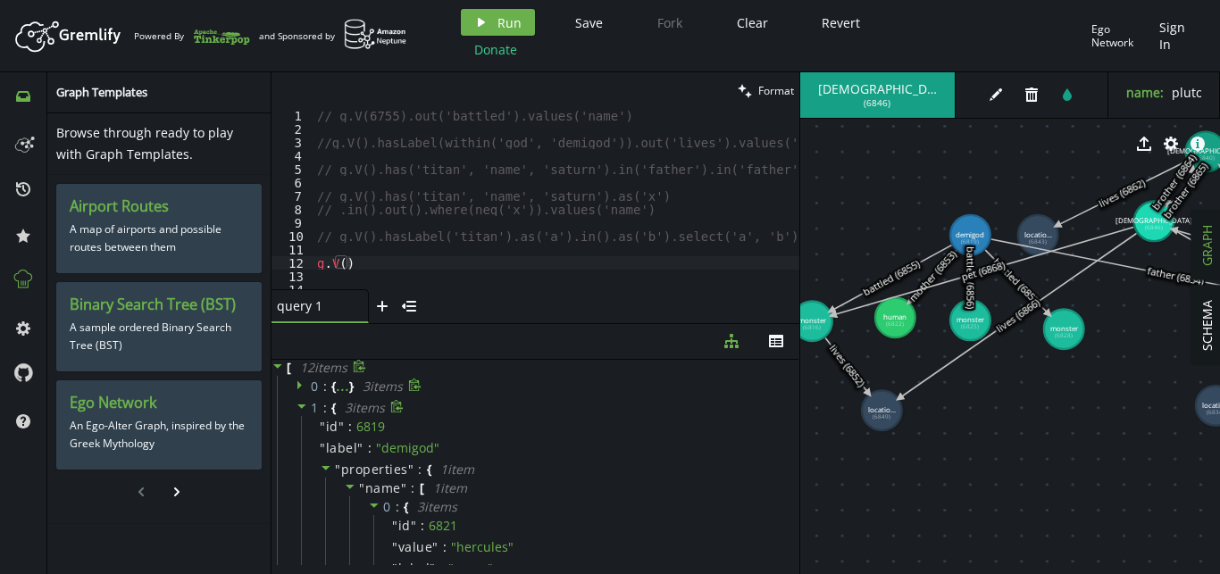
click at [300, 413] on span at bounding box center [302, 407] width 13 height 17
click at [303, 438] on div "" id " : 6822" at bounding box center [548, 448] width 494 height 21
click at [387, 267] on div "// g.V(6755).out('battled').values('name') //g.V().hasLabel(within('god', 'demi…" at bounding box center [567, 212] width 507 height 207
paste textarea ".group()"
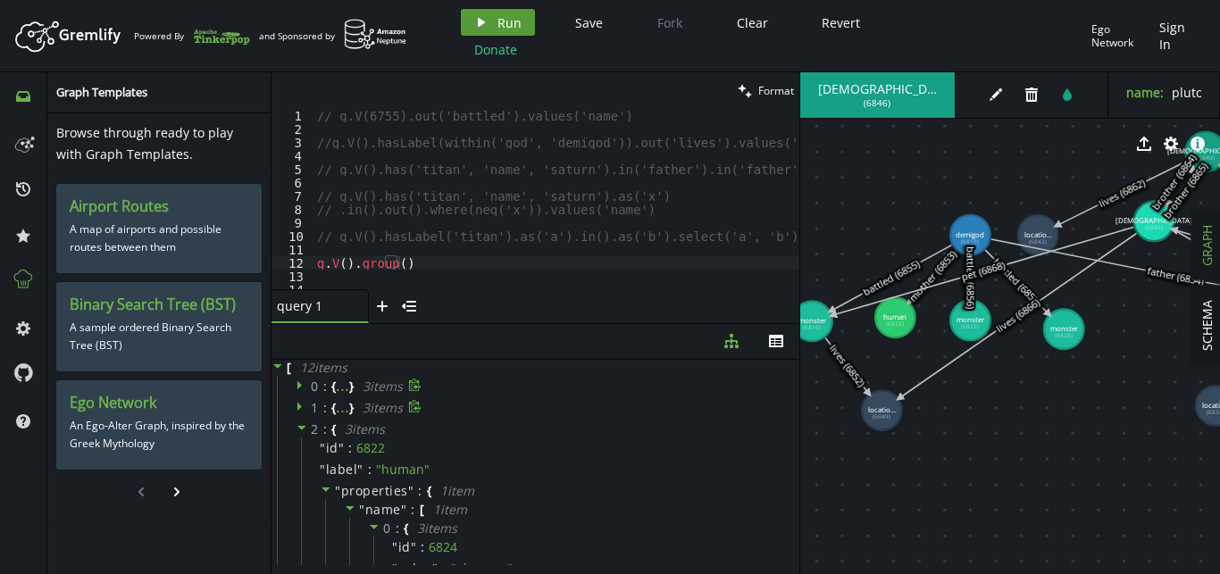
click at [497, 14] on span "Run" at bounding box center [509, 22] width 24 height 17
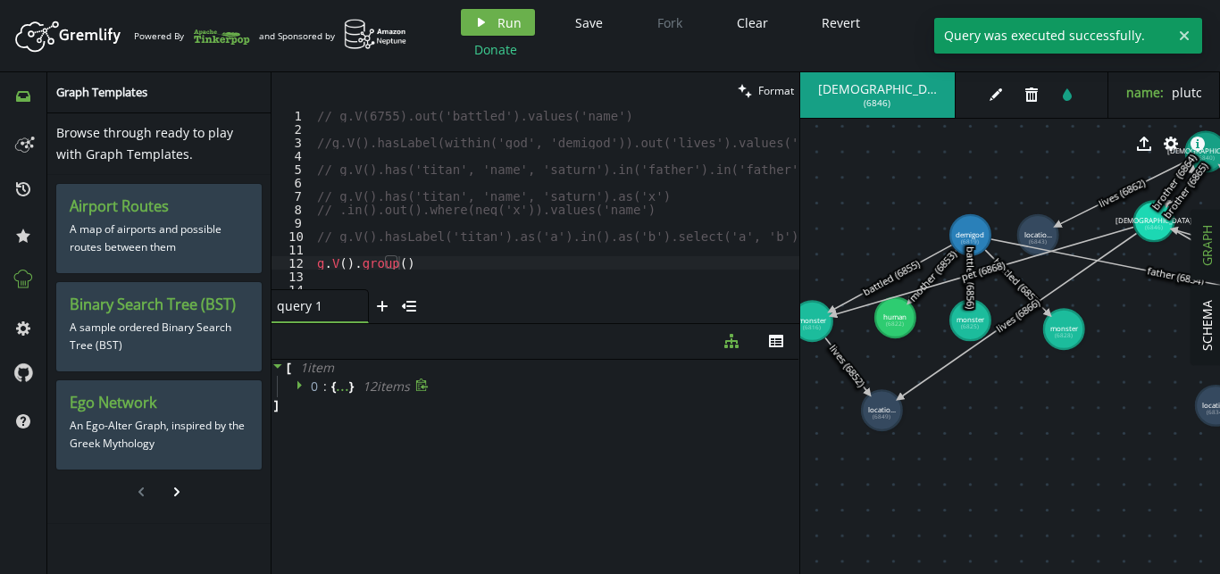
click at [299, 383] on icon at bounding box center [299, 384] width 4 height 9
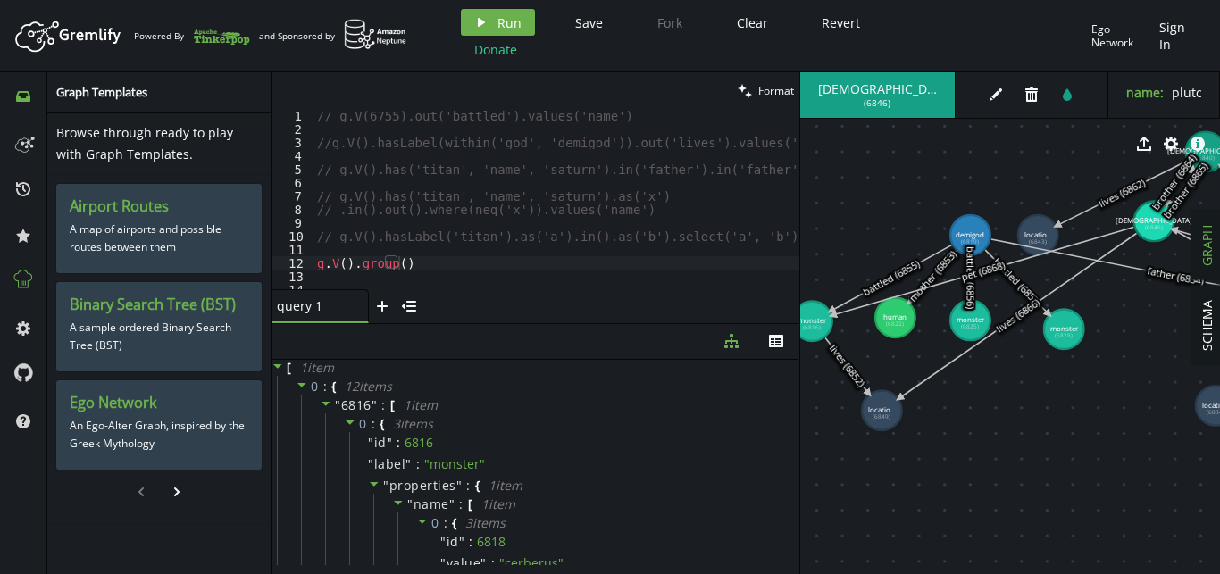
click at [400, 268] on div "// g.V(6755).out('battled').values('name') //g.V().hasLabel(within('god', 'demi…" at bounding box center [567, 212] width 507 height 207
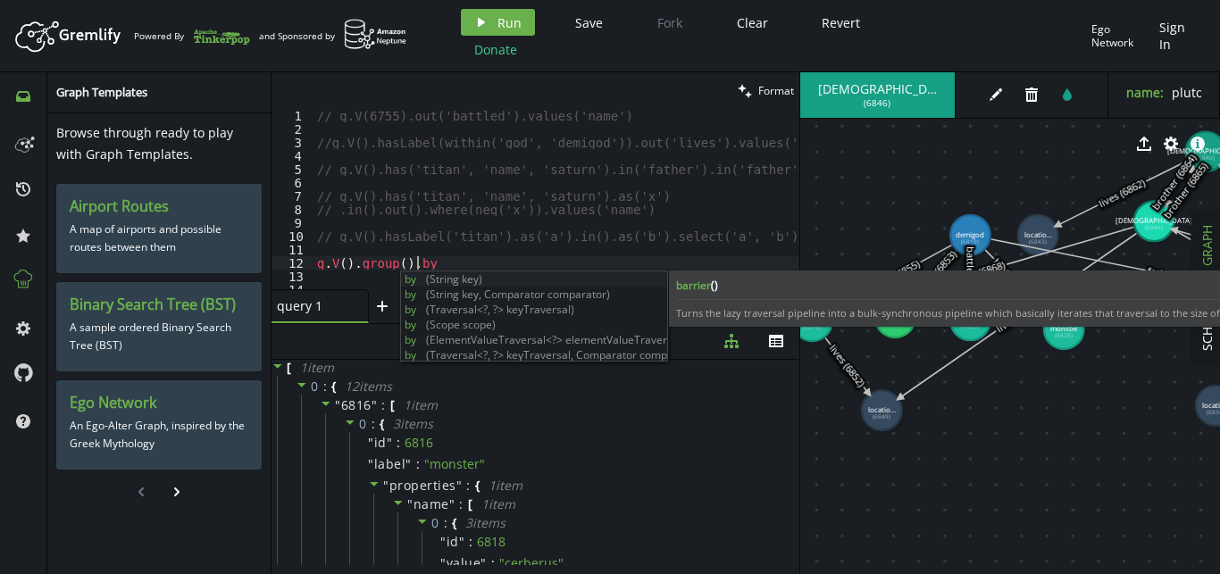
scroll to position [0, 99]
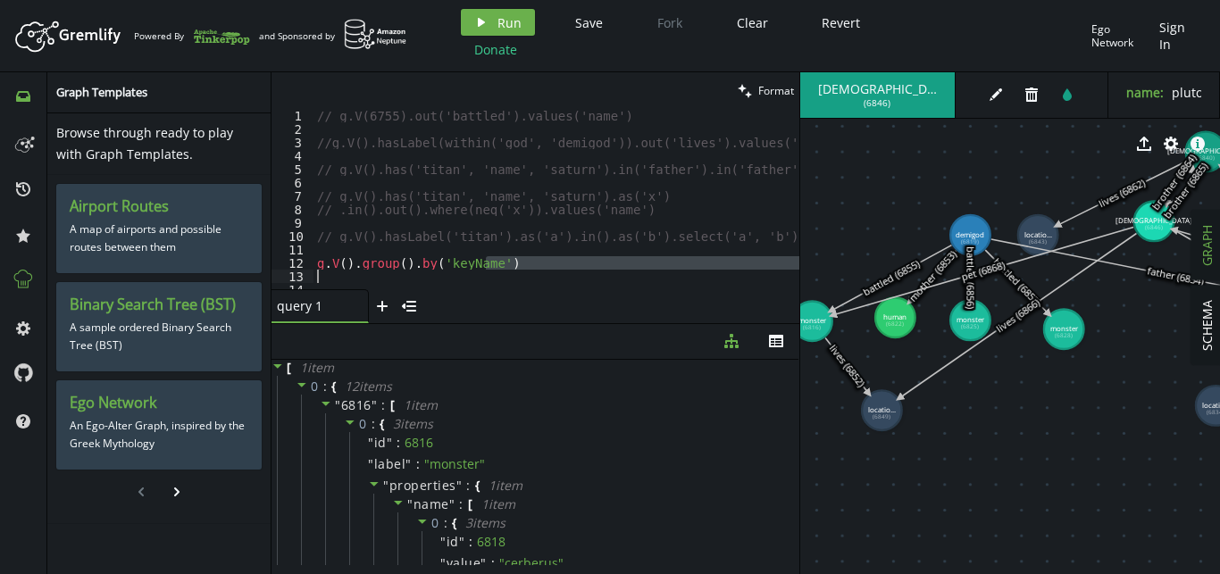
drag, startPoint x: 504, startPoint y: 260, endPoint x: 402, endPoint y: 269, distance: 102.2
click at [402, 269] on div "// g.V(6755).out('battled').values('name') //g.V().hasLabel(within('god', 'demi…" at bounding box center [567, 212] width 507 height 207
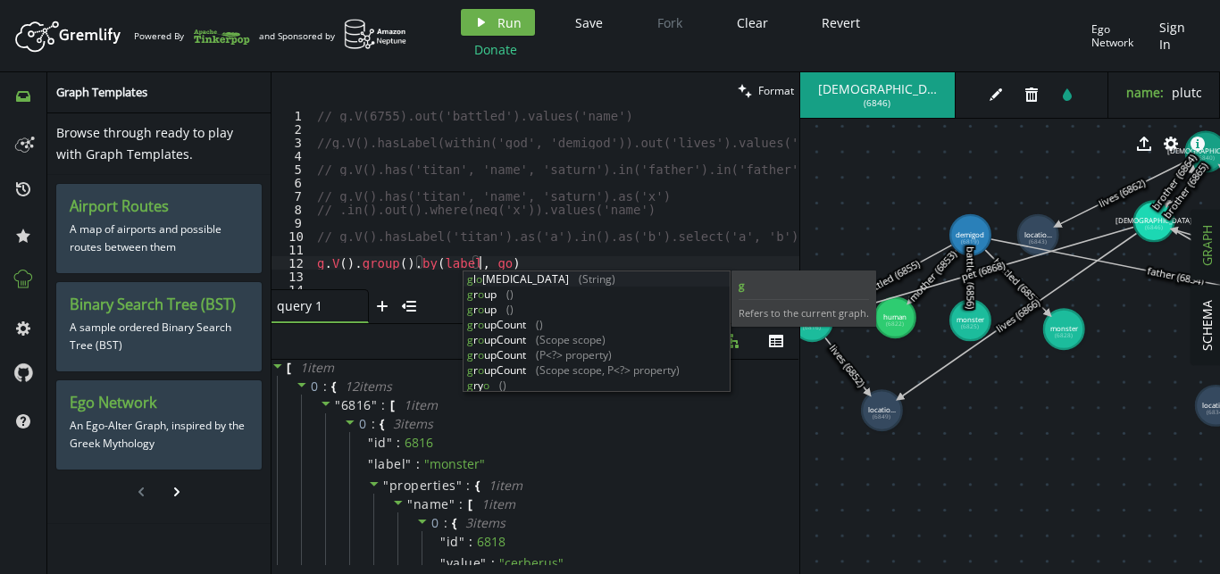
scroll to position [0, 168]
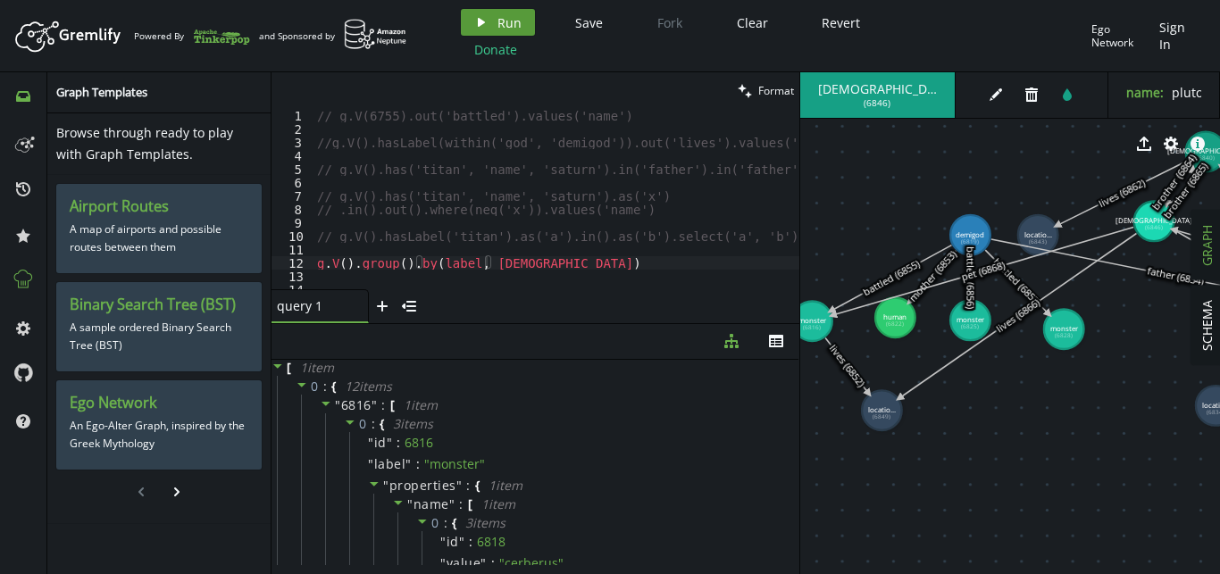
click at [479, 25] on icon "button" at bounding box center [481, 22] width 7 height 9
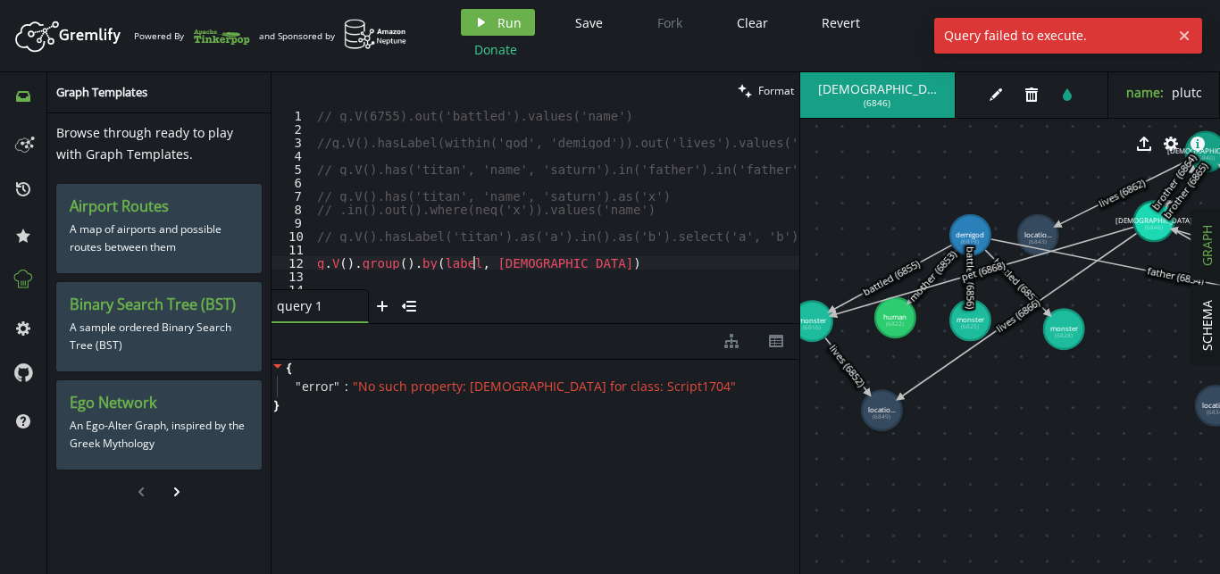
click at [476, 257] on div "// g.V(6755).out('battled').values('name') //g.V().hasLabel(within('god', 'demi…" at bounding box center [567, 212] width 507 height 207
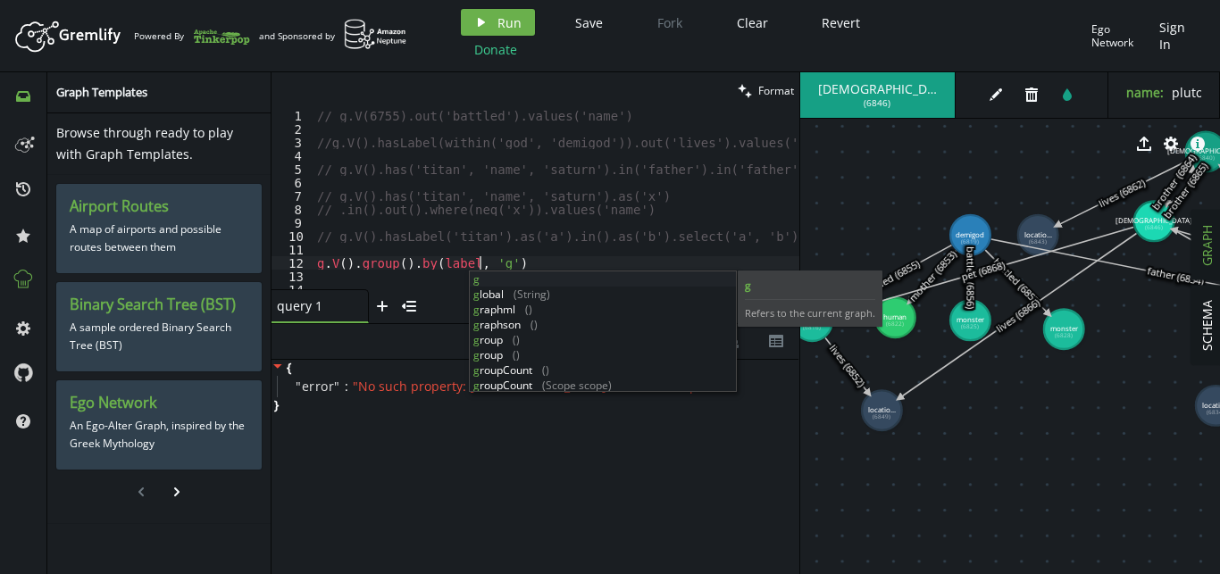
scroll to position [0, 174]
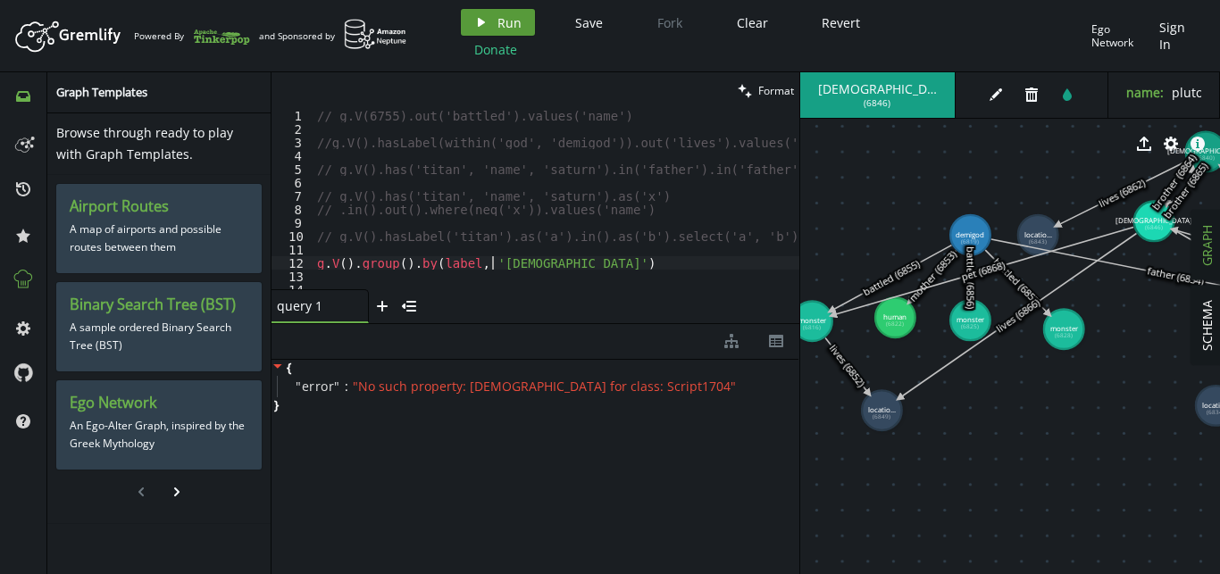
click at [514, 22] on span "Run" at bounding box center [509, 22] width 24 height 17
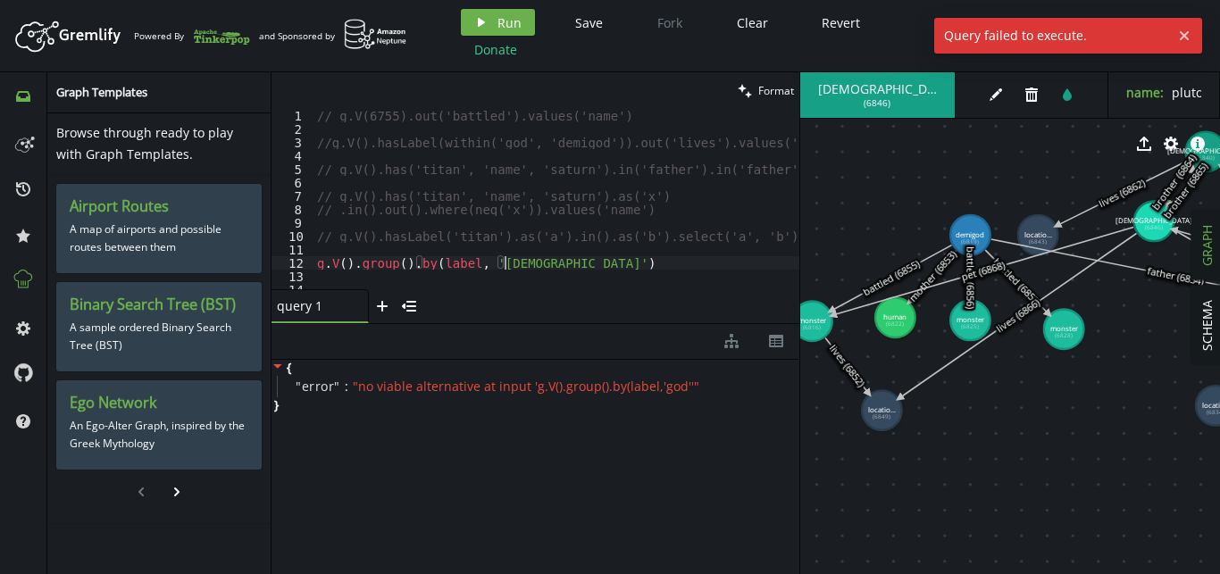
click at [539, 262] on div "// g.V(6755).out('battled').values('name') //g.V().hasLabel(within('god', 'demi…" at bounding box center [567, 212] width 507 height 207
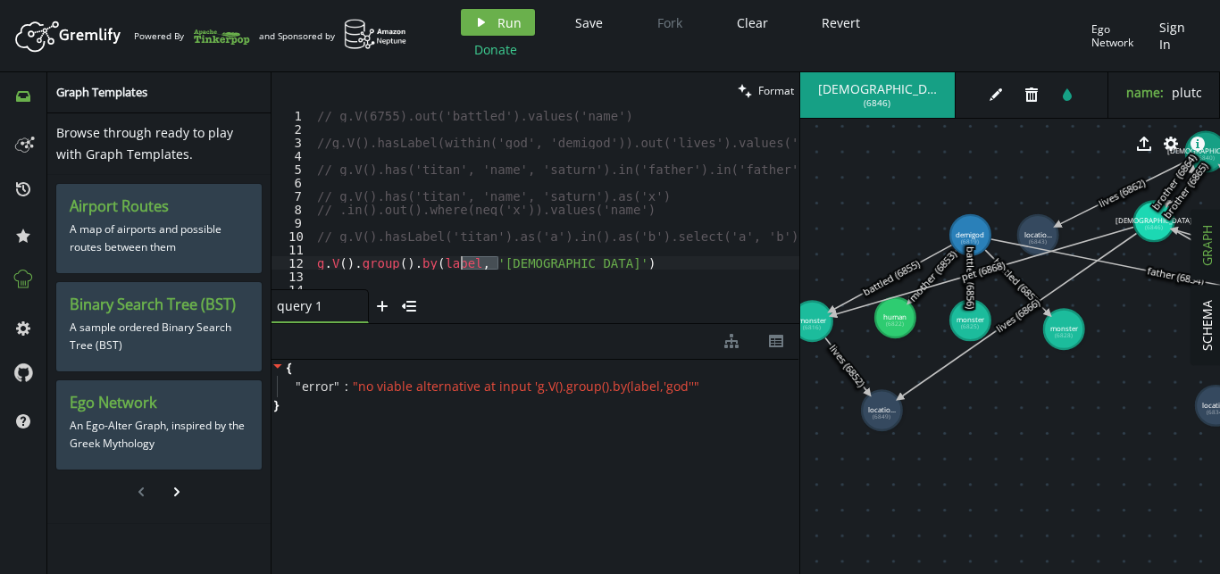
drag, startPoint x: 498, startPoint y: 263, endPoint x: 456, endPoint y: 264, distance: 42.0
click at [456, 264] on div "// g.V(6755).out('battled').values('name') //g.V().hasLabel(within('god', 'demi…" at bounding box center [567, 212] width 507 height 207
type textarea "g.V().group().by(label)"
click at [516, 18] on span "Run" at bounding box center [509, 22] width 24 height 17
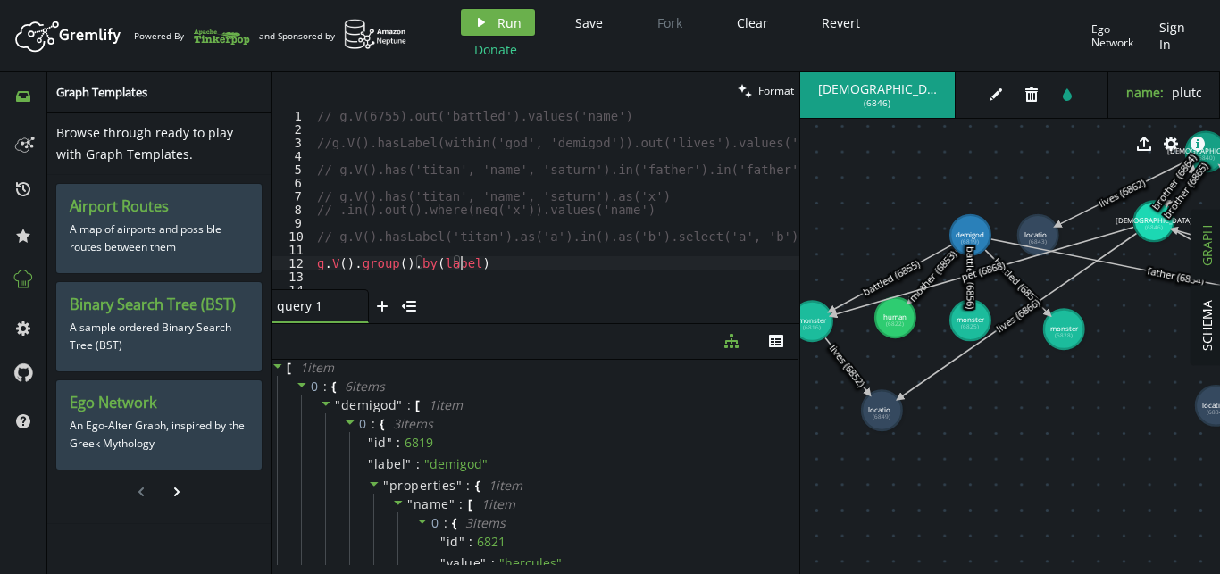
click at [495, 263] on div "// g.V(6755).out('battled').values('name') //g.V().hasLabel(within('god', 'demi…" at bounding box center [567, 212] width 507 height 207
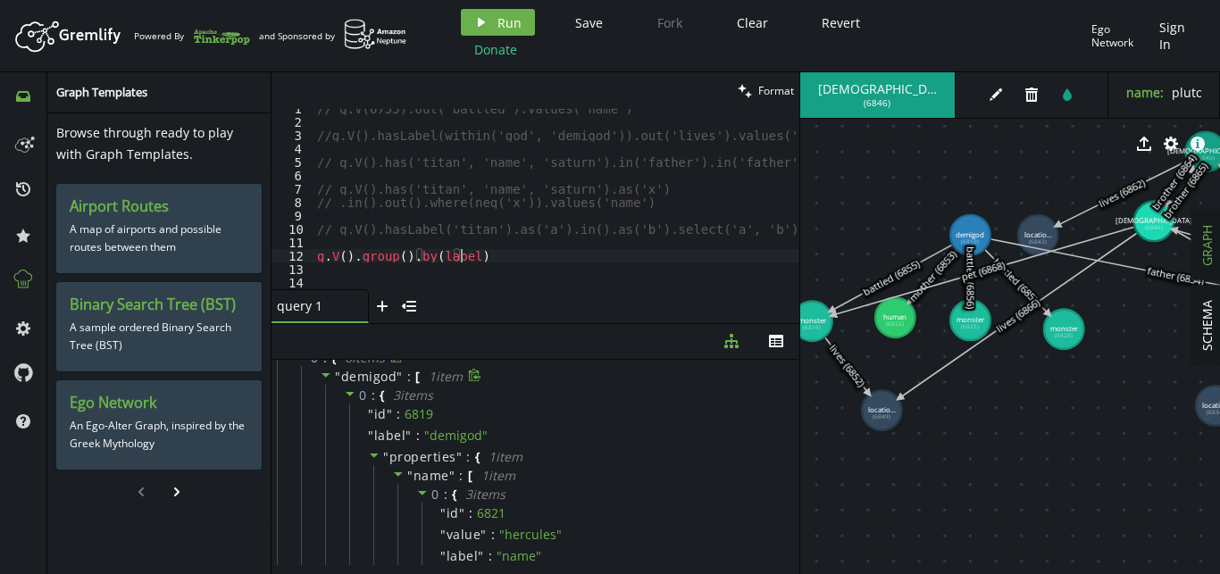
scroll to position [0, 0]
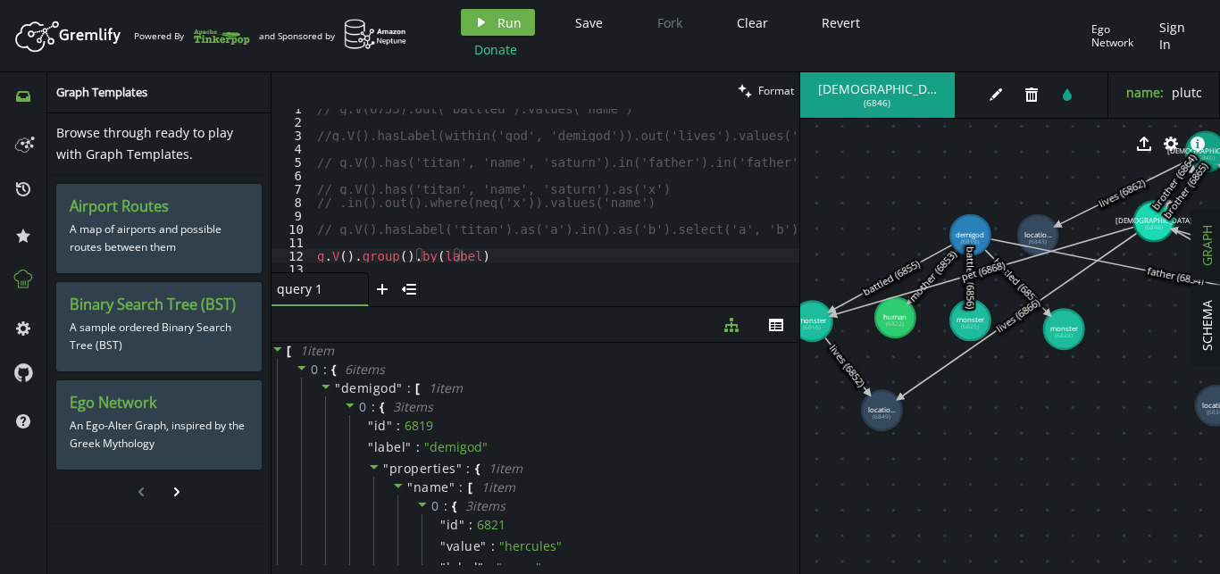
drag, startPoint x: 629, startPoint y: 323, endPoint x: 744, endPoint y: 307, distance: 116.3
click at [744, 307] on div at bounding box center [536, 306] width 528 height 1
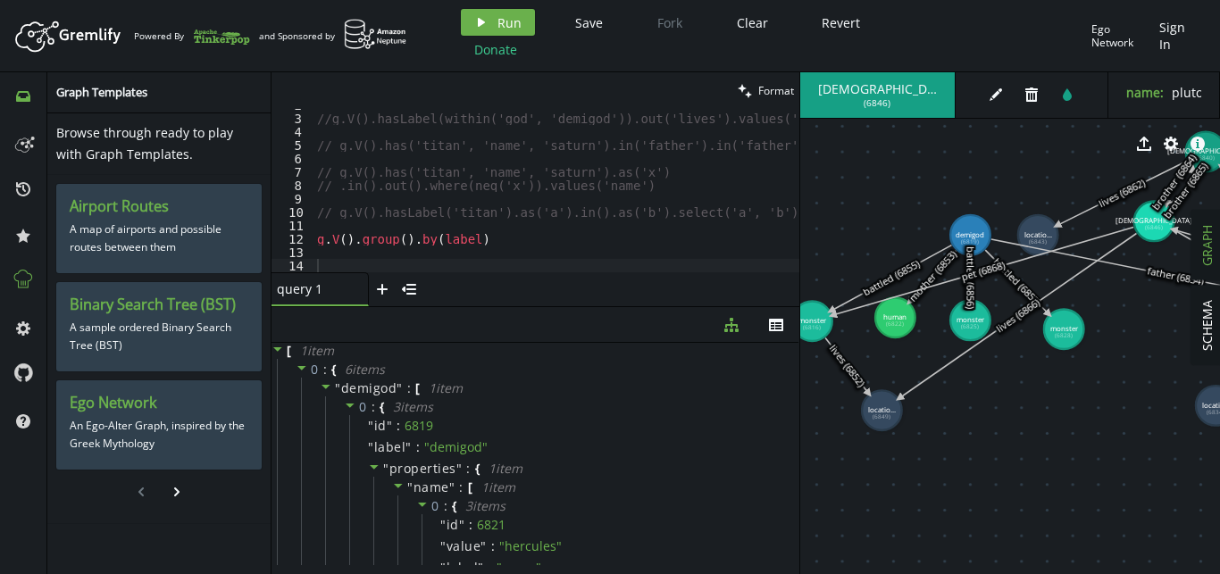
click at [609, 261] on div at bounding box center [567, 264] width 507 height 18
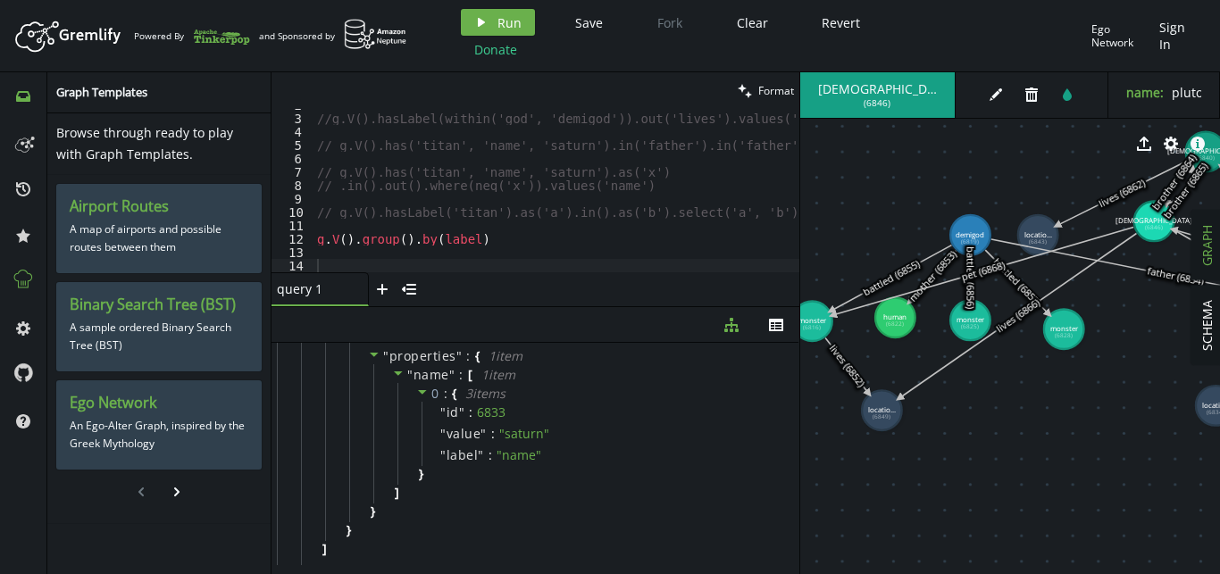
scroll to position [305, 0]
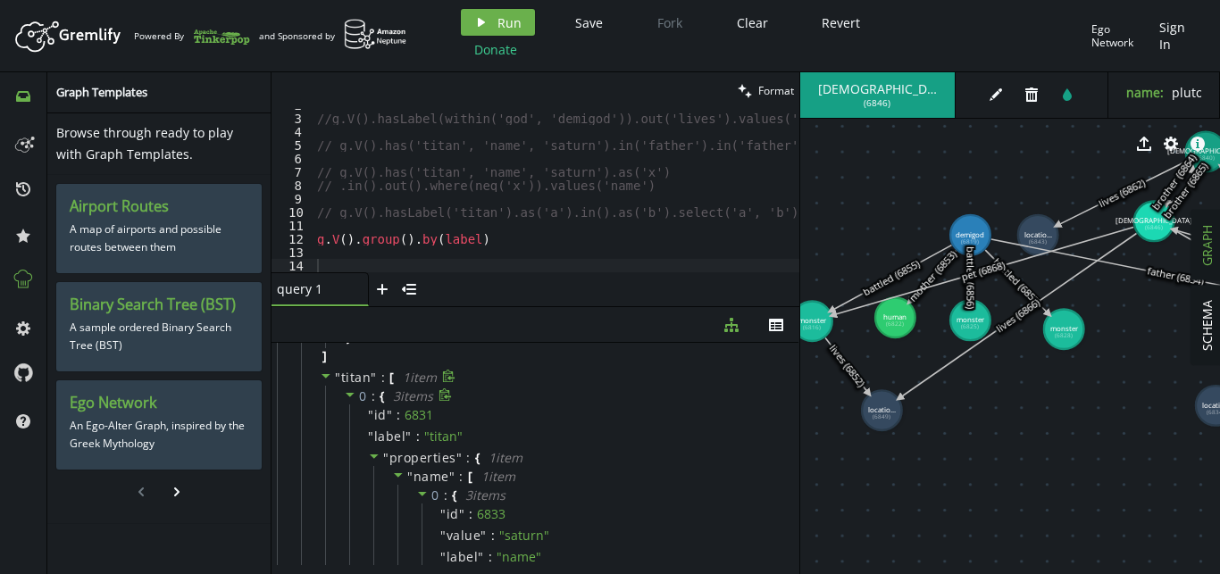
click at [348, 394] on icon at bounding box center [350, 395] width 9 height 4
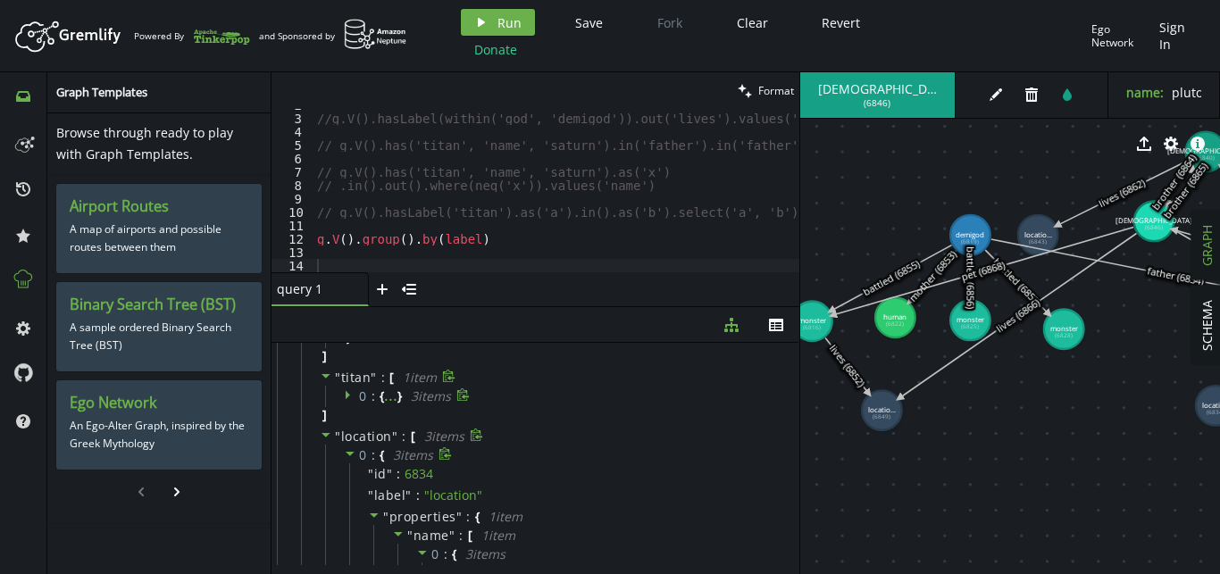
click at [346, 455] on icon at bounding box center [350, 453] width 13 height 13
click at [344, 484] on span at bounding box center [350, 476] width 13 height 17
click at [347, 501] on icon at bounding box center [350, 496] width 13 height 13
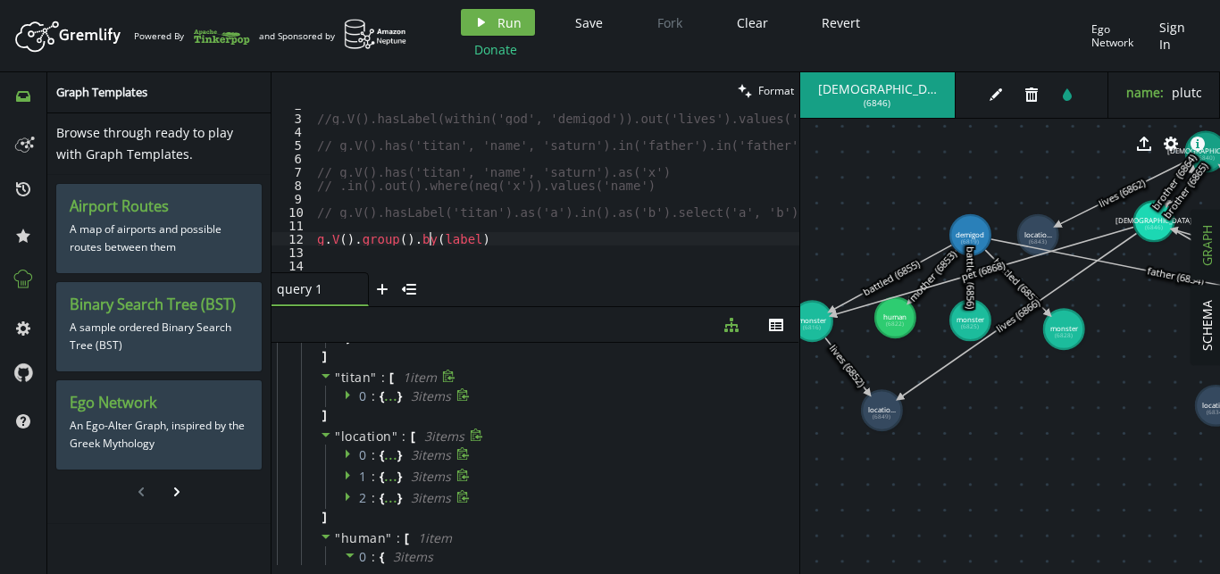
click at [429, 236] on div "//g.V().hasLabel(within('god', 'demigod')).out('lives').values('name') // g.V()…" at bounding box center [567, 193] width 507 height 190
click at [495, 249] on div "//g.V().hasLabel(within('god', 'demigod')).out('lives').values('name') // g.V()…" at bounding box center [567, 193] width 507 height 190
click at [432, 231] on div "//g.V().hasLabel(within('god', 'demigod')).out('lives').values('name') // g.V()…" at bounding box center [567, 193] width 507 height 190
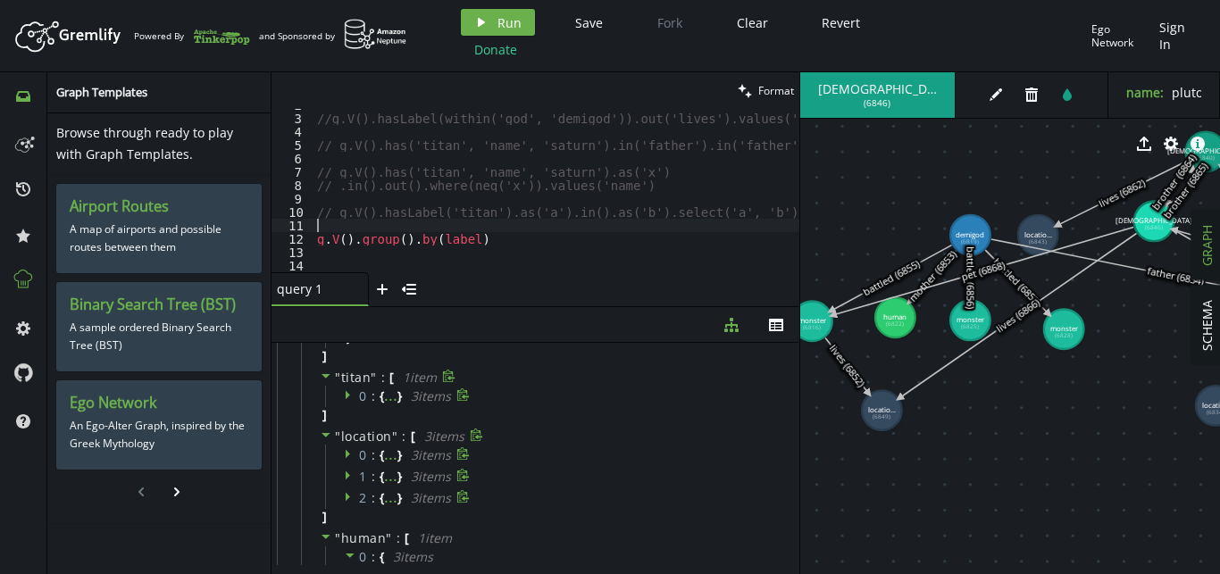
click at [432, 231] on div "//g.V().hasLabel(within('god', 'demigod')).out('lives').values('name') // g.V()…" at bounding box center [567, 193] width 507 height 190
click at [435, 237] on div "//g.V().hasLabel(within('god', 'demigod')).out('lives').values('name') // g.V()…" at bounding box center [567, 193] width 507 height 190
type textarea "g.V().group().by(id)"
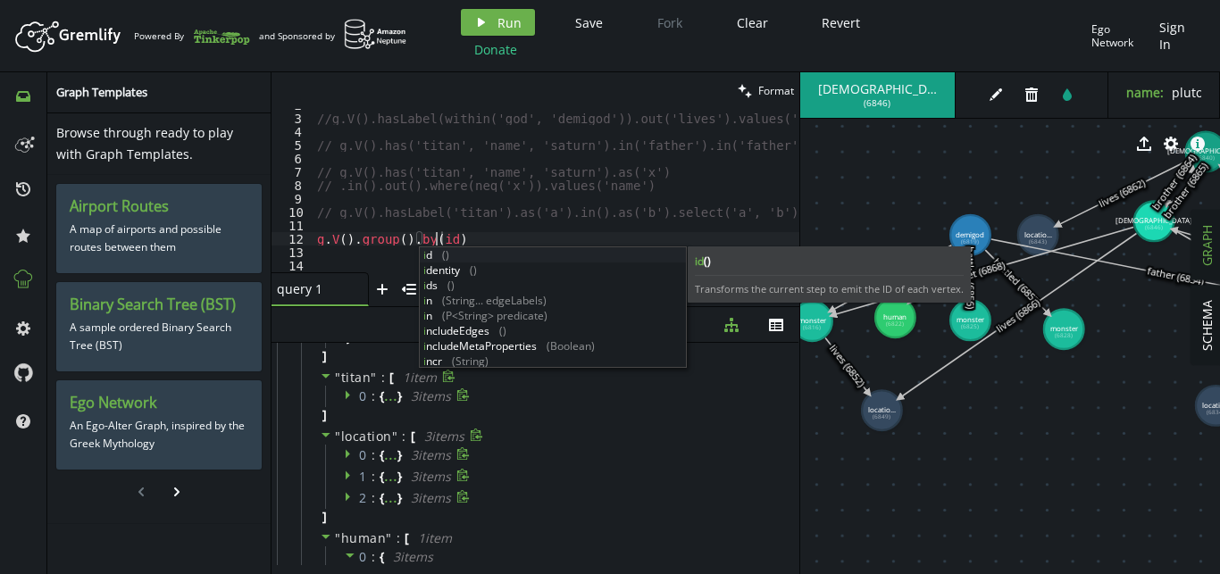
scroll to position [0, 118]
click at [470, 220] on div "//g.V().hasLabel(within('god', 'demigod')).out('lives').values('name') // g.V()…" at bounding box center [567, 193] width 507 height 190
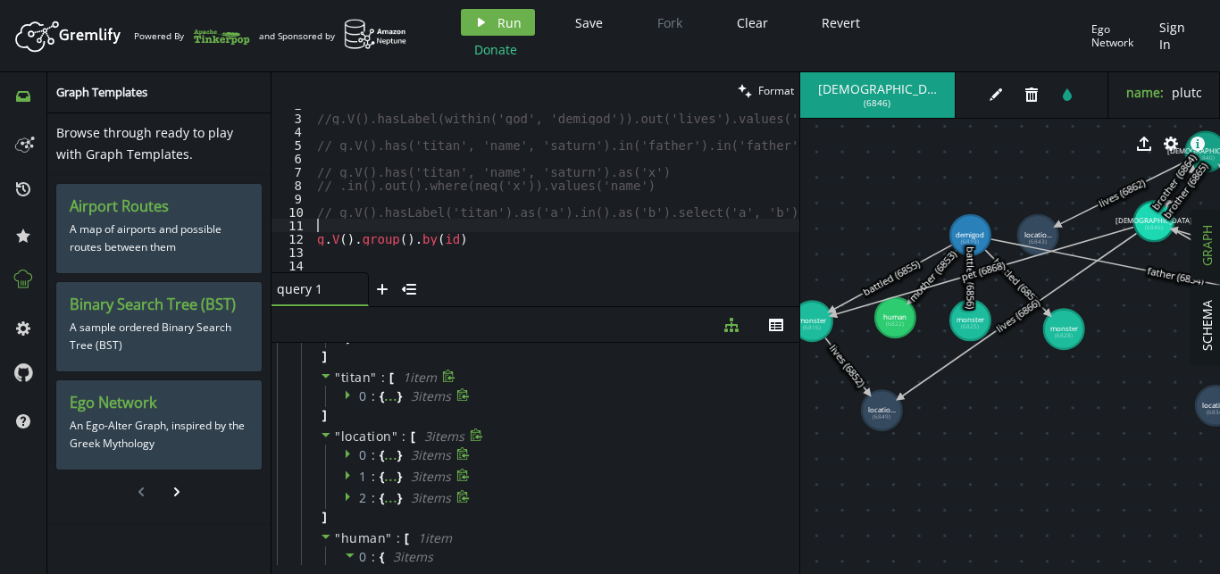
scroll to position [0, 0]
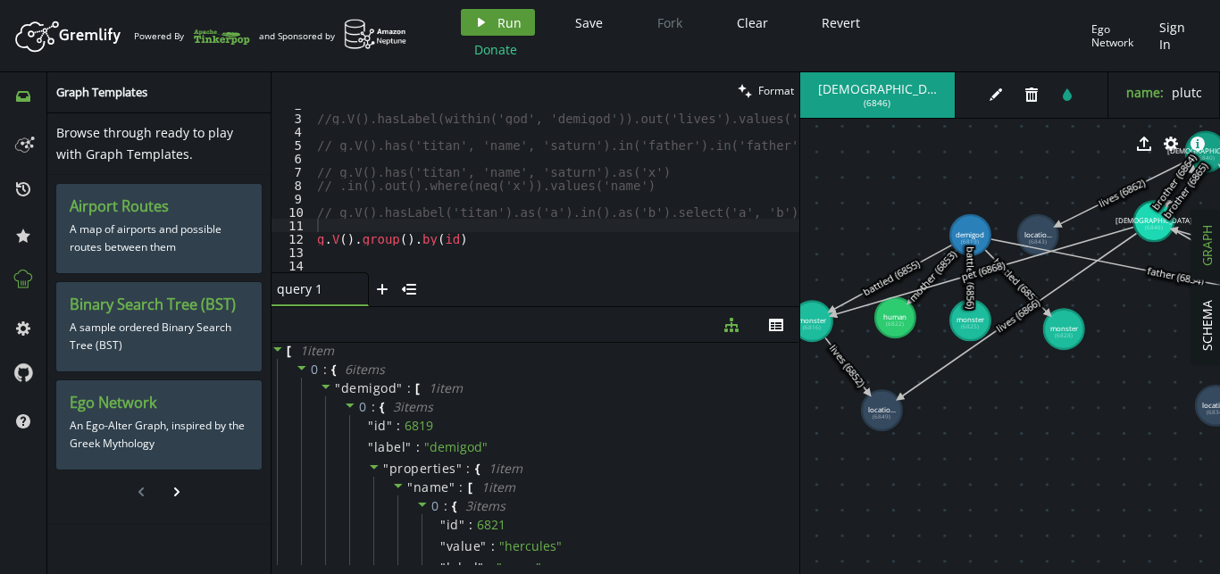
click at [519, 30] on span "Run" at bounding box center [509, 22] width 24 height 17
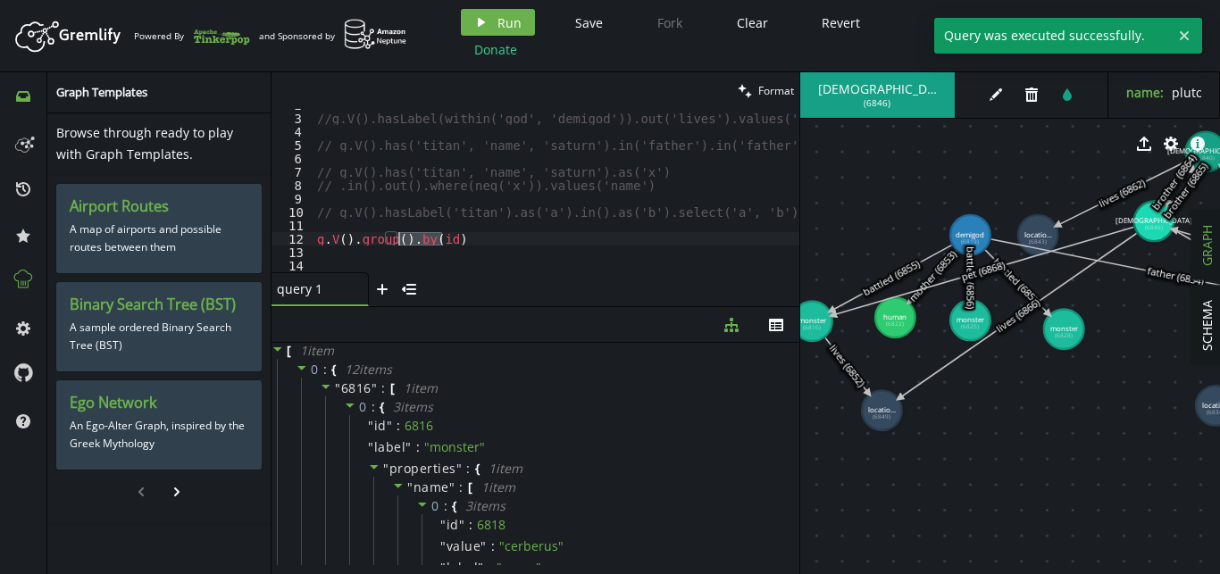
drag, startPoint x: 450, startPoint y: 233, endPoint x: 397, endPoint y: 235, distance: 52.7
click at [397, 235] on div "//g.V().hasLabel(within('god', 'demigod')).out('lives').values('name') // g.V()…" at bounding box center [567, 193] width 507 height 190
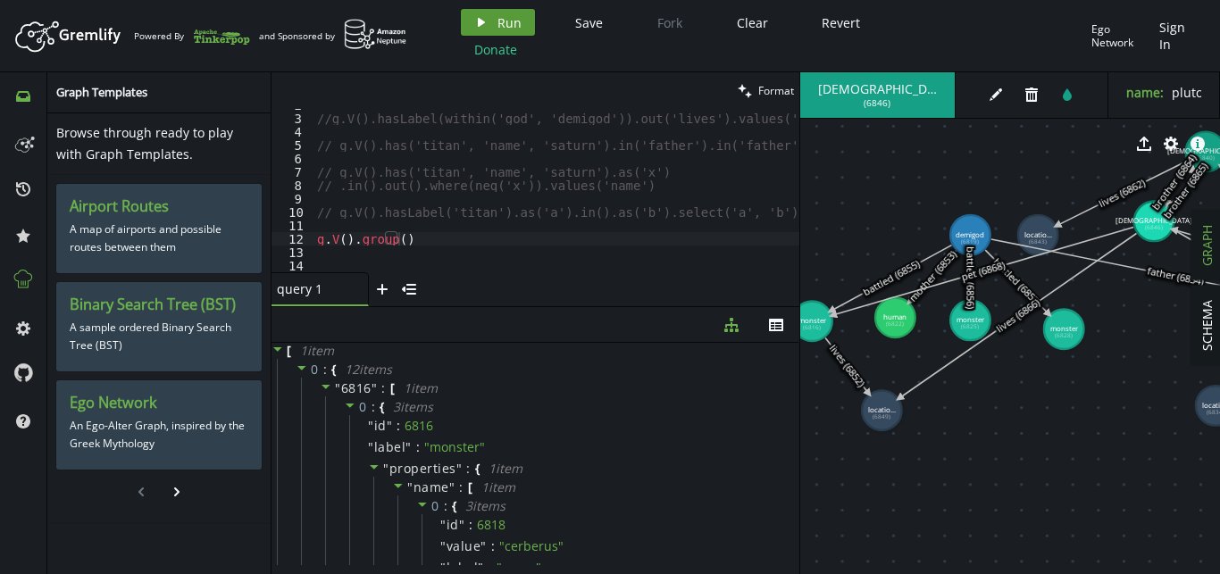
click at [514, 29] on span "Run" at bounding box center [509, 22] width 24 height 17
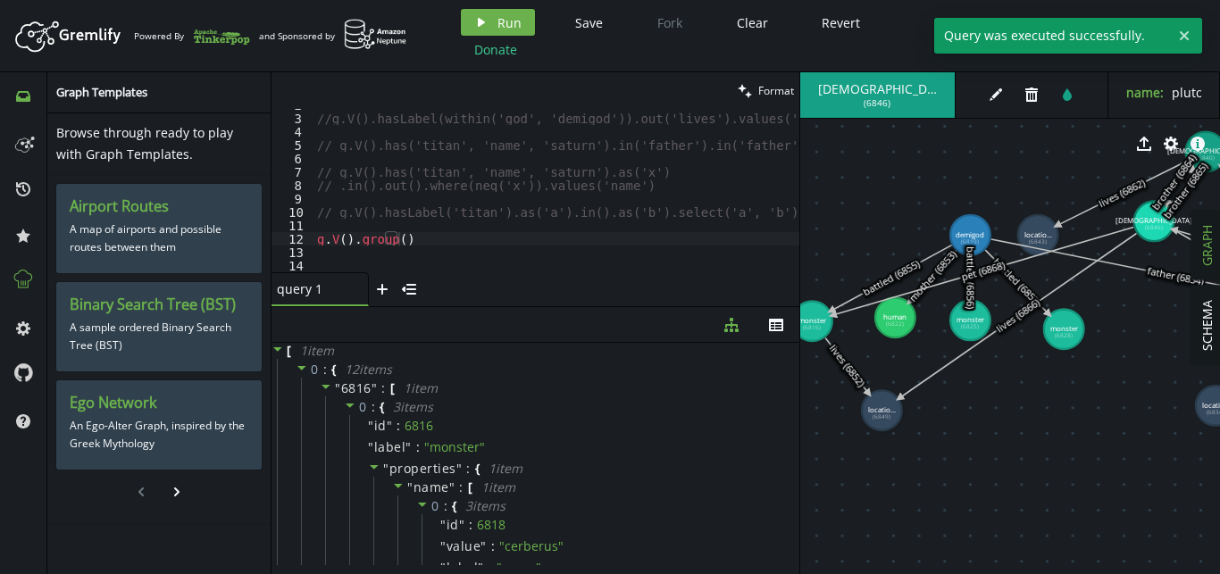
click at [447, 241] on div "//g.V().hasLabel(within('god', 'demigod')).out('lives').values('name') // g.V()…" at bounding box center [567, 193] width 507 height 190
paste textarea ".by(id)"
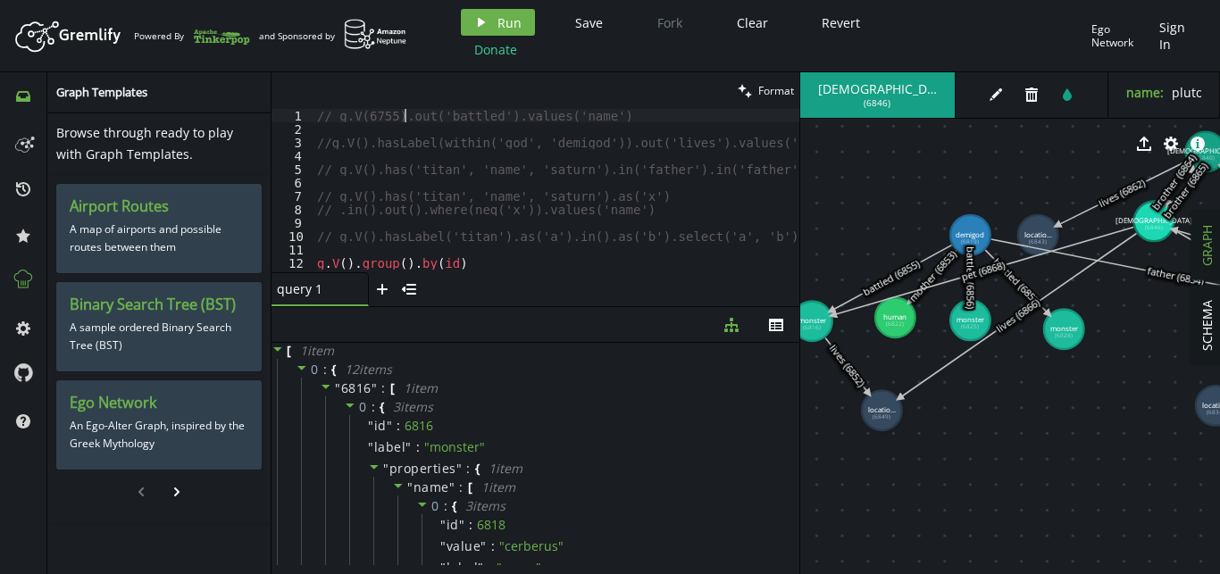
click at [403, 113] on div "// g.V(6755).out('battled').values('name') //g.V().hasLabel(within('god', 'demi…" at bounding box center [567, 204] width 507 height 190
type textarea "// g.V(6755).out('battled').values('name')"
drag, startPoint x: 607, startPoint y: 114, endPoint x: 272, endPoint y: 108, distance: 335.9
click at [272, 108] on div "clean Format // g.V(6755).out('battled').values('name') 1 2 3 4 5 6 7 8 9 10 11…" at bounding box center [536, 189] width 528 height 234
click at [370, 157] on div "//g.V().hasLabel(within('god', 'demigod')).out('lives').values('name') // g.V()…" at bounding box center [567, 204] width 507 height 190
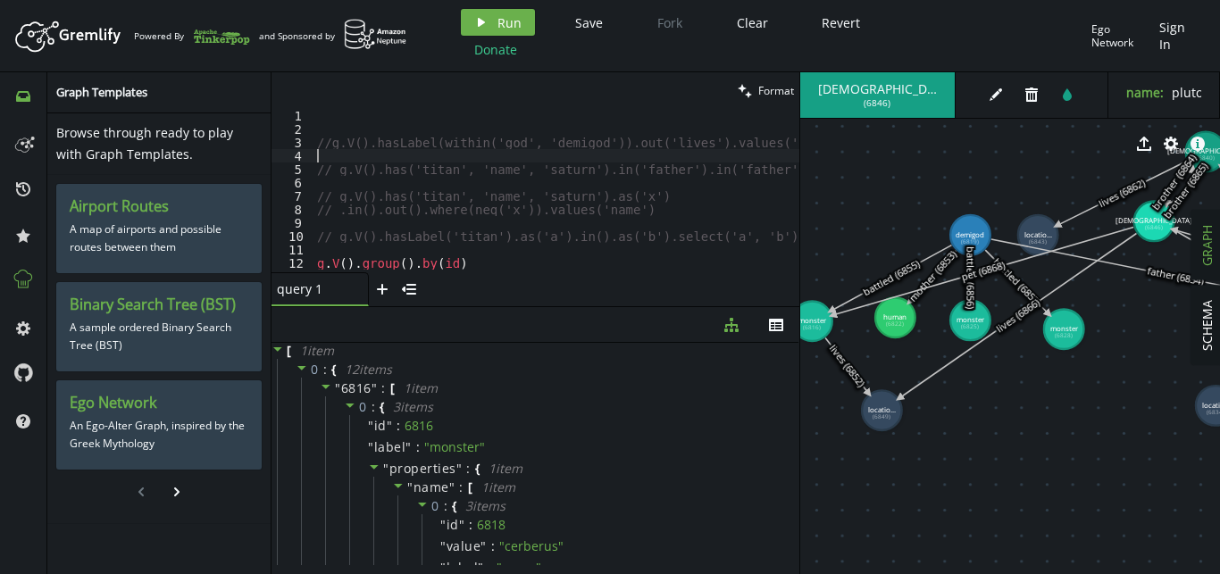
paste textarea "// g.V(6755).out('battled').values('name')"
type textarea "// g.V(6755).out('battled').values('name')"
click at [327, 139] on div "//g.V().hasLabel(within('god', 'demigod')).out('lives').values('name') // g.V(6…" at bounding box center [567, 204] width 507 height 190
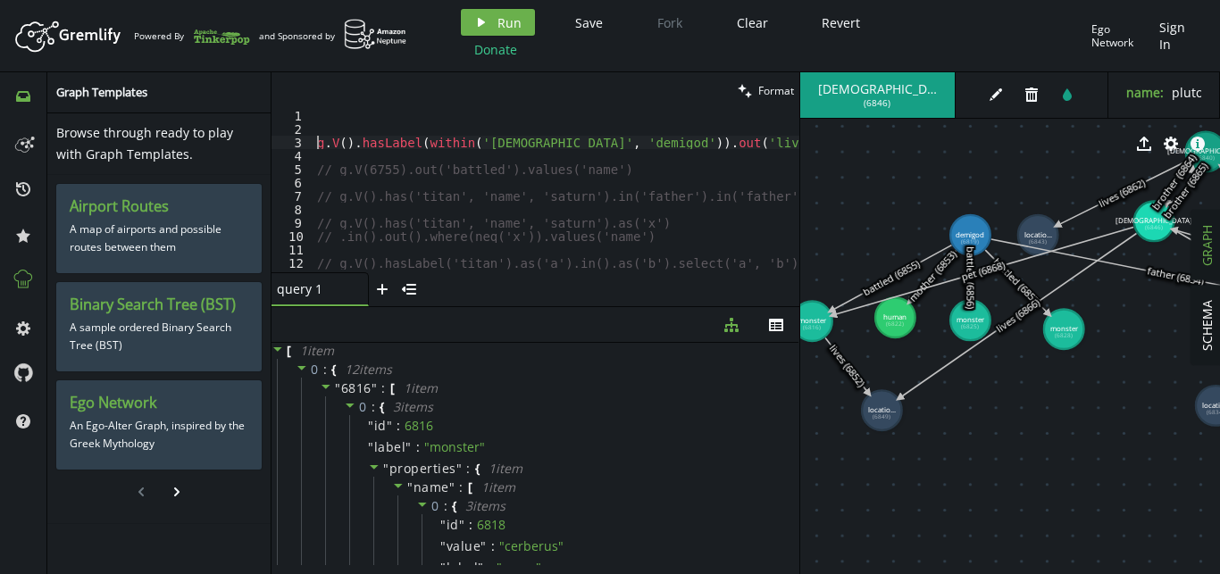
scroll to position [51, 0]
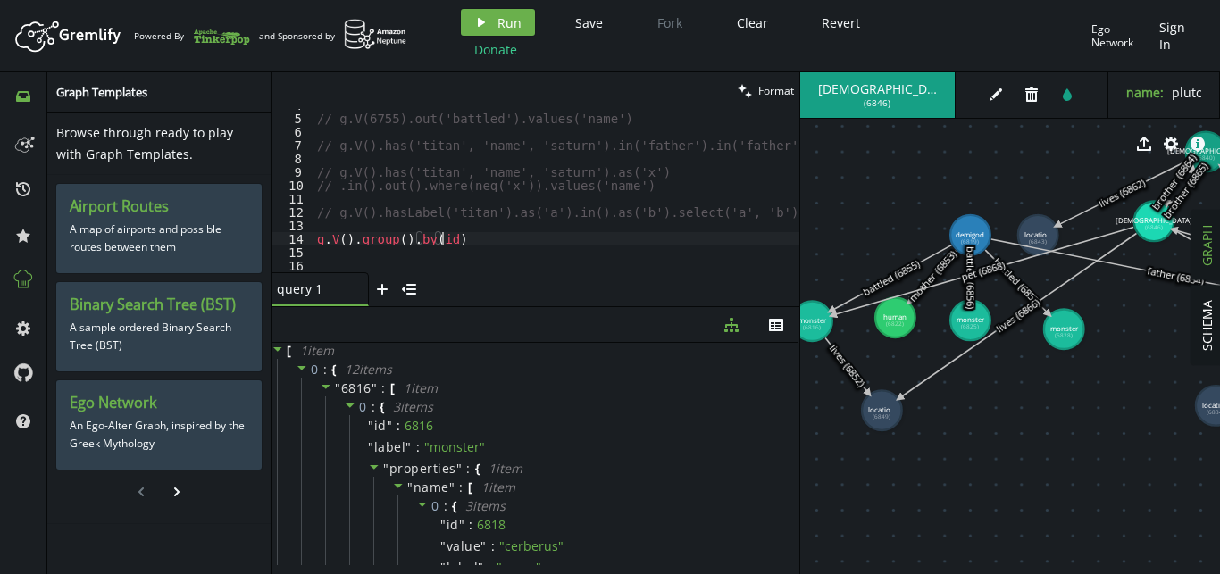
click at [459, 232] on div "// g.V(6755).out('battled').values('name') // g.V().has('titan', 'name', 'satur…" at bounding box center [567, 193] width 507 height 190
type textarea "// g.V().group().by(id)"
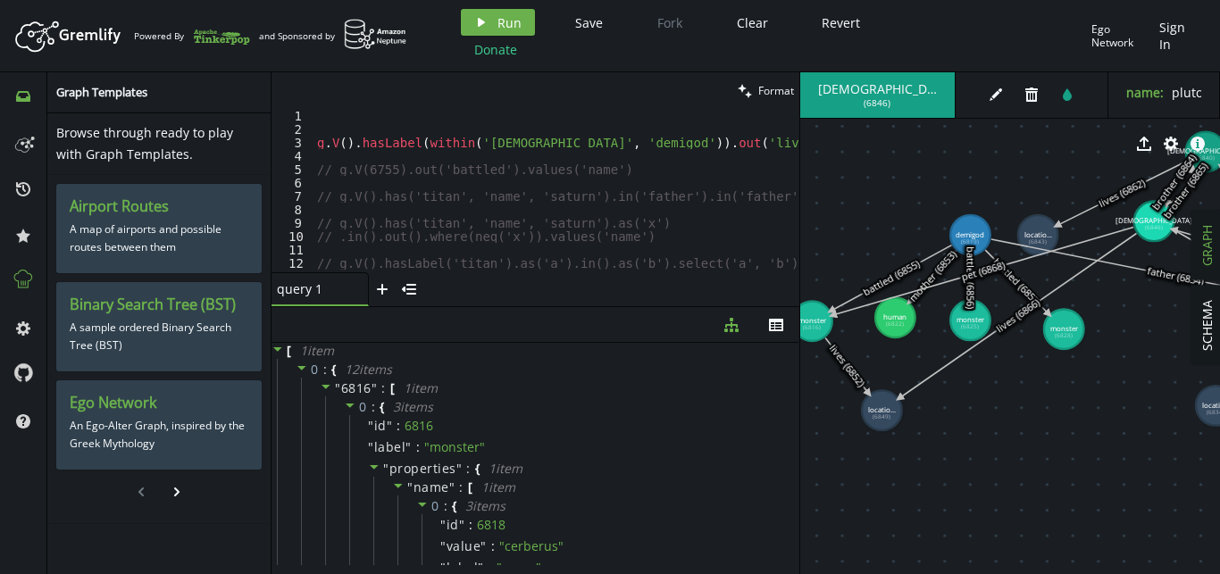
scroll to position [0, 0]
click at [414, 135] on div "g . V ( ) . hasLabel ( within ( 'god' , 'demigod' )) . out ( 'lives' ) . values…" at bounding box center [567, 204] width 507 height 190
click at [389, 146] on div "g . V ( ) . hasLabel ( within ( 'god' , 'demigod' )) . out ( 'lives' ) . values…" at bounding box center [567, 204] width 507 height 190
type textarea "// g.V().hasLabel(within('god', 'demigod')).out('lives').values('name')"
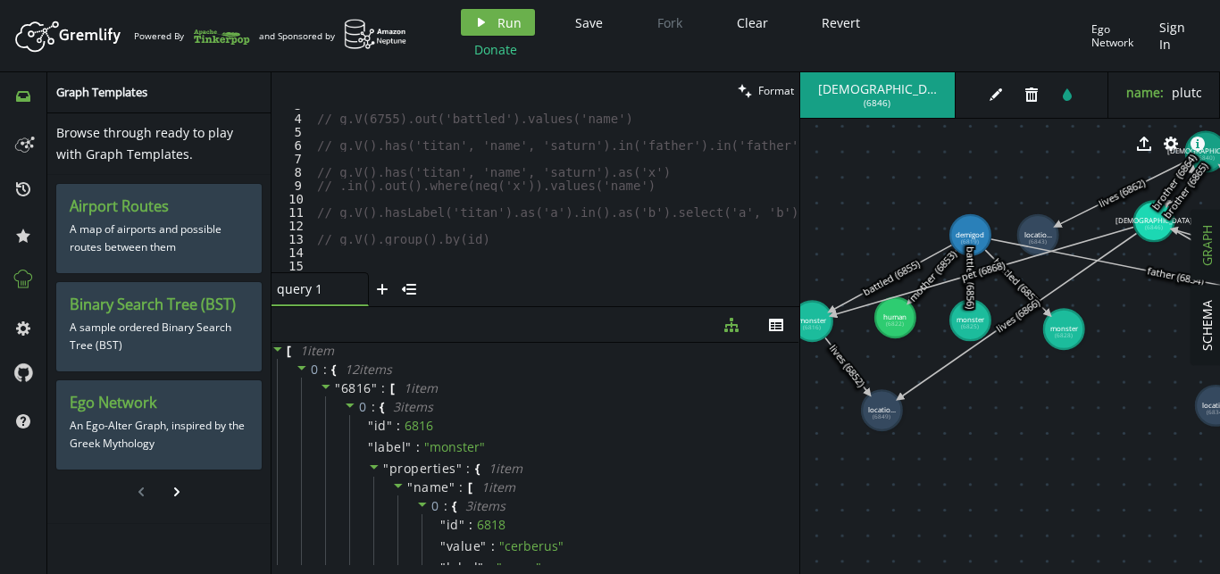
scroll to position [38, 0]
click at [509, 241] on div "// g.V(6755).out('battled').values('name') // g.V().has('titan', 'name', 'satur…" at bounding box center [567, 193] width 507 height 190
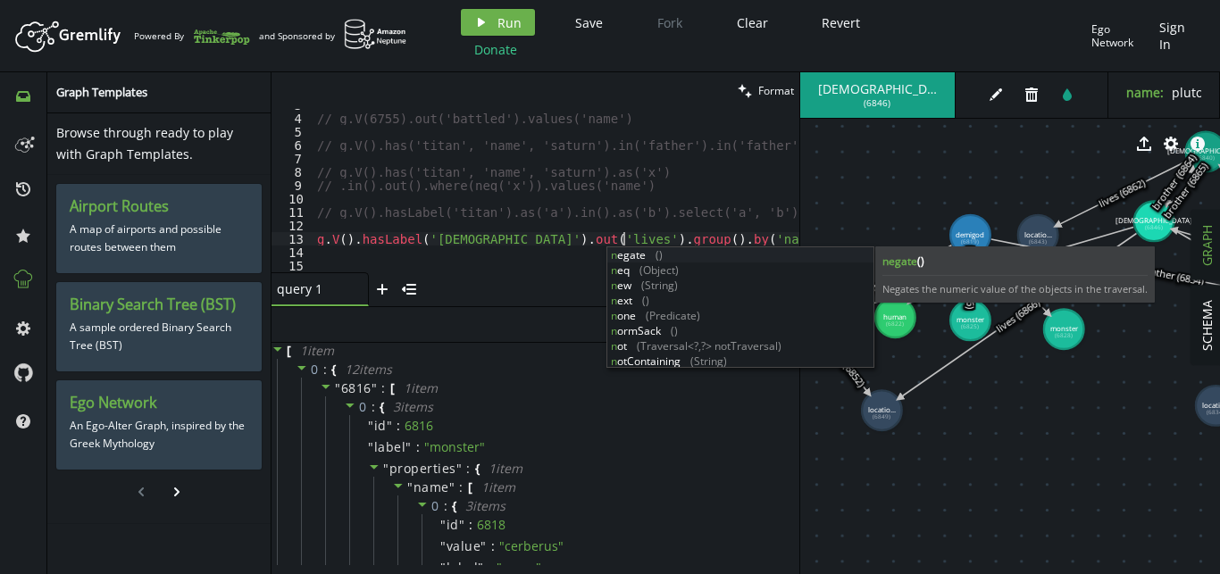
scroll to position [0, 318]
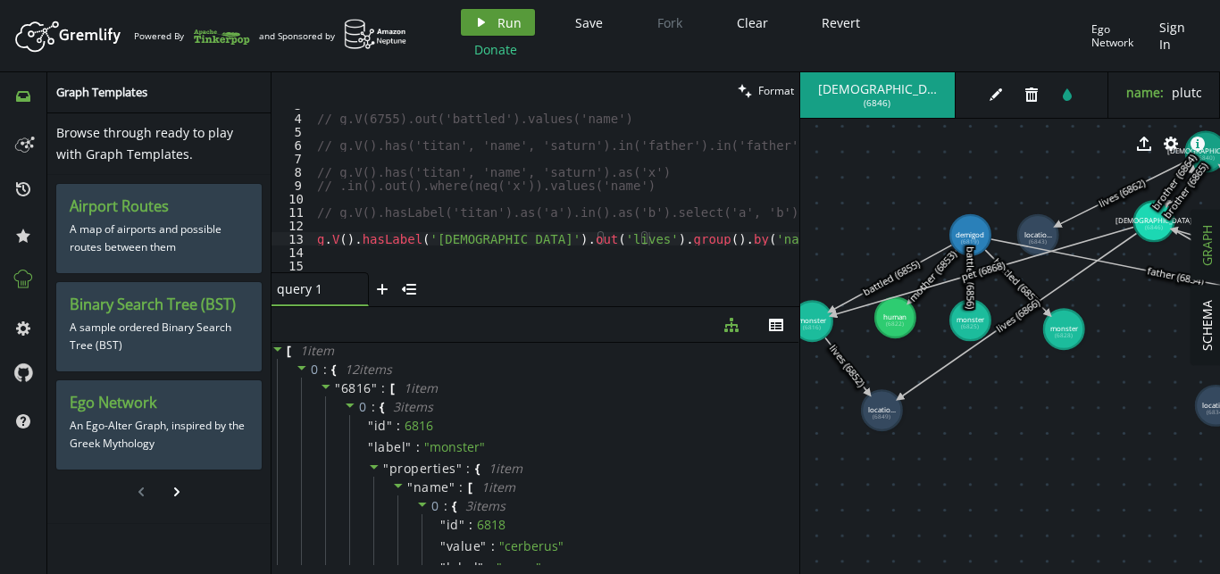
click at [503, 16] on span "Run" at bounding box center [509, 22] width 24 height 17
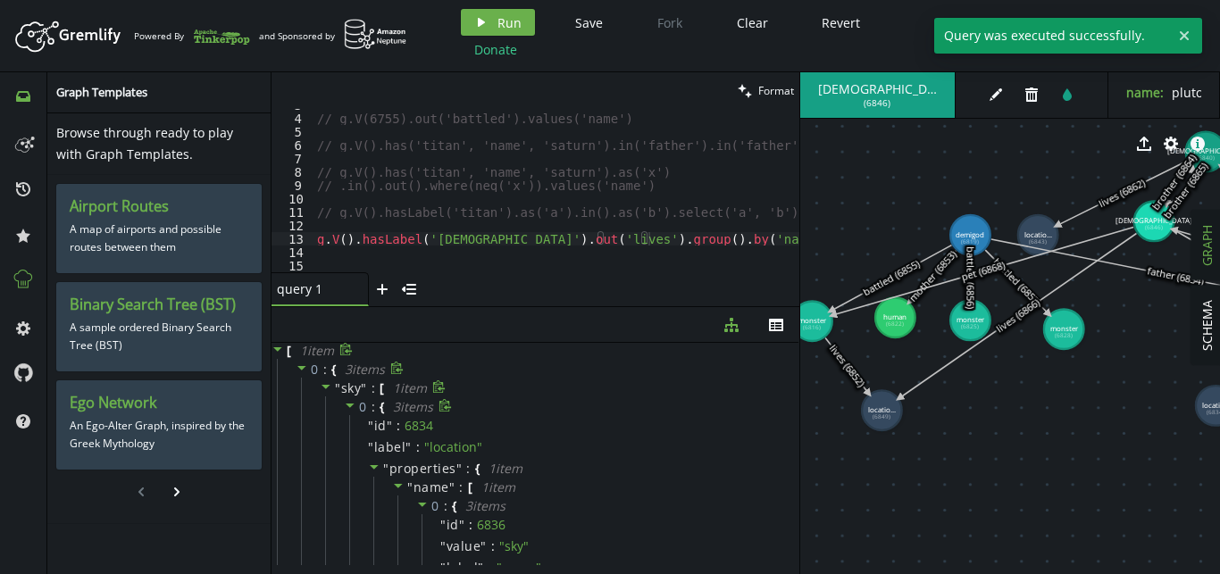
click at [349, 409] on icon at bounding box center [350, 405] width 13 height 13
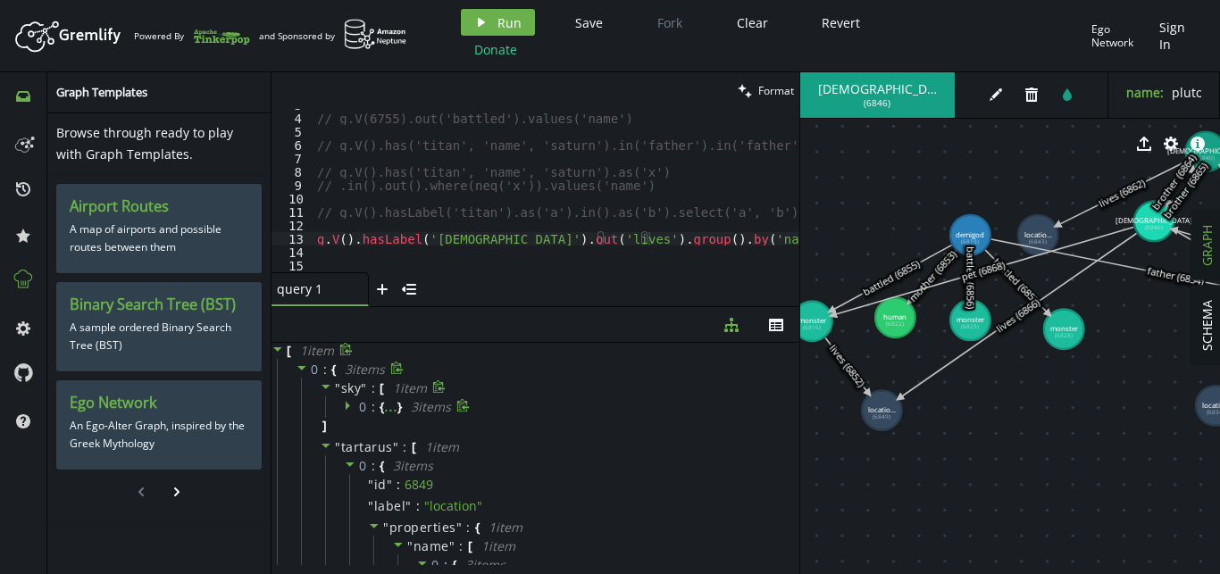
click at [349, 409] on icon at bounding box center [350, 405] width 13 height 13
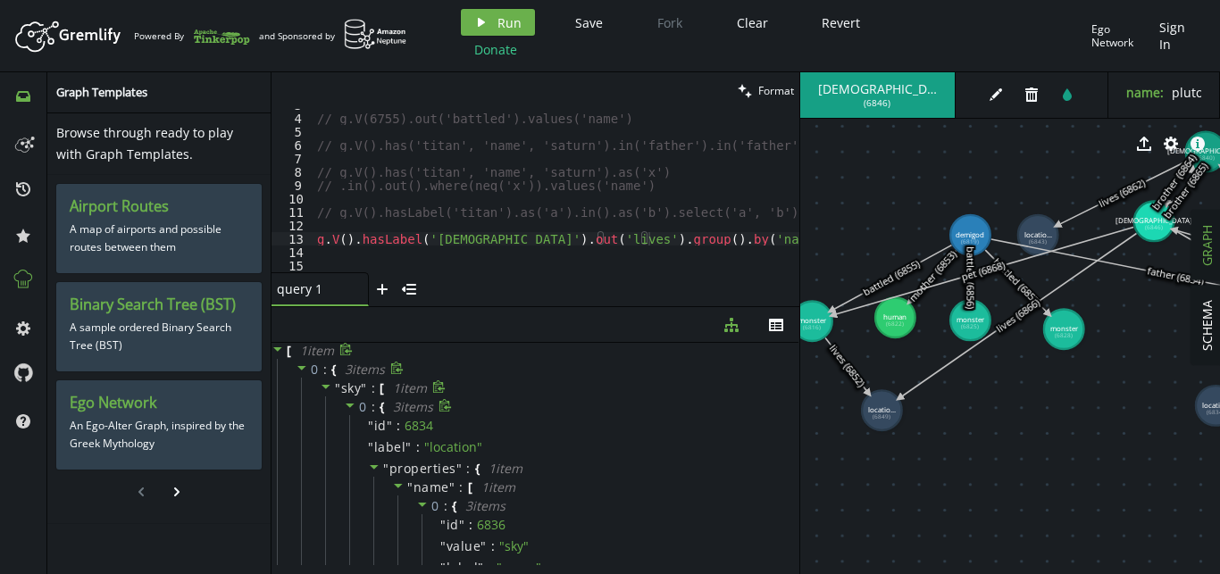
click at [349, 409] on icon at bounding box center [350, 405] width 13 height 13
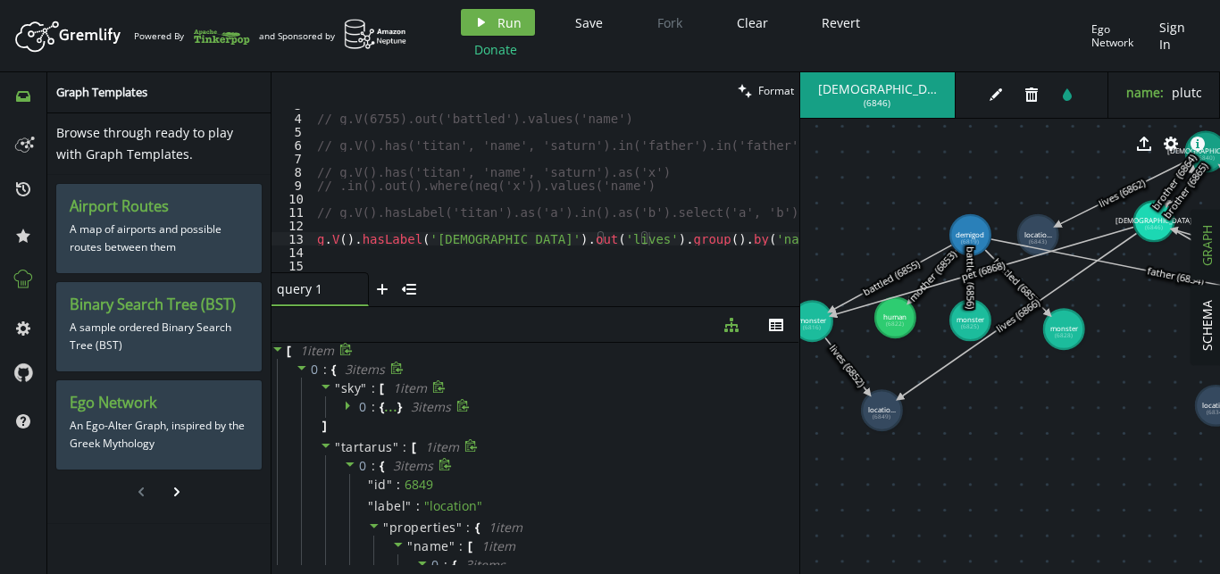
click at [347, 470] on icon at bounding box center [350, 464] width 13 height 13
click at [350, 520] on icon at bounding box center [350, 523] width 13 height 13
click at [656, 238] on div "// g.V(6755).out('battled').values('name') // g.V().has('titan', 'name', 'satur…" at bounding box center [567, 193] width 507 height 190
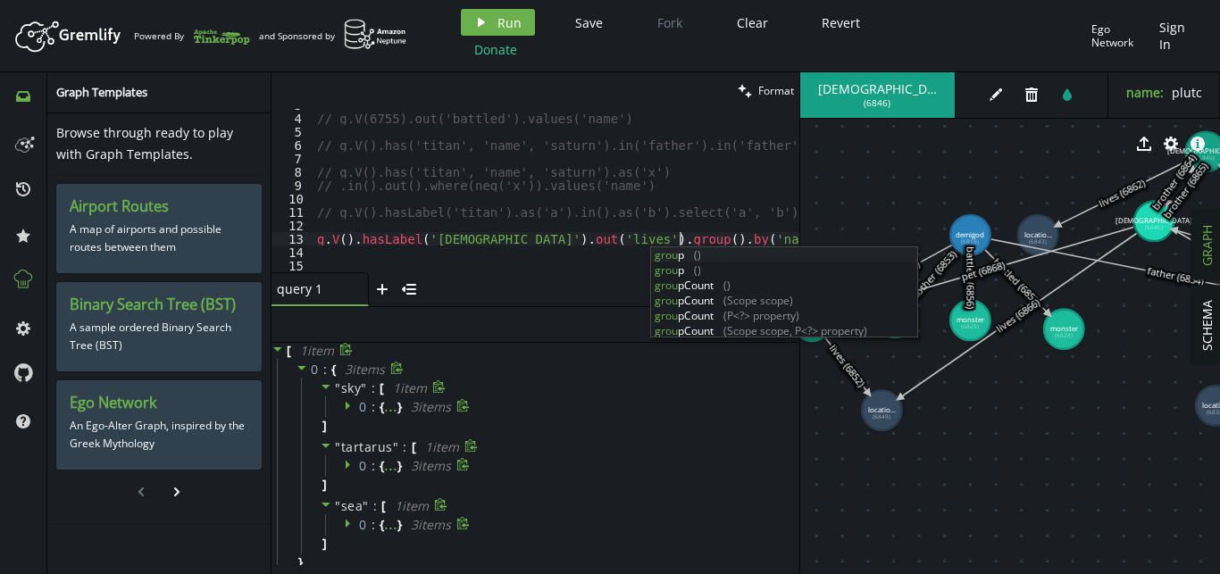
scroll to position [0, 368]
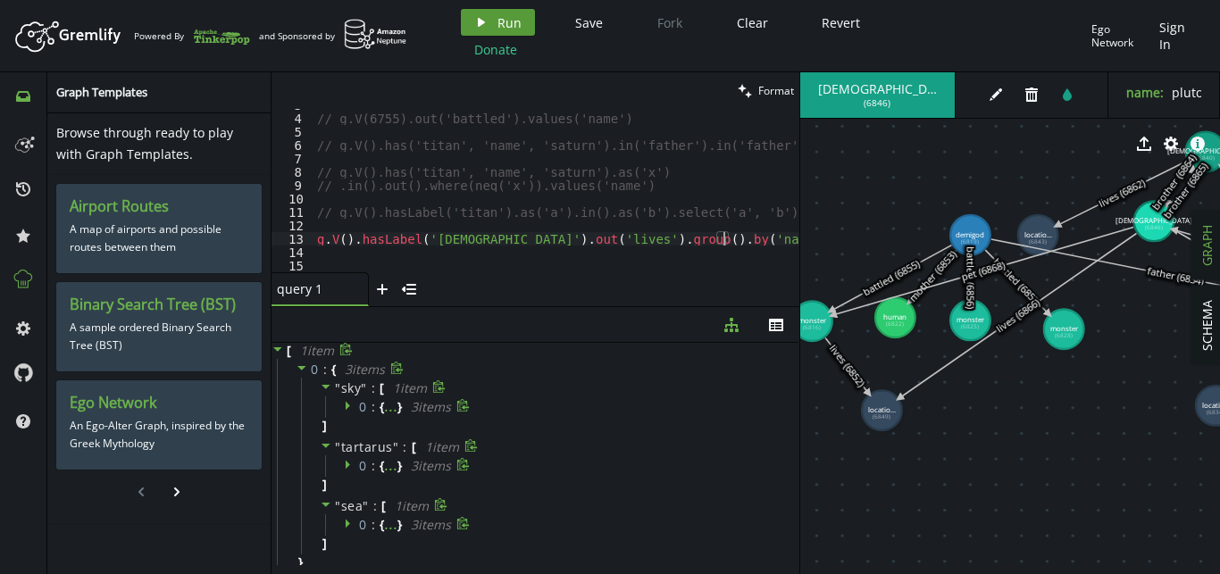
click at [529, 19] on button "play Run" at bounding box center [498, 22] width 74 height 27
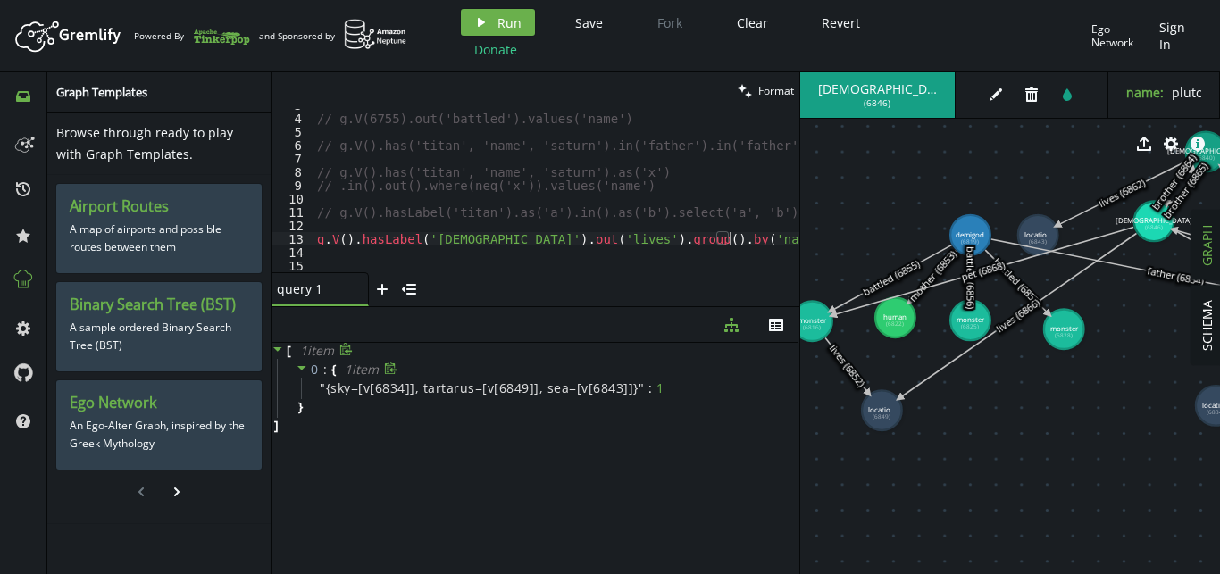
click at [747, 233] on div "// g.V(6755).out('battled').values('name') // g.V().has('titan', 'name', 'satur…" at bounding box center [567, 193] width 507 height 190
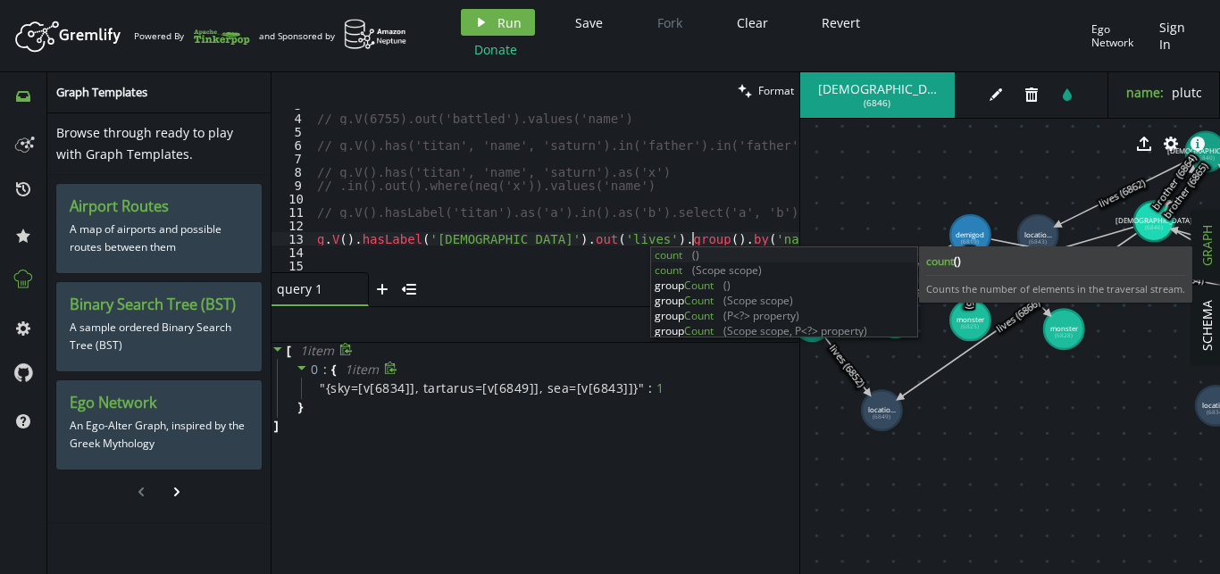
scroll to position [0, 380]
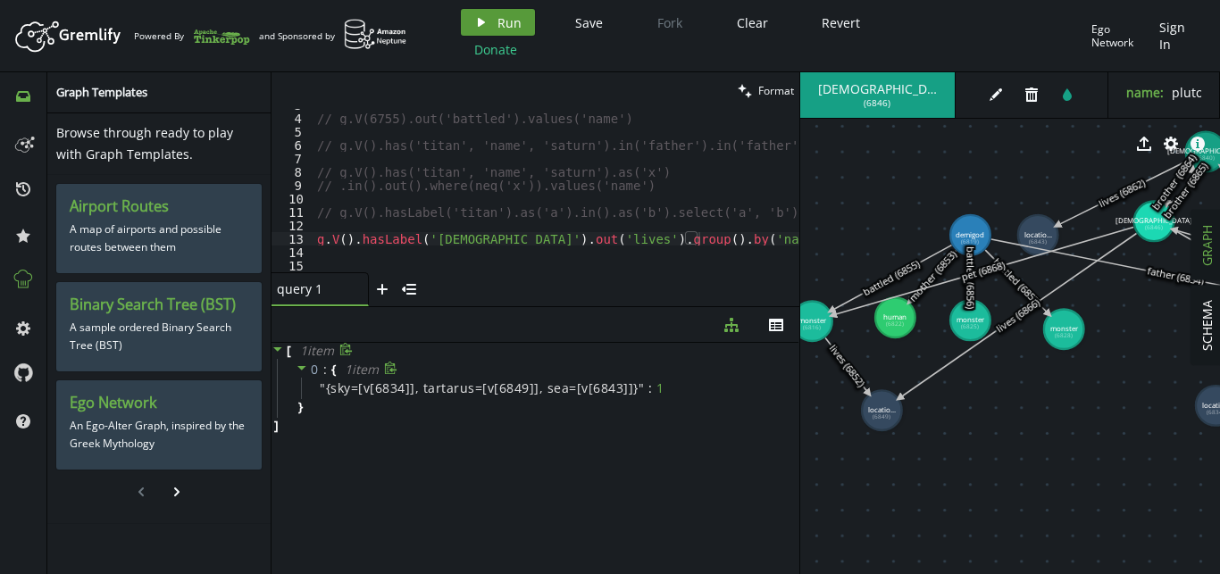
click at [509, 16] on span "Run" at bounding box center [509, 22] width 24 height 17
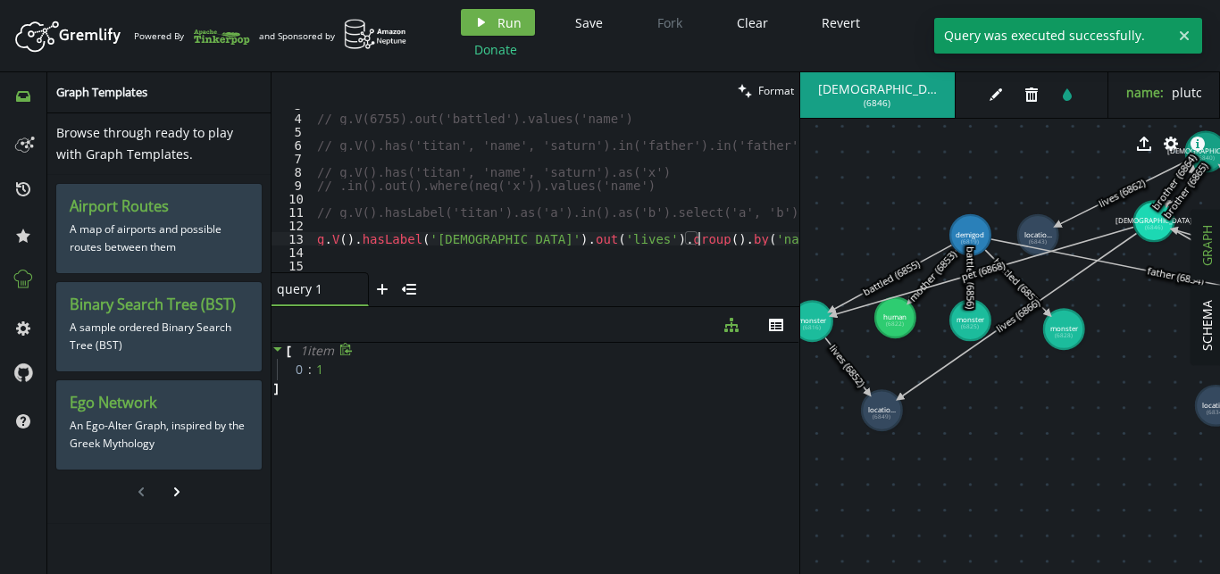
click at [703, 237] on div "// g.V(6755).out('battled').values('name') // g.V().has('titan', 'name', 'satur…" at bounding box center [567, 193] width 507 height 190
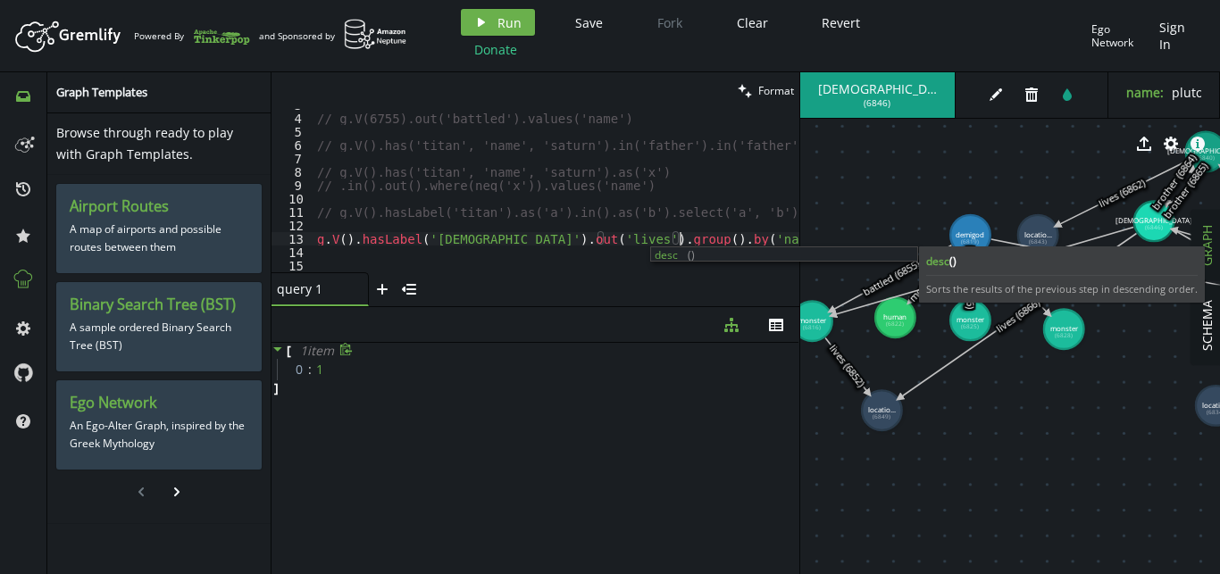
scroll to position [0, 362]
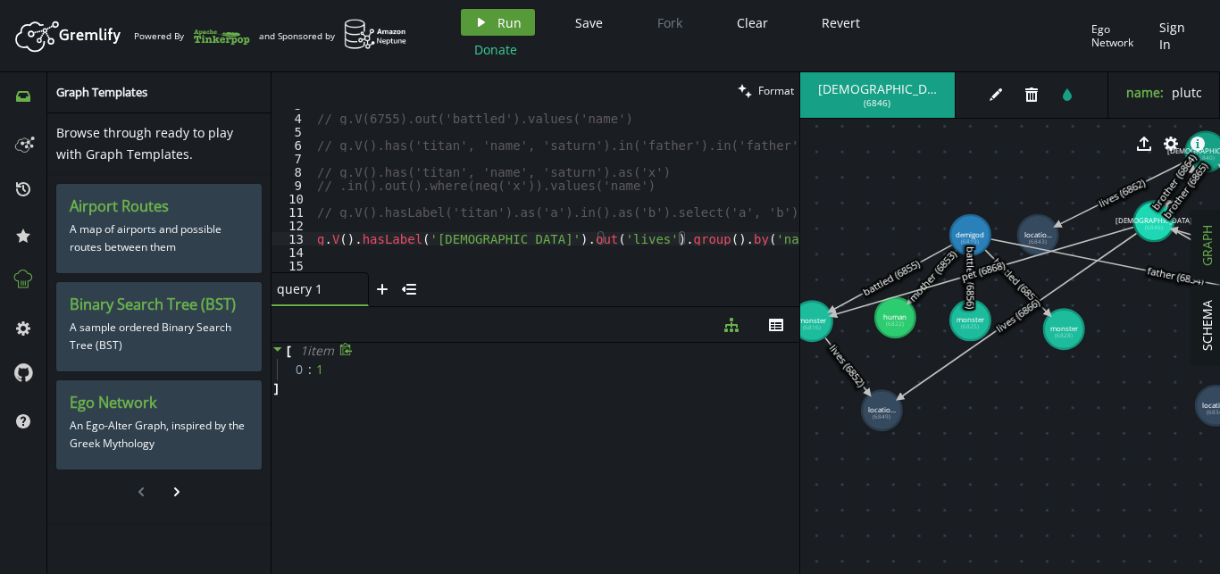
click at [484, 17] on icon "play" at bounding box center [481, 22] width 14 height 14
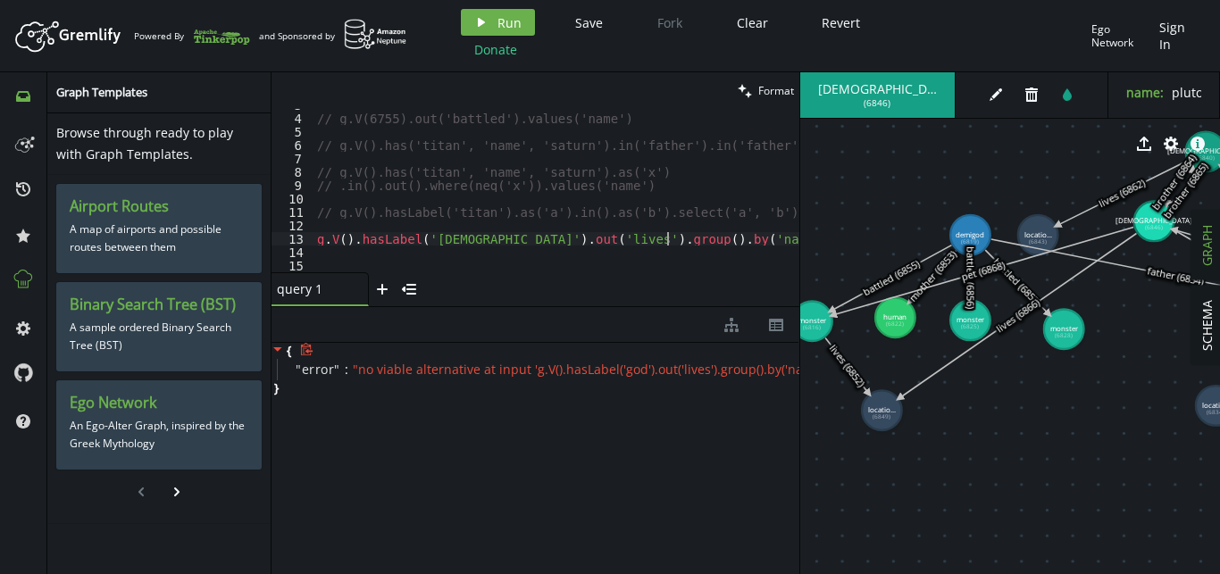
click at [668, 239] on div "// g.V(6755).out('battled').values('name') // g.V().has('titan', 'name', 'satur…" at bounding box center [567, 193] width 507 height 190
click at [514, 15] on span "Run" at bounding box center [509, 22] width 24 height 17
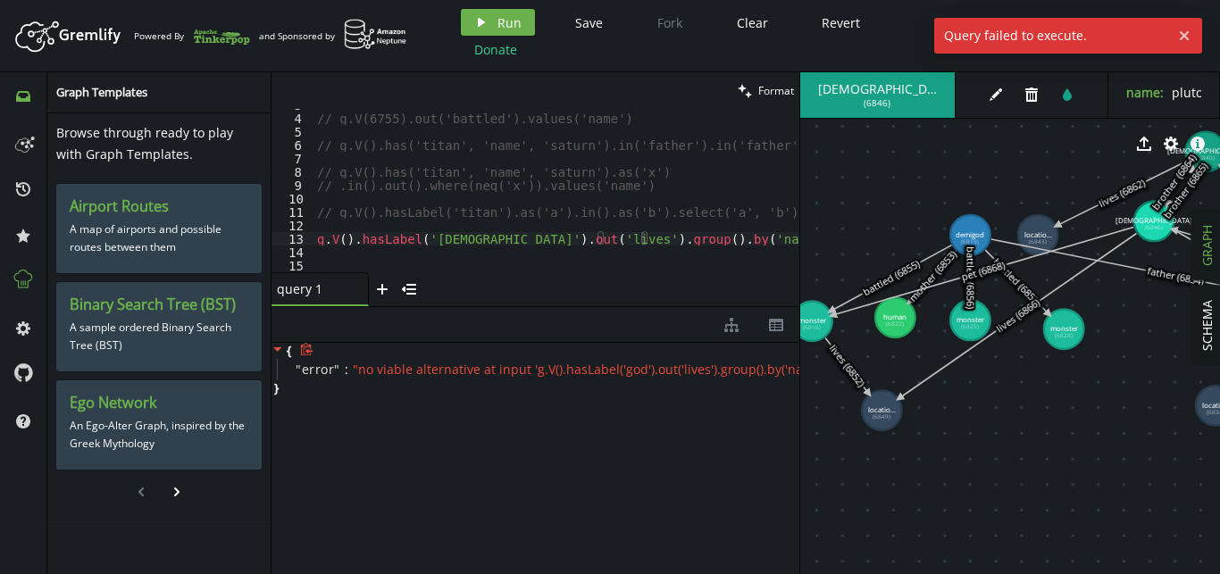
click at [669, 242] on div "// g.V(6755).out('battled').values('name') // g.V().has('titan', 'name', 'satur…" at bounding box center [567, 193] width 507 height 190
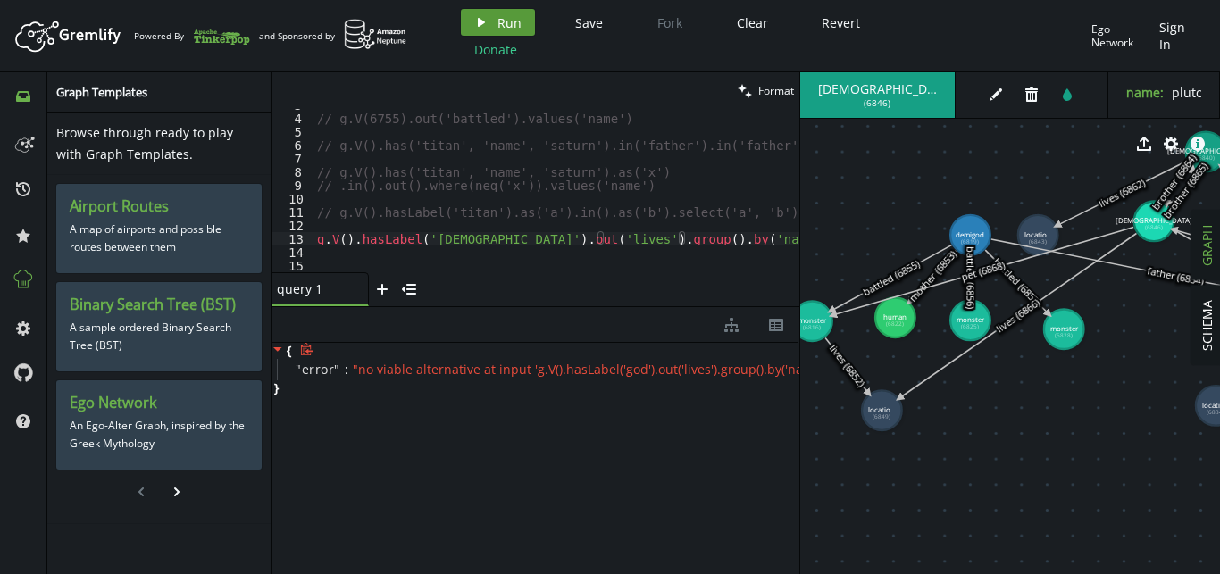
click at [510, 26] on span "Run" at bounding box center [509, 22] width 24 height 17
click at [704, 240] on div "// g.V(6755).out('battled').values('name') // g.V().has('titan', 'name', 'satur…" at bounding box center [567, 193] width 507 height 190
type textarea "g.V().hasLabel('god').out('lives').group().by('name')"
click at [511, 25] on span "Run" at bounding box center [509, 22] width 24 height 17
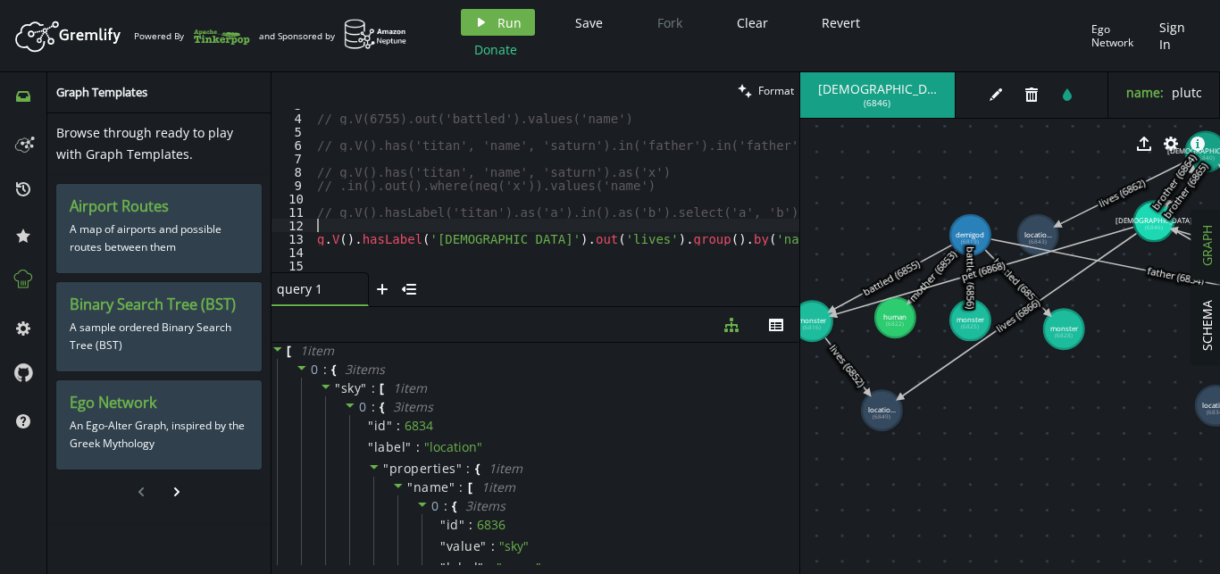
click at [682, 230] on div "// g.V(6755).out('battled').values('name') // g.V().has('titan', 'name', 'satur…" at bounding box center [567, 193] width 507 height 190
click at [675, 235] on div "// g.V(6755).out('battled').values('name') // g.V().has('titan', 'name', 'satur…" at bounding box center [567, 193] width 507 height 190
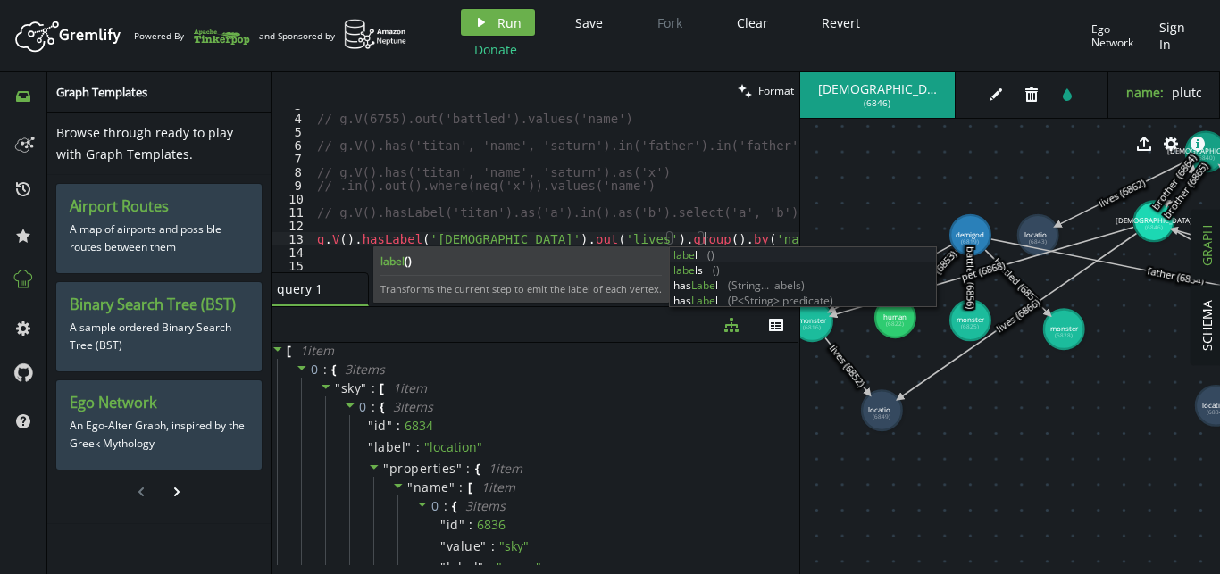
scroll to position [0, 387]
click at [522, 28] on button "play Run" at bounding box center [498, 22] width 74 height 27
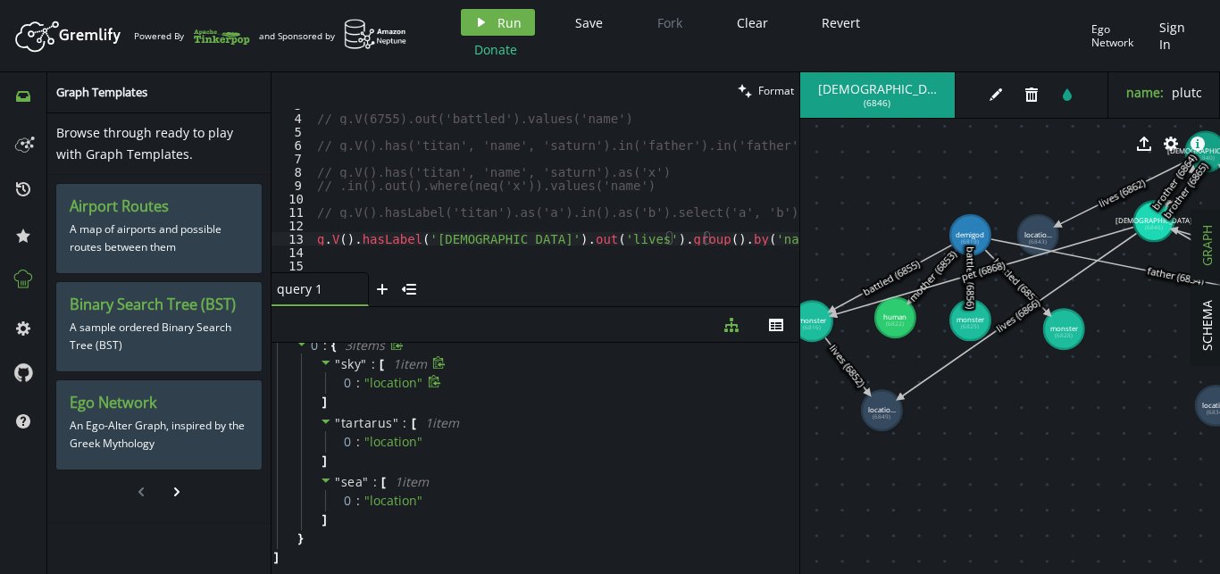
scroll to position [0, 0]
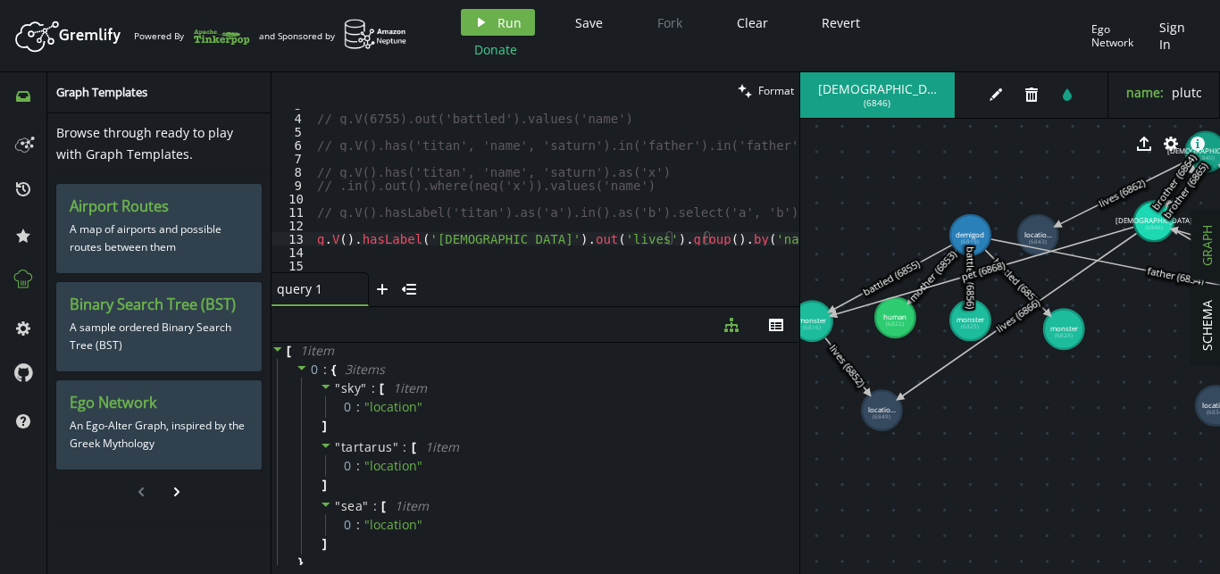
click at [736, 236] on div "// g.V(6755).out('battled').values('name') // g.V().has('titan', 'name', 'satur…" at bounding box center [567, 193] width 507 height 190
click at [738, 234] on div "// g.V(6755).out('battled').values('name') // g.V().has('titan', 'name', 'satur…" at bounding box center [567, 193] width 507 height 190
click at [690, 239] on div "// g.V(6755).out('battled').values('name') // g.V().has('titan', 'name', 'satur…" at bounding box center [567, 193] width 507 height 190
click at [690, 239] on div "// g.V(6755).out('battled').values('name') // g.V().has('titan', 'name', 'satur…" at bounding box center [557, 190] width 486 height 163
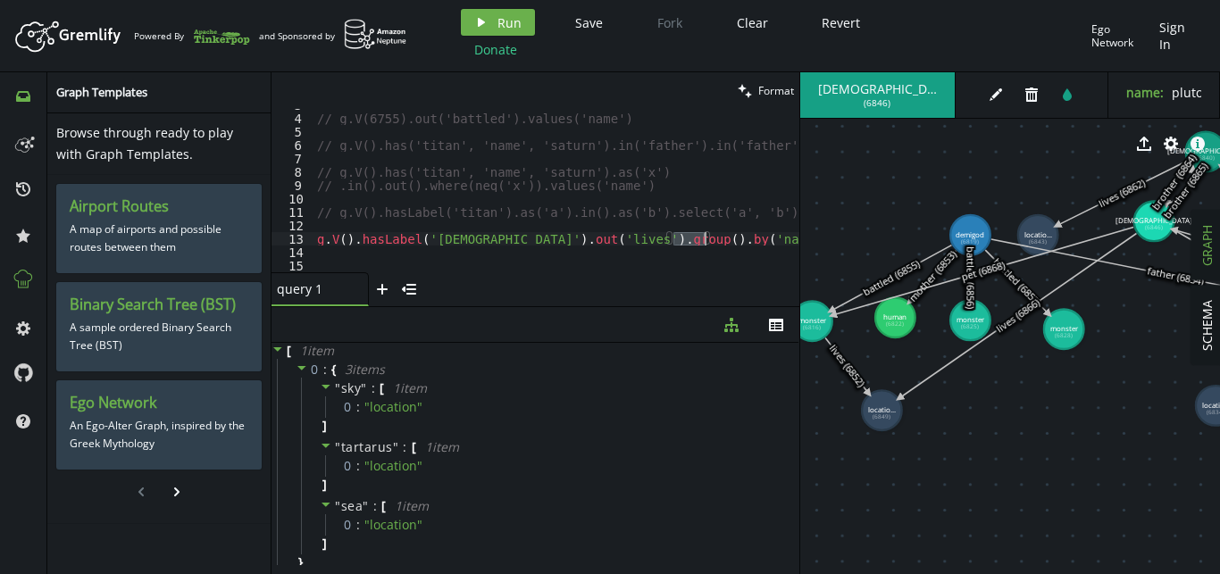
click at [690, 239] on div "// g.V(6755).out('battled').values('name') // g.V().has('titan', 'name', 'satur…" at bounding box center [567, 193] width 507 height 190
click at [530, 238] on div "// g.V(6755).out('battled').values('name') // g.V().has('titan', 'name', 'satur…" at bounding box center [567, 193] width 507 height 190
click at [550, 244] on div "// g.V(6755).out('battled').values('name') // g.V().has('titan', 'name', 'satur…" at bounding box center [567, 193] width 507 height 190
click at [523, 255] on div "// g.V(6755).out('battled').values('name') // g.V().has('titan', 'name', 'satur…" at bounding box center [567, 193] width 507 height 190
type textarea ".group().by('name').by(label)"
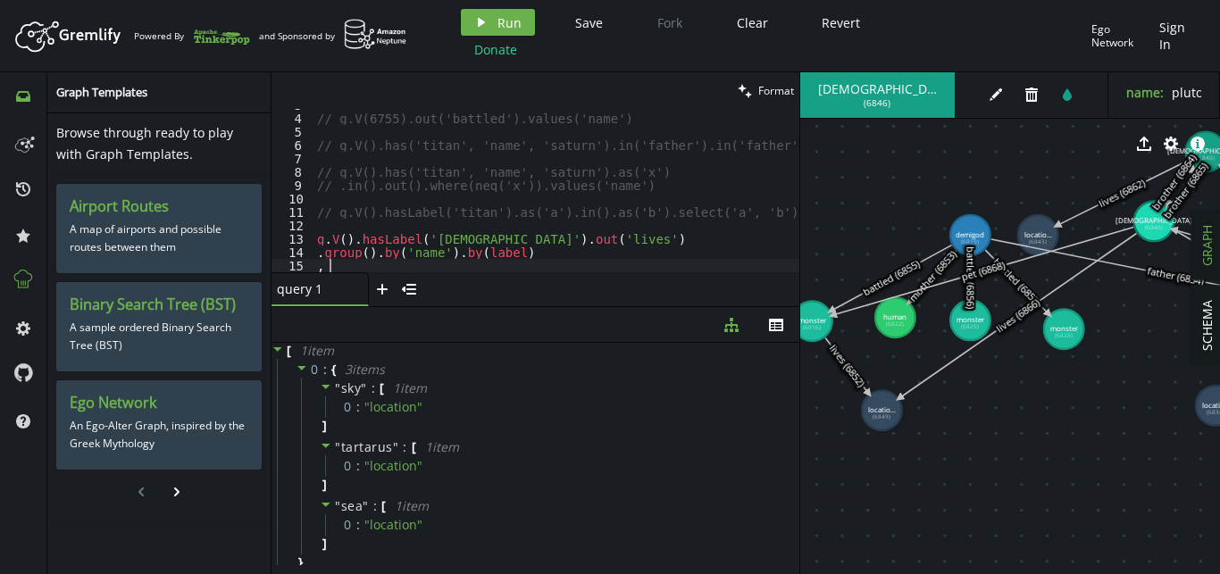
scroll to position [0, 12]
type textarea ","
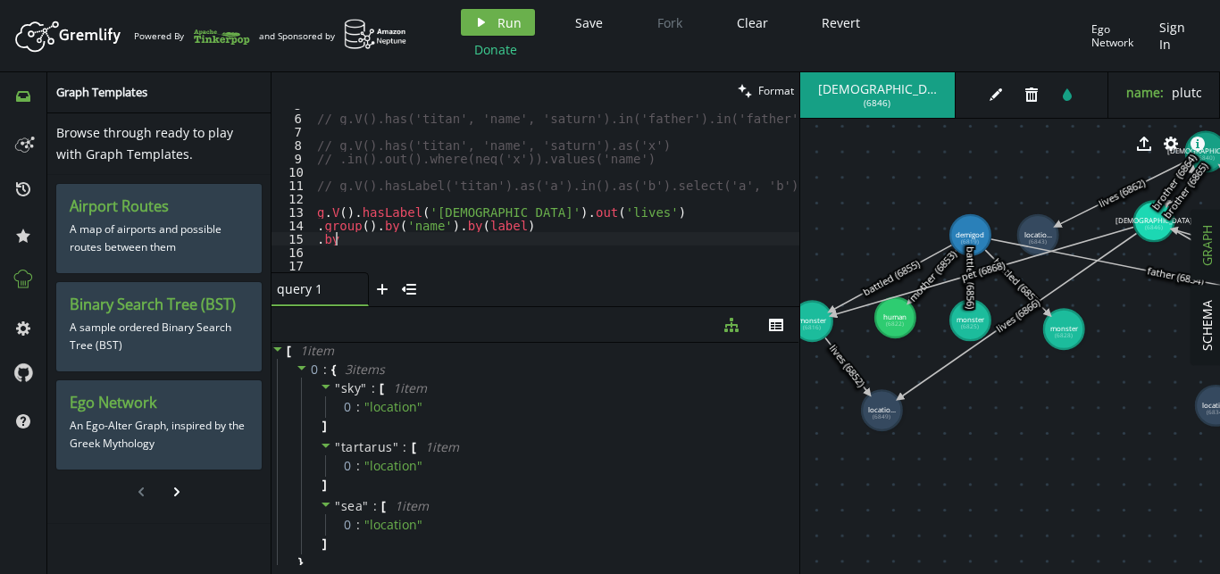
type textarea ".by("
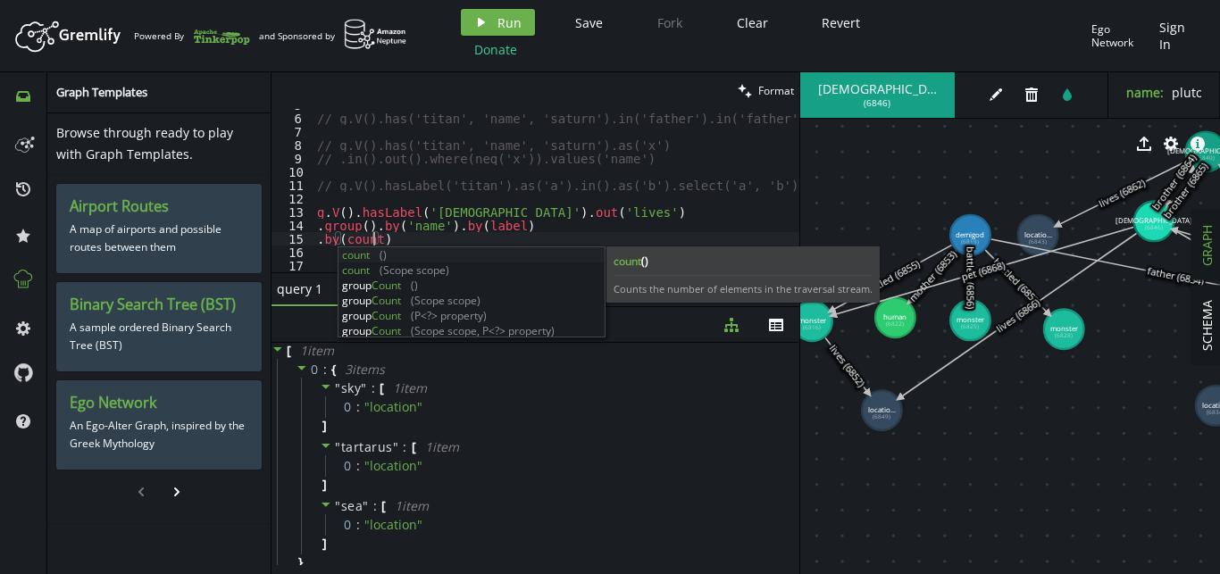
scroll to position [0, 68]
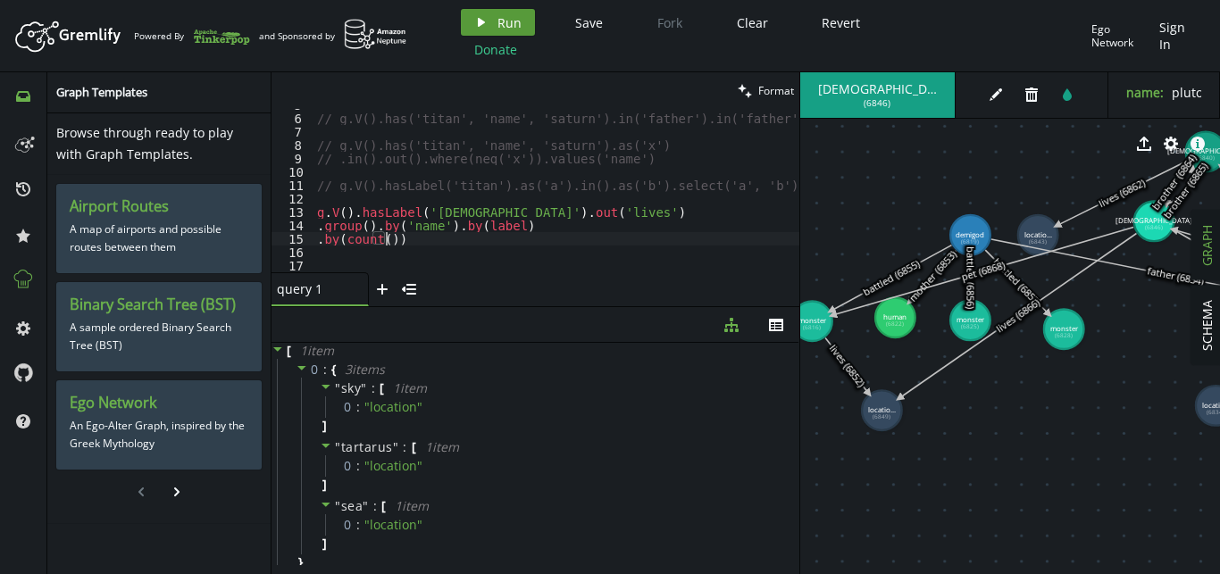
click at [514, 27] on span "Run" at bounding box center [509, 22] width 24 height 17
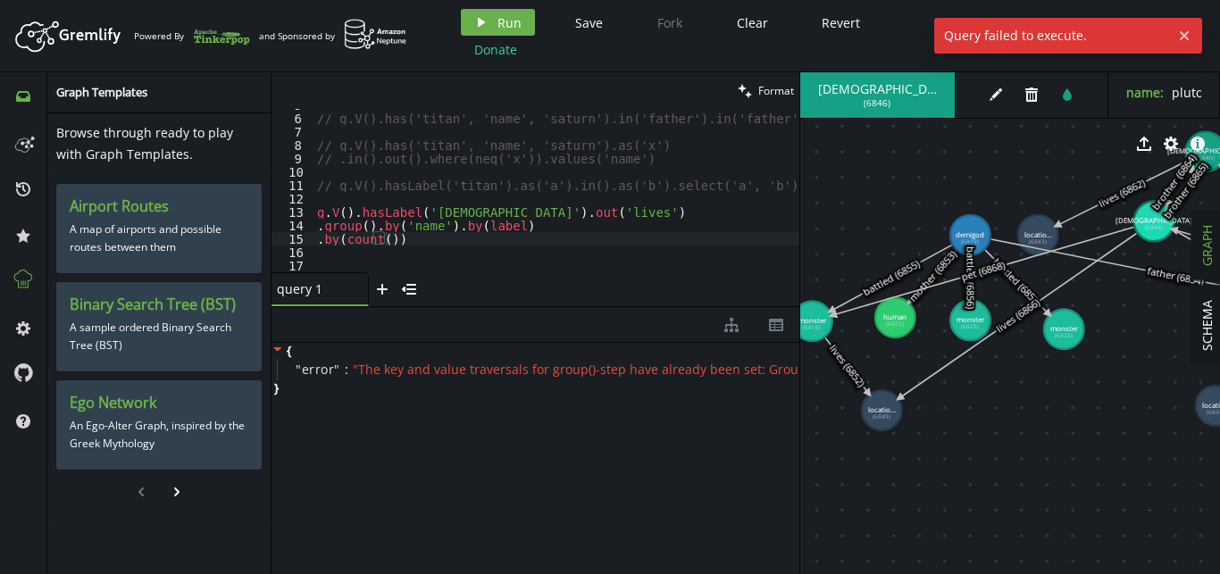
click at [486, 238] on div "// g.V().has('titan', 'name', 'saturn').in('father').in('father').values('name'…" at bounding box center [567, 193] width 507 height 190
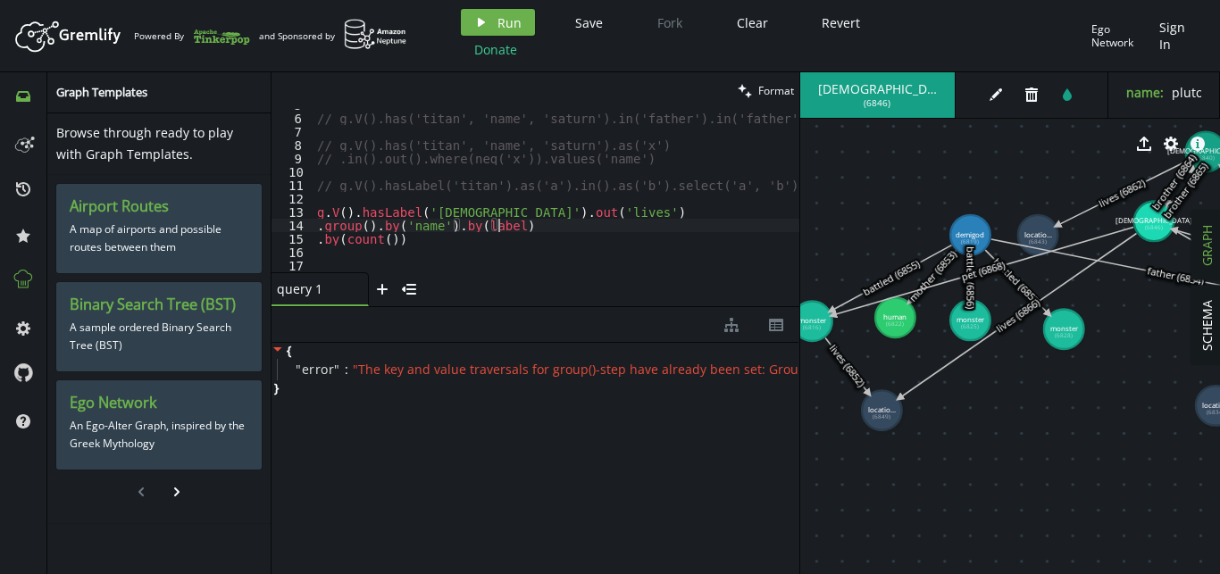
click at [511, 225] on div "// g.V().has('titan', 'name', 'saturn').in('father').in('father').values('name'…" at bounding box center [567, 193] width 507 height 190
drag, startPoint x: 505, startPoint y: 220, endPoint x: 442, endPoint y: 227, distance: 62.9
click at [442, 227] on div "// g.V().has('titan', 'name', 'saturn').in('father').in('father').values('name'…" at bounding box center [567, 193] width 507 height 190
click at [504, 15] on span "Run" at bounding box center [509, 22] width 24 height 17
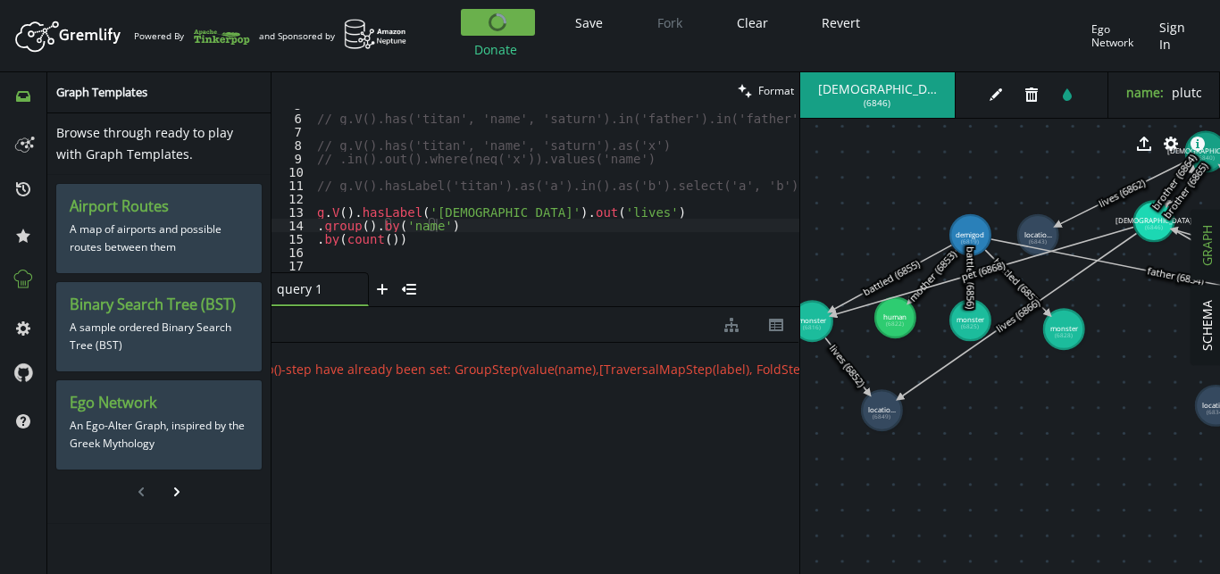
scroll to position [0, 0]
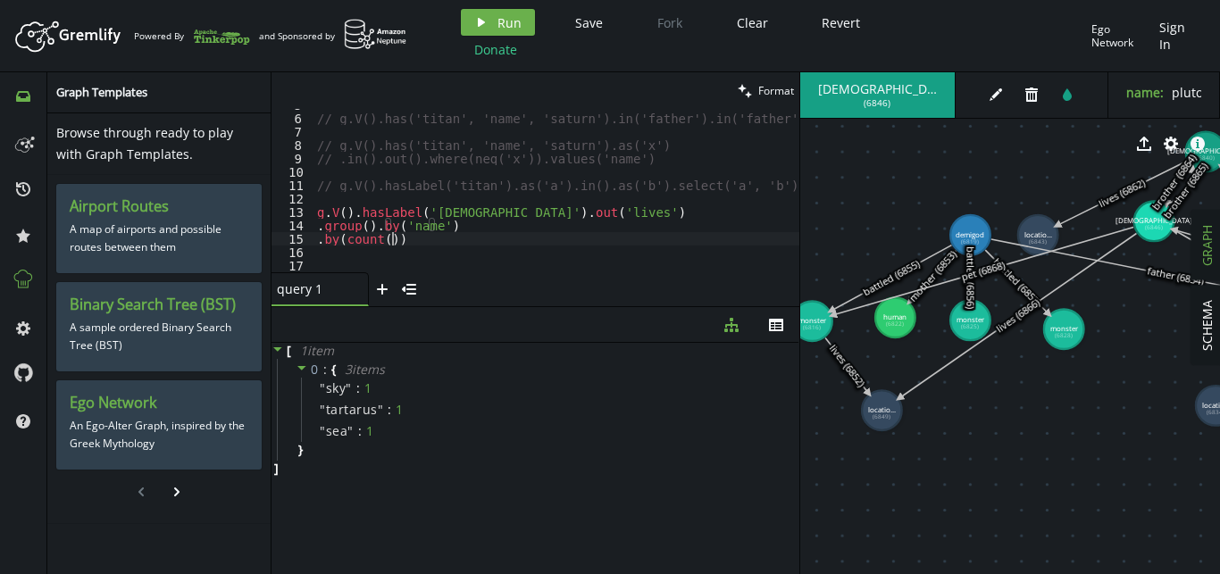
click at [459, 240] on div "// g.V().has('titan', 'name', 'saturn').in('father').in('father').values('name'…" at bounding box center [567, 193] width 507 height 190
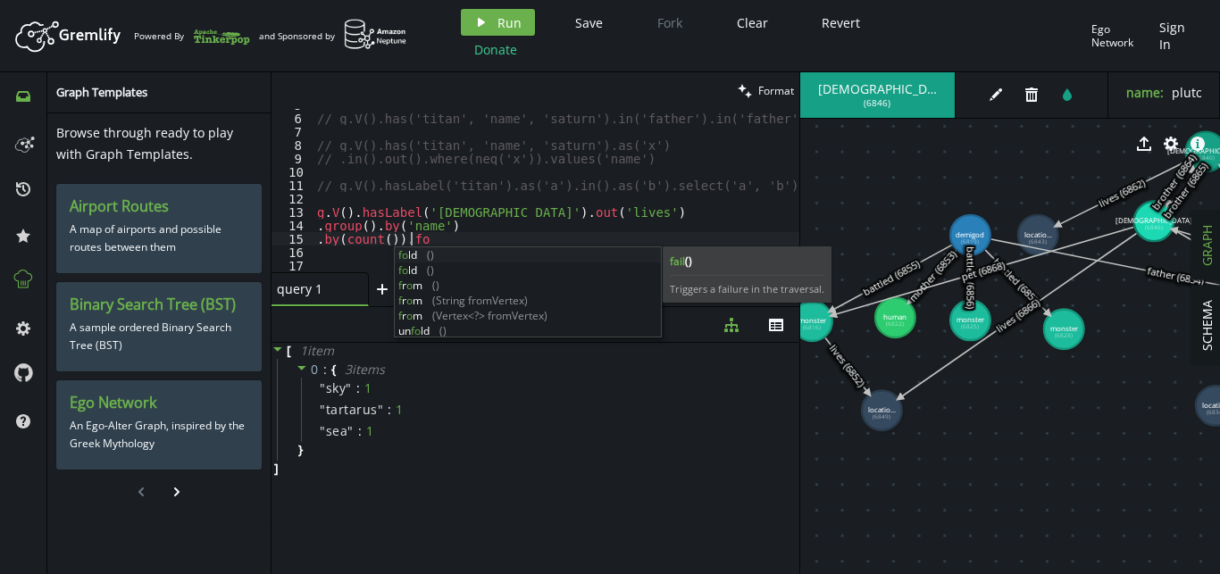
scroll to position [0, 99]
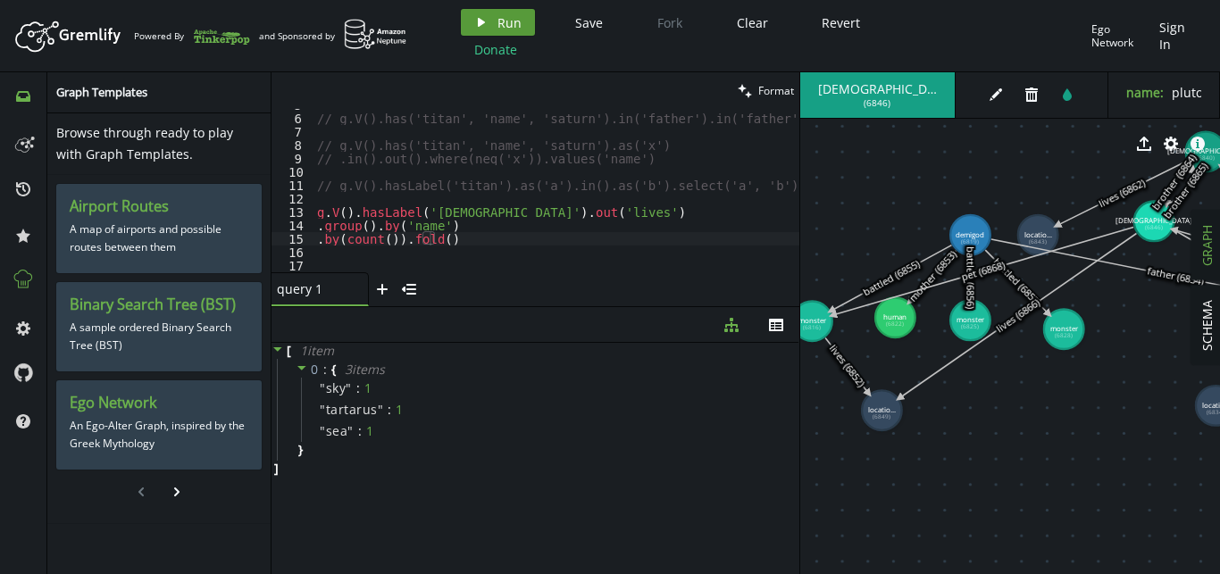
click at [481, 15] on icon "play" at bounding box center [481, 22] width 14 height 14
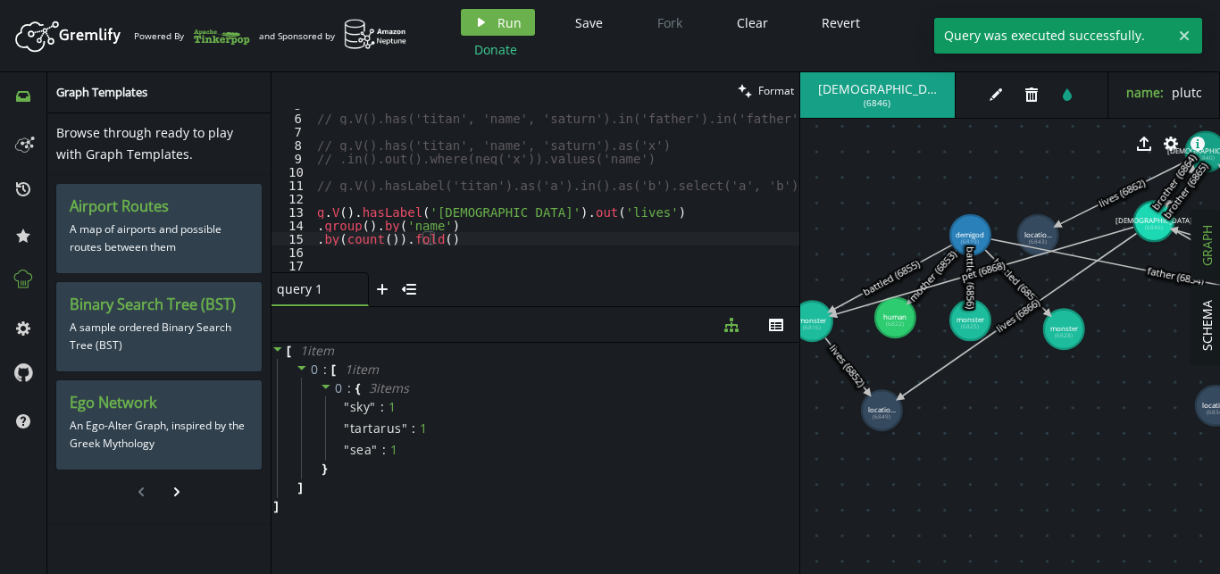
click at [458, 238] on div "// g.V().has('titan', 'name', 'saturn').in('father').in('father').values('name'…" at bounding box center [567, 193] width 507 height 190
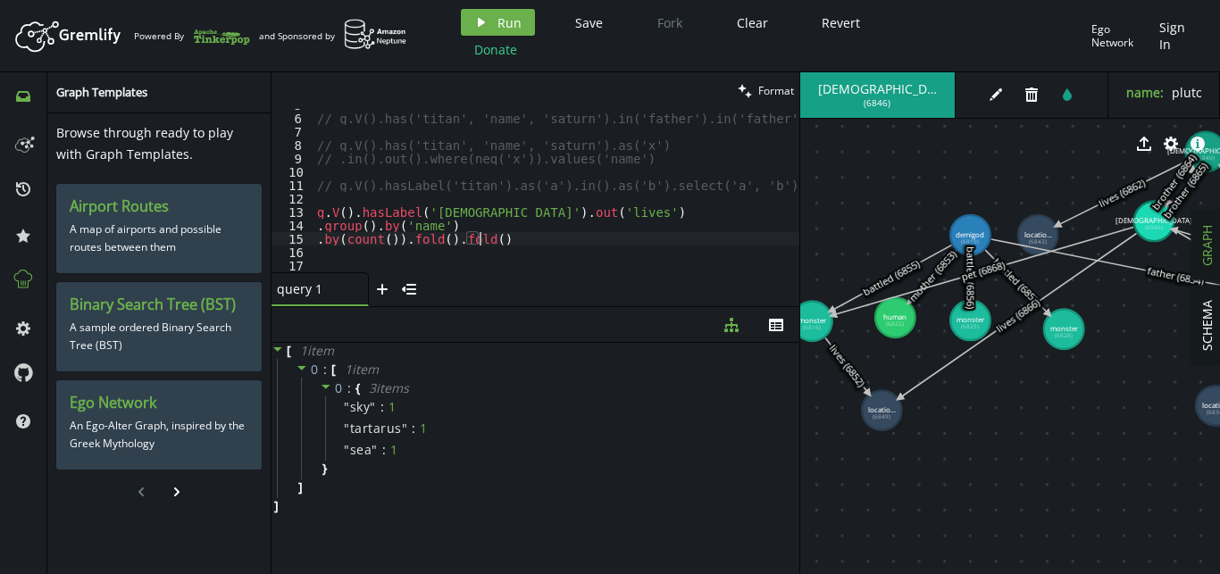
scroll to position [0, 162]
type textarea ".by(count()).fold().fold()"
click at [481, 22] on icon "button" at bounding box center [481, 22] width 7 height 9
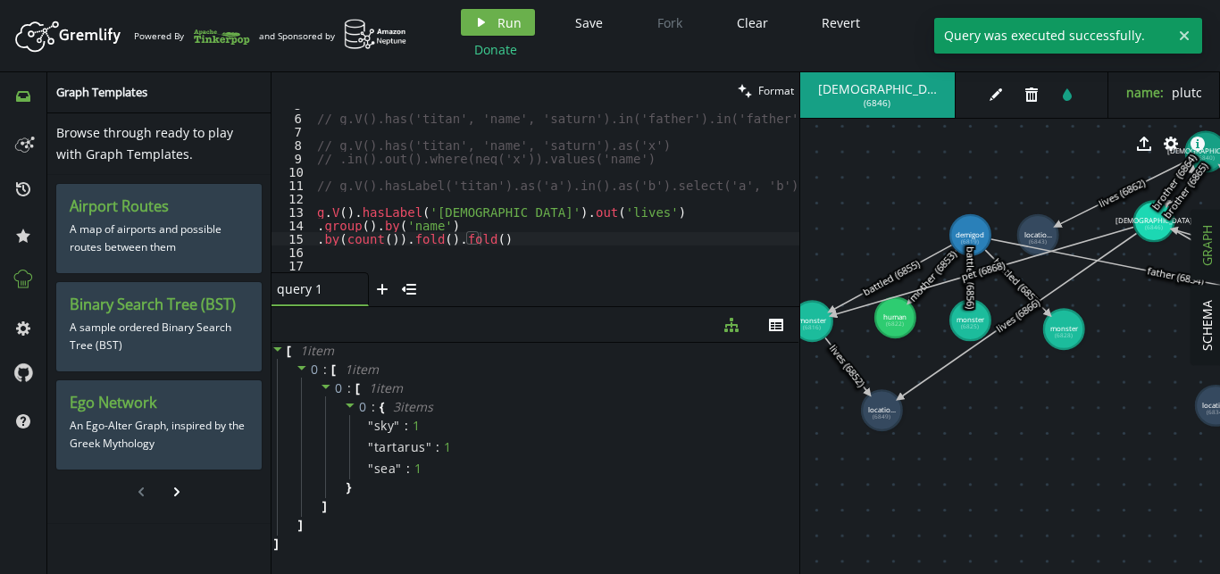
click at [531, 246] on div "// g.V().has('titan', 'name', 'saturn').in('father').in('father').values('name'…" at bounding box center [567, 193] width 507 height 190
click at [536, 243] on div "// g.V().has('titan', 'name', 'saturn').in('father').in('father').values('name'…" at bounding box center [567, 193] width 507 height 190
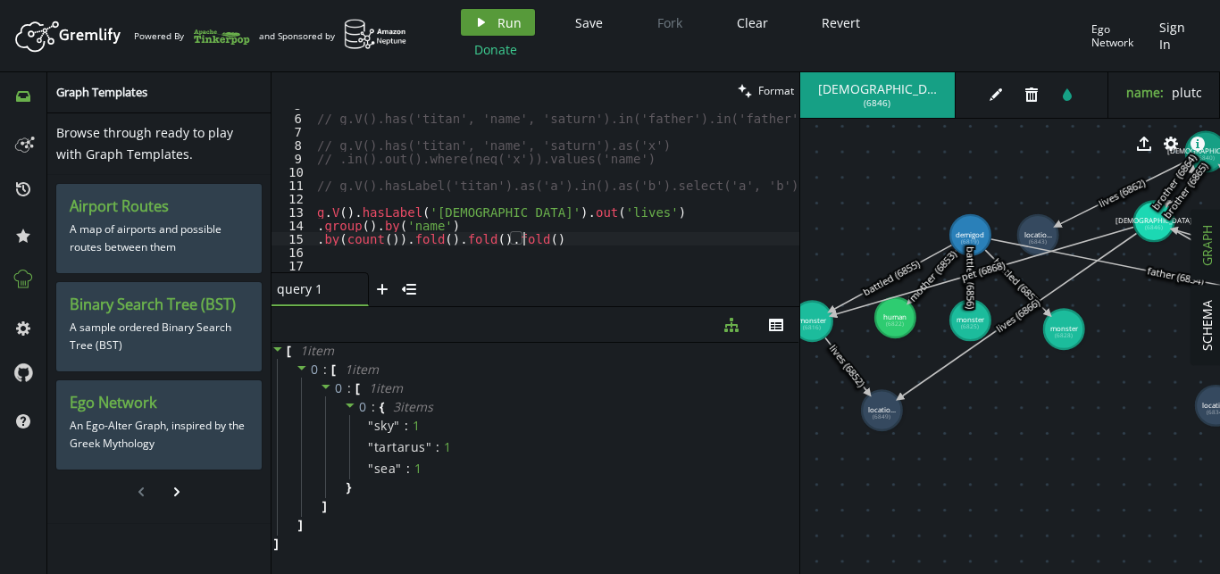
click at [481, 22] on icon "button" at bounding box center [481, 22] width 7 height 9
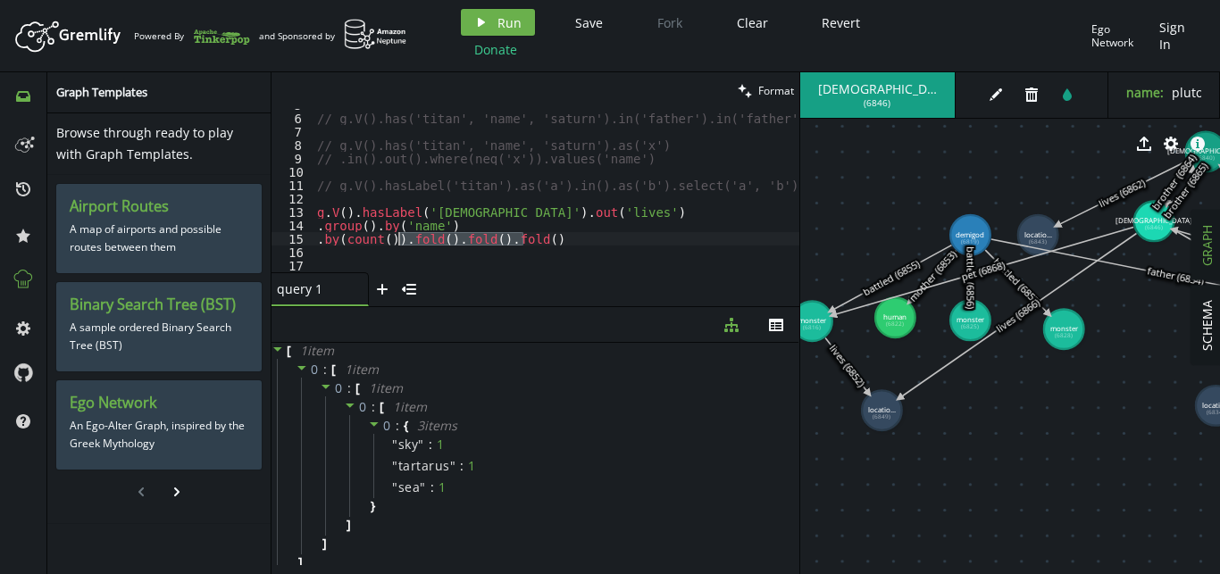
drag, startPoint x: 529, startPoint y: 239, endPoint x: 397, endPoint y: 242, distance: 131.3
click at [397, 242] on div "// g.V().has('titan', 'name', 'saturn').in('father').in('father').values('name'…" at bounding box center [567, 193] width 507 height 190
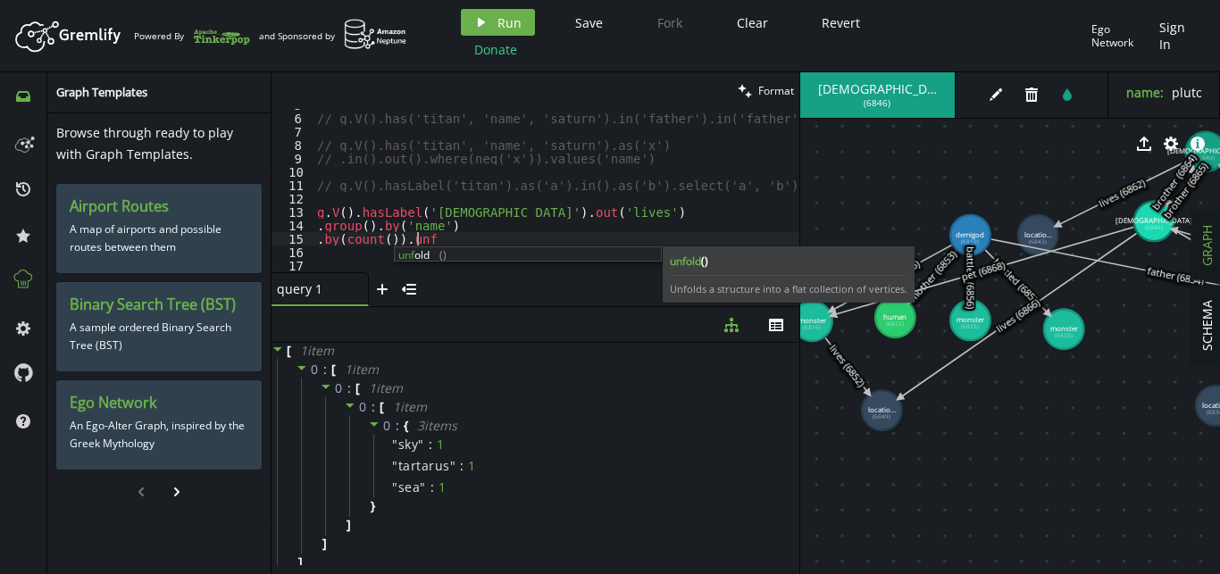
scroll to position [0, 99]
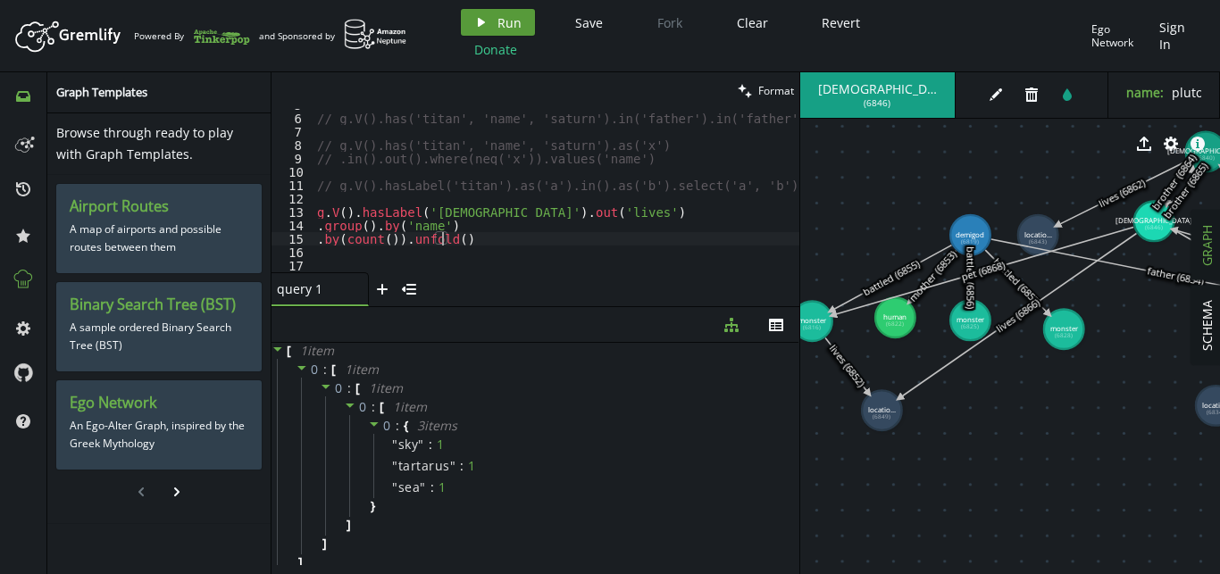
click at [513, 23] on span "Run" at bounding box center [509, 22] width 24 height 17
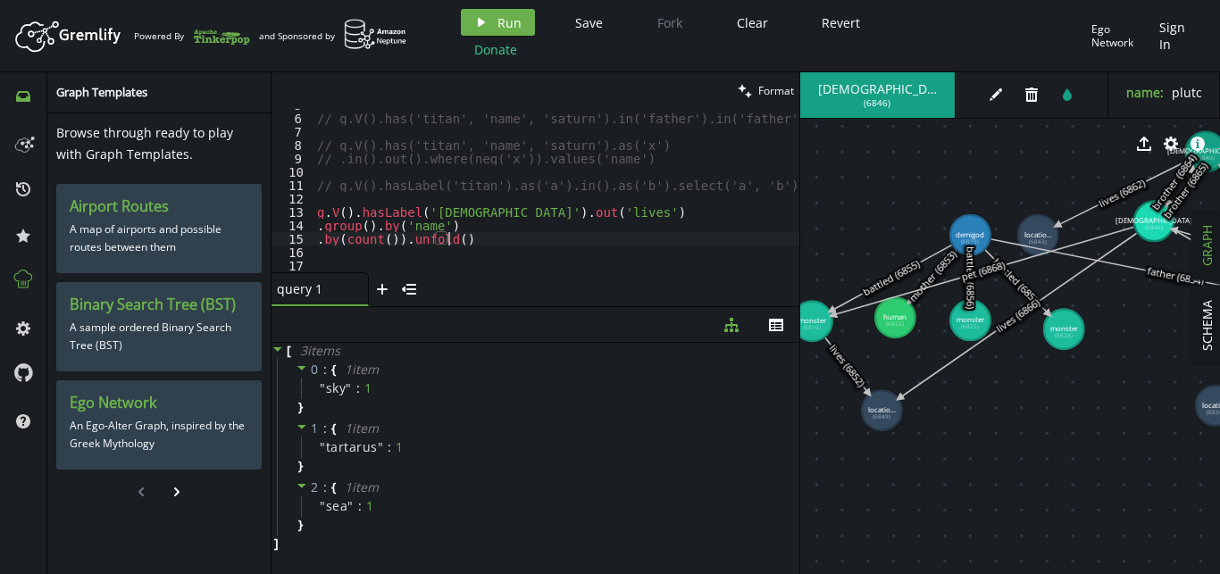
click at [489, 239] on div "// g.V().has('titan', 'name', 'saturn').in('father').in('father').values('name'…" at bounding box center [567, 193] width 507 height 190
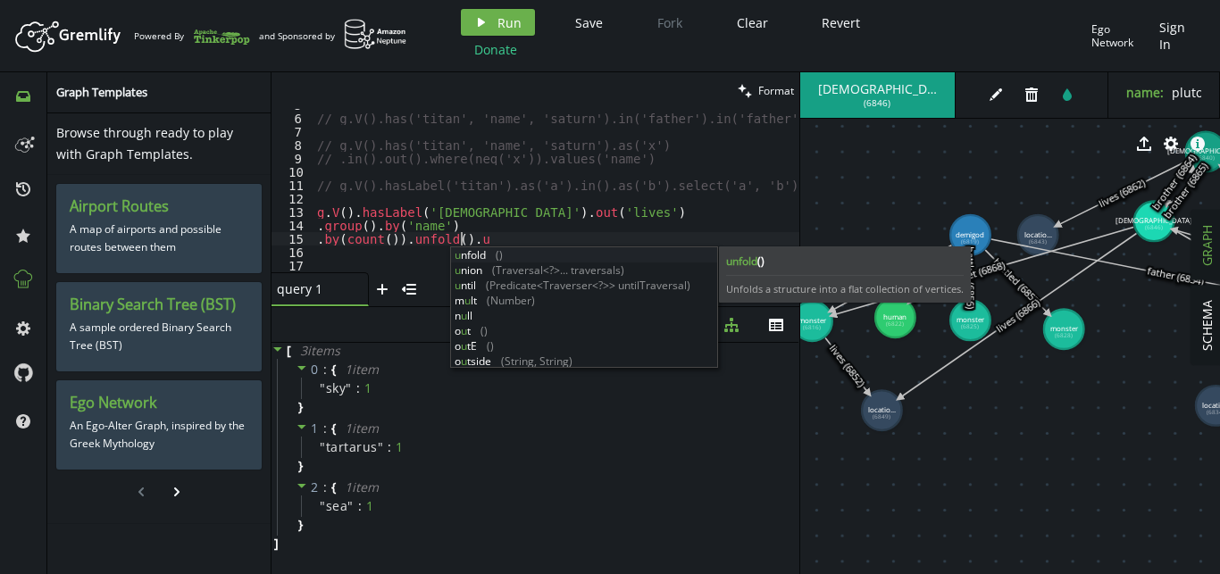
scroll to position [0, 149]
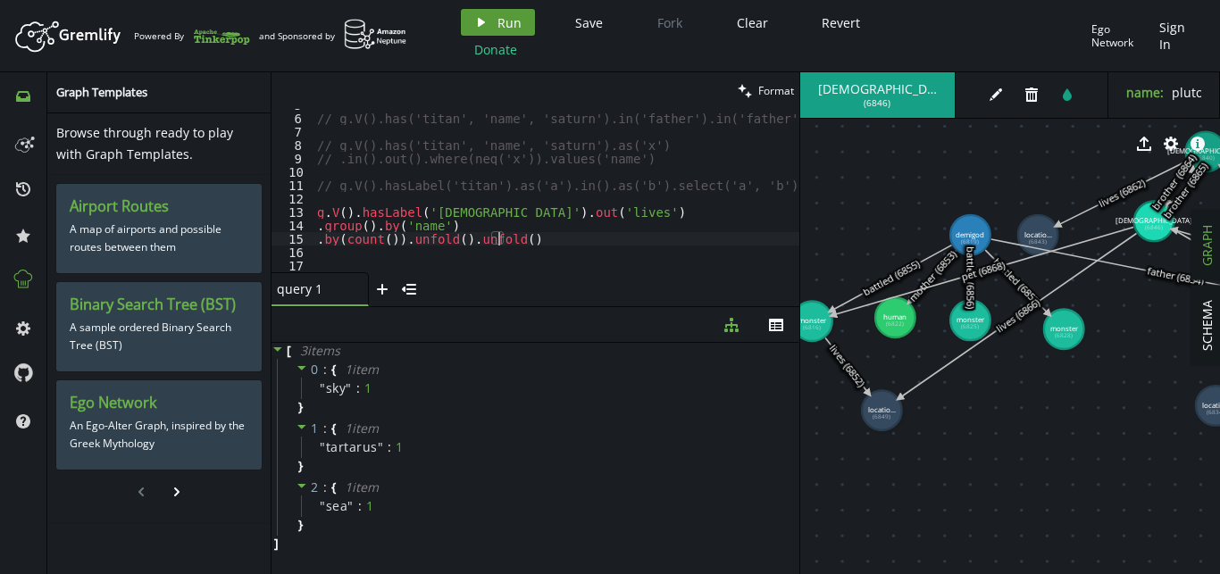
click at [501, 21] on span "Run" at bounding box center [509, 22] width 24 height 17
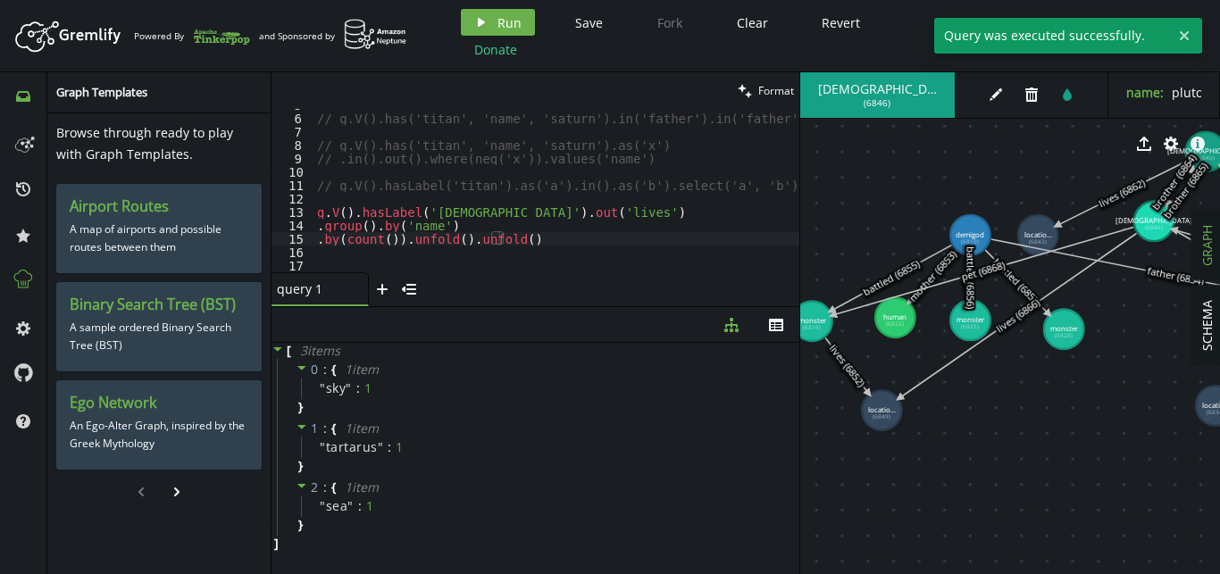
click at [518, 238] on div "// g.V().has('titan', 'name', 'saturn').in('father').in('father').values('name'…" at bounding box center [567, 193] width 507 height 190
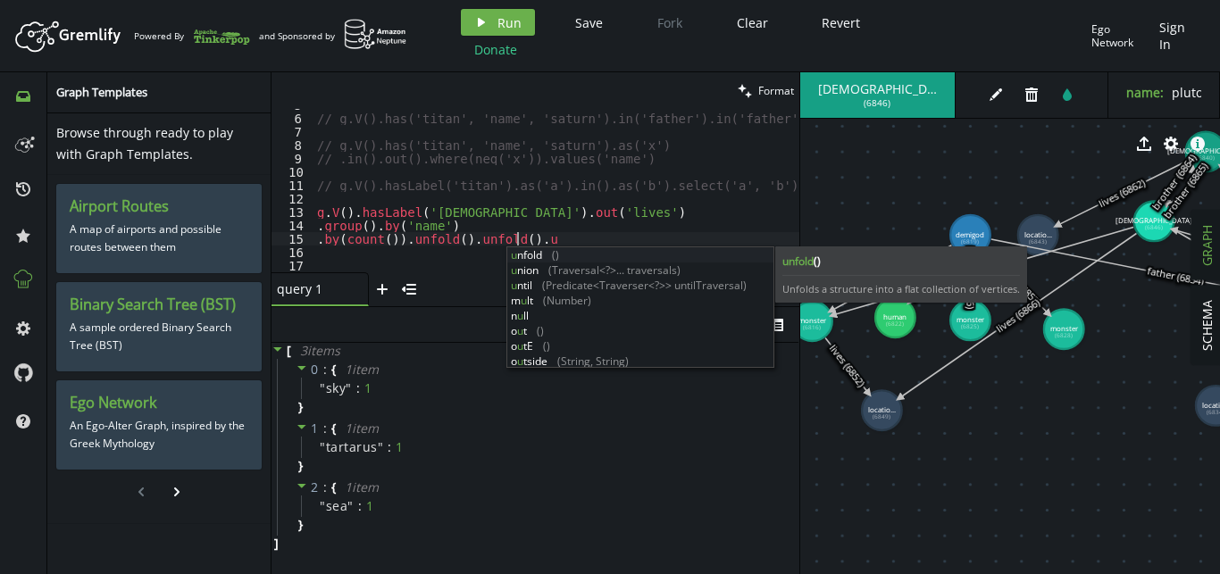
scroll to position [0, 205]
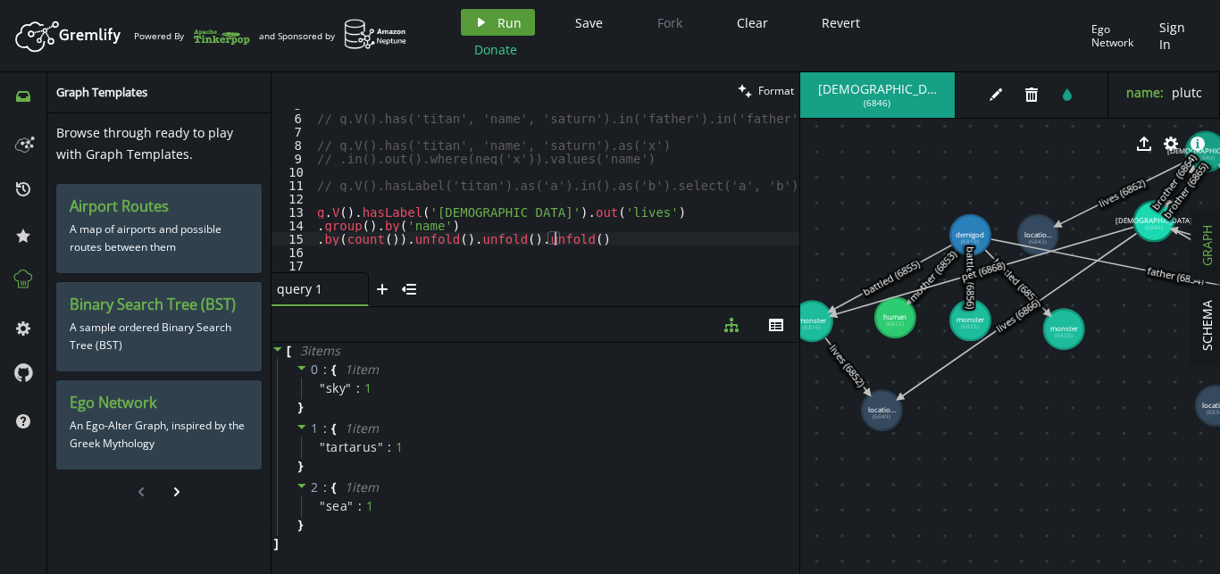
click at [504, 26] on span "Run" at bounding box center [509, 22] width 24 height 17
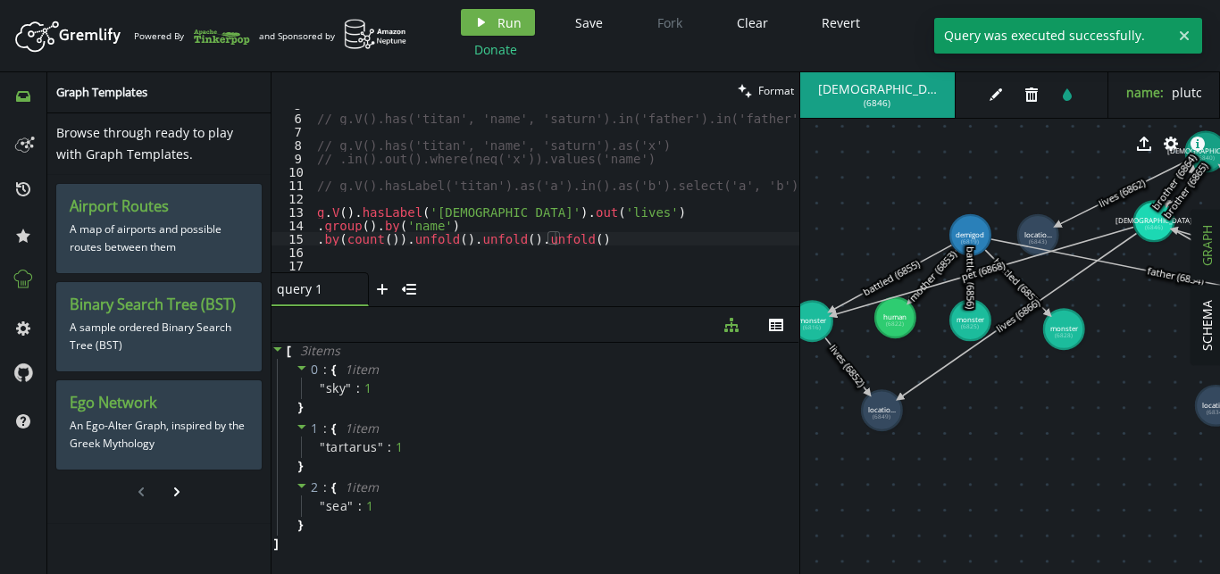
click at [602, 234] on div "// g.V().has('titan', 'name', 'saturn').in('father').in('father').values('name'…" at bounding box center [567, 193] width 507 height 190
click at [518, 31] on button "play Run" at bounding box center [498, 22] width 74 height 27
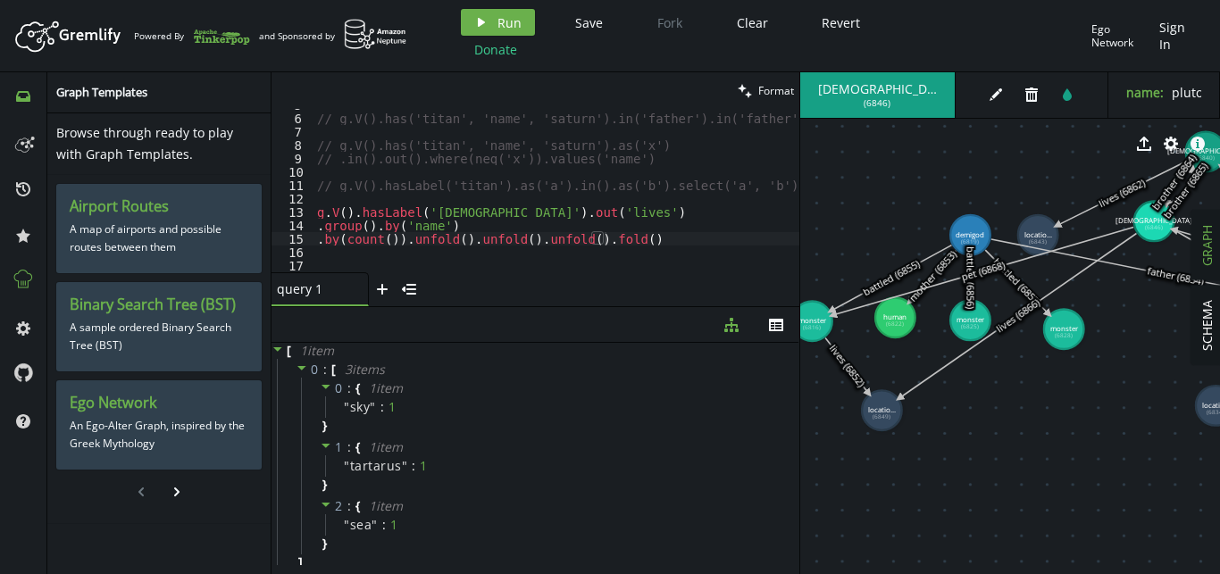
click at [642, 245] on div "// g.V().has('titan', 'name', 'saturn').in('father').in('father').values('name'…" at bounding box center [567, 193] width 507 height 190
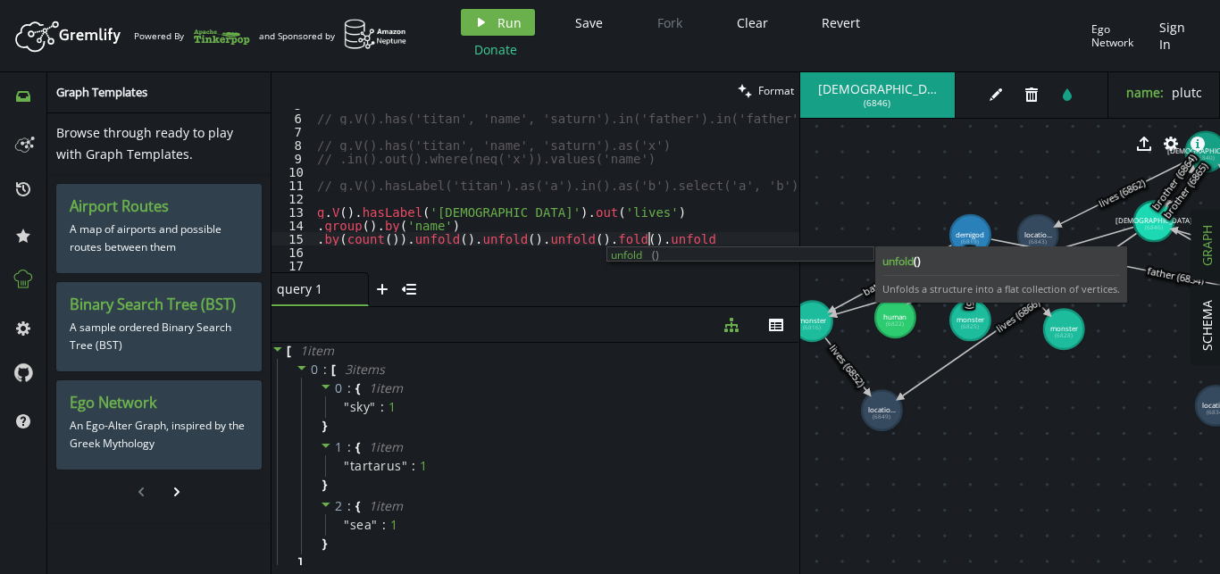
scroll to position [0, 343]
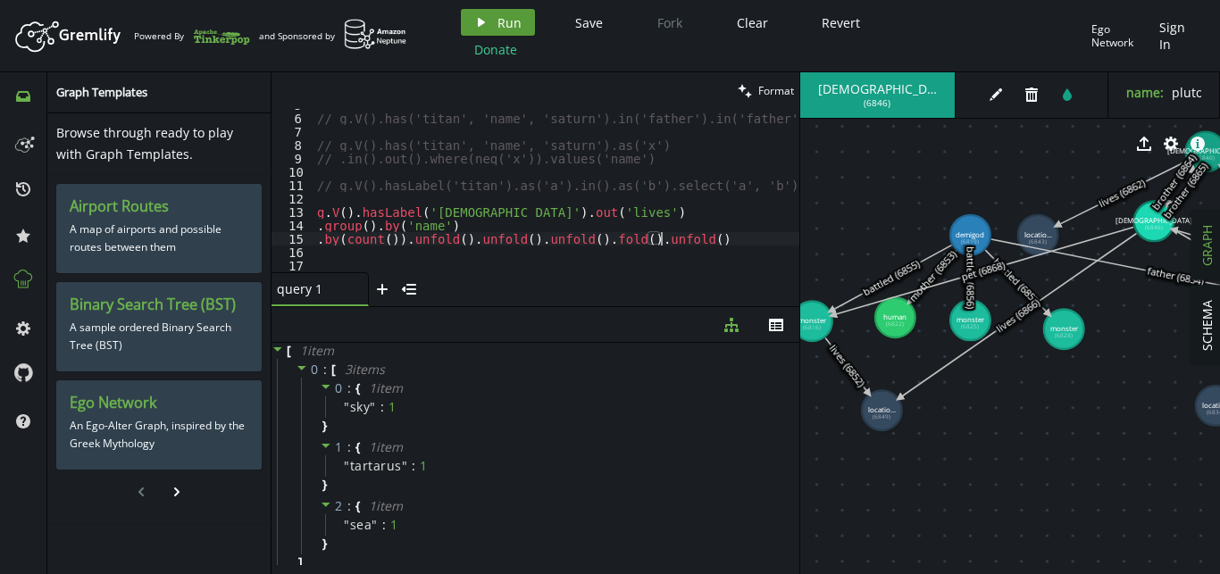
click at [520, 31] on button "play Run" at bounding box center [498, 22] width 74 height 27
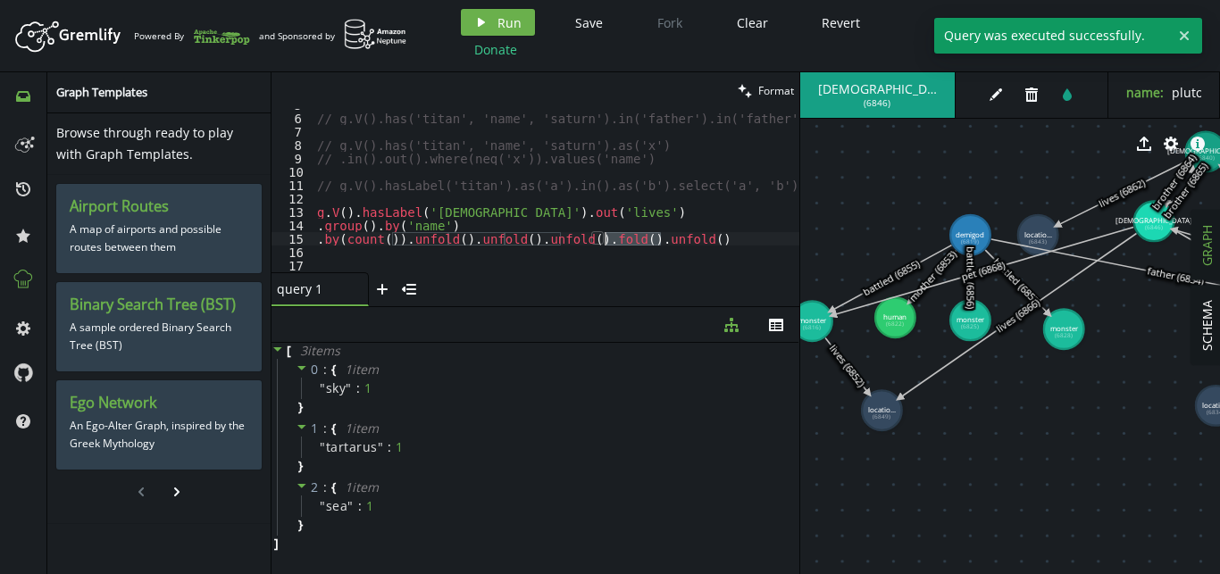
drag, startPoint x: 681, startPoint y: 241, endPoint x: 606, endPoint y: 237, distance: 75.2
click at [606, 237] on div "// g.V().has('titan', 'name', 'saturn').in('father').in('father').values('name'…" at bounding box center [567, 193] width 507 height 190
click at [507, 33] on button "play Run" at bounding box center [498, 22] width 74 height 27
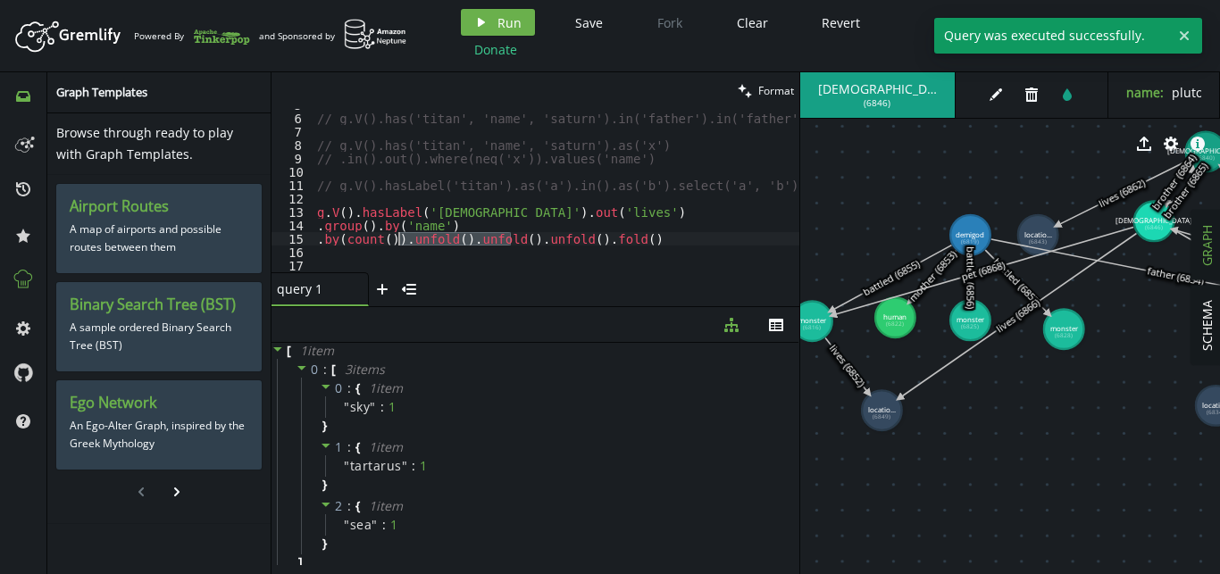
drag, startPoint x: 513, startPoint y: 237, endPoint x: 397, endPoint y: 237, distance: 115.2
click at [397, 237] on div "// g.V().has('titan', 'name', 'saturn').in('father').in('father').values('name'…" at bounding box center [567, 193] width 507 height 190
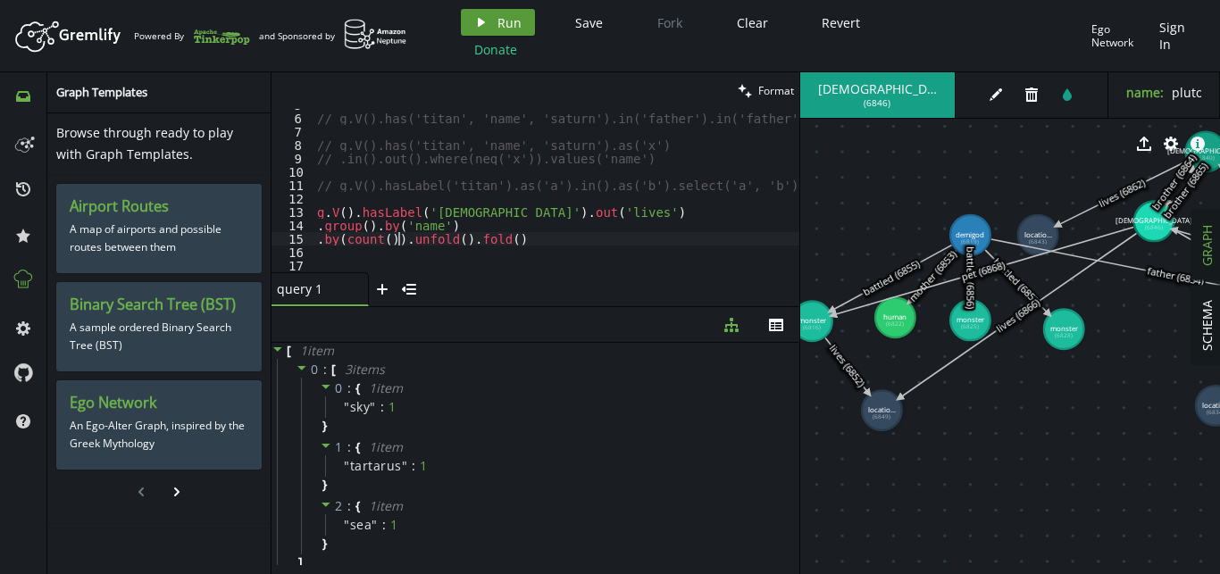
click at [497, 25] on span "Run" at bounding box center [509, 22] width 24 height 17
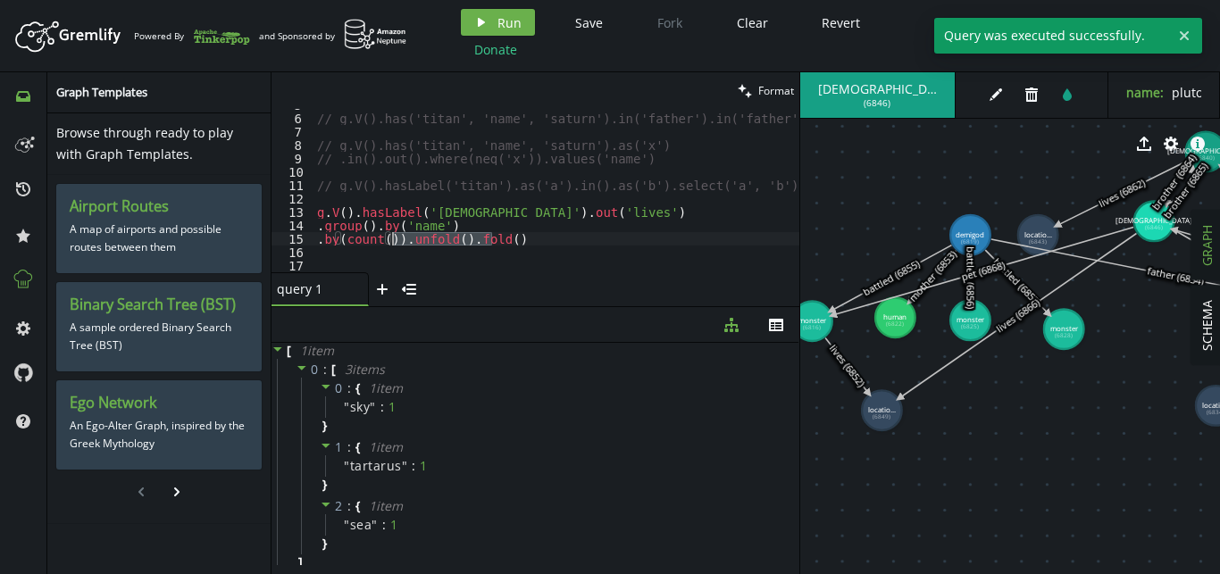
drag, startPoint x: 515, startPoint y: 234, endPoint x: 394, endPoint y: 236, distance: 121.5
click at [394, 236] on div "// g.V().has('titan', 'name', 'saturn').in('father').in('father').values('name'…" at bounding box center [567, 193] width 507 height 190
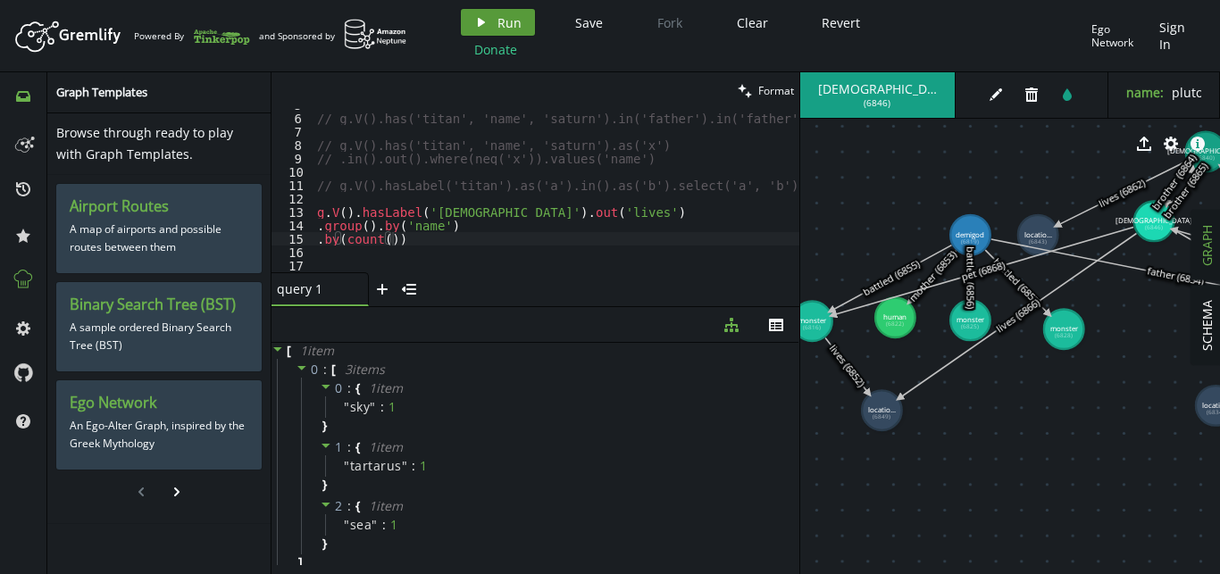
click at [506, 18] on span "Run" at bounding box center [509, 22] width 24 height 17
click at [562, 240] on div "// g.V().has('titan', 'name', 'saturn').in('father').in('father').values('name'…" at bounding box center [567, 193] width 507 height 190
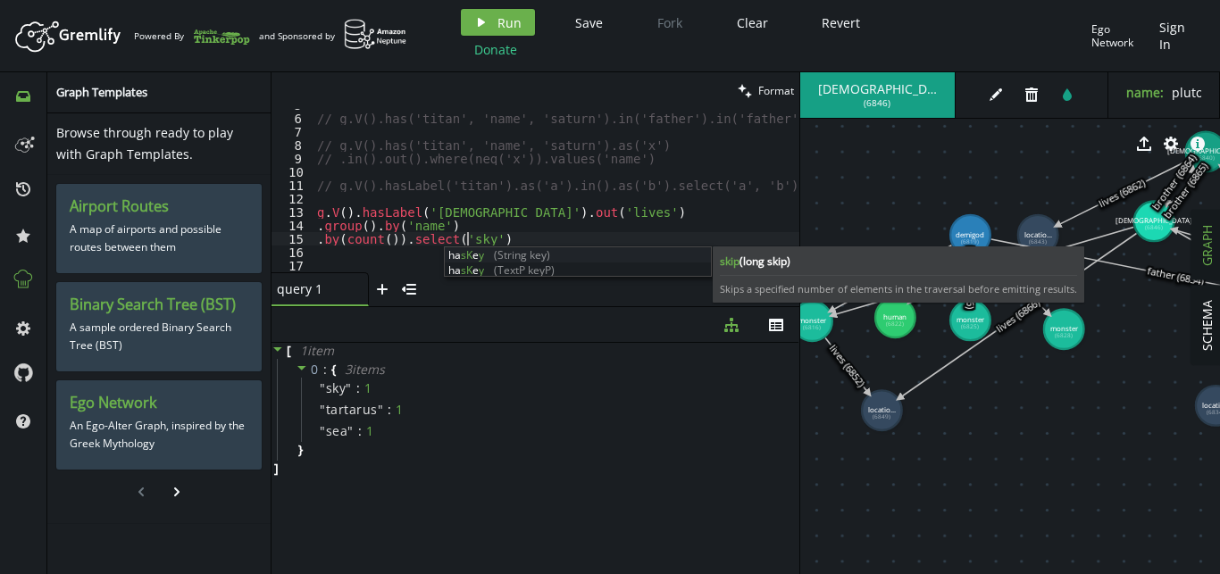
scroll to position [0, 149]
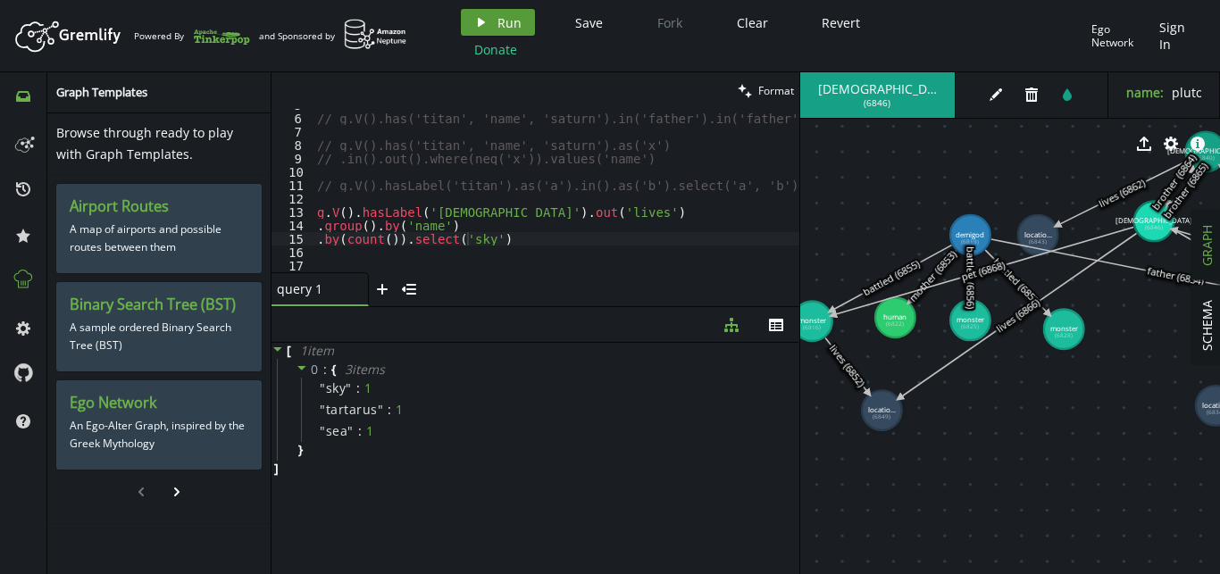
click at [508, 23] on span "Run" at bounding box center [509, 22] width 24 height 17
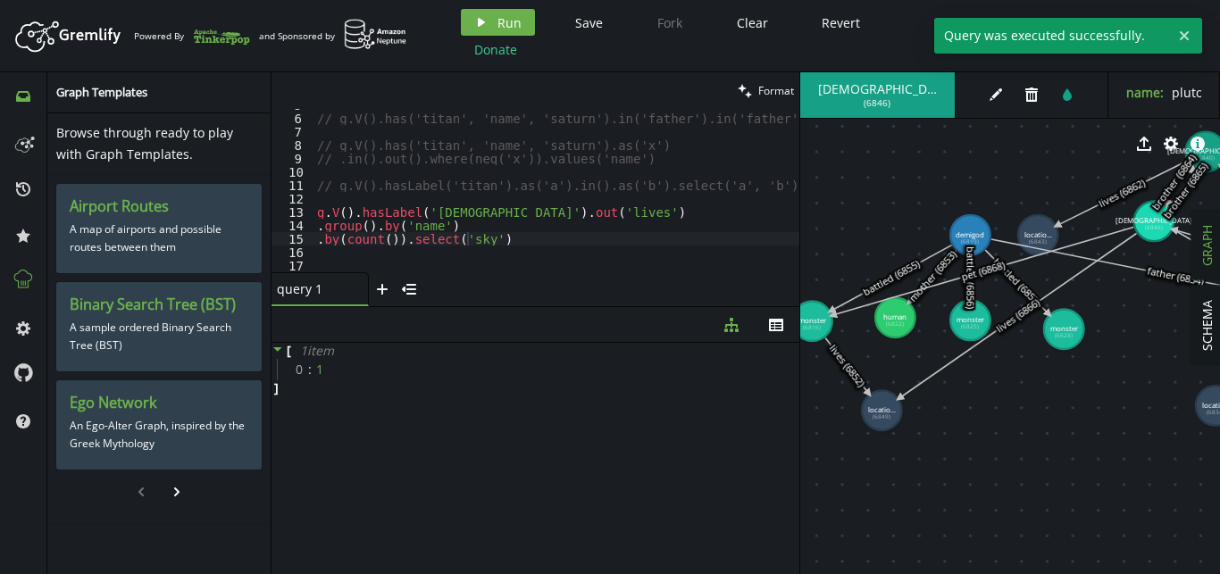
click at [497, 243] on div "// g.V().has('titan', 'name', 'saturn').in('father').in('father').values('name'…" at bounding box center [567, 193] width 507 height 190
drag, startPoint x: 497, startPoint y: 243, endPoint x: 397, endPoint y: 238, distance: 101.0
click at [397, 238] on div "// g.V().has('titan', 'name', 'saturn').in('father').in('father').values('name'…" at bounding box center [567, 193] width 507 height 190
type textarea ".by(count())"
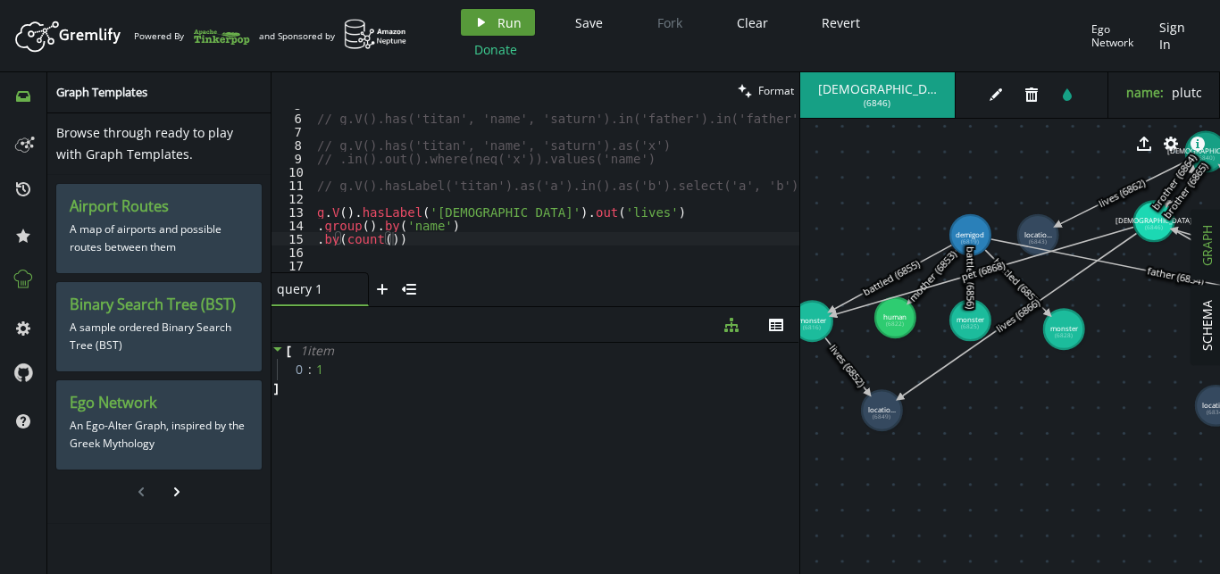
click at [520, 27] on button "play Run" at bounding box center [498, 22] width 74 height 27
click at [451, 252] on div "// g.V().has('titan', 'name', 'saturn').in('father').in('father').values('name'…" at bounding box center [567, 193] width 507 height 190
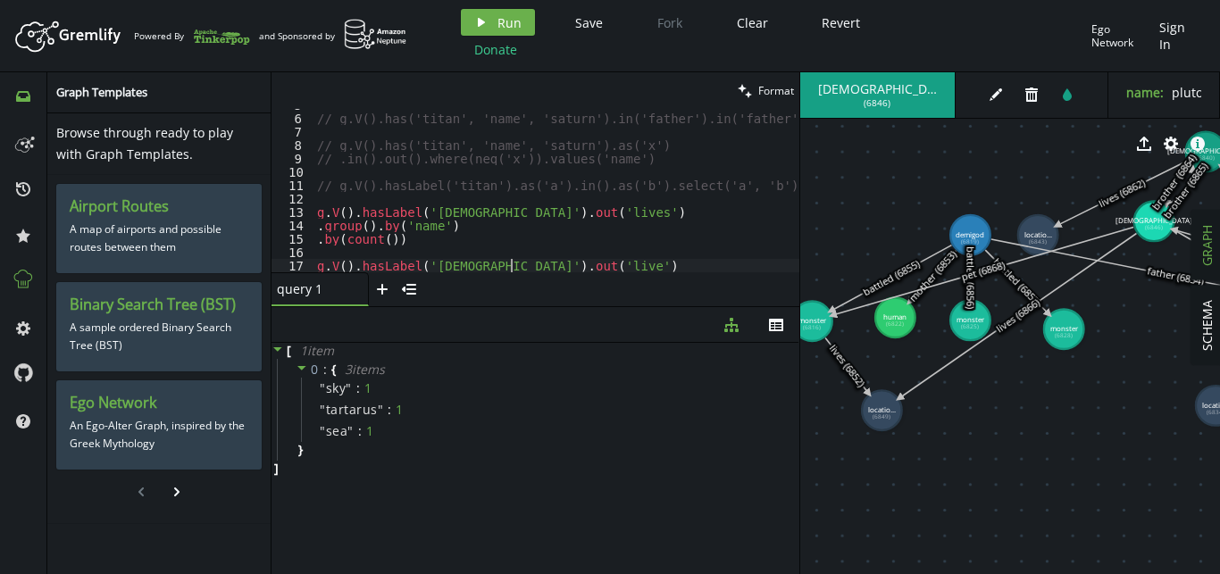
scroll to position [0, 199]
type textarea "g.V().hasLabel('god').out('lives')"
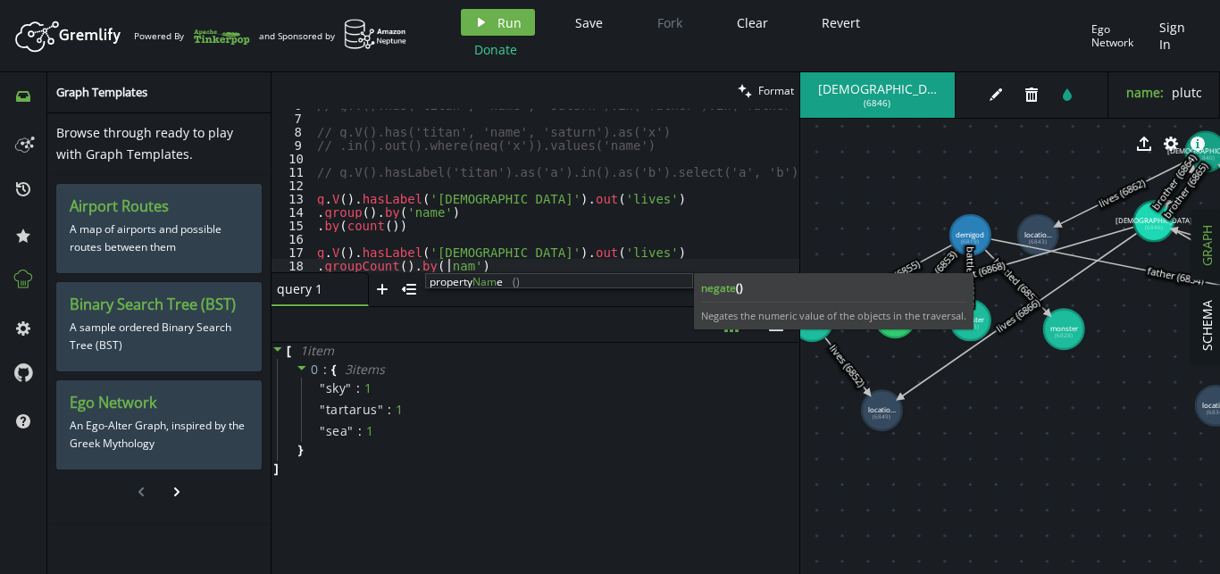
scroll to position [0, 137]
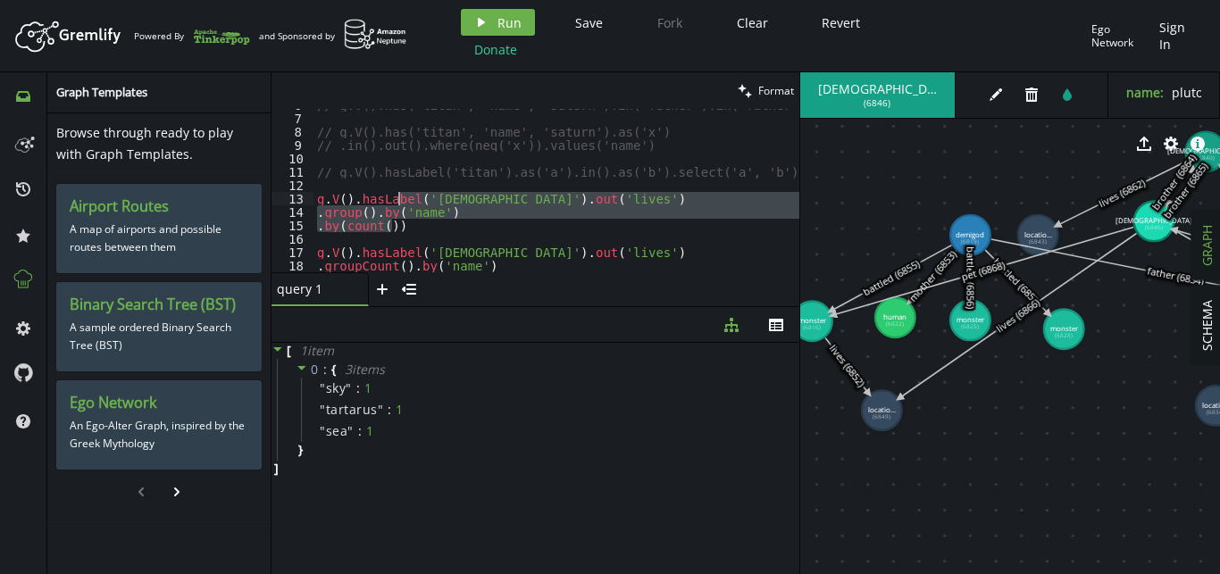
drag, startPoint x: 423, startPoint y: 229, endPoint x: 396, endPoint y: 197, distance: 41.8
click at [396, 197] on div "// g.V().has('titan', 'name', 'saturn').in('father').in('father').values('name'…" at bounding box center [567, 193] width 507 height 190
click at [519, 20] on span "Run" at bounding box center [509, 22] width 24 height 17
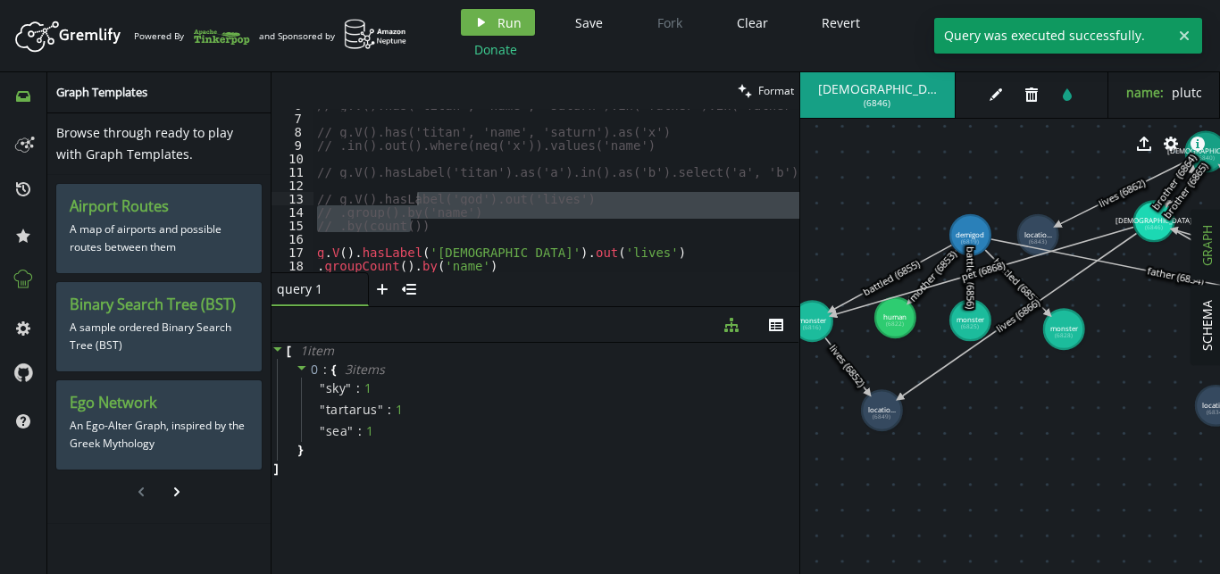
click at [523, 231] on div "// g.V().has('titan', 'name', 'saturn').in('father').in('father').values('name'…" at bounding box center [557, 190] width 486 height 163
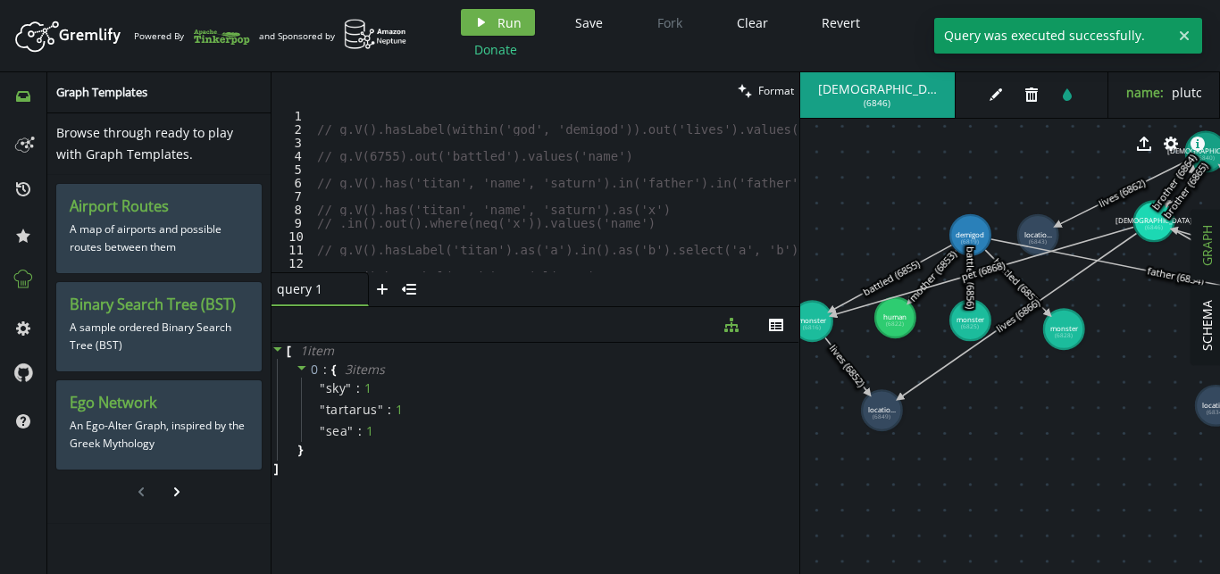
scroll to position [91, 0]
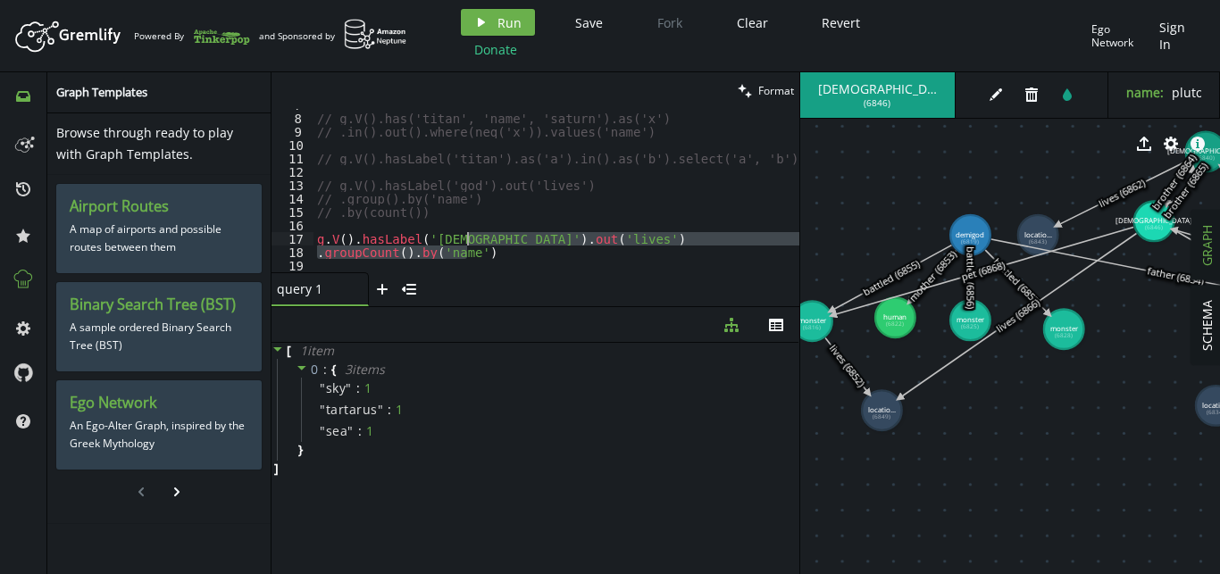
drag, startPoint x: 491, startPoint y: 254, endPoint x: 466, endPoint y: 235, distance: 31.3
click at [466, 235] on div "// g.V().has('titan', 'name', 'saturn').as('x') // .in().out().where(neq('x')).…" at bounding box center [567, 193] width 507 height 190
click at [514, 252] on div "// g.V().has('titan', 'name', 'saturn').as('x') // .in().out().where(neq('x')).…" at bounding box center [557, 190] width 486 height 163
type textarea "// .groupCount().by('name')"
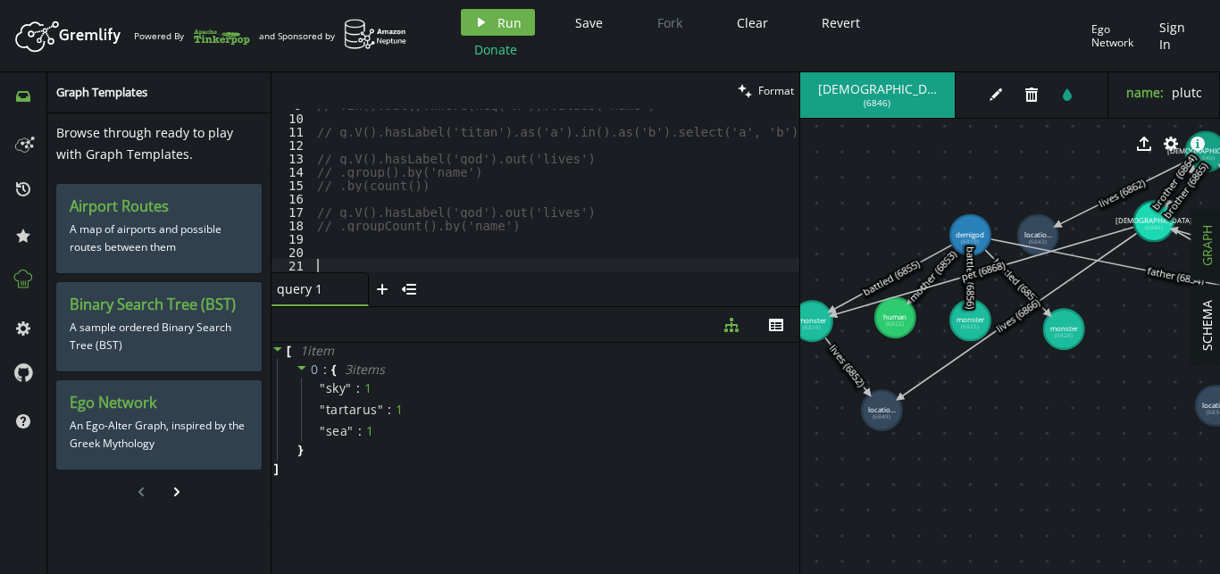
scroll to position [131, 0]
type textarea "п"
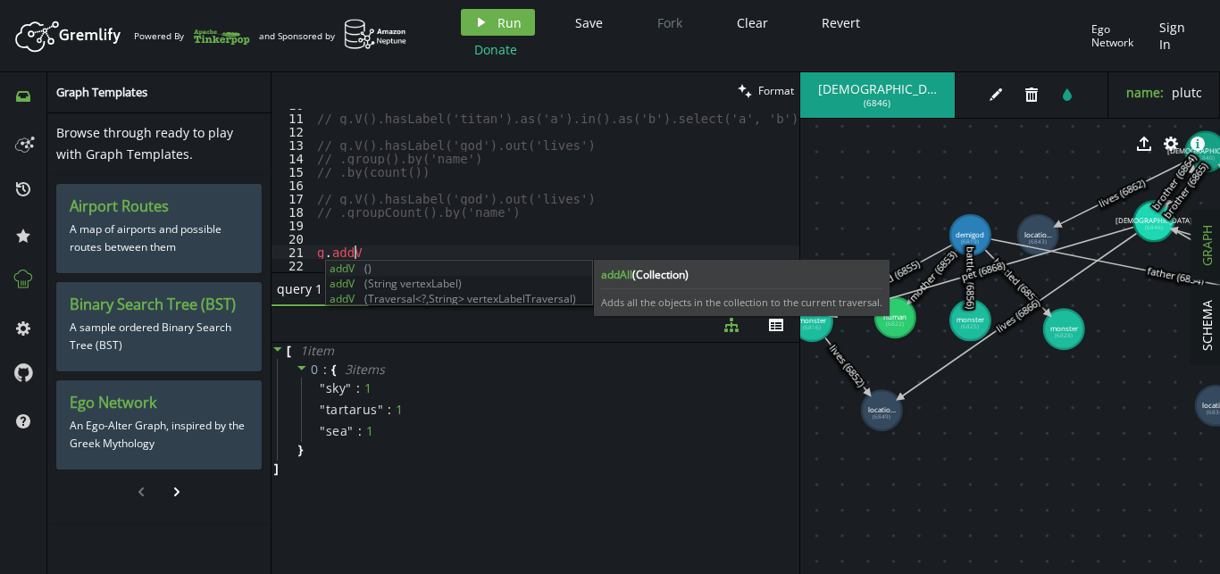
scroll to position [0, 37]
type textarea "g.addV("
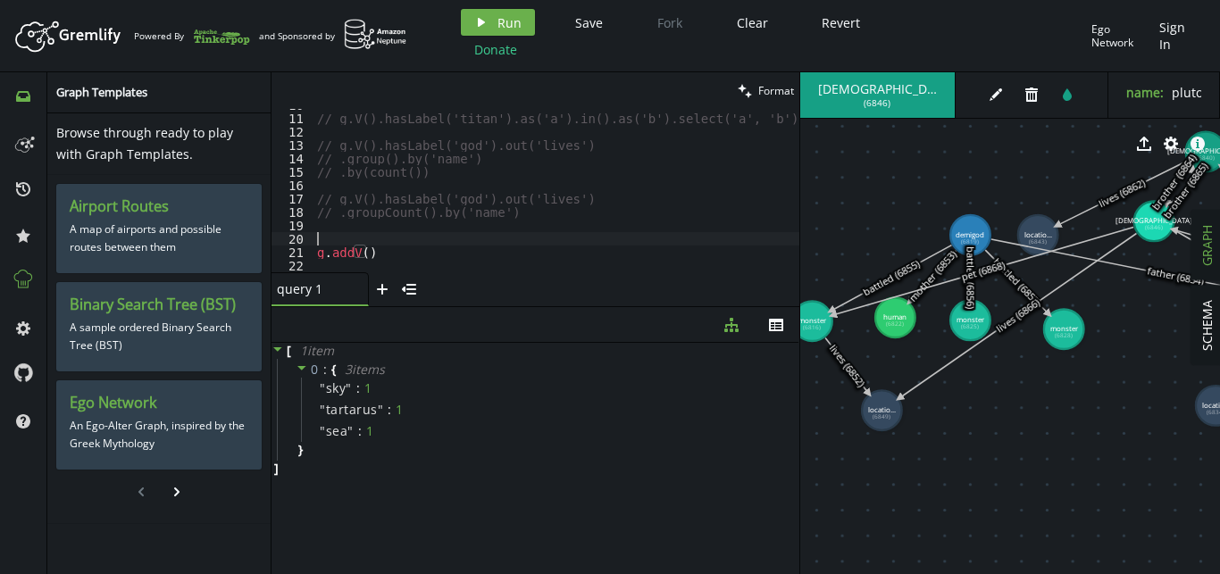
scroll to position [0, 0]
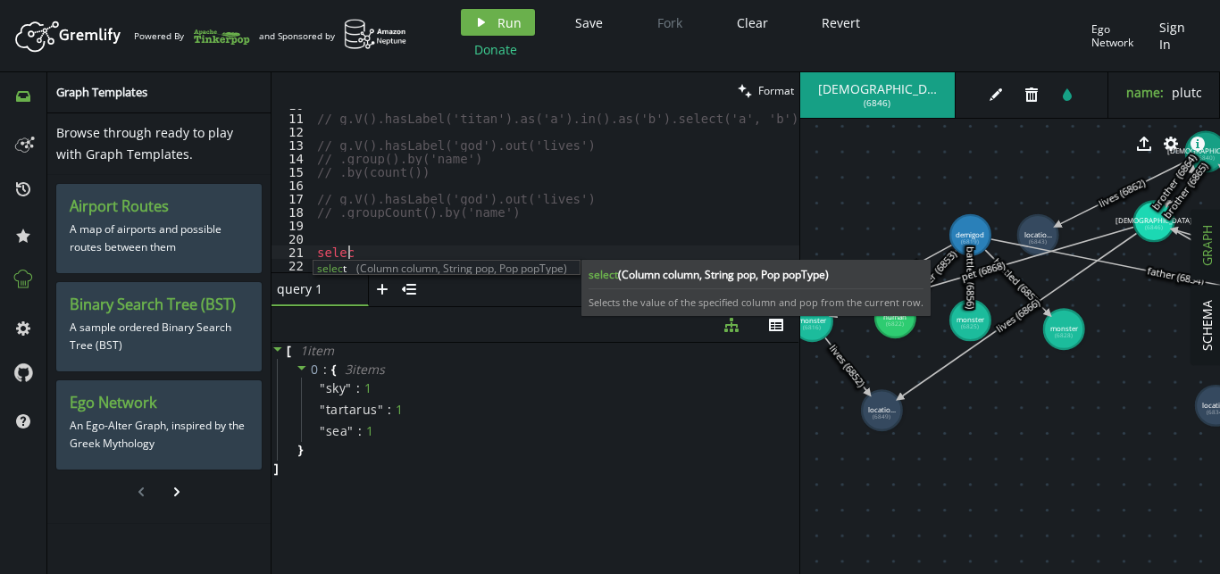
type textarea "select"
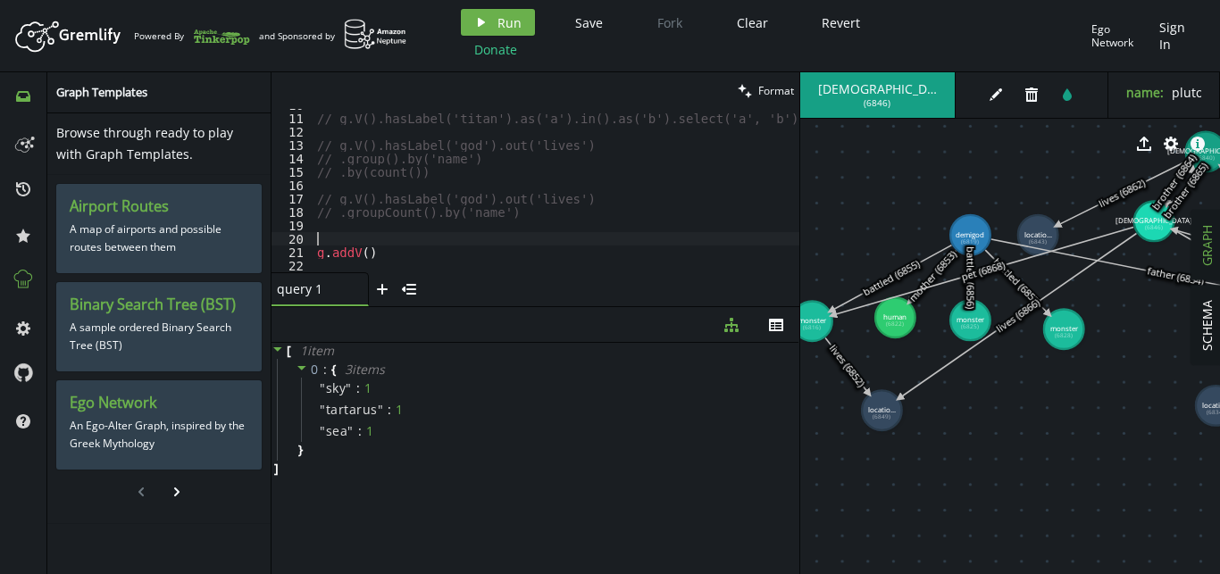
click at [477, 247] on div "// g.V().hasLabel('titan').as('a').in().as('b').select('a', 'b').path() // g.V(…" at bounding box center [567, 193] width 507 height 190
type textarea "g.addV()"
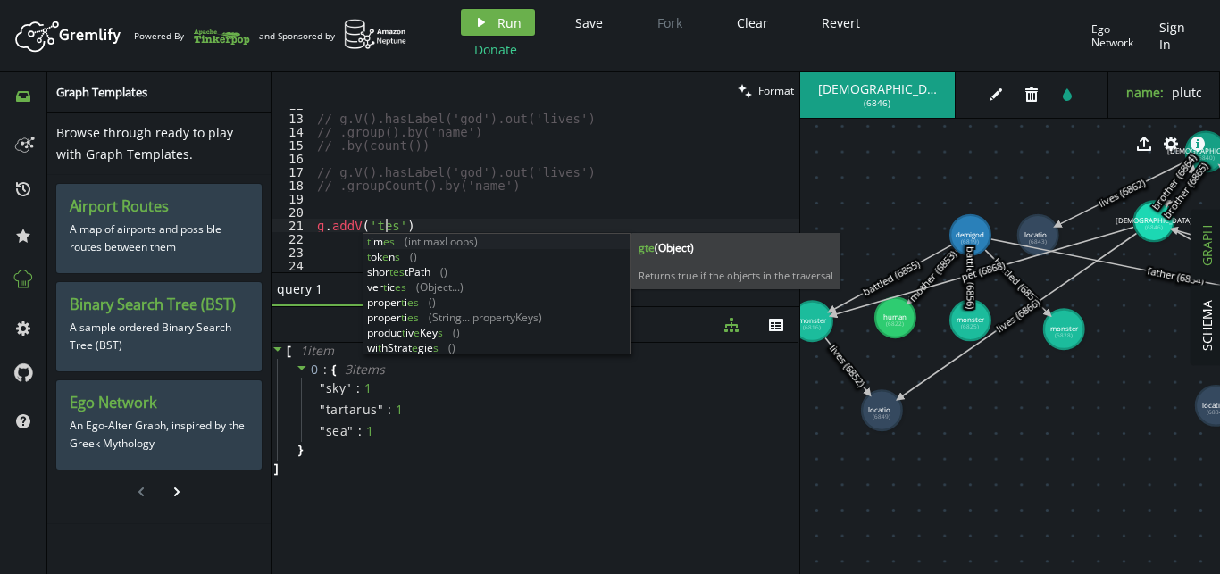
scroll to position [0, 74]
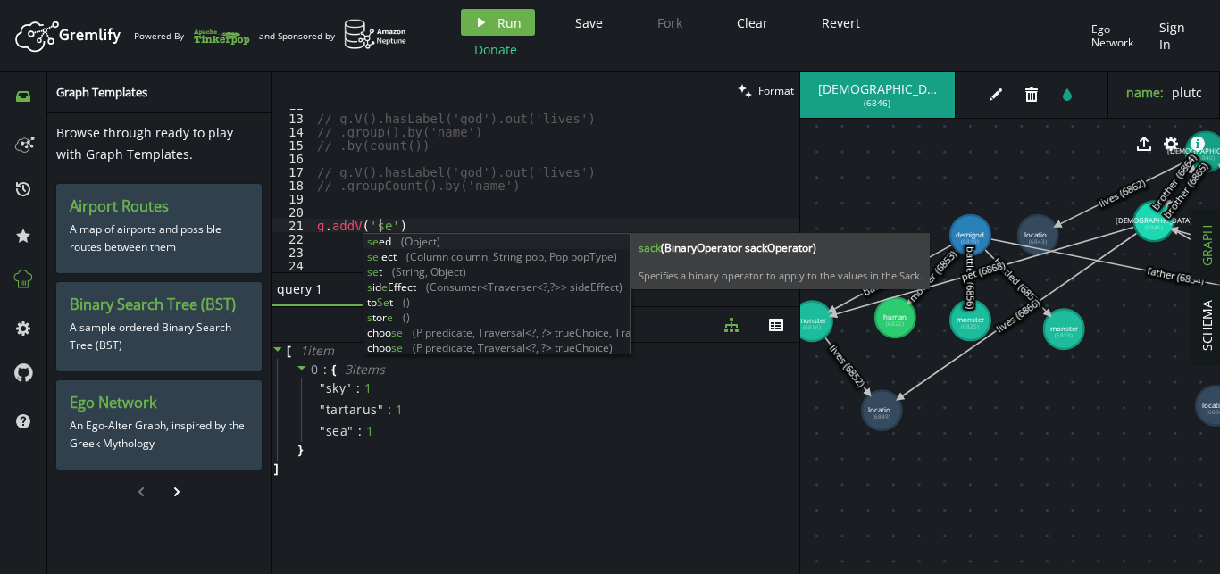
type textarea "g.addV('sea')"
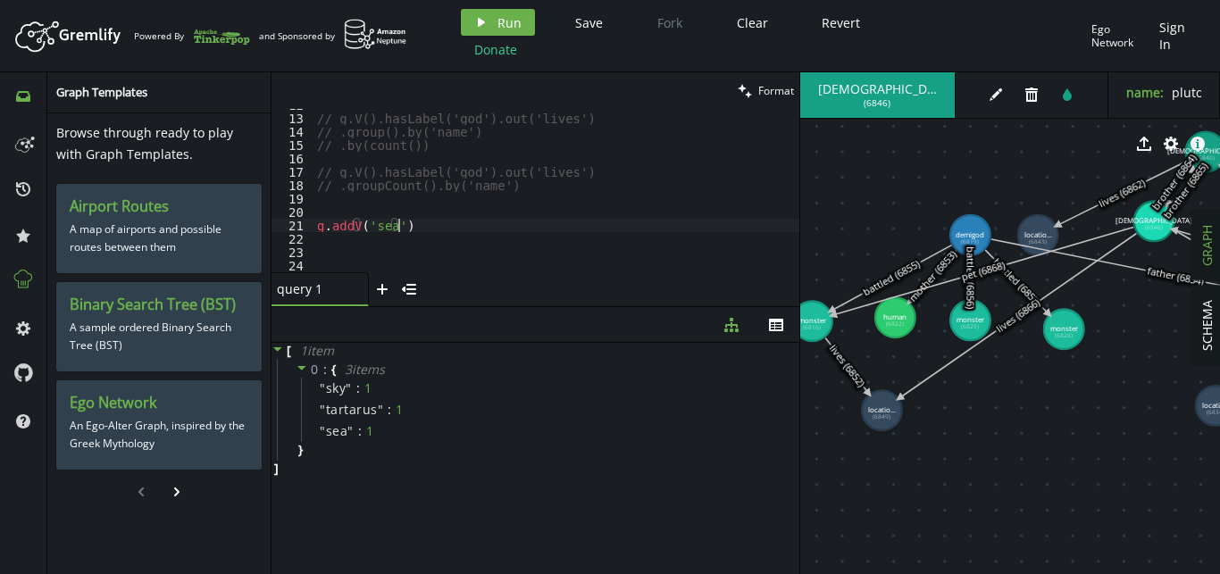
click at [472, 230] on div "// g.V().hasLabel('god').out('lives') // .group().by('name') // .by(count()) //…" at bounding box center [567, 193] width 507 height 190
click at [434, 215] on div "// g.V().hasLabel('god').out('lives') // .group().by('name') // .by(count()) //…" at bounding box center [567, 193] width 507 height 190
click at [424, 229] on div "// g.V().hasLabel('god').out('lives') // .group().by('name') // .by(count()) //…" at bounding box center [567, 193] width 507 height 190
click at [584, 221] on div "// g.V().hasLabel('god').out('lives') // .group().by('name') // .by(count()) //…" at bounding box center [567, 193] width 507 height 190
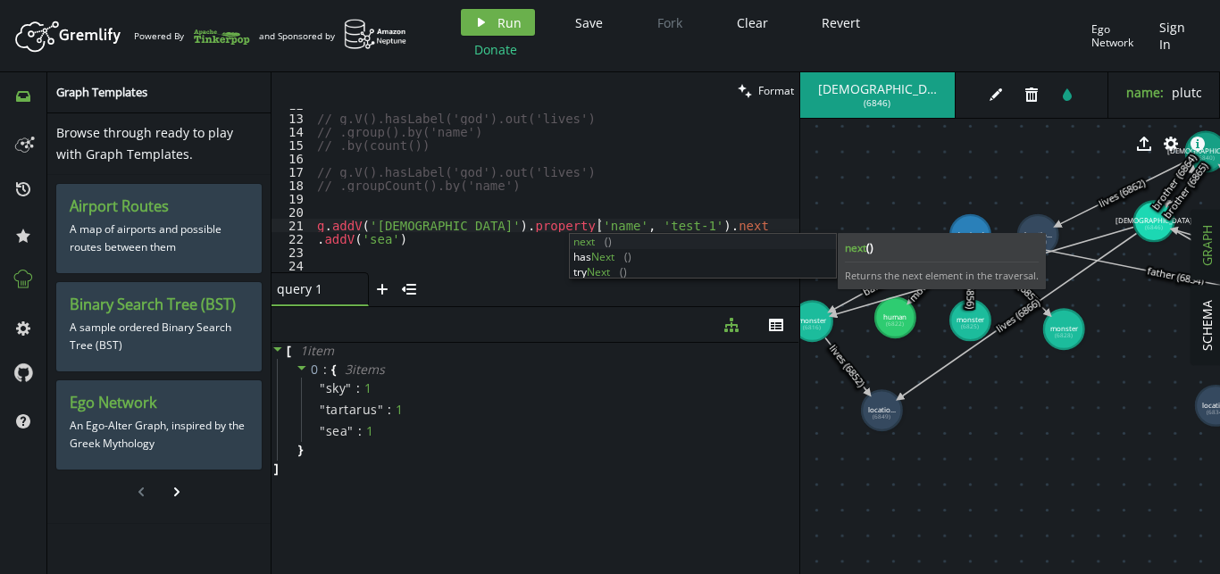
scroll to position [0, 293]
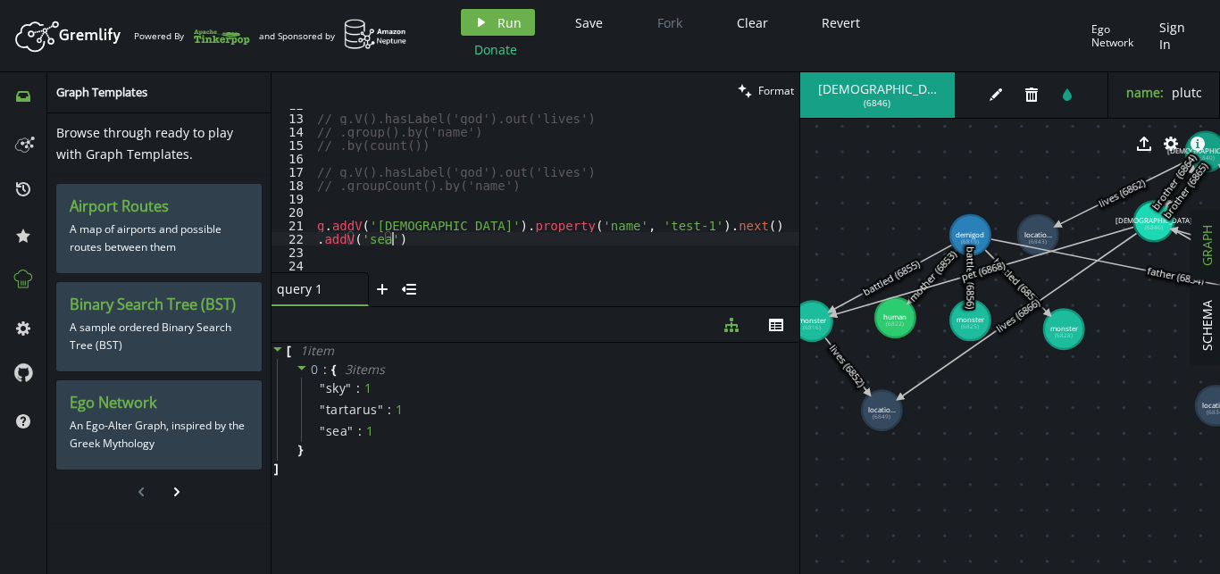
click at [474, 238] on div "// g.V().hasLabel('god').out('lives') // .group().by('name') // .by(count()) //…" at bounding box center [567, 193] width 507 height 190
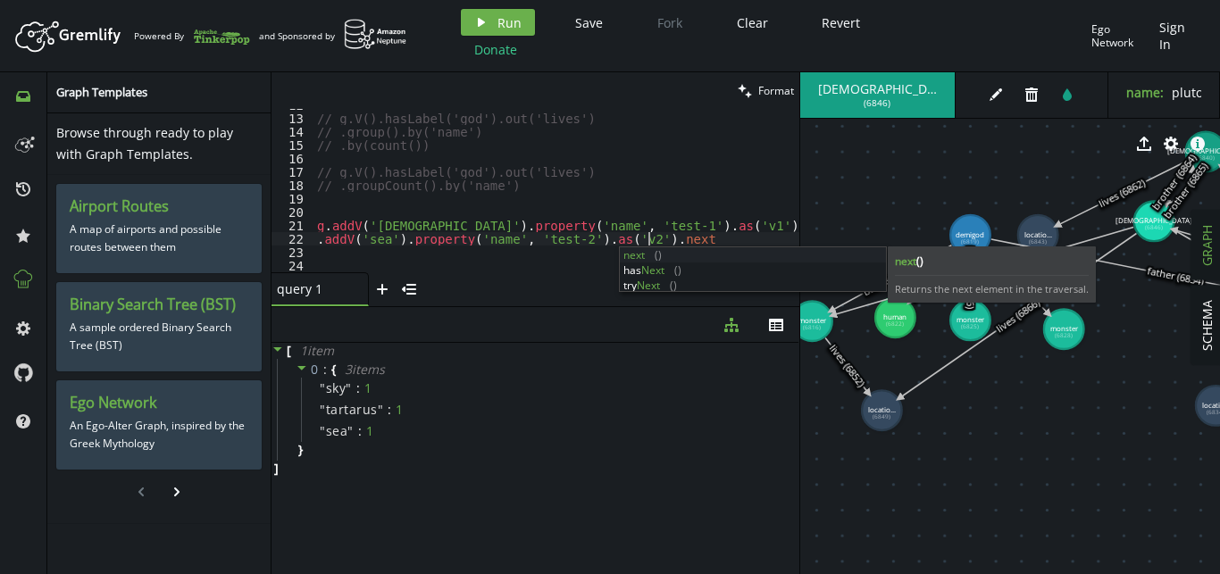
type textarea ".addV('sea').property('name', 'test-2').as('v2').next()"
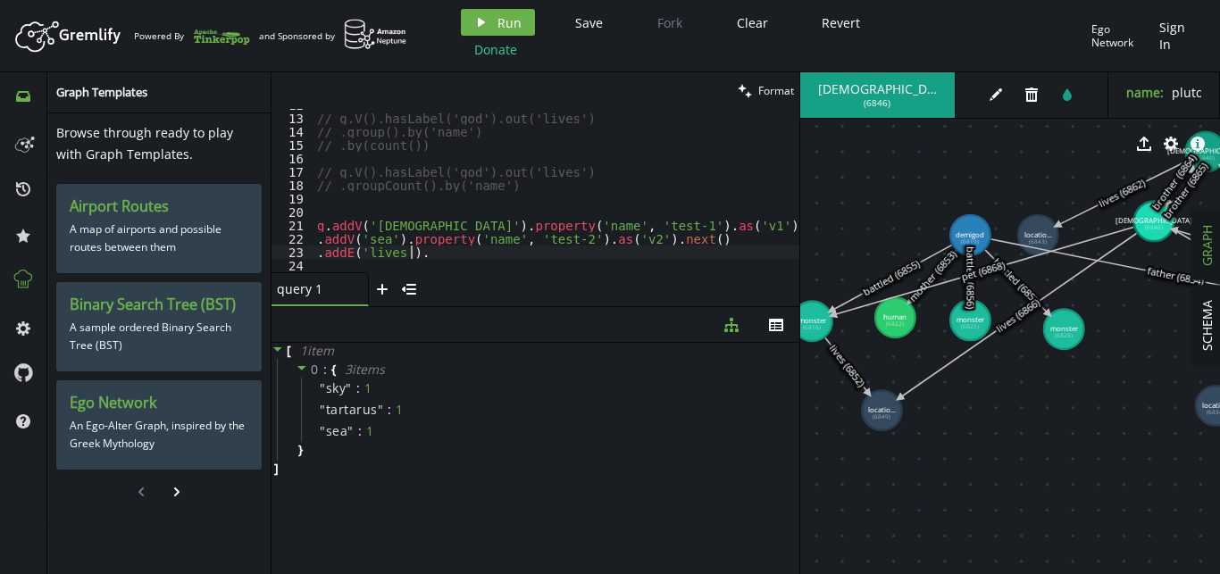
scroll to position [0, 93]
click at [673, 233] on div "// g.V().hasLabel('god').out('lives') // .group().by('name') // .by(count()) //…" at bounding box center [567, 193] width 507 height 190
click at [688, 223] on div "// g.V().hasLabel('god').out('lives') // .group().by('name') // .by(count()) //…" at bounding box center [567, 193] width 507 height 190
click at [676, 236] on div "// g.V().hasLabel('god').out('lives') // .group().by('name') // .by(count()) //…" at bounding box center [567, 193] width 507 height 190
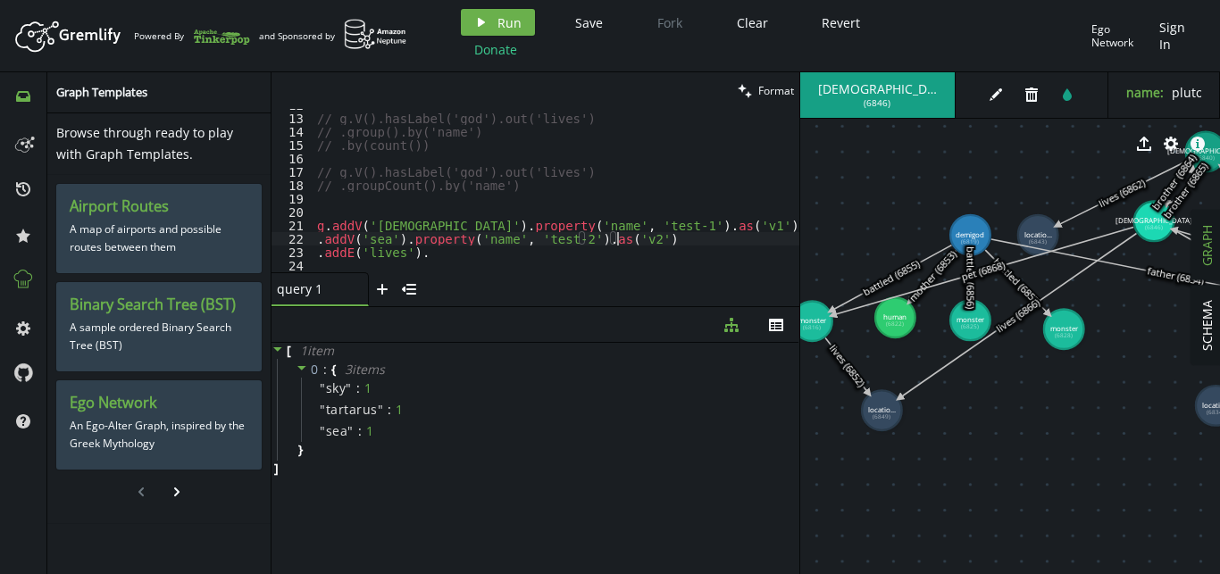
click at [591, 249] on div "// g.V().hasLabel('god').out('lives') // .group().by('name') // .by(count()) //…" at bounding box center [567, 193] width 507 height 190
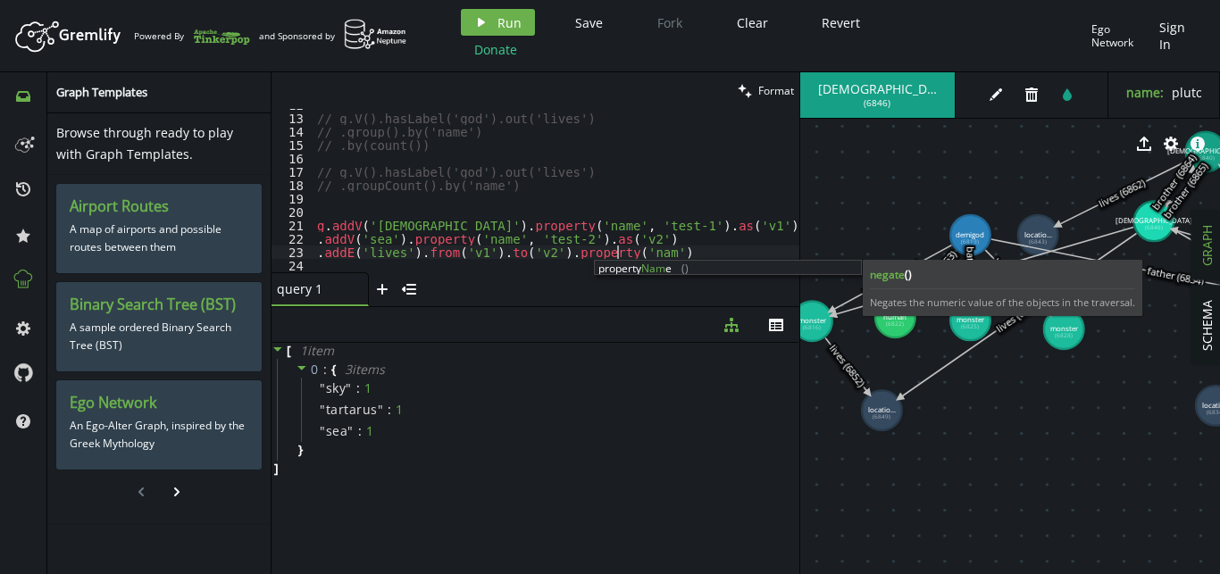
scroll to position [0, 305]
click at [368, 238] on div "// g.V().hasLabel('god').out('lives') // .group().by('name') // .by(count()) //…" at bounding box center [567, 193] width 507 height 190
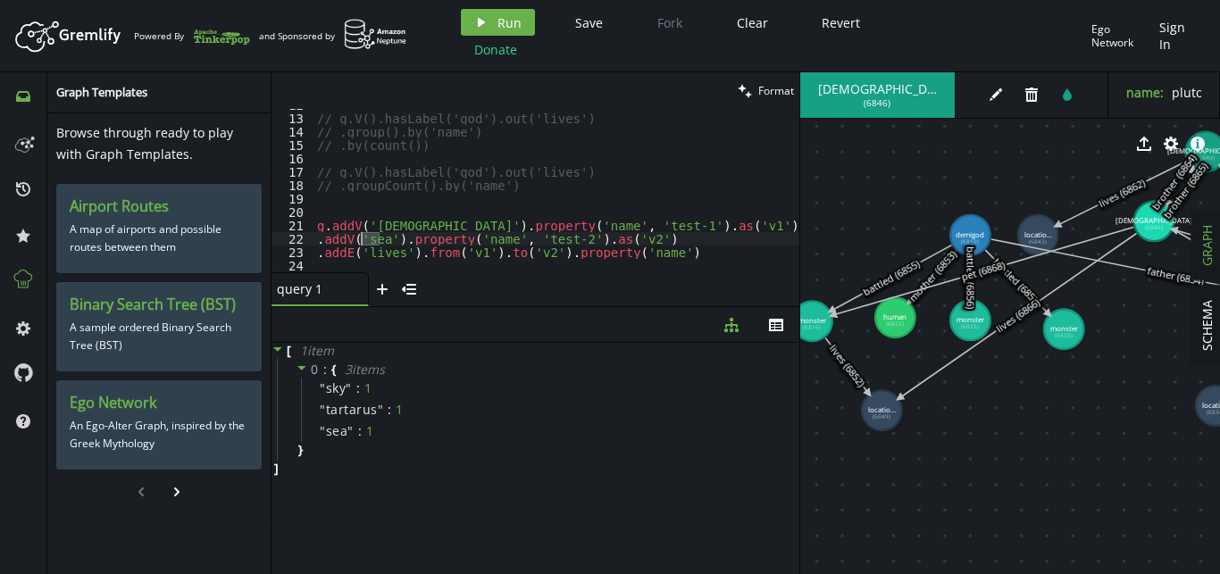
click at [368, 238] on div "// g.V().hasLabel('god').out('lives') // .group().by('name') // .by(count()) //…" at bounding box center [567, 193] width 507 height 190
click at [665, 254] on div "// g.V().hasLabel('god').out('lives') // .group().by('name') // .by(count()) //…" at bounding box center [567, 193] width 507 height 190
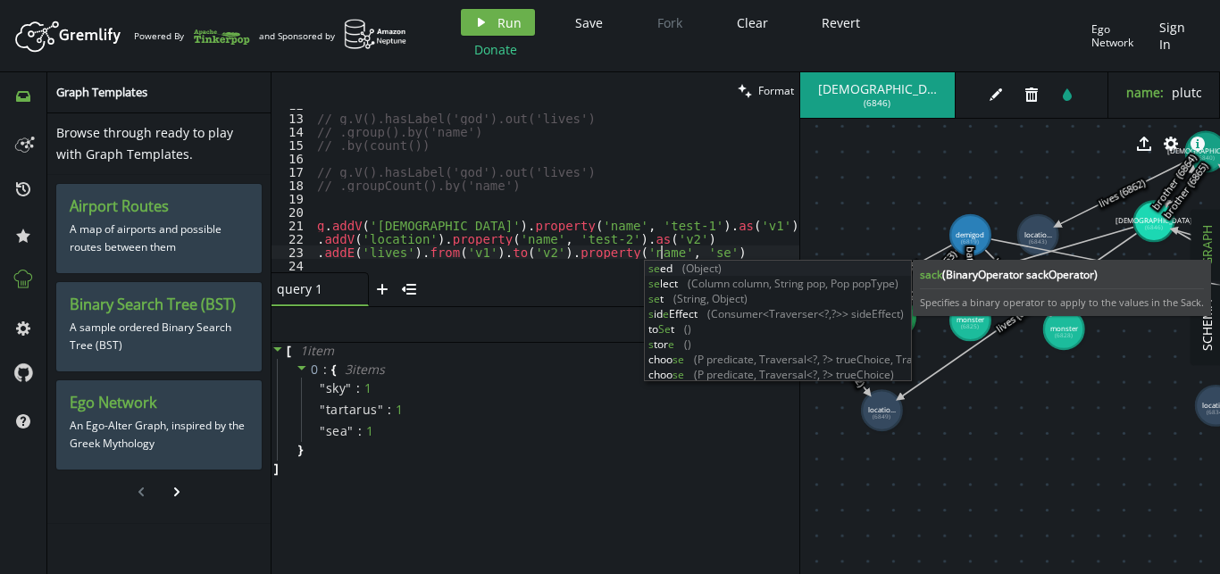
scroll to position [0, 349]
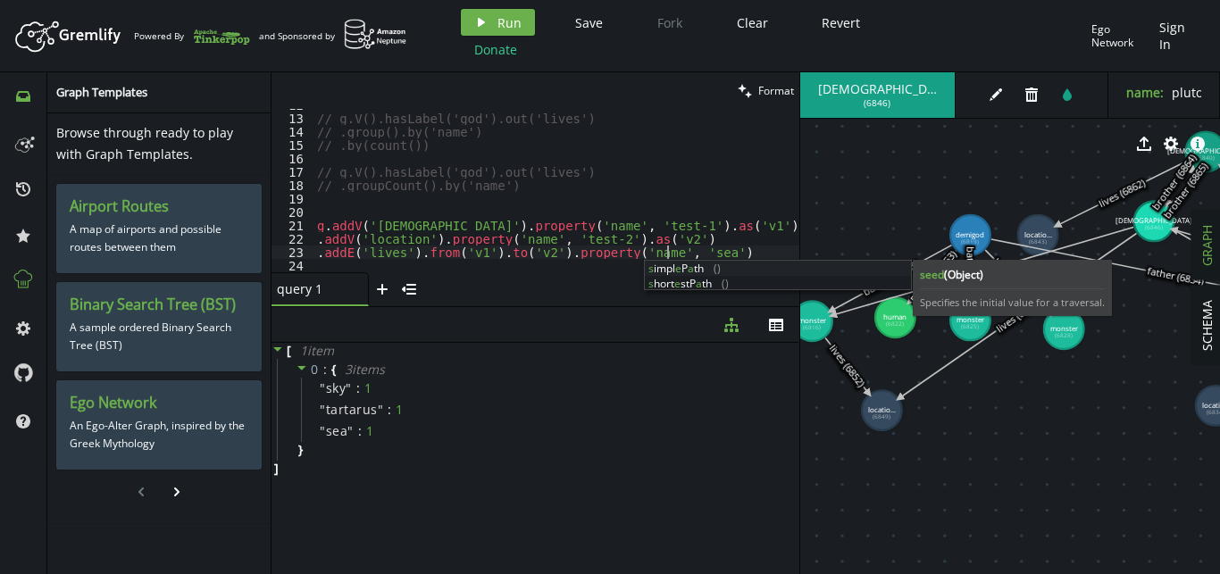
click at [685, 248] on div "// g.V().hasLabel('god').out('lives') // .group().by('name') // .by(count()) //…" at bounding box center [567, 193] width 507 height 190
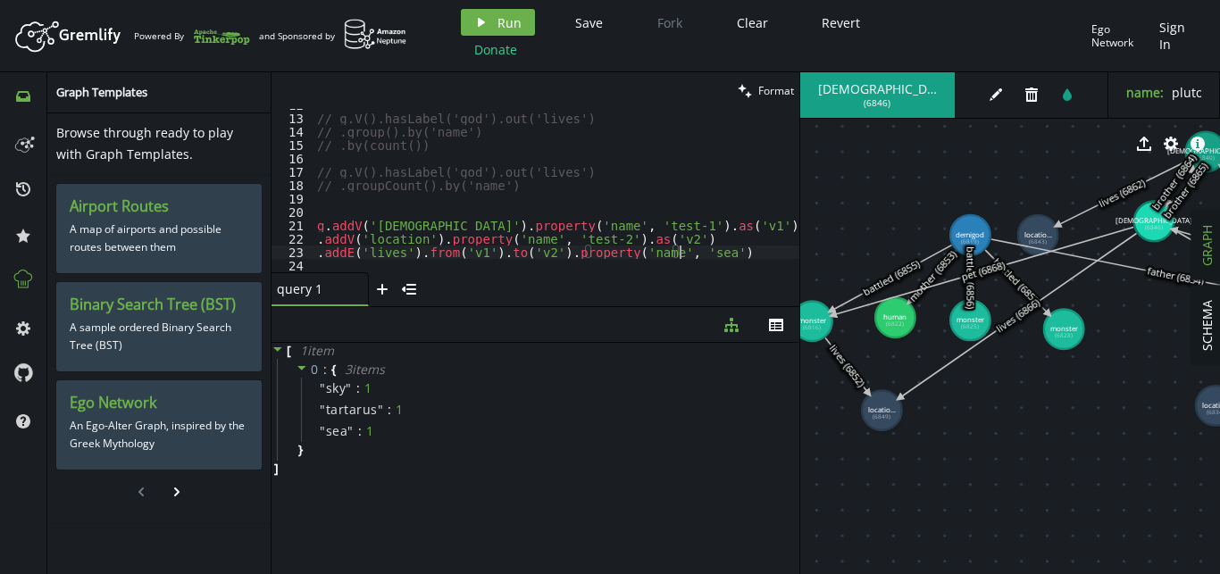
click at [679, 233] on div "// g.V().hasLabel('god').out('lives') // .group().by('name') // .by(count()) //…" at bounding box center [567, 193] width 507 height 190
drag, startPoint x: 679, startPoint y: 233, endPoint x: 680, endPoint y: 224, distance: 9.0
click at [680, 224] on div "// g.V().hasLabel('god').out('lives') // .group().by('name') // .by(count()) //…" at bounding box center [567, 193] width 507 height 190
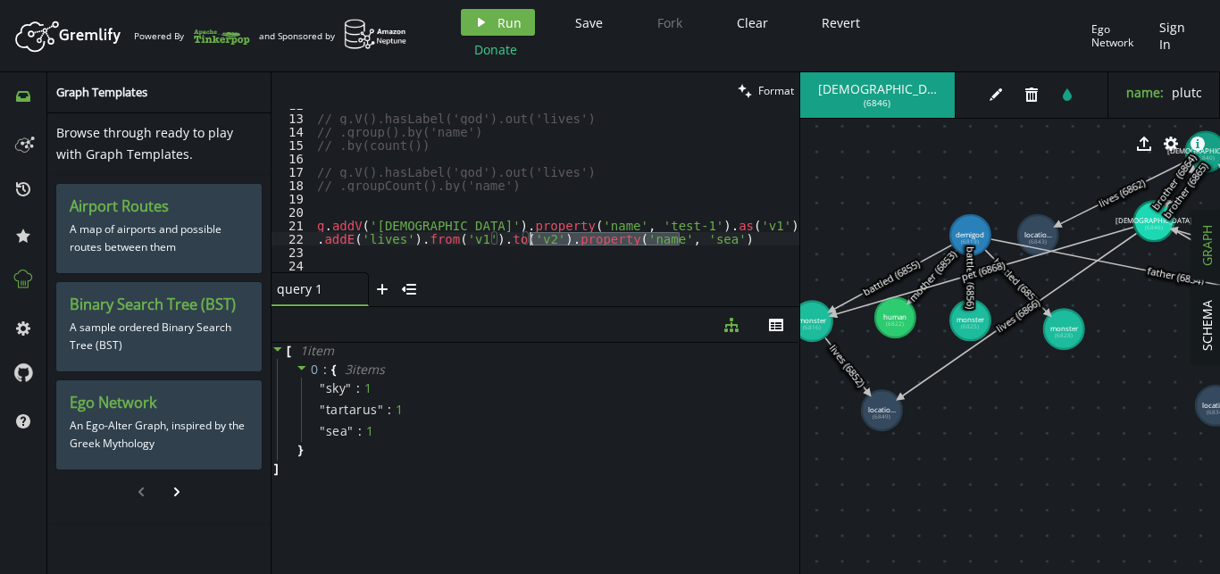
drag, startPoint x: 693, startPoint y: 237, endPoint x: 531, endPoint y: 240, distance: 161.7
click at [531, 240] on div "// g.V().hasLabel('god').out('lives') // .group().by('name') // .by(count()) //…" at bounding box center [567, 193] width 507 height 190
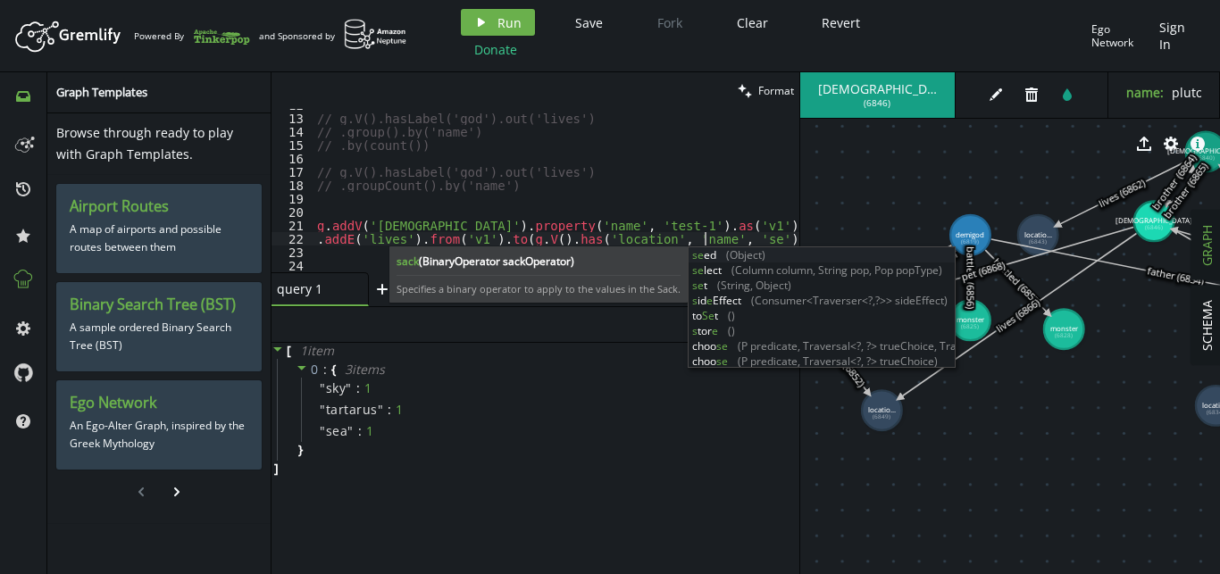
scroll to position [0, 393]
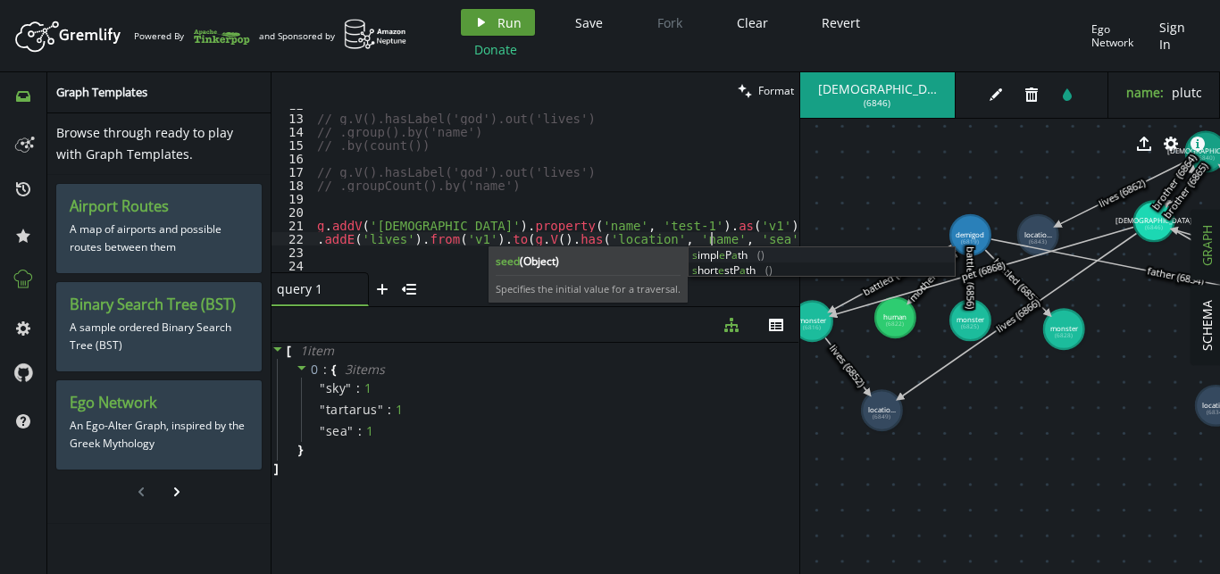
type textarea ".addE('lives').from('v1').to(g.V().has('location', 'name', 'sea))"
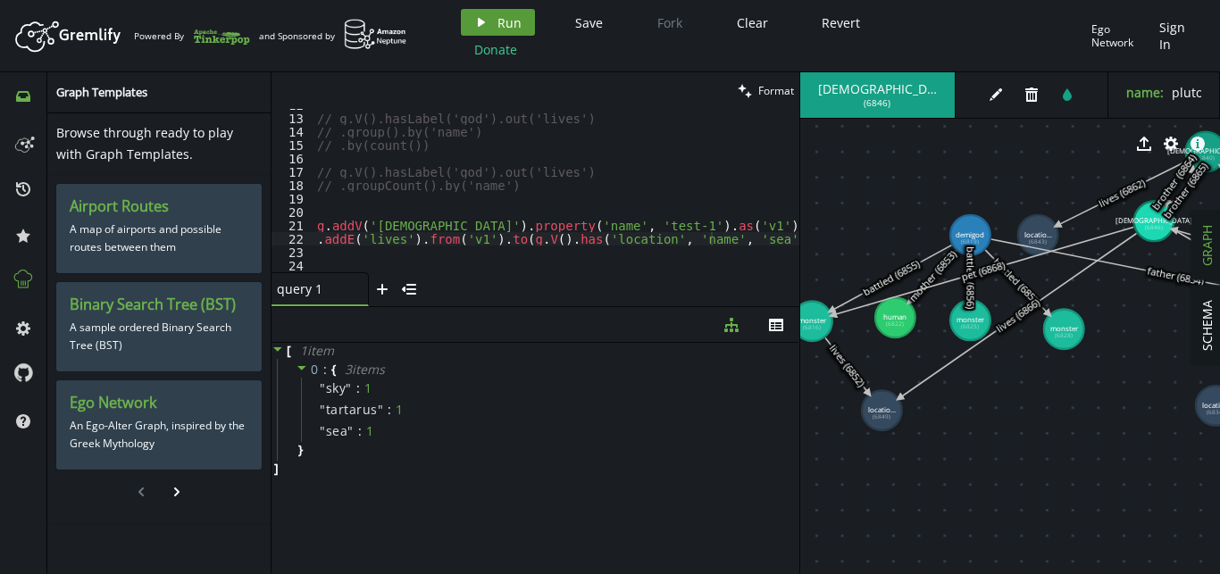
click at [514, 23] on span "Run" at bounding box center [509, 22] width 24 height 17
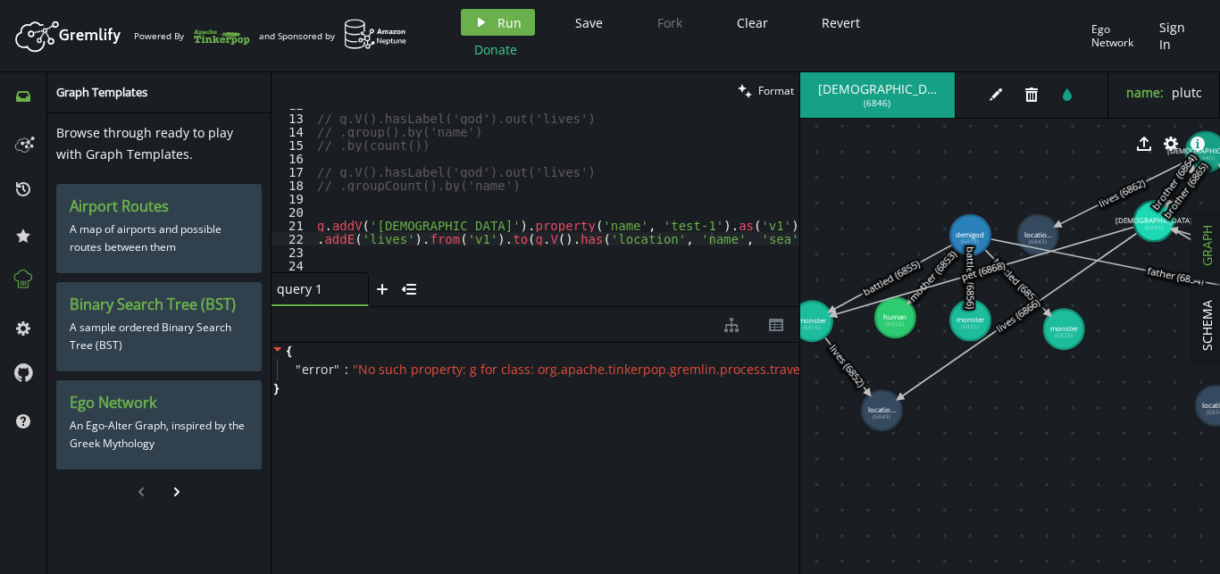
click at [355, 213] on div "// g.V().hasLabel('god').out('lives') // .group().by('name') // .by(count()) //…" at bounding box center [567, 193] width 507 height 190
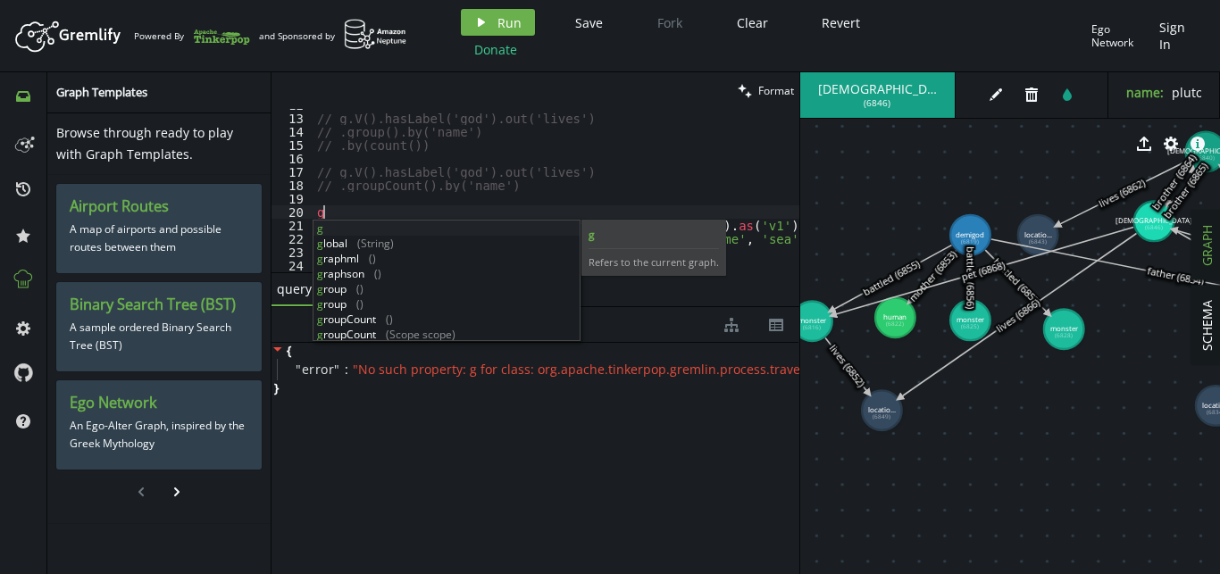
scroll to position [0, 12]
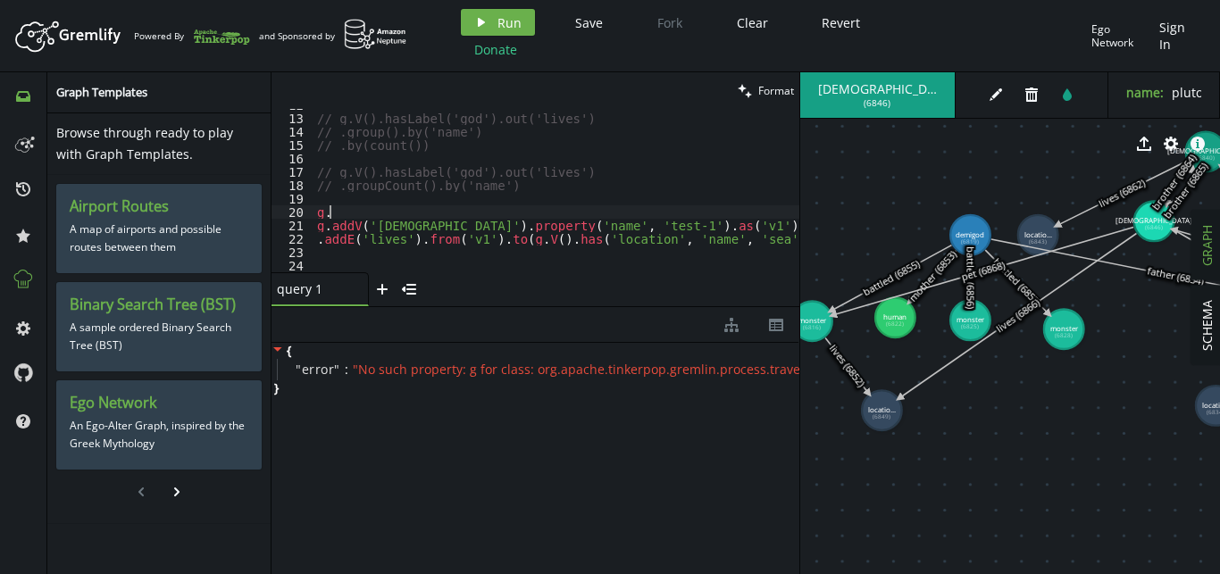
type textarea "g"
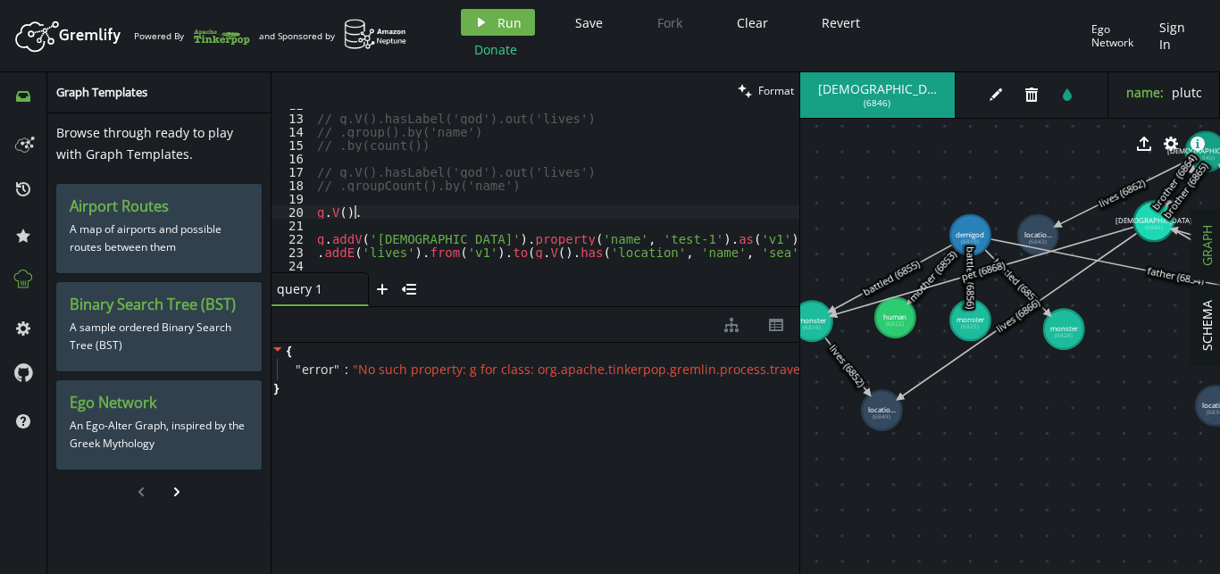
scroll to position [185, 0]
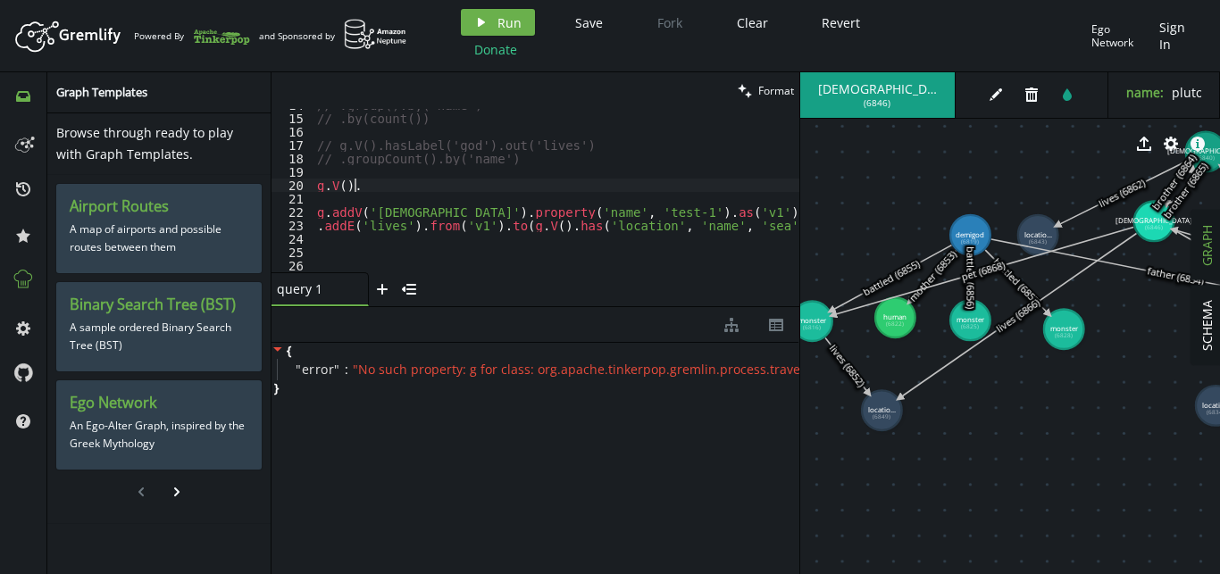
click at [589, 184] on div "// .group().by('name') // .by(count()) // g.V().hasLabel('god').out('lives') //…" at bounding box center [567, 193] width 507 height 190
click at [886, 408] on tspan "locatio..." at bounding box center [881, 410] width 28 height 10
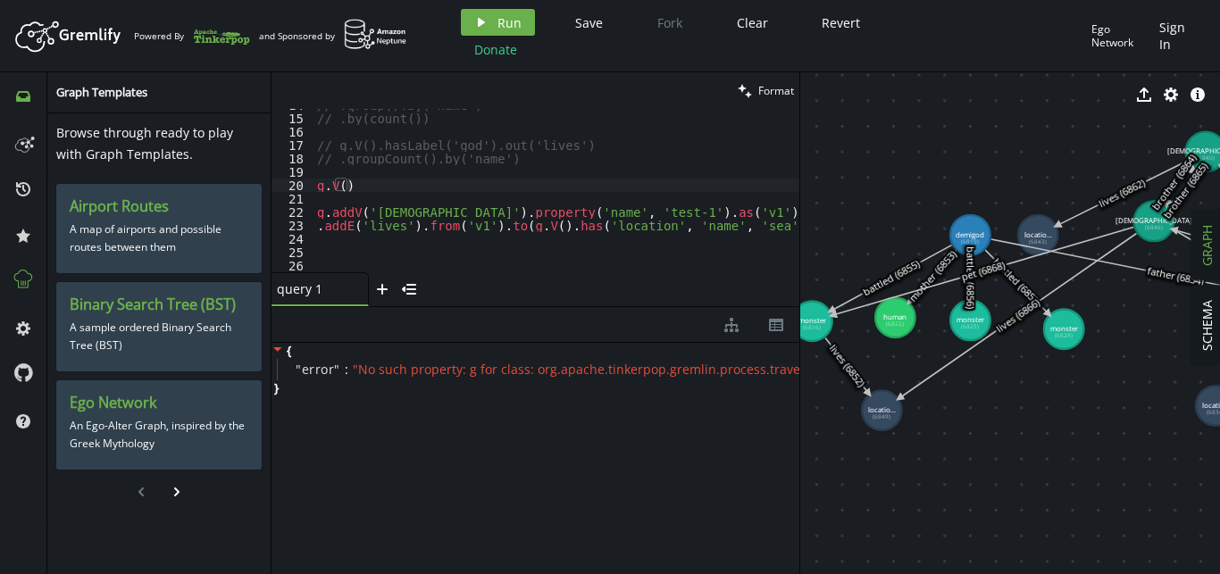
click at [876, 410] on tspan "locatio..." at bounding box center [881, 410] width 28 height 10
click at [892, 414] on tspan "locatio..." at bounding box center [881, 410] width 28 height 10
click at [889, 410] on tspan "locatio..." at bounding box center [881, 410] width 28 height 10
drag, startPoint x: 889, startPoint y: 410, endPoint x: 903, endPoint y: 410, distance: 14.3
click at [903, 410] on tspan "locatio..." at bounding box center [903, 409] width 28 height 10
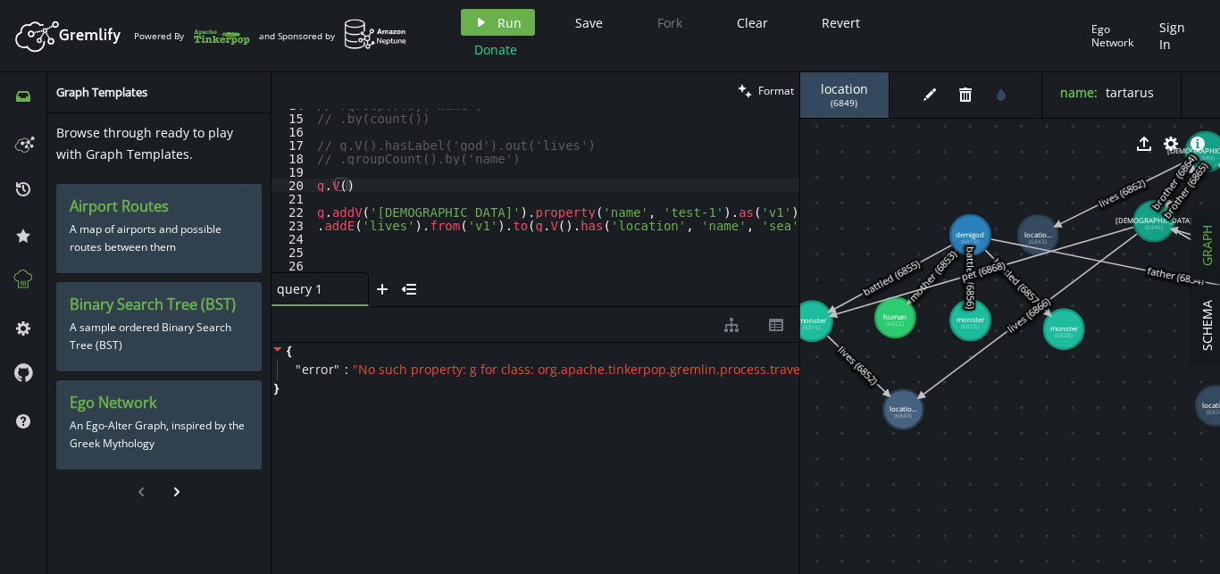
click at [848, 99] on span "( 6849 )" at bounding box center [844, 103] width 27 height 12
copy span "6849"
click at [434, 189] on div "// .group().by('name') // .by(count()) // g.V().hasLabel('god').out('lives') //…" at bounding box center [567, 193] width 507 height 190
paste textarea "6849"
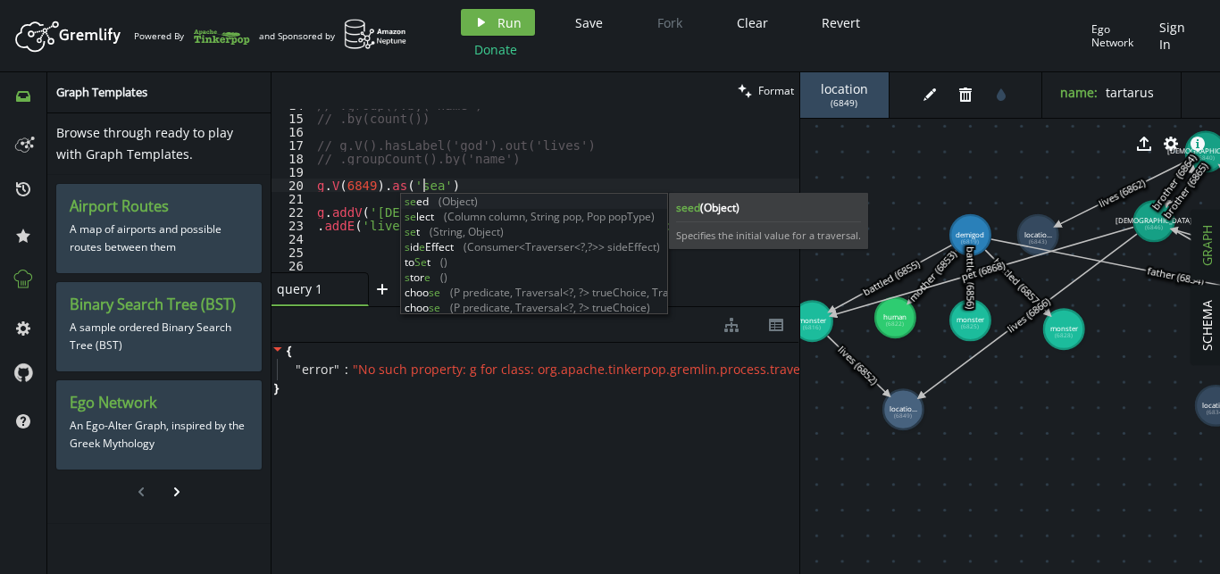
scroll to position [0, 105]
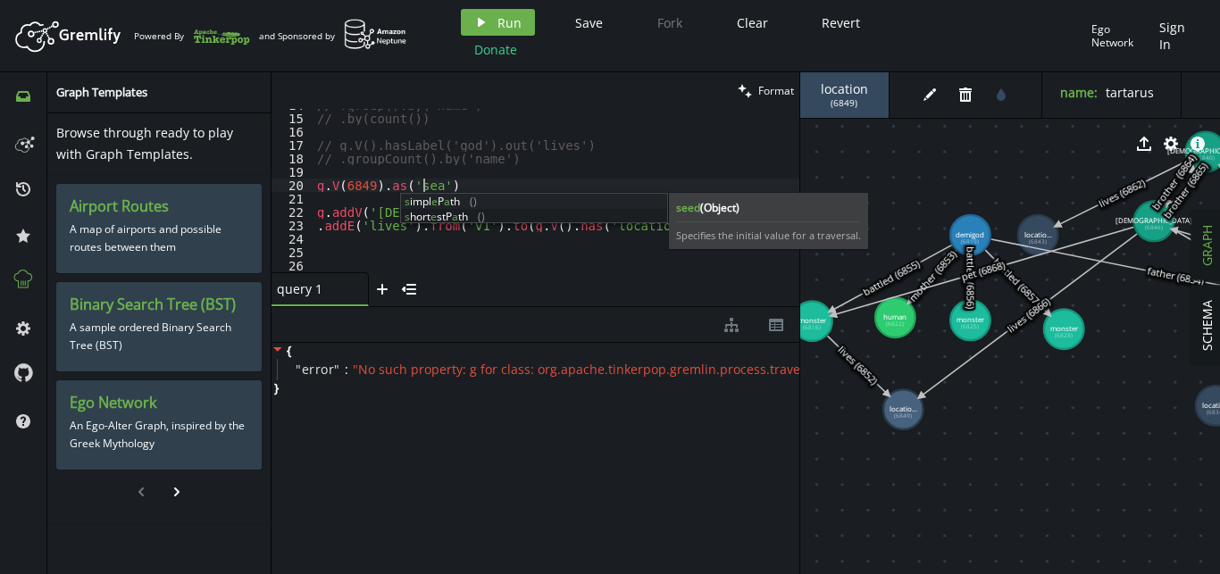
type textarea "g.V(6849).as('sea')"
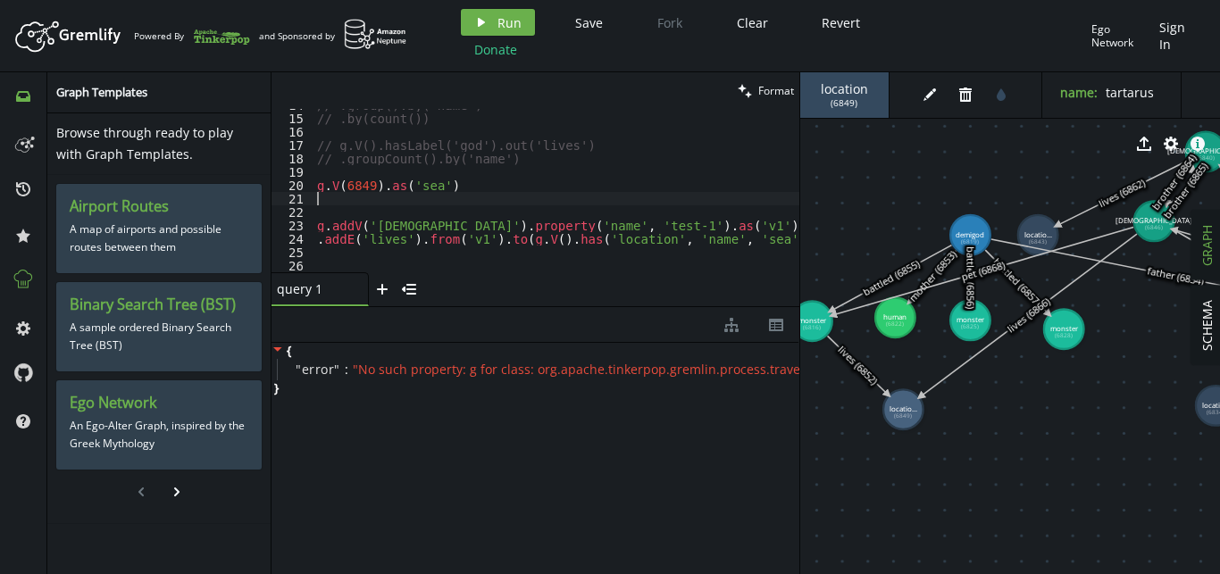
scroll to position [0, 5]
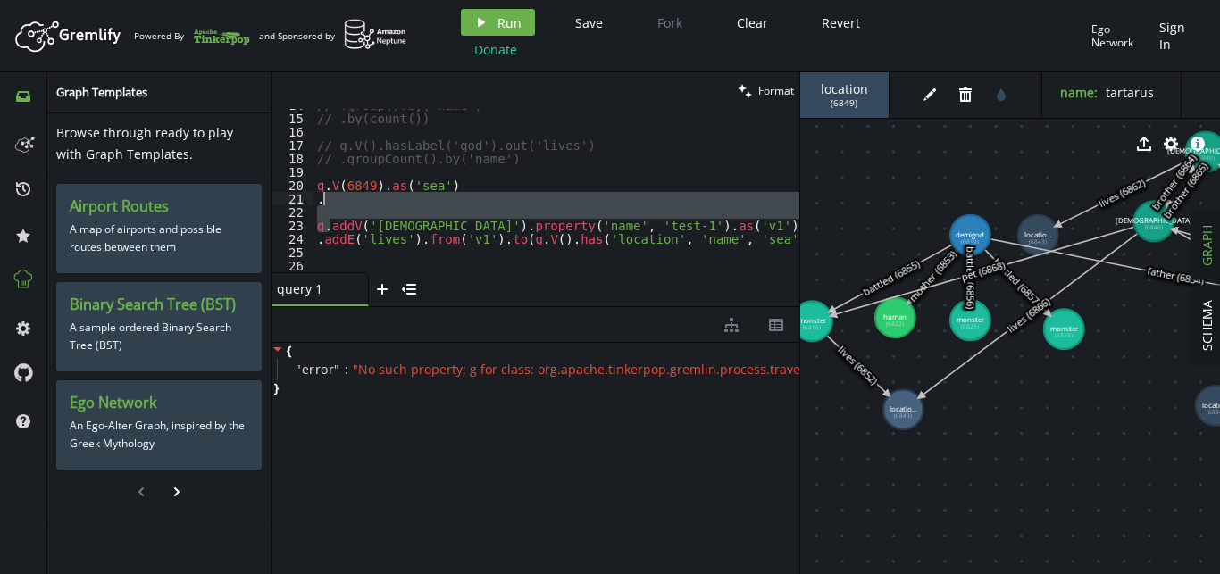
drag, startPoint x: 330, startPoint y: 227, endPoint x: 331, endPoint y: 203, distance: 24.2
click at [331, 203] on div "// .group().by('name') // .by(count()) // g.V().hasLabel('god').out('lives') //…" at bounding box center [567, 193] width 507 height 190
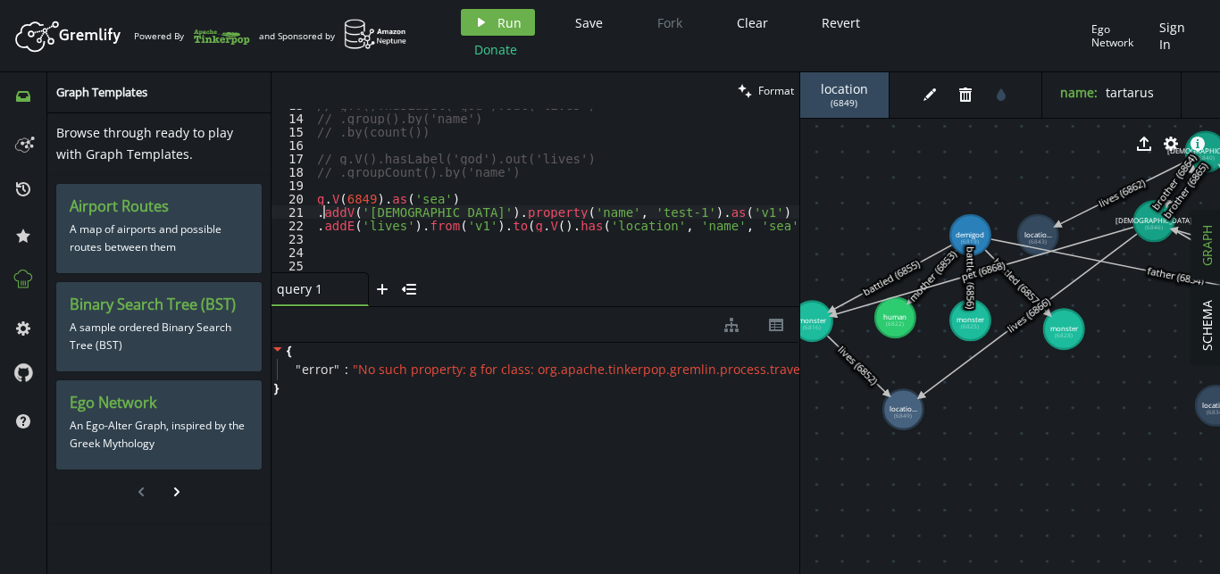
scroll to position [171, 0]
click at [522, 209] on div "// g.V().hasLabel('god').out('lives') // .group().by('name') // .by(count()) //…" at bounding box center [567, 193] width 507 height 190
drag, startPoint x: 546, startPoint y: 214, endPoint x: 513, endPoint y: 214, distance: 33.0
click at [513, 214] on div "// g.V().hasLabel('god').out('lives') // .group().by('name') // .by(count()) //…" at bounding box center [567, 193] width 507 height 190
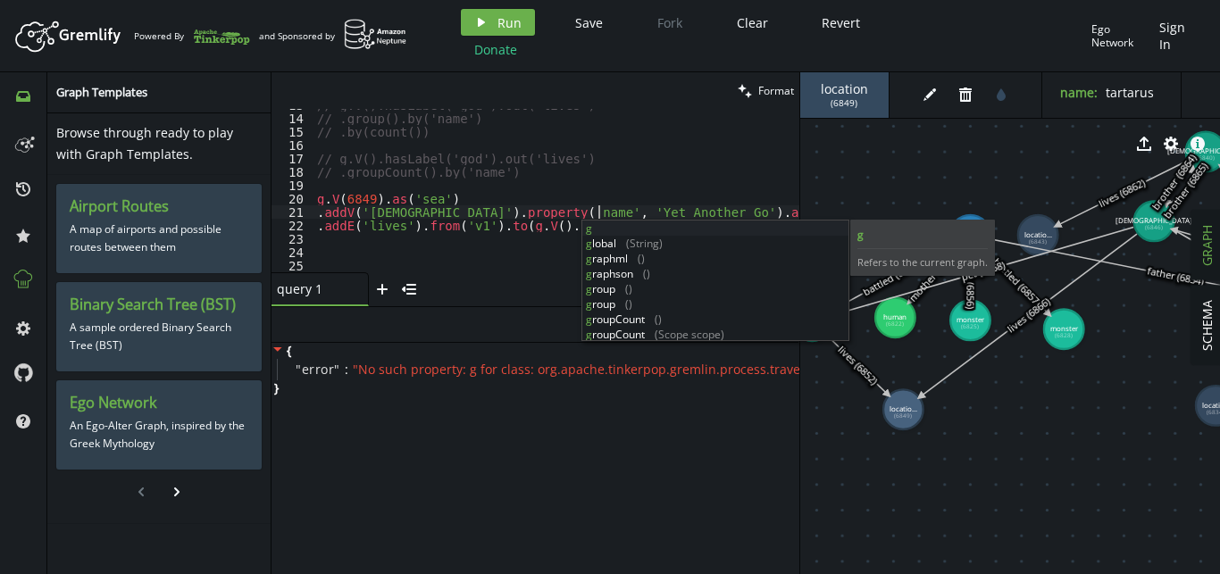
scroll to position [0, 287]
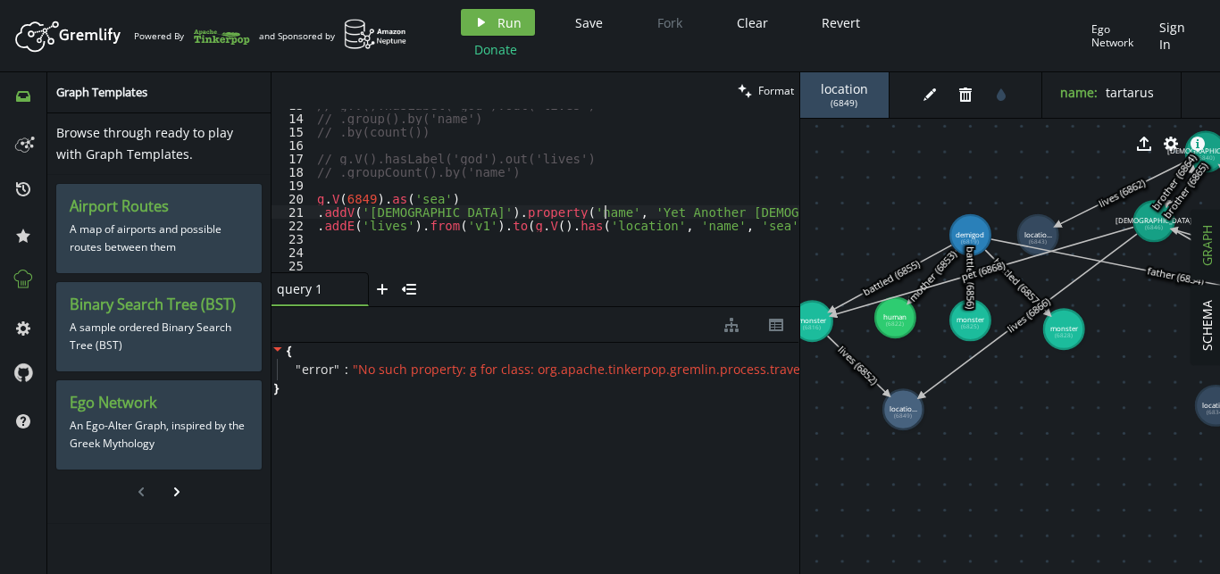
click at [653, 210] on div "// g.V().hasLabel('god').out('lives') // .group().by('name') // .by(count()) //…" at bounding box center [567, 193] width 507 height 190
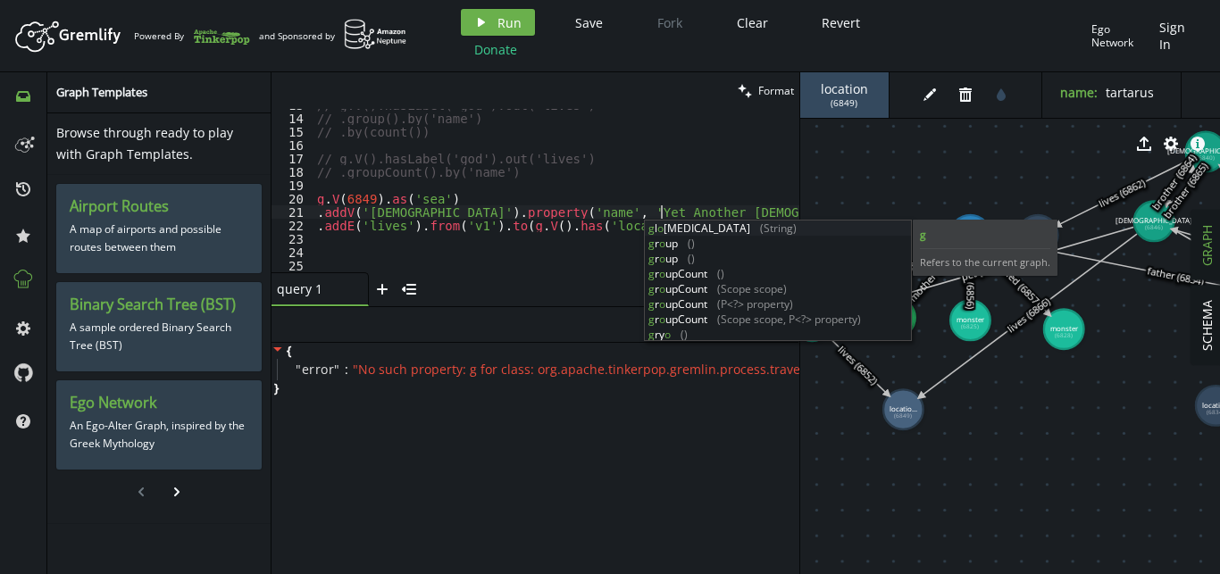
scroll to position [0, 349]
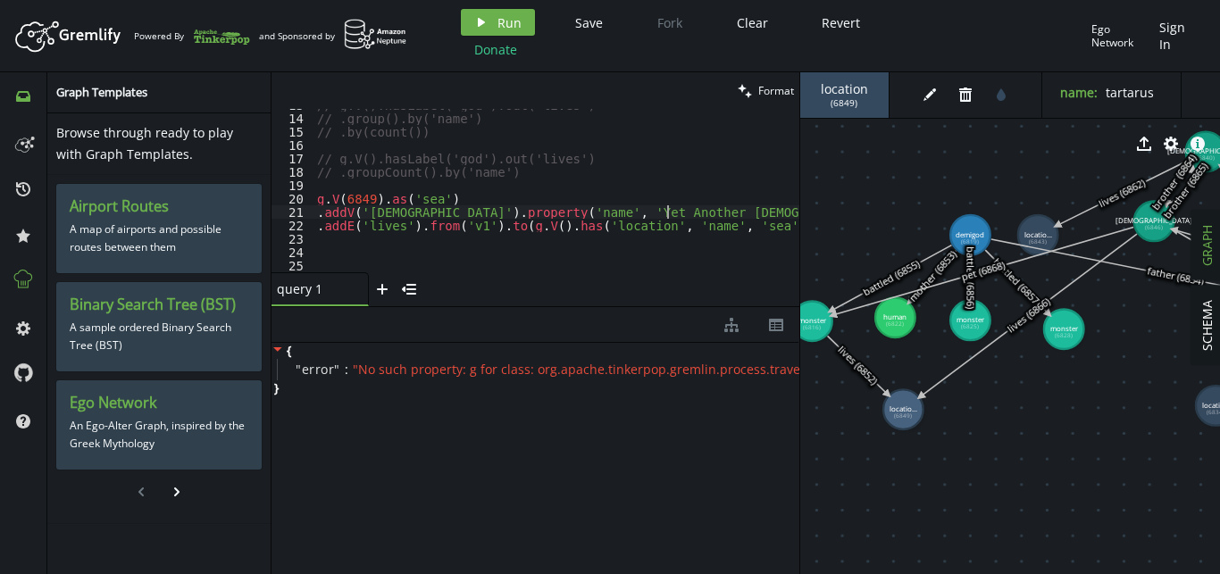
click at [369, 225] on div "// g.V().hasLabel('god').out('lives') // .group().by('name') // .by(count()) //…" at bounding box center [567, 193] width 507 height 190
click at [458, 223] on div "// g.V().hasLabel('god').out('lives') // .group().by('name') // .by(count()) //…" at bounding box center [567, 193] width 507 height 190
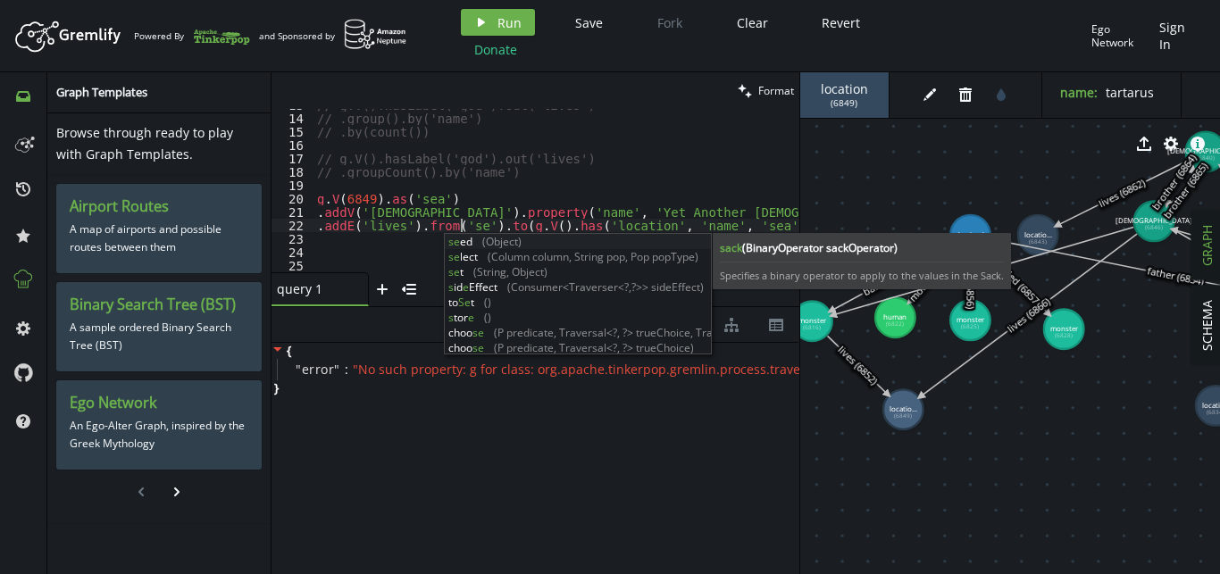
scroll to position [0, 149]
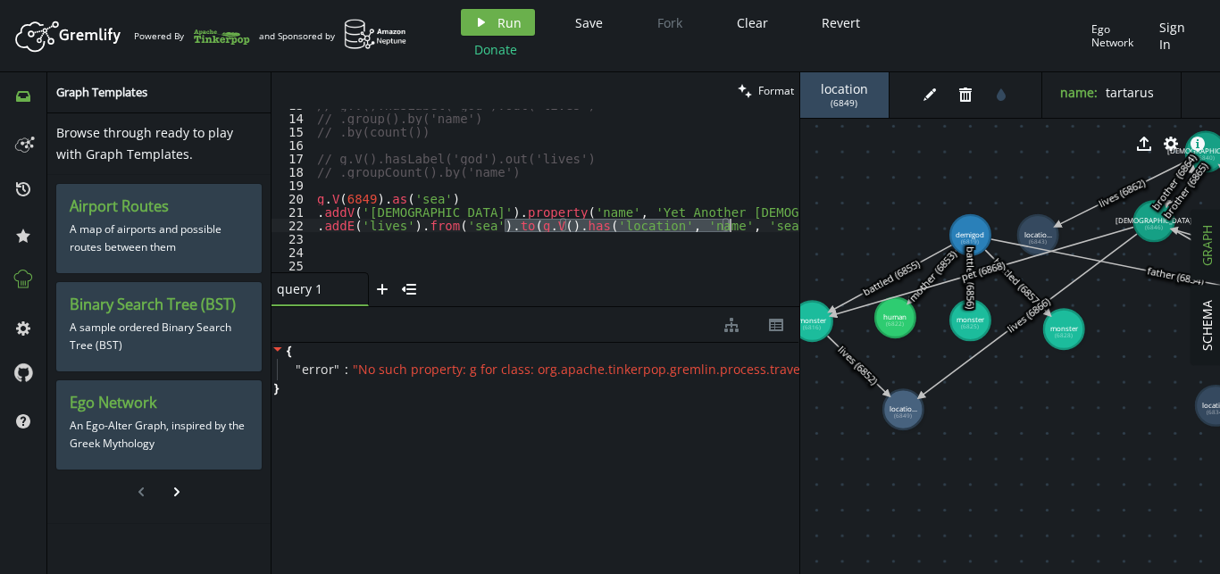
drag, startPoint x: 505, startPoint y: 222, endPoint x: 727, endPoint y: 222, distance: 222.4
click at [727, 222] on div "// g.V().hasLabel('god').out('lives') // .group().by('name') // .by(count()) //…" at bounding box center [567, 193] width 507 height 190
click at [464, 222] on div "// g.V().hasLabel('god').out('lives') // .group().by('name') // .by(count()) //…" at bounding box center [567, 193] width 507 height 190
drag, startPoint x: 505, startPoint y: 224, endPoint x: 728, endPoint y: 230, distance: 223.4
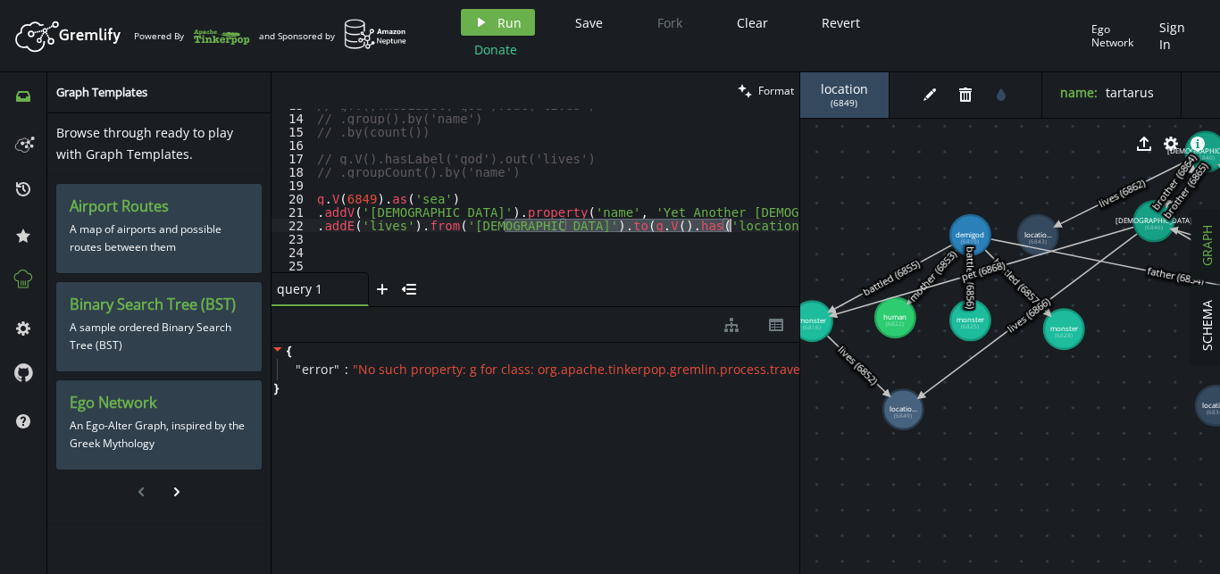
click at [728, 230] on div "// g.V().hasLabel('god').out('lives') // .group().by('name') // .by(count()) //…" at bounding box center [567, 193] width 507 height 190
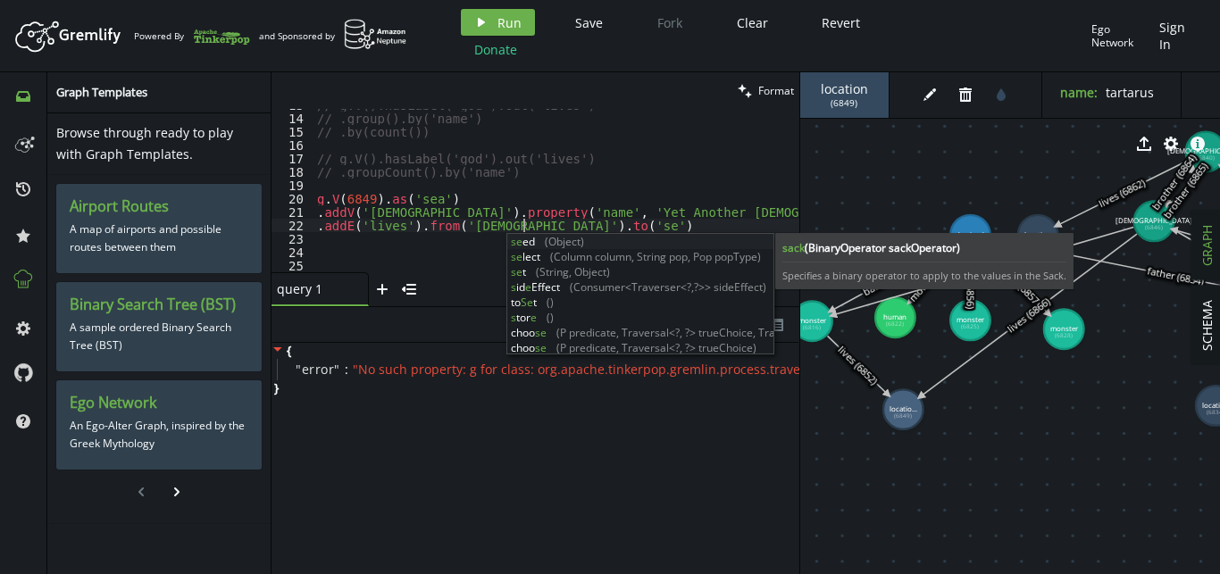
scroll to position [0, 212]
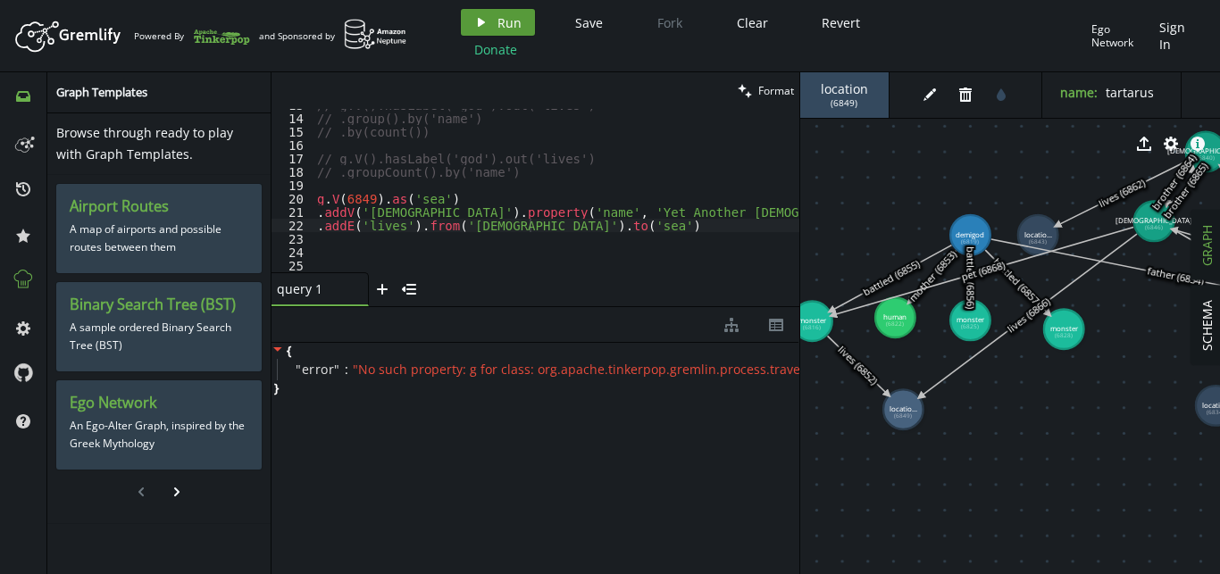
click at [506, 21] on span "Run" at bounding box center [509, 22] width 24 height 17
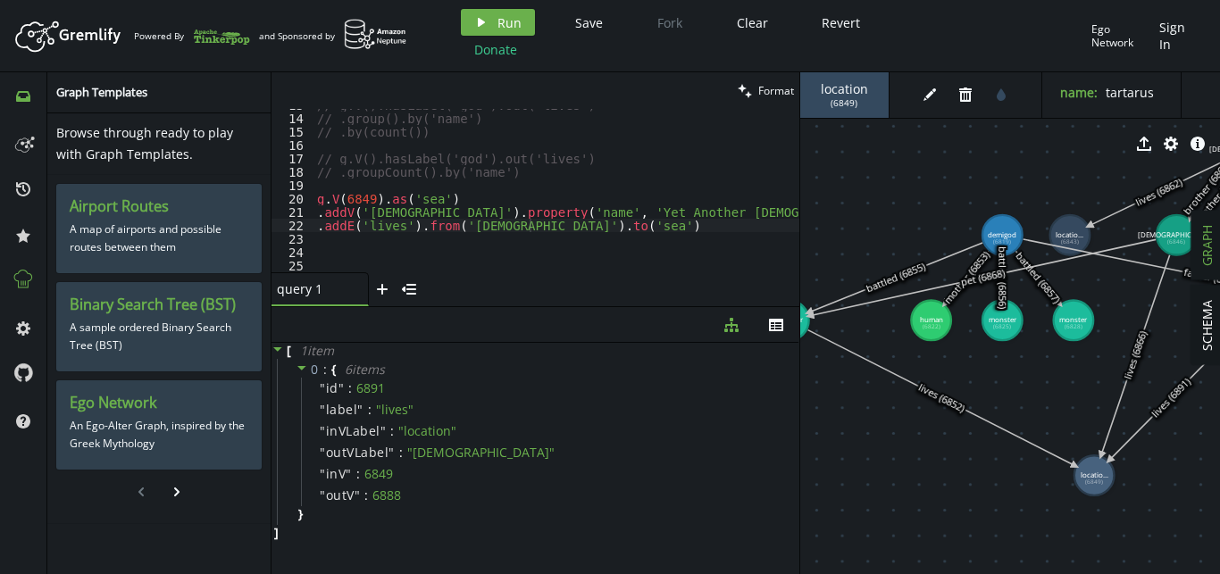
drag, startPoint x: 1110, startPoint y: 411, endPoint x: 1088, endPoint y: 483, distance: 75.7
click at [1088, 483] on text "locatio... (6849)" at bounding box center [1094, 478] width 28 height 16
drag, startPoint x: 1088, startPoint y: 491, endPoint x: 1079, endPoint y: 477, distance: 16.9
click at [1079, 477] on text "locatio... (6849)" at bounding box center [1079, 479] width 28 height 16
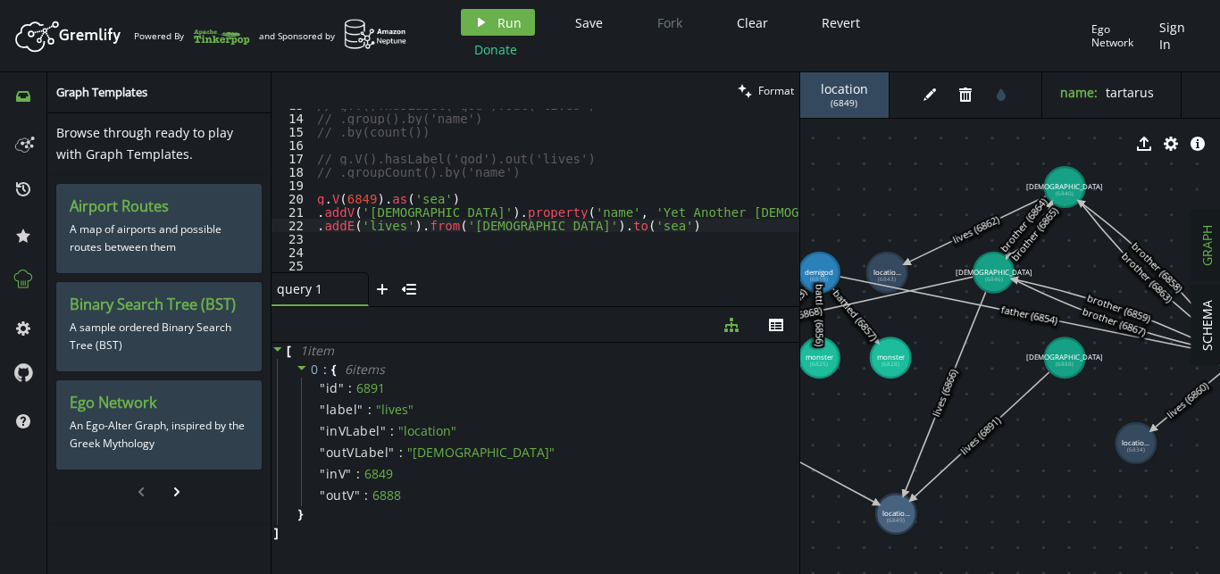
drag, startPoint x: 1022, startPoint y: 400, endPoint x: 839, endPoint y: 438, distance: 186.9
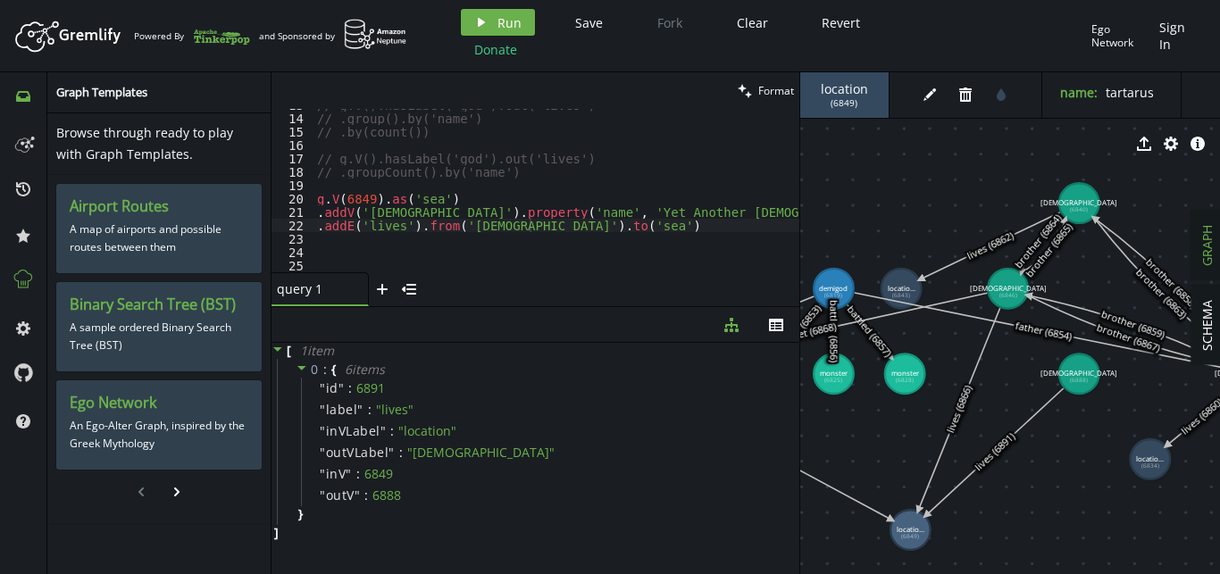
drag, startPoint x: 1037, startPoint y: 452, endPoint x: 1072, endPoint y: 471, distance: 39.6
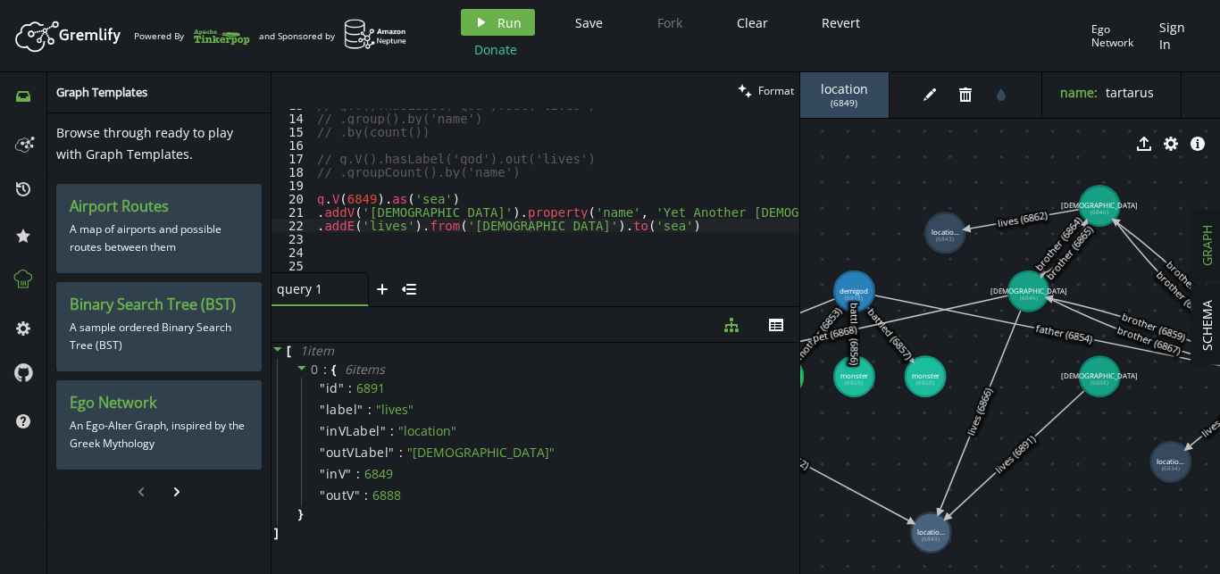
drag, startPoint x: 939, startPoint y: 291, endPoint x: 949, endPoint y: 209, distance: 82.8
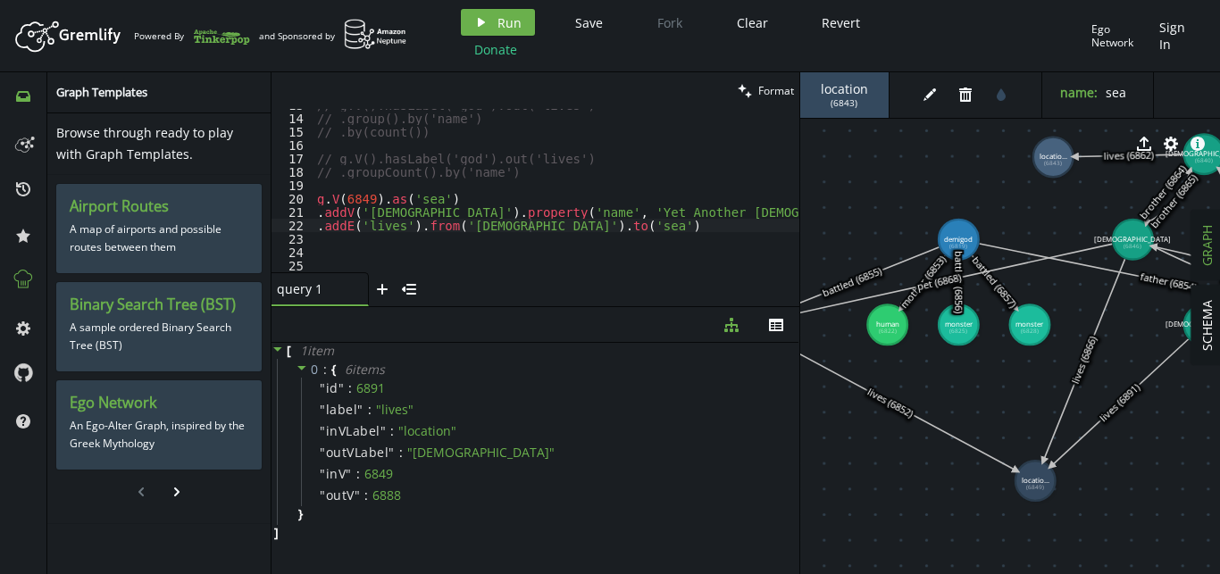
drag, startPoint x: 941, startPoint y: 256, endPoint x: 1048, endPoint y: 205, distance: 118.2
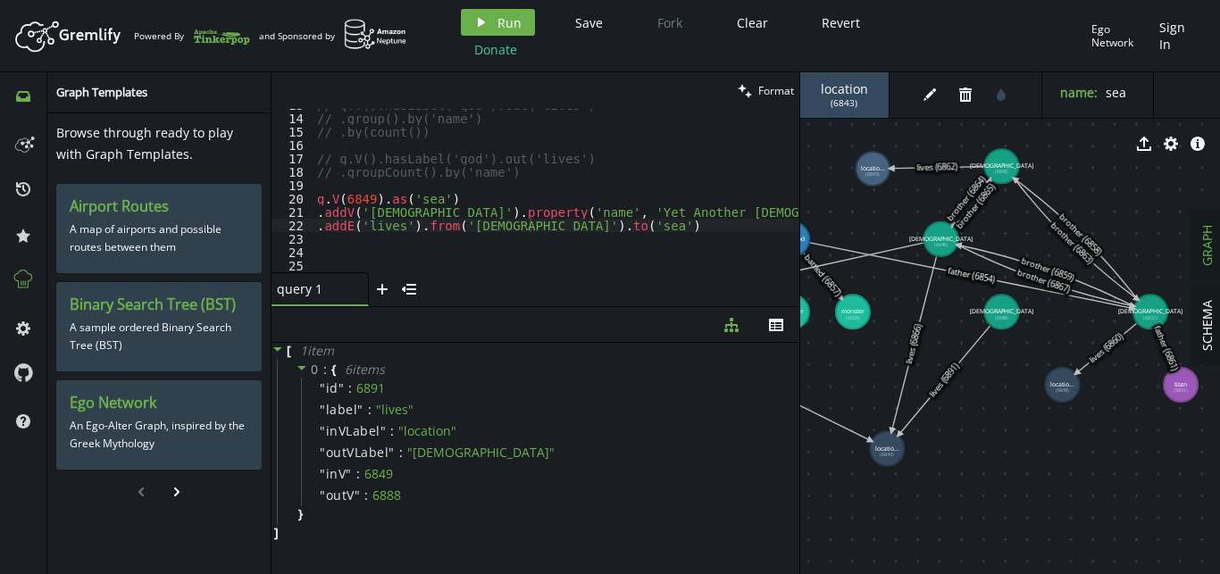
drag, startPoint x: 865, startPoint y: 449, endPoint x: 888, endPoint y: 449, distance: 22.3
click at [888, 449] on text "locatio... (6849)" at bounding box center [886, 451] width 24 height 13
drag, startPoint x: 1066, startPoint y: 378, endPoint x: 1041, endPoint y: 360, distance: 31.5
drag, startPoint x: 1041, startPoint y: 360, endPoint x: 1077, endPoint y: 376, distance: 40.0
click at [1077, 376] on tspan "locatio..." at bounding box center [1067, 374] width 24 height 8
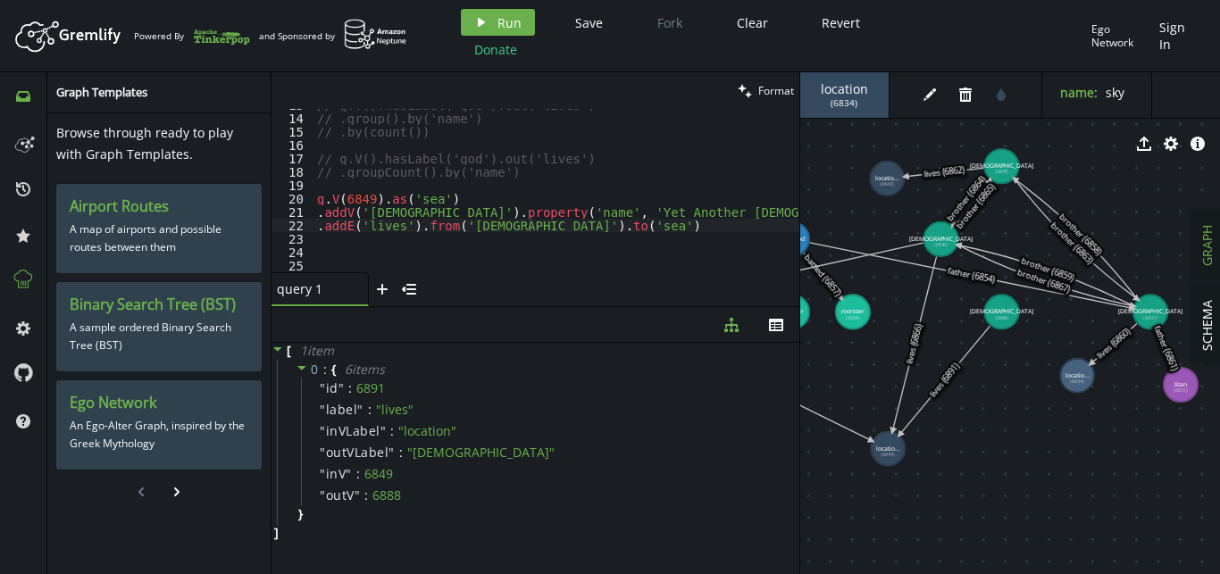
drag, startPoint x: 881, startPoint y: 175, endPoint x: 889, endPoint y: 180, distance: 9.7
click at [889, 180] on text "locatio... (6843)" at bounding box center [886, 180] width 24 height 13
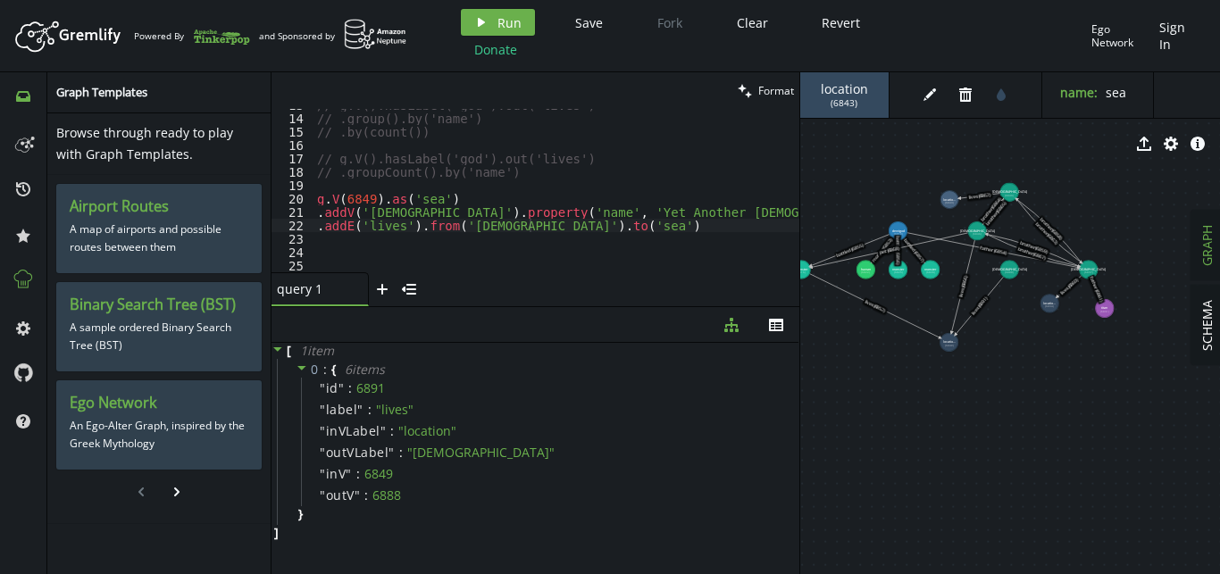
drag, startPoint x: 865, startPoint y: 319, endPoint x: 945, endPoint y: 314, distance: 80.5
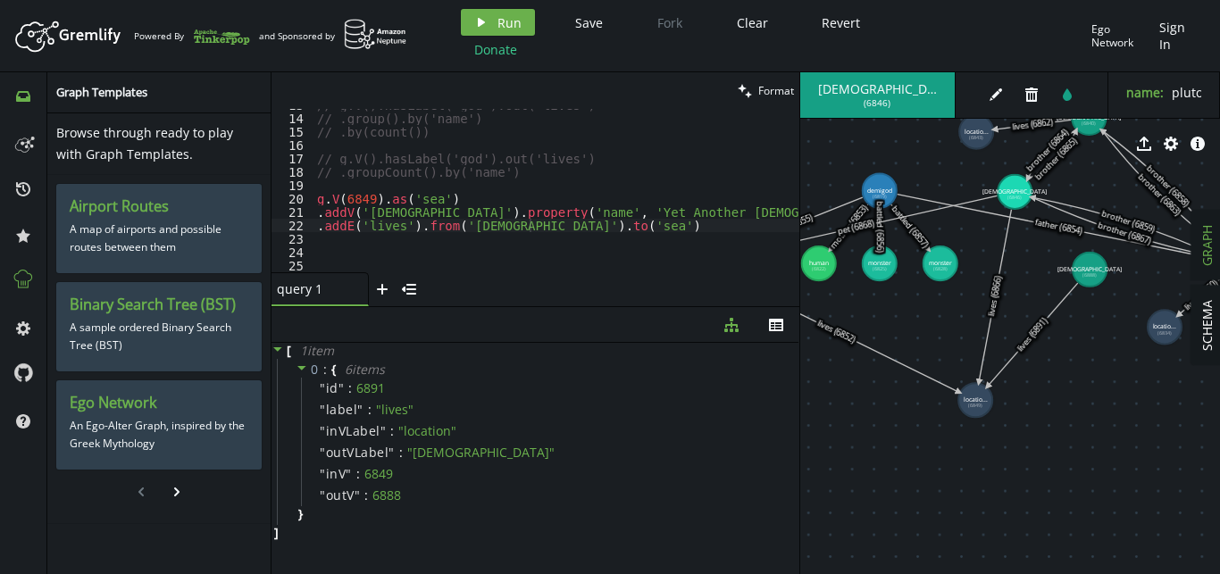
drag, startPoint x: 1082, startPoint y: 263, endPoint x: 1090, endPoint y: 271, distance: 10.8
click at [979, 397] on tspan "locatio..." at bounding box center [978, 397] width 24 height 8
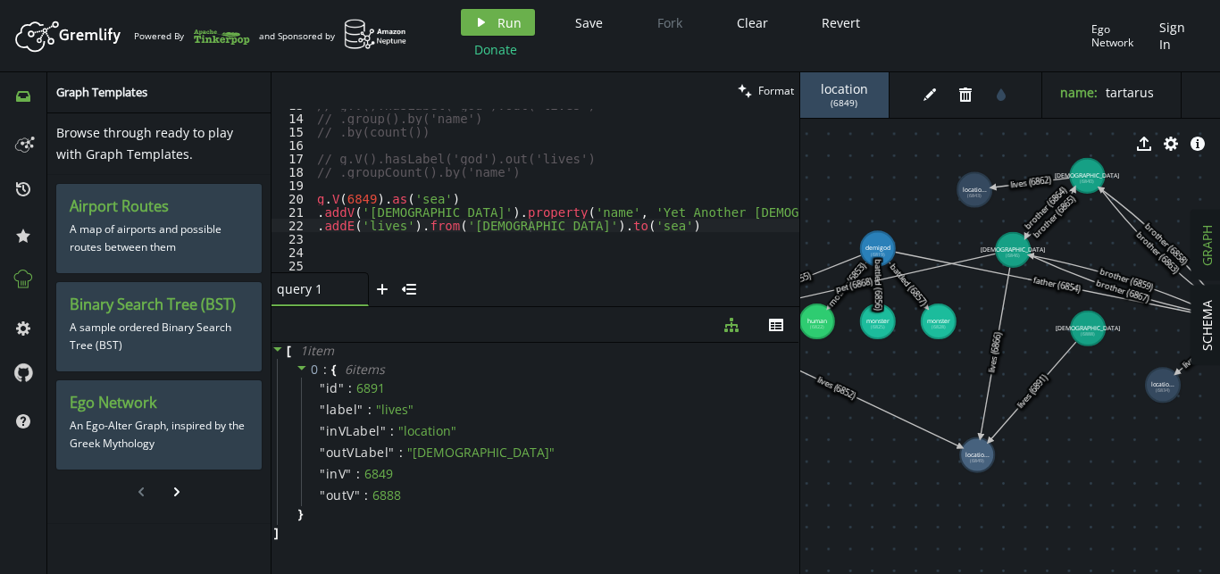
drag, startPoint x: 974, startPoint y: 178, endPoint x: 967, endPoint y: 274, distance: 96.7
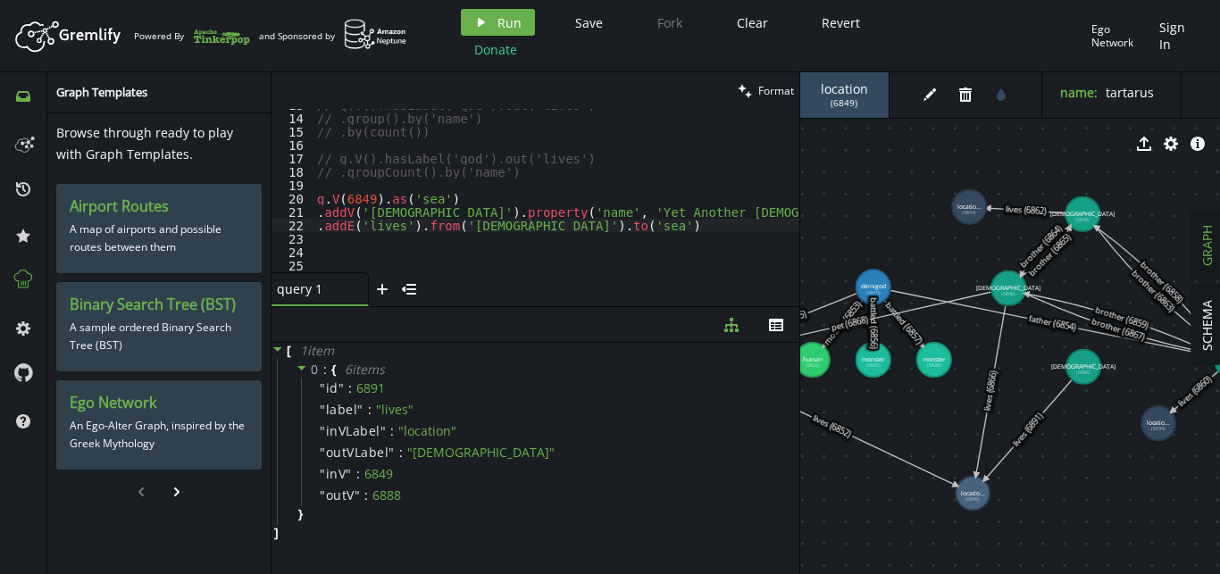
drag, startPoint x: 970, startPoint y: 233, endPoint x: 969, endPoint y: 207, distance: 25.9
click at [969, 207] on text "locatio... (6843)" at bounding box center [969, 209] width 24 height 13
click at [843, 98] on span "( 6843 )" at bounding box center [844, 103] width 27 height 12
copy span "6843"
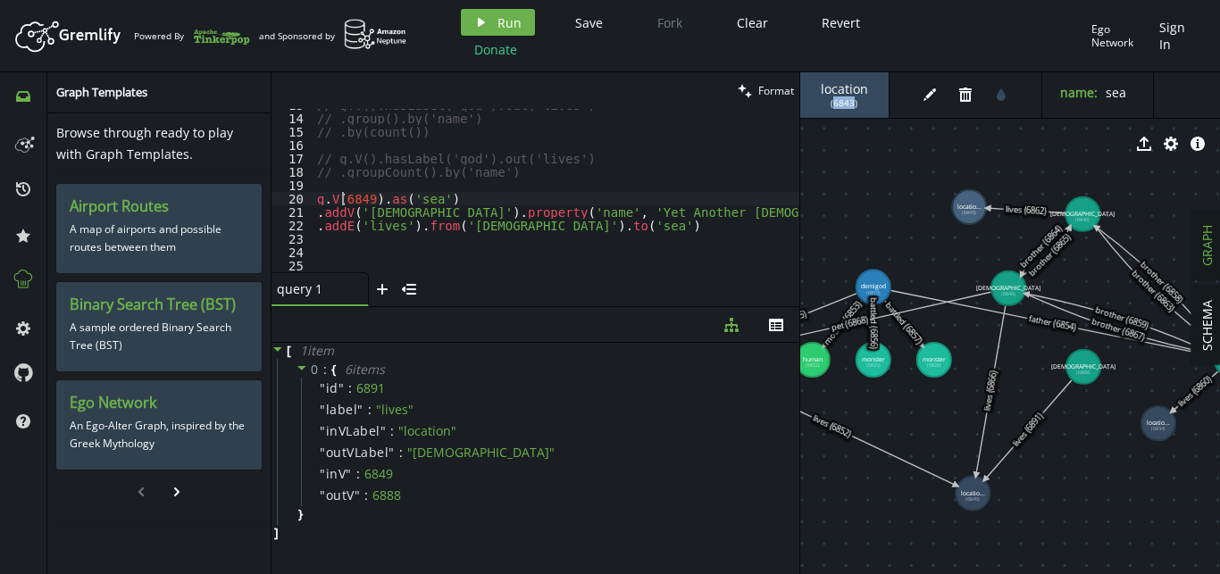
click at [345, 195] on div "// g.V().hasLabel('god').out('lives') // .group().by('name') // .by(count()) //…" at bounding box center [567, 193] width 507 height 190
paste textarea "3"
click at [594, 210] on div "// g.V().hasLabel('god').out('lives') // .group().by('name') // .by(count()) //…" at bounding box center [567, 193] width 507 height 190
drag, startPoint x: 594, startPoint y: 210, endPoint x: 518, endPoint y: 209, distance: 75.9
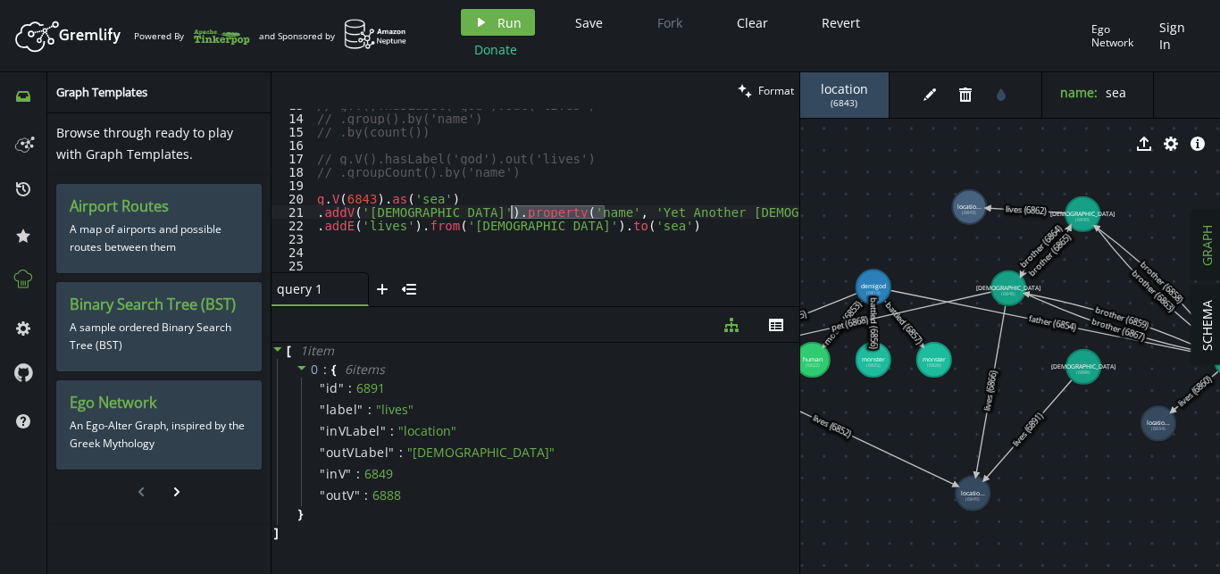
click at [518, 209] on div "// g.V().hasLabel('god').out('lives') // .group().by('name') // .by(count()) //…" at bounding box center [567, 193] width 507 height 190
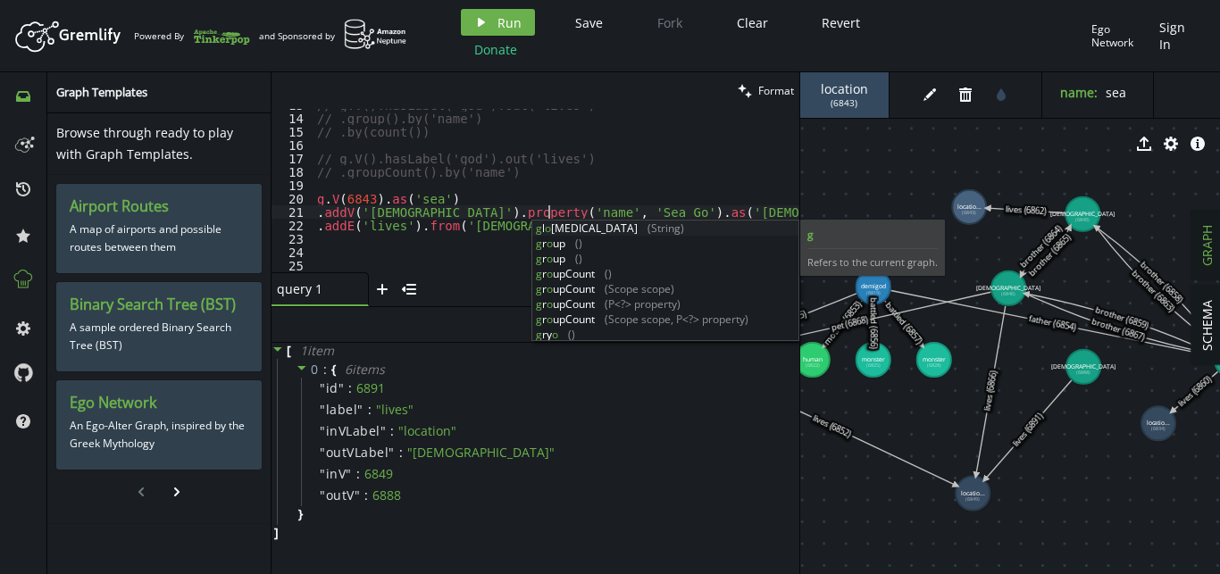
scroll to position [0, 237]
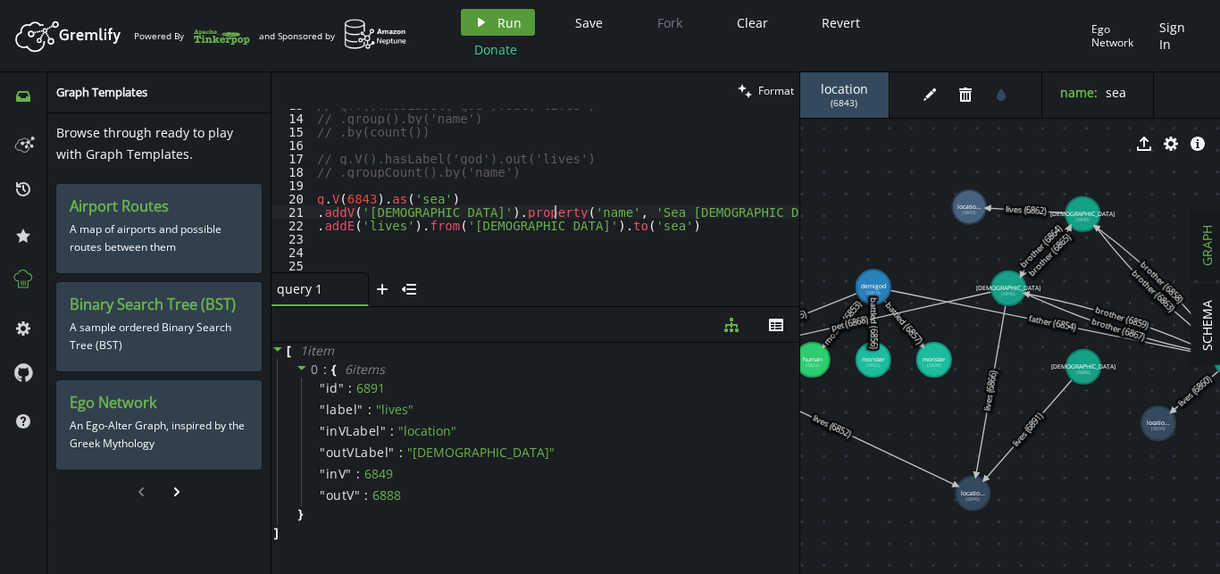
click at [518, 19] on span "Run" at bounding box center [509, 22] width 24 height 17
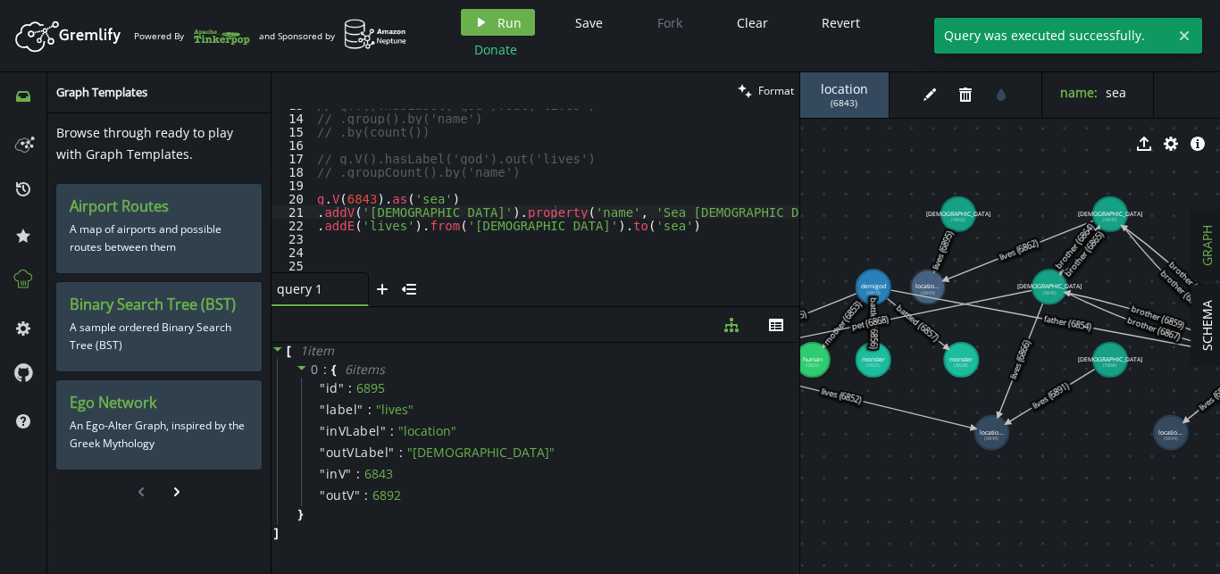
click at [554, 219] on div "// g.V().hasLabel('god').out('lives') // .group().by('name') // .by(count()) //…" at bounding box center [567, 193] width 507 height 190
click at [554, 214] on div "// g.V().hasLabel('god').out('lives') // .group().by('name') // .by(count()) //…" at bounding box center [567, 193] width 507 height 190
click at [515, 21] on span "Run" at bounding box center [509, 22] width 24 height 17
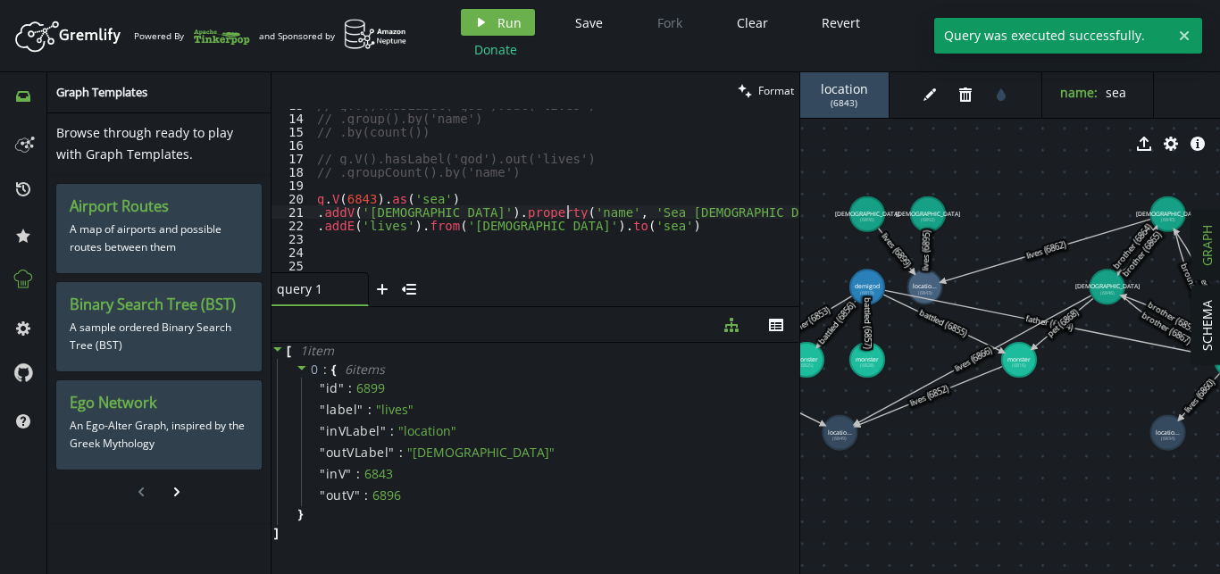
click at [565, 207] on div "// g.V().hasLabel('god').out('lives') // .group().by('name') // .by(count()) //…" at bounding box center [567, 193] width 507 height 190
click at [514, 27] on span "Run" at bounding box center [509, 22] width 24 height 17
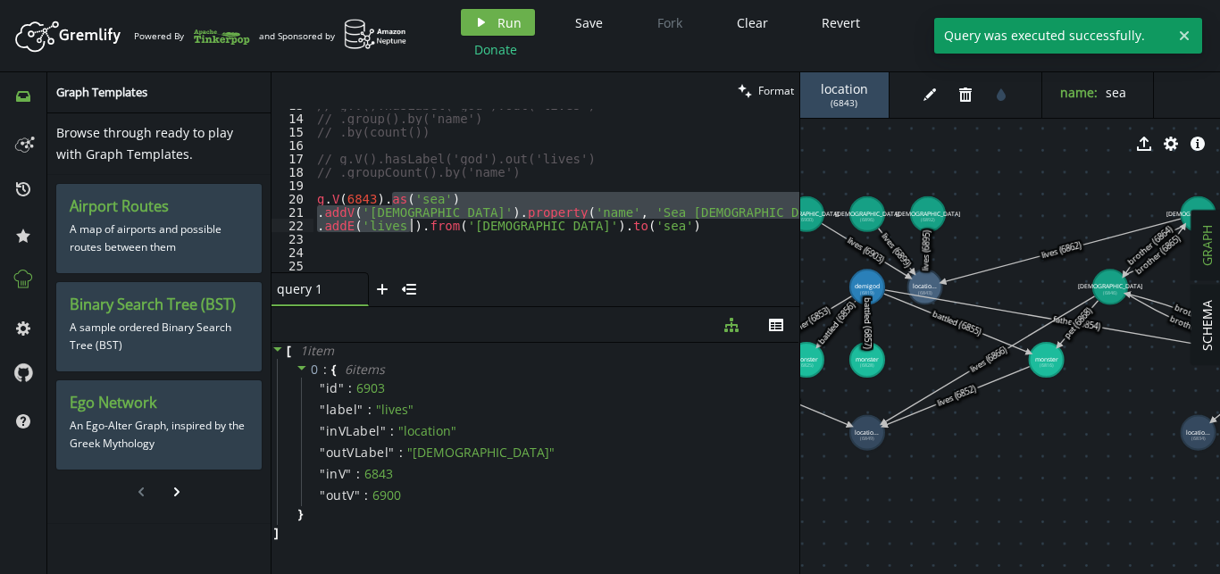
drag, startPoint x: 395, startPoint y: 198, endPoint x: 414, endPoint y: 225, distance: 32.7
click at [414, 225] on div "// g.V().hasLabel('god').out('lives') // .group().by('name') // .by(count()) //…" at bounding box center [567, 193] width 507 height 190
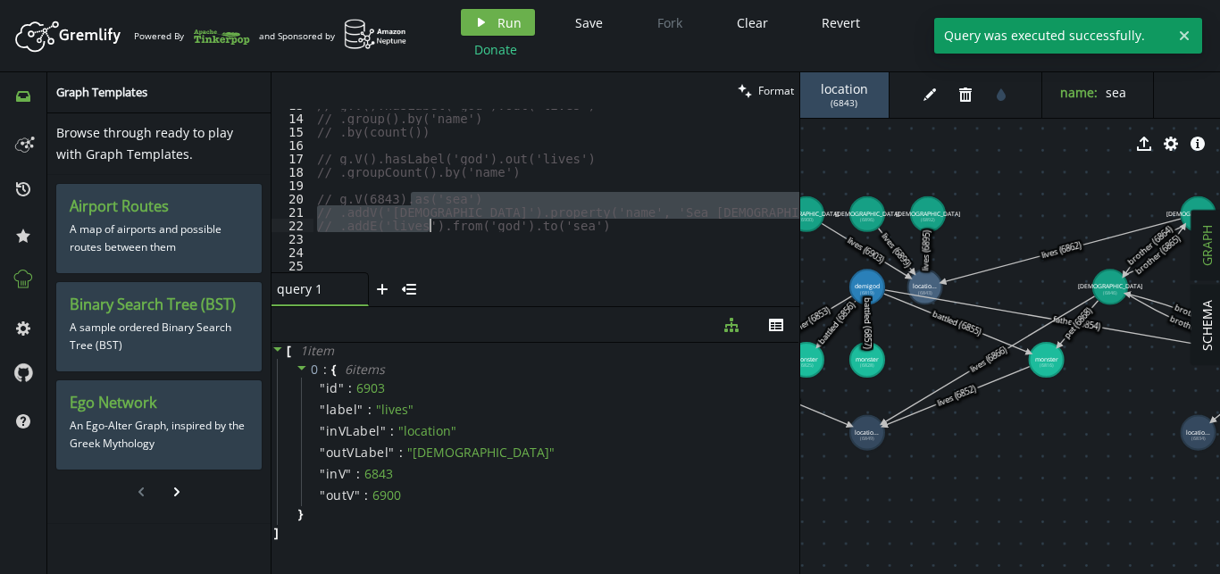
click at [414, 178] on div "// g.V().hasLabel('god').out('lives') // .group().by('name') // .by(count()) //…" at bounding box center [567, 193] width 507 height 190
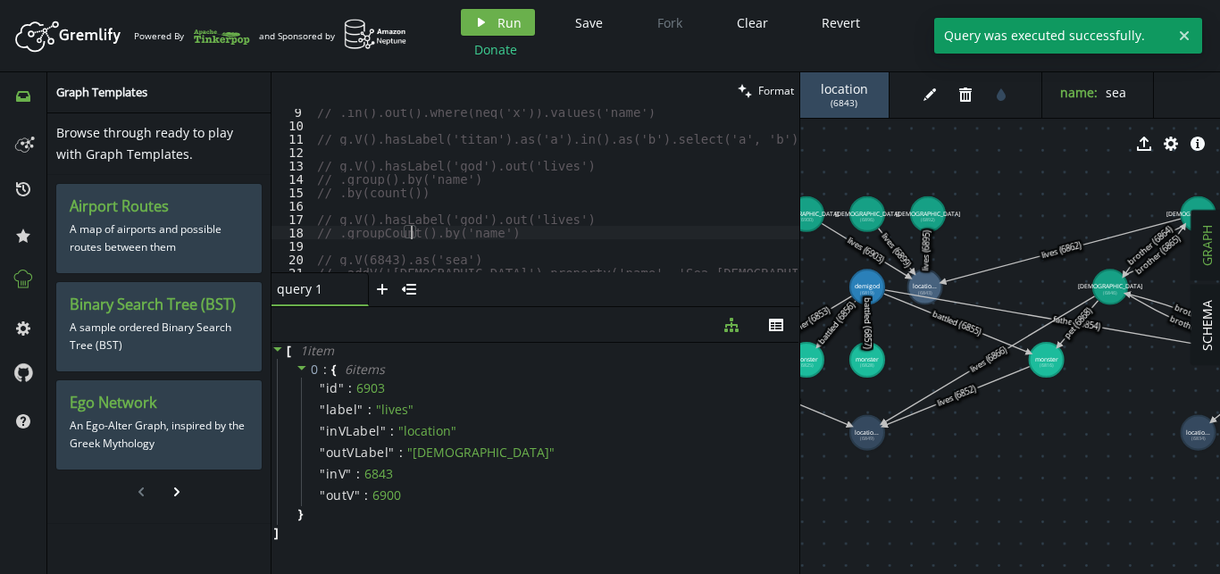
scroll to position [110, 0]
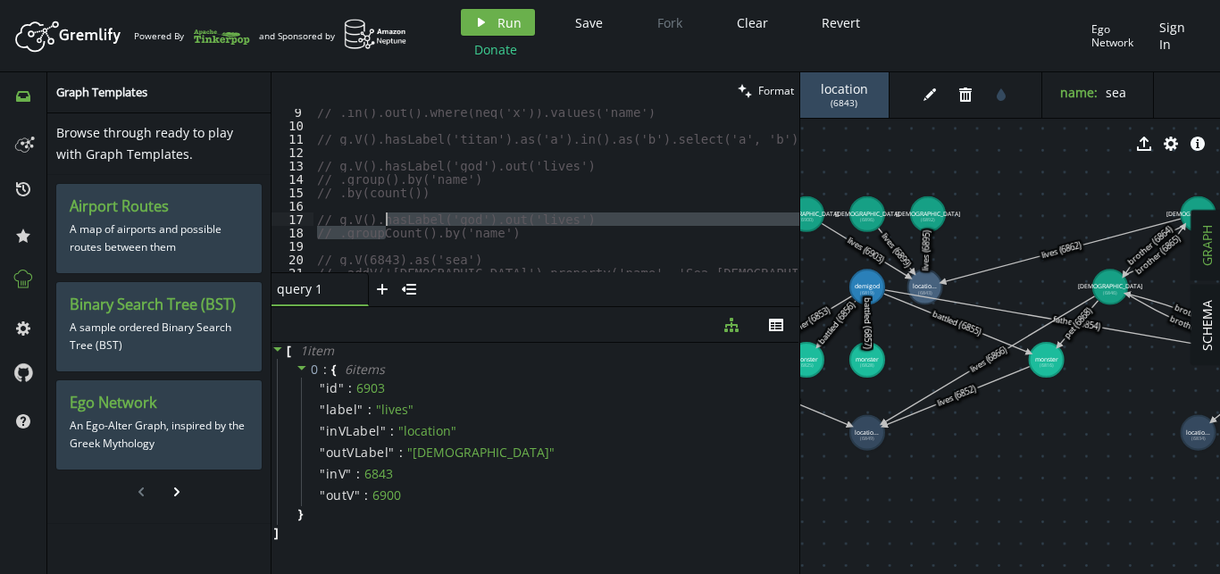
drag, startPoint x: 389, startPoint y: 232, endPoint x: 388, endPoint y: 215, distance: 17.0
click at [388, 215] on div "// .in().out().where(neq('x')).values('name') // g.V().hasLabel('titan').as('a'…" at bounding box center [567, 200] width 507 height 190
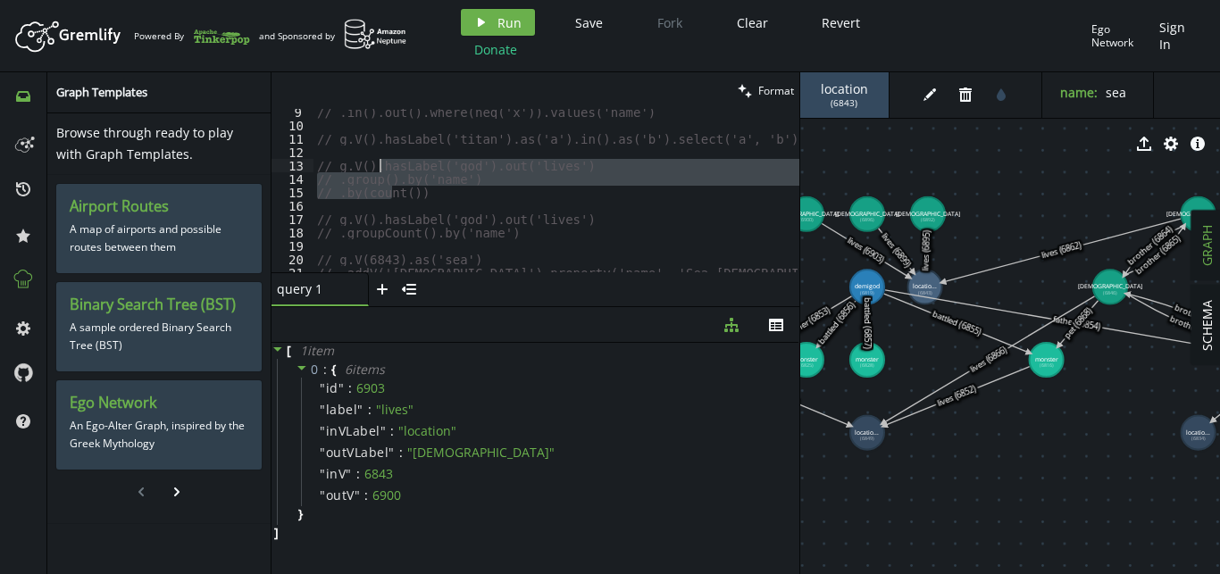
drag, startPoint x: 390, startPoint y: 194, endPoint x: 382, endPoint y: 171, distance: 24.6
click at [382, 171] on div "// .in().out().where(neq('x')).values('name') // g.V().hasLabel('titan').as('a'…" at bounding box center [567, 200] width 507 height 190
type textarea "g.V().hasLabel('god').out('lives') .group().by('name')"
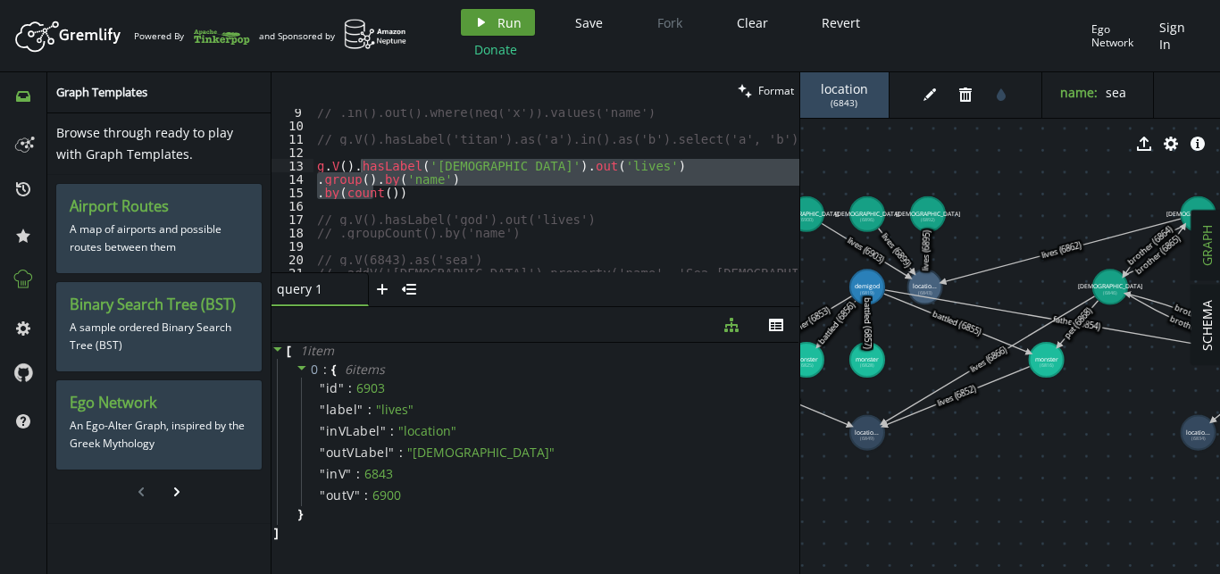
click at [496, 21] on button "play Run" at bounding box center [498, 22] width 74 height 27
